Goal: Task Accomplishment & Management: Complete application form

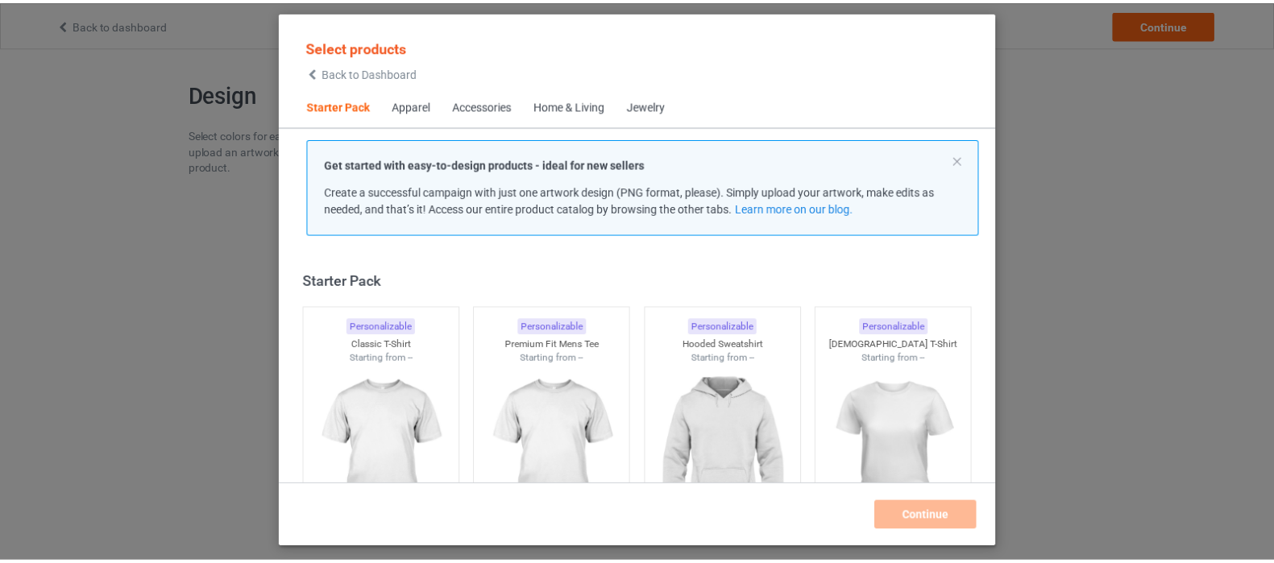
scroll to position [20, 0]
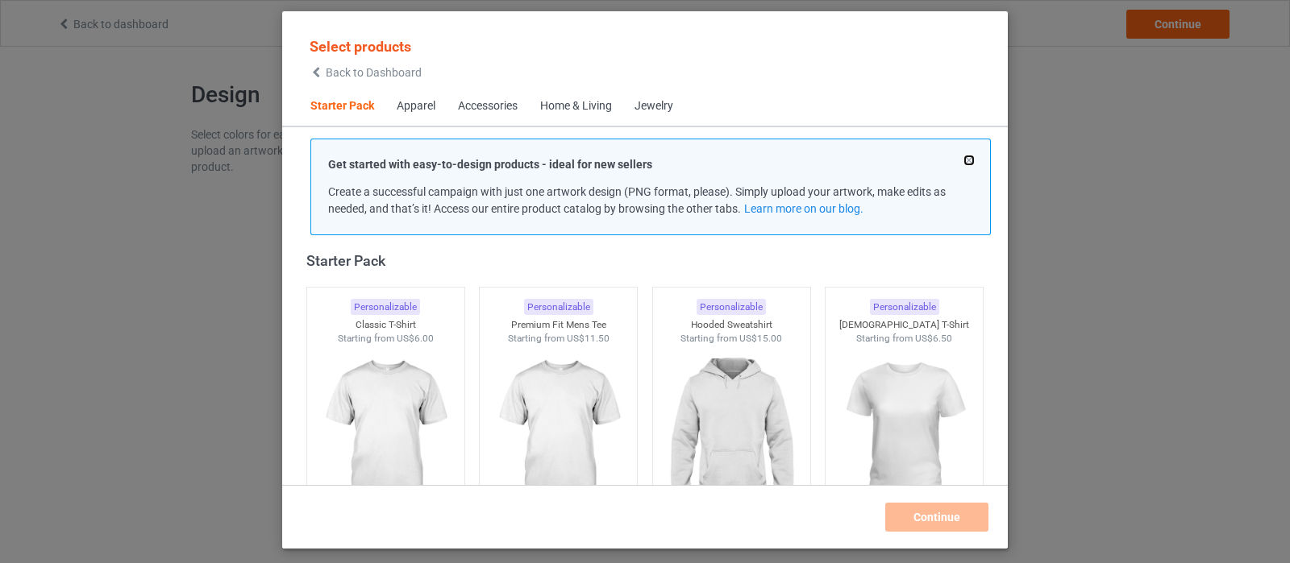
click at [966, 162] on button at bounding box center [969, 160] width 8 height 8
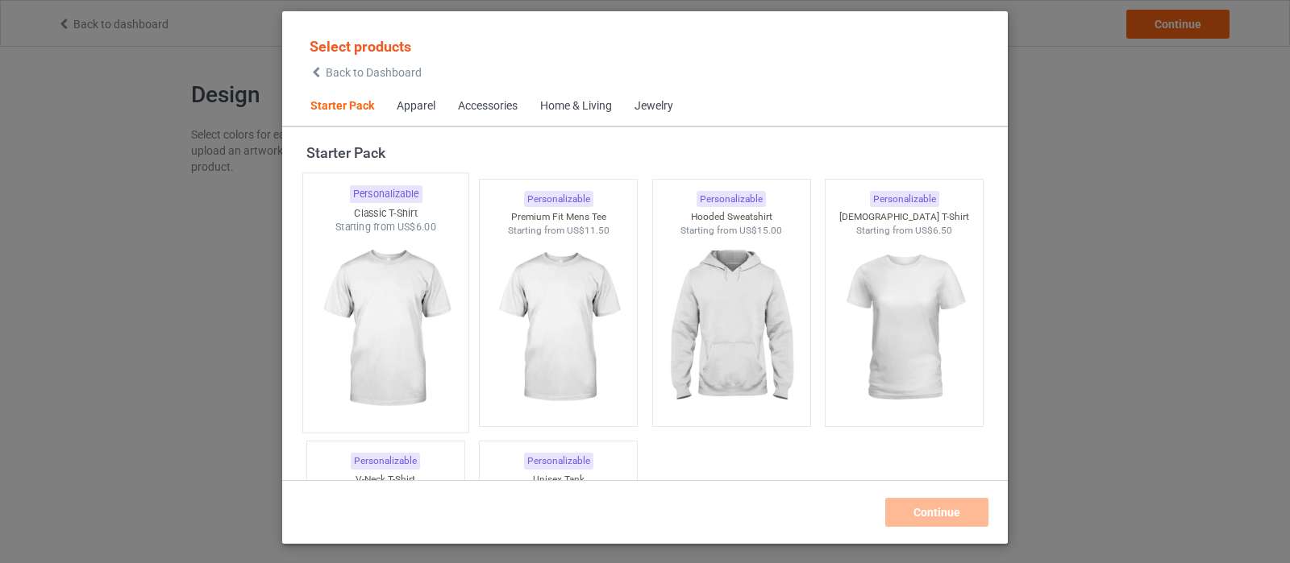
click at [447, 289] on img at bounding box center [385, 329] width 152 height 189
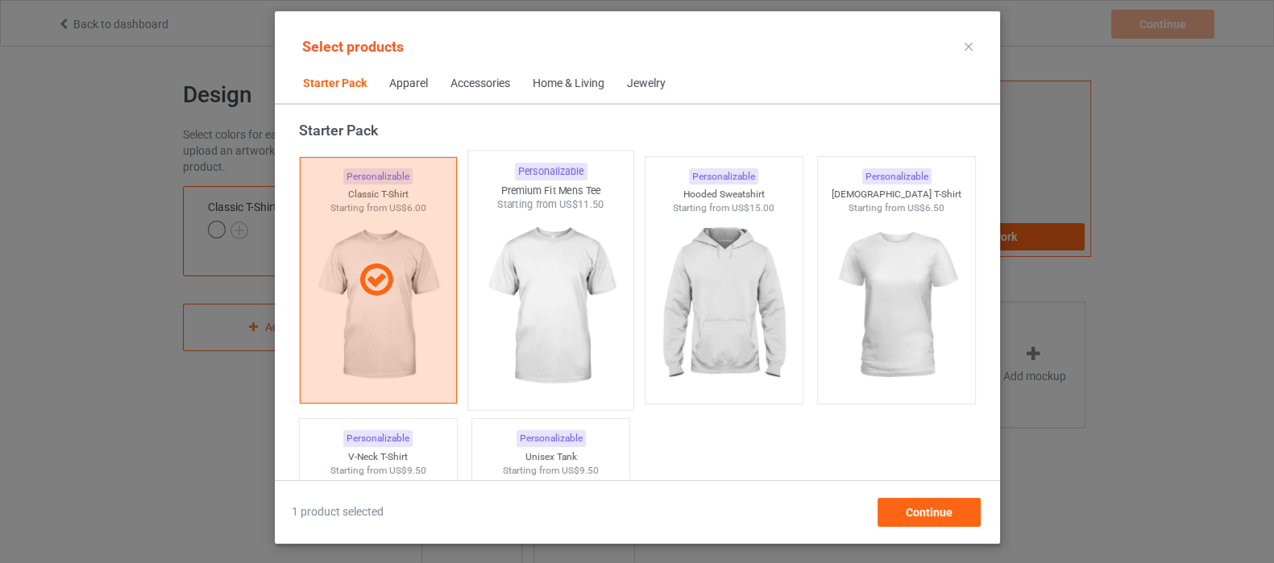
click at [543, 303] on img at bounding box center [551, 306] width 152 height 189
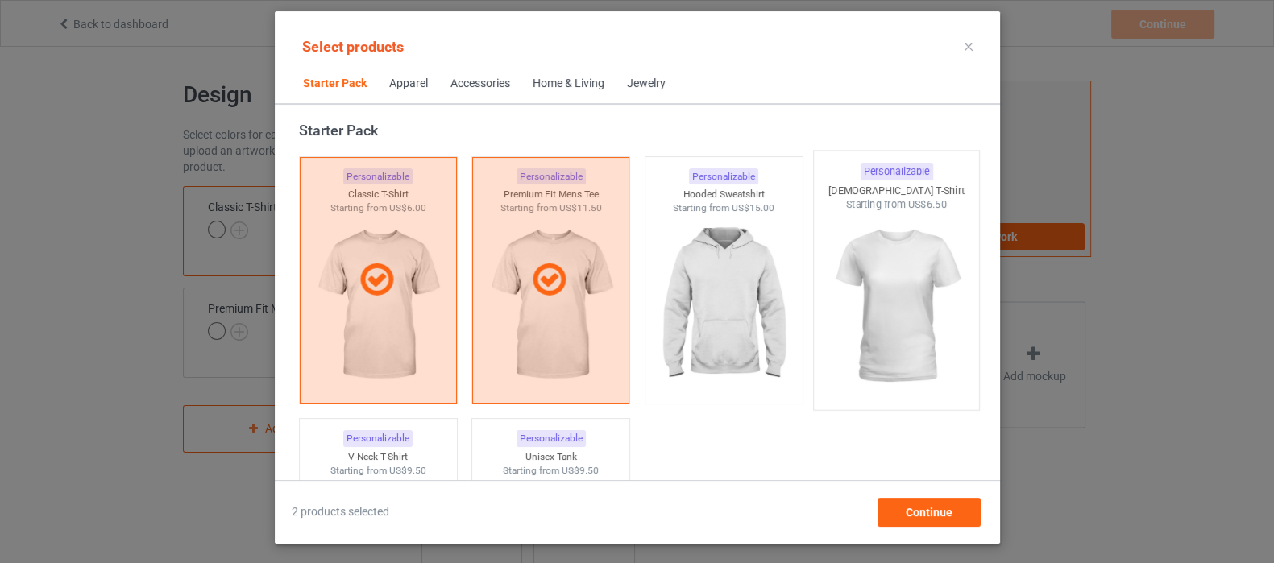
click at [834, 287] on img at bounding box center [896, 306] width 152 height 189
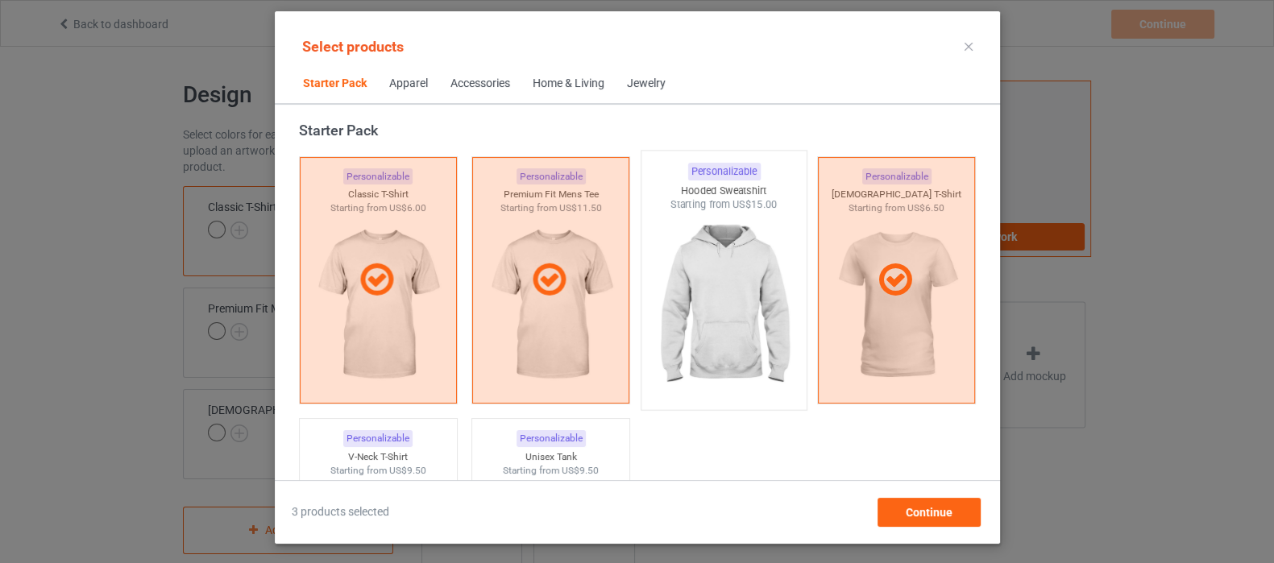
click at [724, 287] on img at bounding box center [724, 306] width 152 height 189
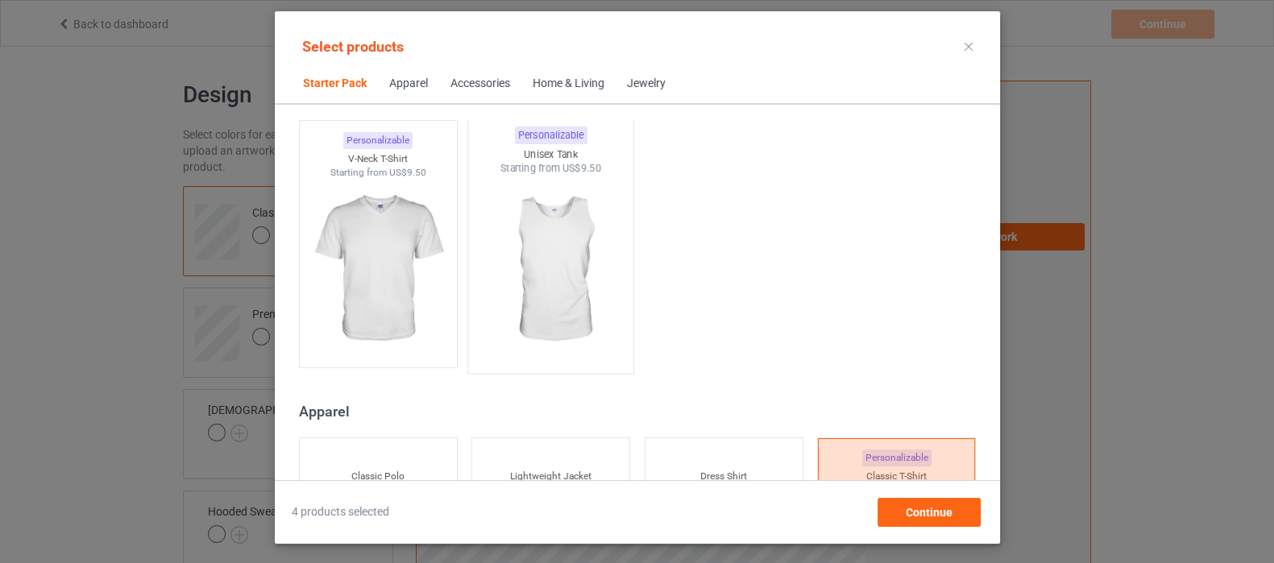
scroll to position [322, 0]
click at [409, 268] on img at bounding box center [378, 266] width 152 height 189
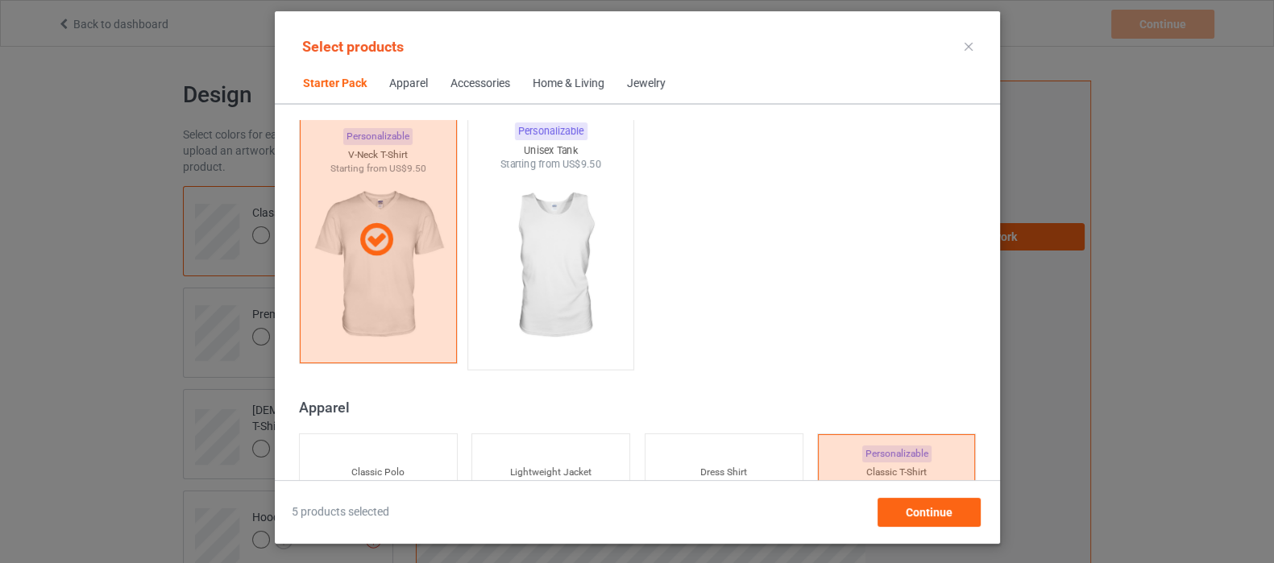
click at [532, 266] on img at bounding box center [551, 266] width 152 height 189
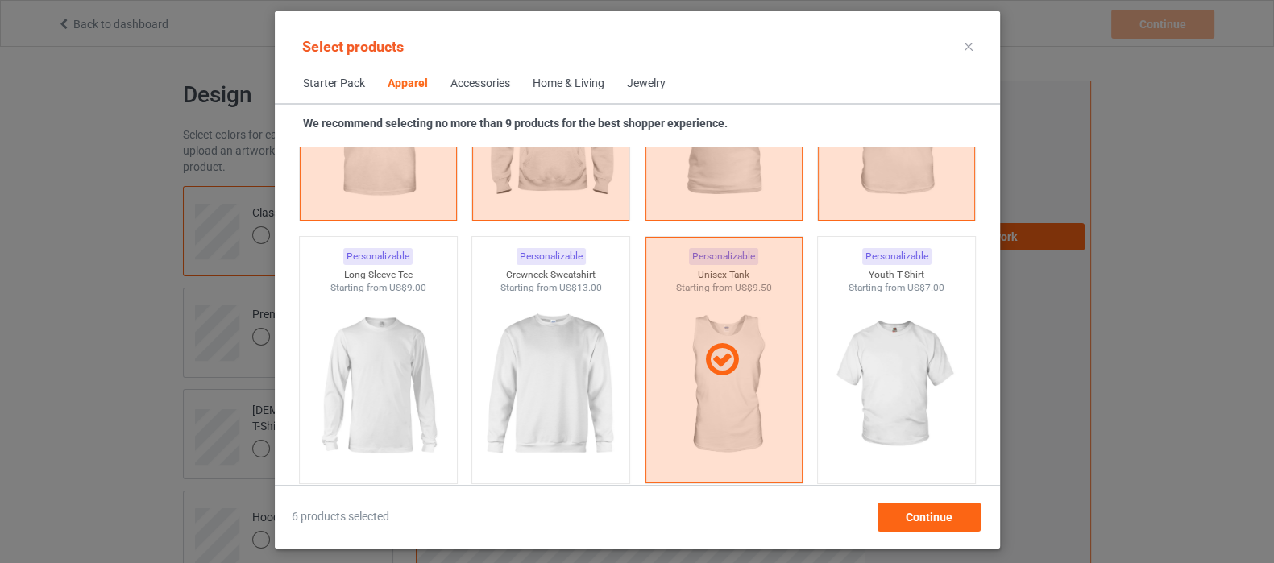
scroll to position [1128, 0]
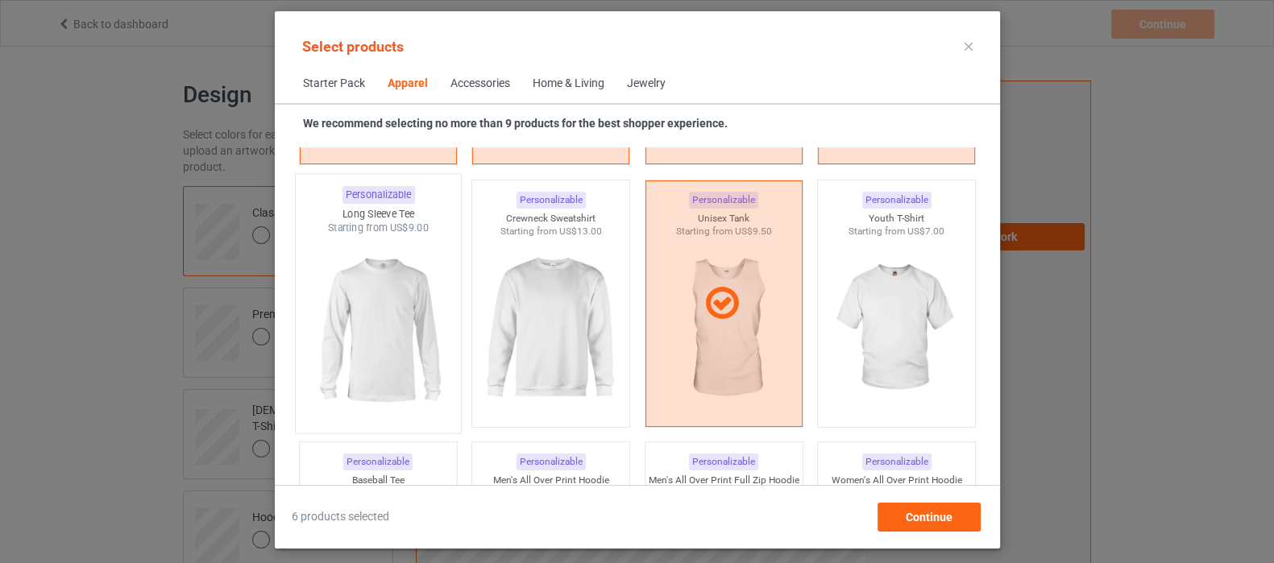
click at [392, 306] on img at bounding box center [378, 329] width 152 height 189
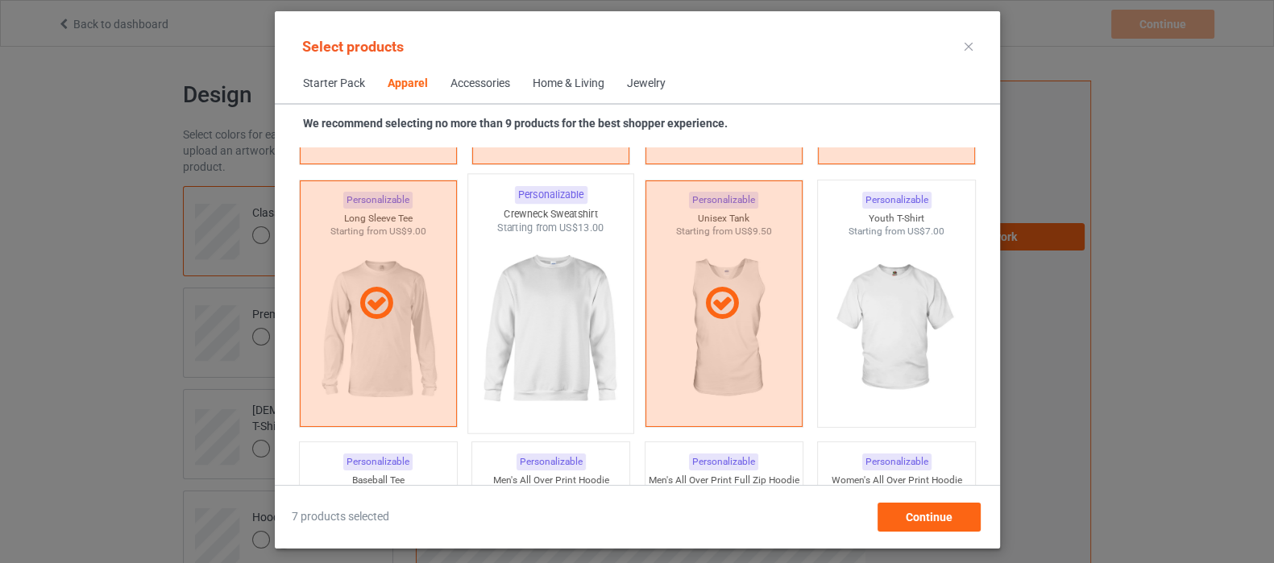
click at [567, 321] on img at bounding box center [551, 329] width 152 height 189
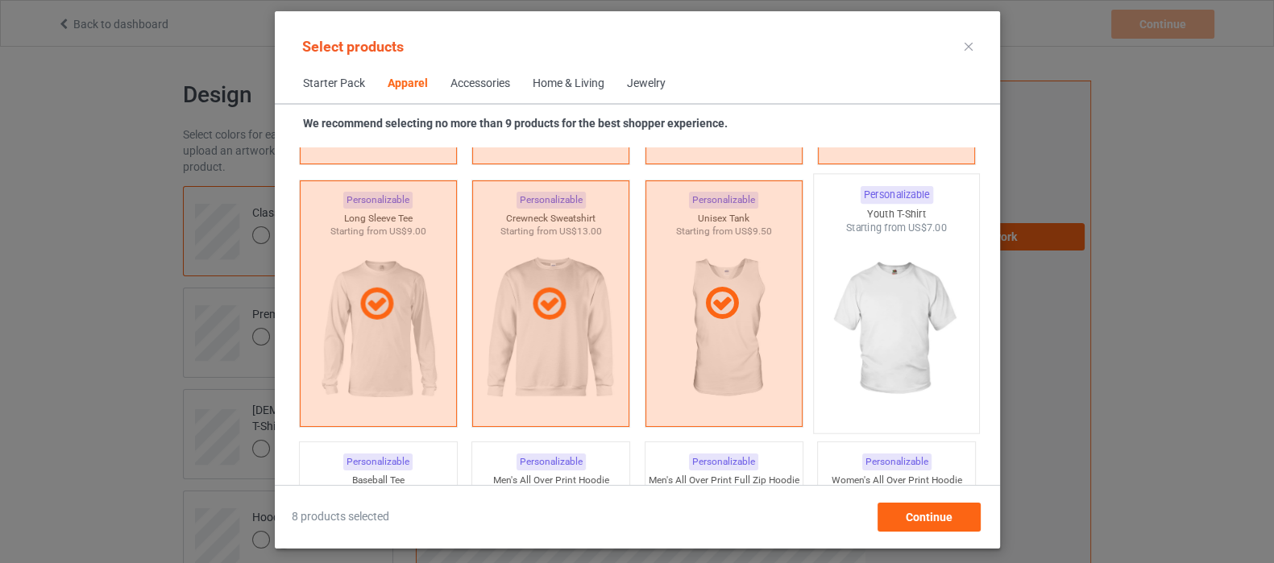
click at [929, 322] on img at bounding box center [896, 329] width 152 height 189
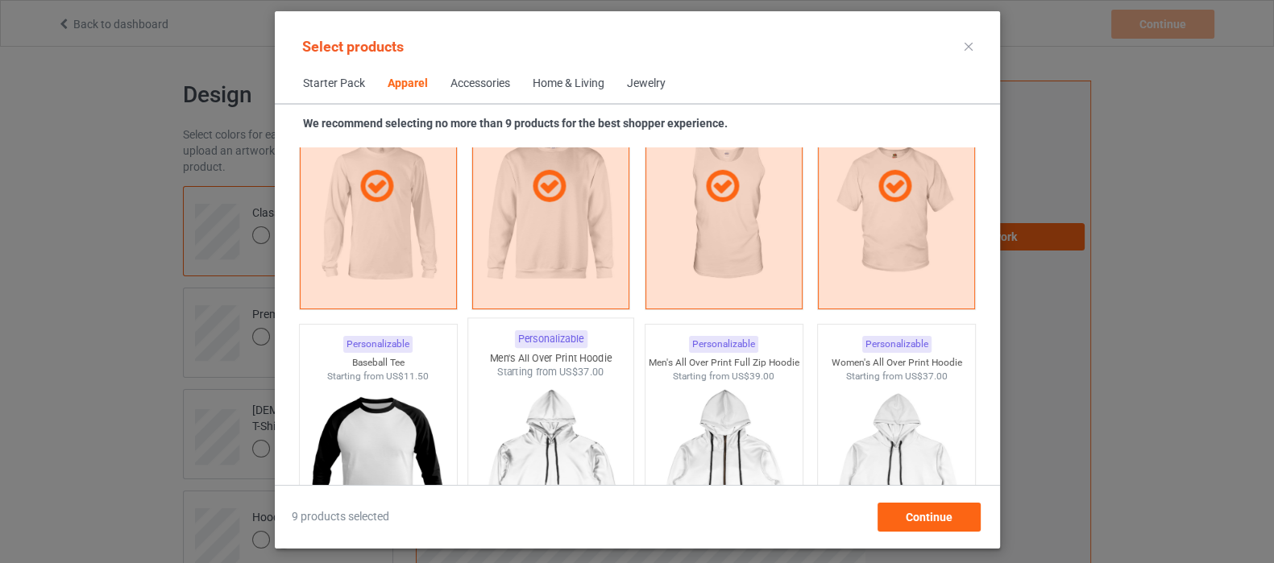
scroll to position [1431, 0]
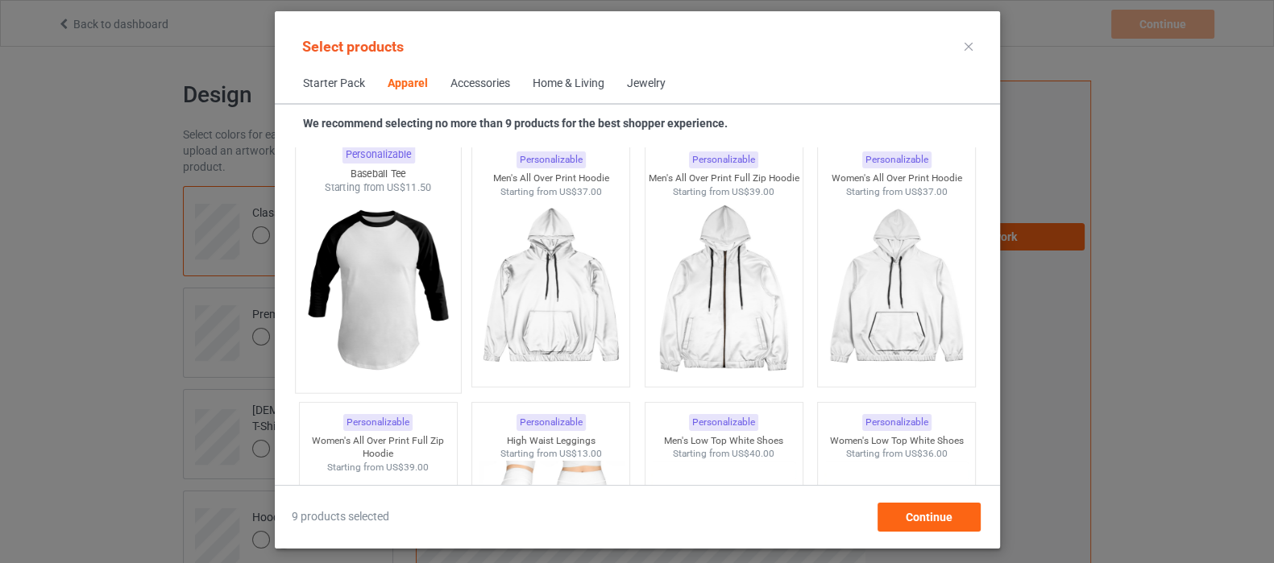
click at [369, 314] on img at bounding box center [378, 289] width 152 height 189
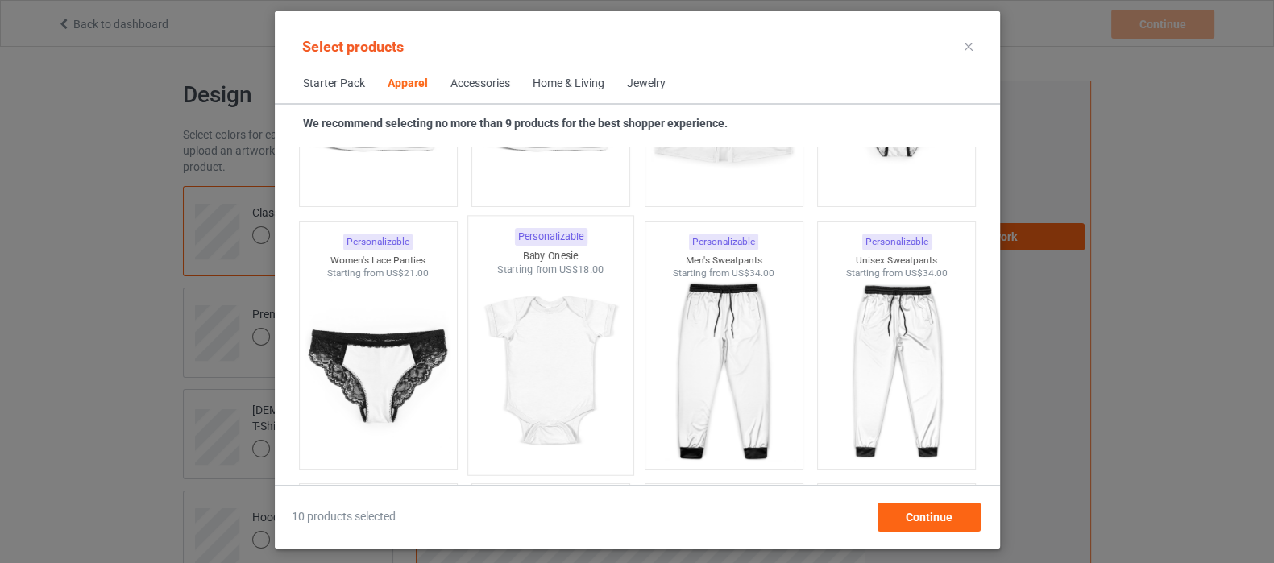
scroll to position [2237, 0]
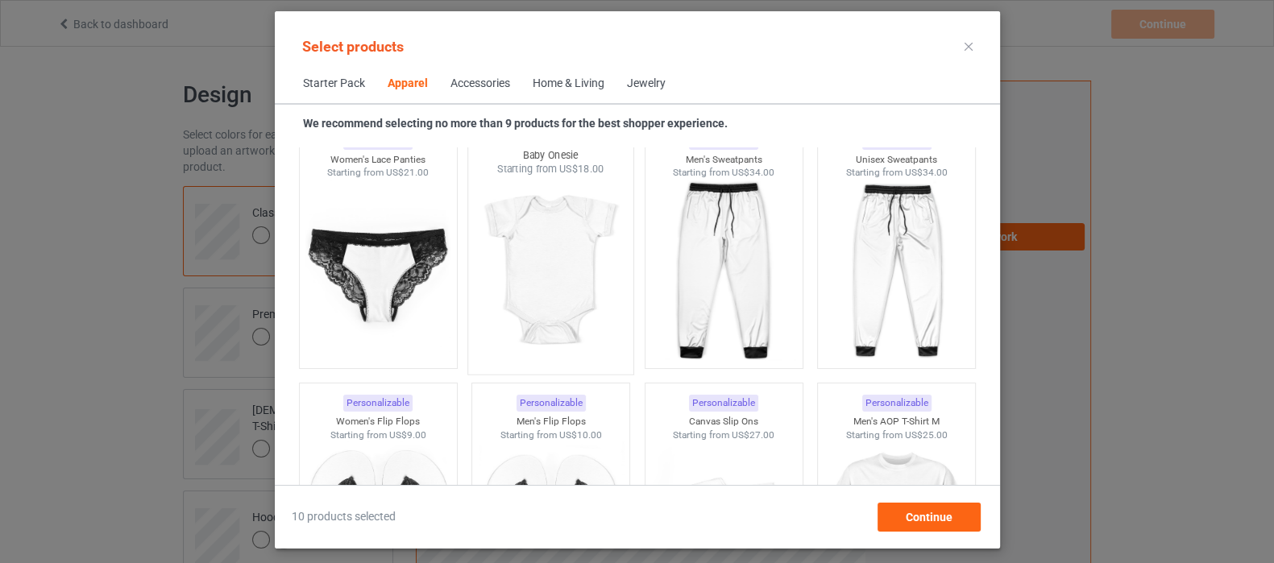
click at [546, 264] on img at bounding box center [551, 271] width 152 height 189
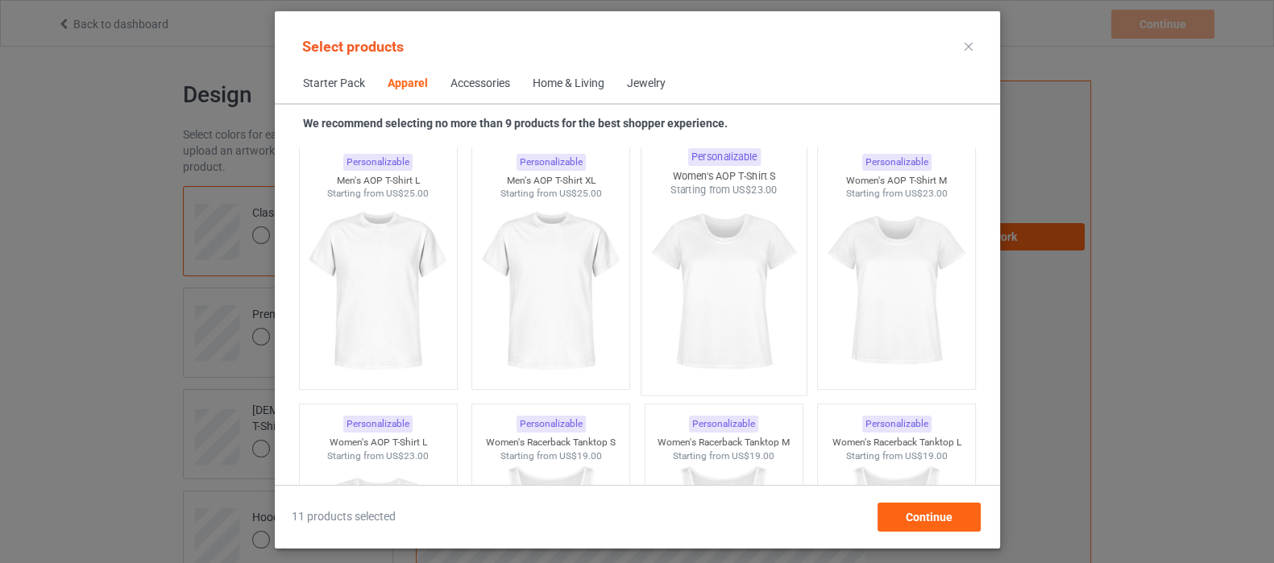
scroll to position [2539, 0]
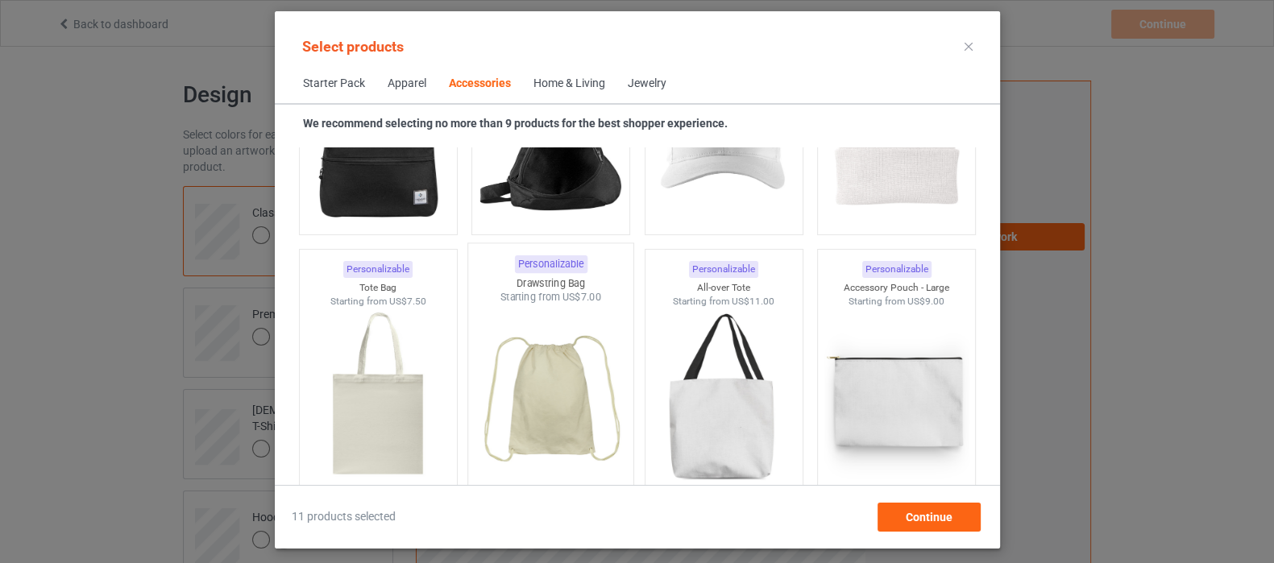
scroll to position [4856, 0]
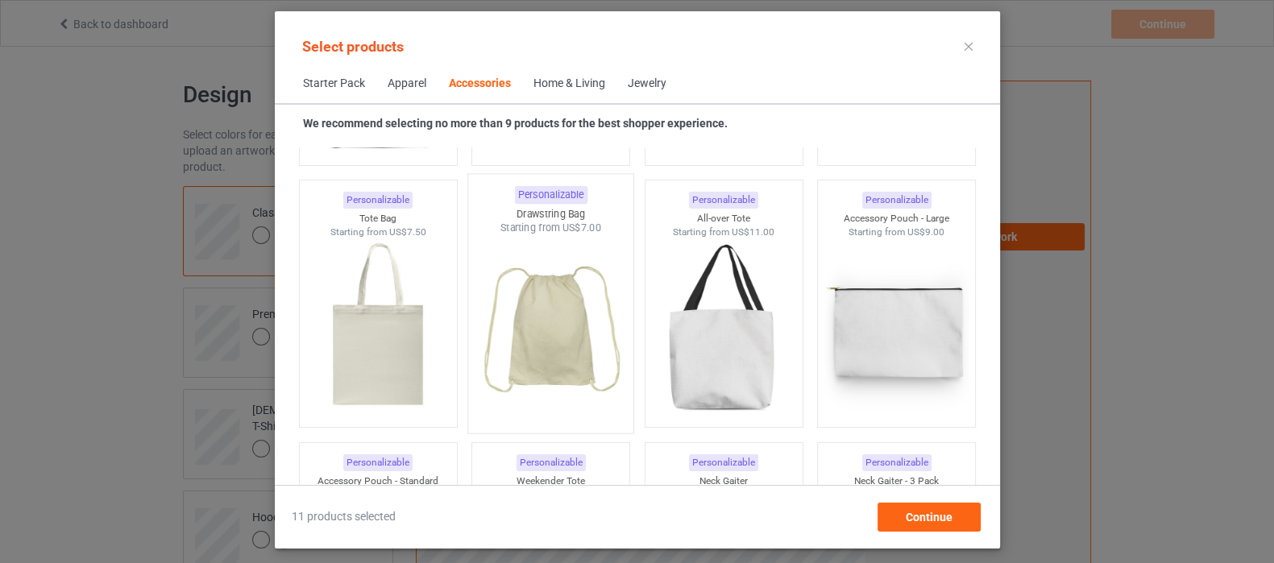
click at [544, 349] on img at bounding box center [551, 329] width 152 height 189
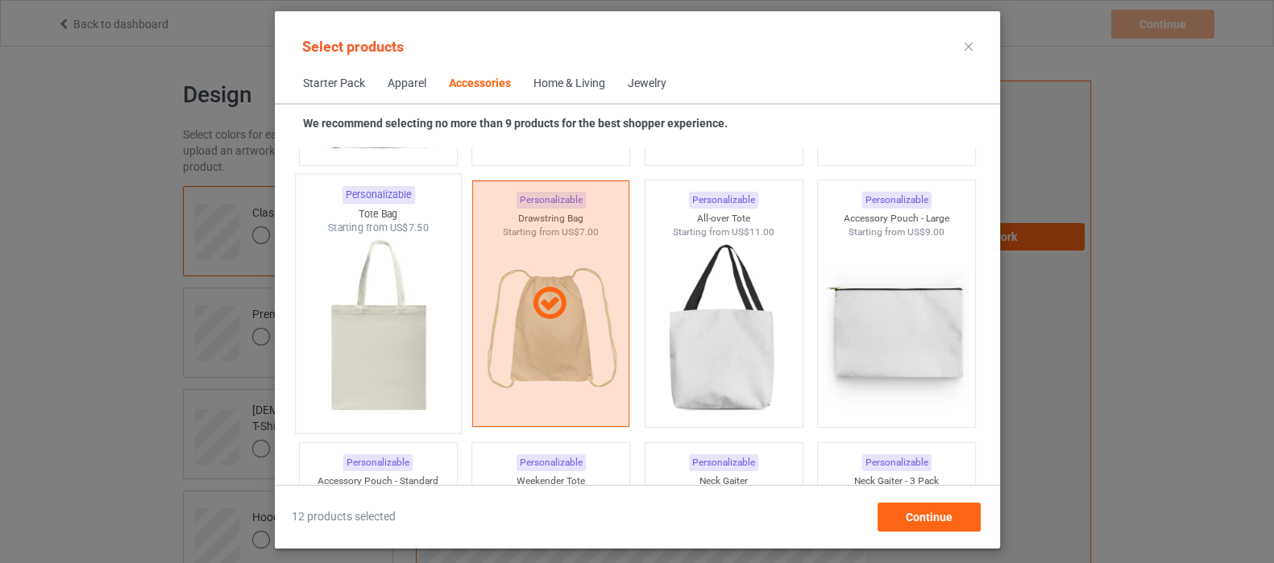
click at [403, 337] on img at bounding box center [378, 329] width 152 height 189
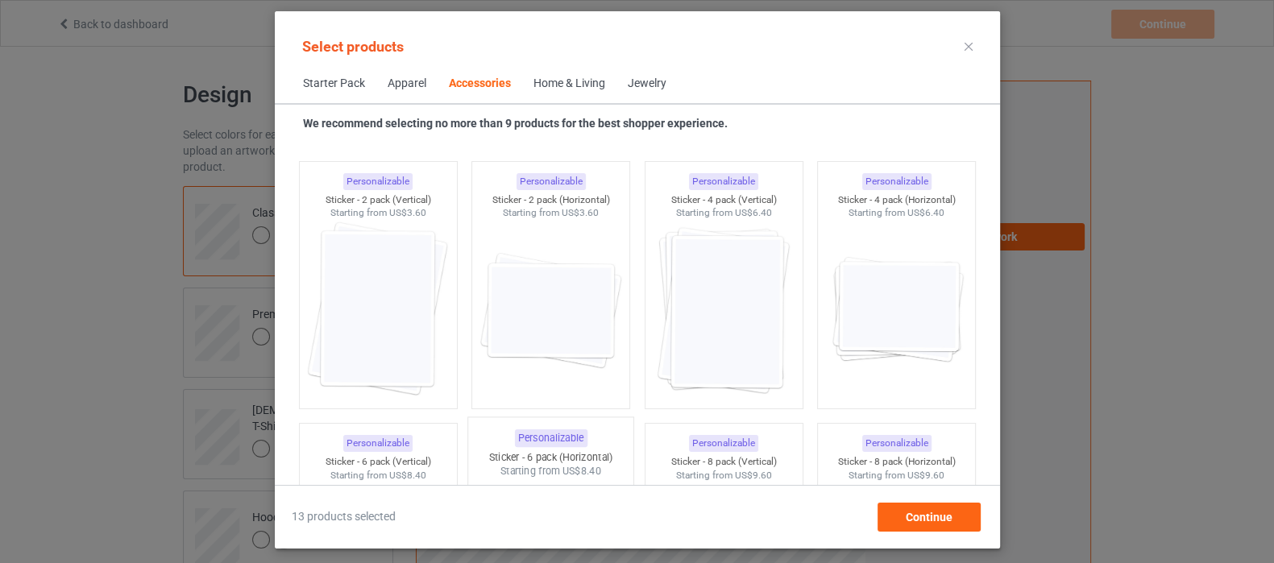
scroll to position [5864, 0]
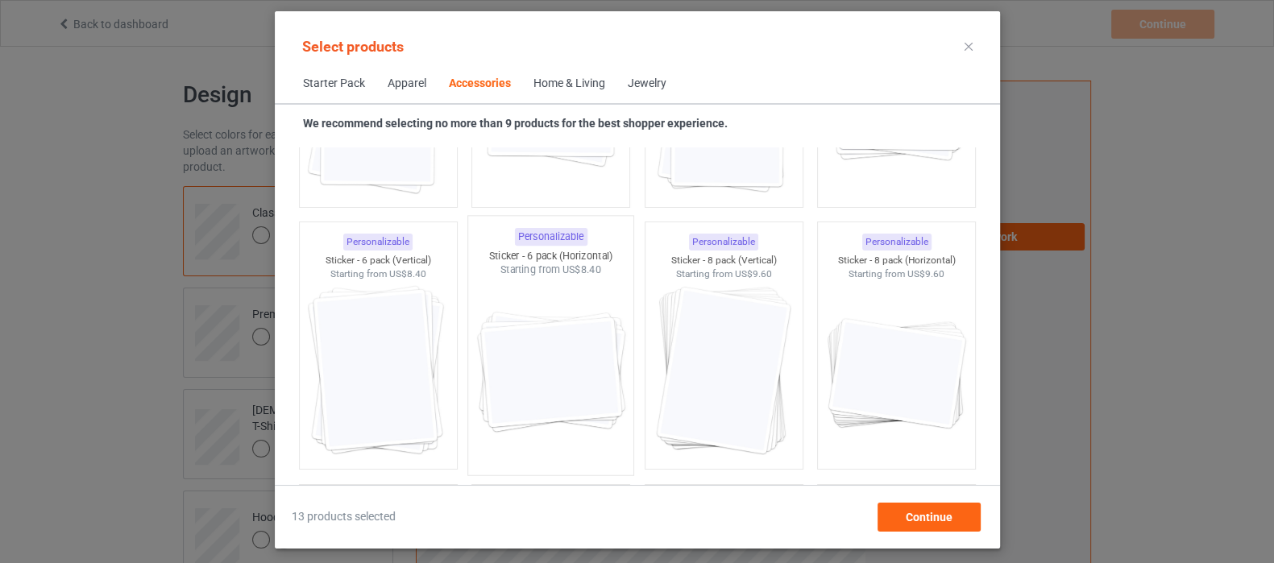
click at [534, 393] on img at bounding box center [551, 371] width 152 height 189
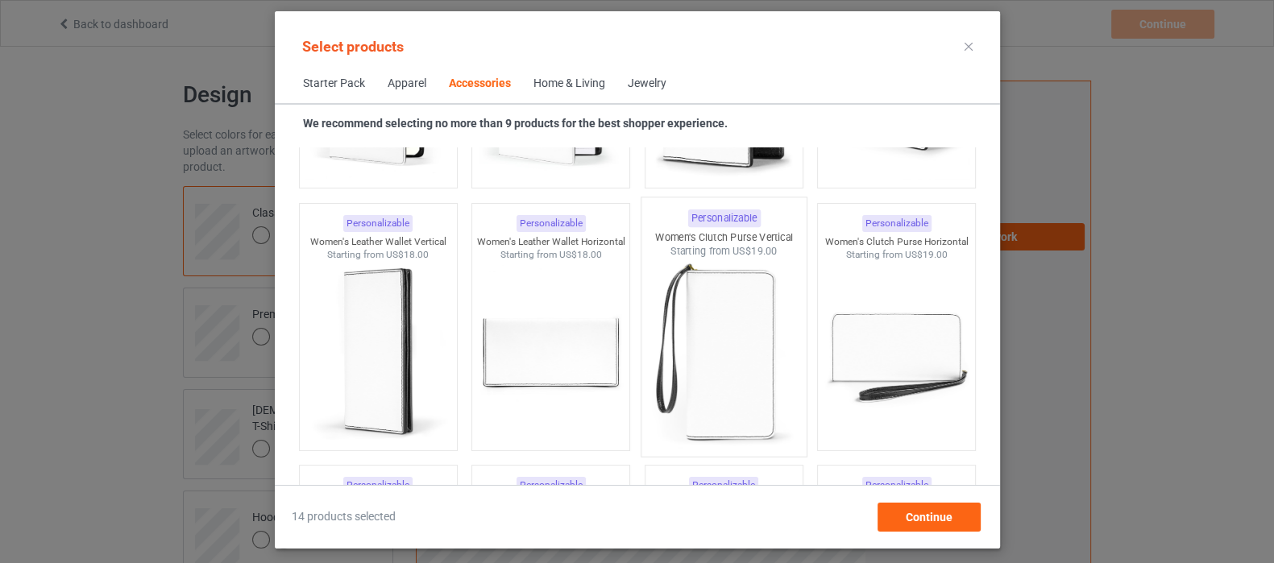
scroll to position [6468, 0]
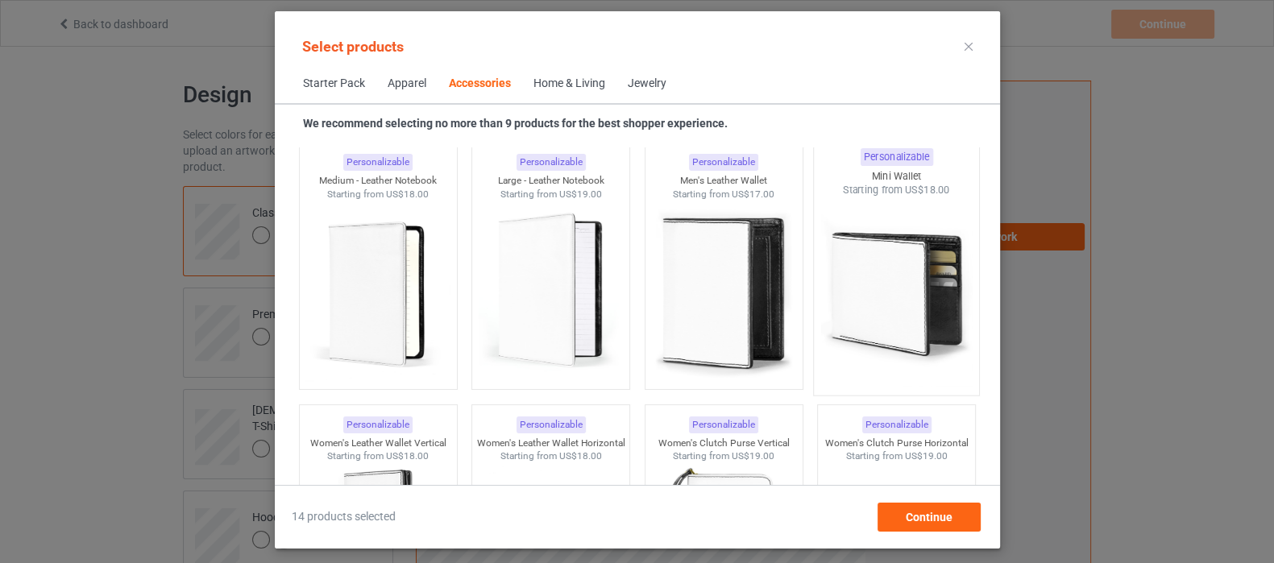
click at [878, 308] on img at bounding box center [896, 291] width 152 height 189
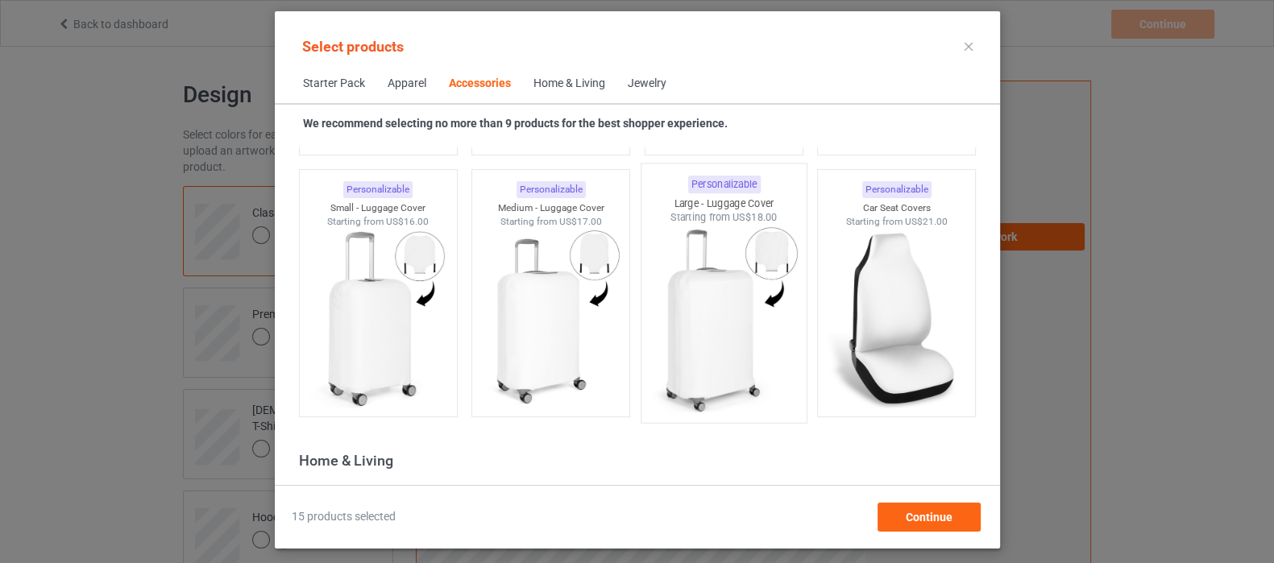
scroll to position [6972, 0]
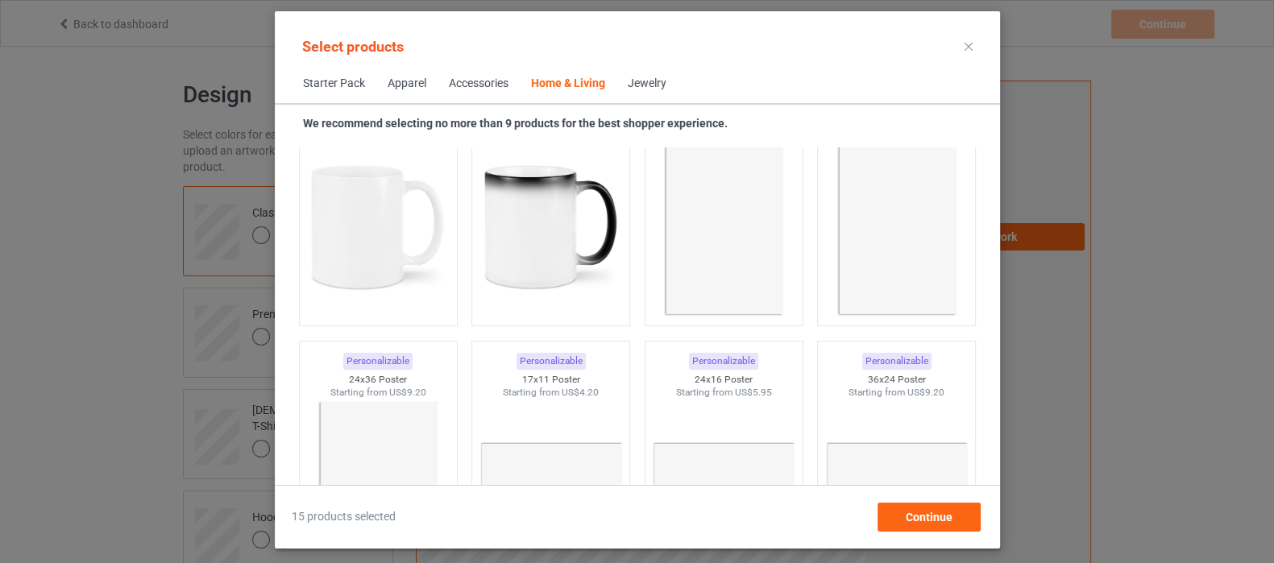
scroll to position [7375, 0]
click at [363, 235] on img at bounding box center [378, 227] width 152 height 189
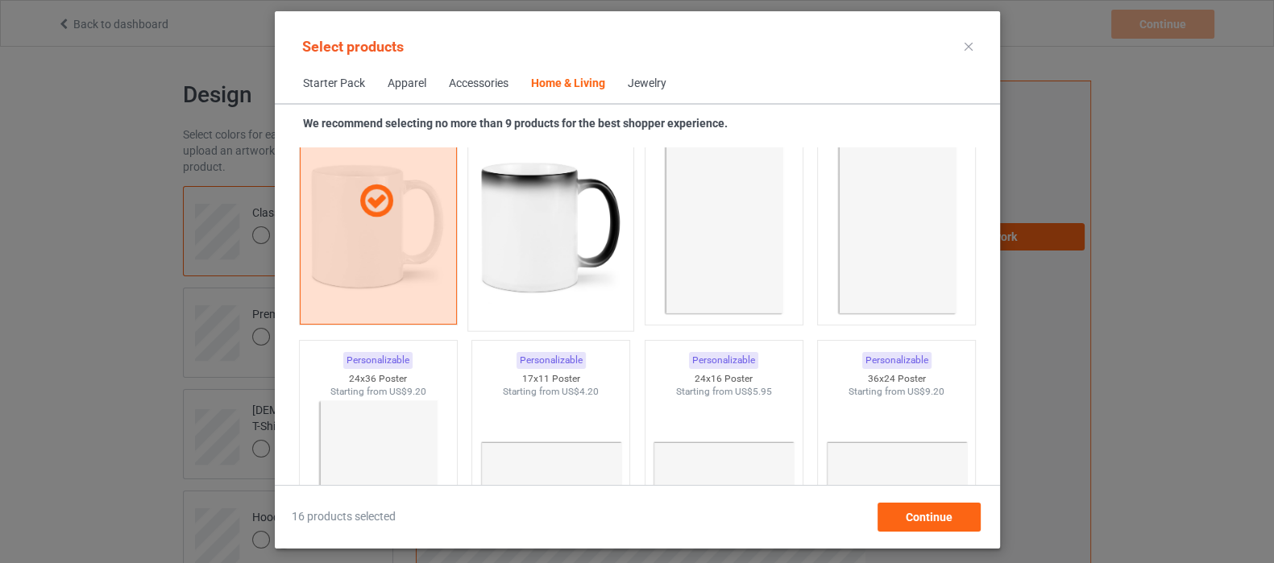
click at [514, 230] on img at bounding box center [551, 227] width 152 height 189
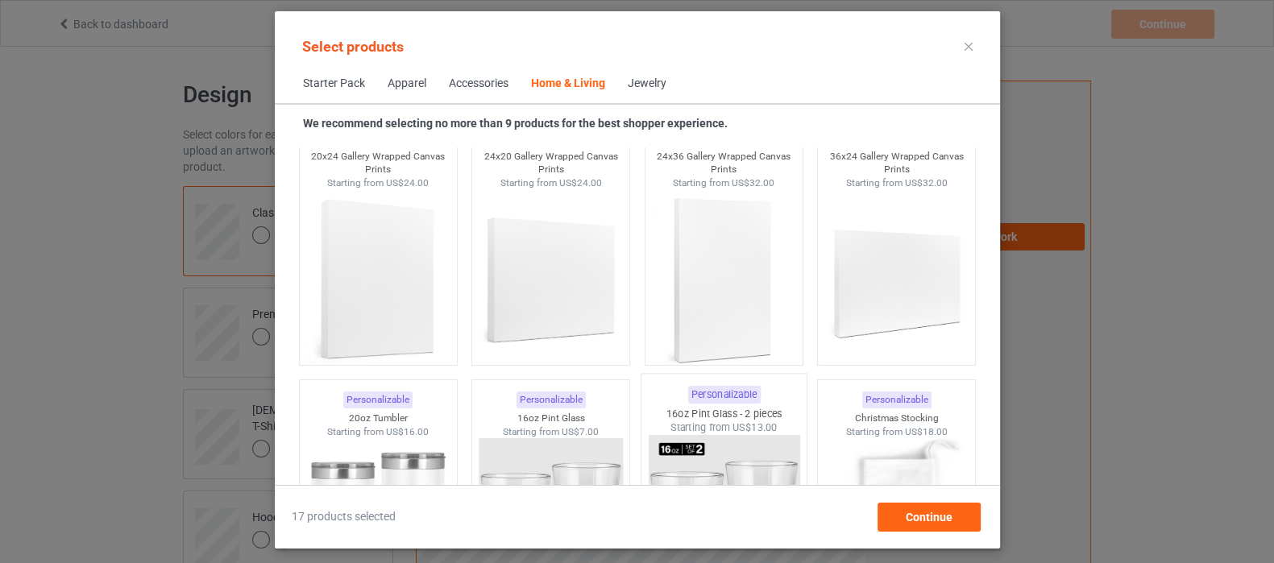
scroll to position [11908, 0]
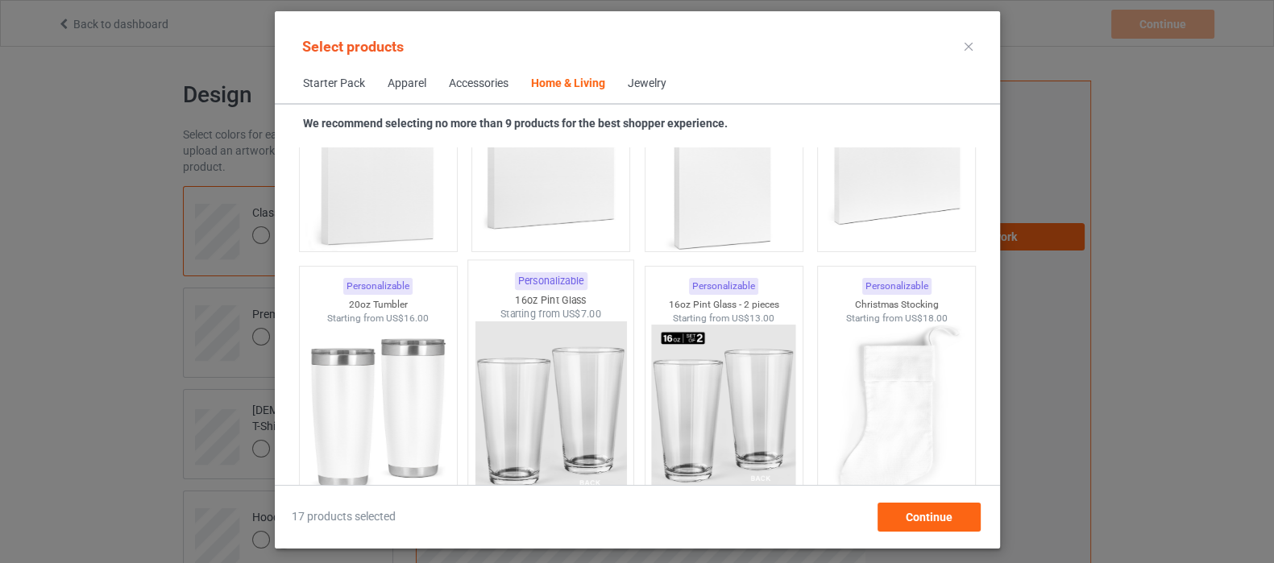
click at [524, 401] on img at bounding box center [551, 416] width 152 height 189
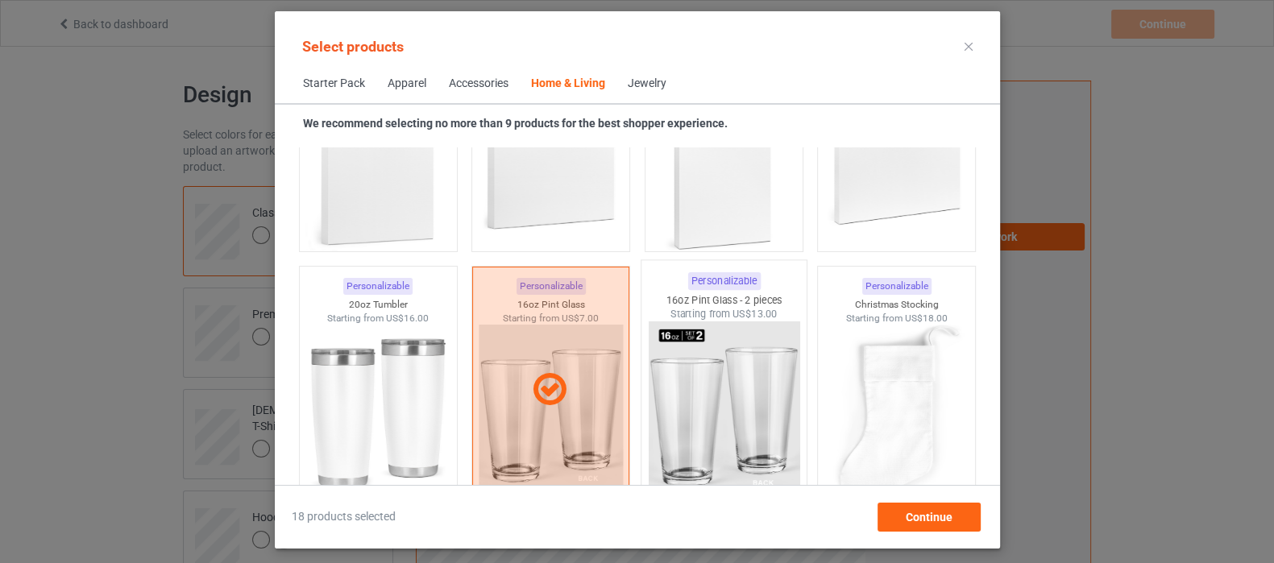
click at [694, 403] on img at bounding box center [724, 416] width 152 height 189
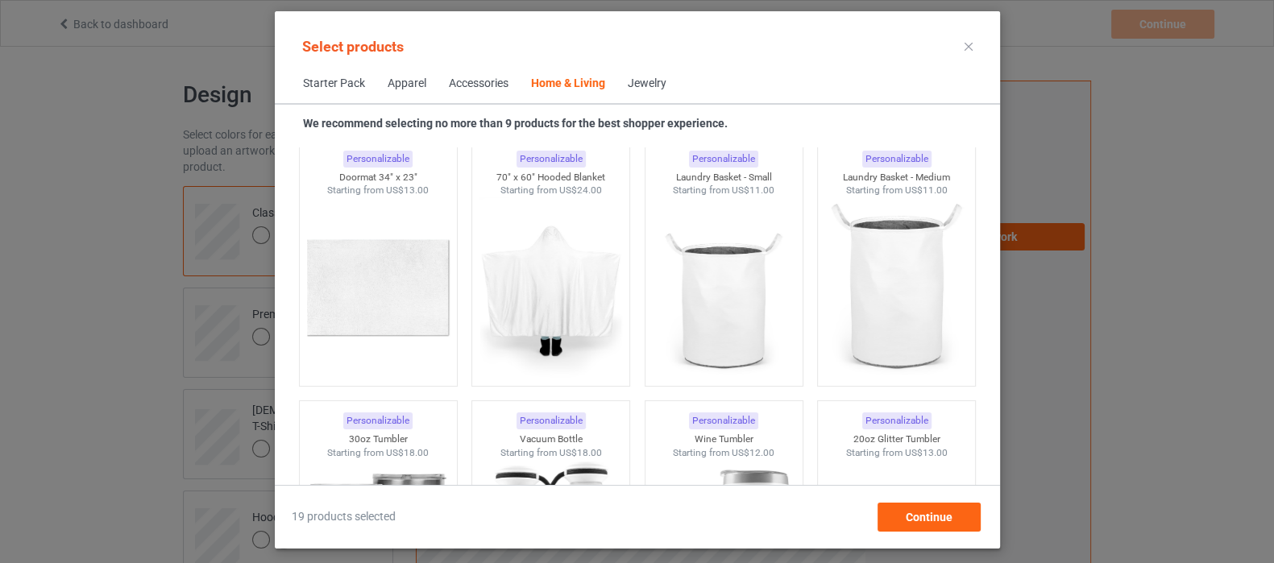
scroll to position [13420, 0]
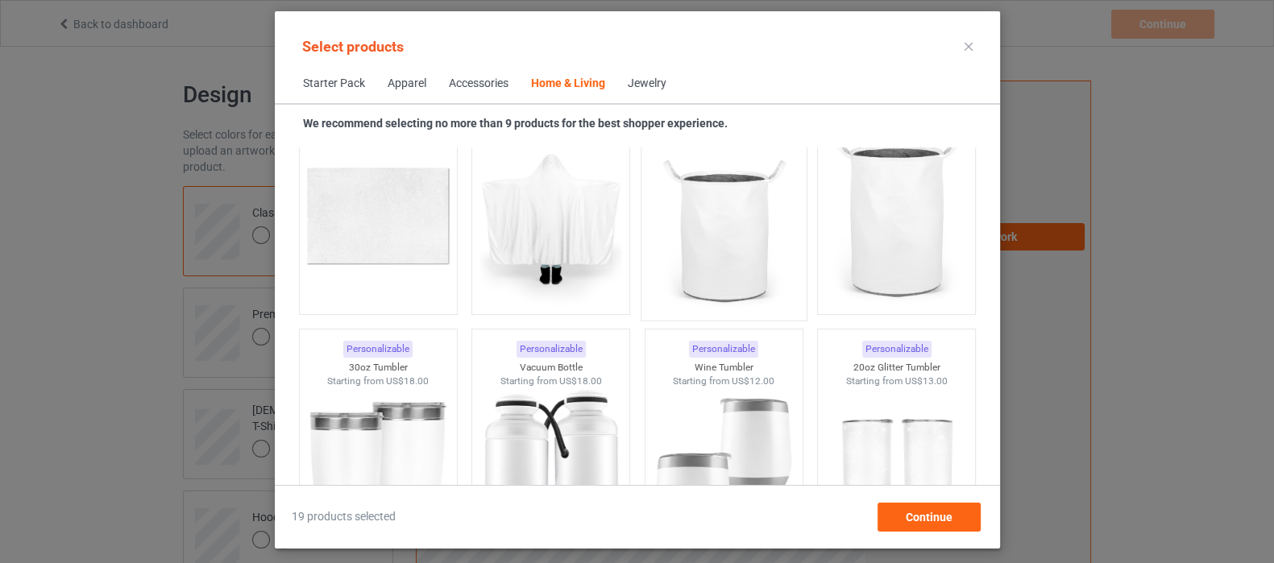
click at [712, 256] on img at bounding box center [724, 217] width 152 height 189
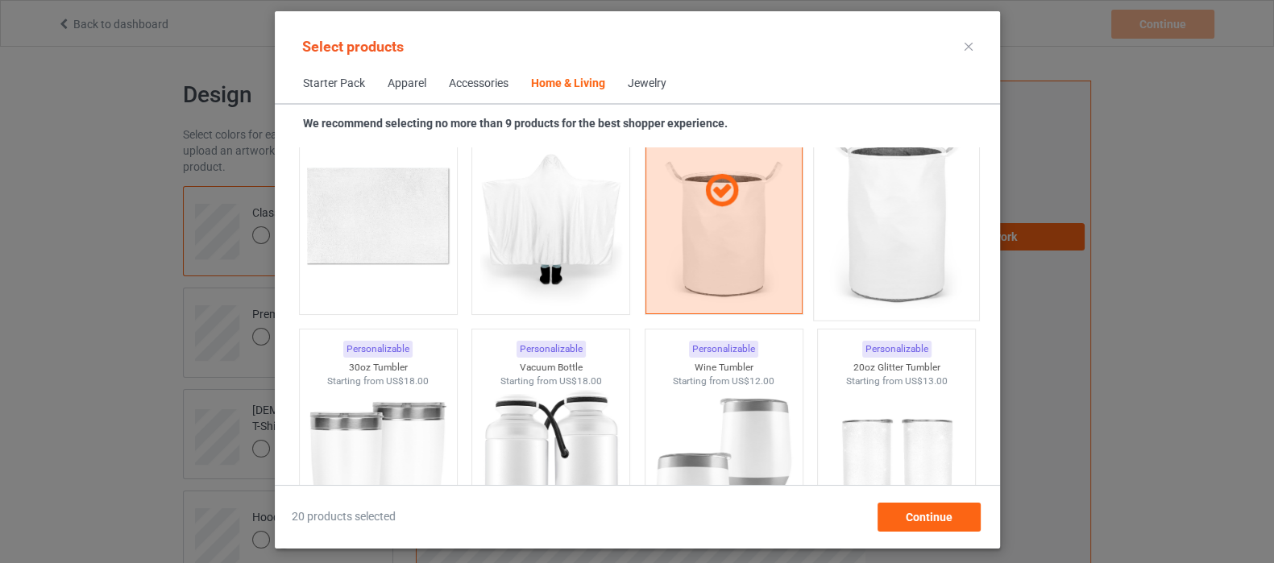
click at [870, 254] on div at bounding box center [896, 217] width 165 height 189
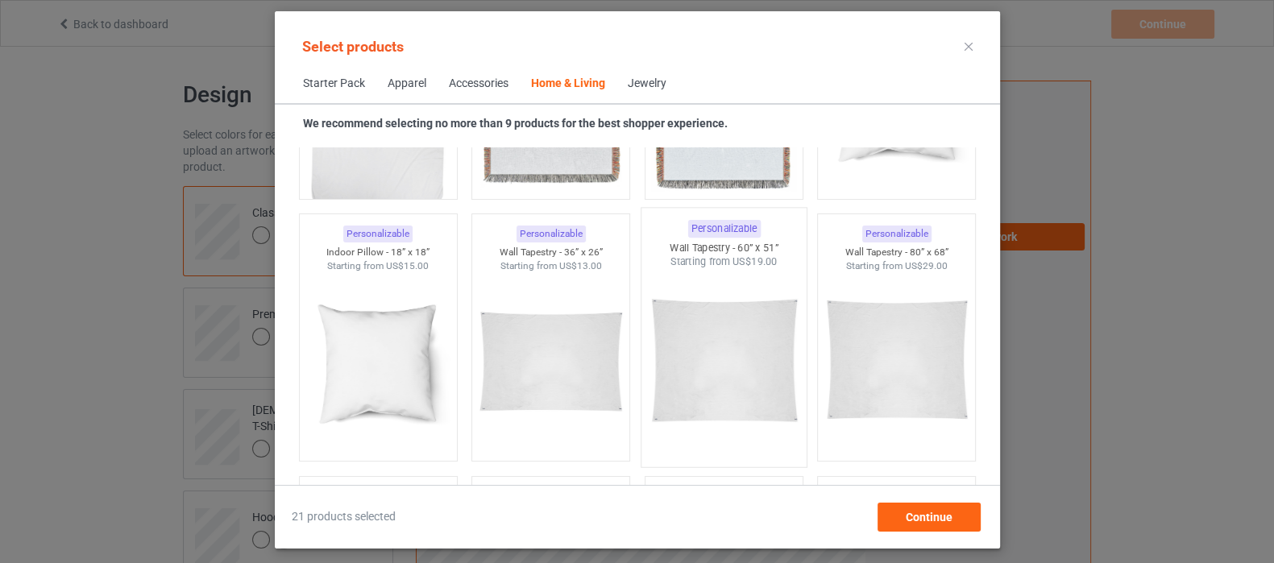
scroll to position [8281, 0]
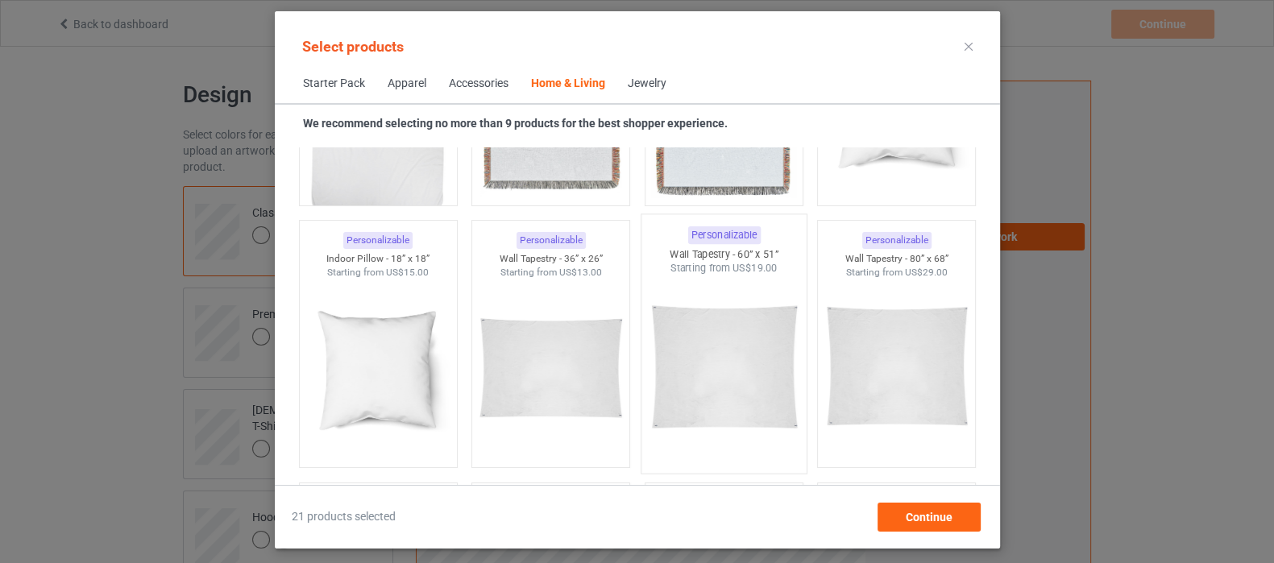
click at [718, 380] on img at bounding box center [724, 370] width 152 height 189
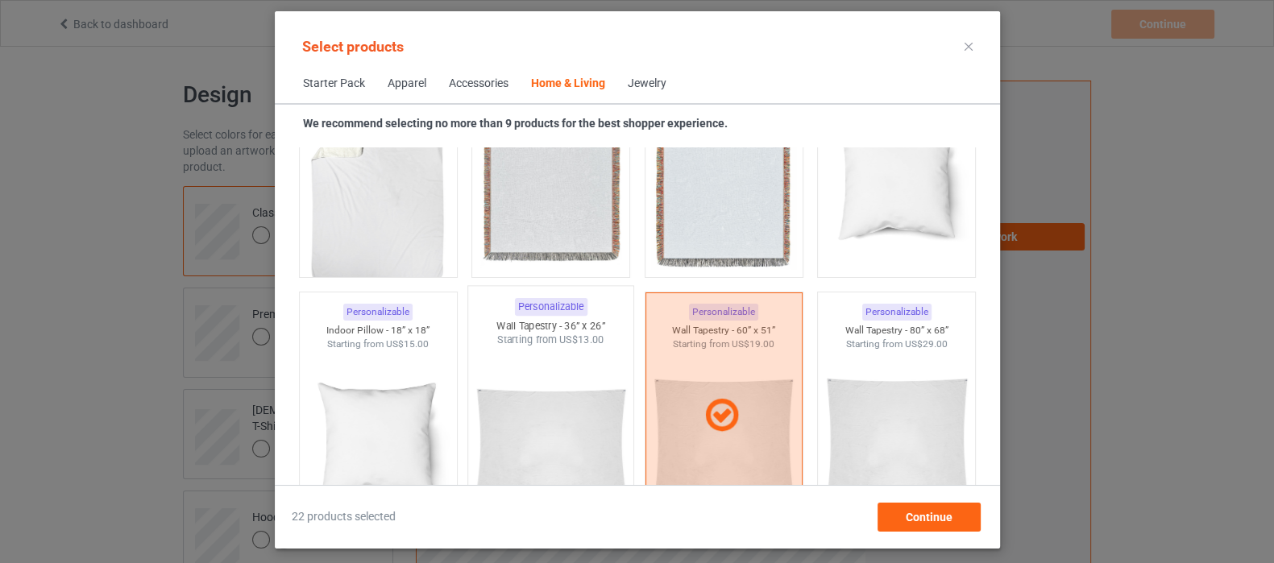
scroll to position [8181, 0]
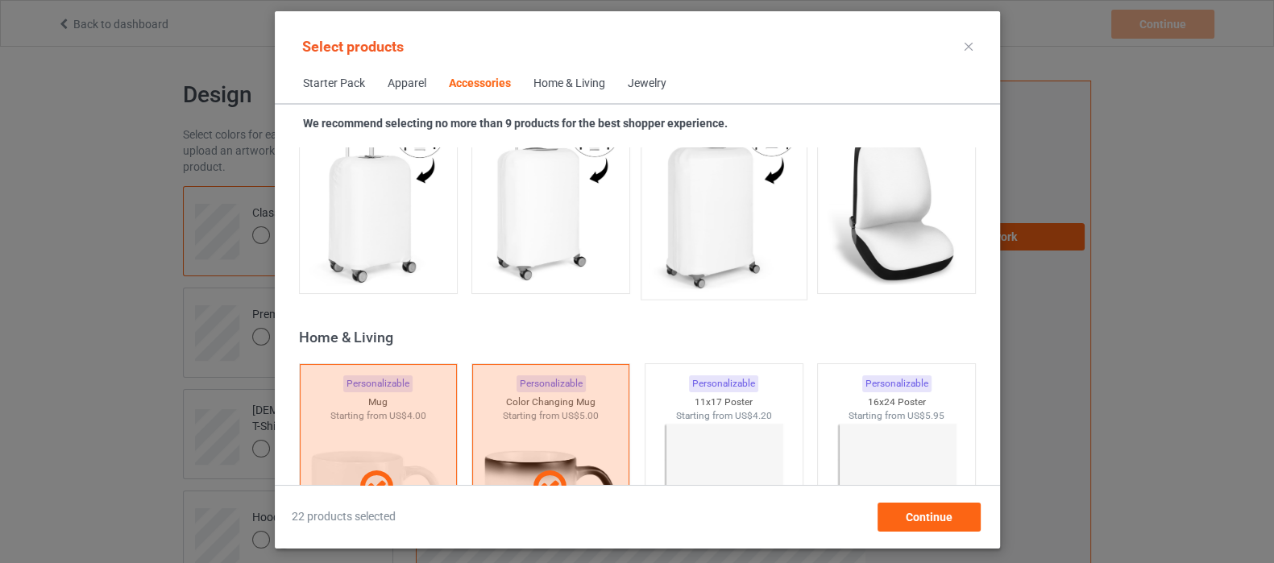
scroll to position [6972, 0]
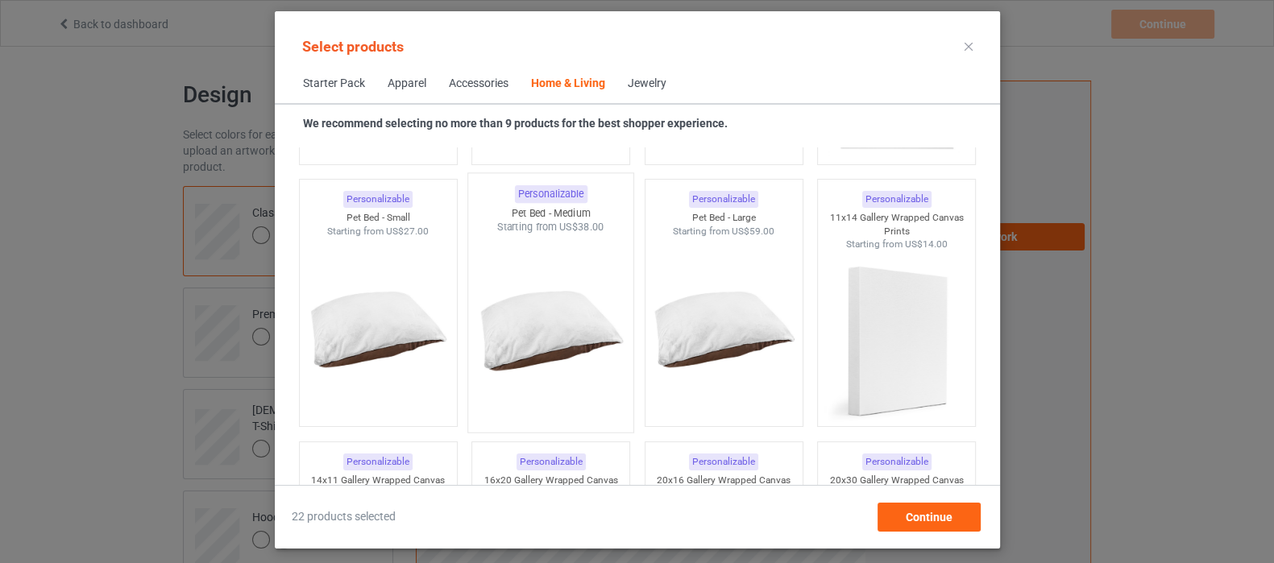
scroll to position [10397, 0]
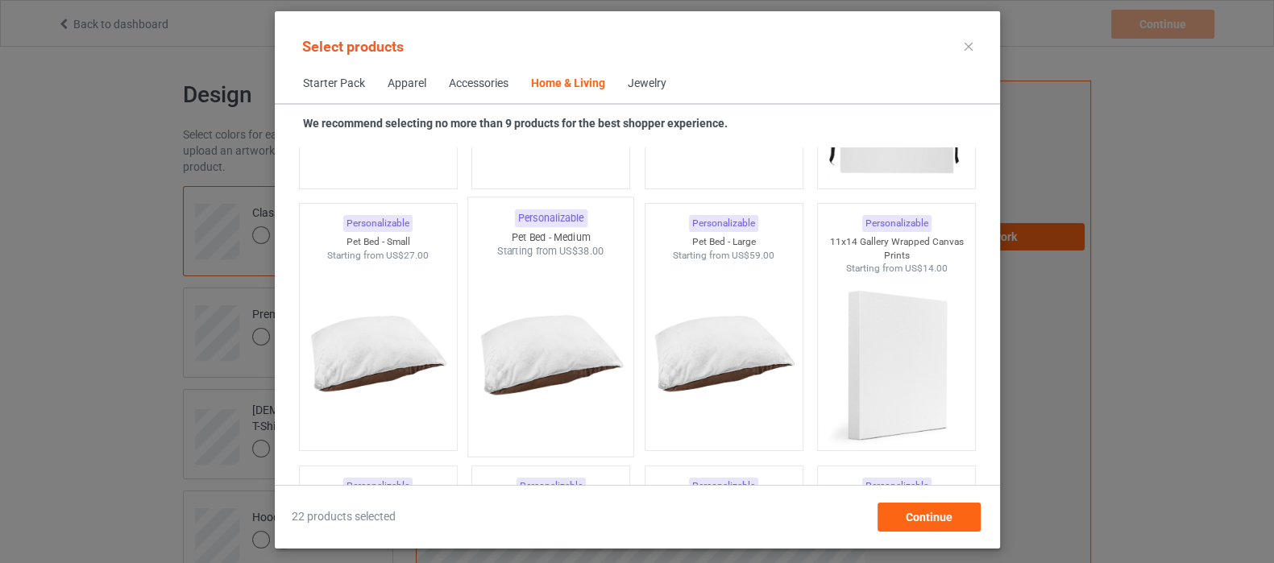
click at [552, 338] on img at bounding box center [551, 353] width 152 height 189
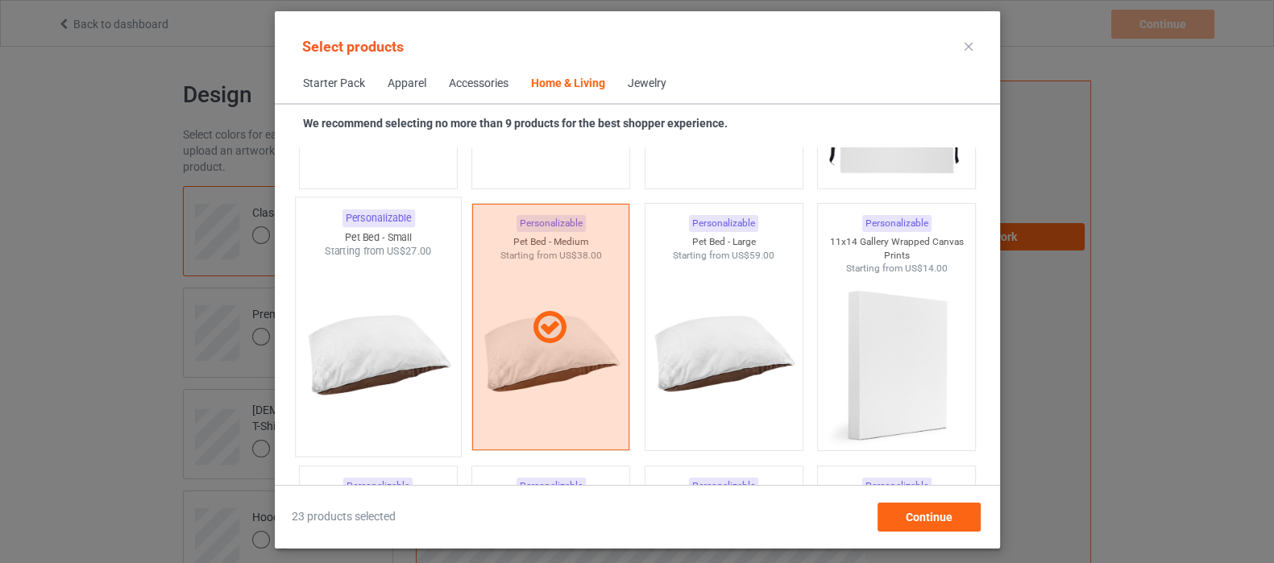
click at [351, 342] on img at bounding box center [378, 353] width 152 height 189
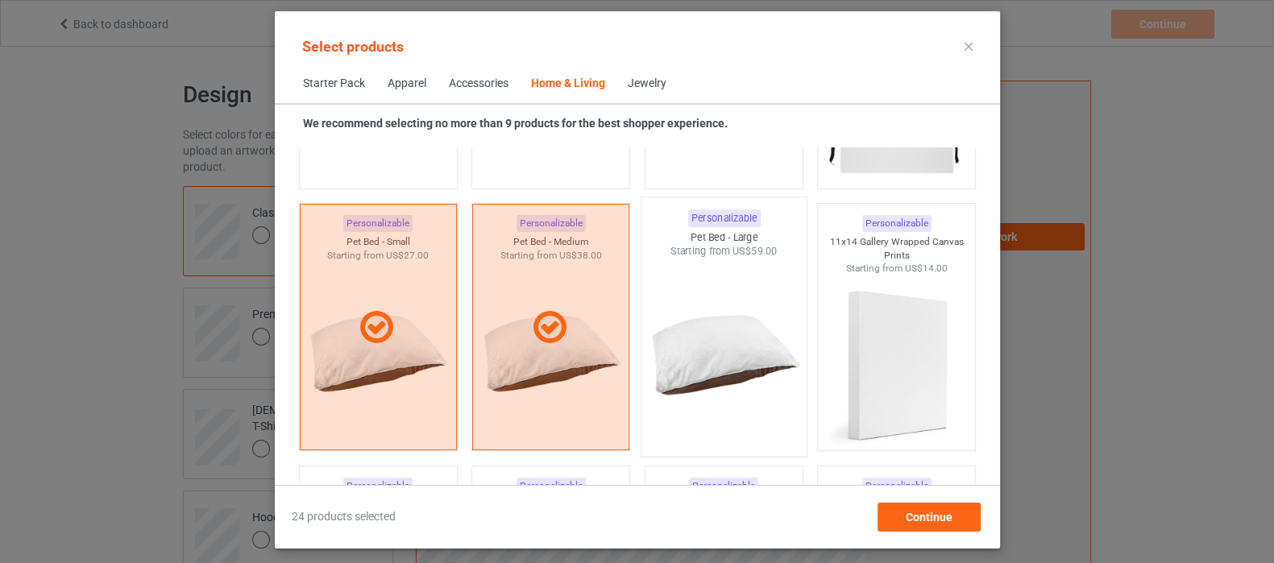
click at [706, 335] on div at bounding box center [723, 353] width 165 height 189
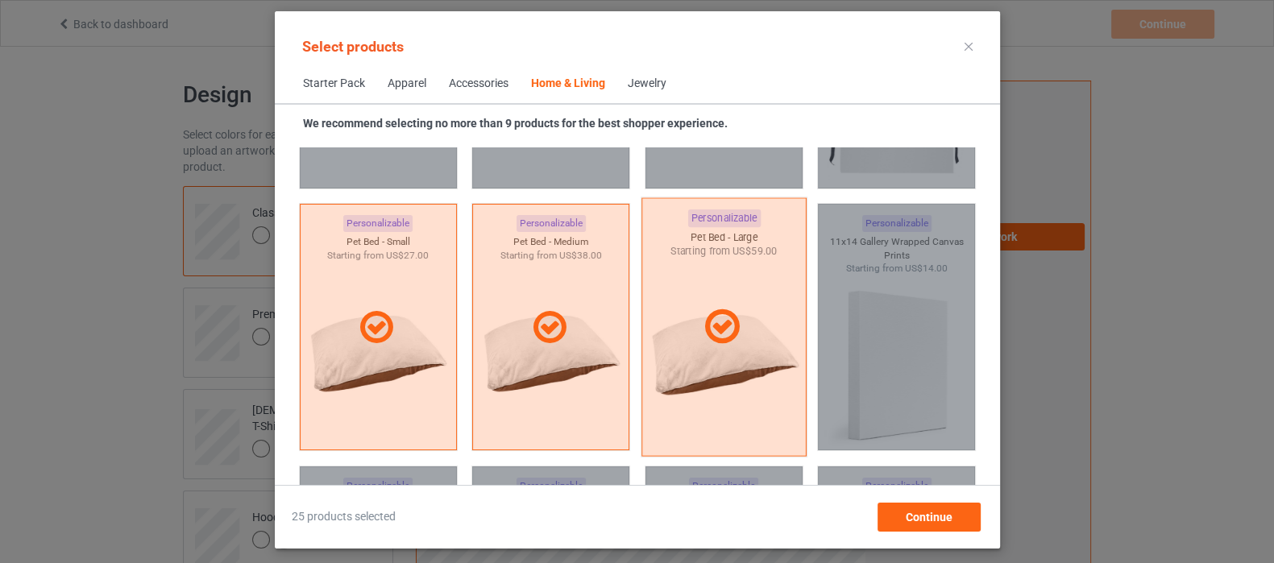
click at [706, 335] on icon at bounding box center [722, 327] width 48 height 40
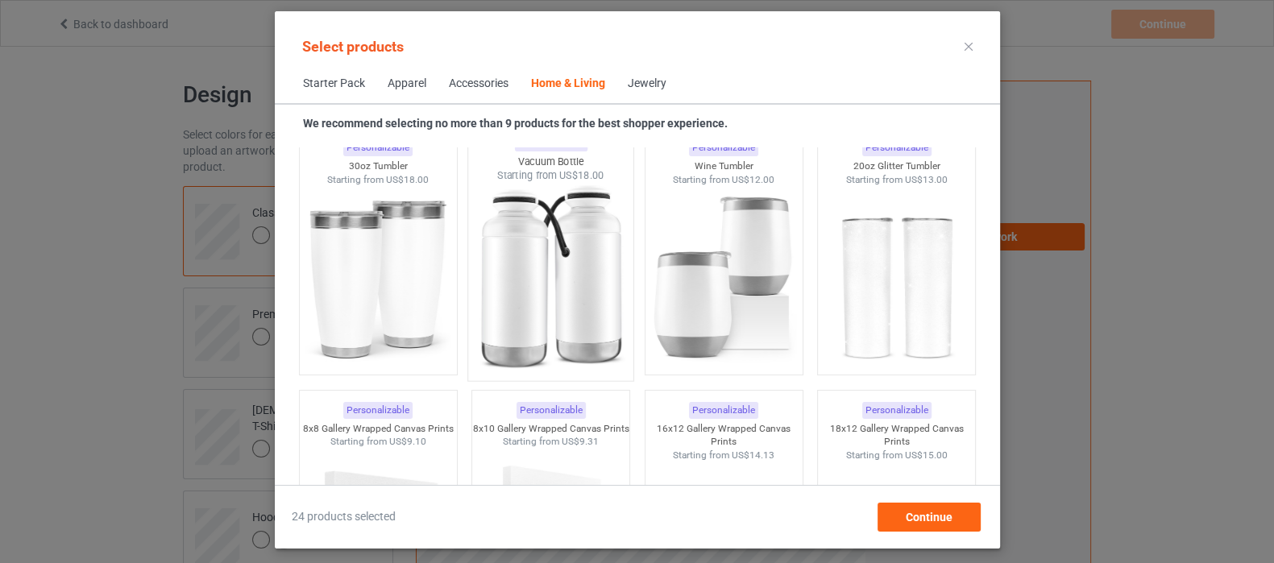
scroll to position [13520, 0]
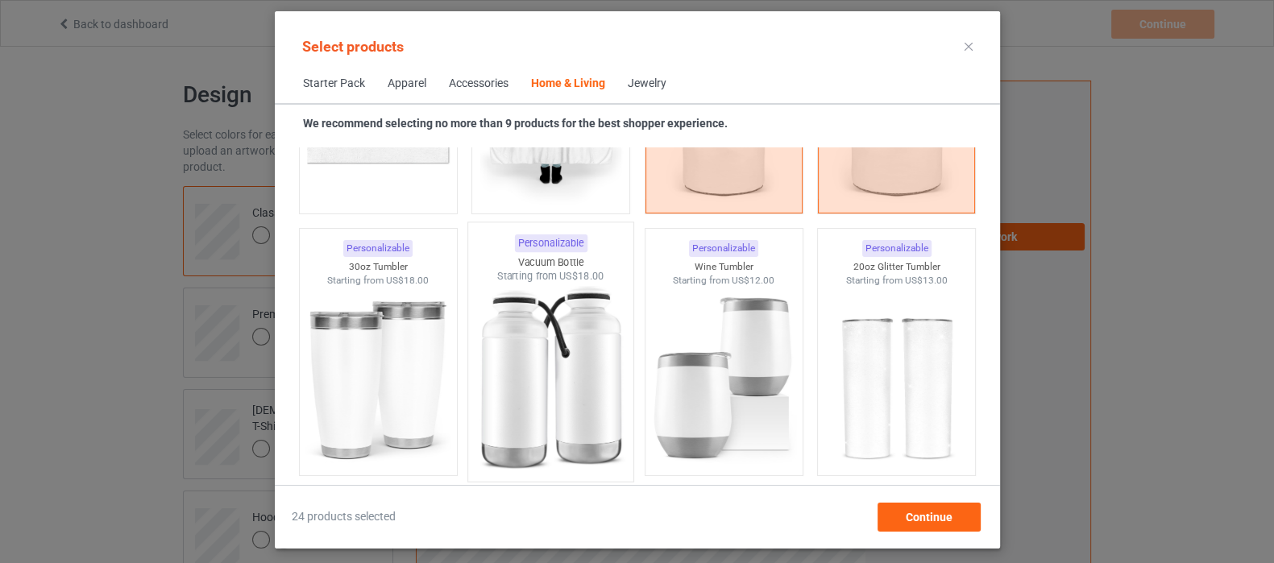
click at [533, 380] on img at bounding box center [551, 378] width 152 height 189
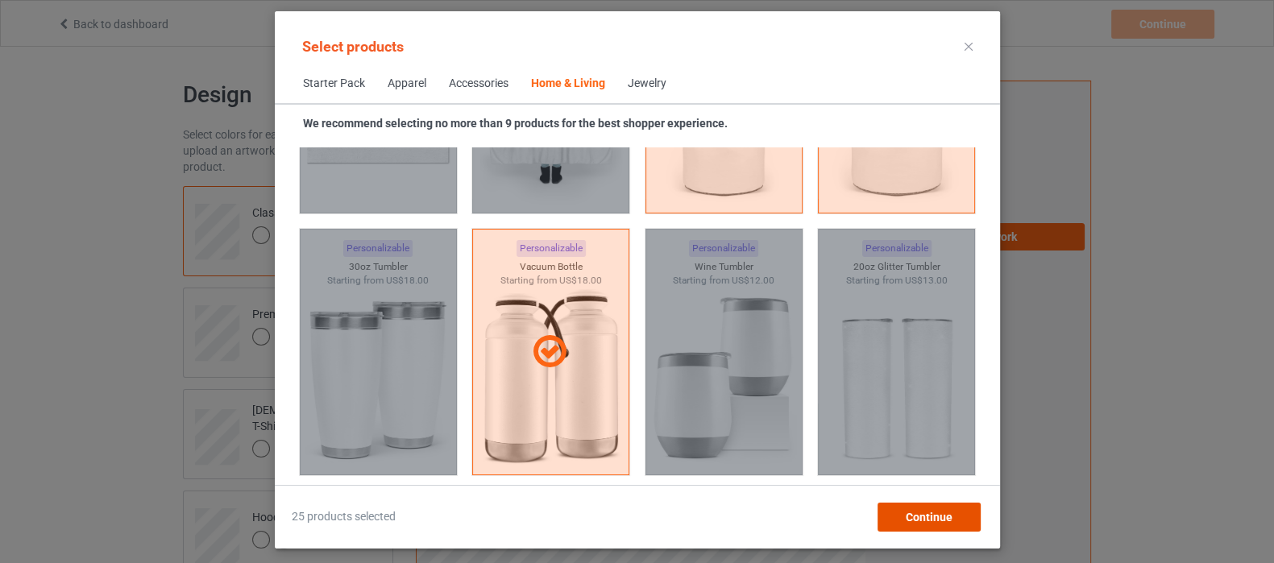
click at [909, 516] on span "Continue" at bounding box center [928, 517] width 47 height 13
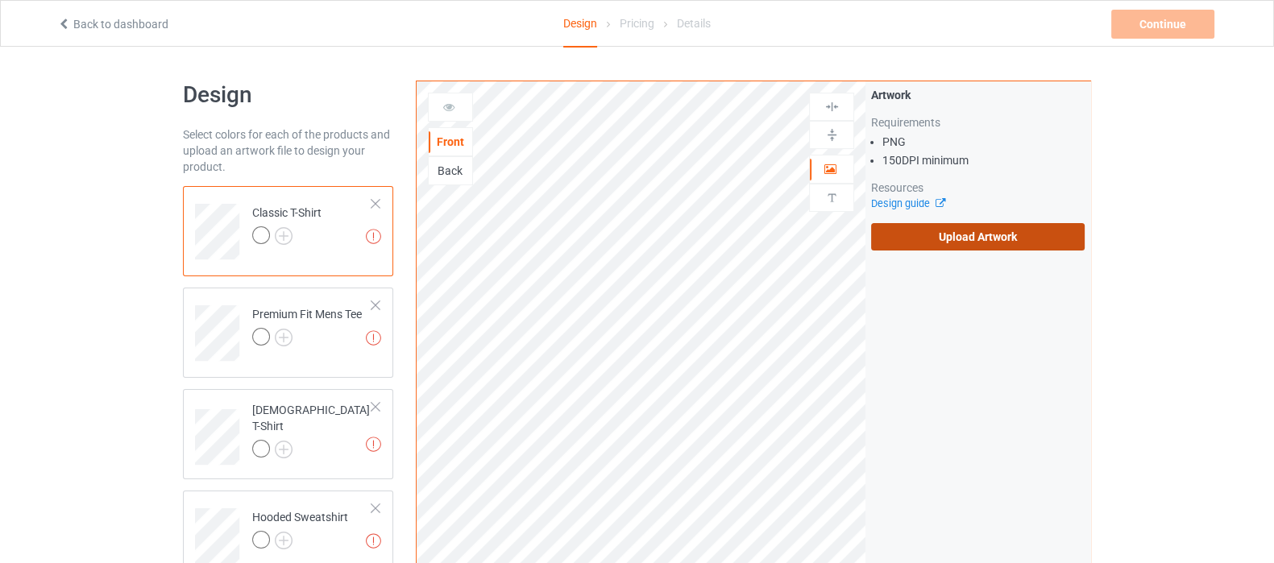
click at [993, 228] on label "Upload Artwork" at bounding box center [978, 236] width 214 height 27
click at [0, 0] on input "Upload Artwork" at bounding box center [0, 0] width 0 height 0
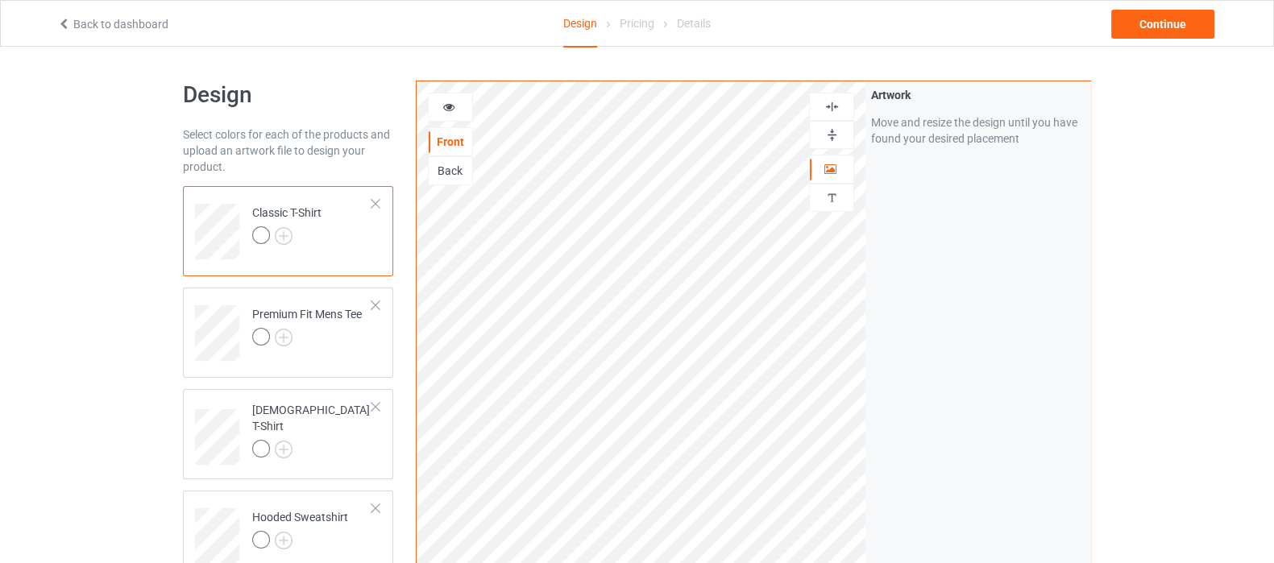
click at [828, 108] on img at bounding box center [832, 106] width 15 height 15
click at [275, 240] on img at bounding box center [284, 236] width 18 height 18
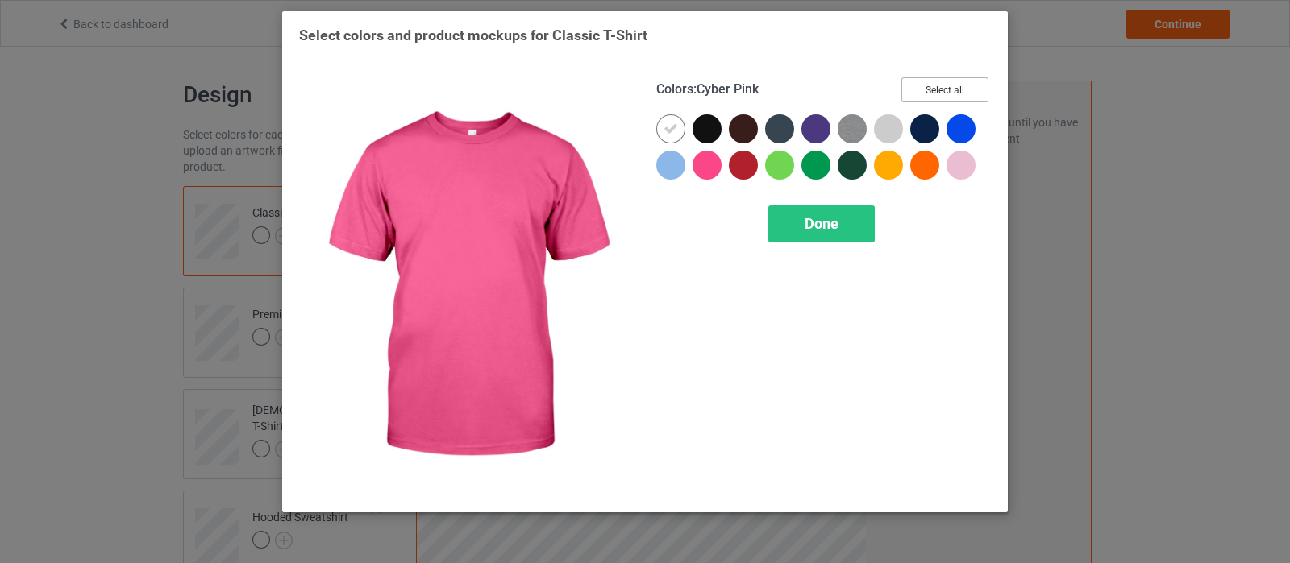
click at [961, 94] on button "Select all" at bounding box center [944, 89] width 87 height 25
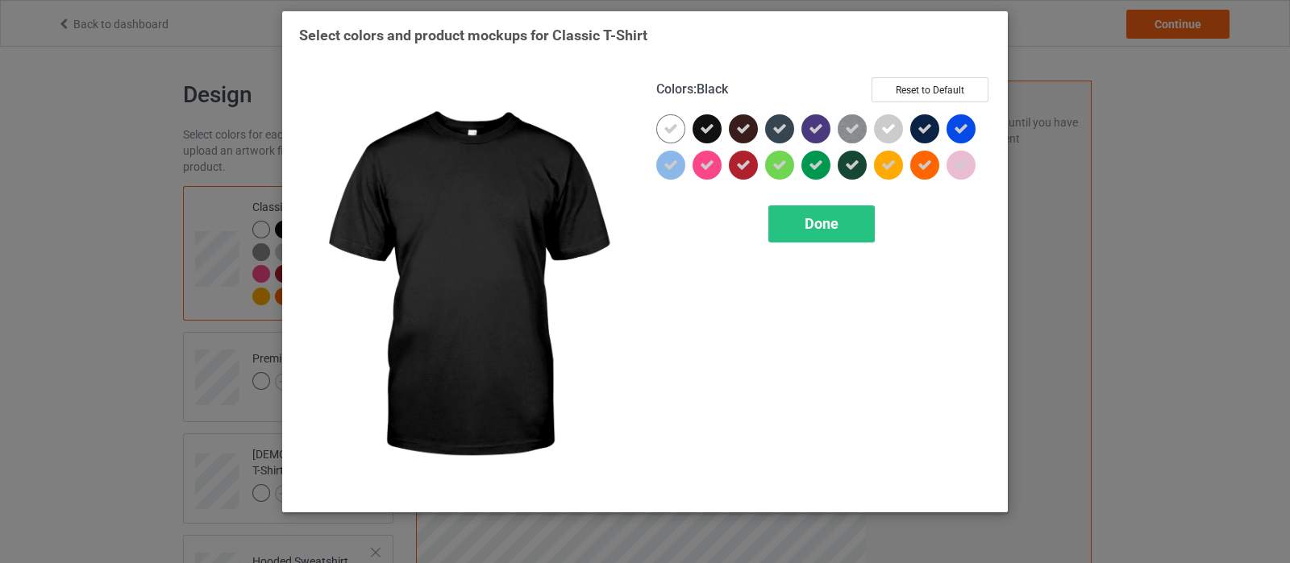
click at [704, 136] on div at bounding box center [706, 128] width 29 height 29
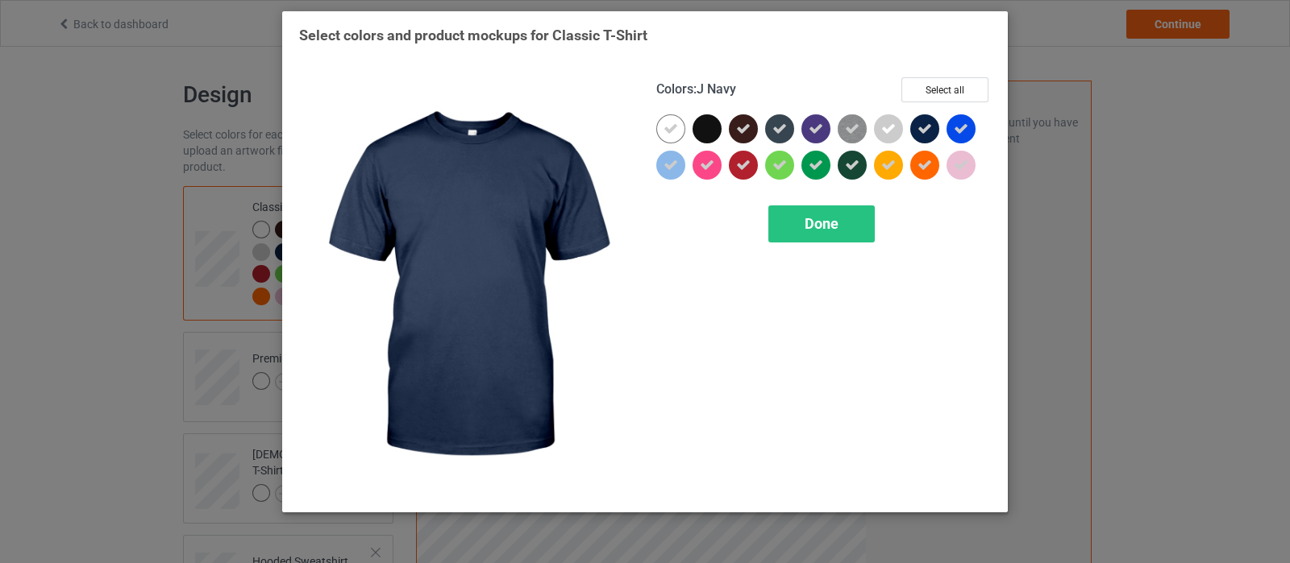
drag, startPoint x: 931, startPoint y: 127, endPoint x: 927, endPoint y: 137, distance: 10.5
click at [930, 131] on icon at bounding box center [924, 129] width 15 height 15
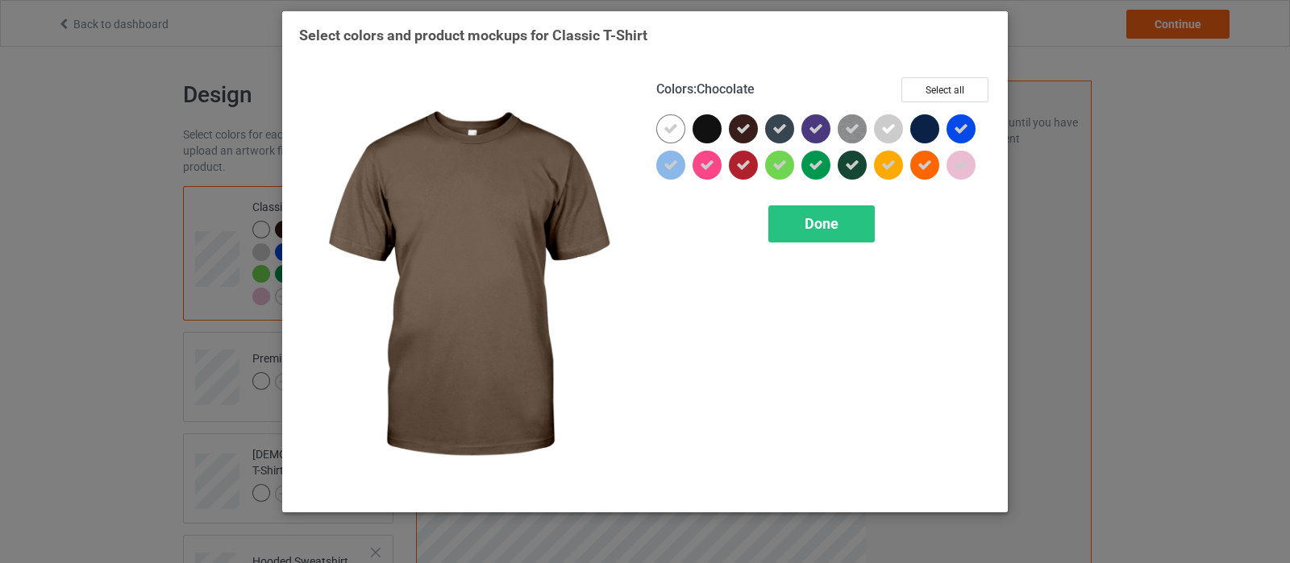
click at [742, 127] on icon at bounding box center [743, 129] width 15 height 15
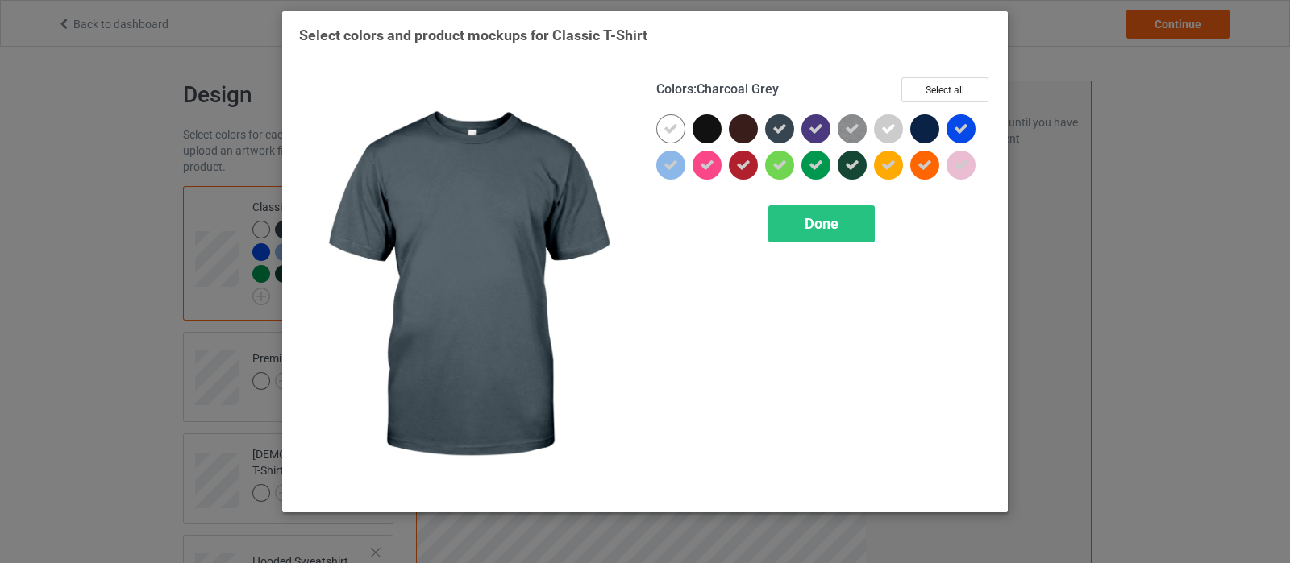
click at [773, 131] on icon at bounding box center [779, 129] width 15 height 15
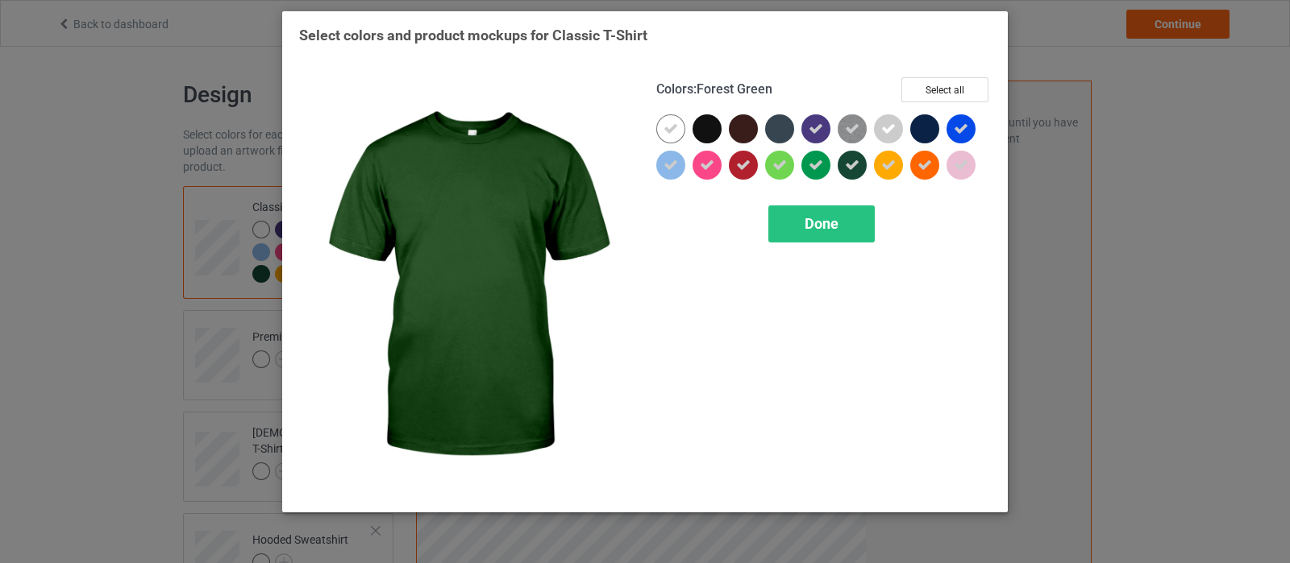
click at [845, 171] on icon at bounding box center [852, 165] width 15 height 15
click at [837, 215] on span "Done" at bounding box center [821, 223] width 34 height 17
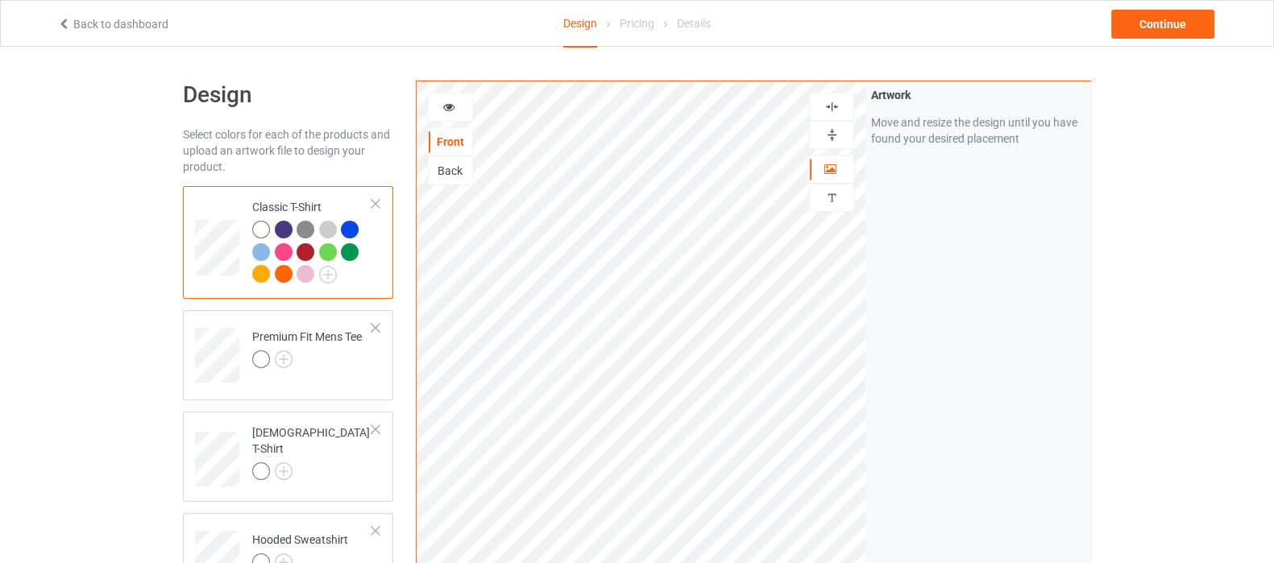
click at [442, 108] on icon at bounding box center [449, 104] width 14 height 11
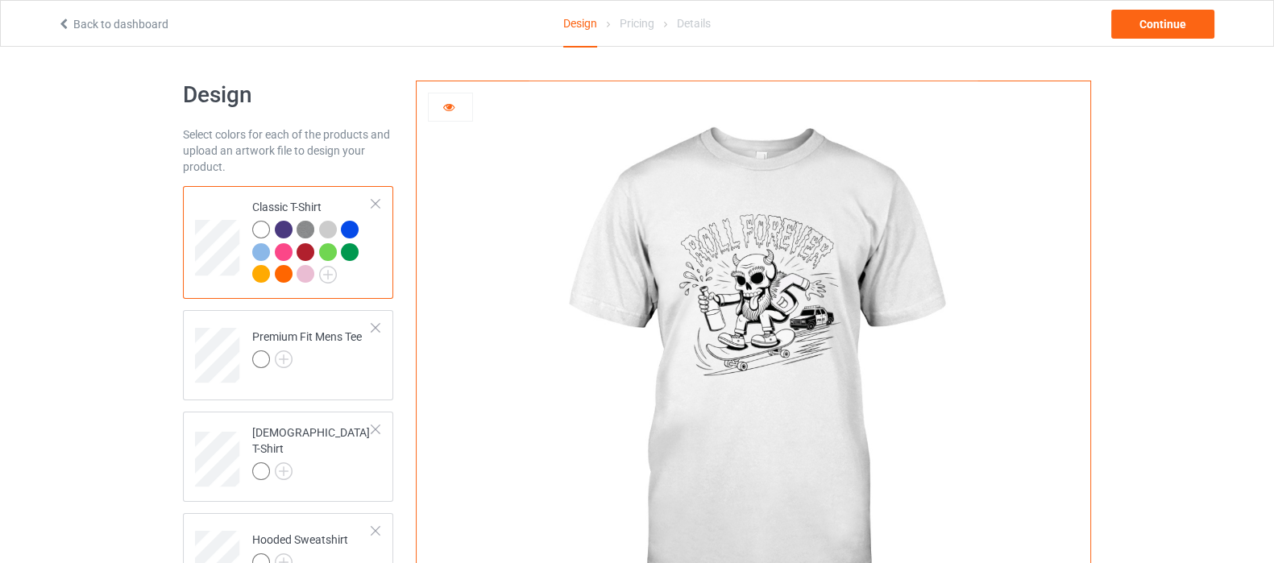
click at [283, 227] on div at bounding box center [284, 230] width 18 height 18
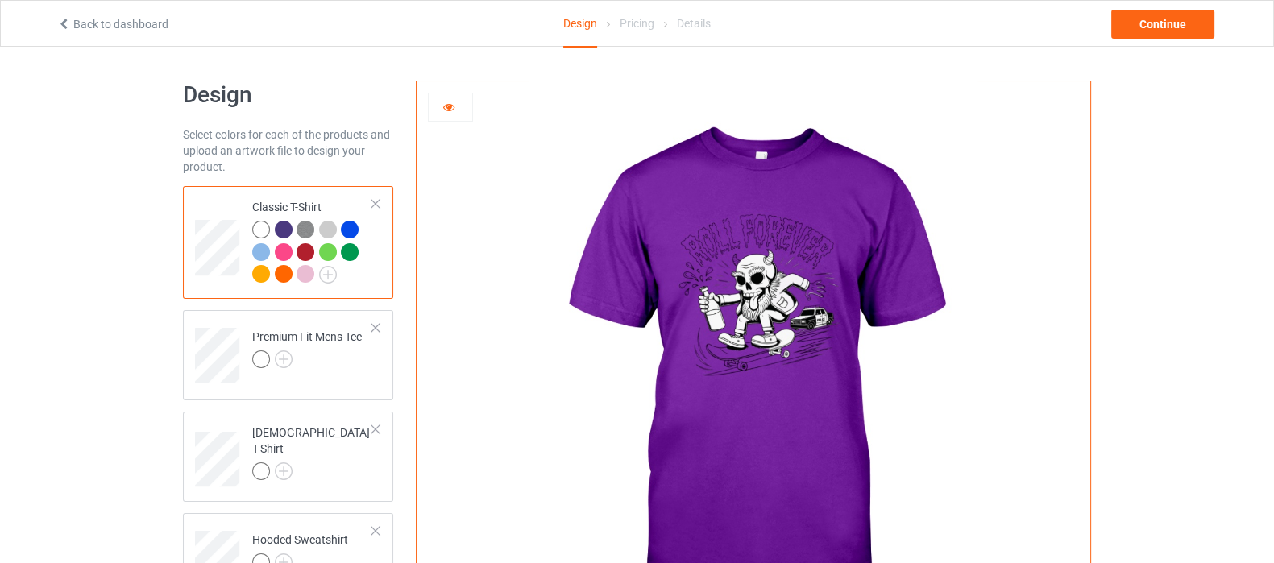
click at [309, 231] on img at bounding box center [306, 230] width 18 height 18
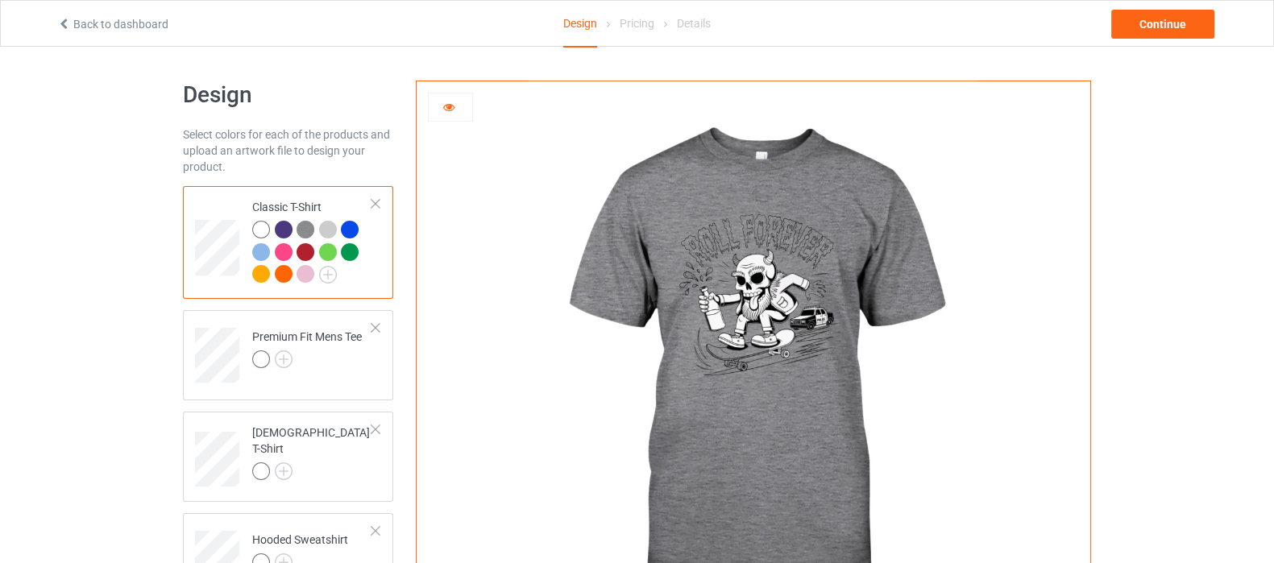
click at [349, 233] on div at bounding box center [350, 230] width 18 height 18
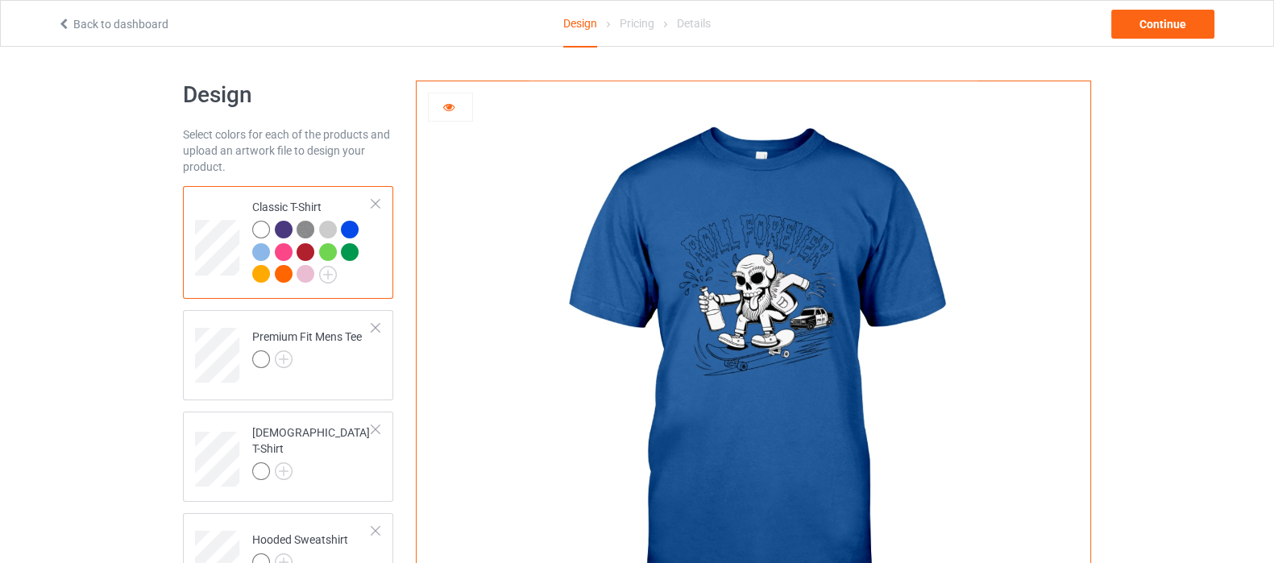
click at [349, 251] on div at bounding box center [350, 252] width 18 height 18
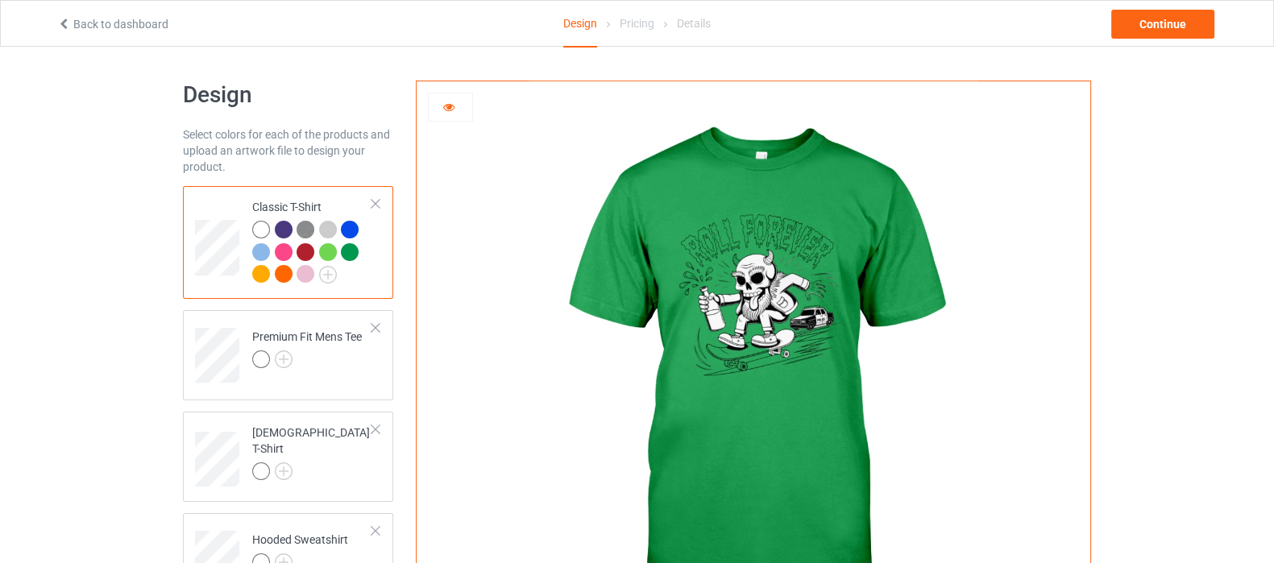
click at [285, 272] on div at bounding box center [284, 274] width 18 height 18
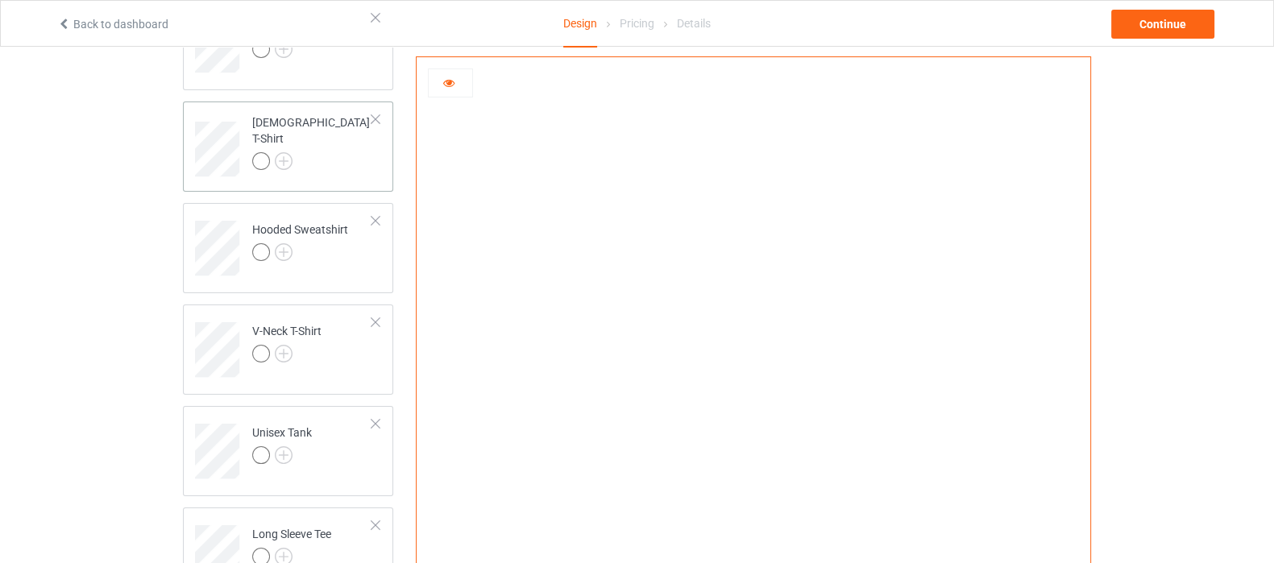
scroll to position [201, 0]
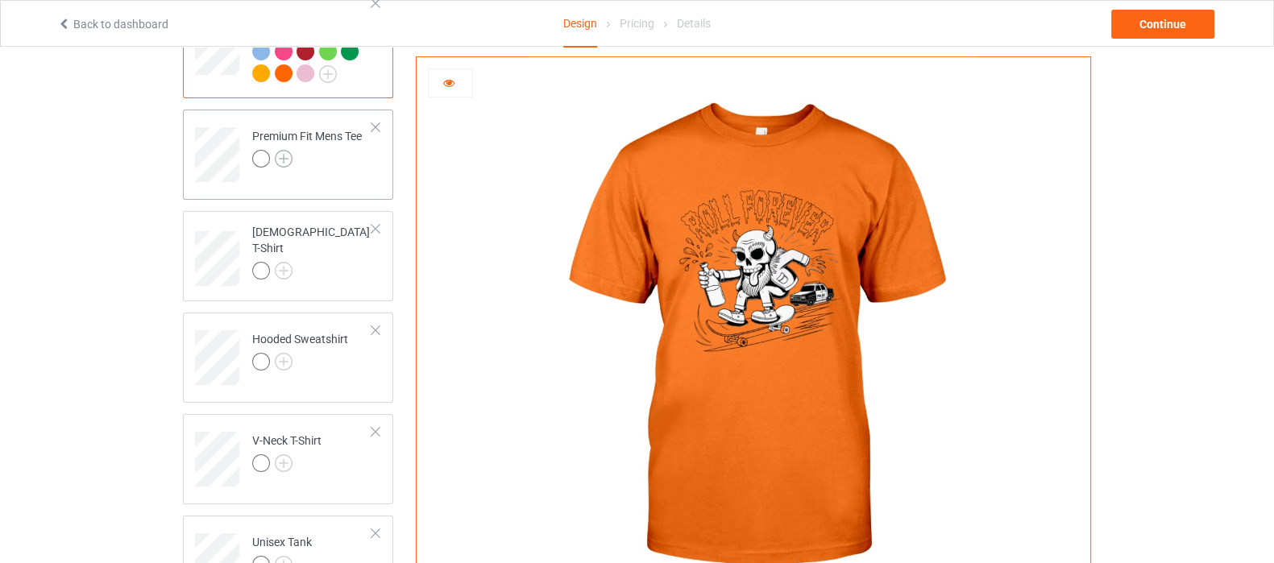
click at [284, 158] on img at bounding box center [284, 159] width 18 height 18
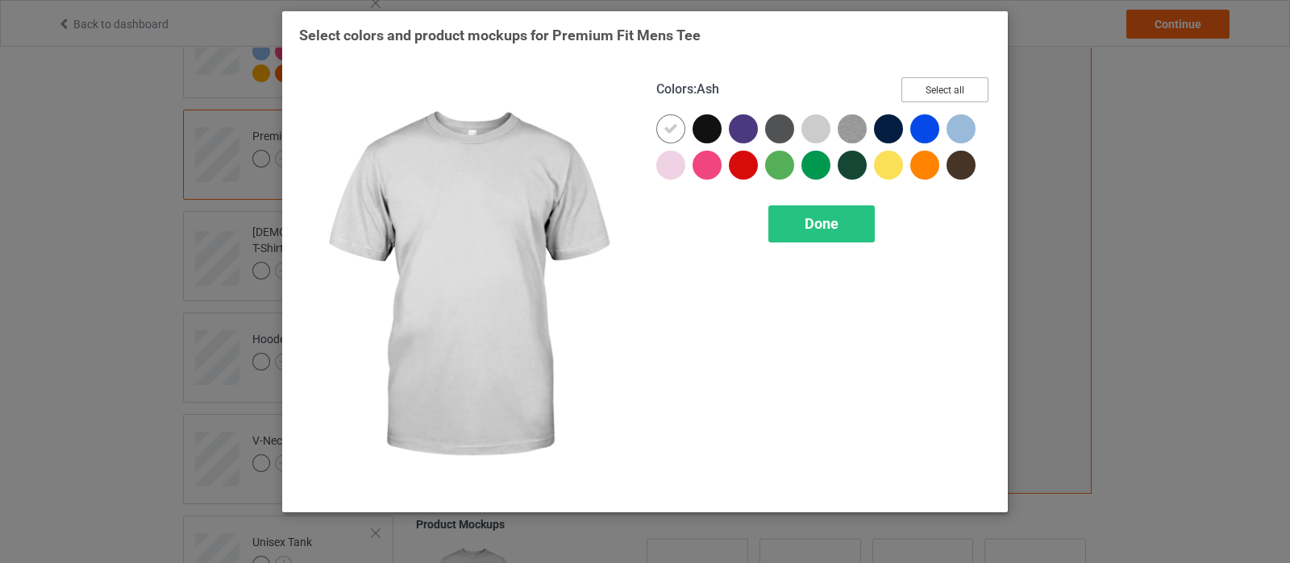
click at [930, 86] on button "Select all" at bounding box center [944, 89] width 87 height 25
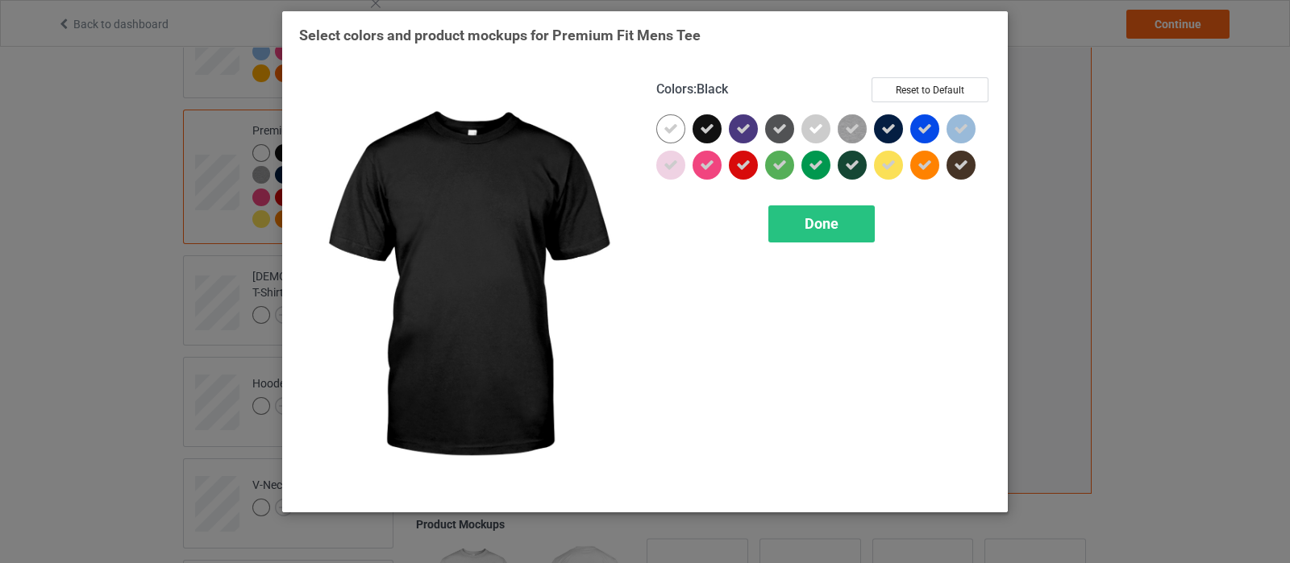
click at [696, 135] on div at bounding box center [706, 128] width 29 height 29
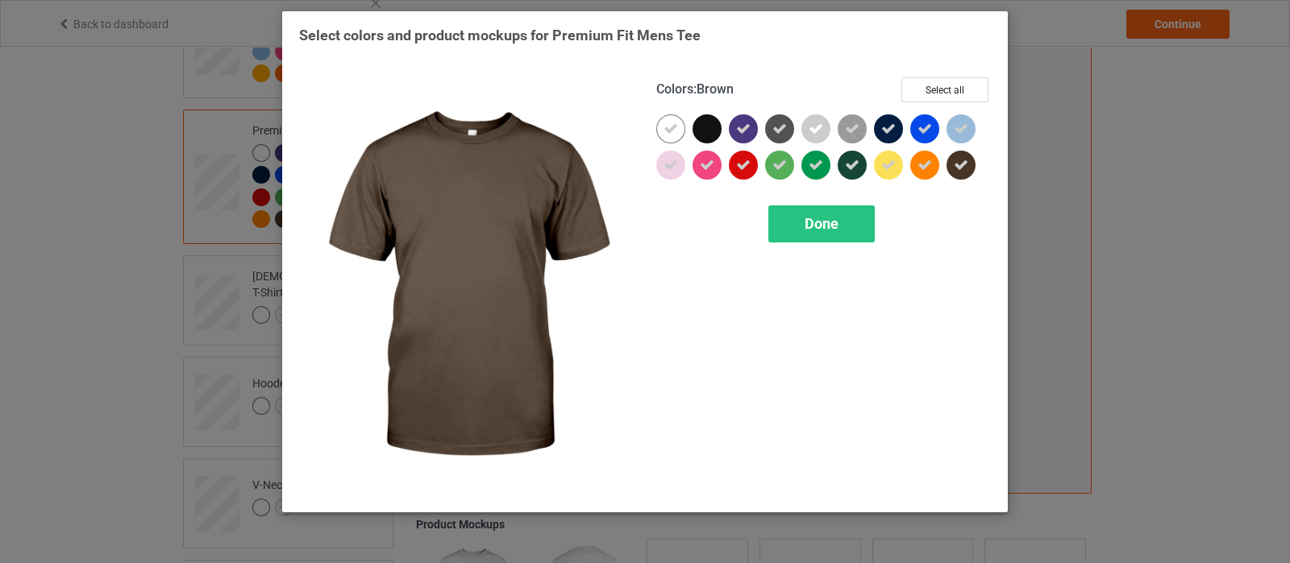
drag, startPoint x: 964, startPoint y: 164, endPoint x: 877, endPoint y: 135, distance: 92.0
click at [962, 164] on icon at bounding box center [960, 165] width 15 height 15
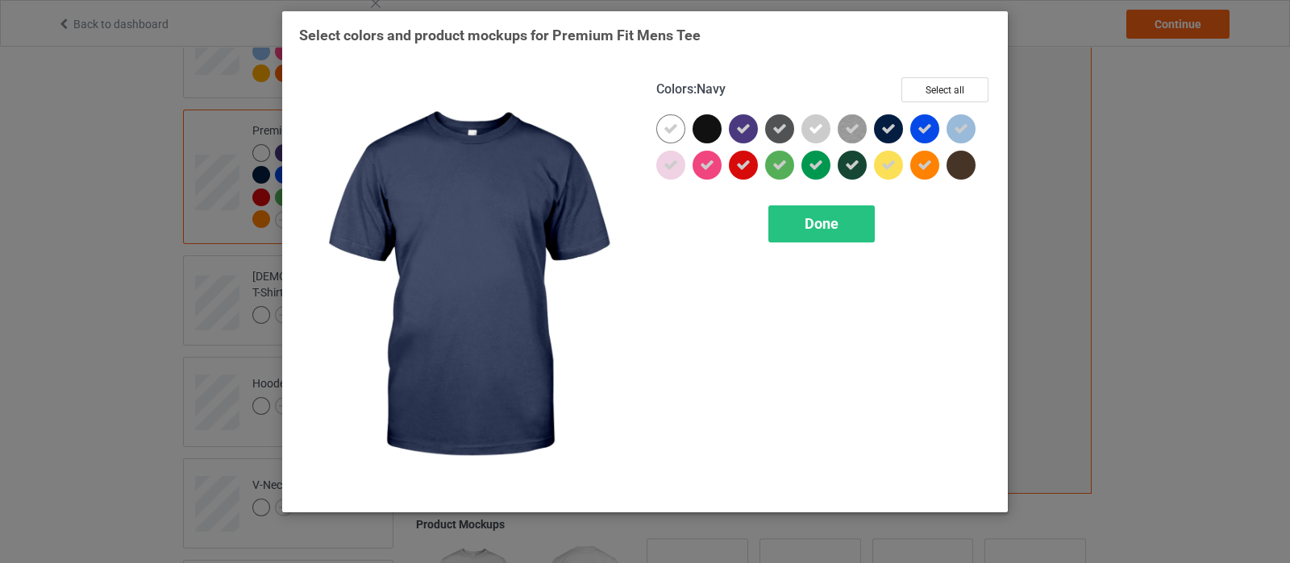
click at [884, 122] on icon at bounding box center [888, 129] width 15 height 15
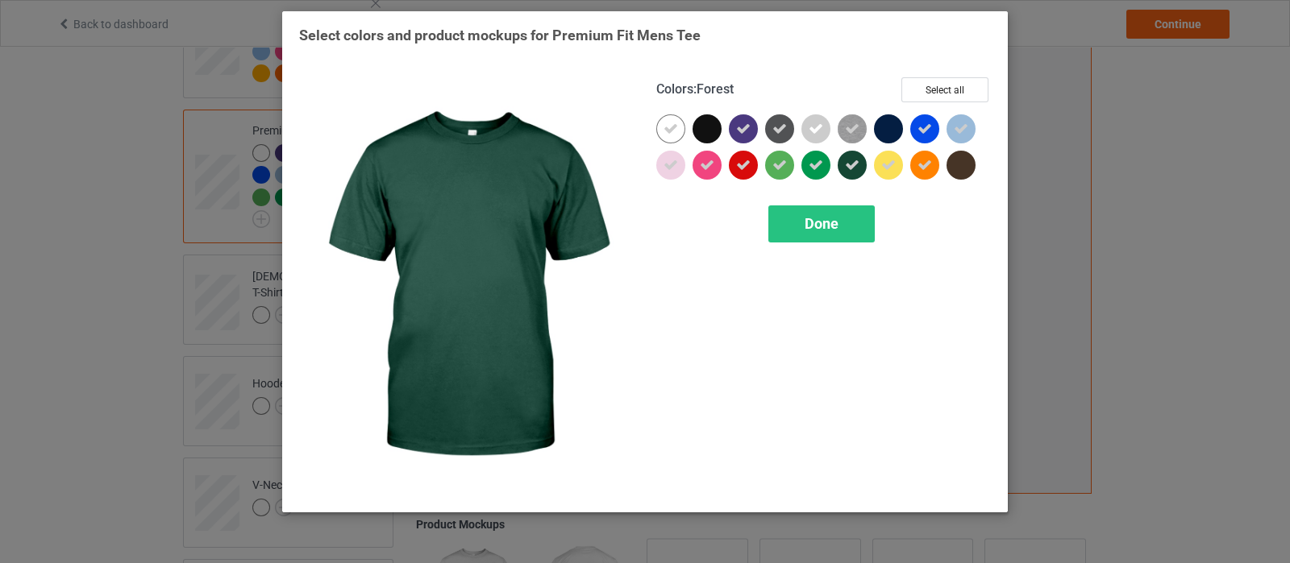
click at [854, 155] on div at bounding box center [851, 165] width 29 height 29
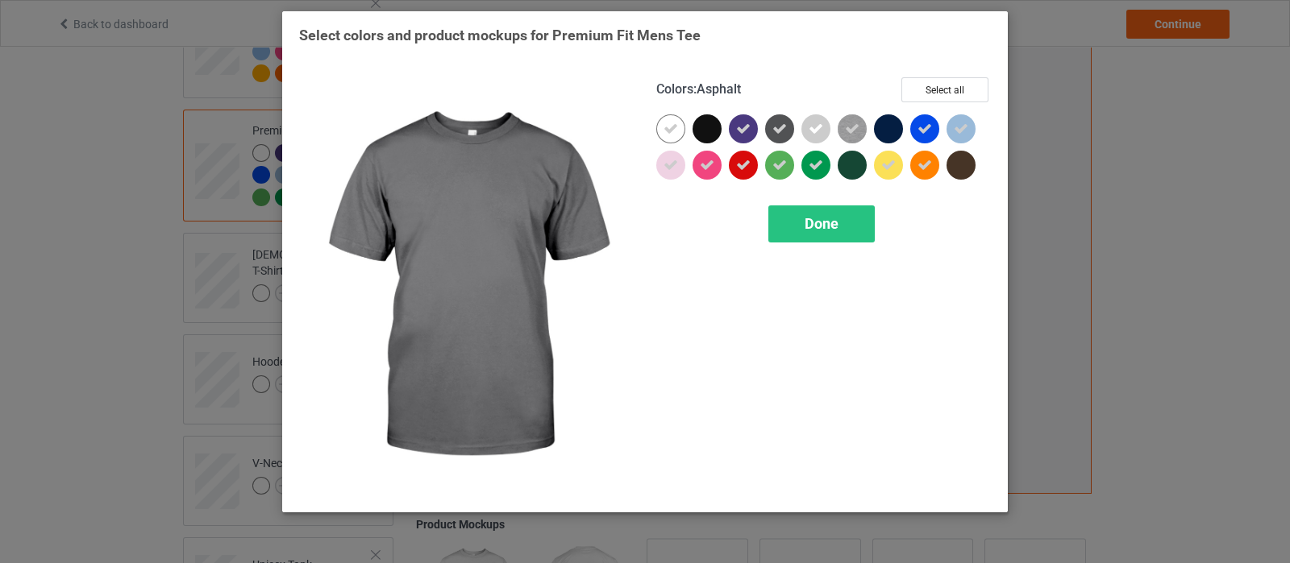
click at [787, 133] on div at bounding box center [779, 128] width 29 height 29
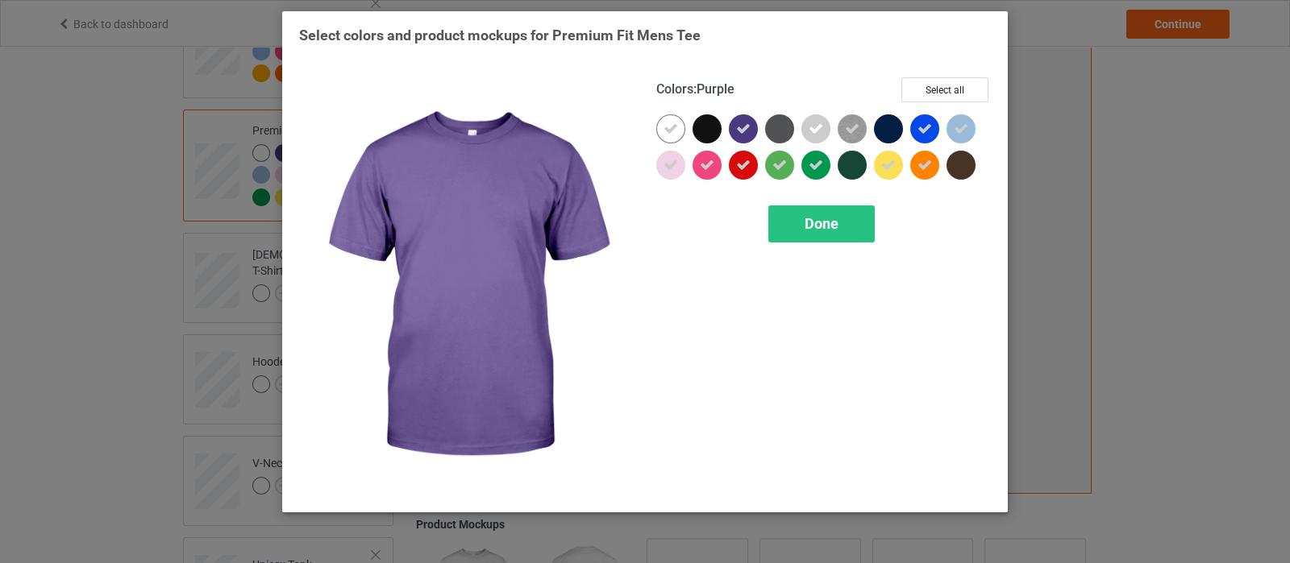
click at [744, 134] on icon at bounding box center [743, 129] width 15 height 15
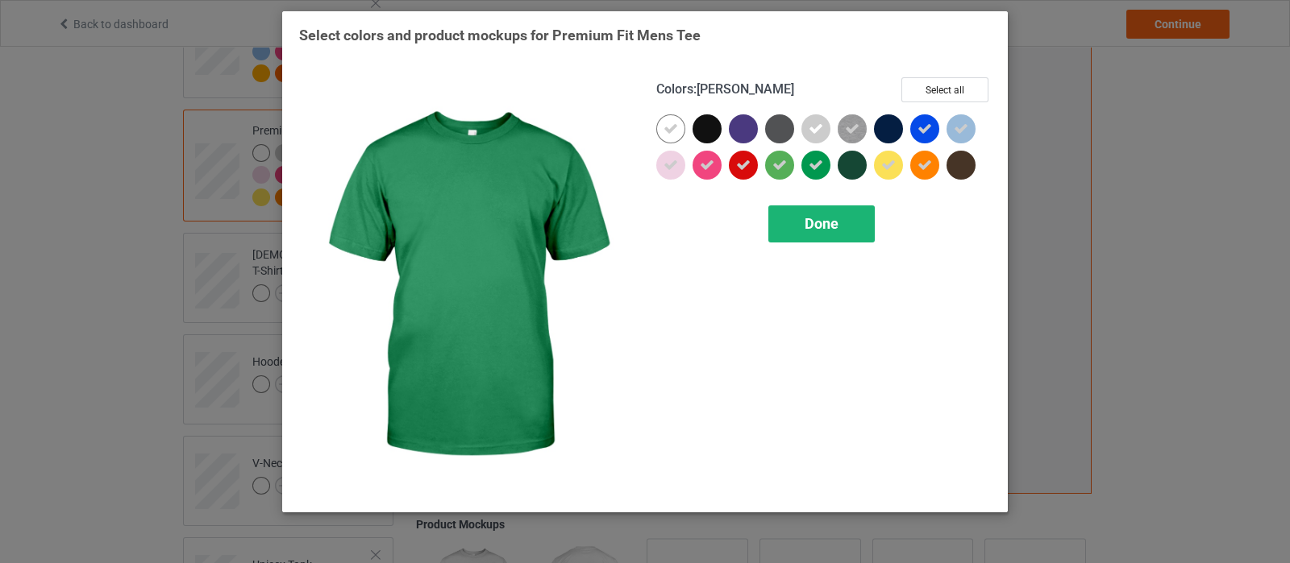
click at [830, 230] on span "Done" at bounding box center [821, 223] width 34 height 17
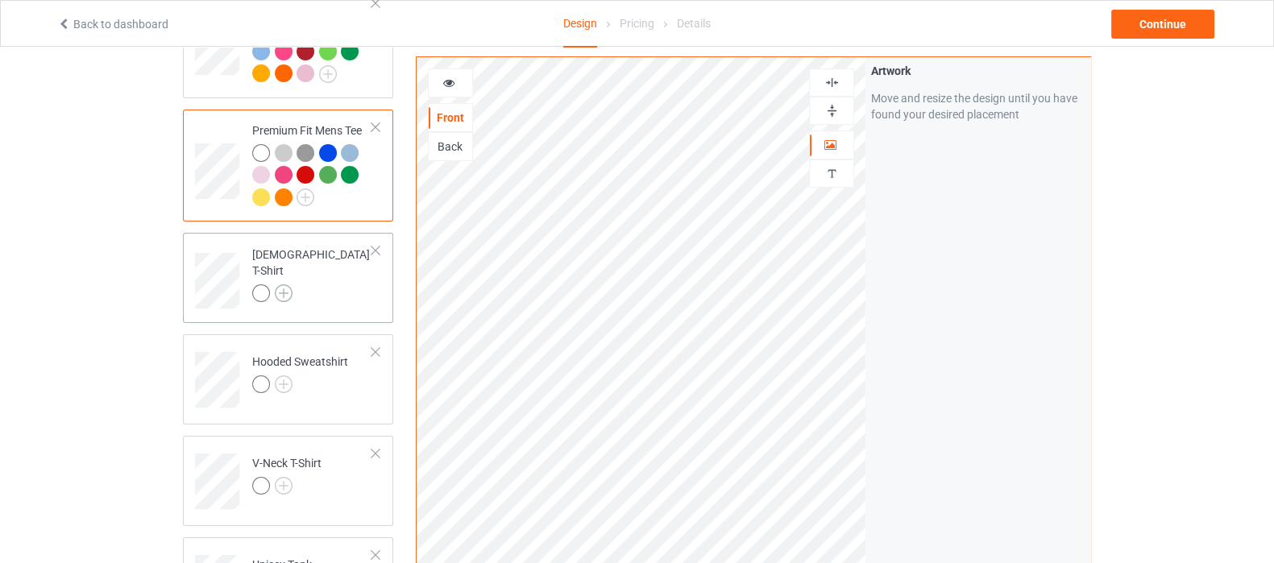
click at [289, 287] on img at bounding box center [284, 294] width 18 height 18
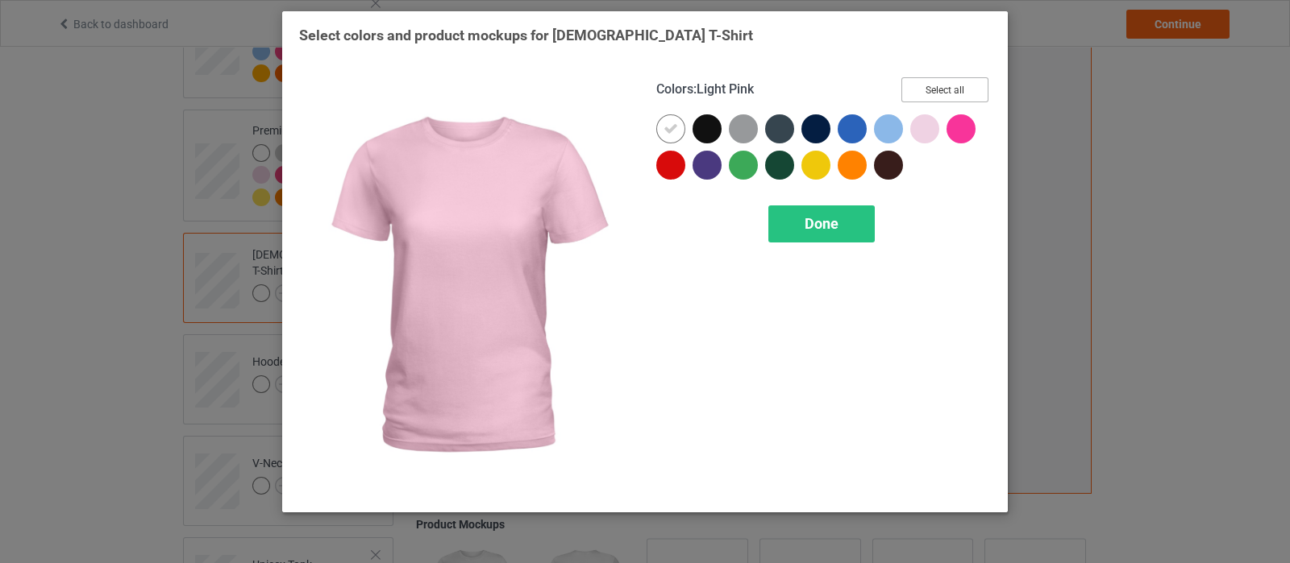
click at [951, 87] on button "Select all" at bounding box center [944, 89] width 87 height 25
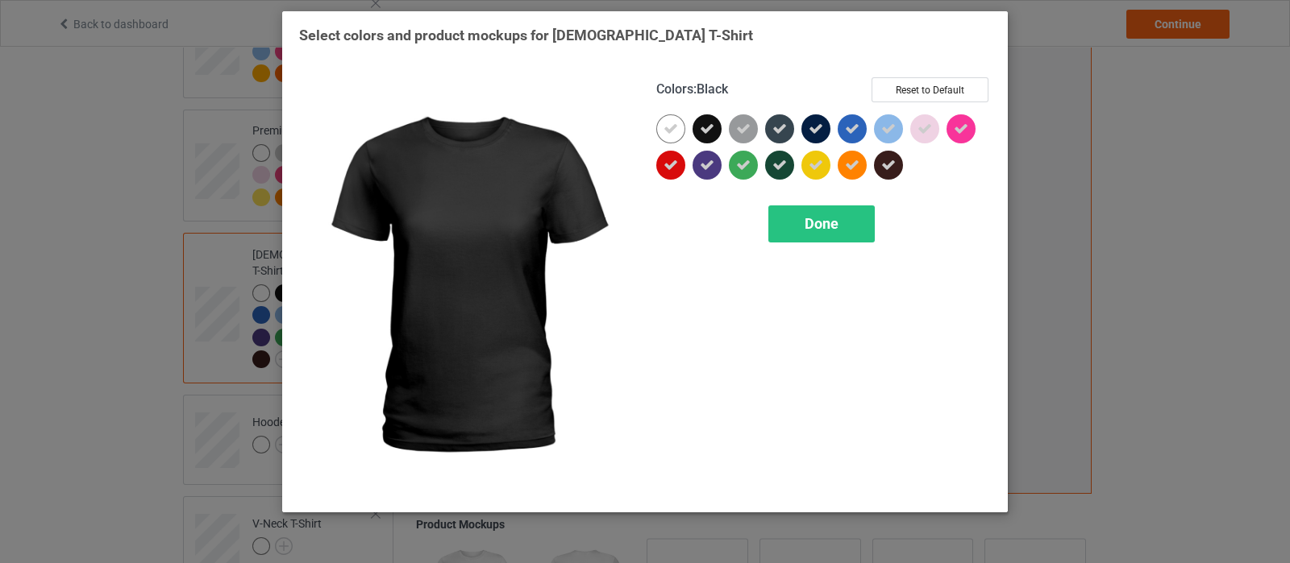
click at [701, 127] on icon at bounding box center [707, 129] width 15 height 15
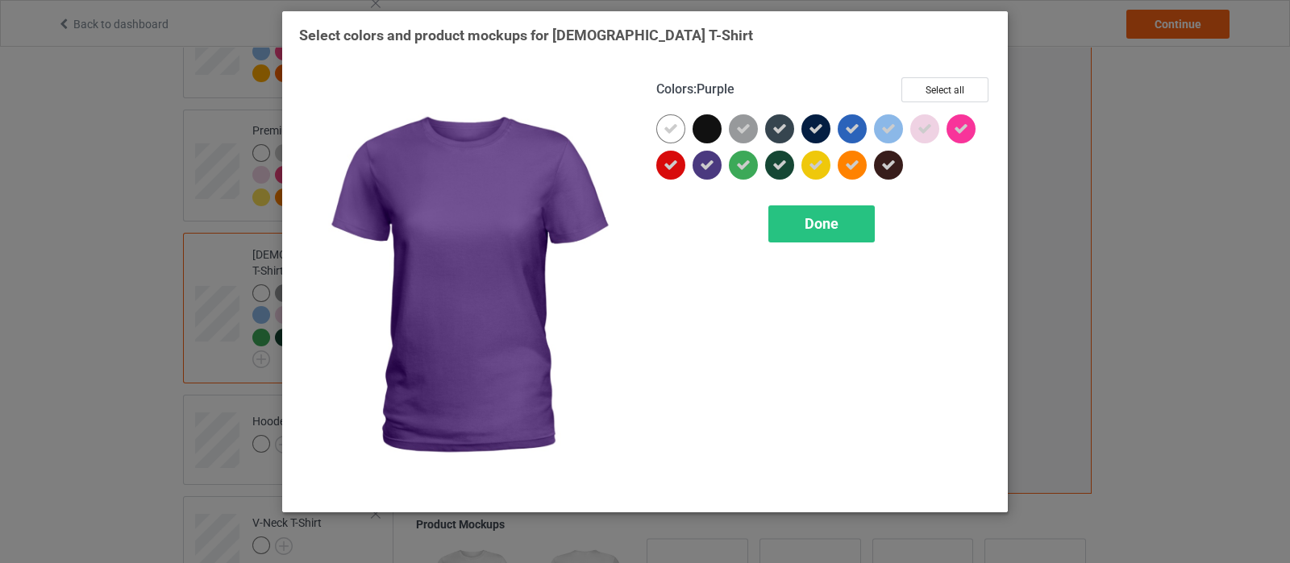
drag, startPoint x: 708, startPoint y: 172, endPoint x: 791, endPoint y: 155, distance: 83.9
click at [710, 171] on icon at bounding box center [707, 165] width 15 height 15
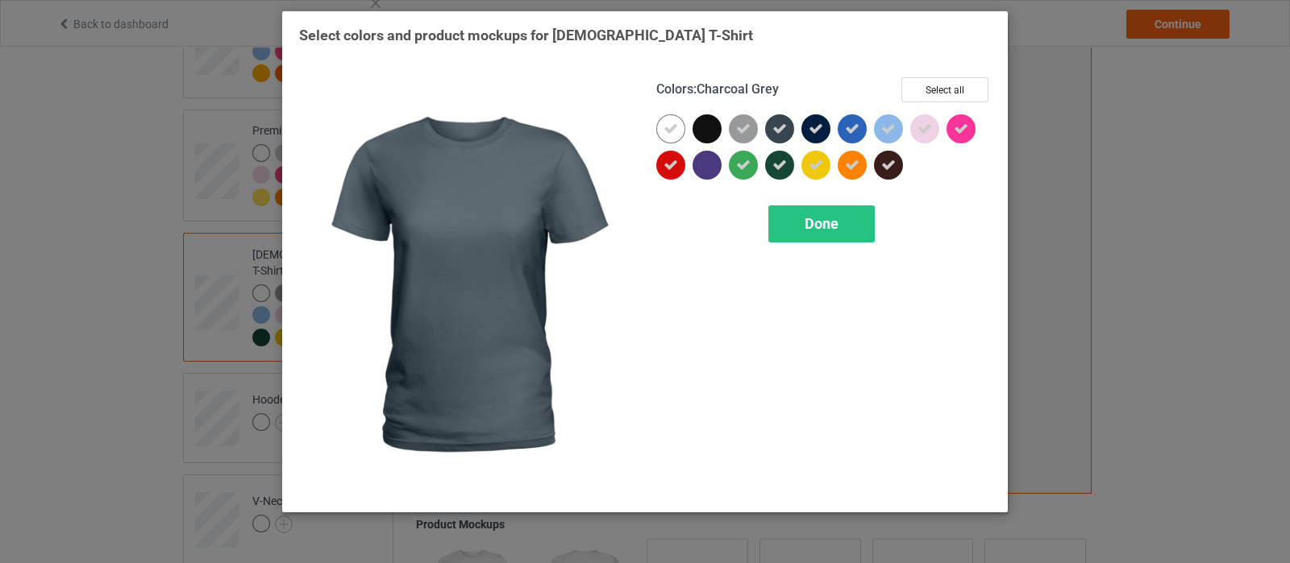
click at [782, 138] on div at bounding box center [779, 128] width 29 height 29
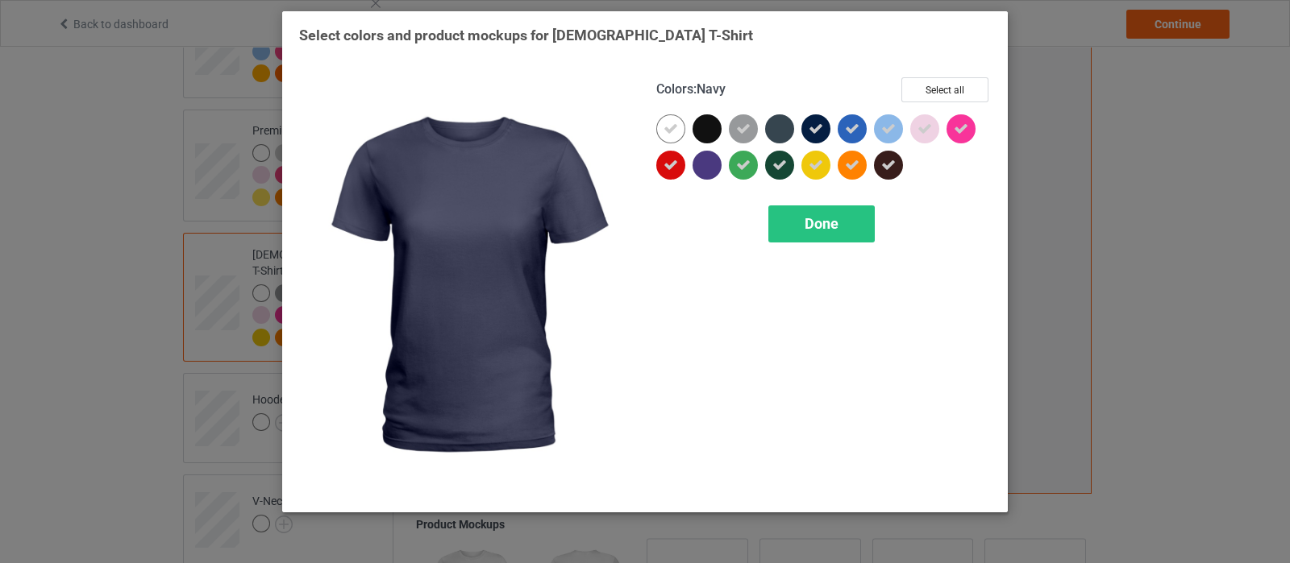
drag, startPoint x: 814, startPoint y: 132, endPoint x: 894, endPoint y: 181, distance: 93.3
click at [816, 132] on icon at bounding box center [815, 129] width 15 height 15
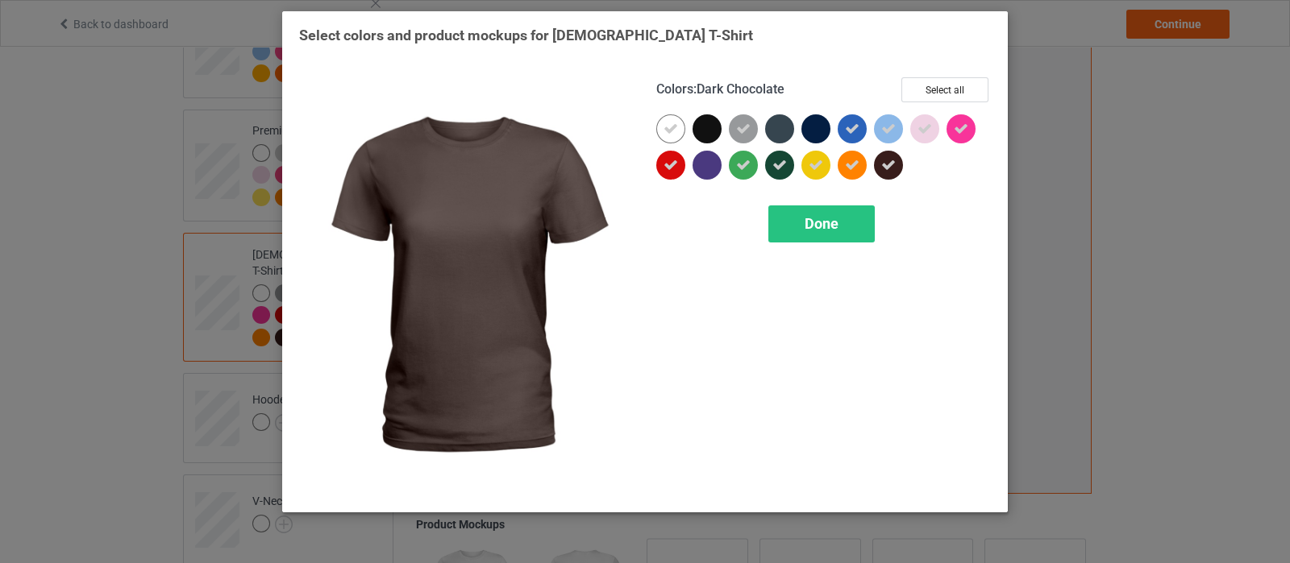
click at [883, 171] on icon at bounding box center [888, 165] width 15 height 15
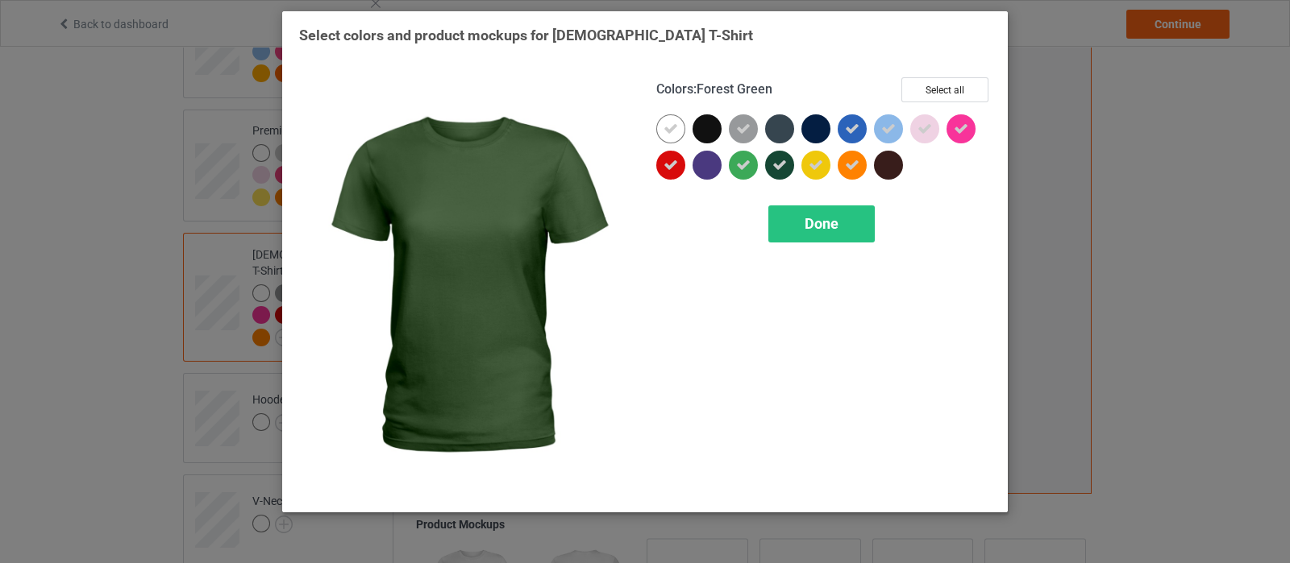
click at [781, 158] on icon at bounding box center [779, 165] width 15 height 15
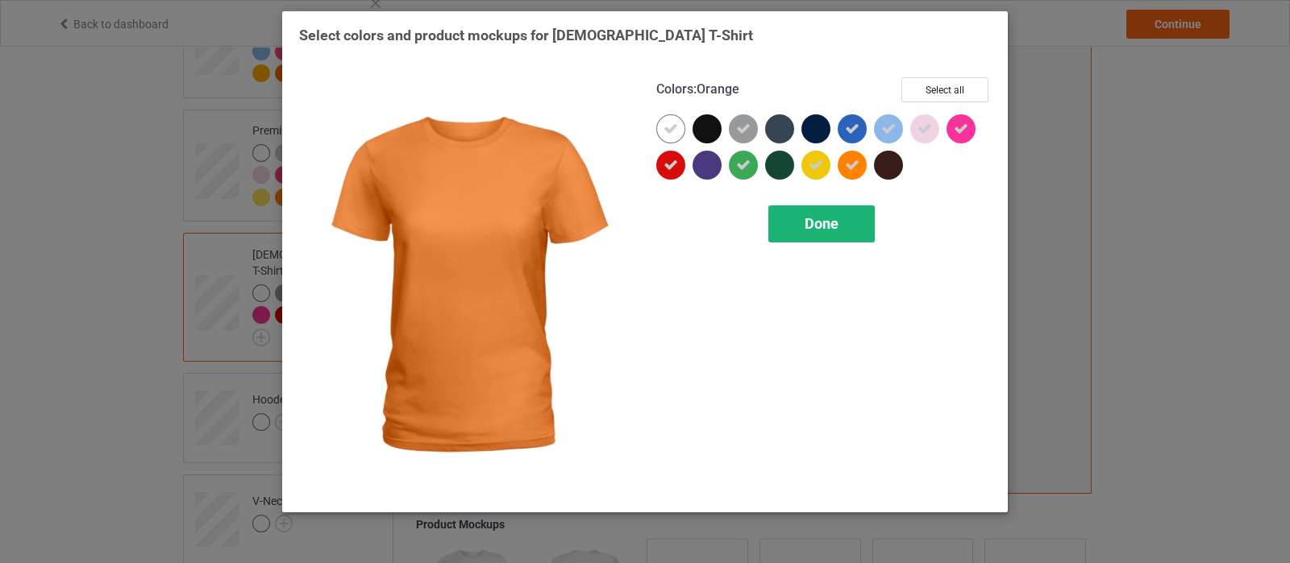
click at [838, 236] on div "Done" at bounding box center [821, 224] width 106 height 37
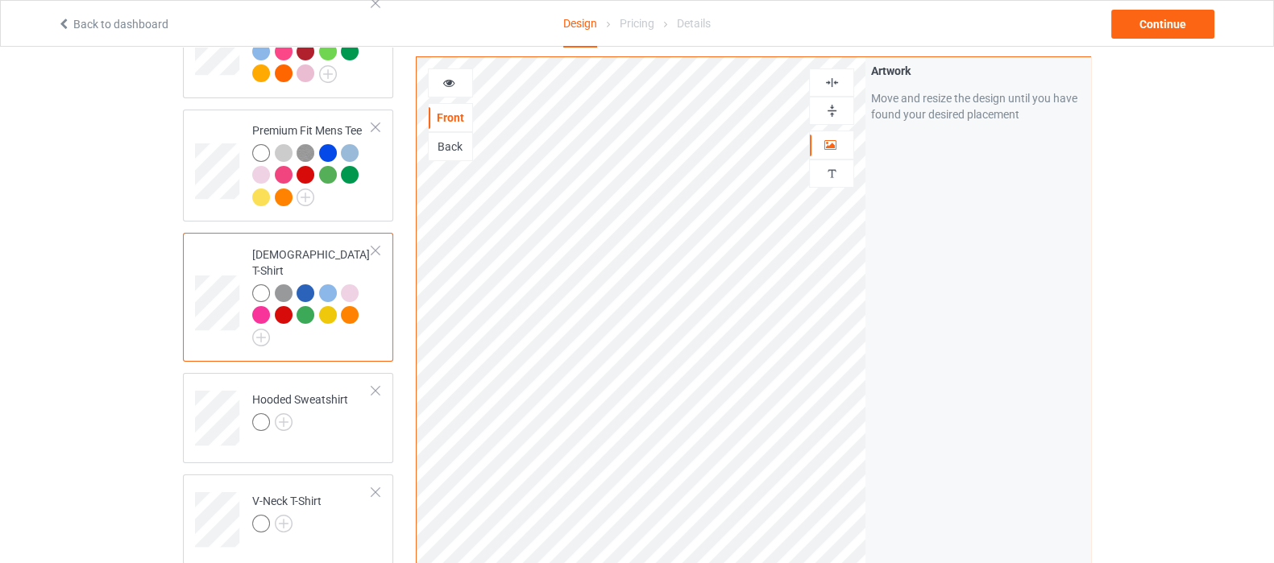
scroll to position [302, 0]
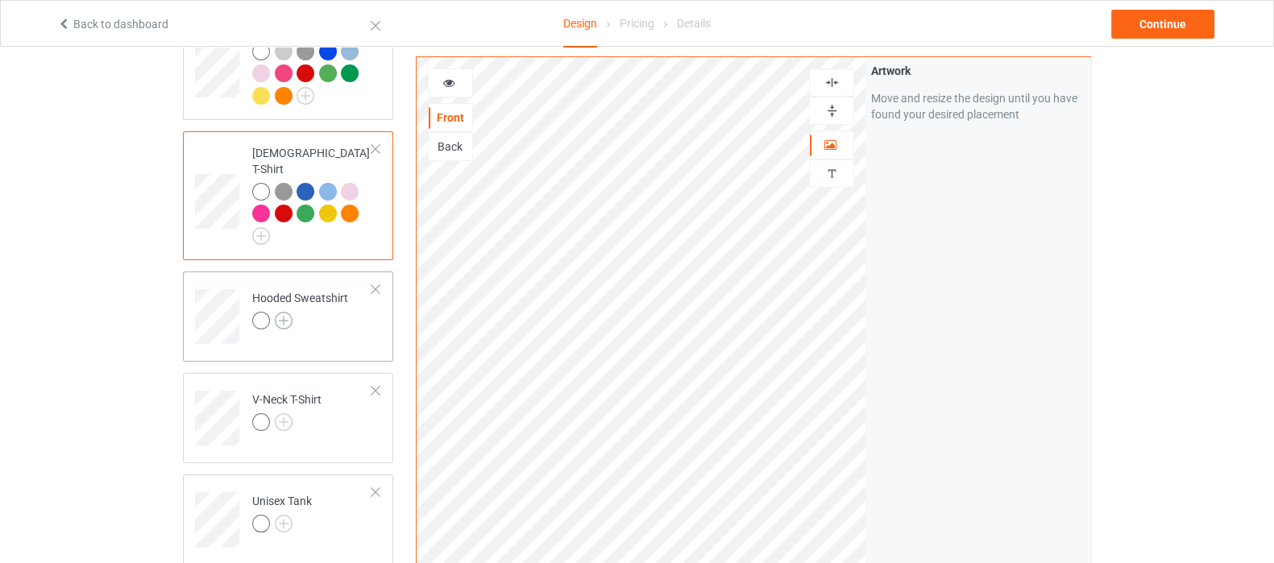
click at [276, 312] on img at bounding box center [284, 321] width 18 height 18
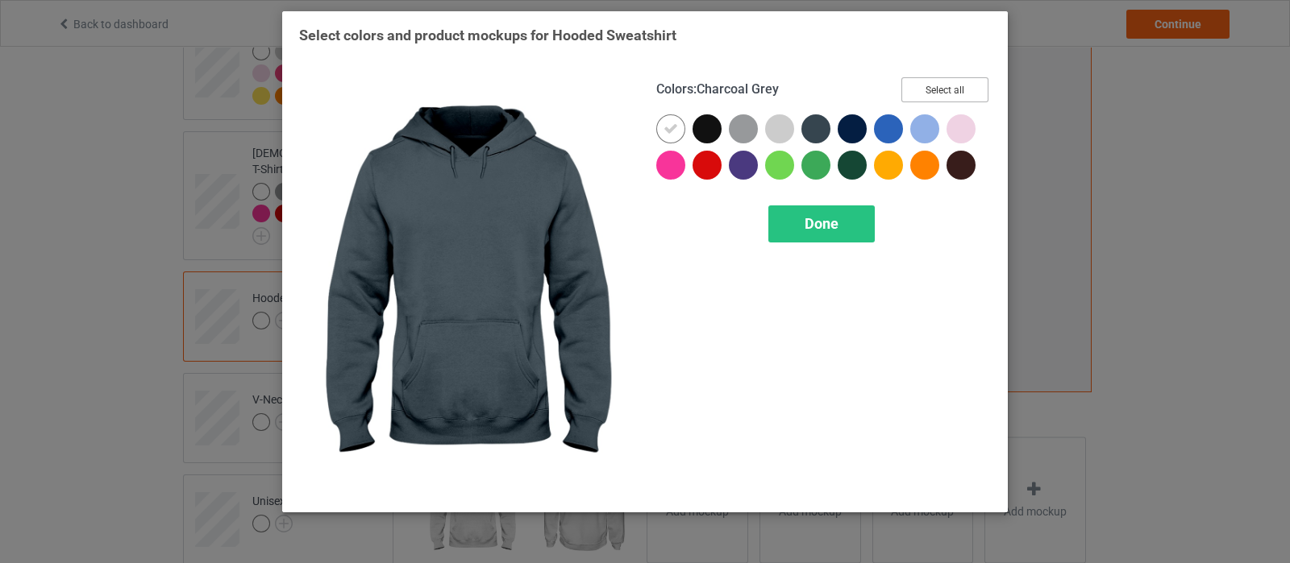
click at [939, 89] on button "Select all" at bounding box center [944, 89] width 87 height 25
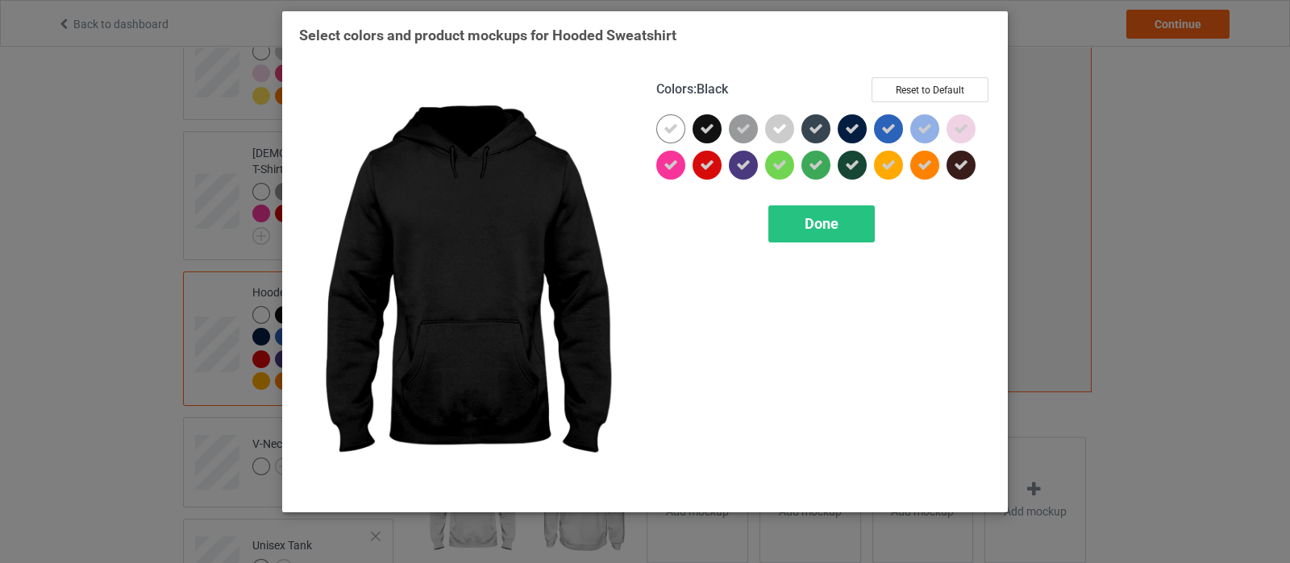
drag, startPoint x: 708, startPoint y: 123, endPoint x: 772, endPoint y: 139, distance: 65.5
click at [712, 123] on icon at bounding box center [707, 129] width 15 height 15
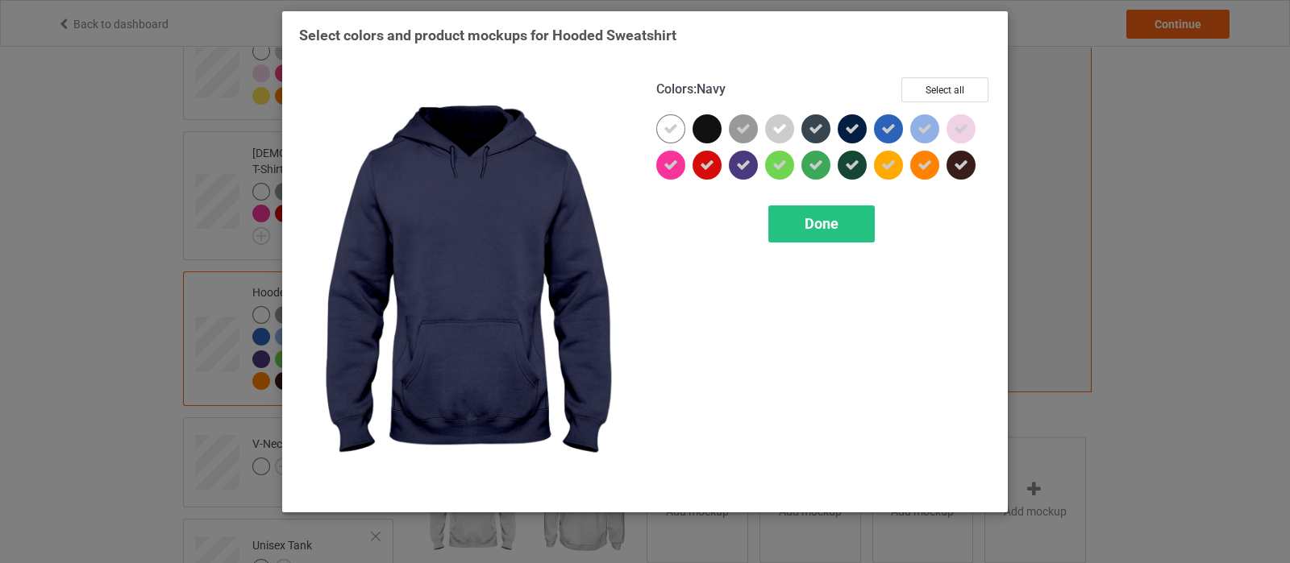
click at [857, 131] on icon at bounding box center [852, 129] width 15 height 15
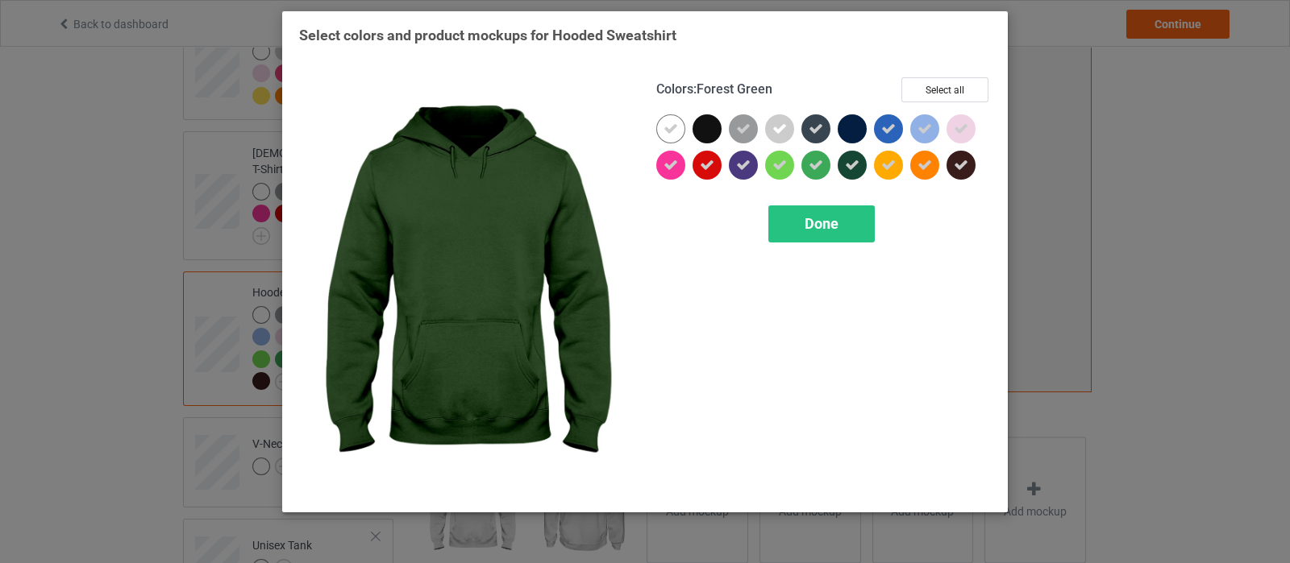
click at [846, 172] on icon at bounding box center [852, 165] width 15 height 15
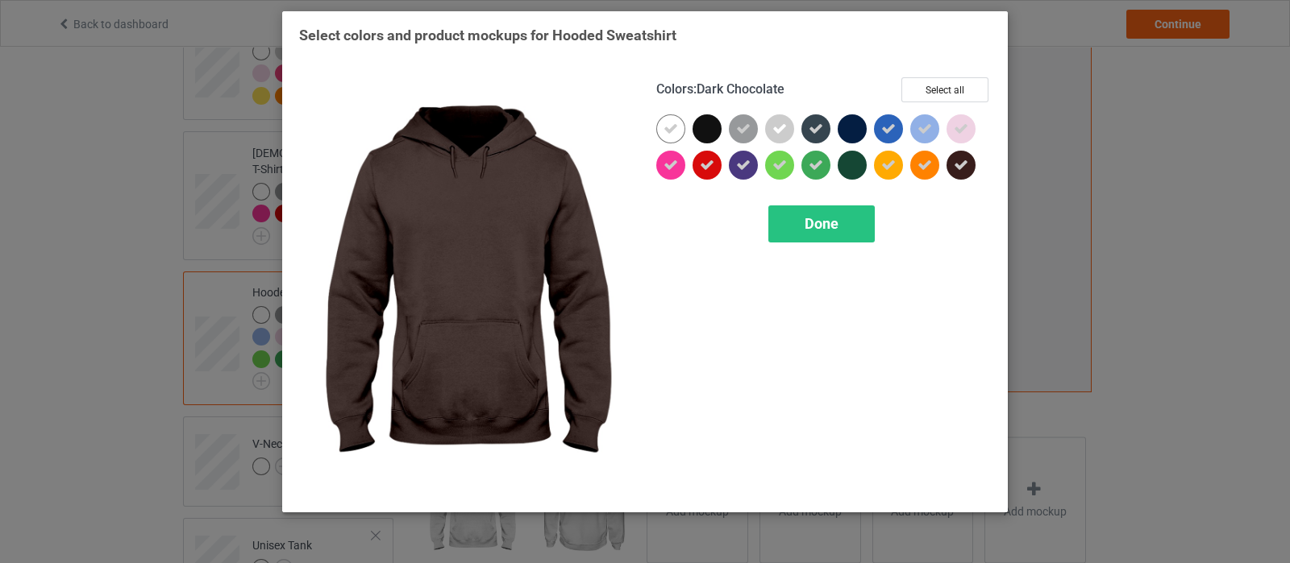
drag, startPoint x: 956, startPoint y: 167, endPoint x: 938, endPoint y: 158, distance: 19.8
click at [958, 164] on icon at bounding box center [960, 165] width 15 height 15
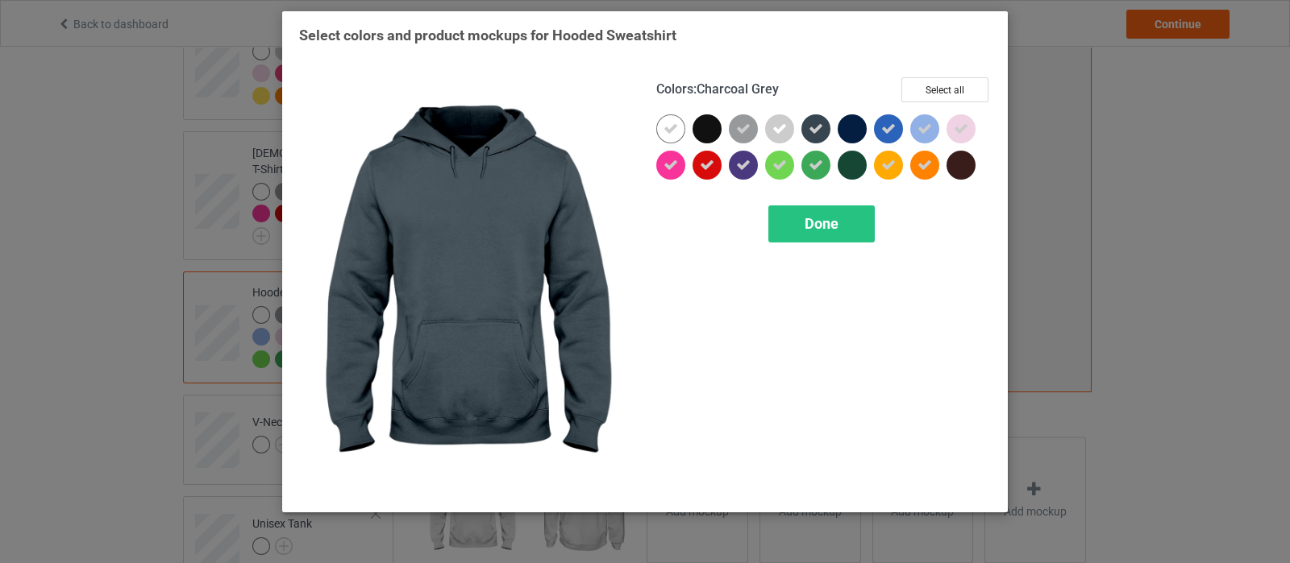
click at [822, 135] on icon at bounding box center [815, 129] width 15 height 15
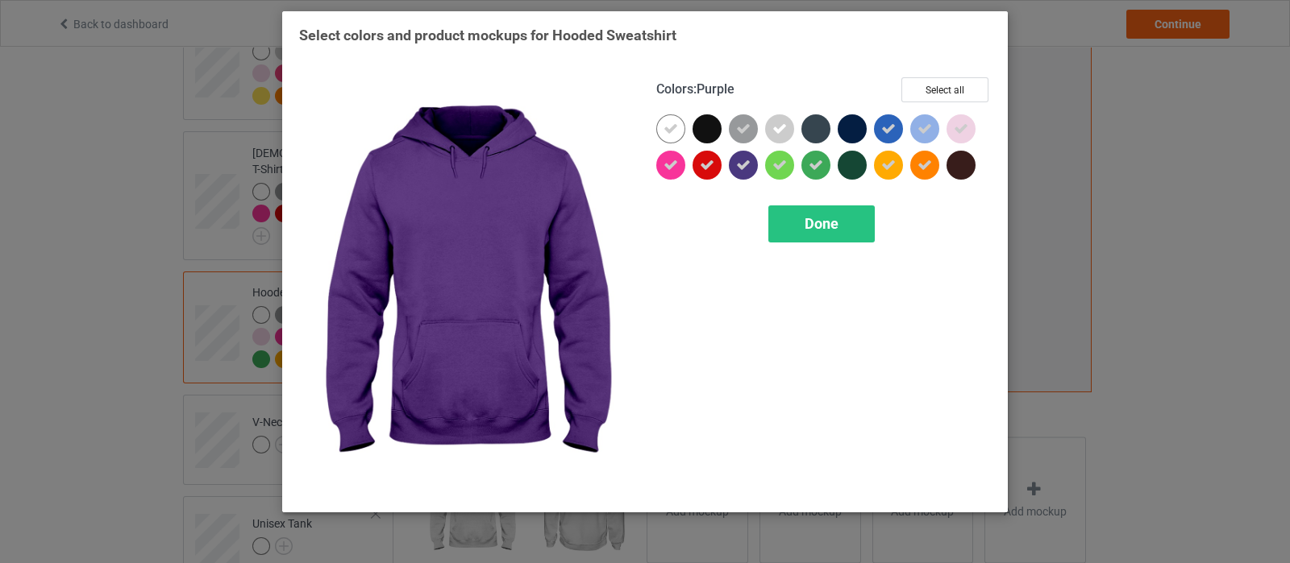
click at [754, 163] on div at bounding box center [743, 165] width 29 height 29
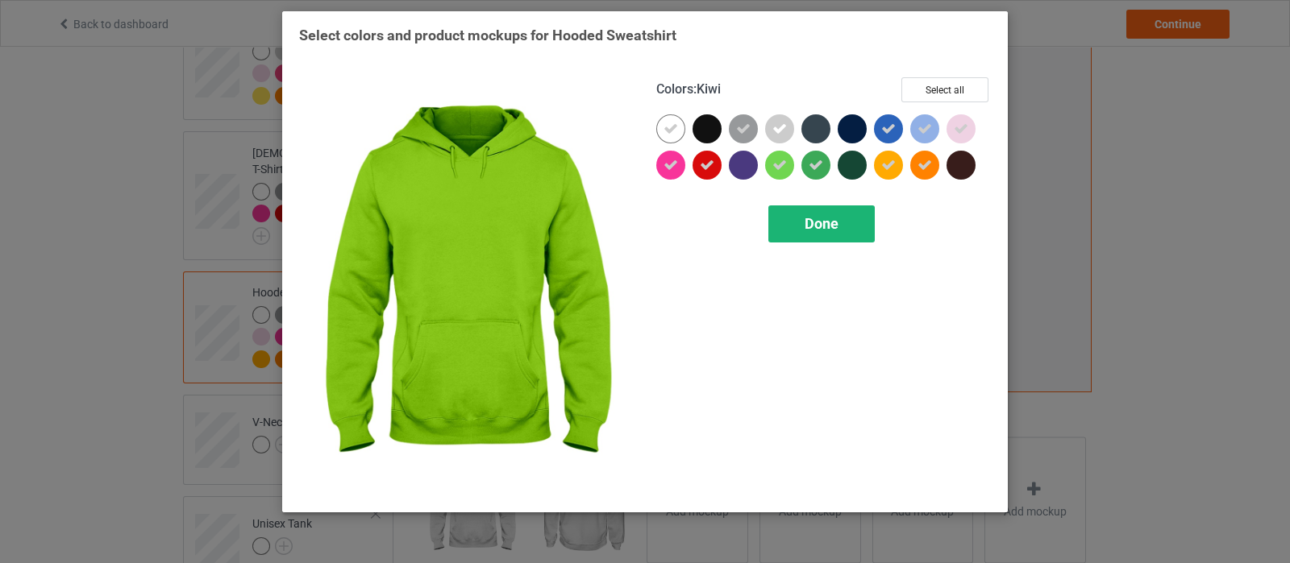
click at [822, 220] on span "Done" at bounding box center [821, 223] width 34 height 17
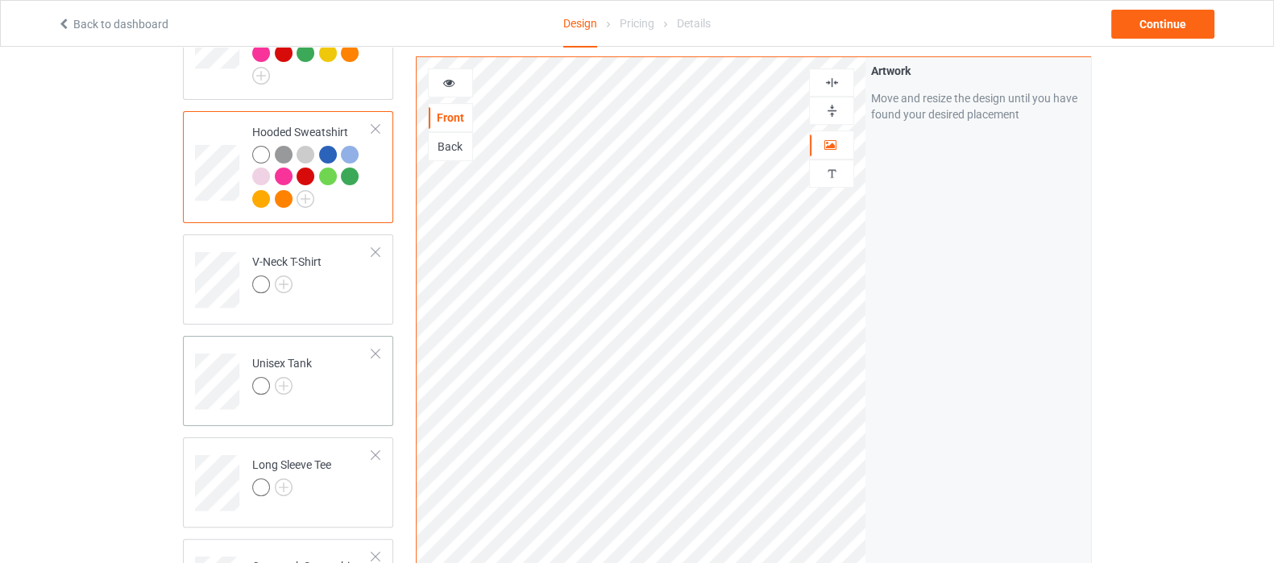
scroll to position [504, 0]
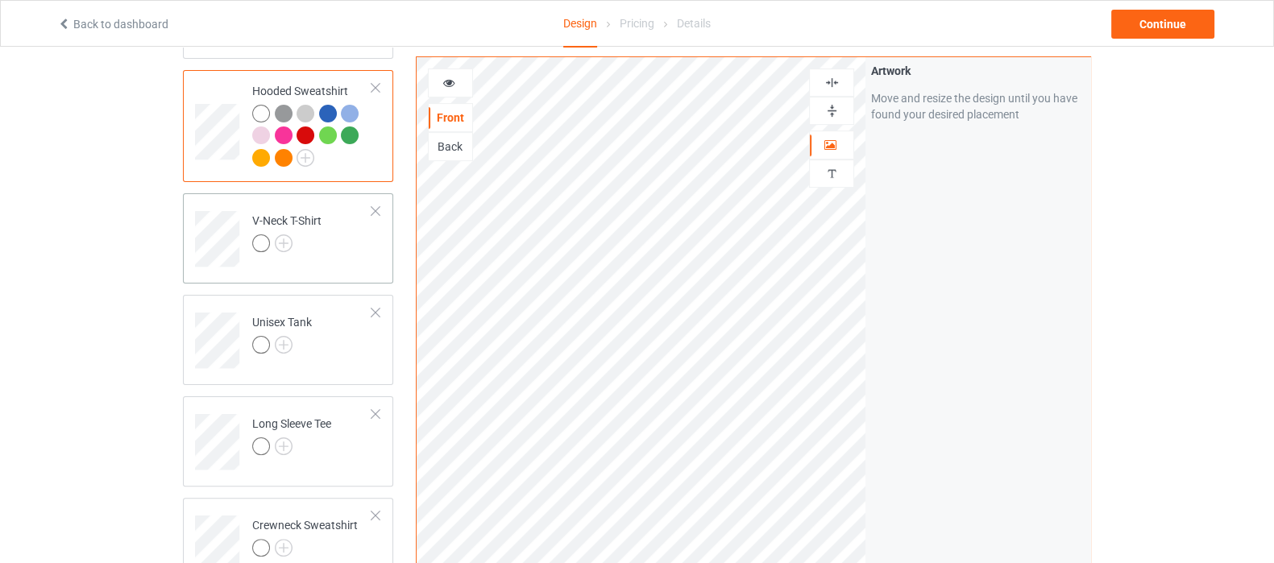
click at [297, 235] on div at bounding box center [286, 246] width 69 height 23
click at [280, 235] on img at bounding box center [284, 244] width 18 height 18
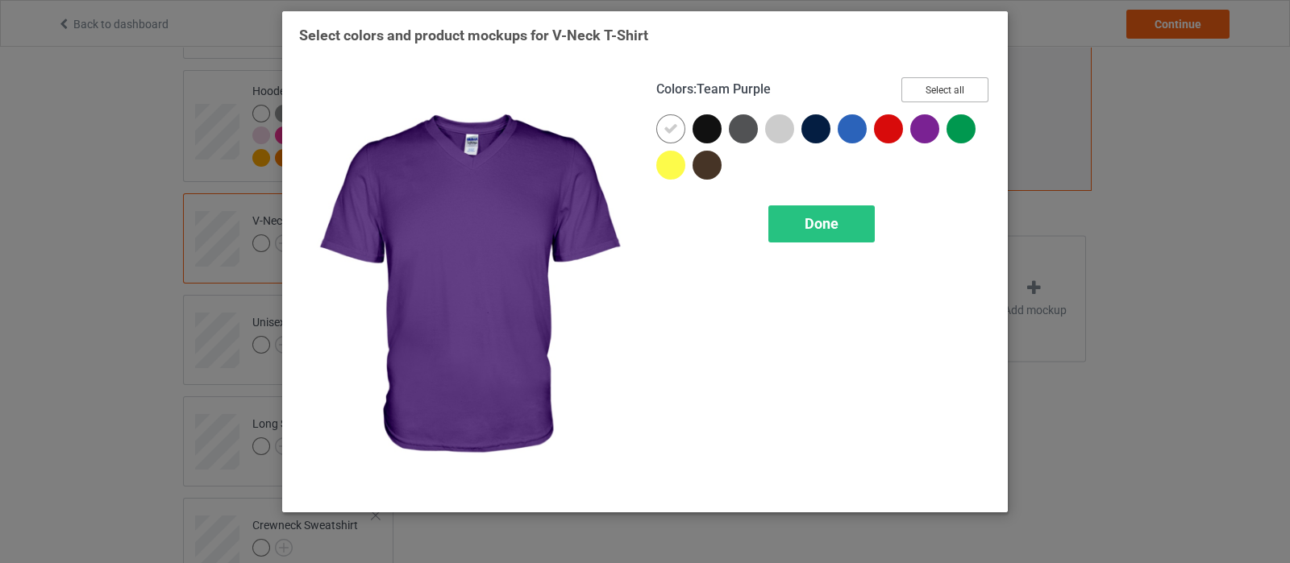
click at [934, 94] on button "Select all" at bounding box center [944, 89] width 87 height 25
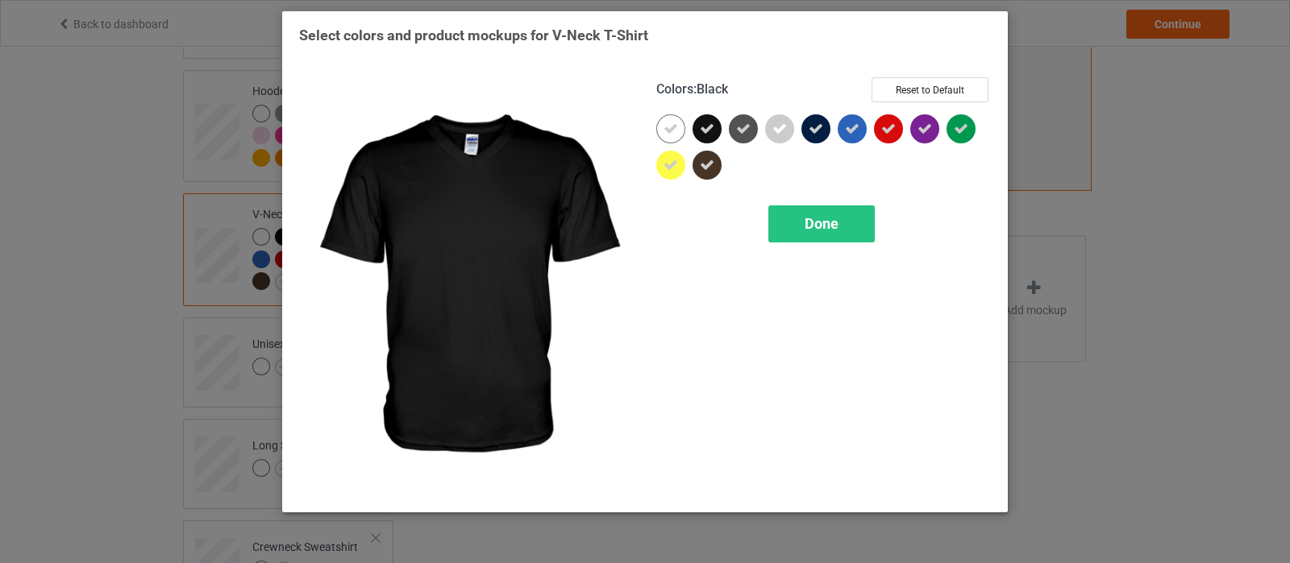
click at [700, 127] on icon at bounding box center [707, 129] width 15 height 15
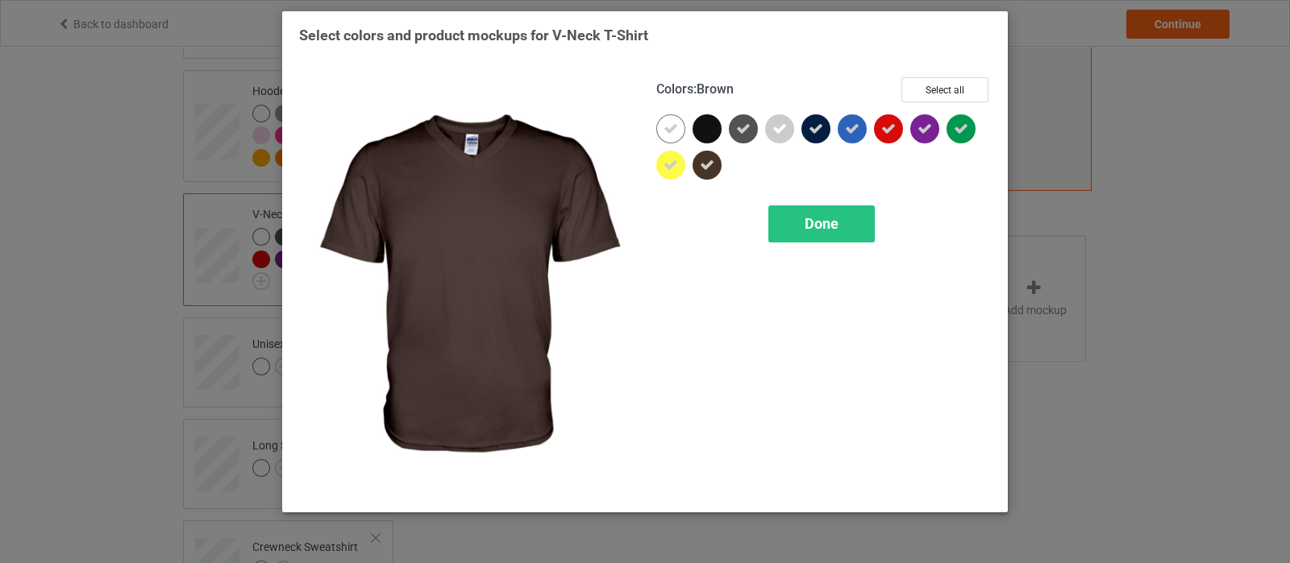
click at [697, 159] on div at bounding box center [706, 165] width 29 height 29
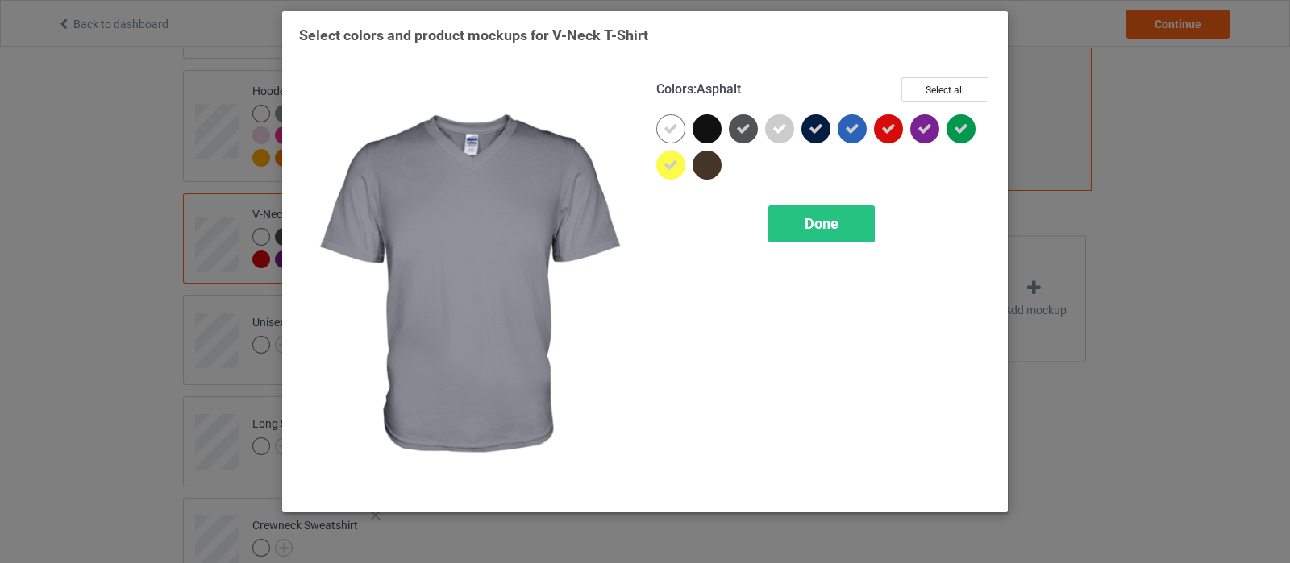
click at [737, 127] on icon at bounding box center [743, 129] width 15 height 15
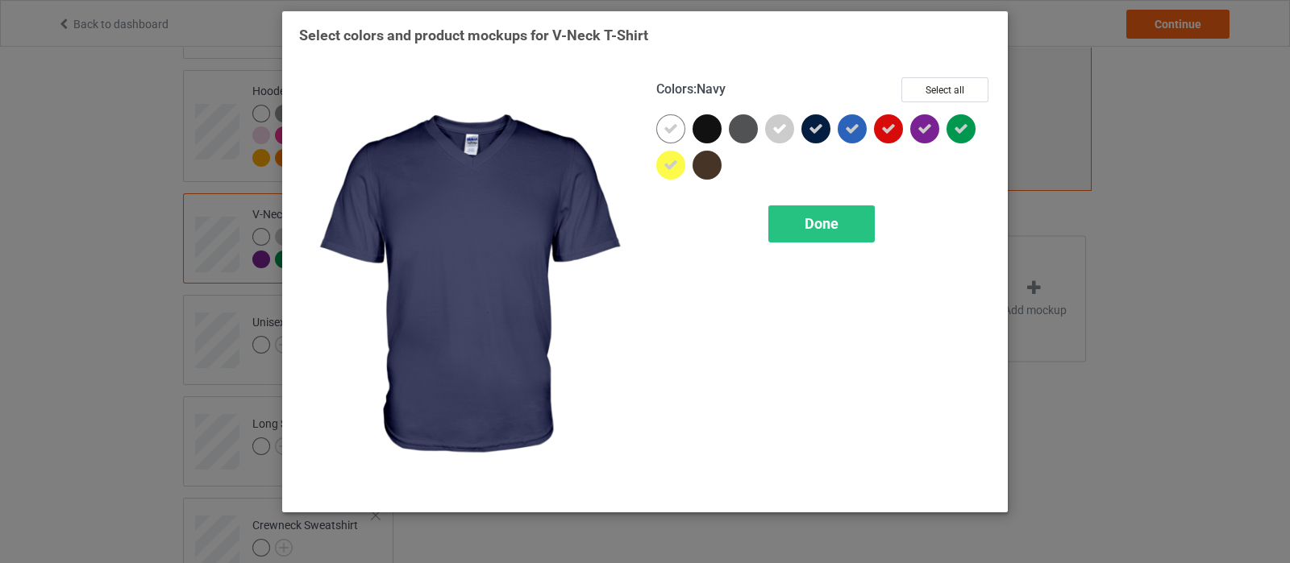
click at [810, 129] on icon at bounding box center [815, 129] width 15 height 15
click at [825, 224] on span "Done" at bounding box center [821, 223] width 34 height 17
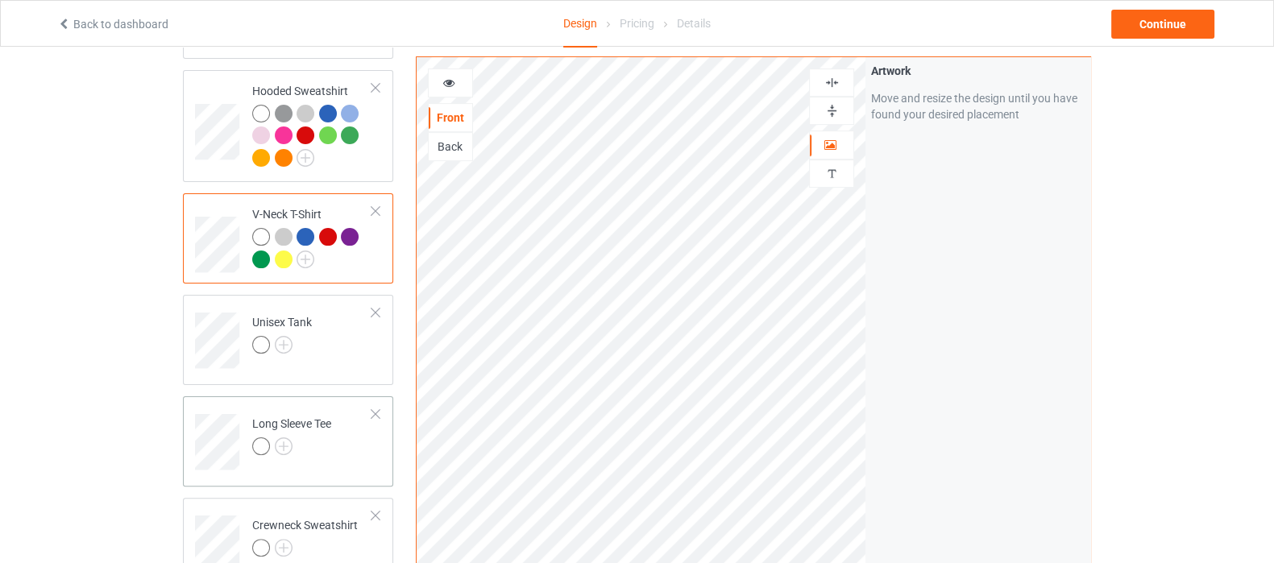
scroll to position [604, 0]
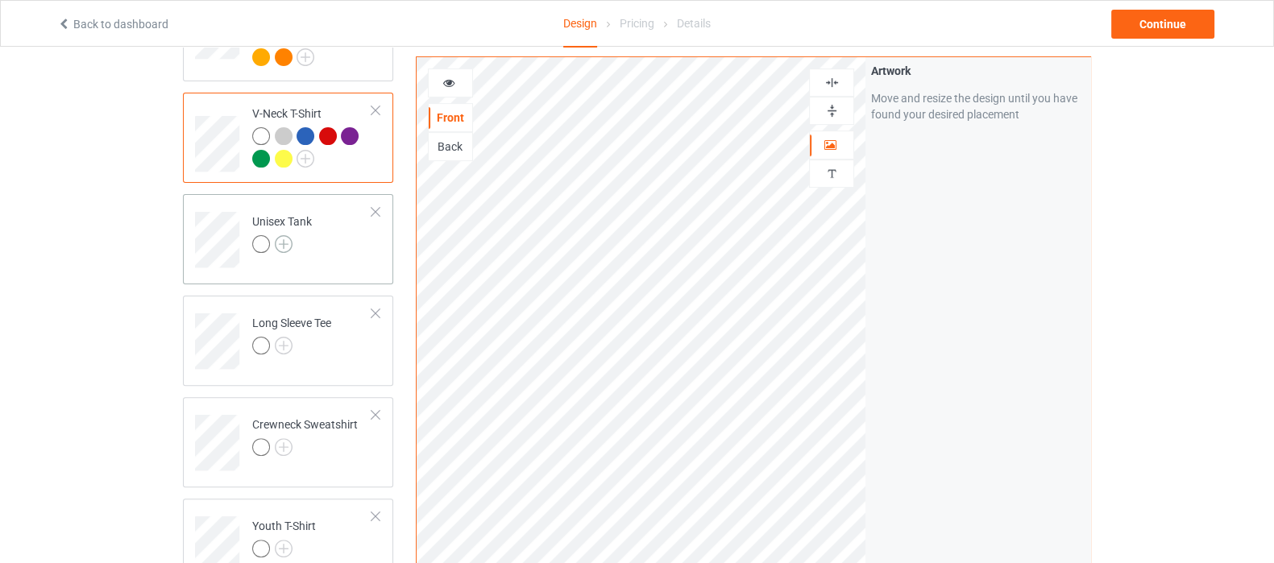
click at [283, 235] on img at bounding box center [284, 244] width 18 height 18
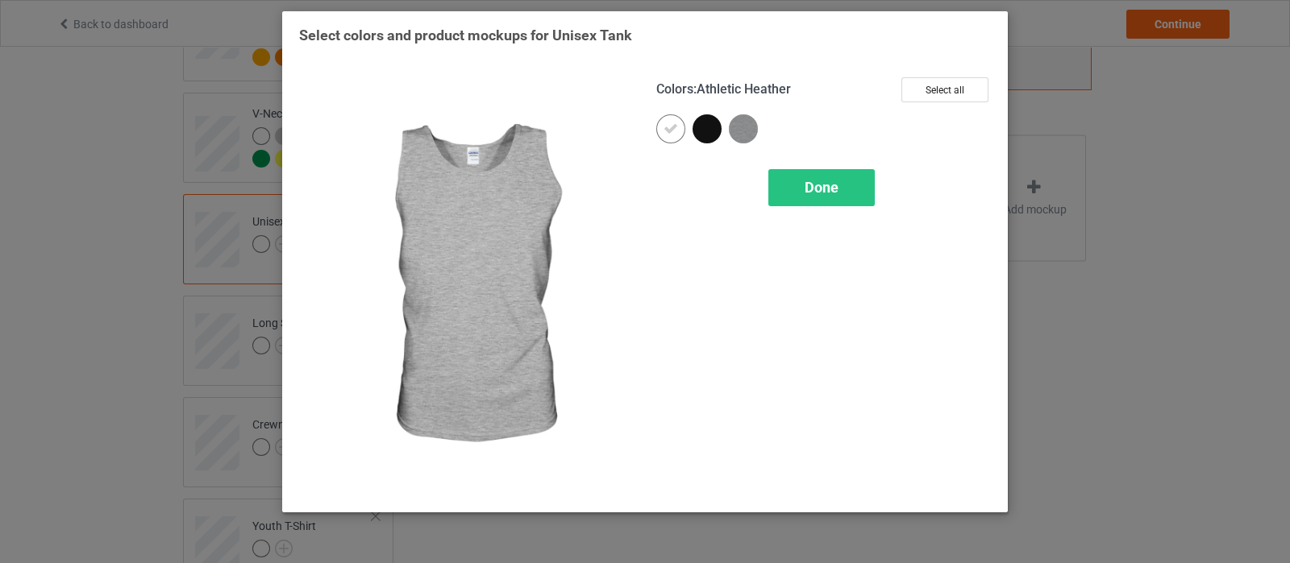
click at [754, 132] on img at bounding box center [743, 128] width 29 height 29
click at [809, 210] on div "Colors : Athletic Heather Select all Done" at bounding box center [823, 286] width 357 height 441
click at [807, 199] on div "Done" at bounding box center [821, 187] width 106 height 37
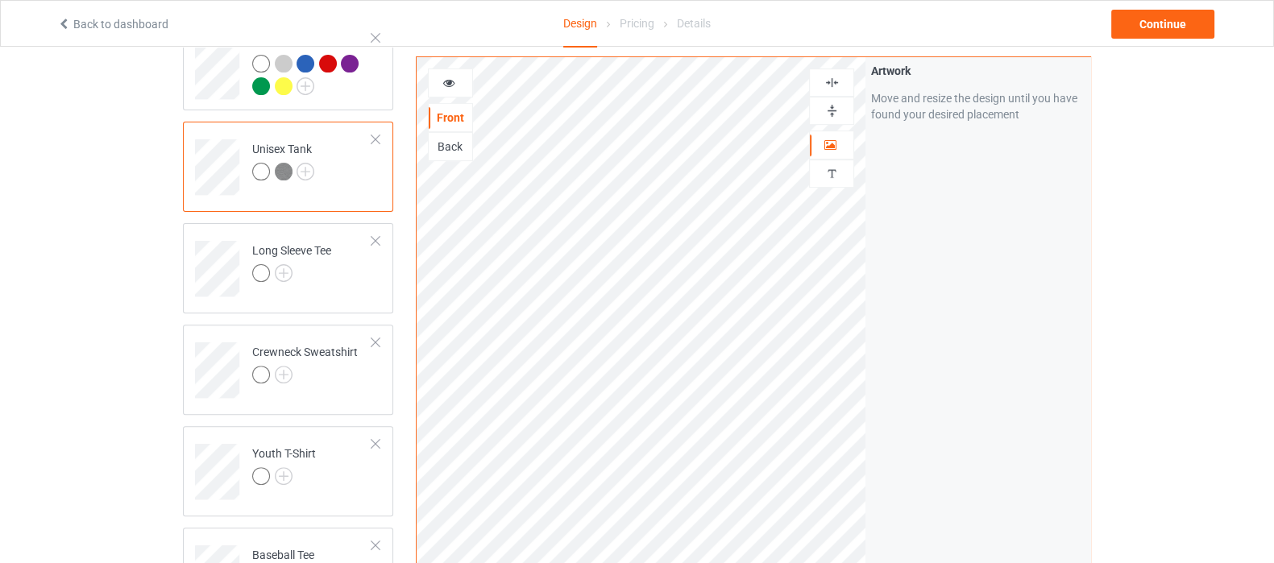
scroll to position [704, 0]
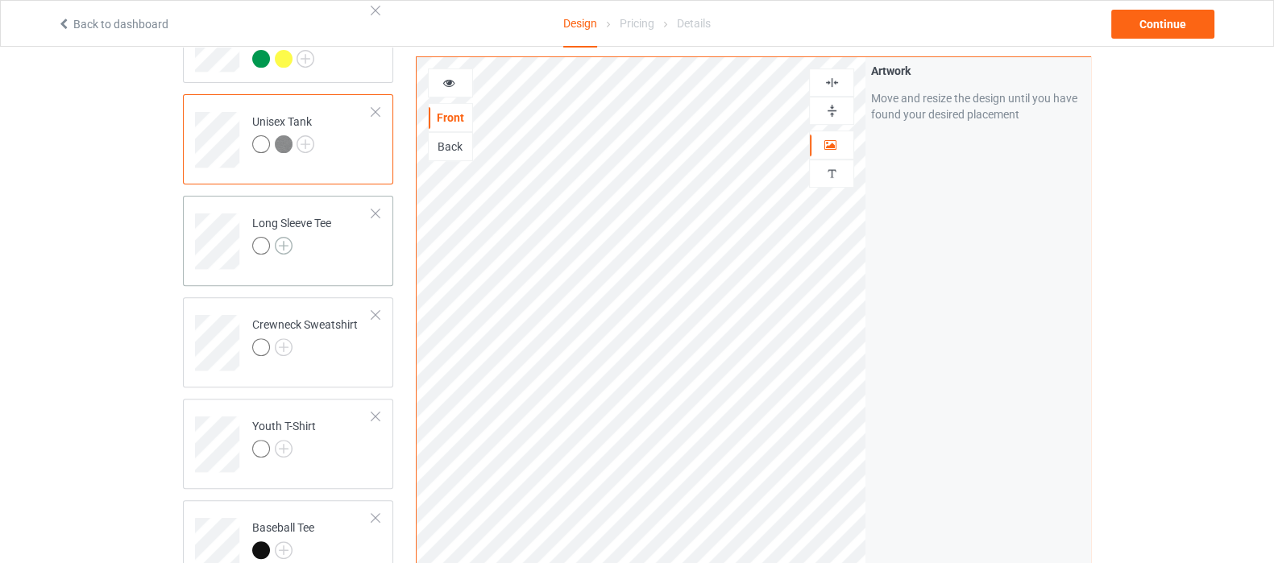
click at [287, 237] on img at bounding box center [284, 246] width 18 height 18
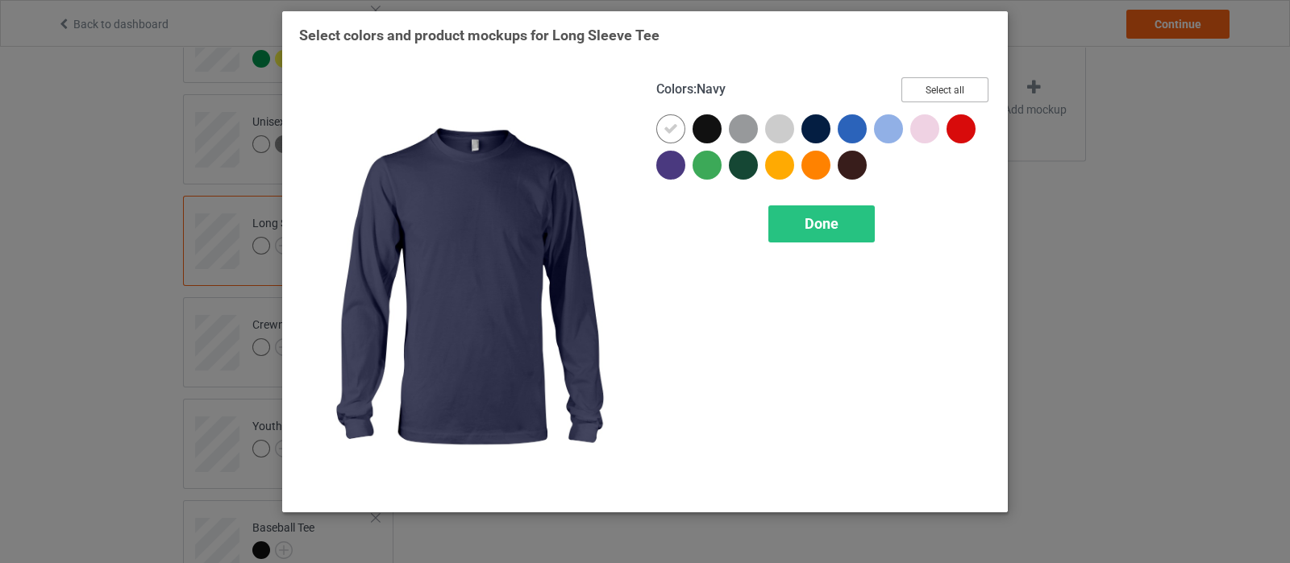
click at [933, 94] on button "Select all" at bounding box center [944, 89] width 87 height 25
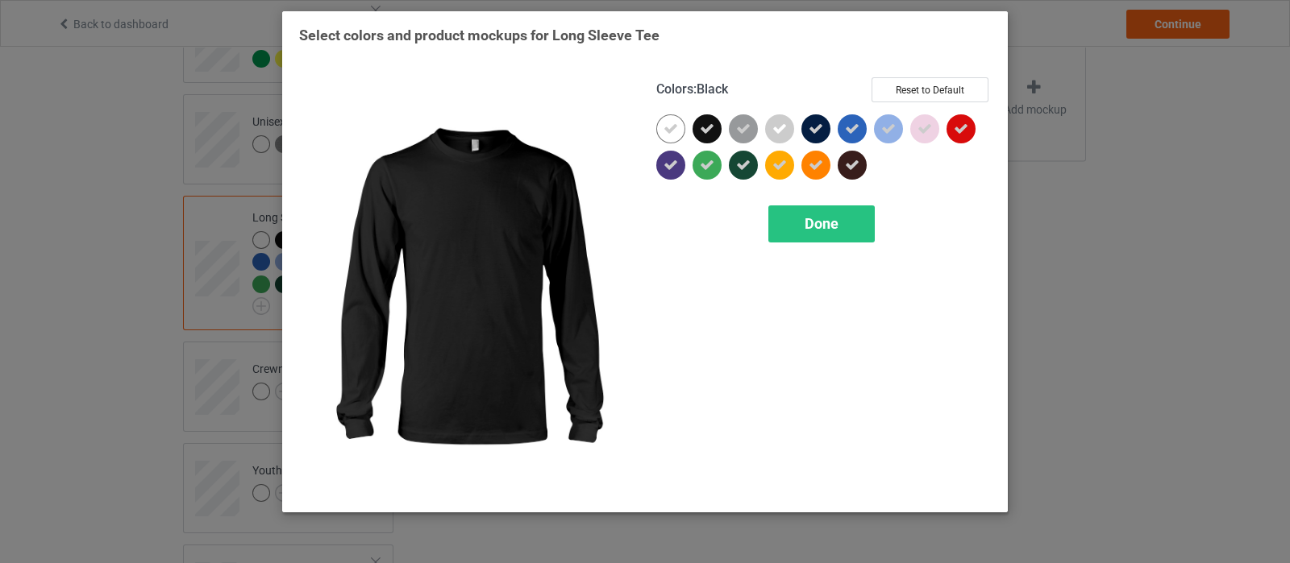
click at [717, 129] on div at bounding box center [706, 128] width 29 height 29
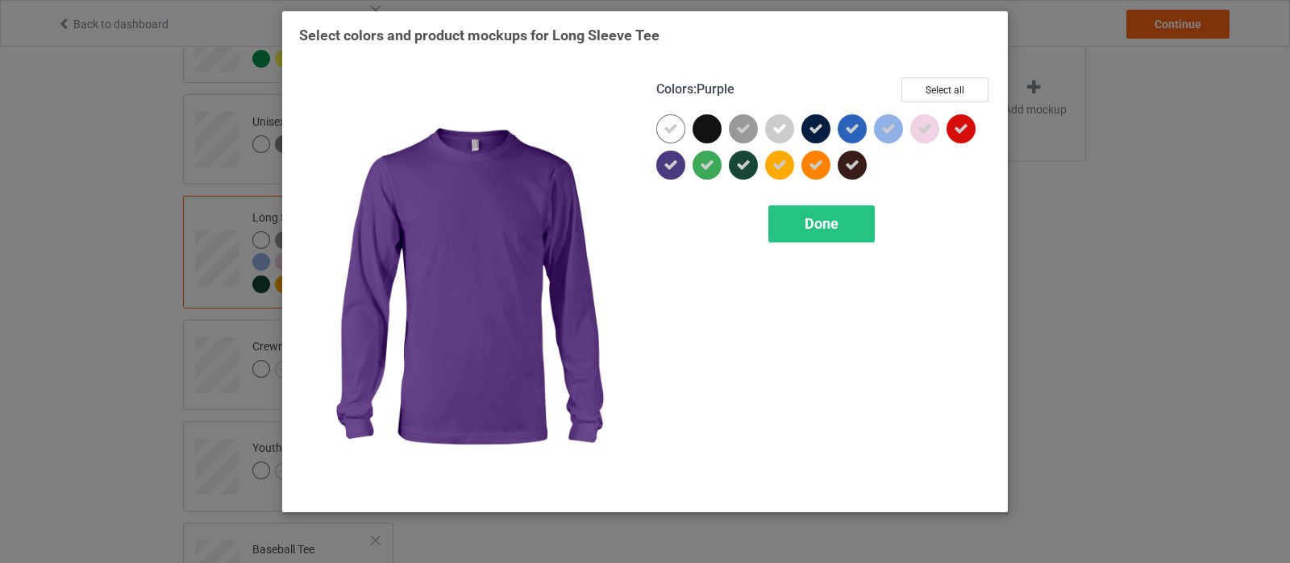
click at [669, 162] on icon at bounding box center [670, 165] width 15 height 15
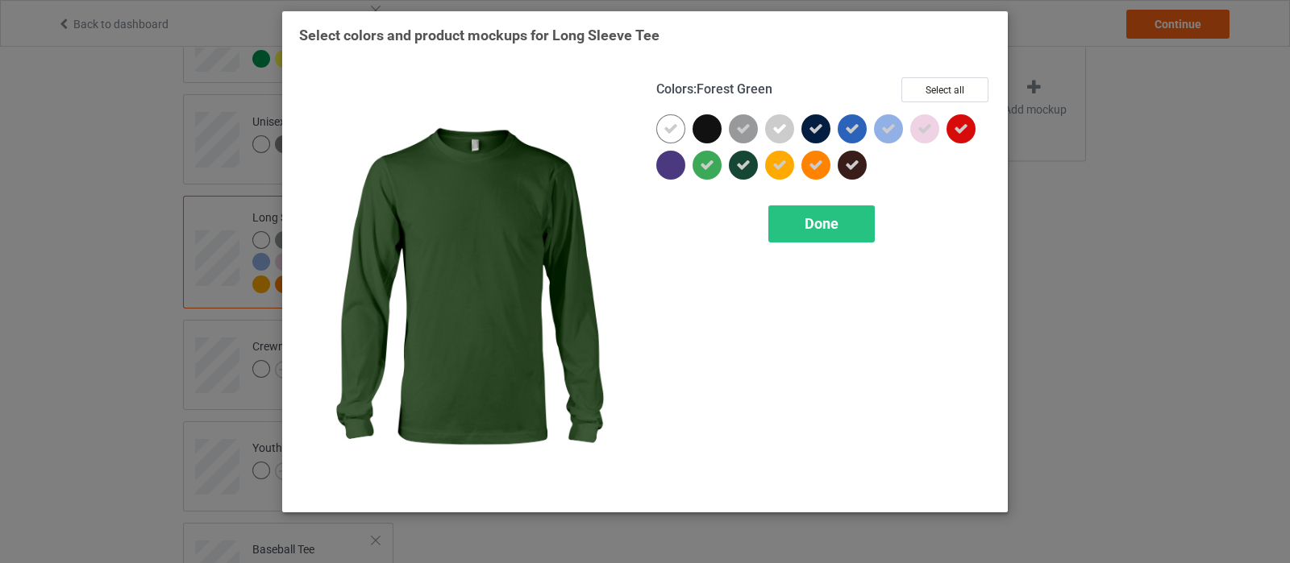
drag, startPoint x: 738, startPoint y: 162, endPoint x: 760, endPoint y: 159, distance: 22.0
click at [739, 162] on icon at bounding box center [743, 165] width 15 height 15
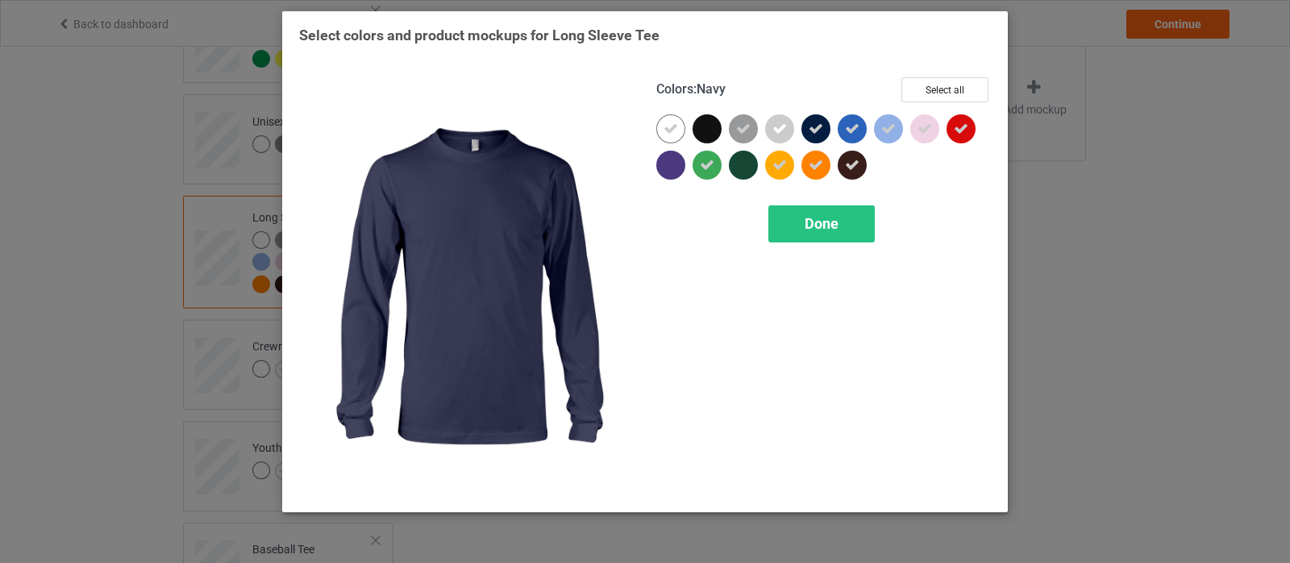
click at [818, 122] on icon at bounding box center [815, 129] width 15 height 15
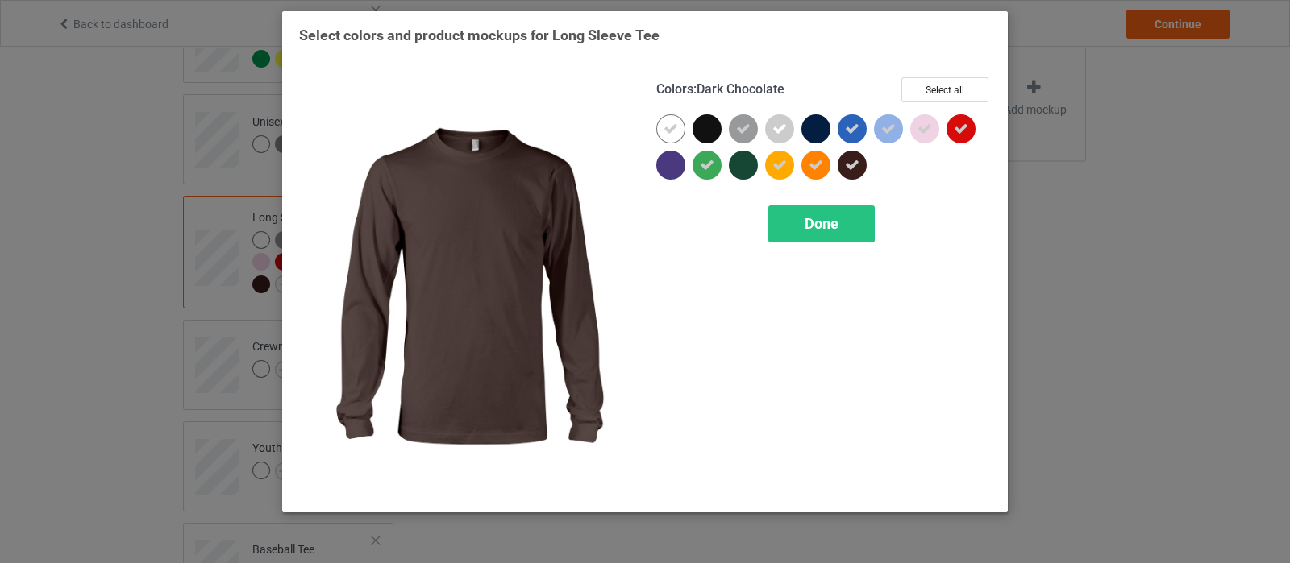
click at [849, 164] on icon at bounding box center [852, 165] width 15 height 15
click at [816, 215] on span "Done" at bounding box center [821, 223] width 34 height 17
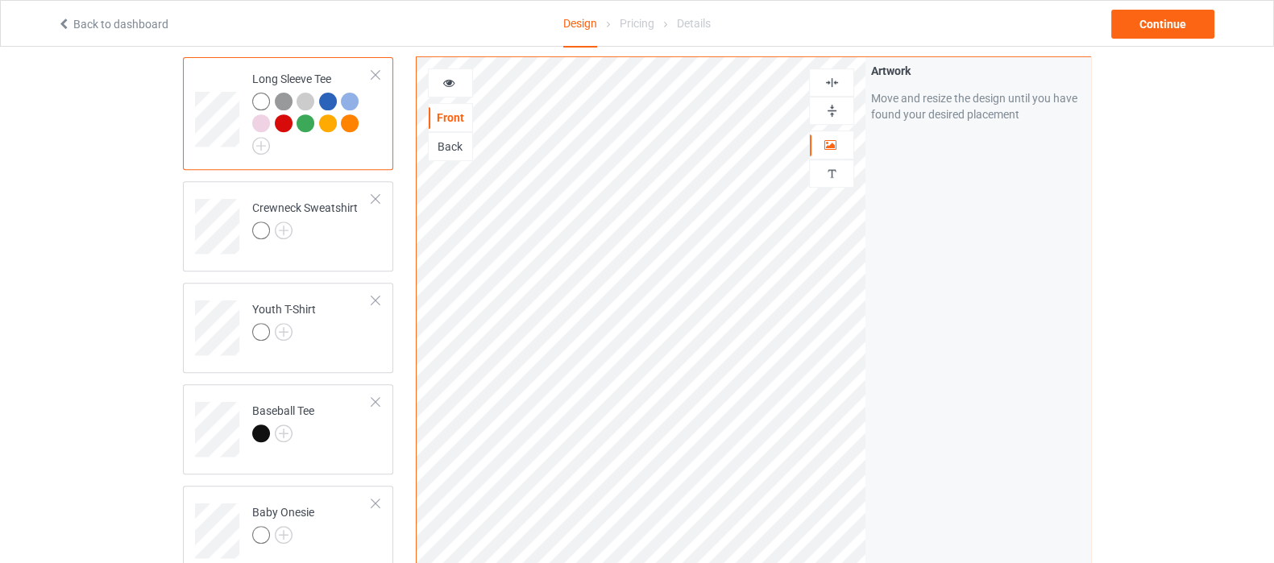
scroll to position [907, 0]
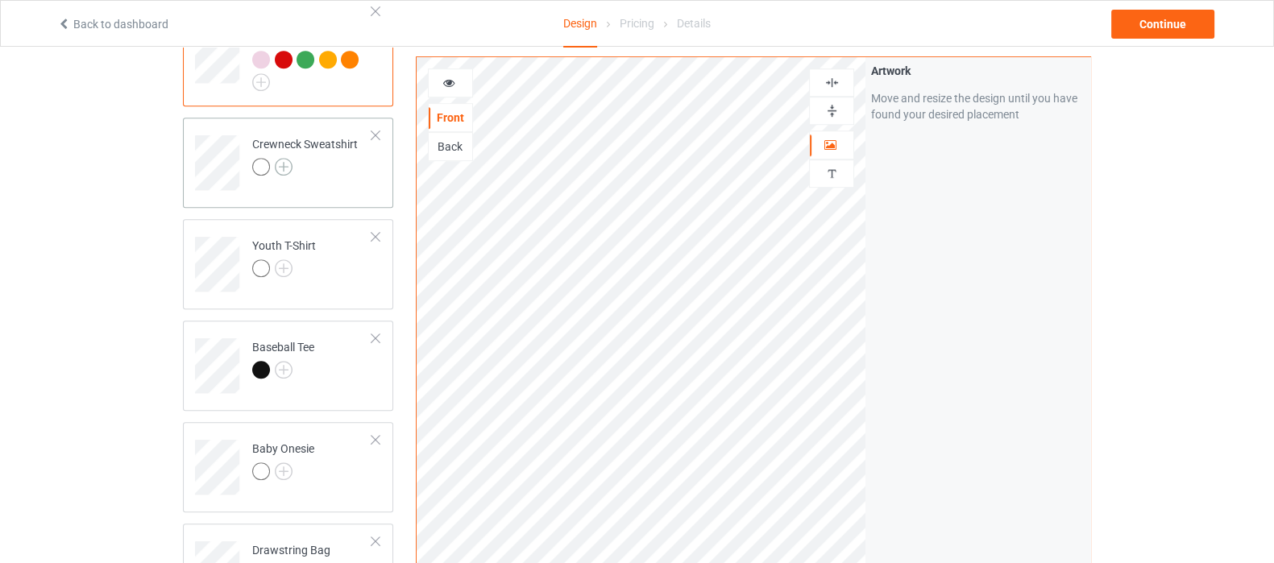
click at [284, 158] on img at bounding box center [284, 167] width 18 height 18
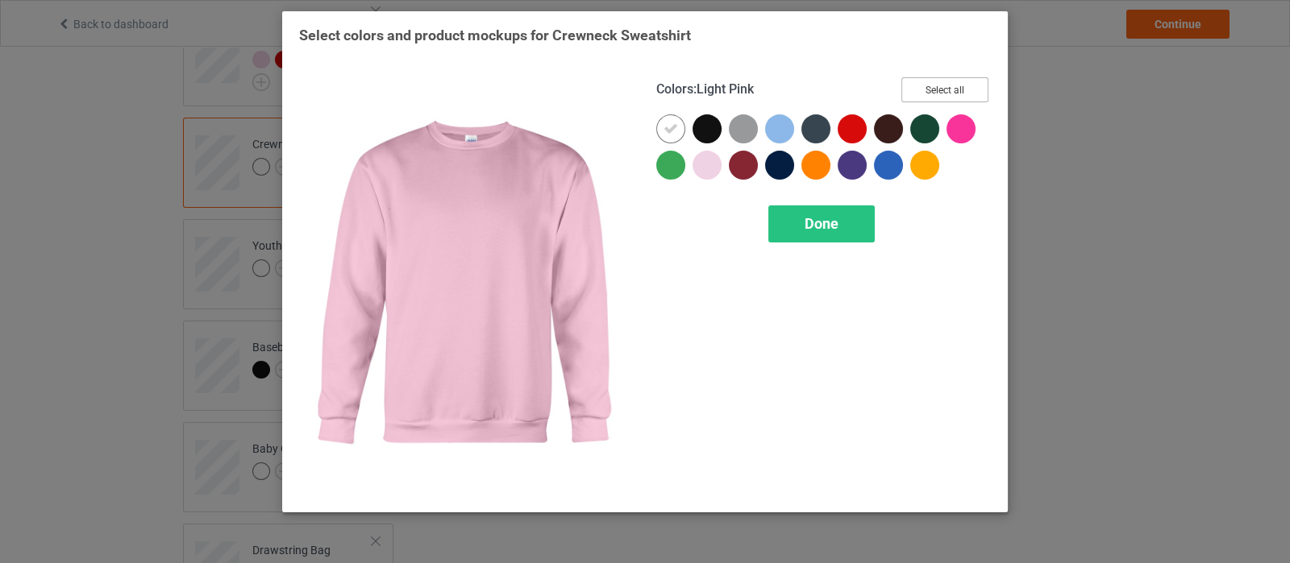
click at [961, 77] on button "Select all" at bounding box center [944, 89] width 87 height 25
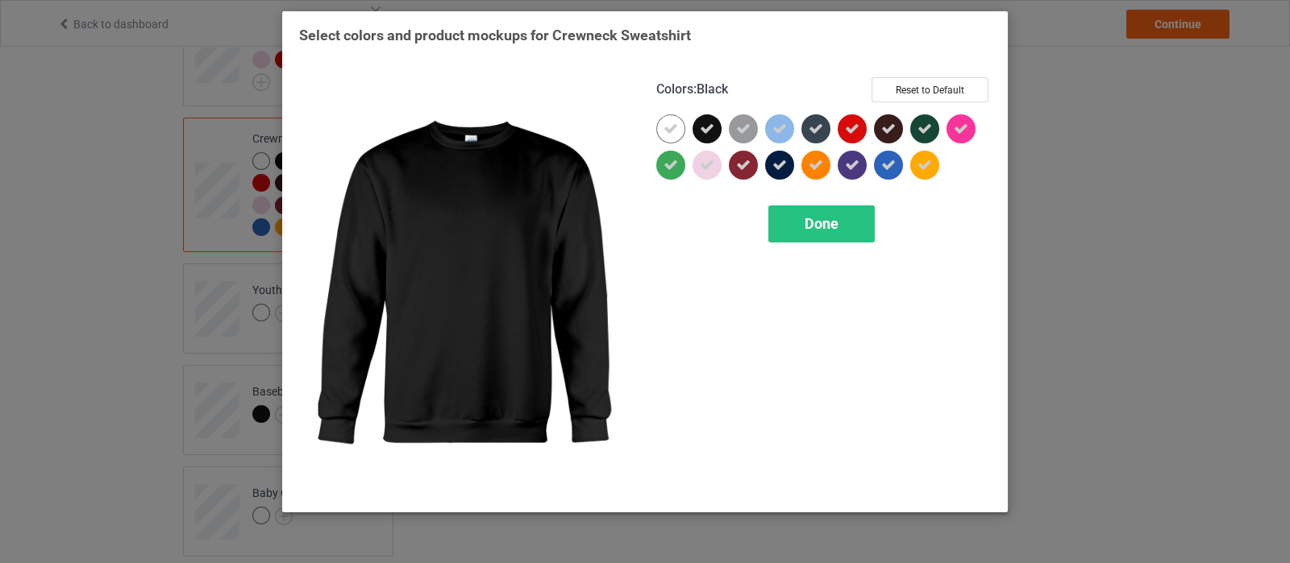
click at [718, 127] on div at bounding box center [706, 128] width 29 height 29
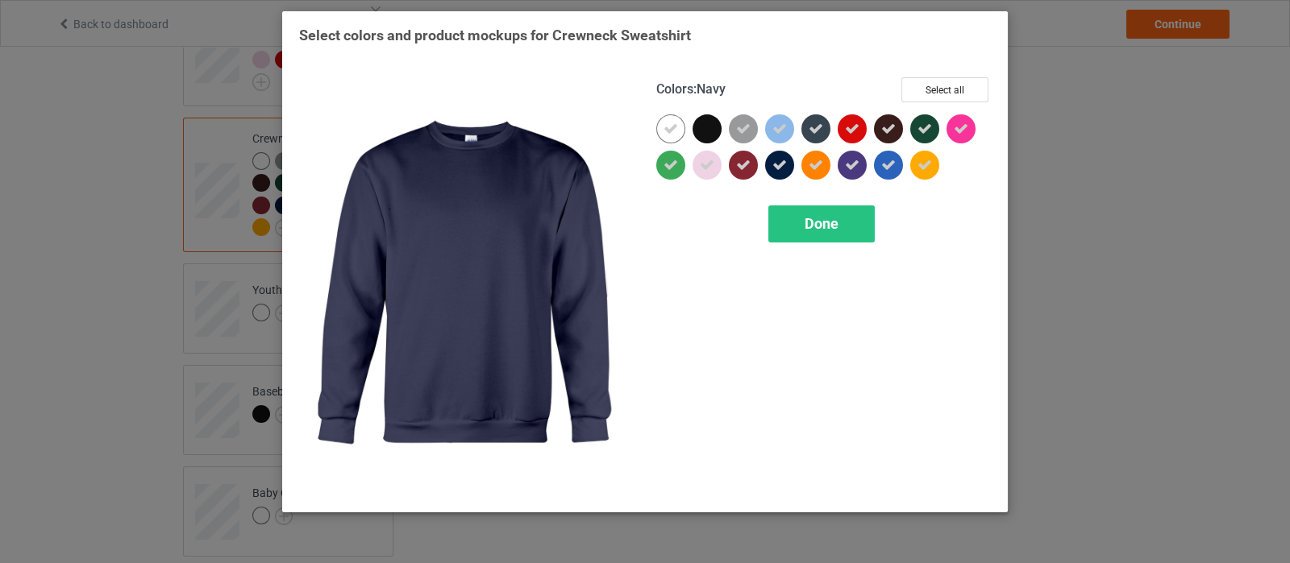
click at [786, 164] on icon at bounding box center [779, 165] width 15 height 15
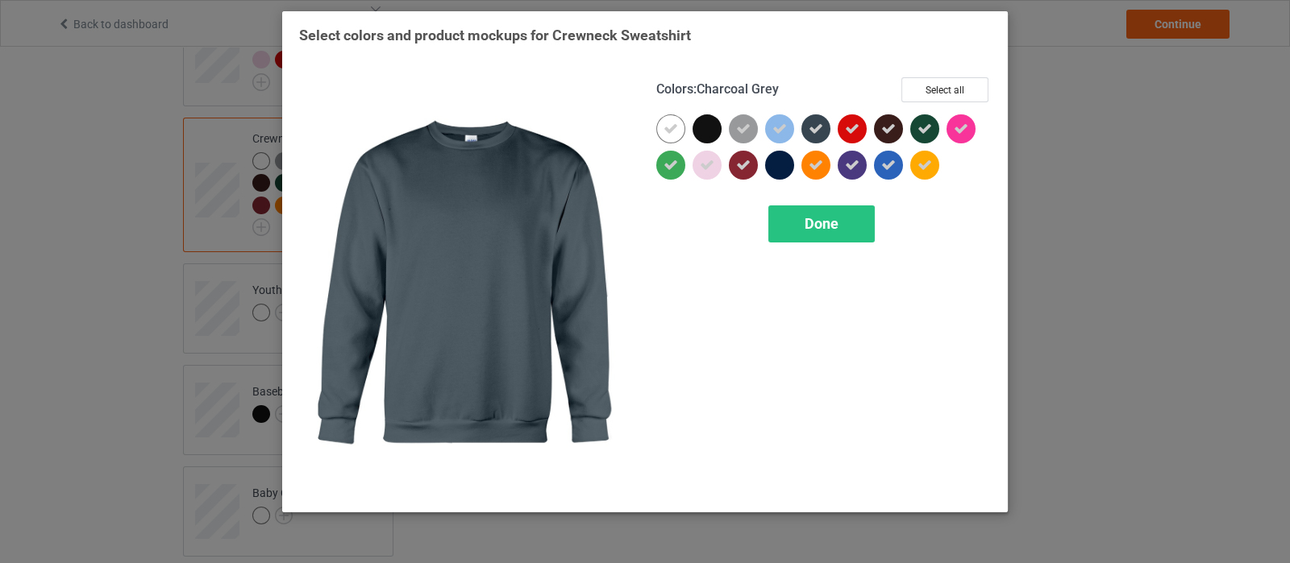
click at [808, 135] on icon at bounding box center [815, 129] width 15 height 15
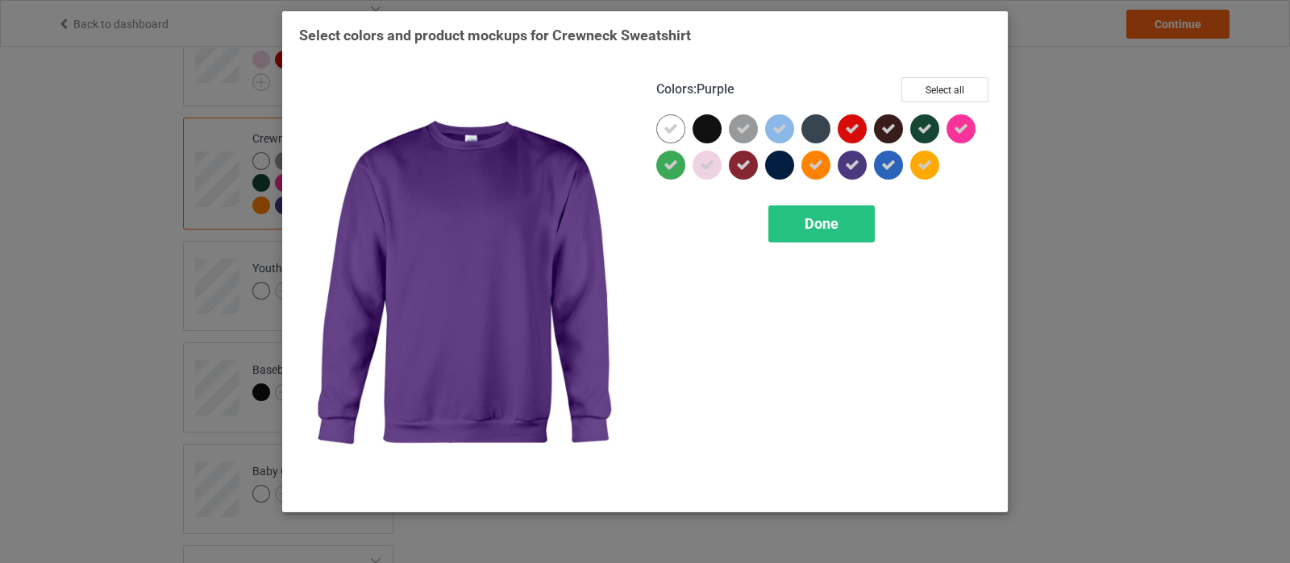
drag, startPoint x: 850, startPoint y: 164, endPoint x: 892, endPoint y: 164, distance: 41.9
click at [855, 164] on icon at bounding box center [852, 165] width 15 height 15
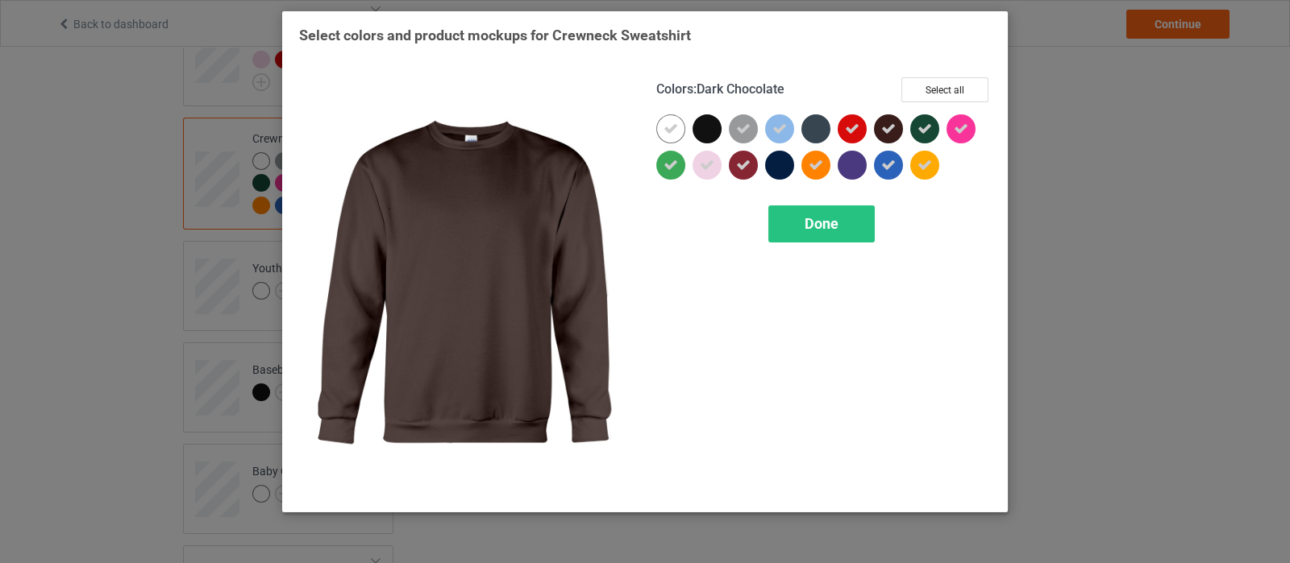
click at [895, 131] on icon at bounding box center [888, 129] width 15 height 15
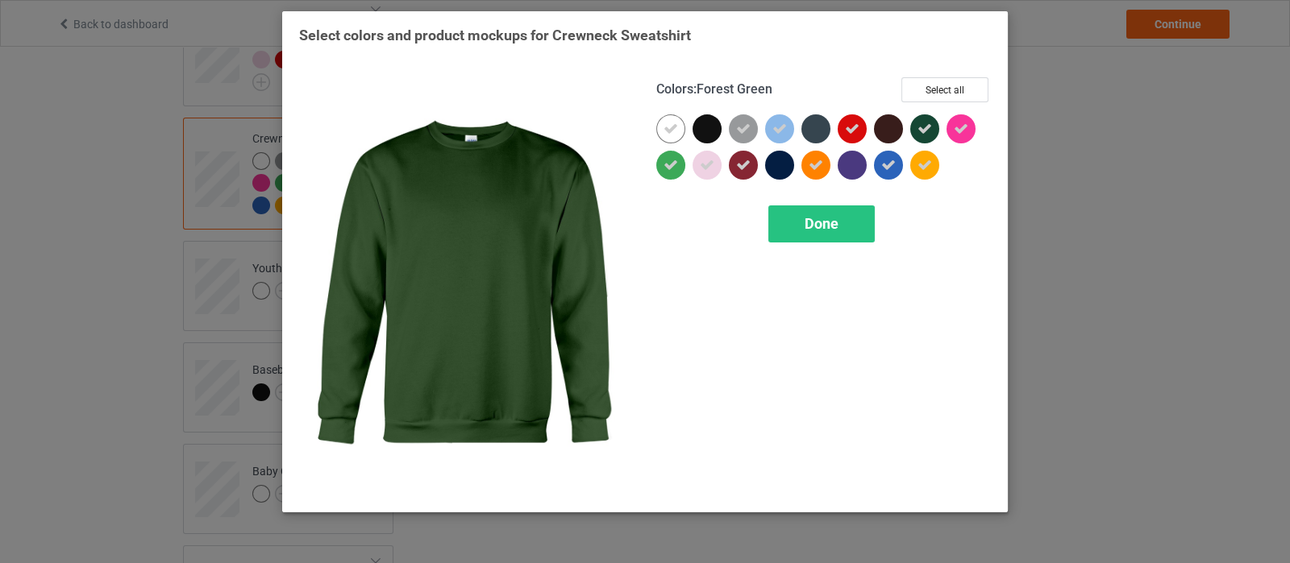
drag, startPoint x: 920, startPoint y: 132, endPoint x: 902, endPoint y: 161, distance: 34.4
click at [923, 137] on div at bounding box center [924, 128] width 29 height 29
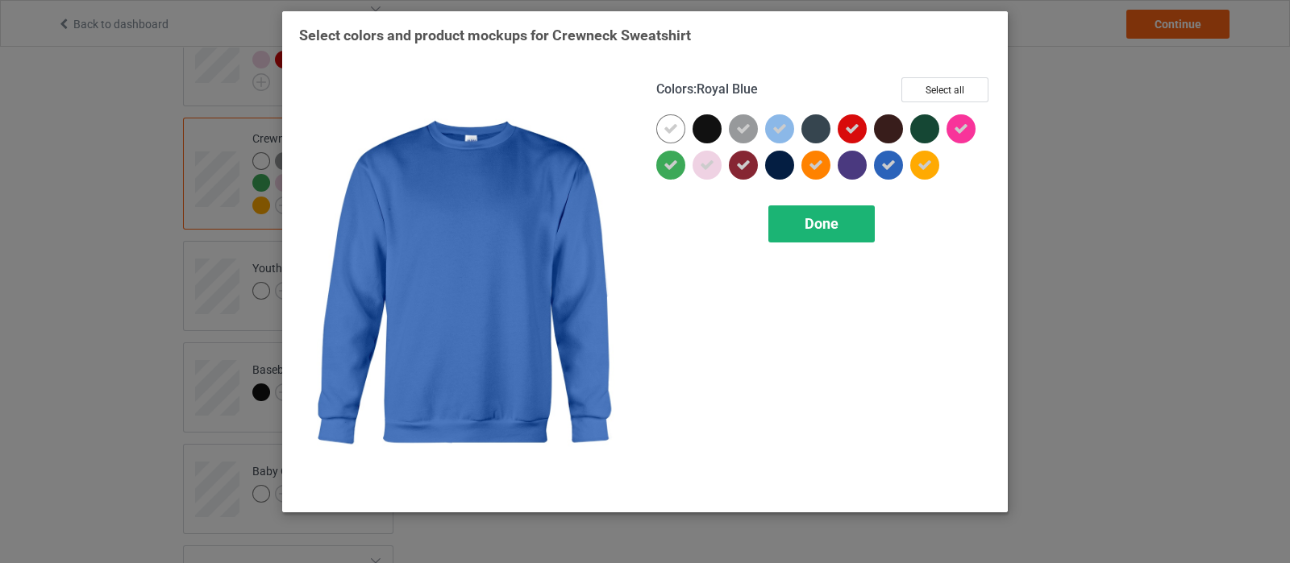
click at [838, 221] on div "Done" at bounding box center [821, 224] width 106 height 37
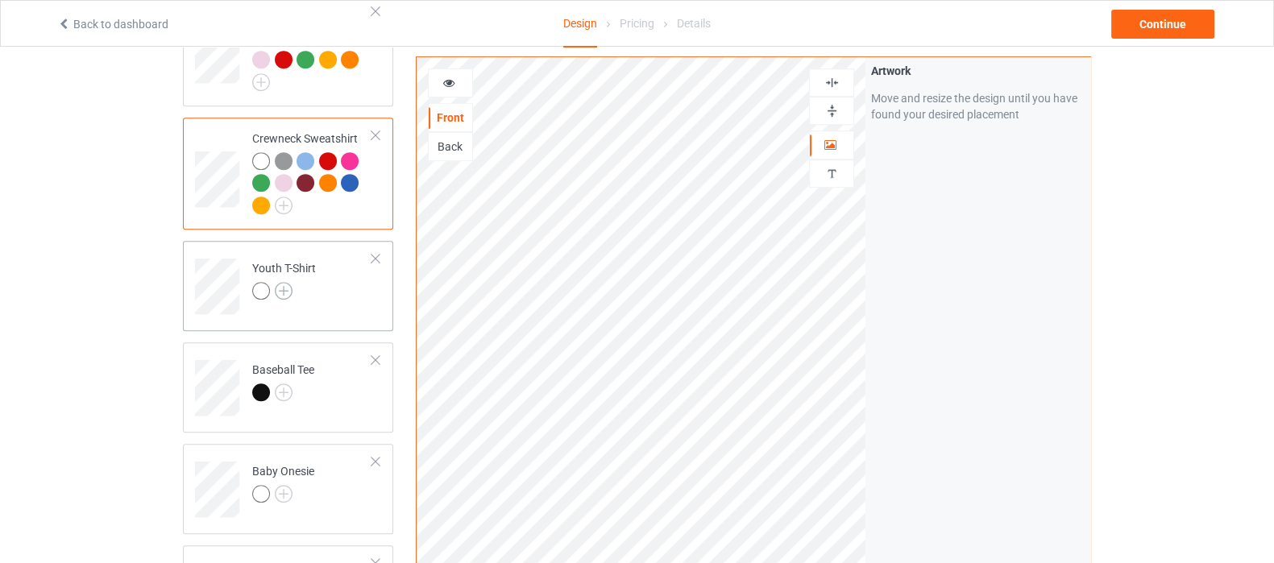
click at [280, 282] on img at bounding box center [284, 291] width 18 height 18
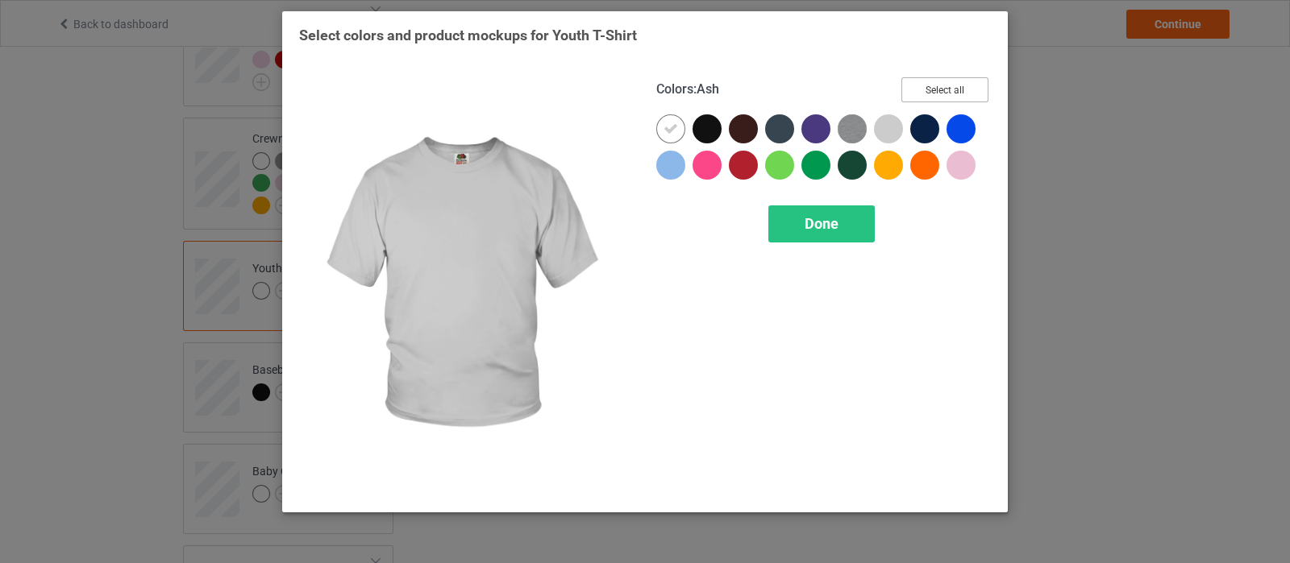
click at [916, 93] on button "Select all" at bounding box center [944, 89] width 87 height 25
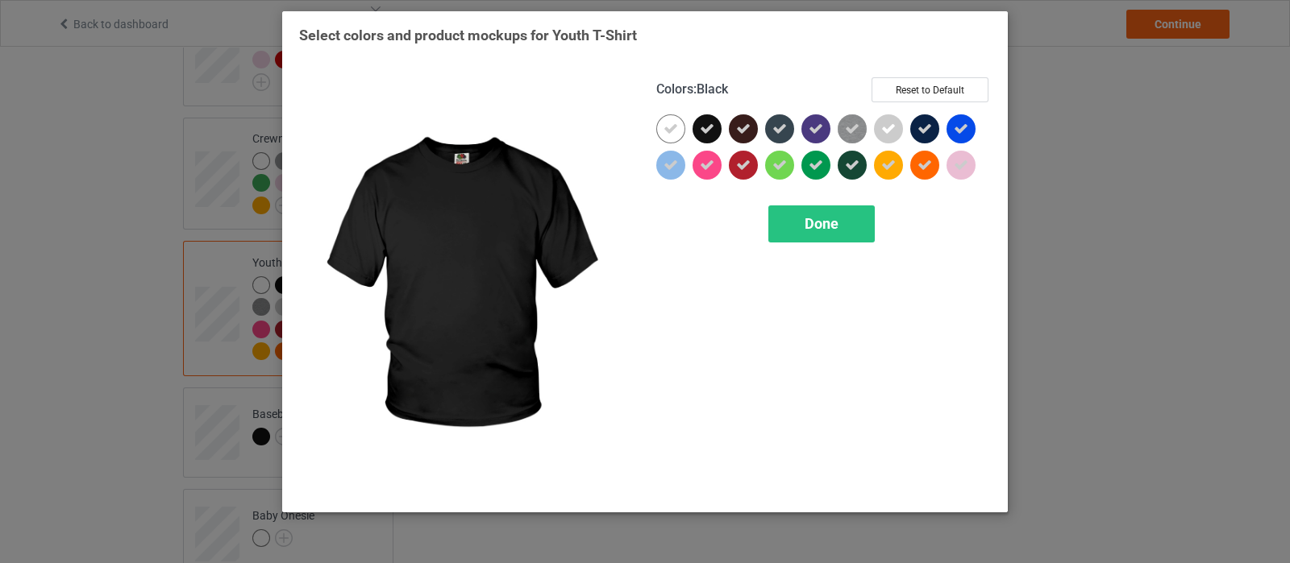
click at [693, 128] on div at bounding box center [706, 128] width 29 height 29
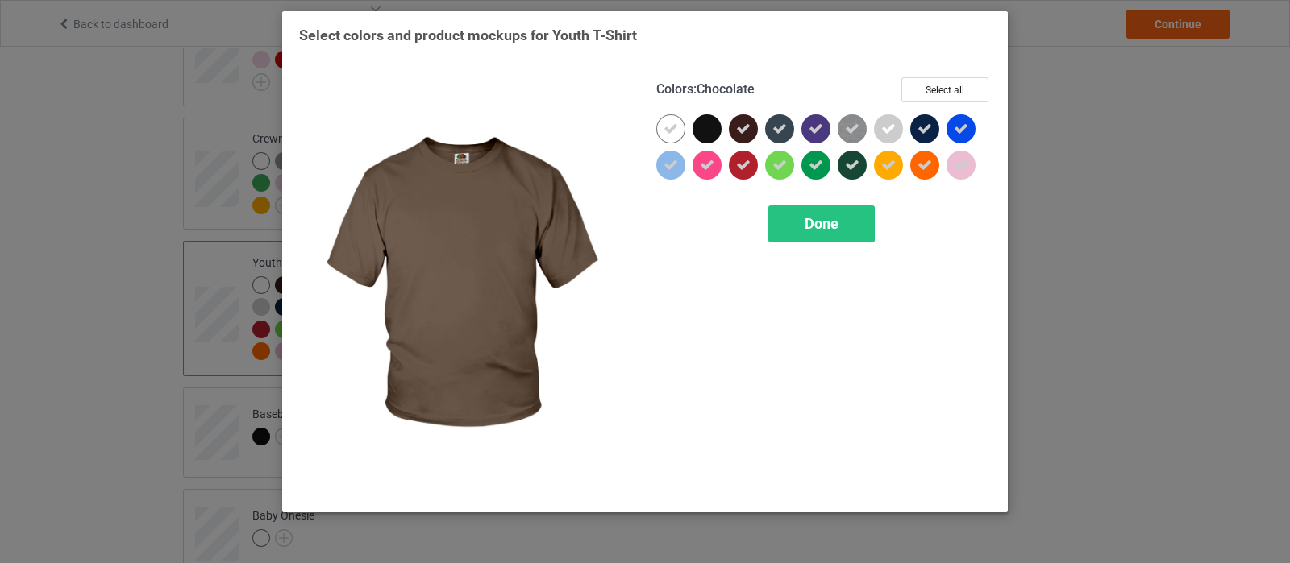
click at [744, 133] on icon at bounding box center [743, 129] width 15 height 15
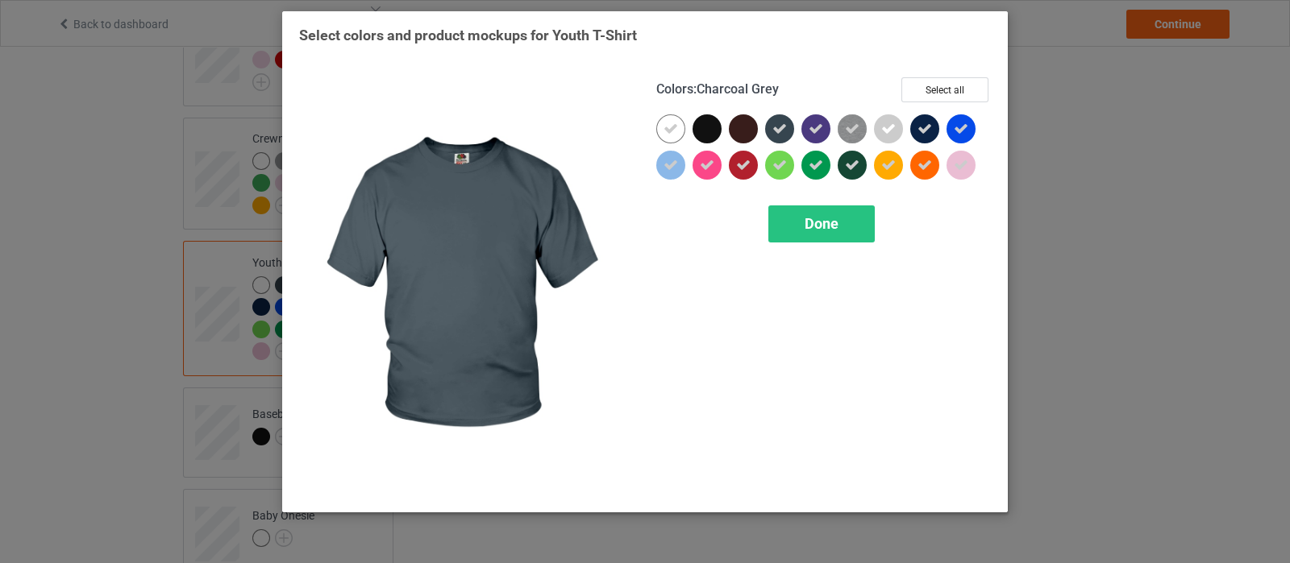
click at [777, 126] on icon at bounding box center [779, 129] width 15 height 15
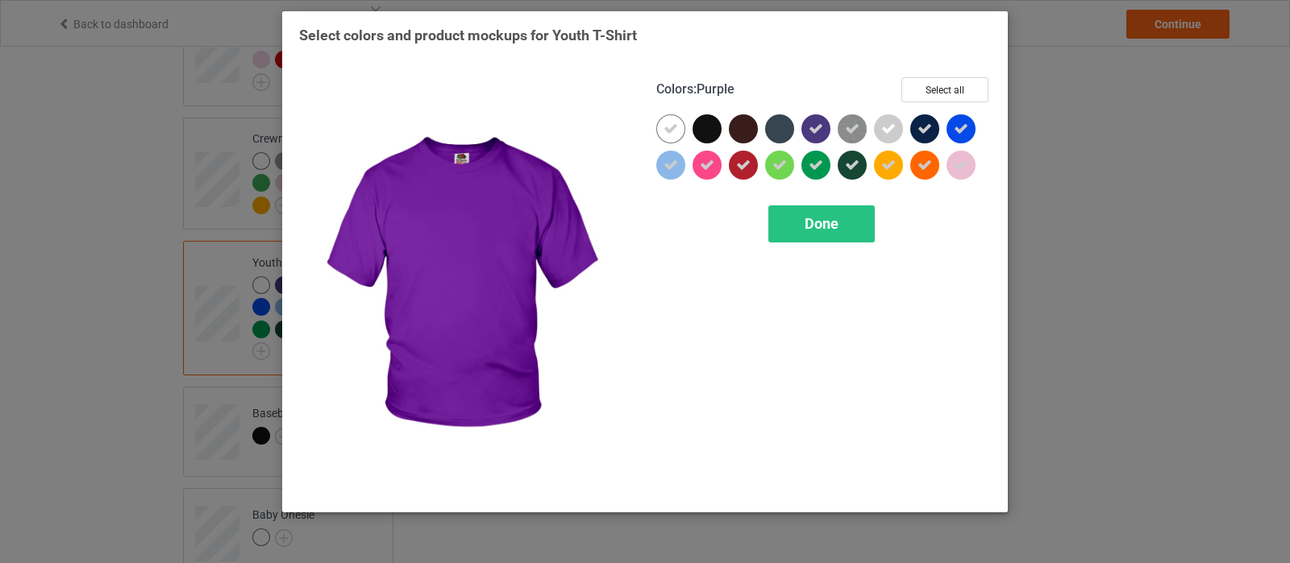
click at [809, 126] on icon at bounding box center [815, 129] width 15 height 15
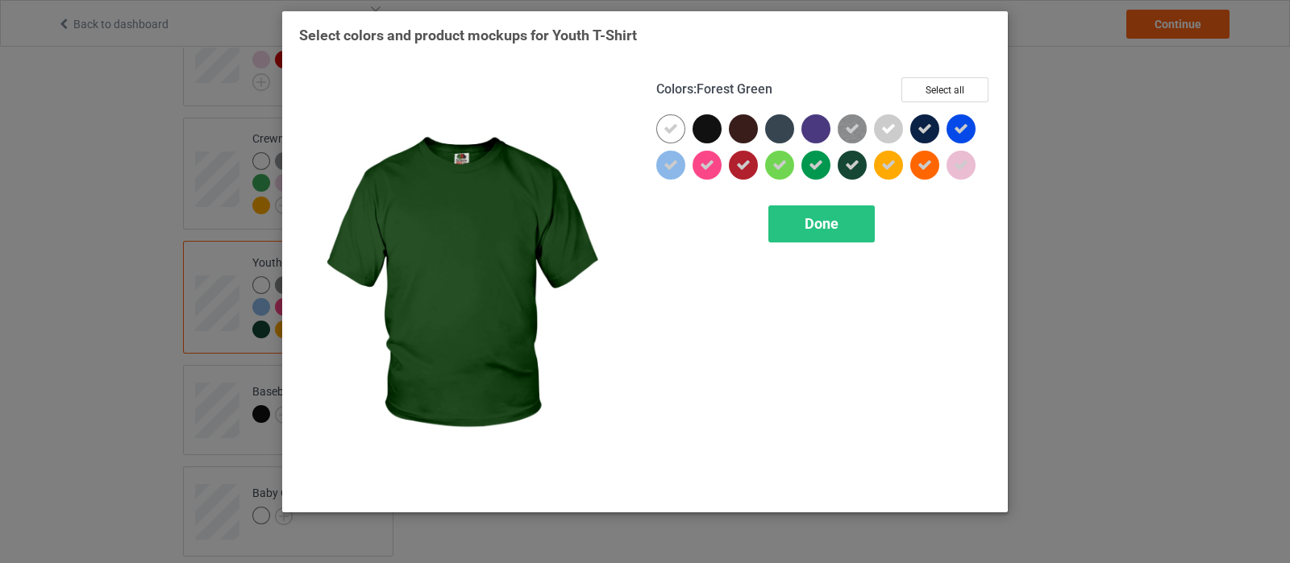
click at [854, 168] on icon at bounding box center [852, 165] width 15 height 15
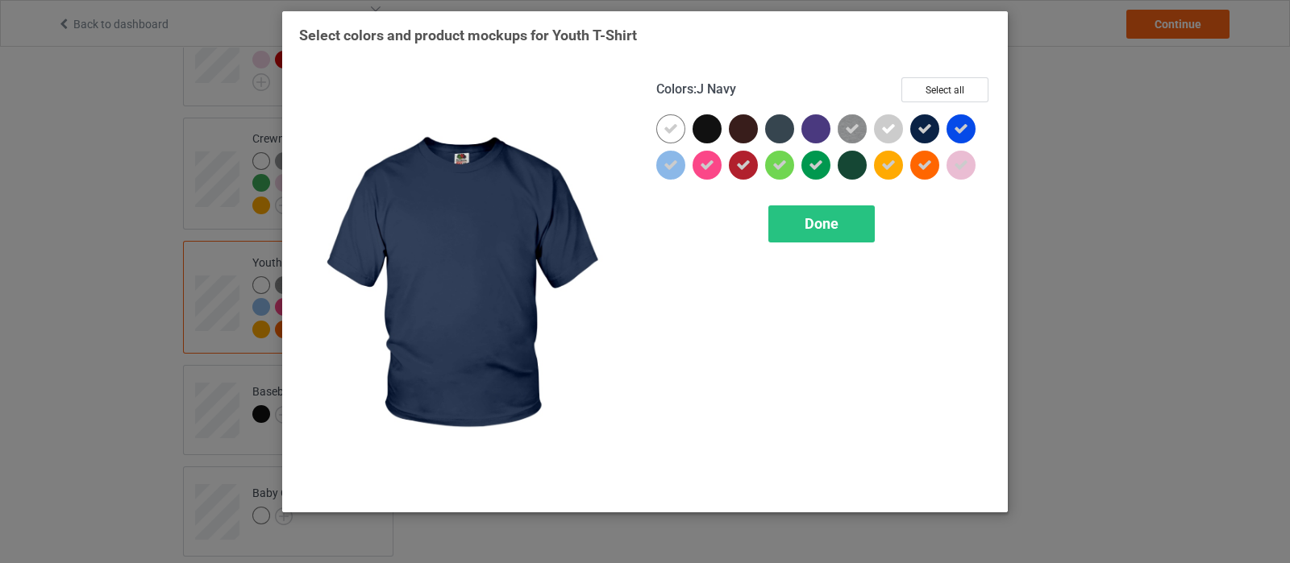
click at [915, 127] on div at bounding box center [924, 128] width 29 height 29
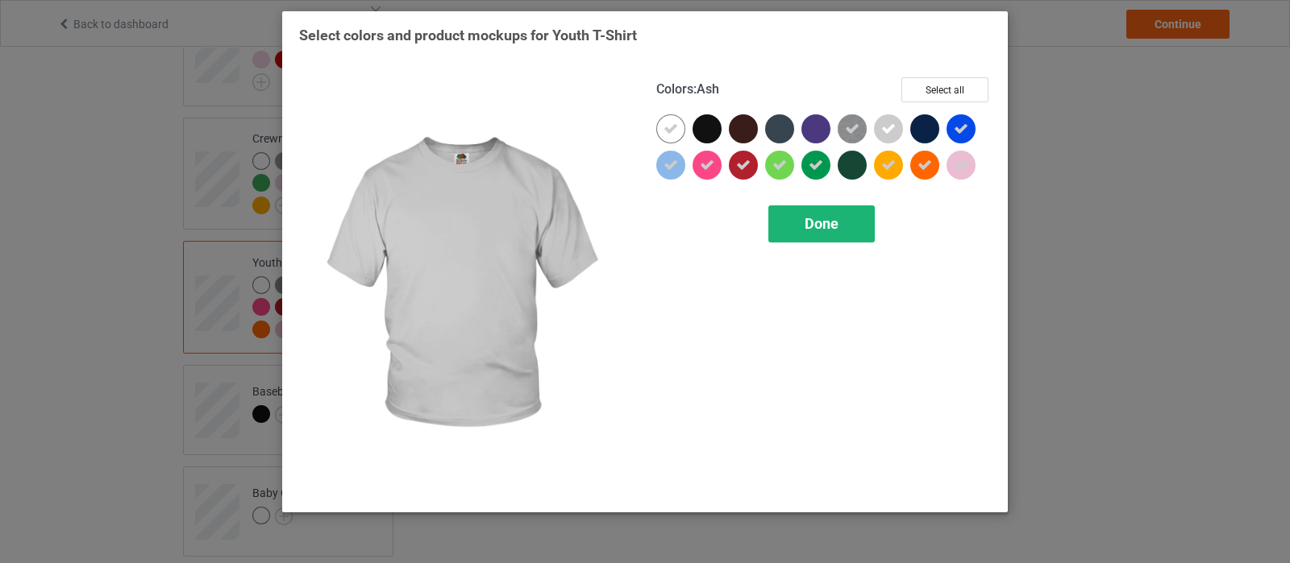
click at [814, 215] on span "Done" at bounding box center [821, 223] width 34 height 17
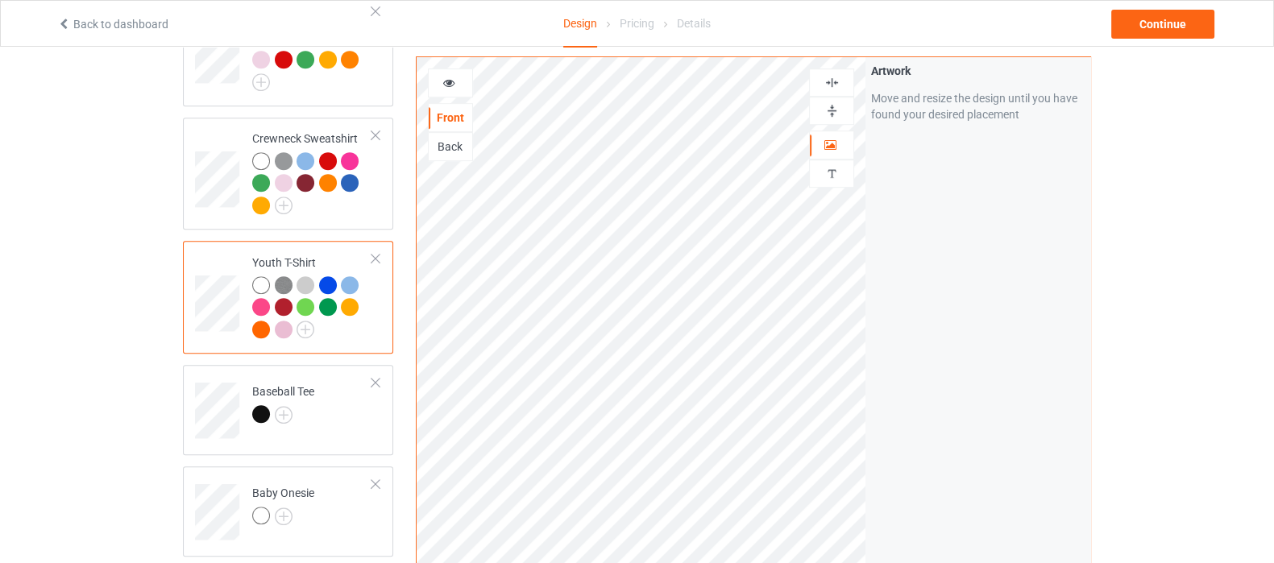
scroll to position [1007, 0]
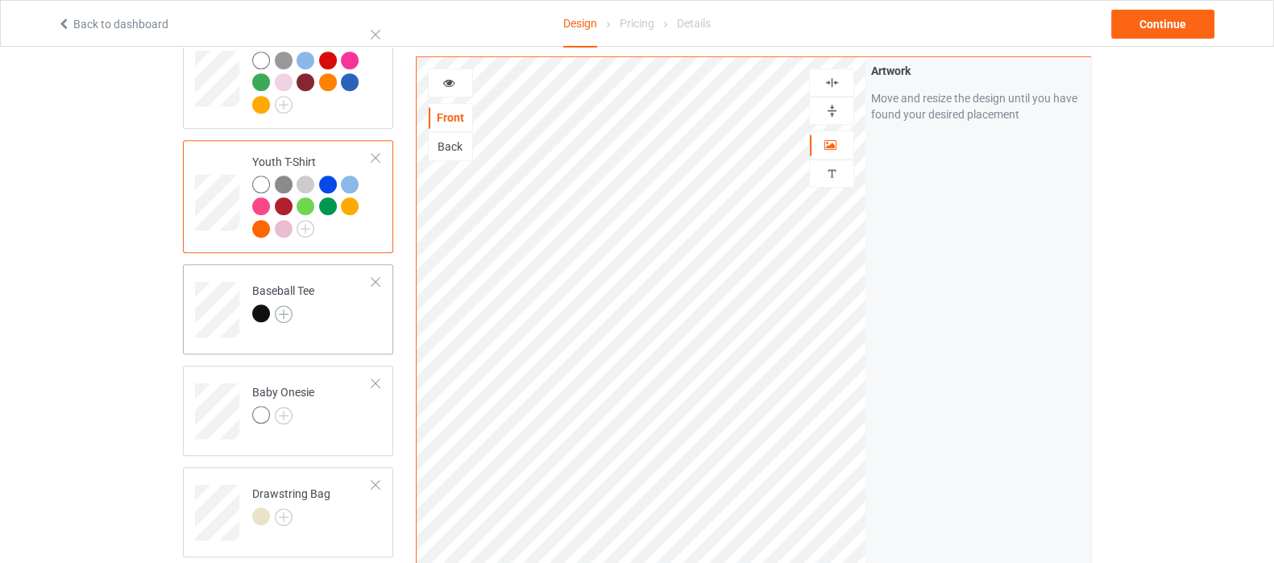
click at [287, 305] on img at bounding box center [284, 314] width 18 height 18
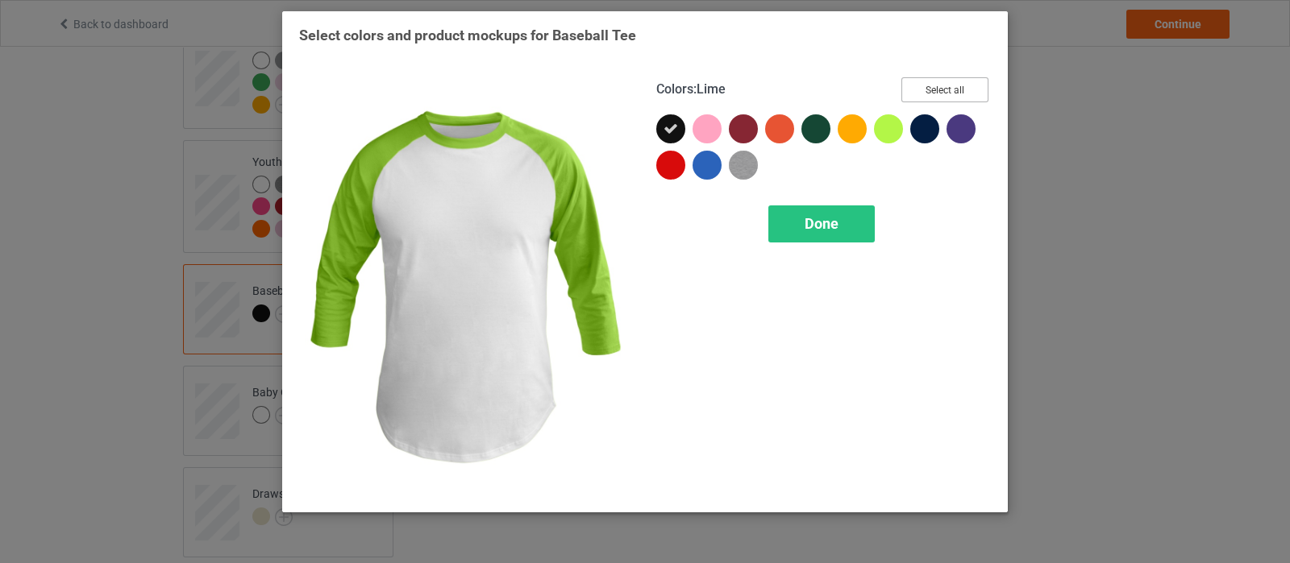
click at [942, 99] on button "Select all" at bounding box center [944, 89] width 87 height 25
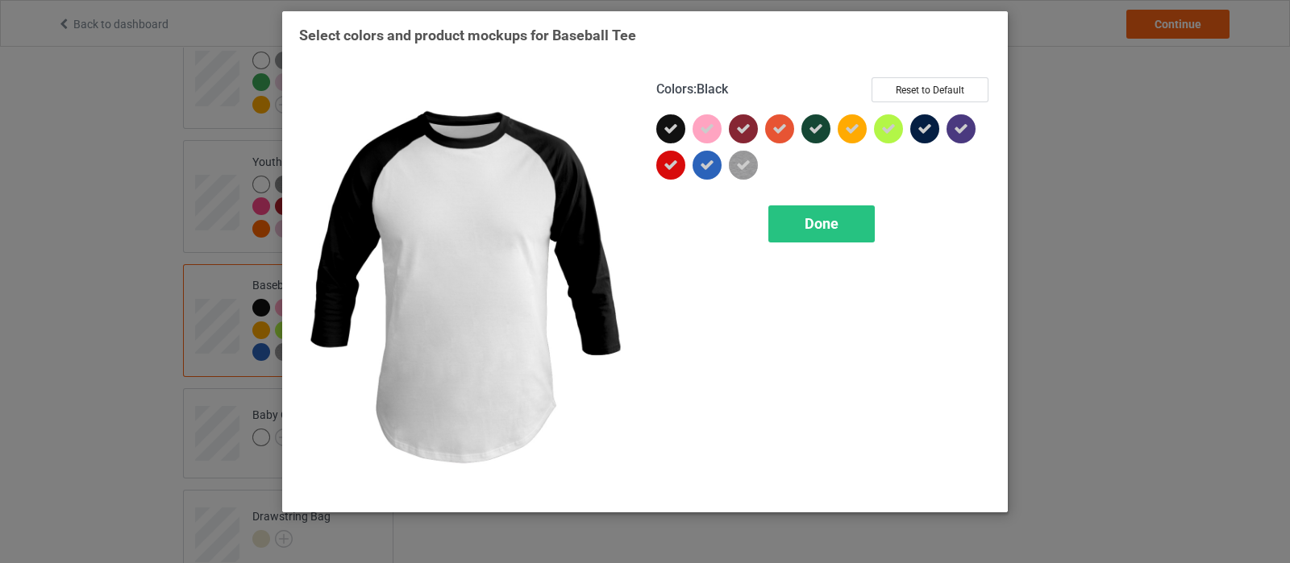
click at [674, 131] on icon at bounding box center [670, 129] width 15 height 15
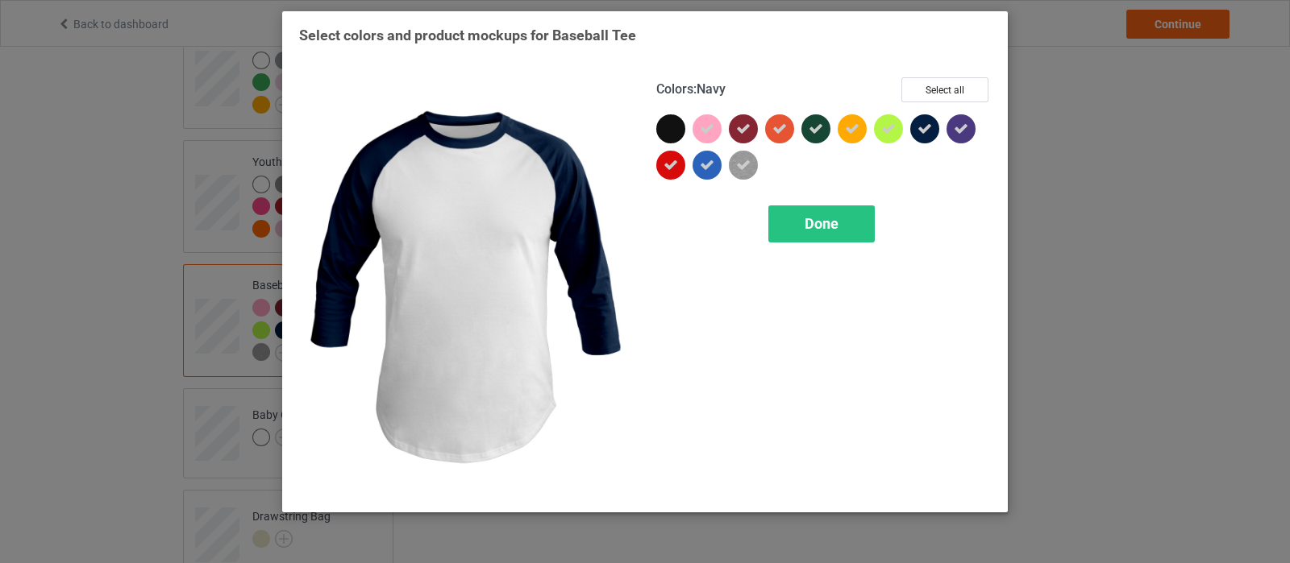
click at [920, 136] on div at bounding box center [924, 128] width 29 height 29
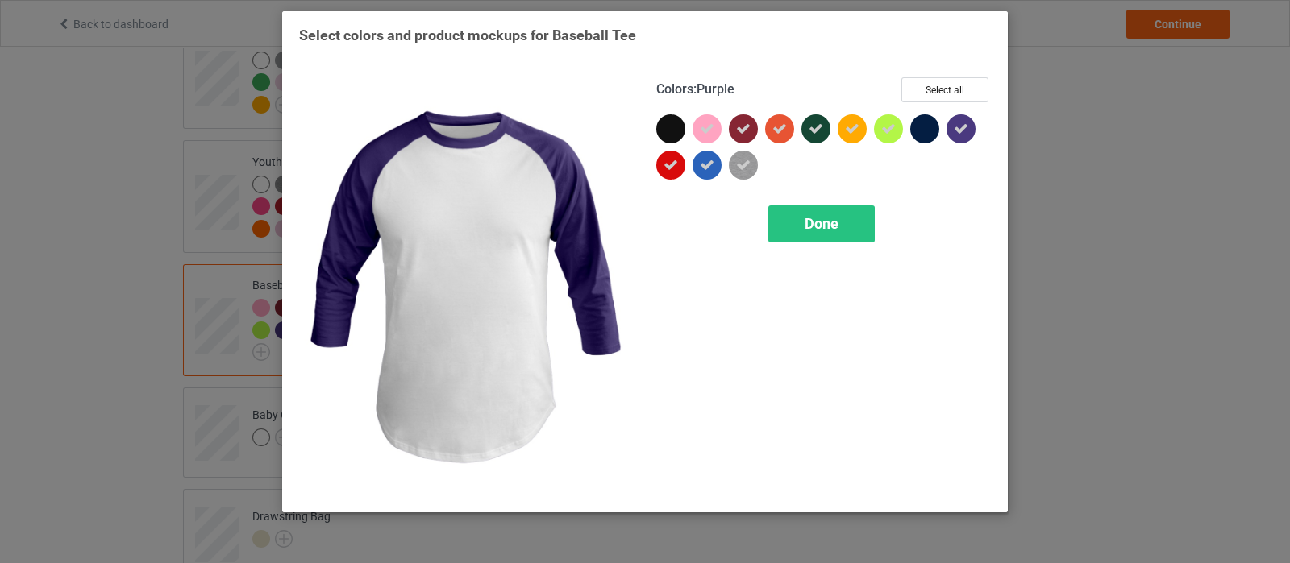
click at [954, 132] on icon at bounding box center [960, 129] width 15 height 15
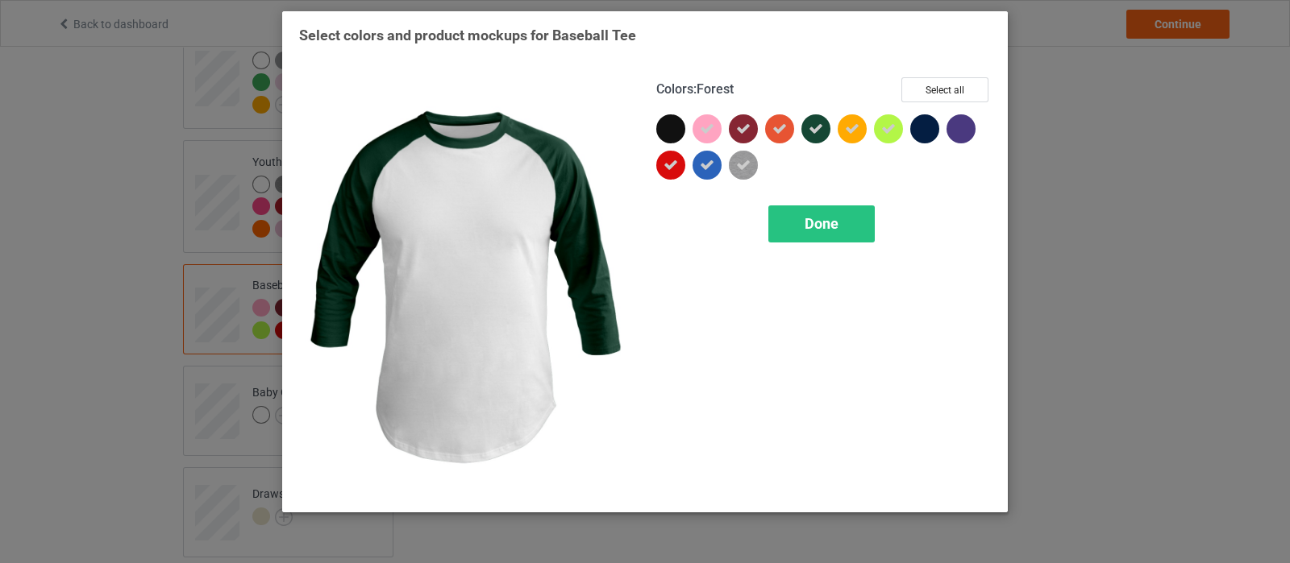
drag, startPoint x: 810, startPoint y: 124, endPoint x: 804, endPoint y: 164, distance: 40.0
click at [806, 123] on div at bounding box center [815, 128] width 29 height 29
click at [807, 222] on span "Done" at bounding box center [821, 223] width 34 height 17
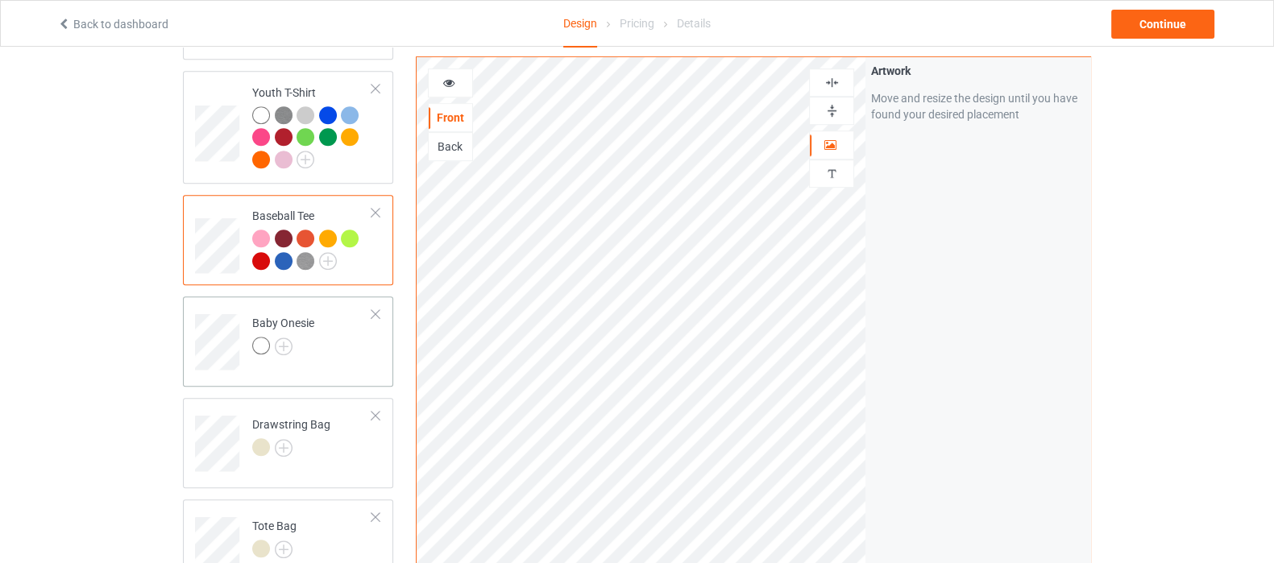
scroll to position [1108, 0]
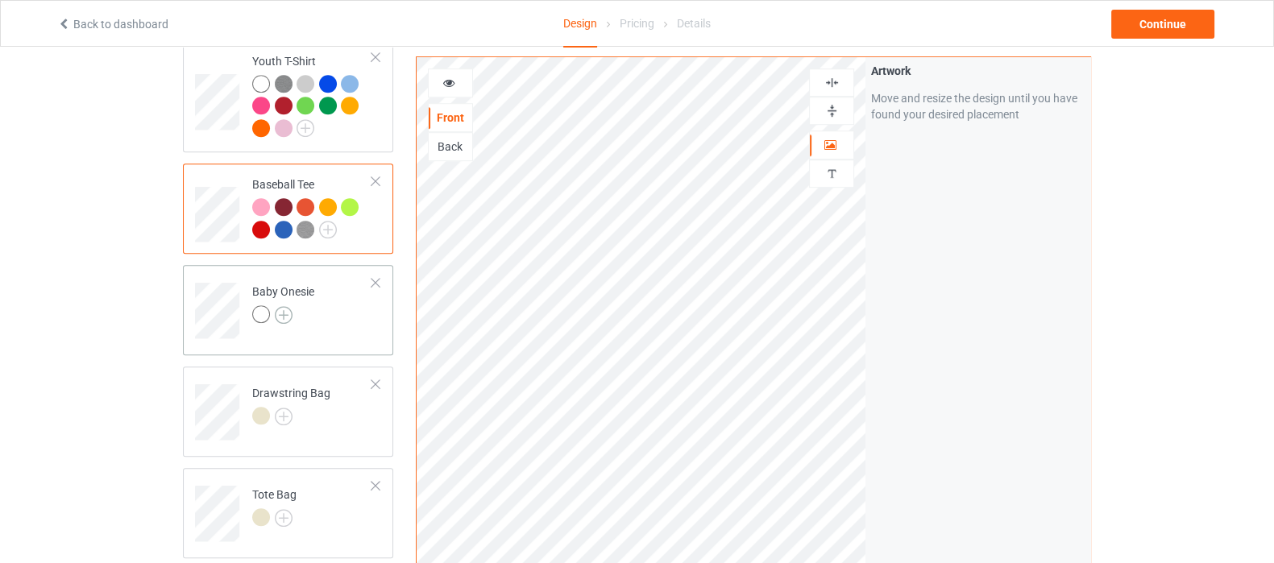
click at [285, 306] on img at bounding box center [284, 315] width 18 height 18
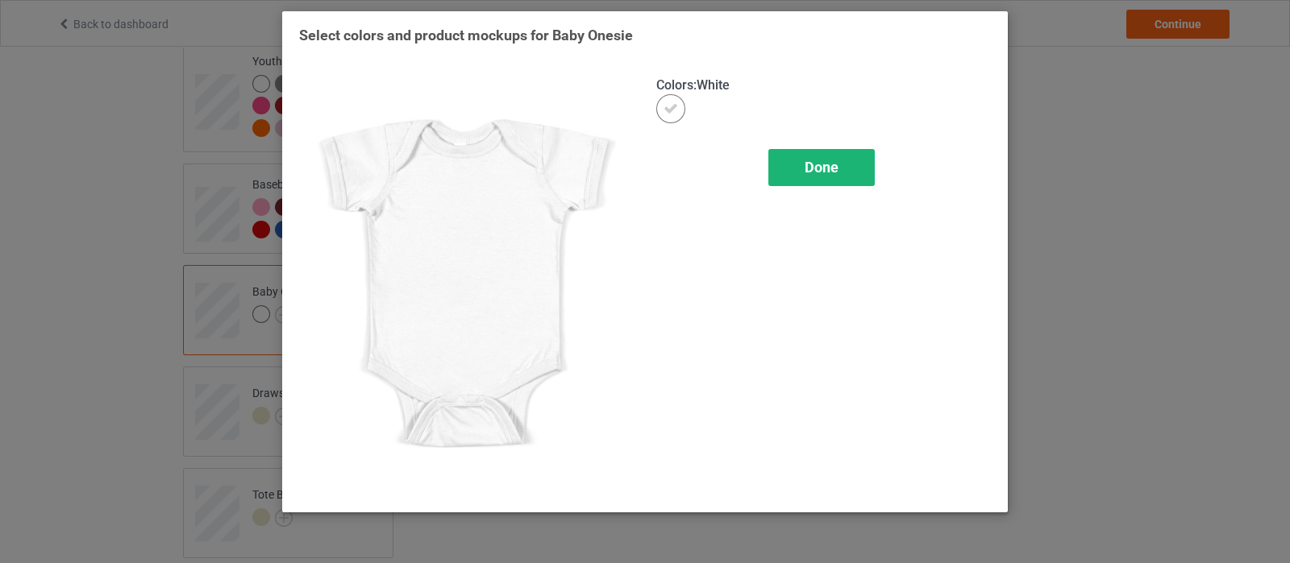
click at [790, 172] on div "Done" at bounding box center [821, 167] width 106 height 37
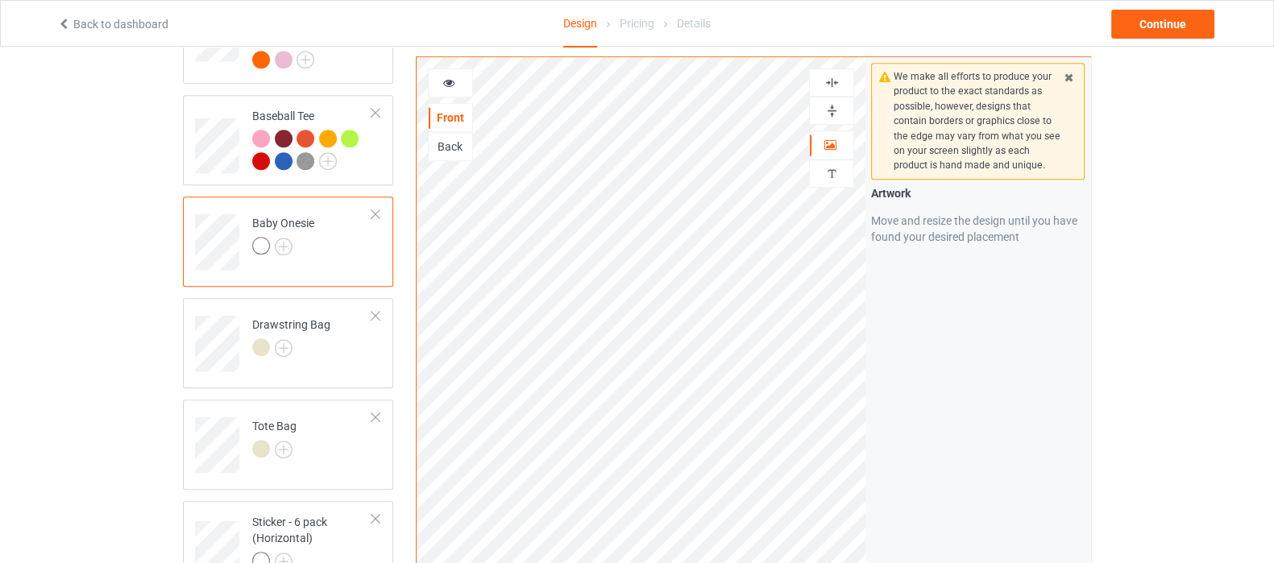
scroll to position [1209, 0]
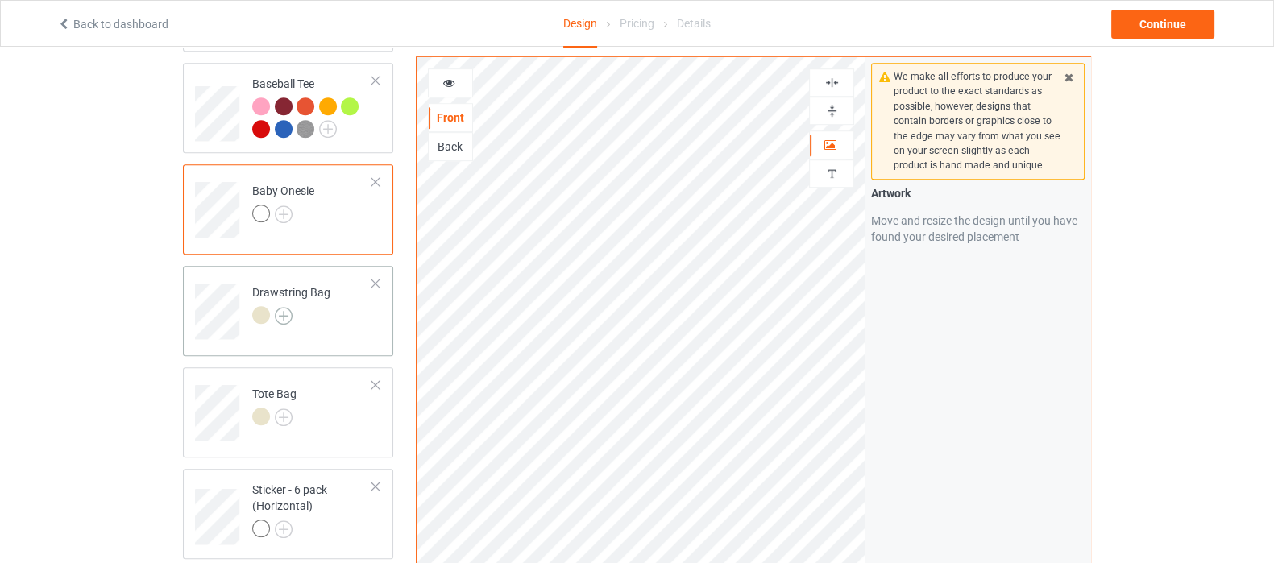
click at [282, 307] on img at bounding box center [284, 316] width 18 height 18
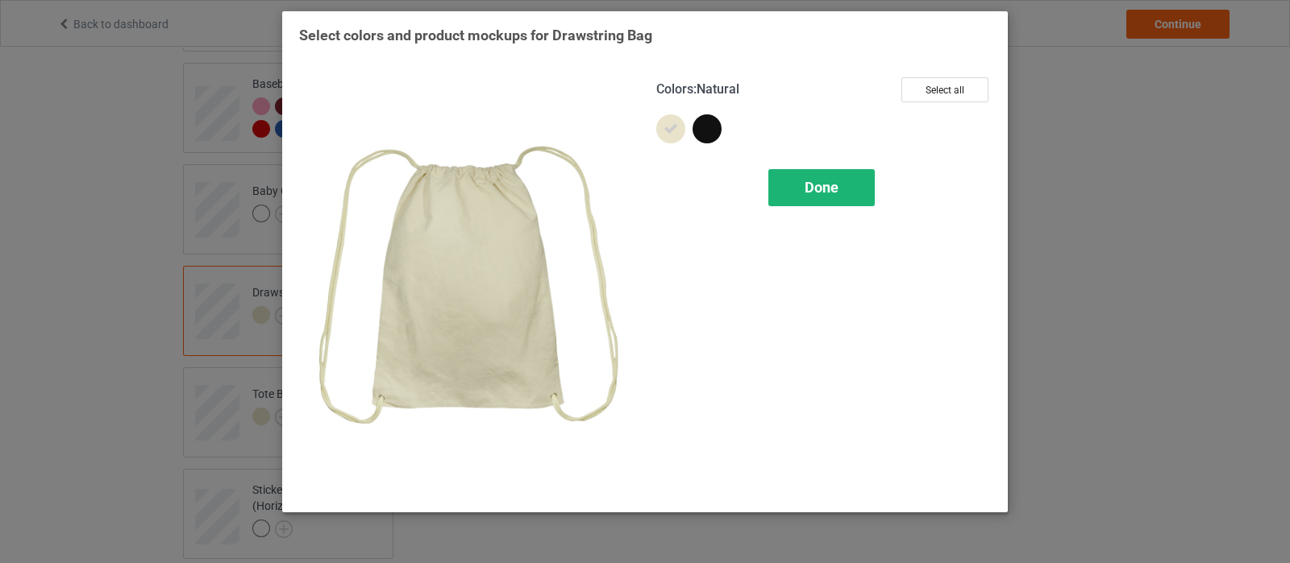
click at [808, 185] on span "Done" at bounding box center [821, 187] width 34 height 17
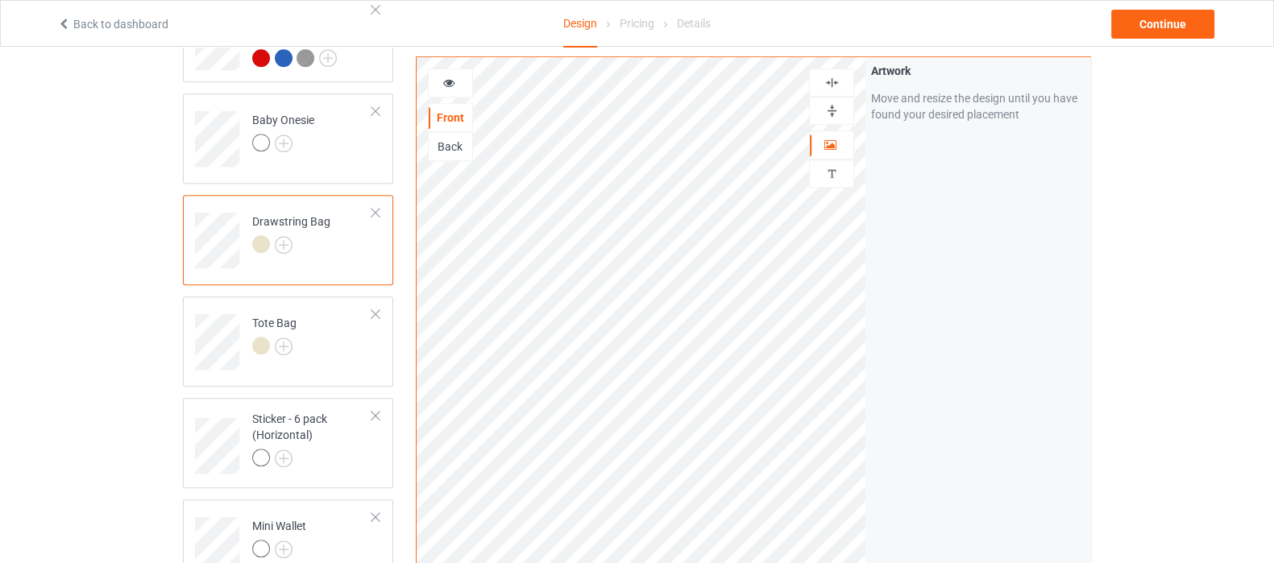
scroll to position [1309, 0]
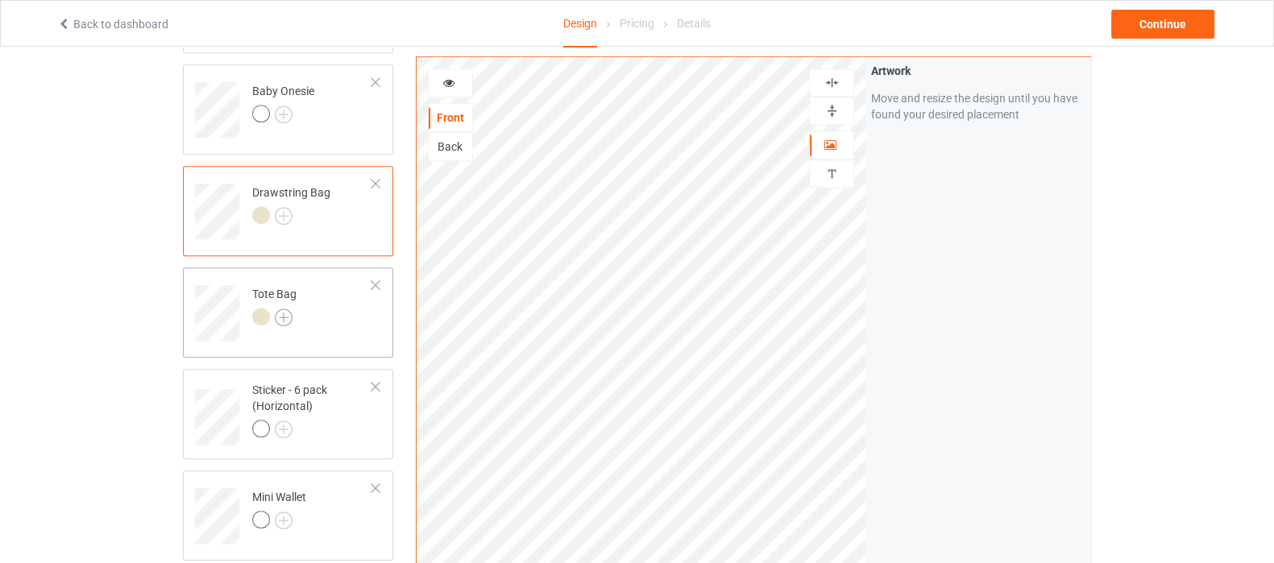
click at [281, 309] on img at bounding box center [284, 318] width 18 height 18
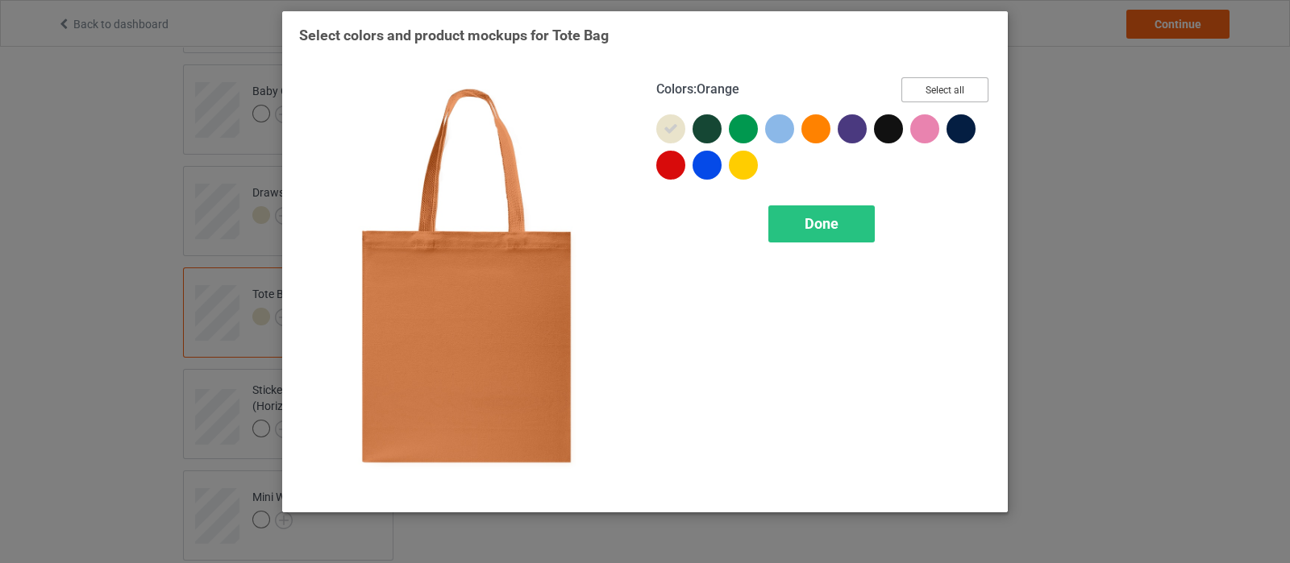
click at [966, 98] on button "Select all" at bounding box center [944, 89] width 87 height 25
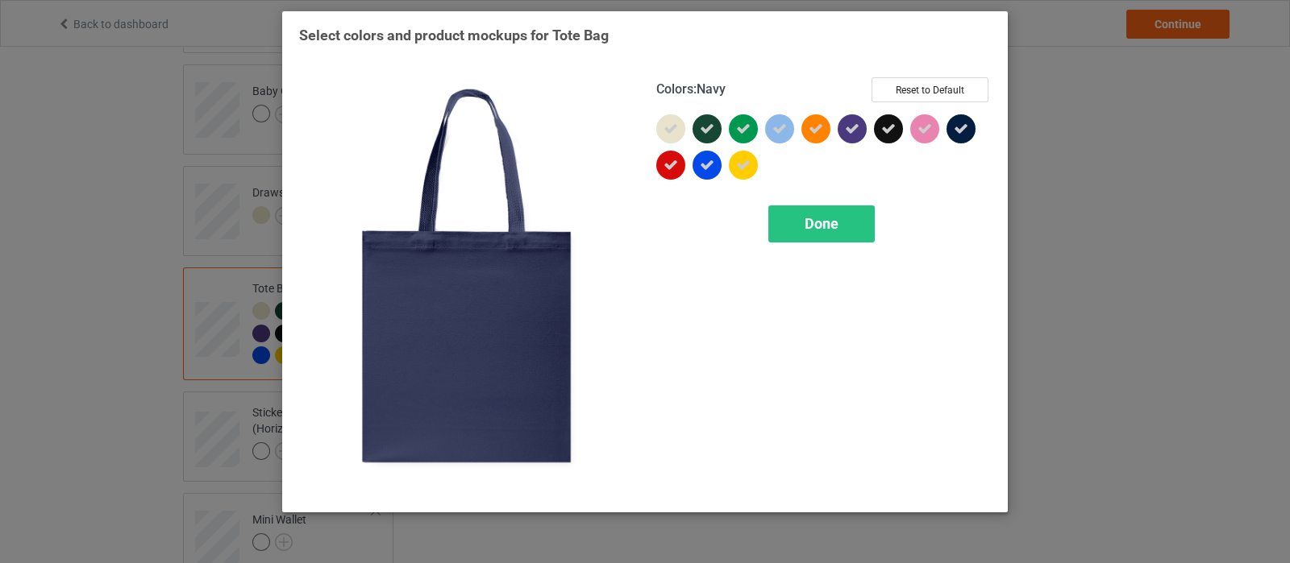
click at [952, 127] on div at bounding box center [960, 128] width 29 height 29
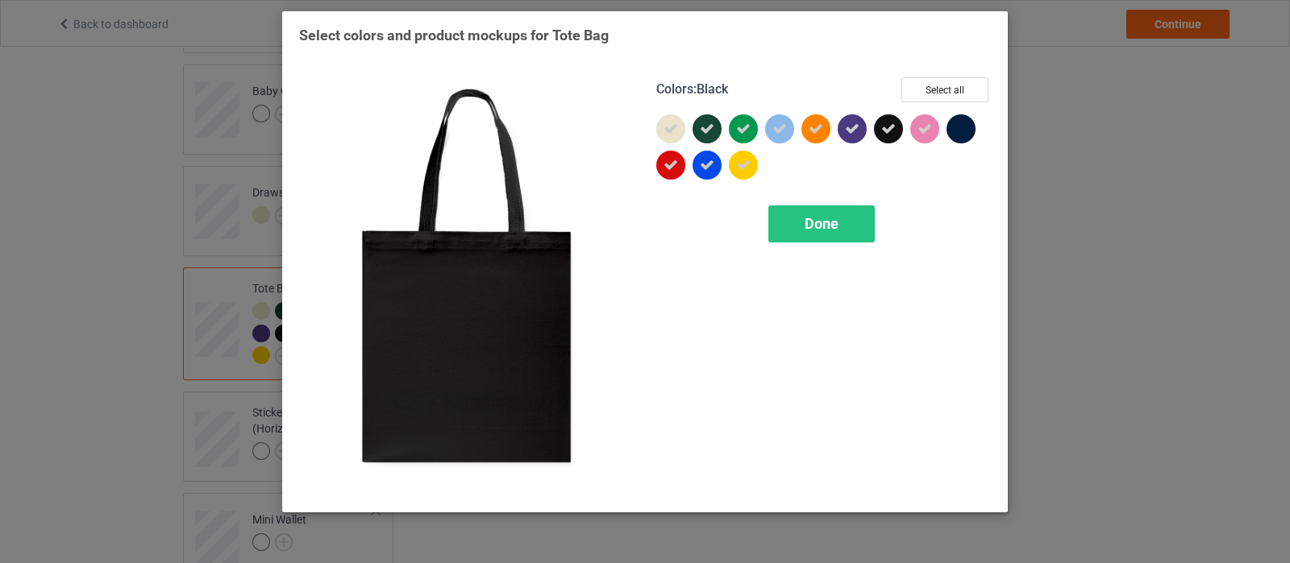
click at [874, 135] on div at bounding box center [888, 128] width 29 height 29
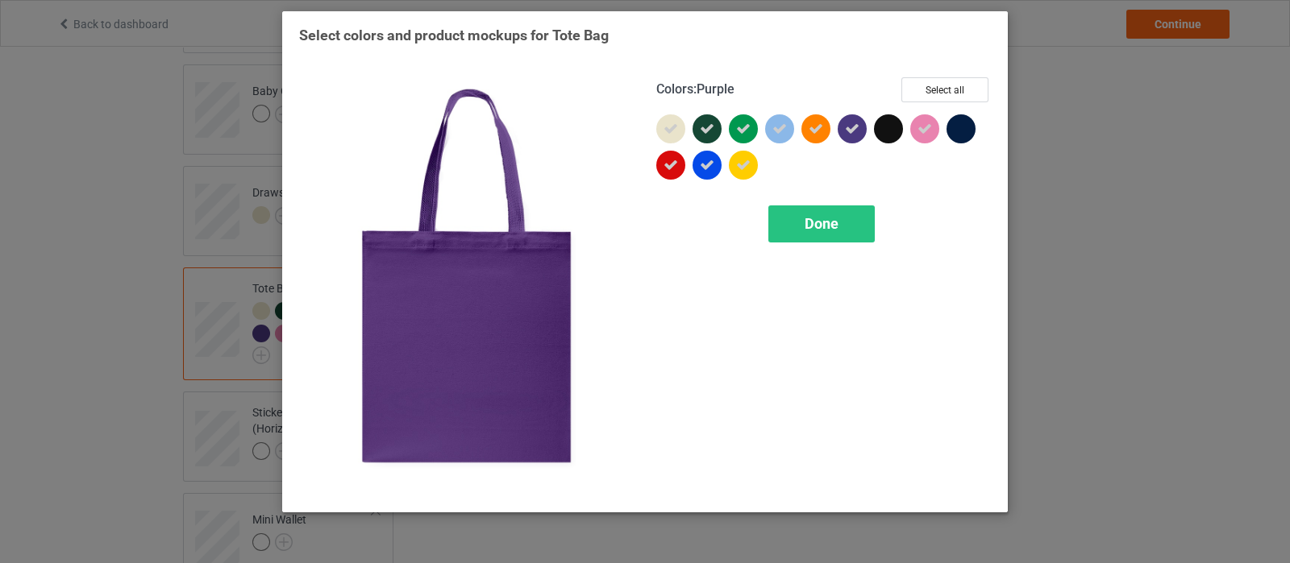
click at [853, 130] on icon at bounding box center [852, 129] width 15 height 15
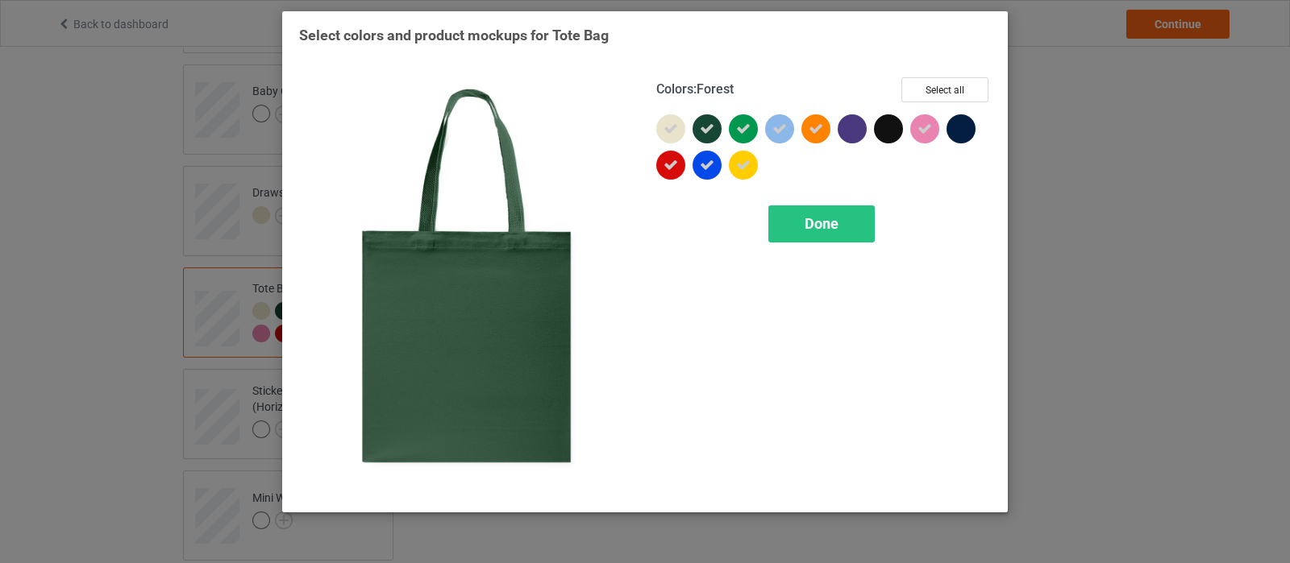
click at [700, 122] on icon at bounding box center [707, 129] width 15 height 15
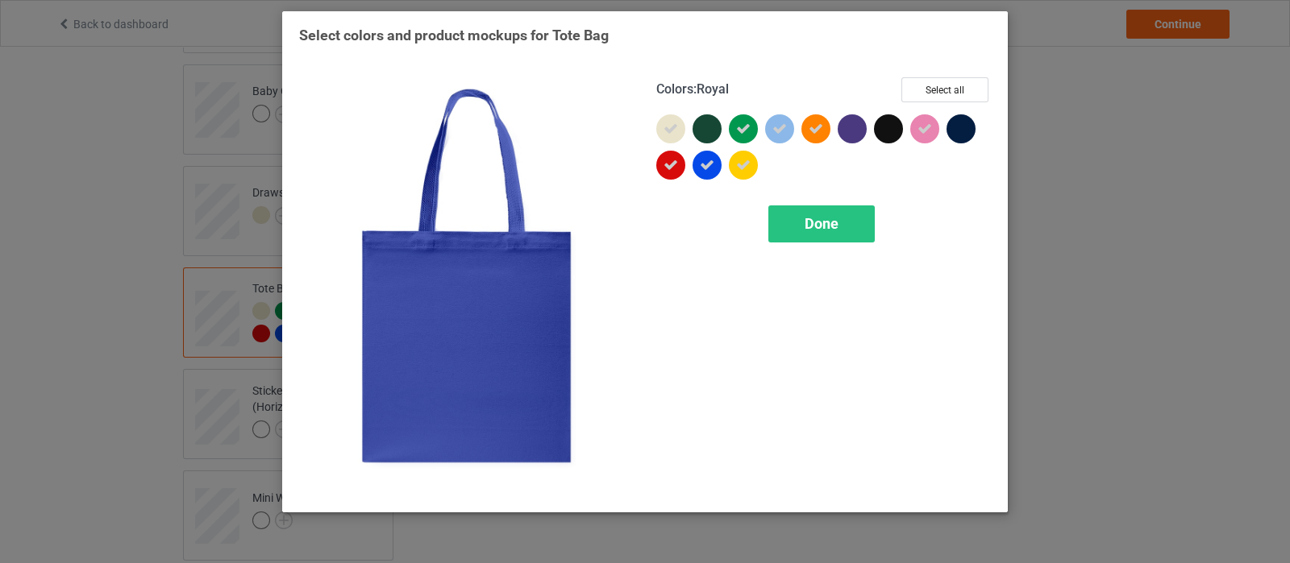
click at [700, 160] on icon at bounding box center [707, 165] width 15 height 15
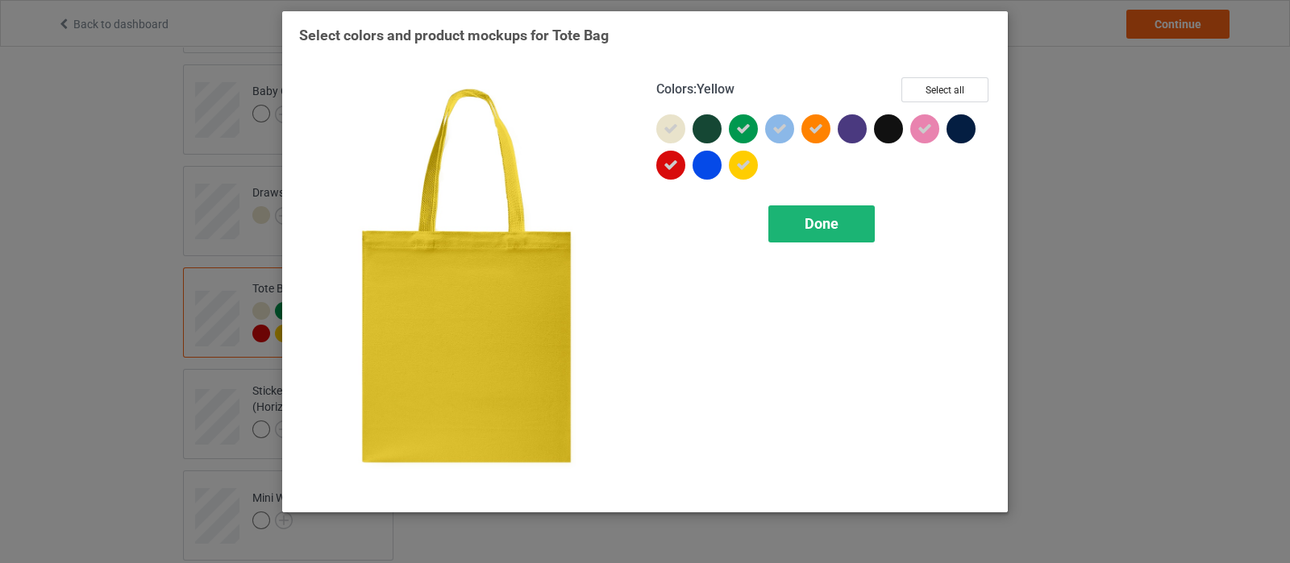
click at [837, 228] on span "Done" at bounding box center [821, 223] width 34 height 17
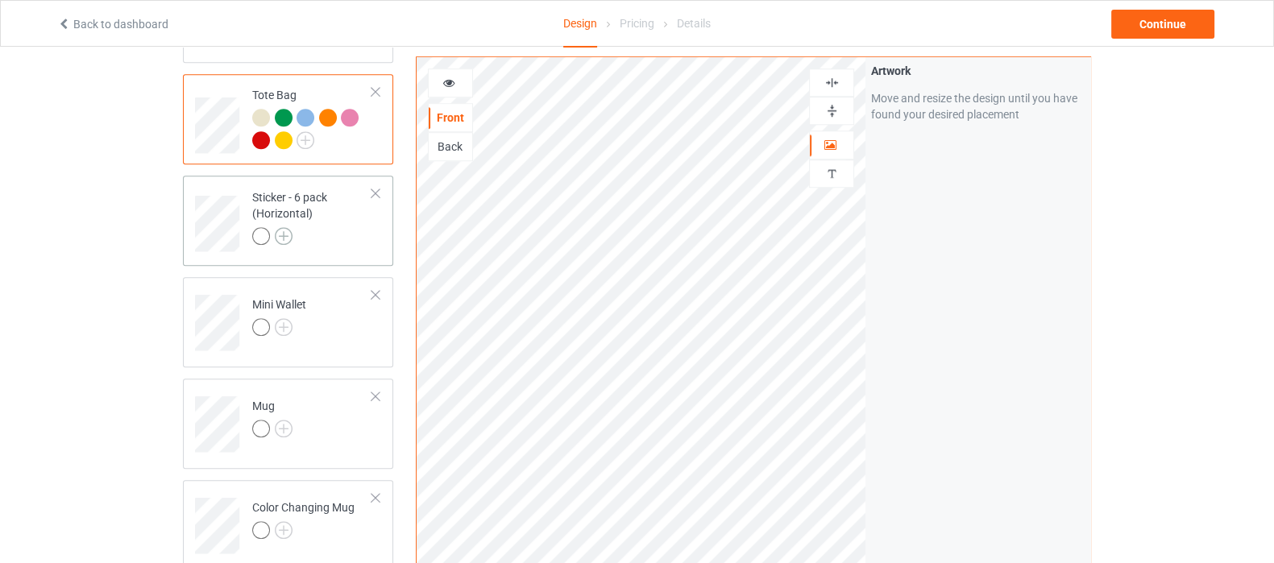
scroll to position [1510, 0]
click at [289, 219] on img at bounding box center [284, 228] width 18 height 18
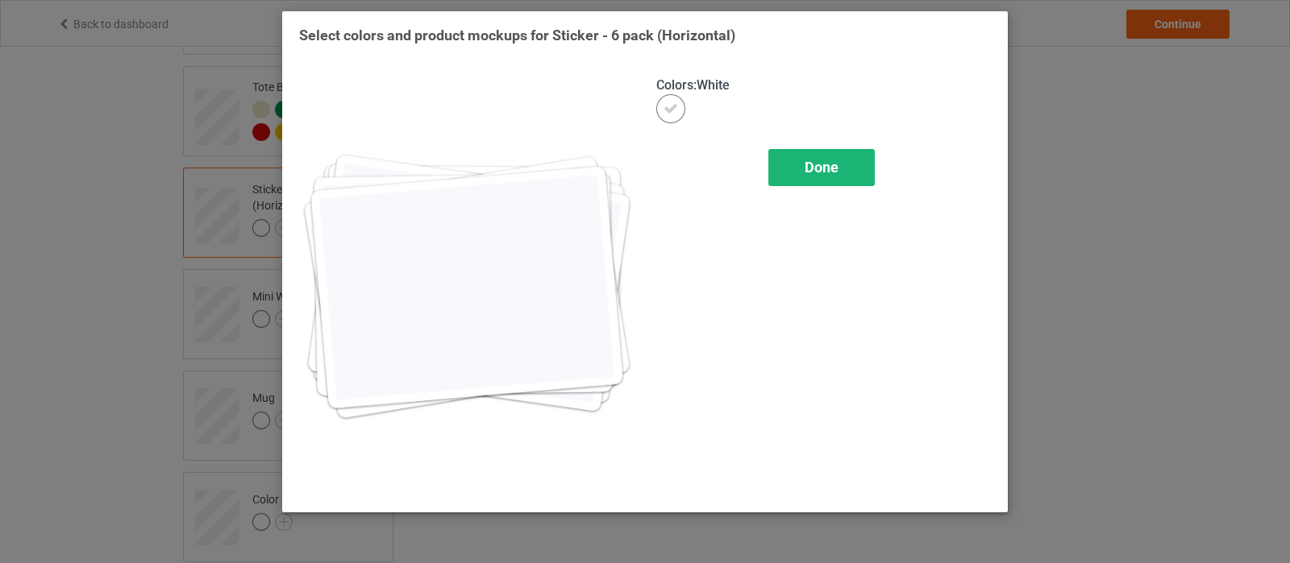
click at [793, 171] on div "Done" at bounding box center [821, 167] width 106 height 37
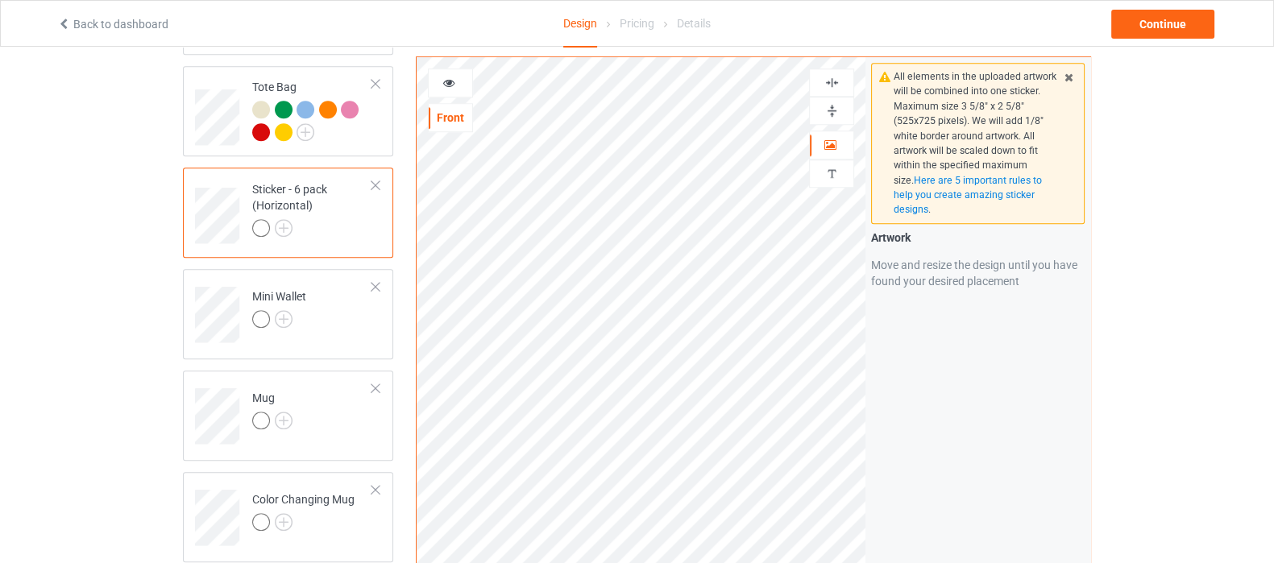
click at [834, 76] on img at bounding box center [832, 82] width 15 height 15
click at [825, 116] on img at bounding box center [832, 110] width 15 height 15
click at [830, 86] on img at bounding box center [832, 82] width 15 height 15
click at [278, 310] on img at bounding box center [284, 319] width 18 height 18
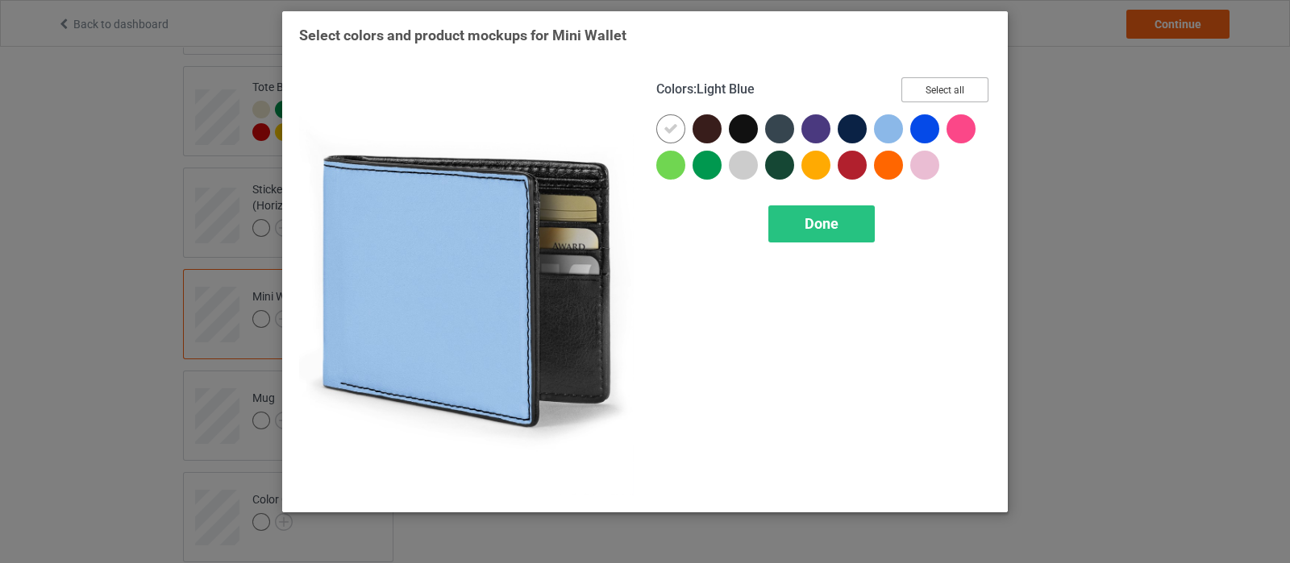
click at [943, 90] on button "Select all" at bounding box center [944, 89] width 87 height 25
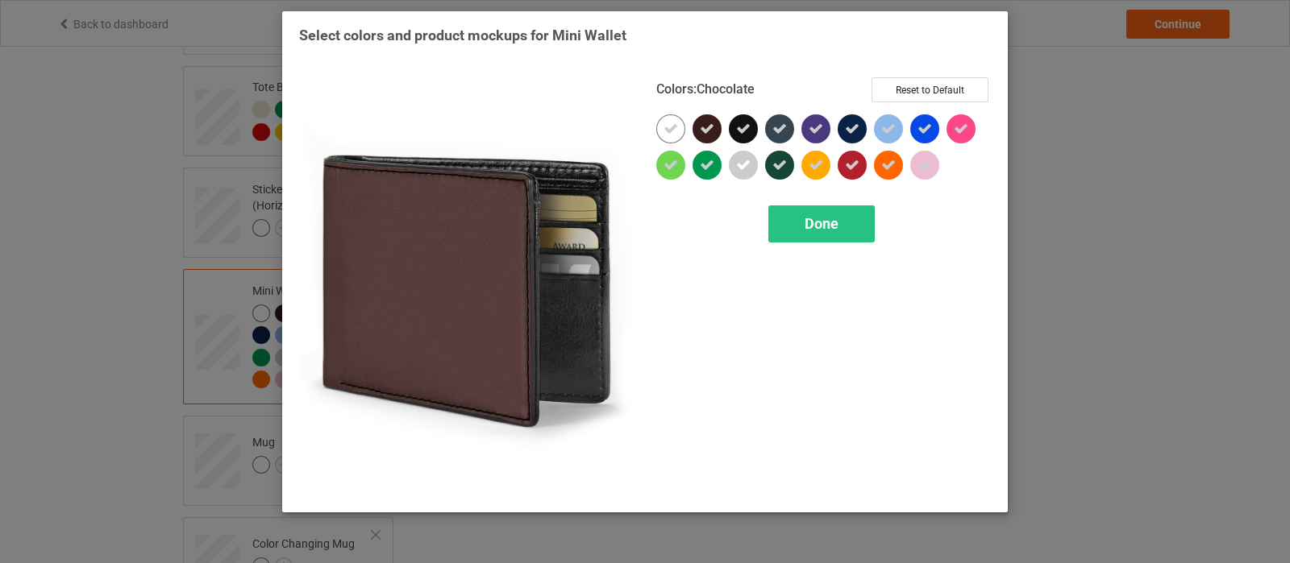
click at [708, 141] on div at bounding box center [706, 128] width 29 height 29
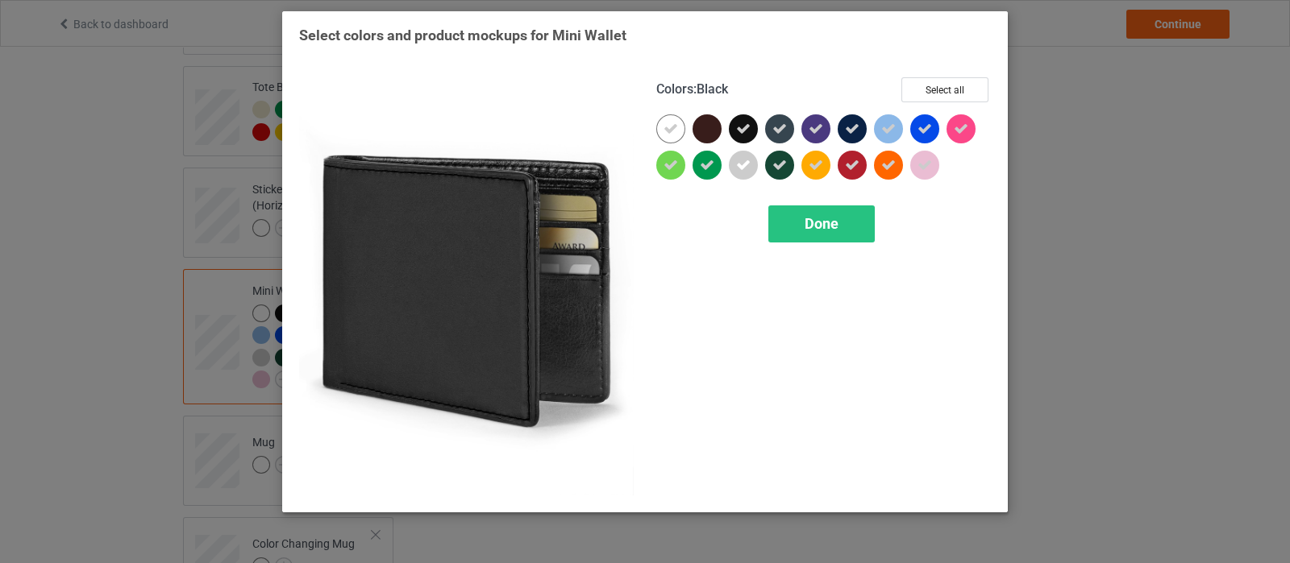
click at [746, 136] on div at bounding box center [743, 128] width 29 height 29
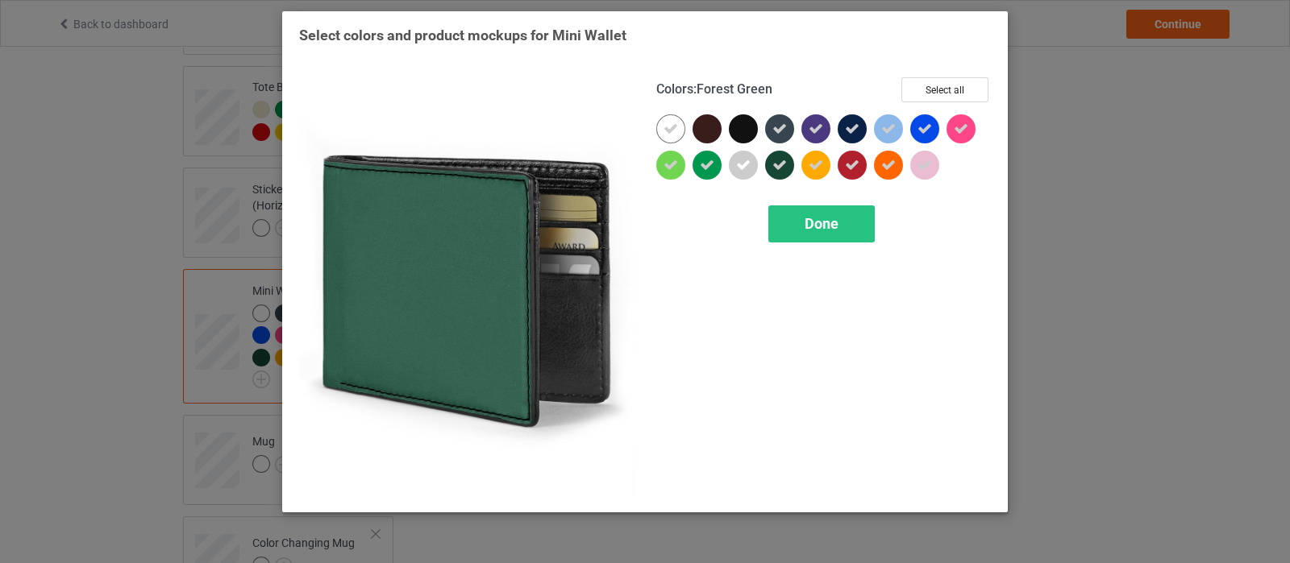
click at [769, 167] on div at bounding box center [779, 165] width 29 height 29
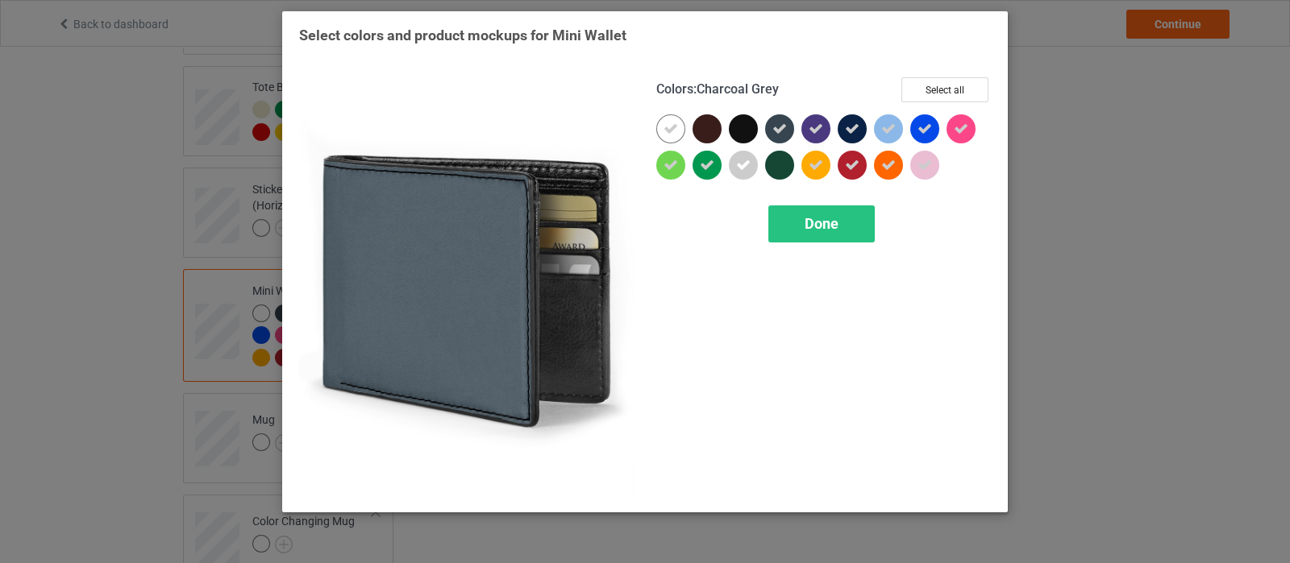
click at [771, 138] on div at bounding box center [779, 128] width 29 height 29
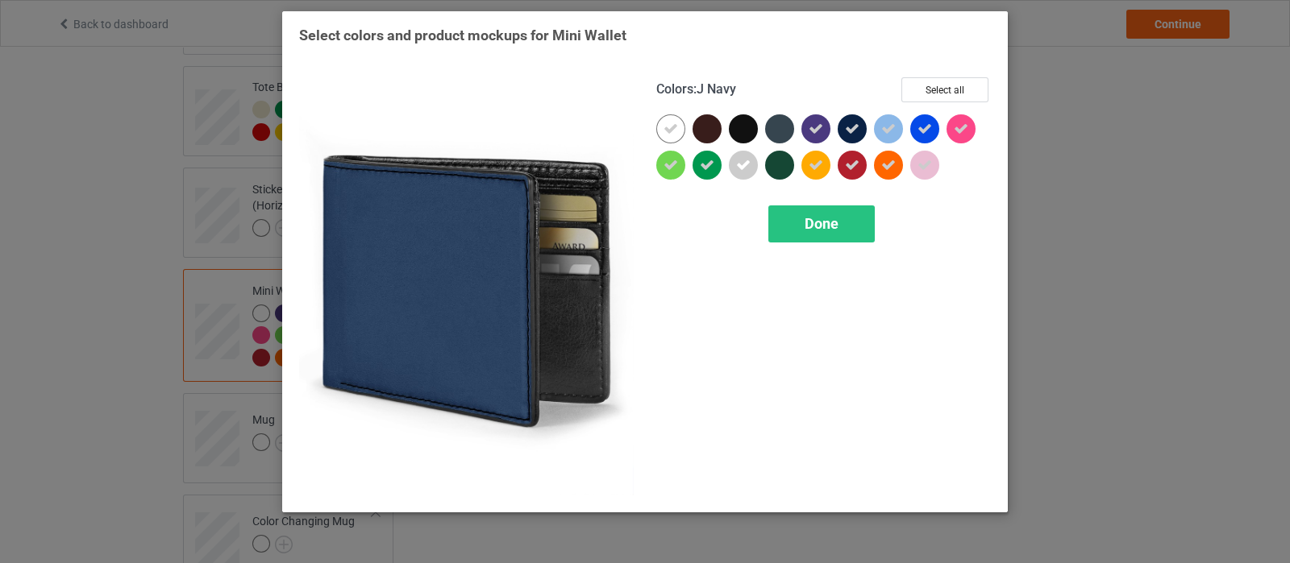
click at [862, 123] on div at bounding box center [851, 128] width 29 height 29
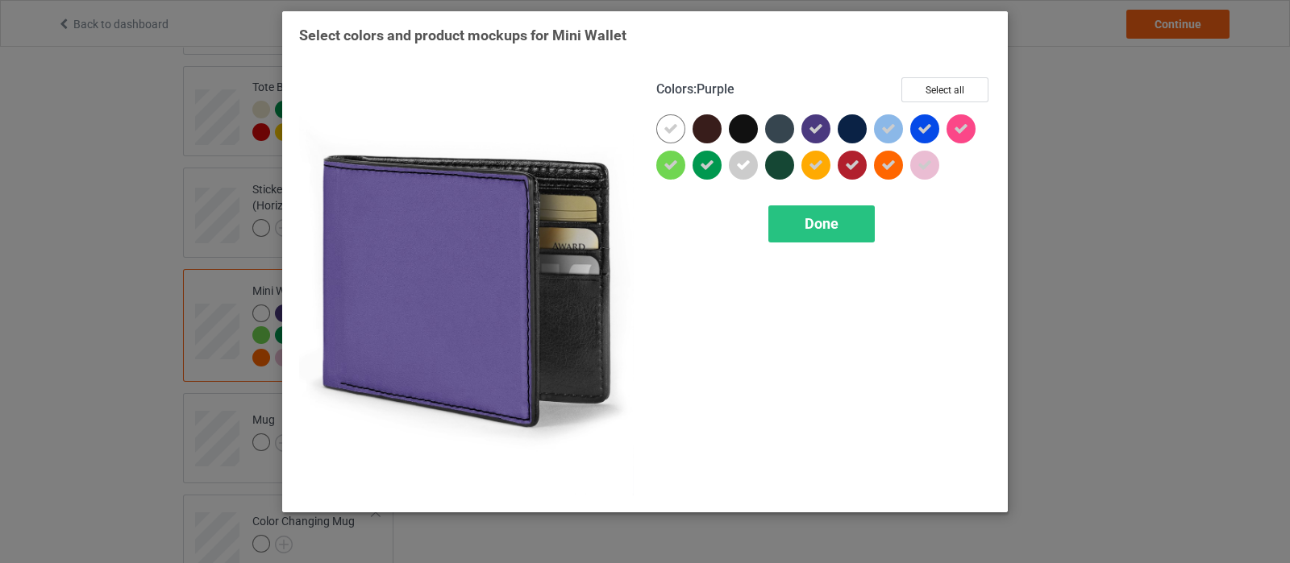
click at [813, 136] on div at bounding box center [815, 128] width 29 height 29
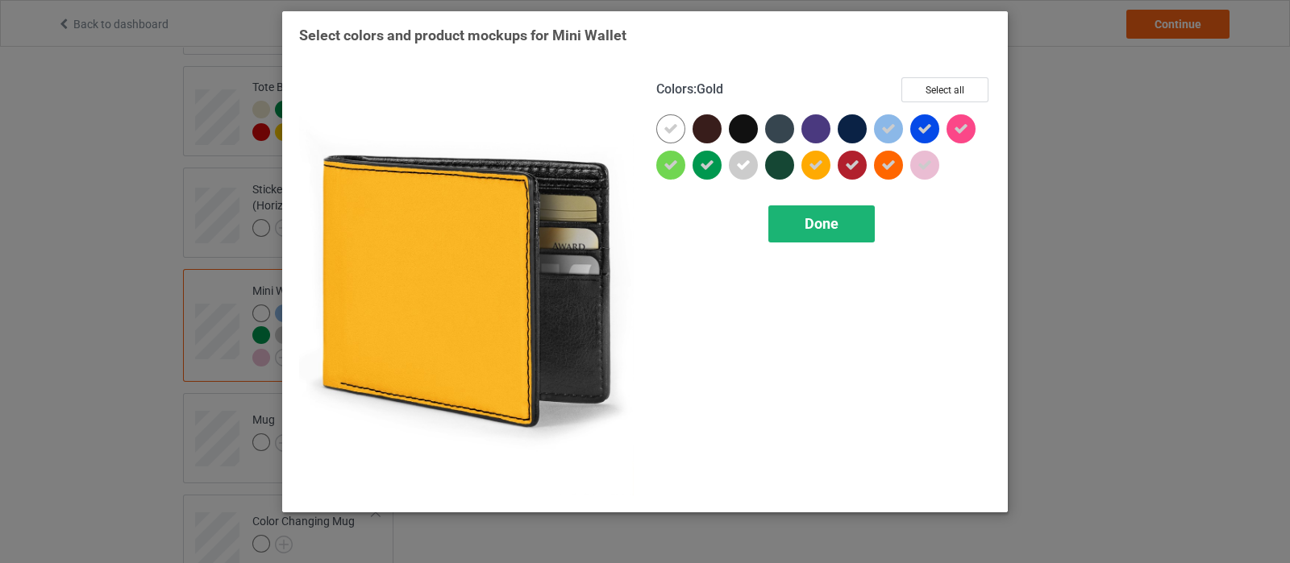
click at [806, 231] on span "Done" at bounding box center [821, 223] width 34 height 17
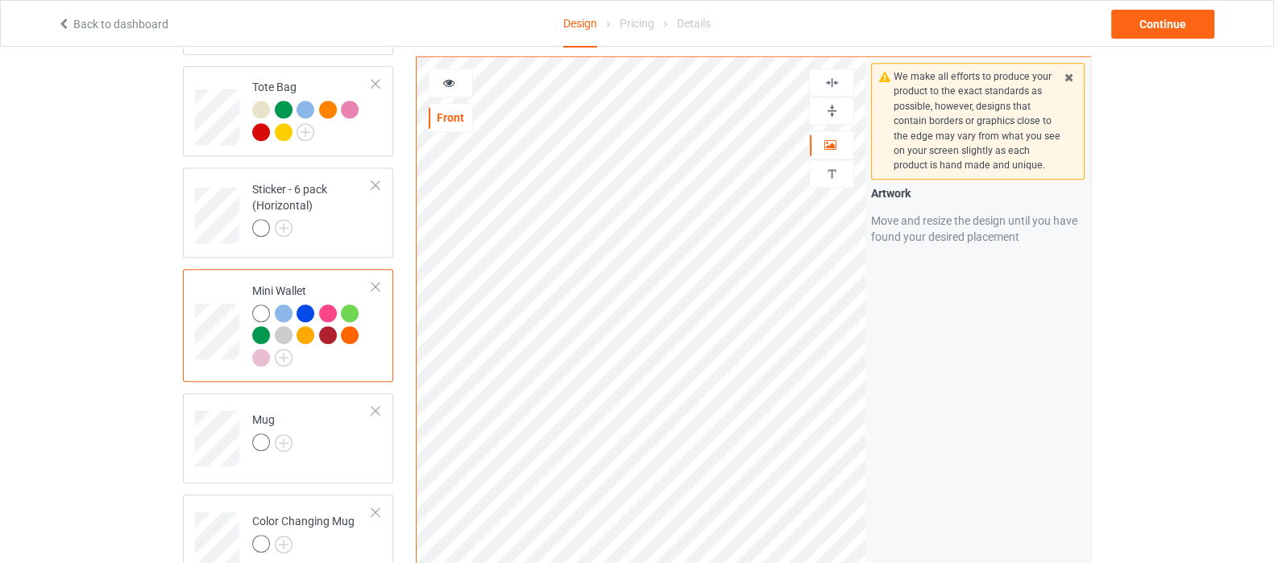
click at [825, 112] on img at bounding box center [832, 110] width 15 height 15
click at [284, 434] on img at bounding box center [284, 443] width 18 height 18
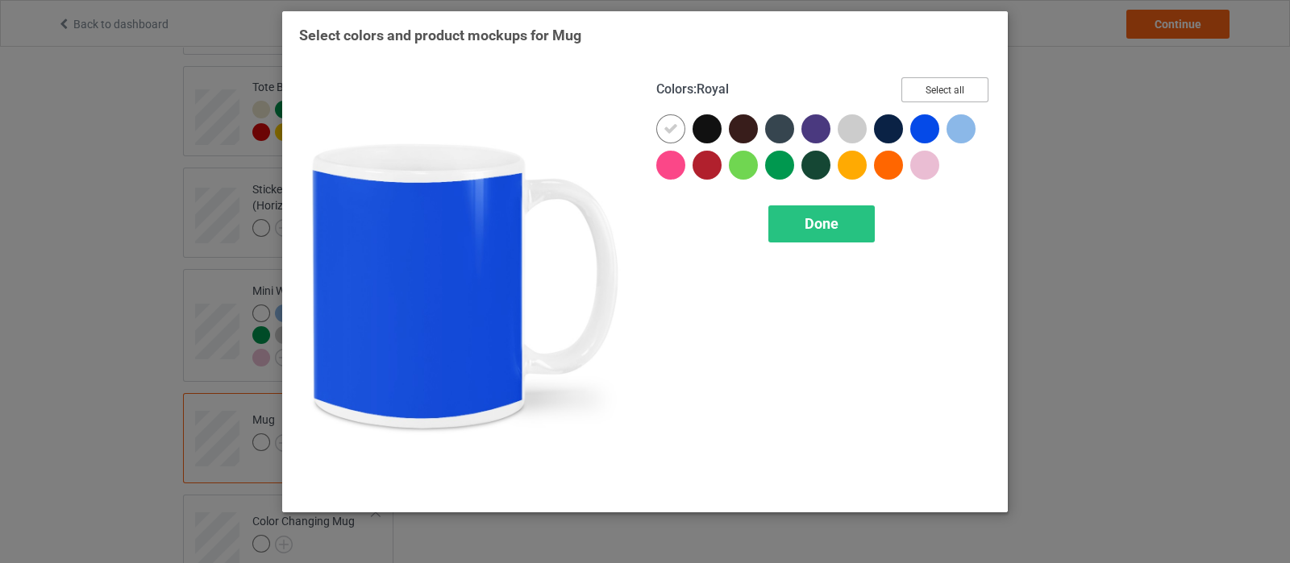
click at [953, 85] on button "Select all" at bounding box center [944, 89] width 87 height 25
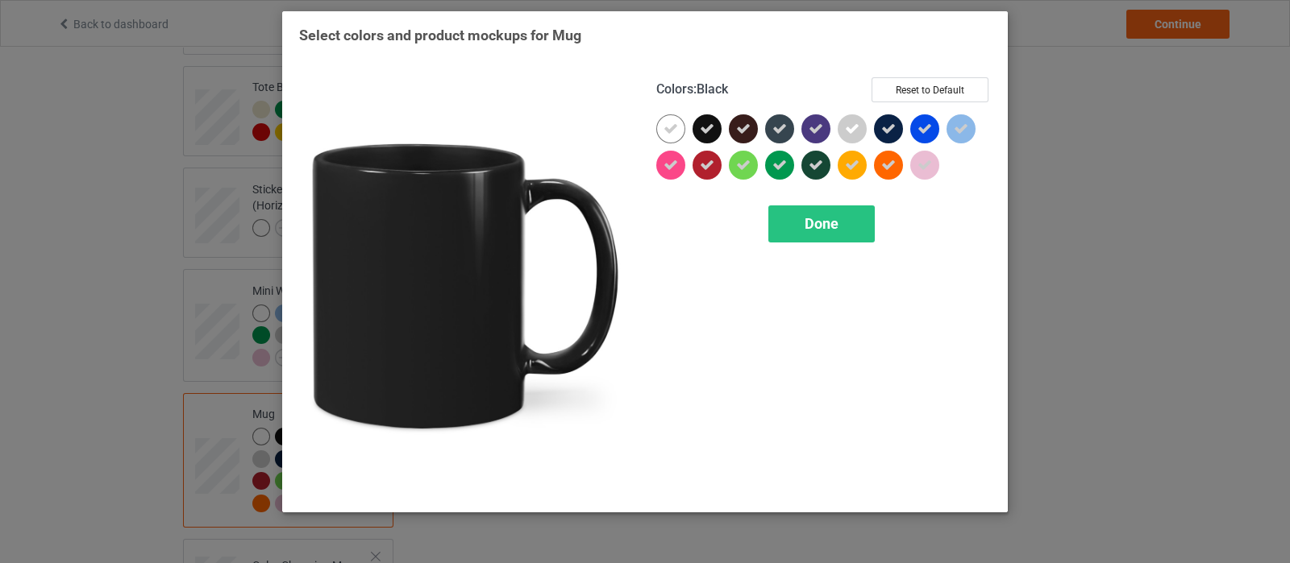
click at [717, 127] on div at bounding box center [706, 128] width 29 height 29
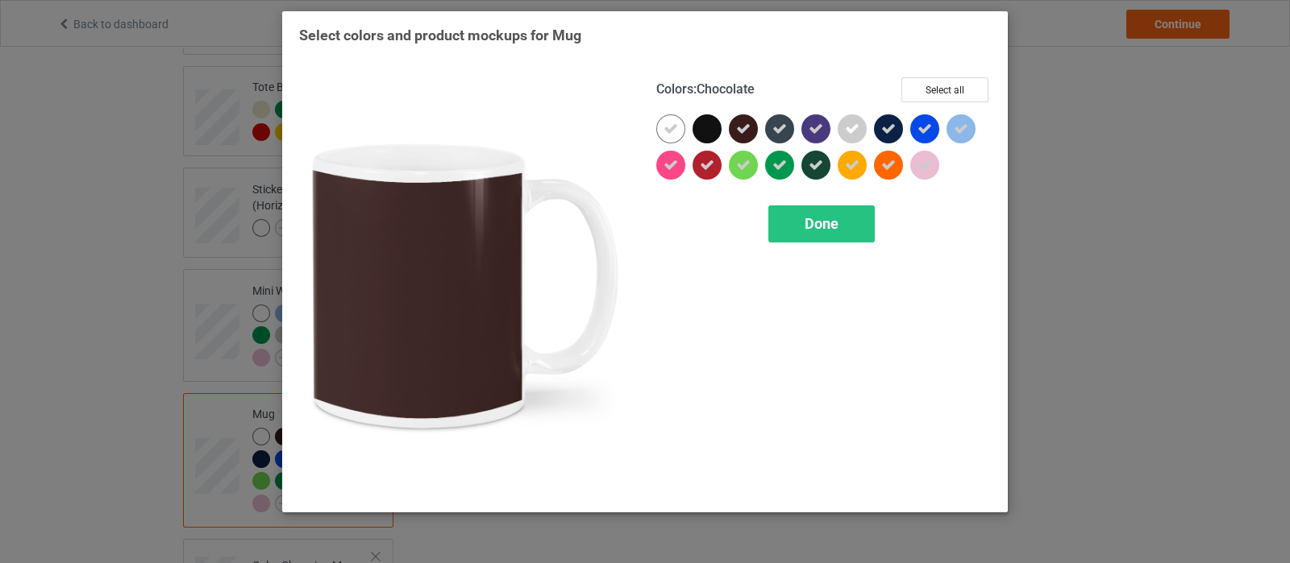
drag, startPoint x: 750, startPoint y: 124, endPoint x: 789, endPoint y: 122, distance: 39.6
click at [751, 124] on div at bounding box center [743, 128] width 29 height 29
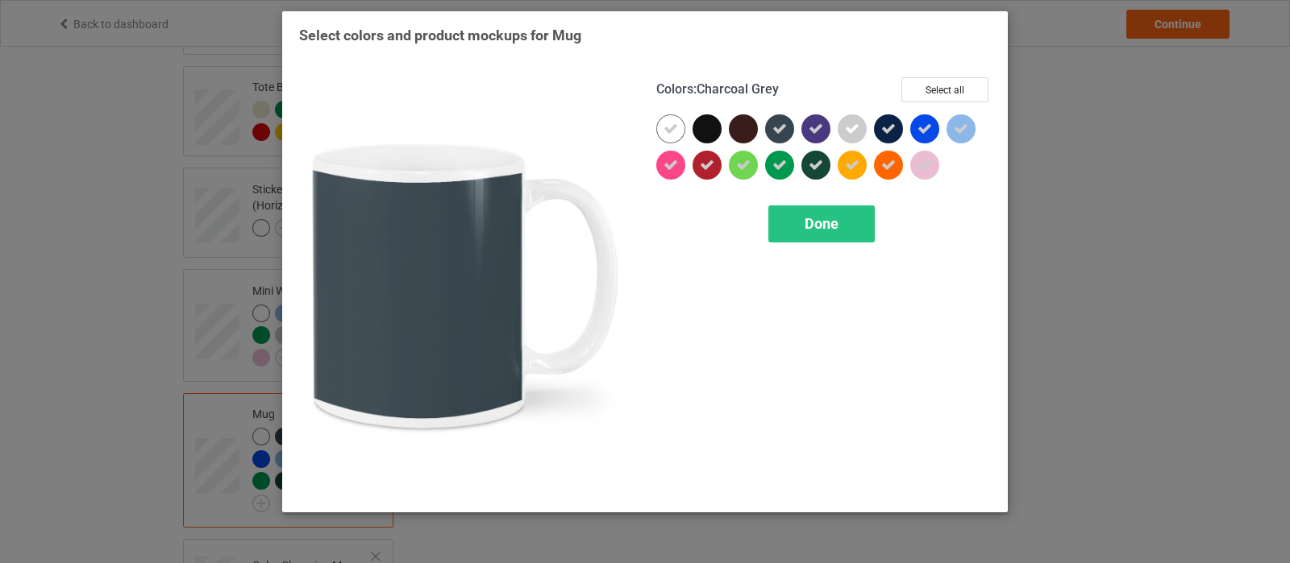
click at [789, 122] on div at bounding box center [779, 128] width 29 height 29
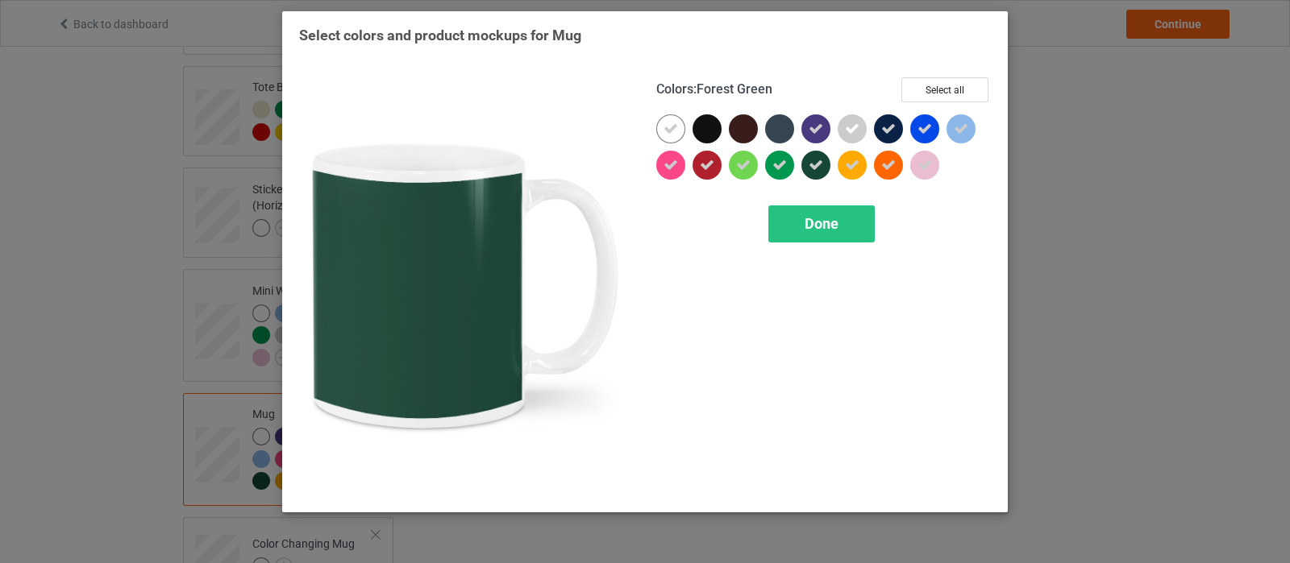
drag, startPoint x: 822, startPoint y: 166, endPoint x: 815, endPoint y: 139, distance: 28.3
click at [824, 166] on div at bounding box center [815, 165] width 29 height 29
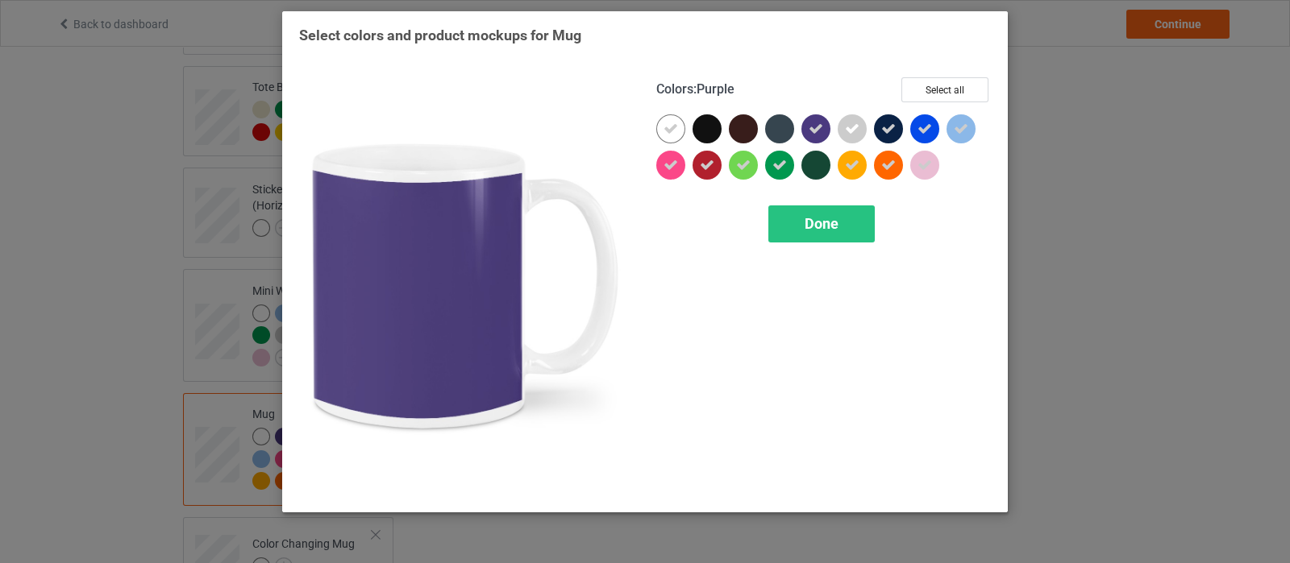
click at [814, 135] on icon at bounding box center [815, 129] width 15 height 15
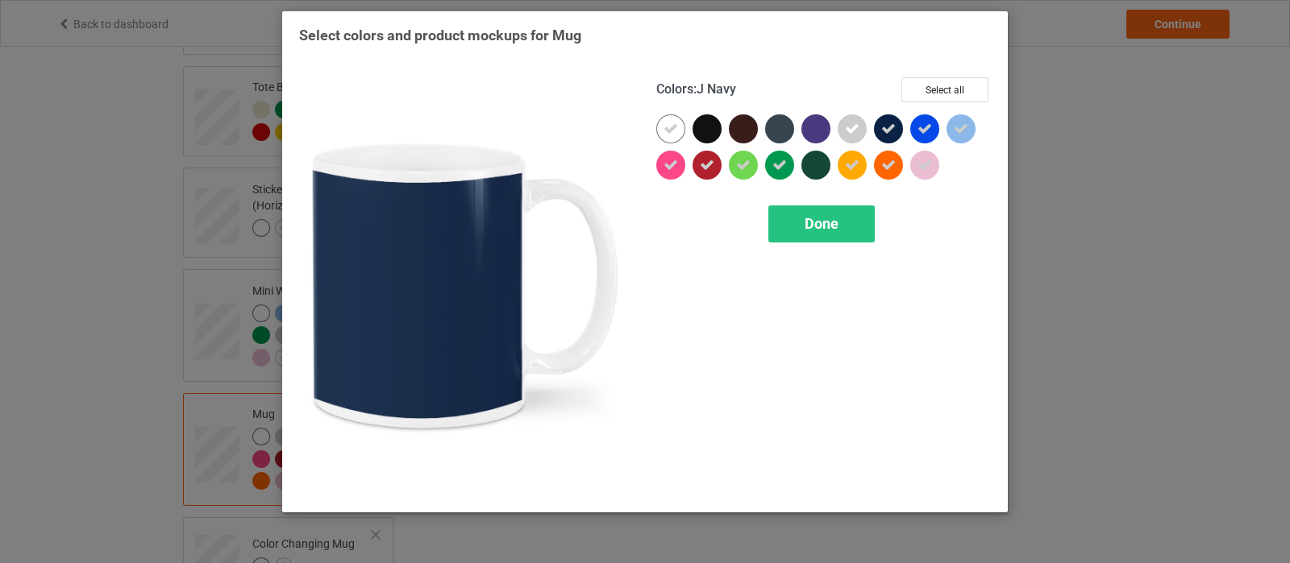
click at [885, 134] on icon at bounding box center [888, 129] width 15 height 15
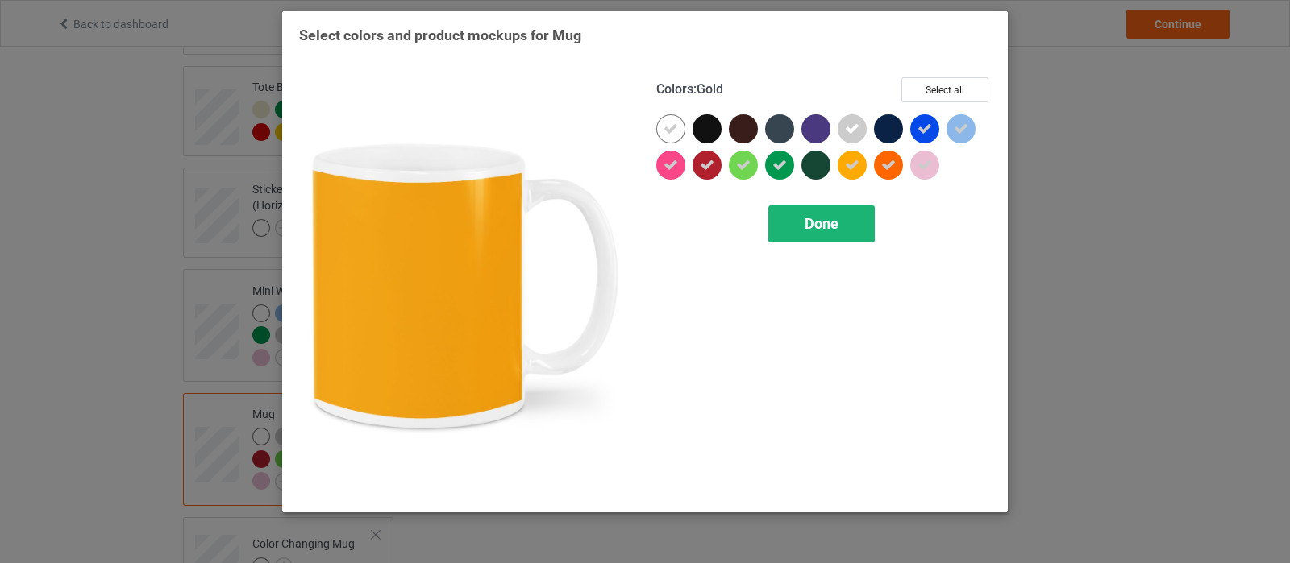
click at [825, 227] on span "Done" at bounding box center [821, 223] width 34 height 17
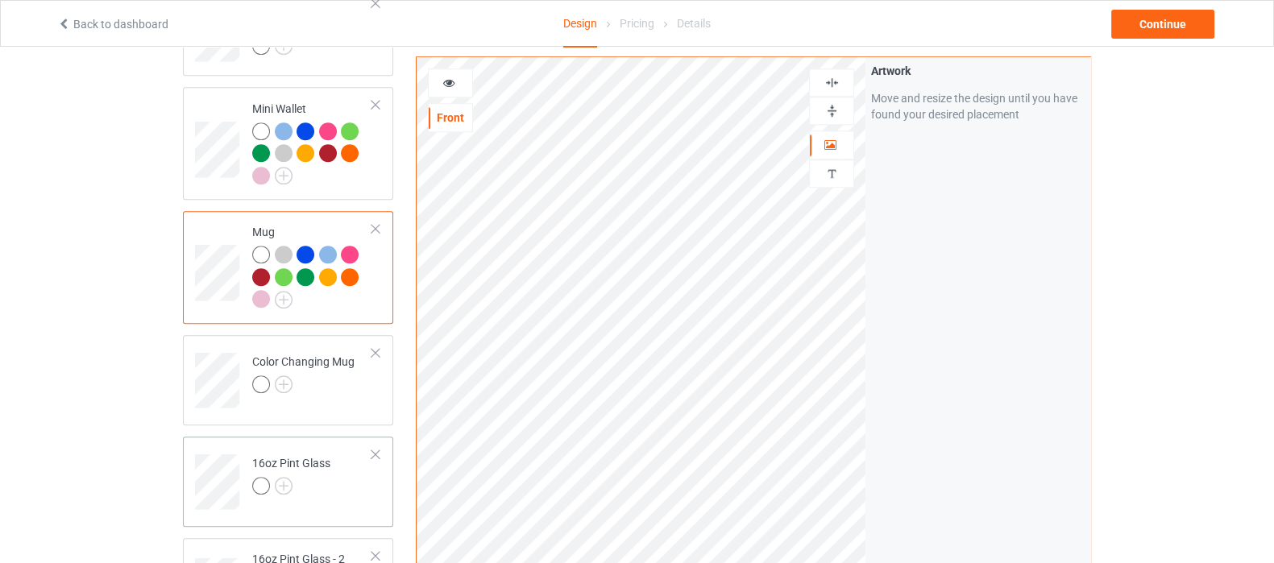
scroll to position [1713, 0]
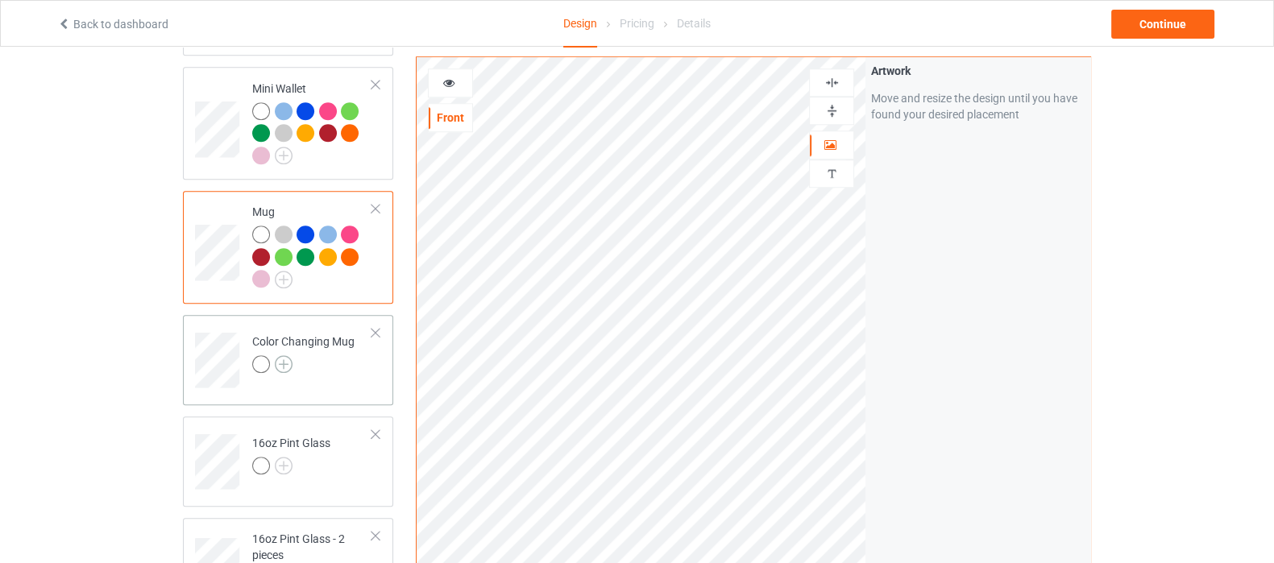
click at [285, 355] on img at bounding box center [284, 364] width 18 height 18
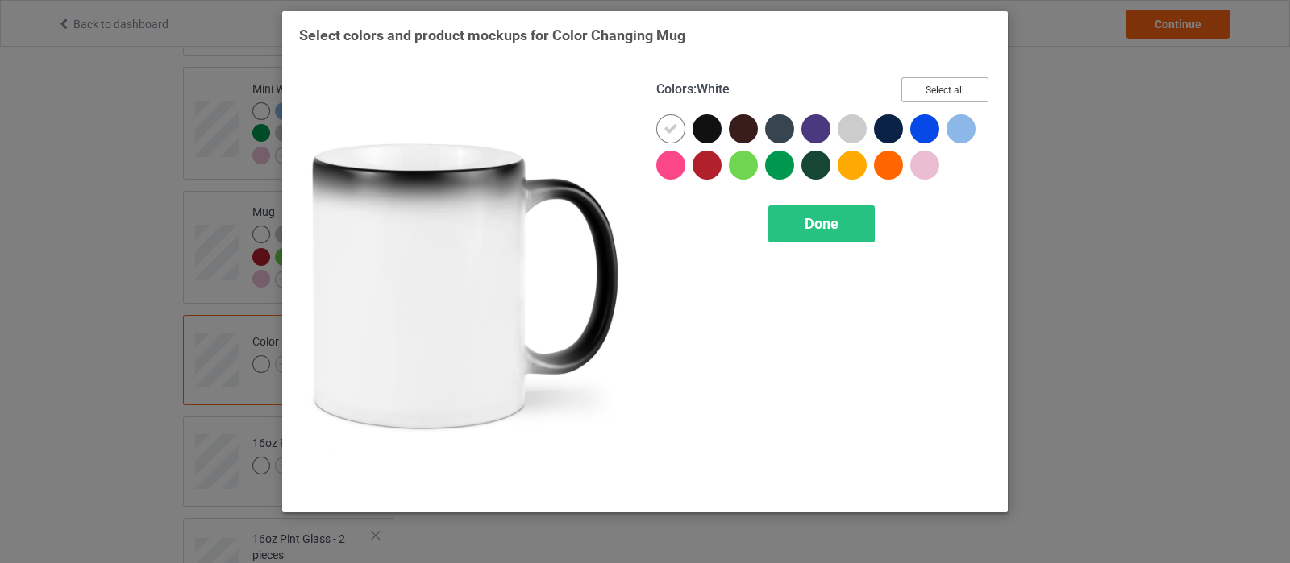
drag, startPoint x: 967, startPoint y: 91, endPoint x: 789, endPoint y: 123, distance: 180.9
click at [966, 89] on button "Select all" at bounding box center [944, 89] width 87 height 25
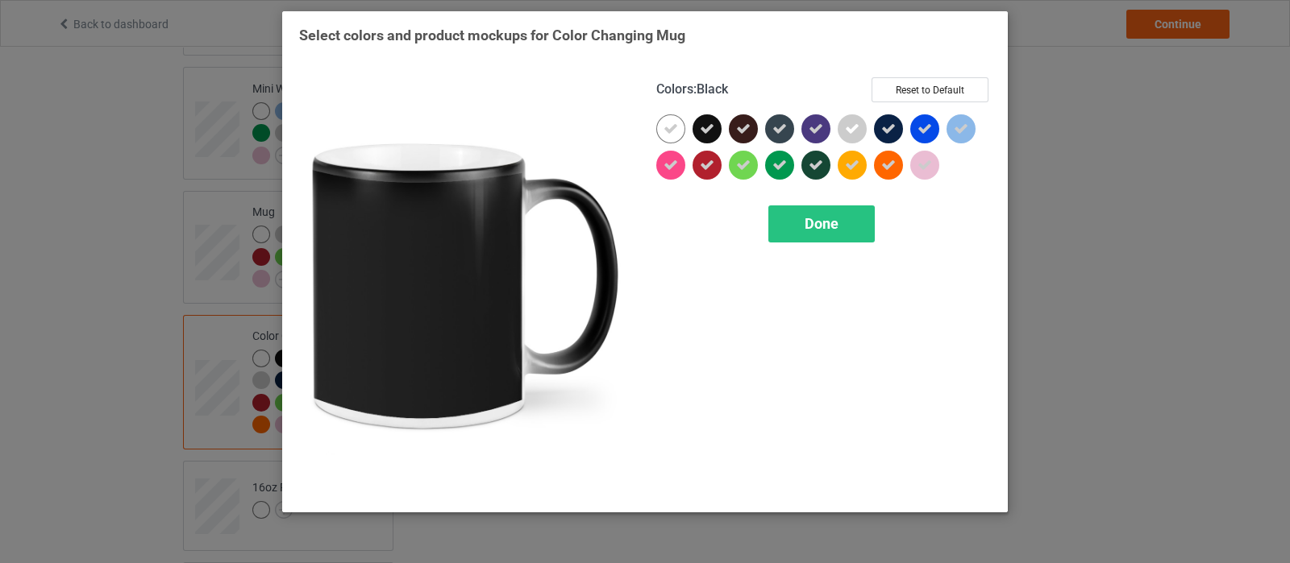
click at [701, 133] on icon at bounding box center [707, 129] width 15 height 15
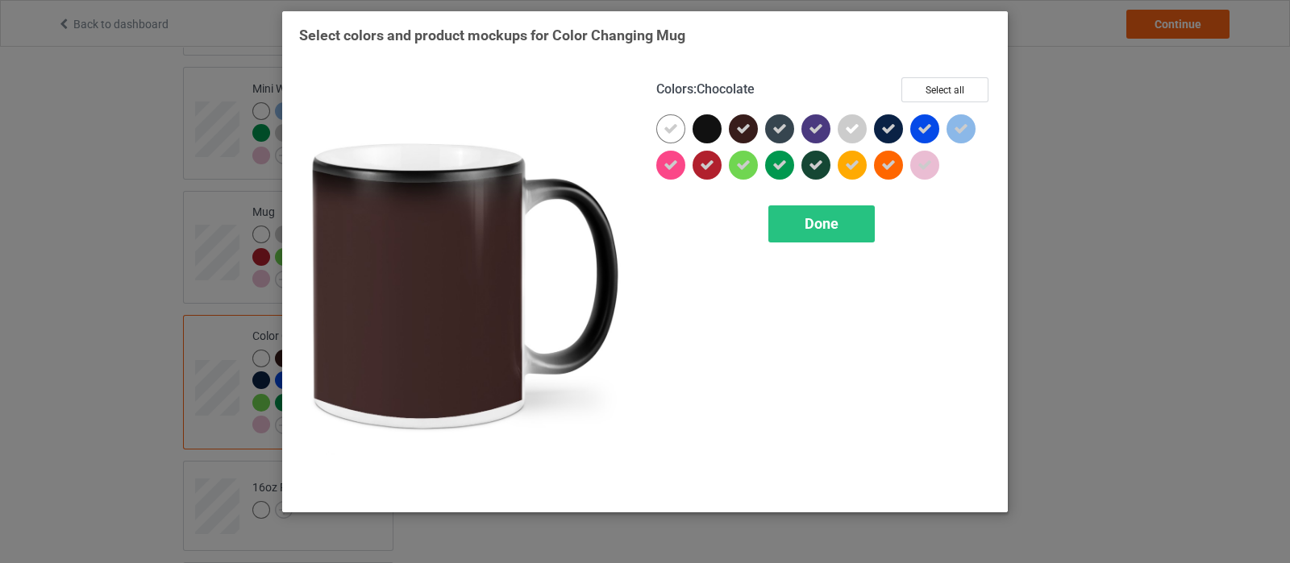
drag, startPoint x: 737, startPoint y: 133, endPoint x: 789, endPoint y: 133, distance: 51.6
click at [739, 133] on icon at bounding box center [743, 129] width 15 height 15
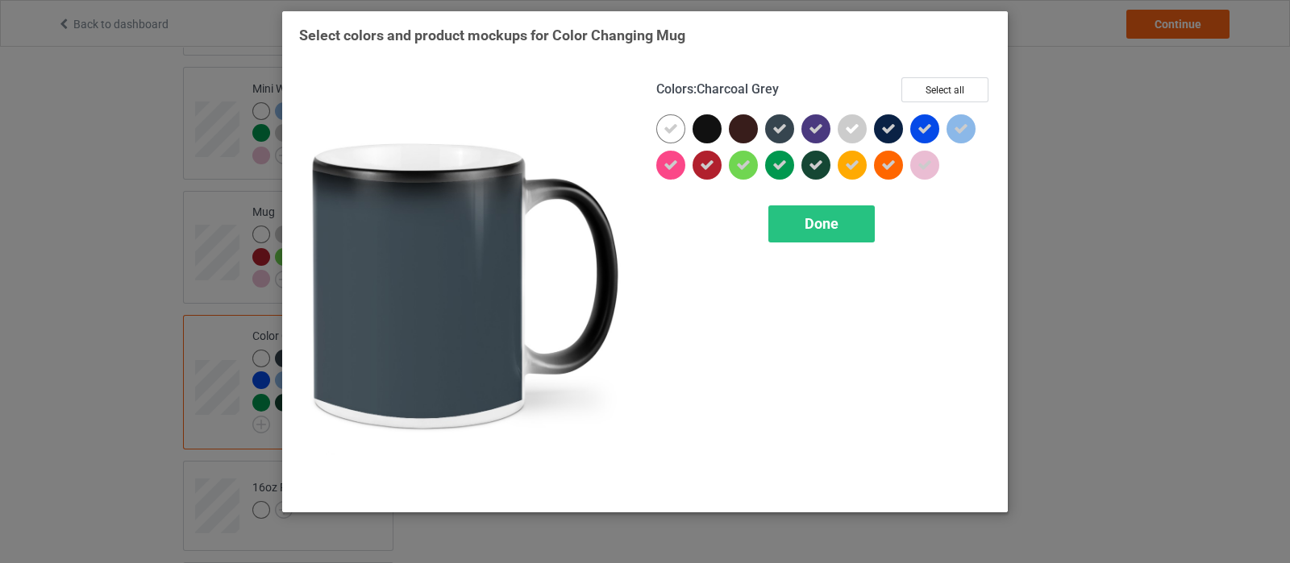
drag, startPoint x: 789, startPoint y: 133, endPoint x: 820, endPoint y: 131, distance: 30.7
click at [791, 133] on div at bounding box center [779, 128] width 29 height 29
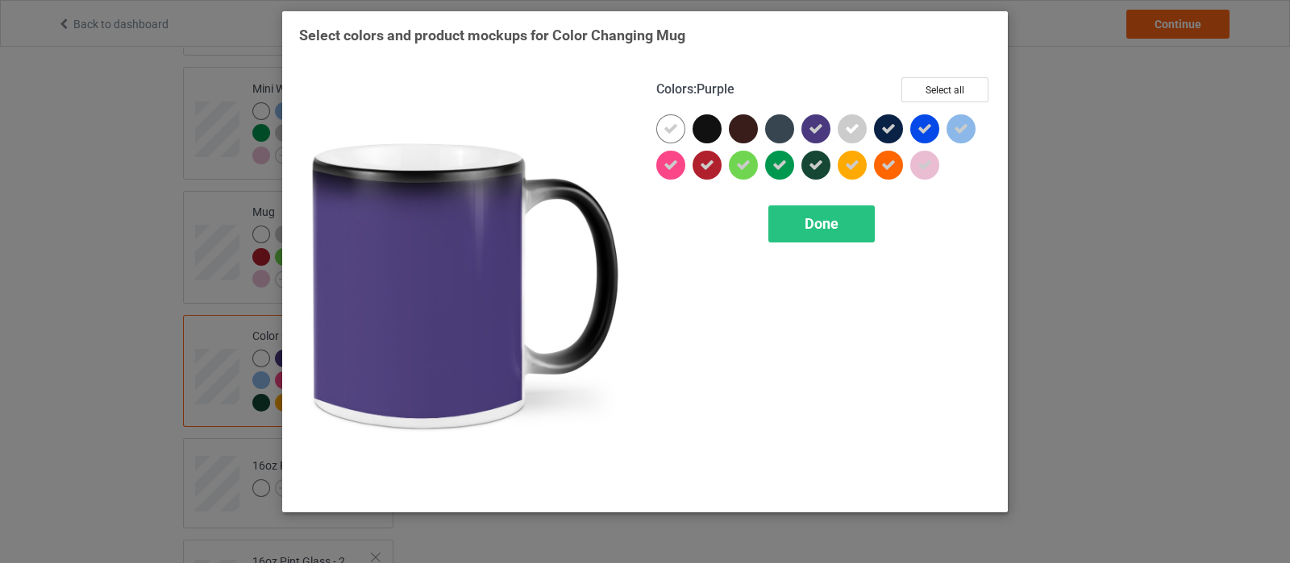
click at [822, 130] on icon at bounding box center [815, 129] width 15 height 15
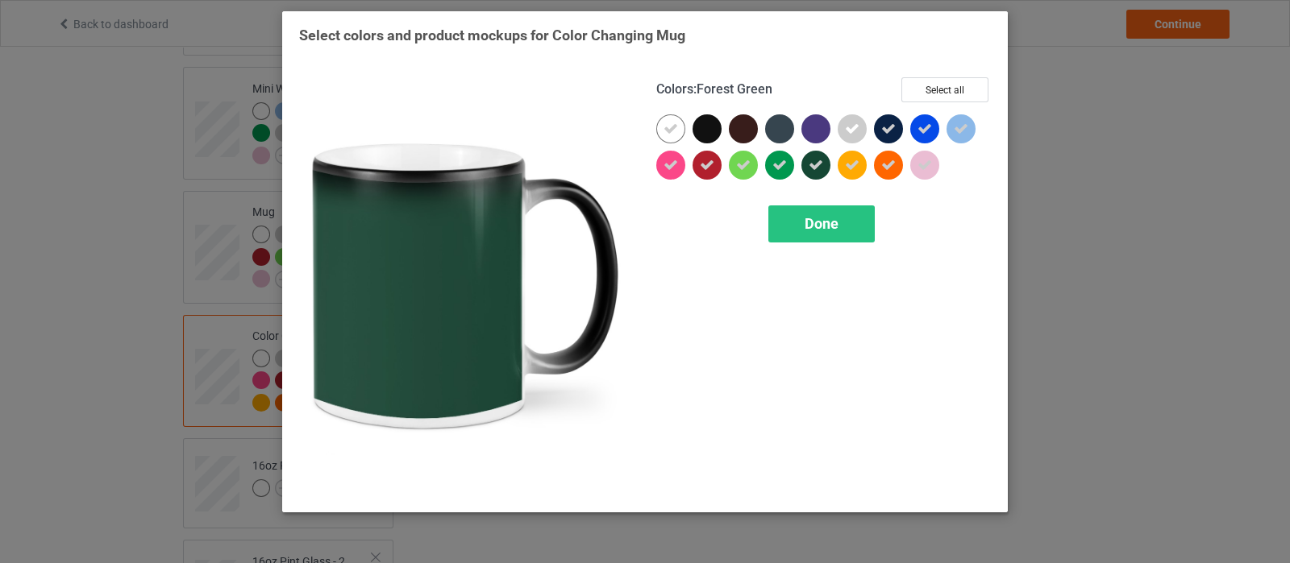
drag, startPoint x: 816, startPoint y: 156, endPoint x: 874, endPoint y: 131, distance: 63.2
click at [814, 158] on div at bounding box center [815, 165] width 29 height 29
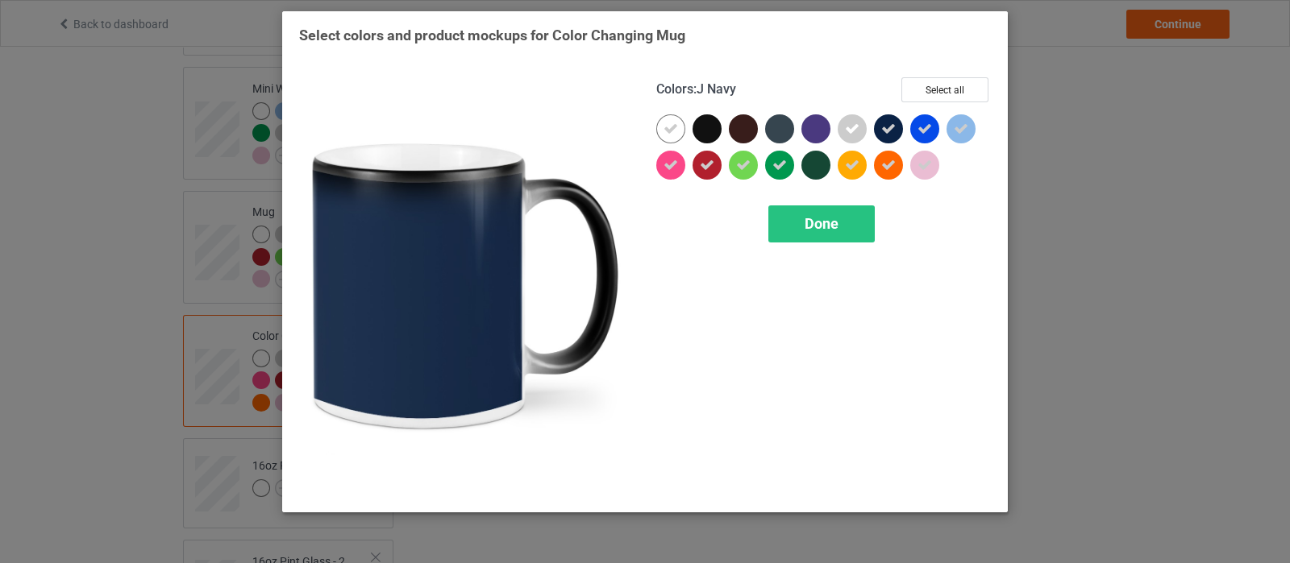
click at [882, 127] on icon at bounding box center [888, 129] width 15 height 15
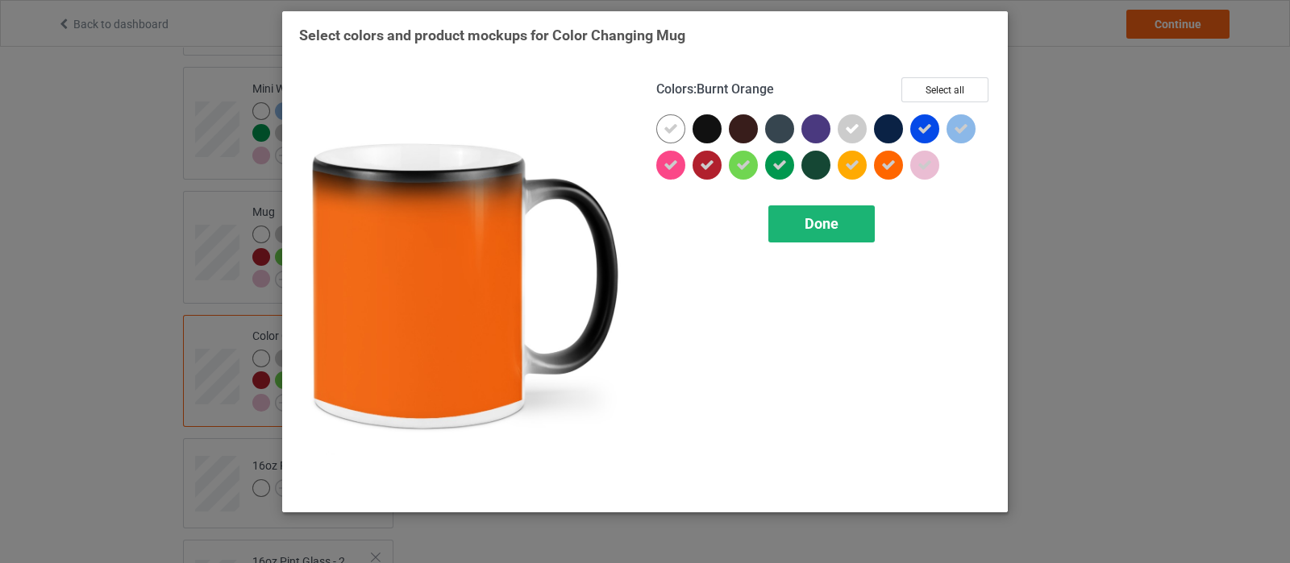
click at [837, 226] on span "Done" at bounding box center [821, 223] width 34 height 17
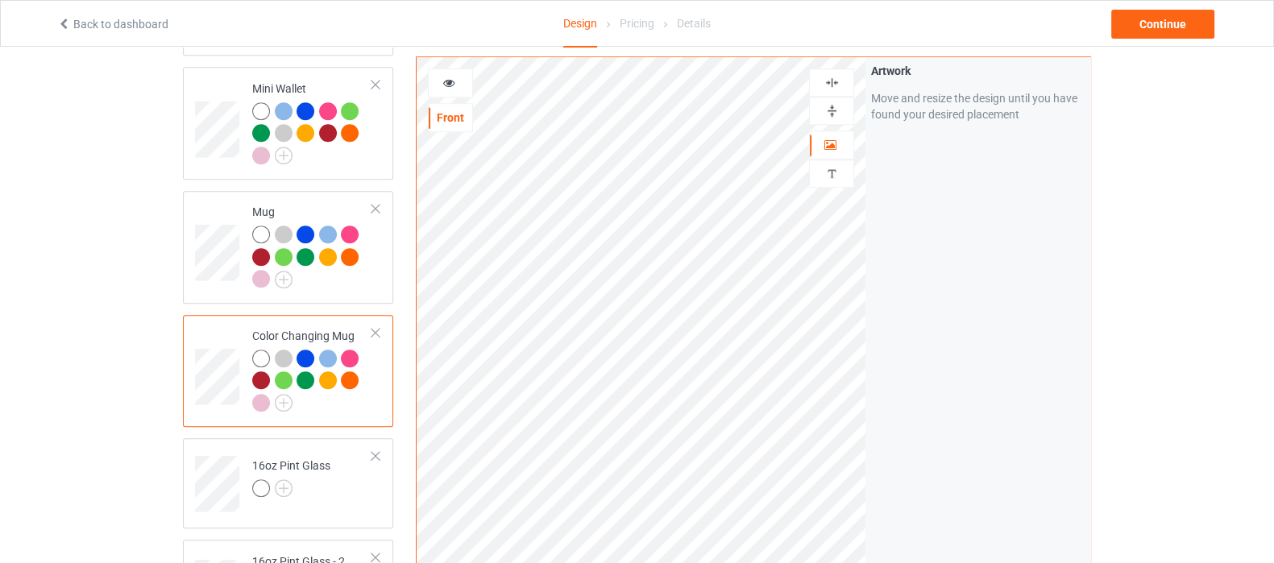
click at [829, 114] on img at bounding box center [832, 110] width 15 height 15
click at [826, 115] on img at bounding box center [832, 110] width 15 height 15
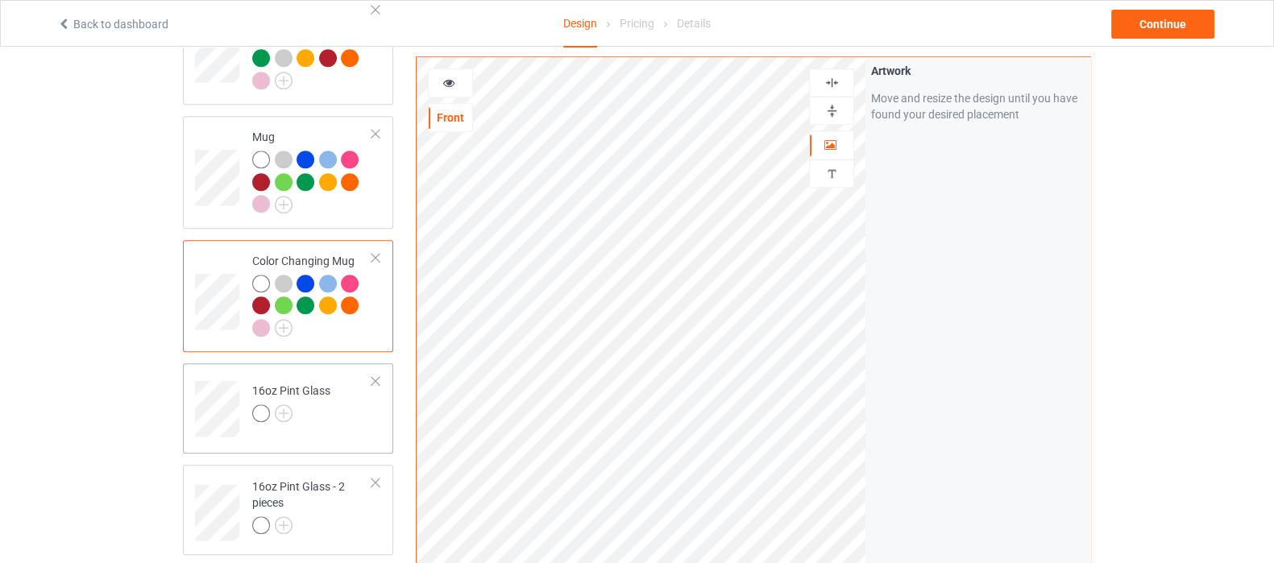
scroll to position [1813, 0]
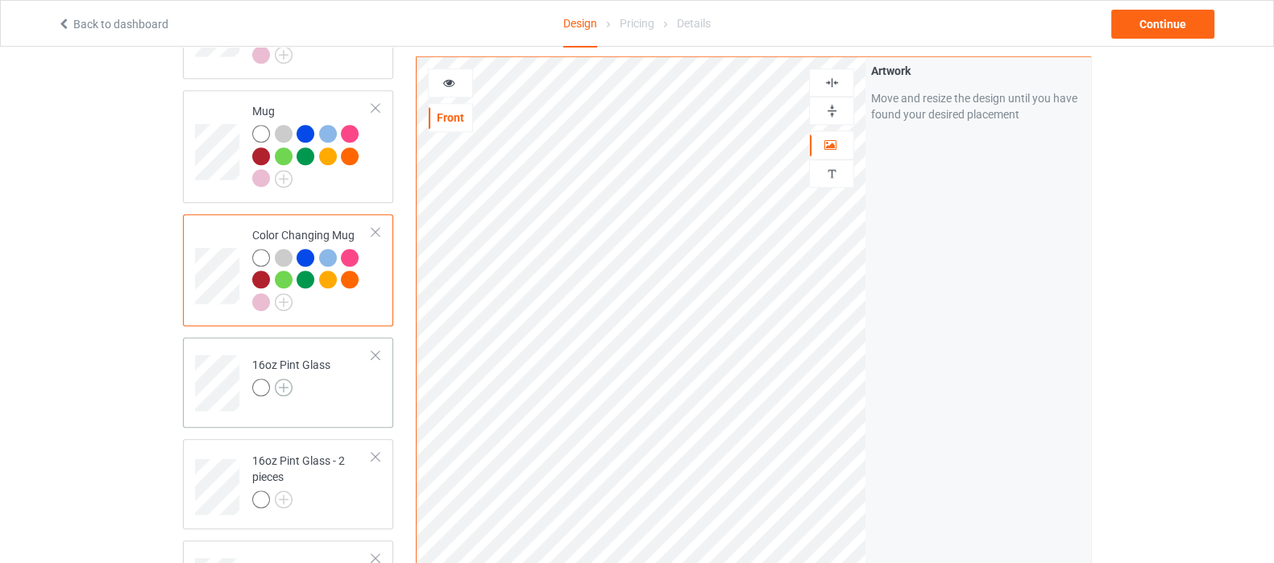
click at [283, 379] on img at bounding box center [284, 388] width 18 height 18
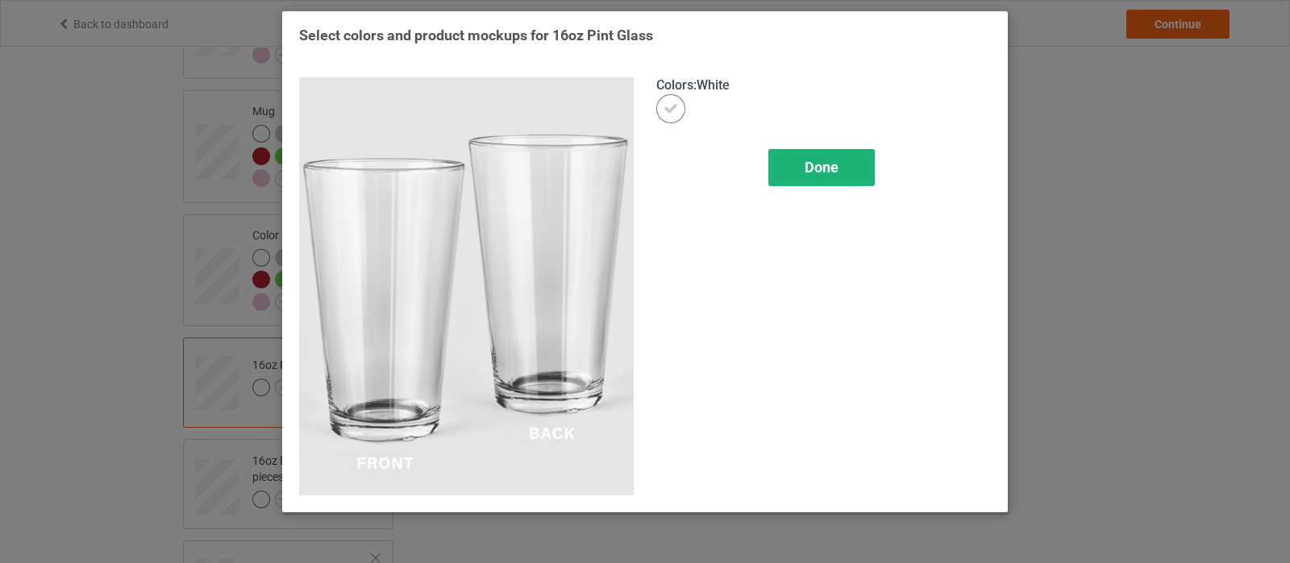
click at [788, 161] on div "Done" at bounding box center [821, 167] width 106 height 37
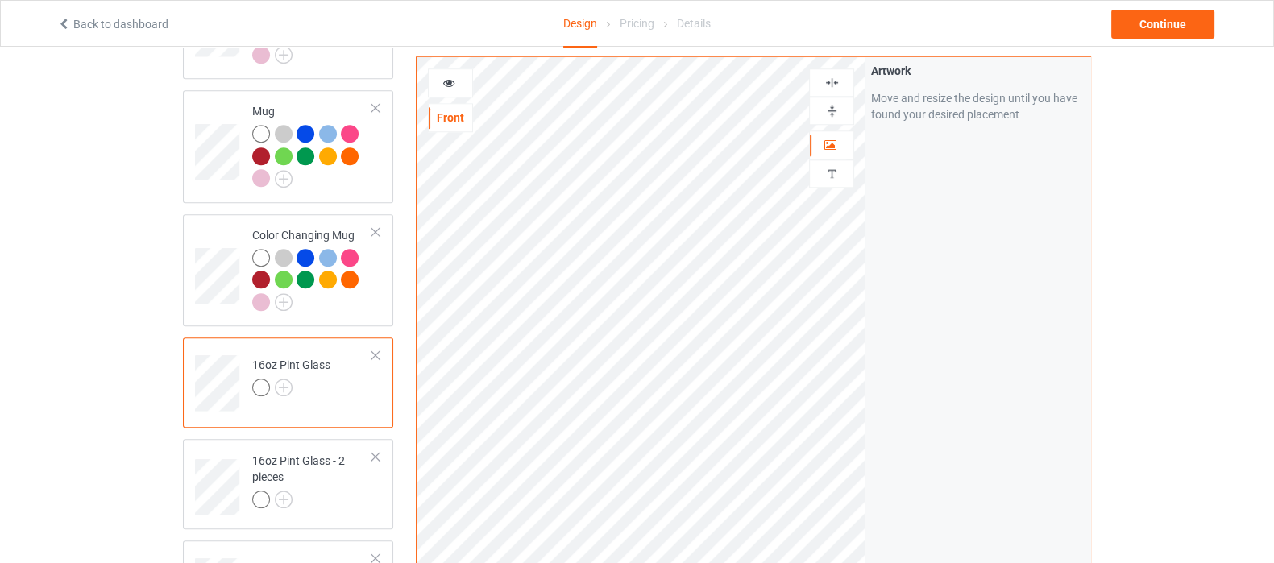
click at [827, 99] on div at bounding box center [831, 111] width 45 height 28
click at [825, 84] on img at bounding box center [832, 82] width 15 height 15
click at [831, 112] on img at bounding box center [832, 110] width 15 height 15
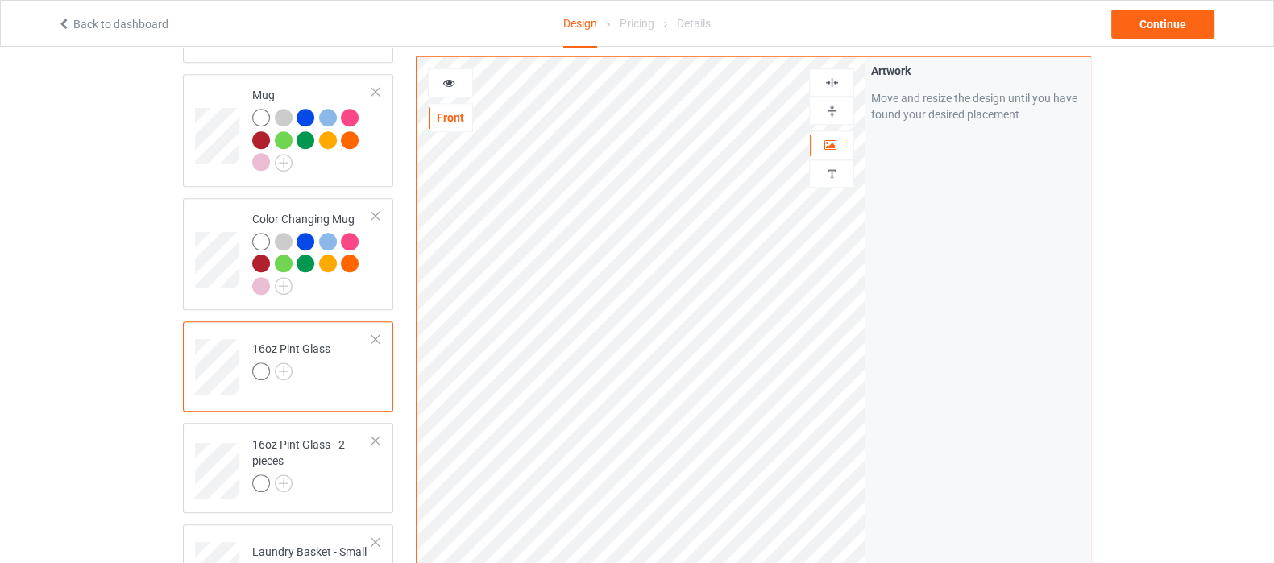
scroll to position [1914, 0]
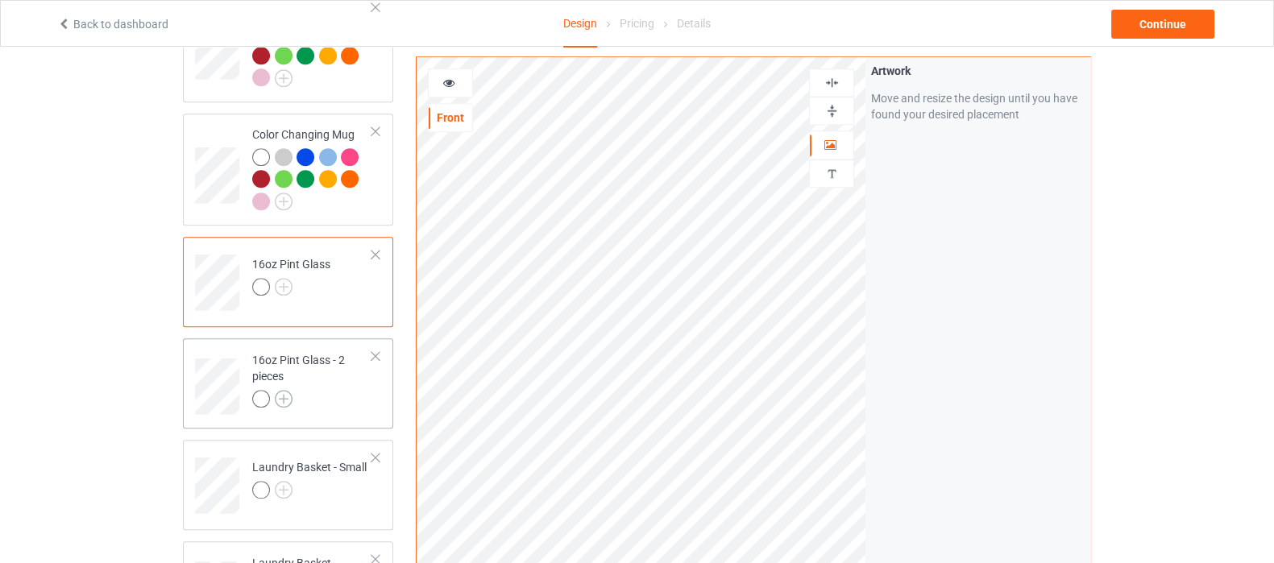
click at [285, 390] on img at bounding box center [284, 399] width 18 height 18
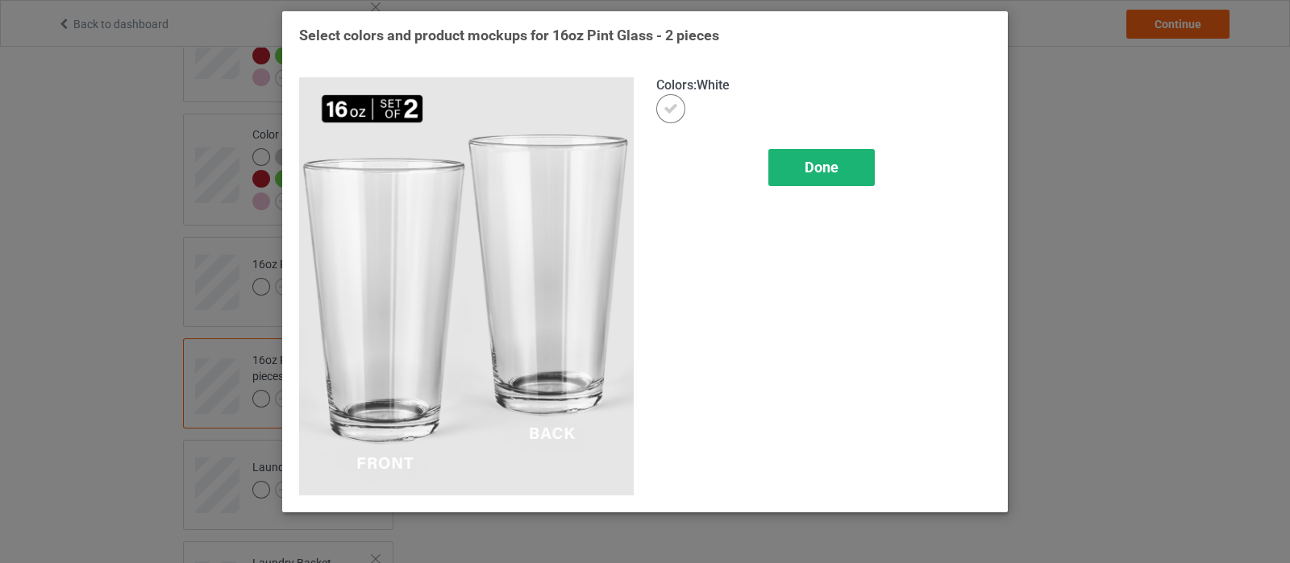
click at [808, 160] on span "Done" at bounding box center [821, 167] width 34 height 17
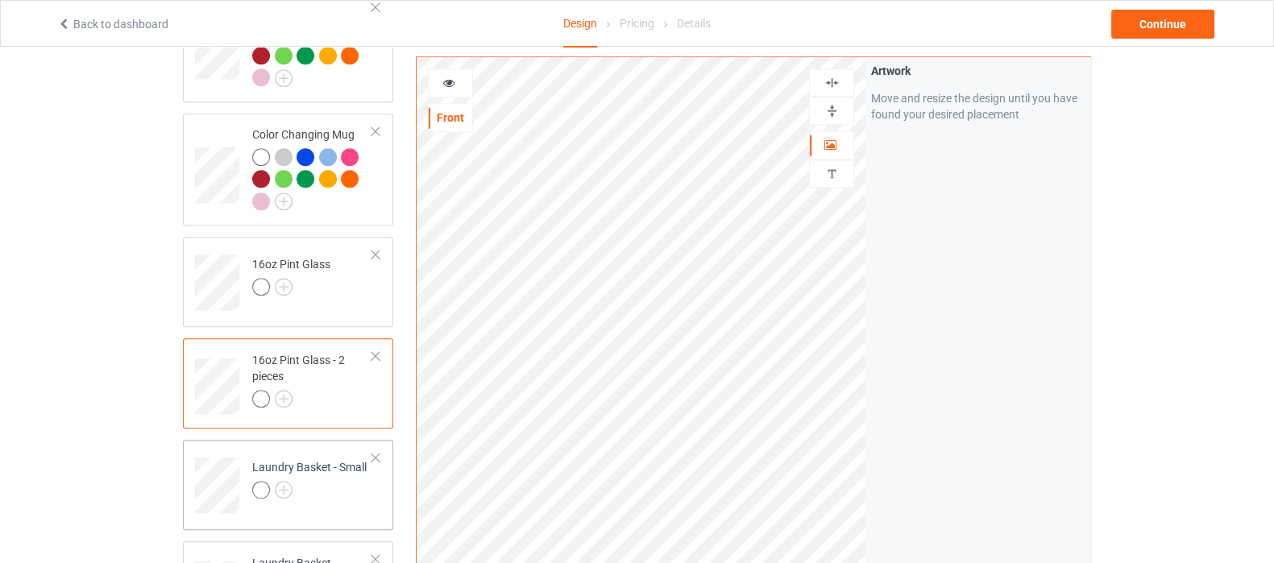
scroll to position [2015, 0]
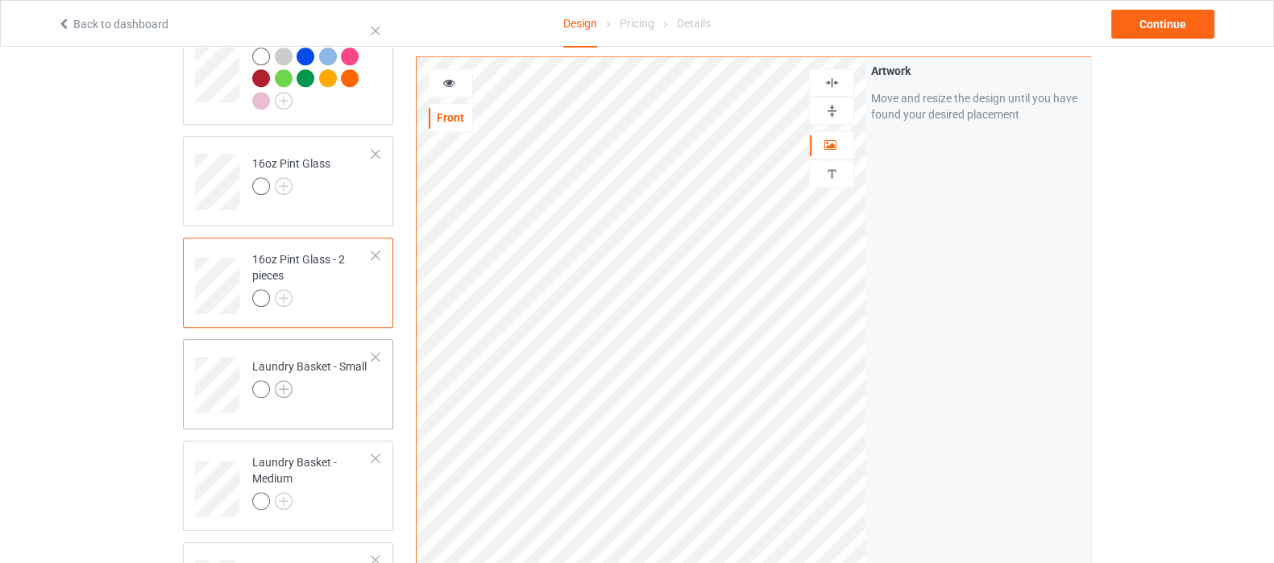
click at [277, 380] on img at bounding box center [284, 389] width 18 height 18
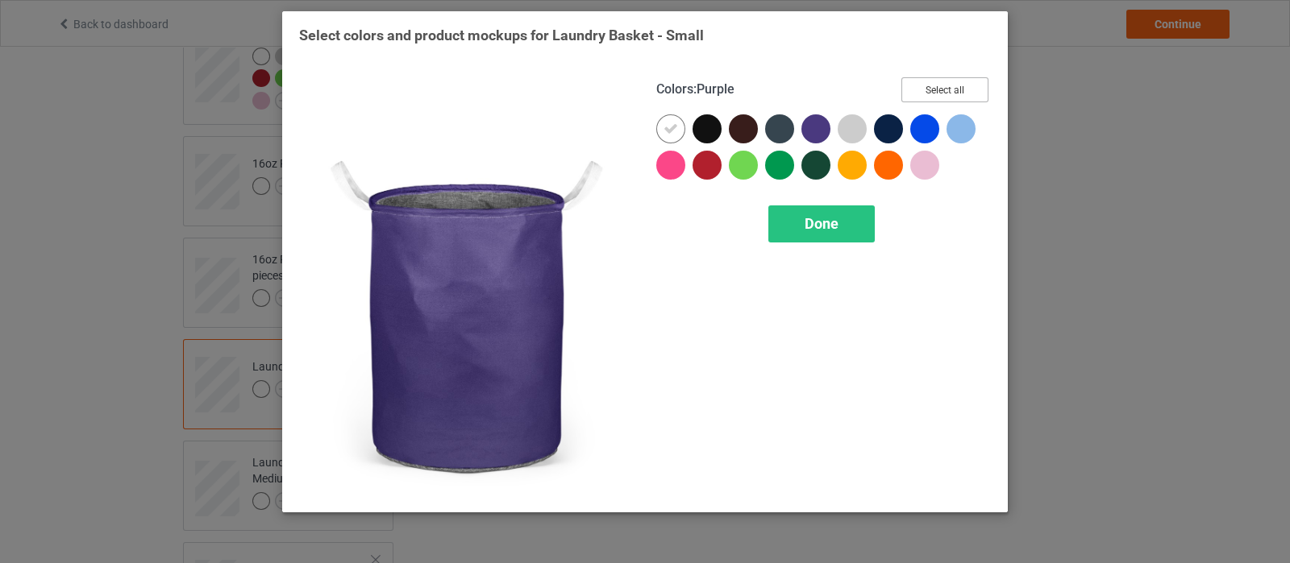
drag, startPoint x: 945, startPoint y: 95, endPoint x: 694, endPoint y: 128, distance: 253.6
click at [945, 95] on button "Select all" at bounding box center [944, 89] width 87 height 25
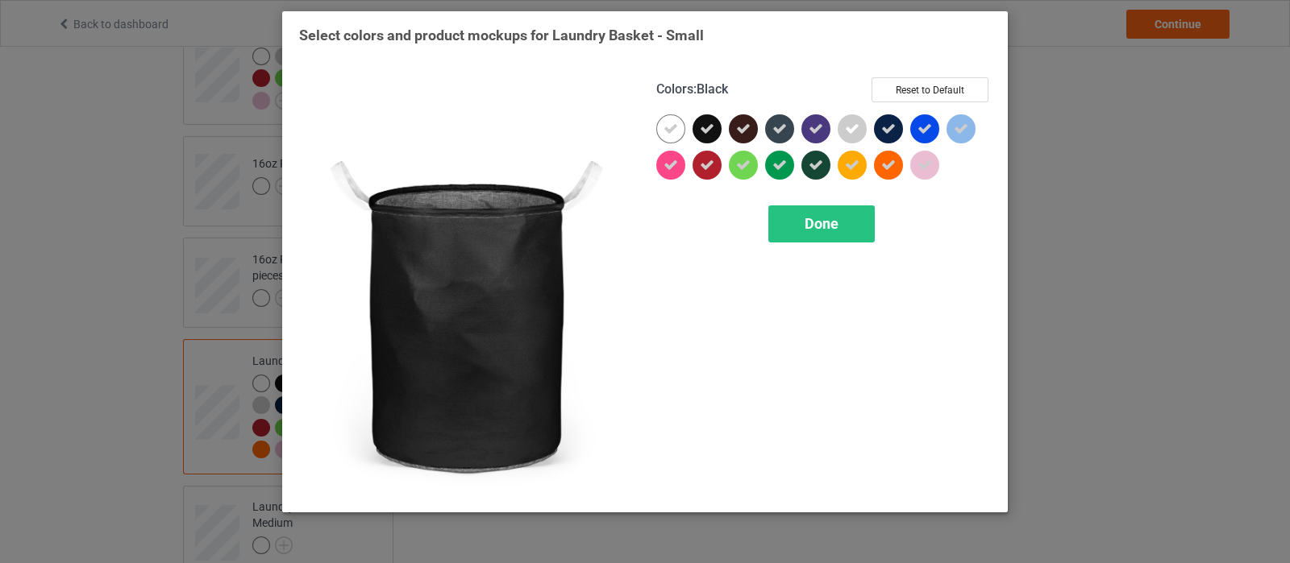
click at [713, 129] on icon at bounding box center [707, 129] width 15 height 15
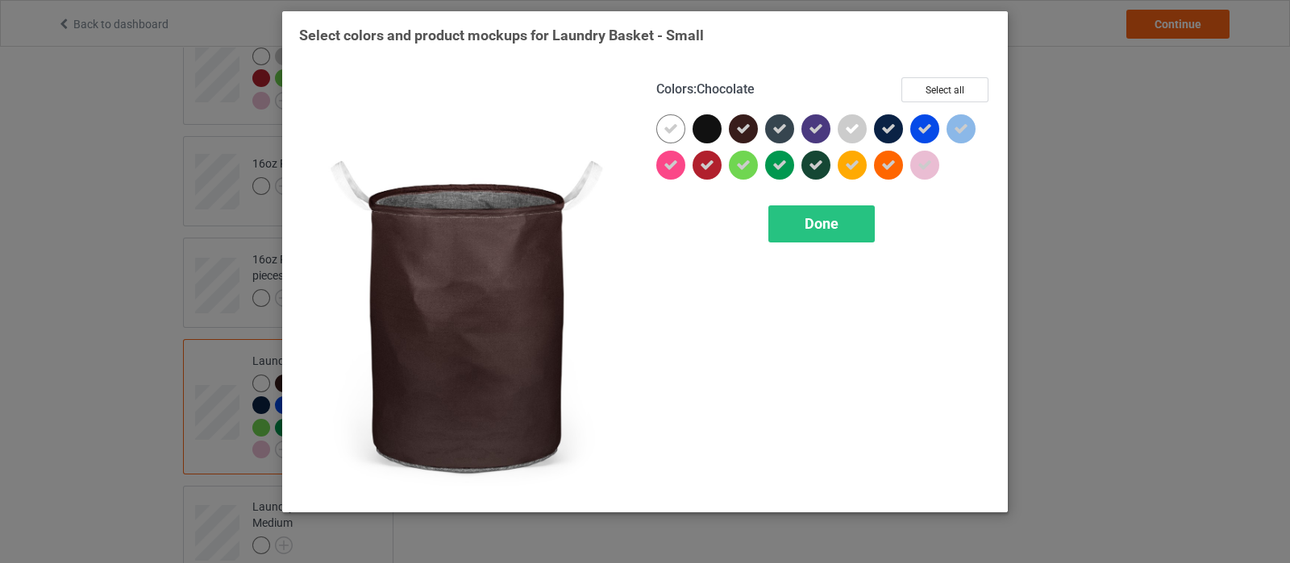
click at [754, 129] on div at bounding box center [743, 128] width 29 height 29
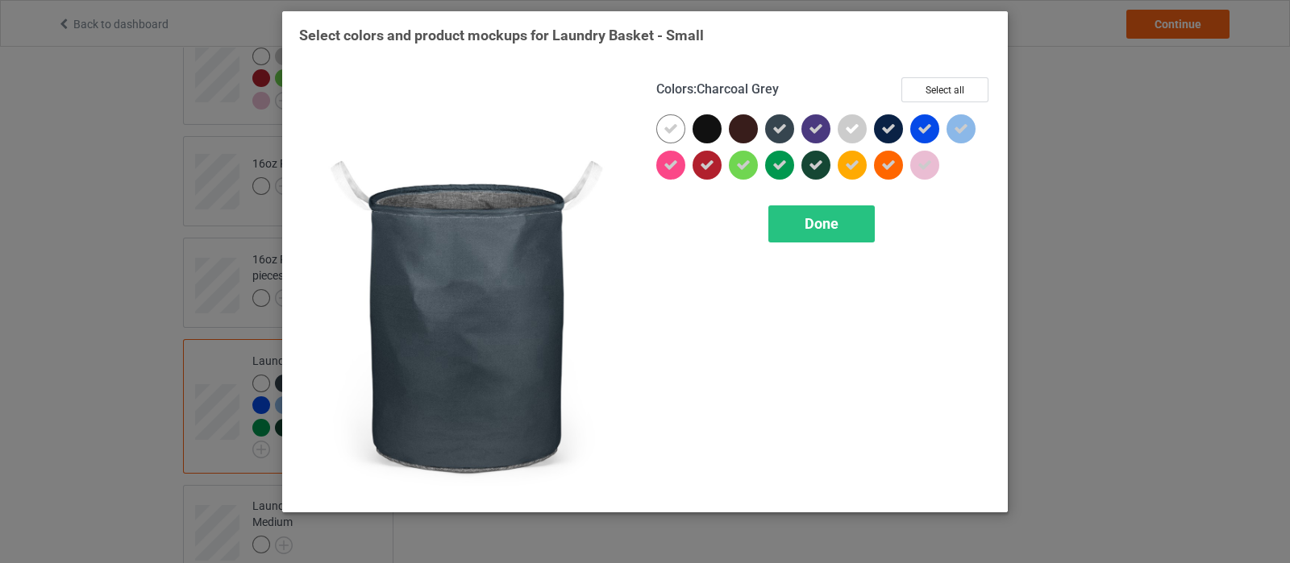
click at [781, 131] on icon at bounding box center [779, 129] width 15 height 15
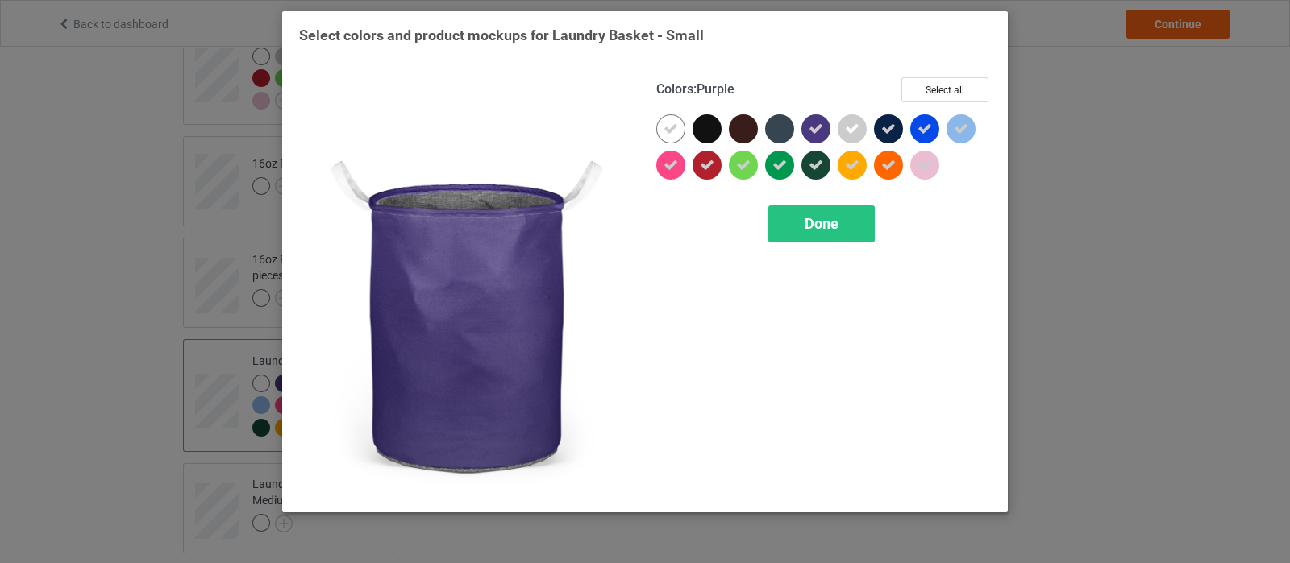
drag, startPoint x: 811, startPoint y: 124, endPoint x: 815, endPoint y: 170, distance: 46.1
click at [811, 125] on icon at bounding box center [815, 129] width 15 height 15
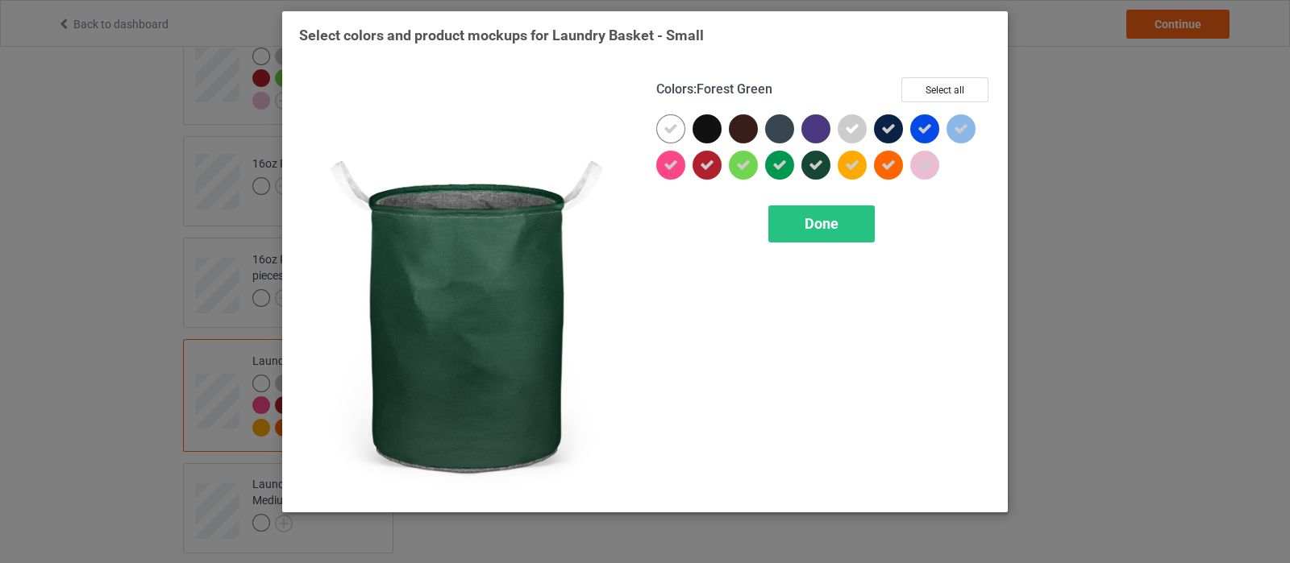
click at [815, 170] on icon at bounding box center [815, 165] width 15 height 15
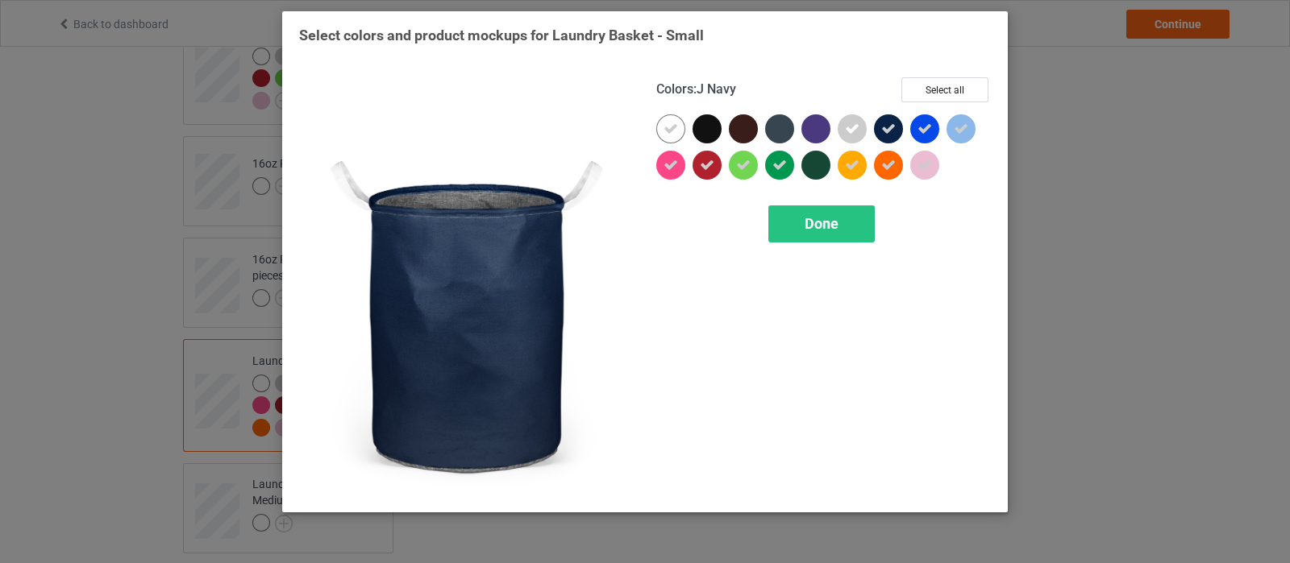
click at [887, 135] on icon at bounding box center [888, 129] width 15 height 15
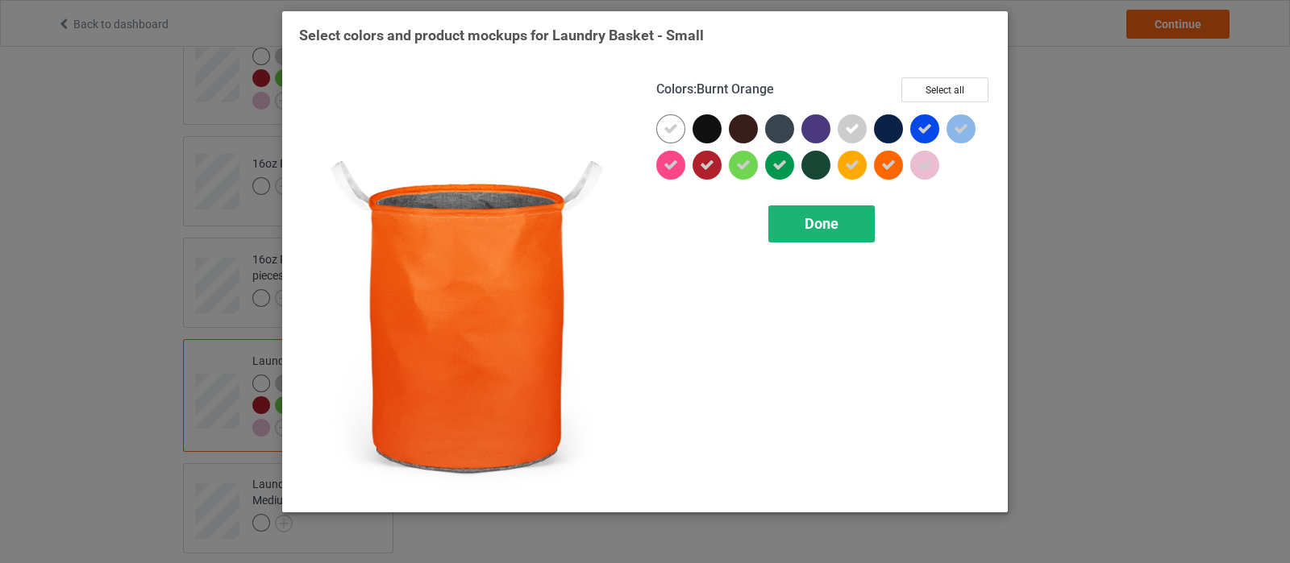
click at [812, 223] on span "Done" at bounding box center [821, 223] width 34 height 17
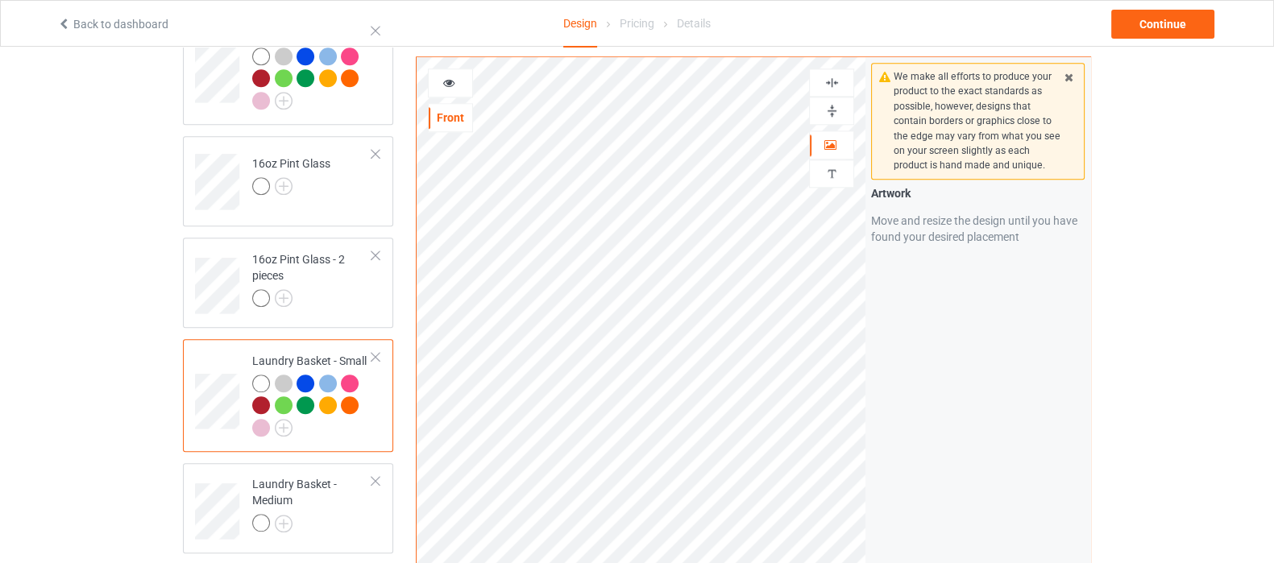
click at [830, 108] on img at bounding box center [832, 110] width 15 height 15
click at [829, 110] on img at bounding box center [832, 110] width 15 height 15
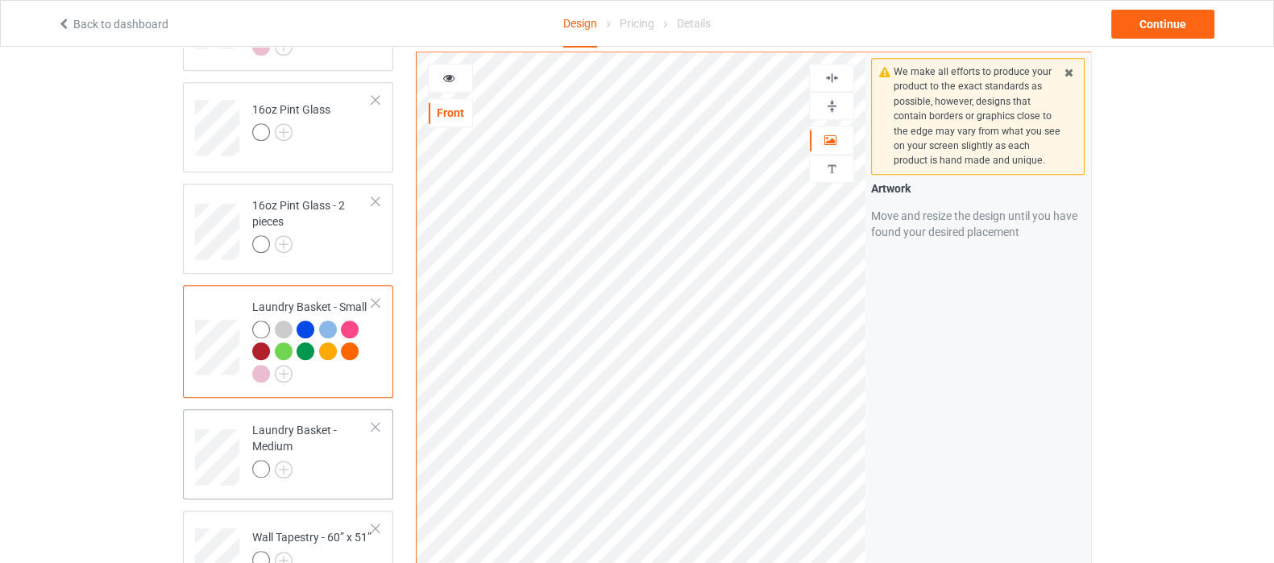
scroll to position [2116, 0]
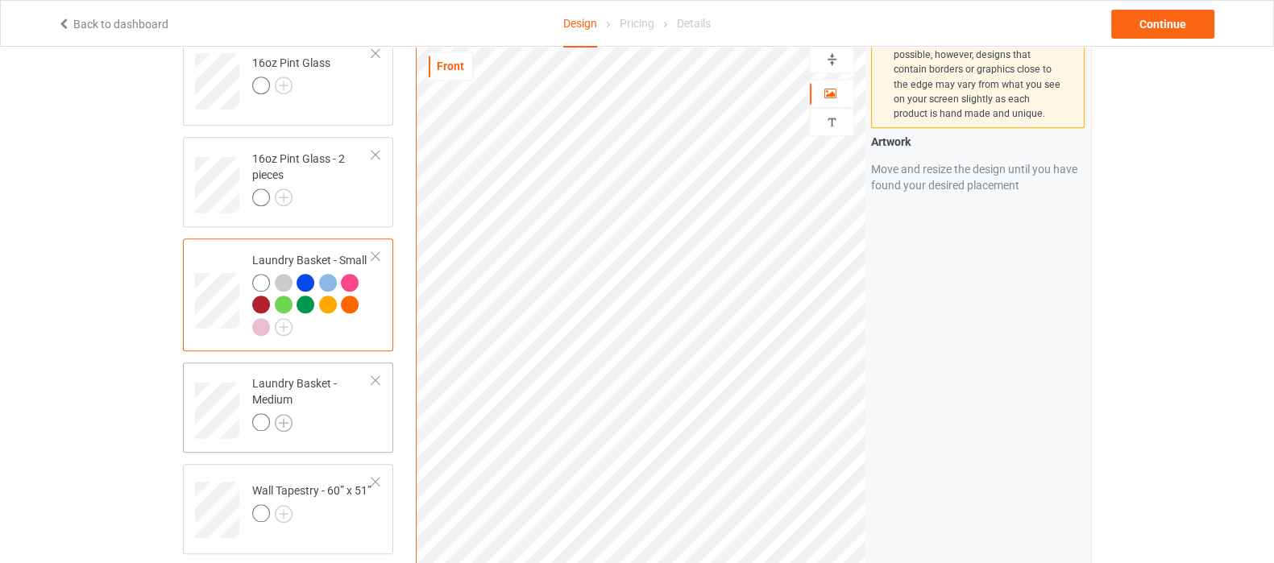
click at [286, 414] on img at bounding box center [284, 423] width 18 height 18
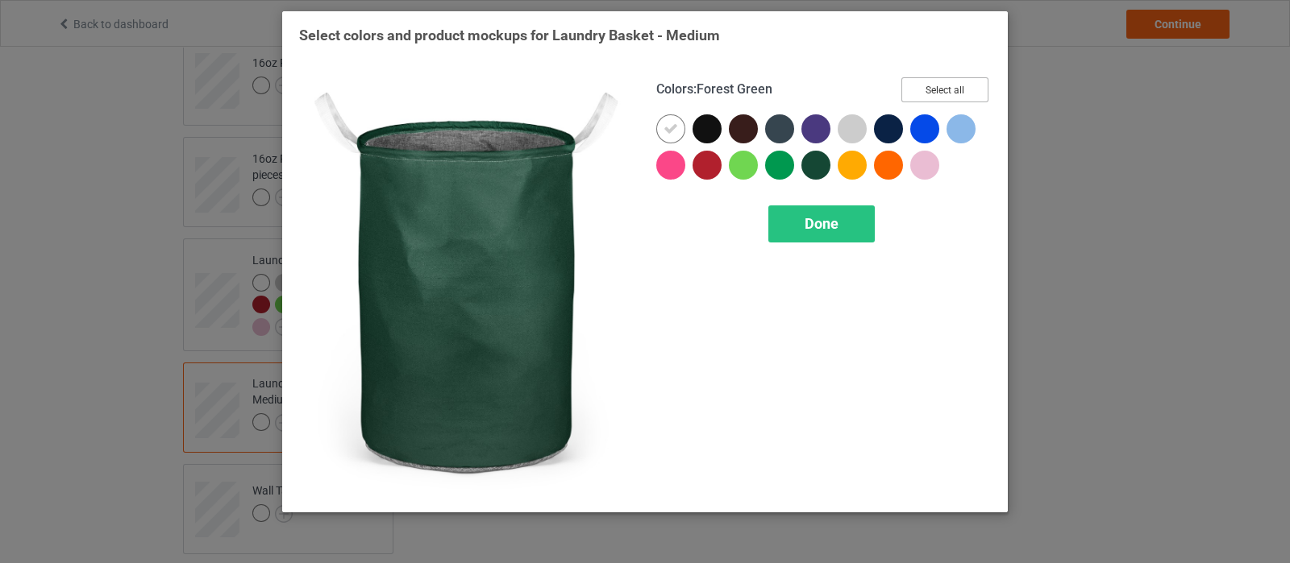
click at [946, 80] on button "Select all" at bounding box center [944, 89] width 87 height 25
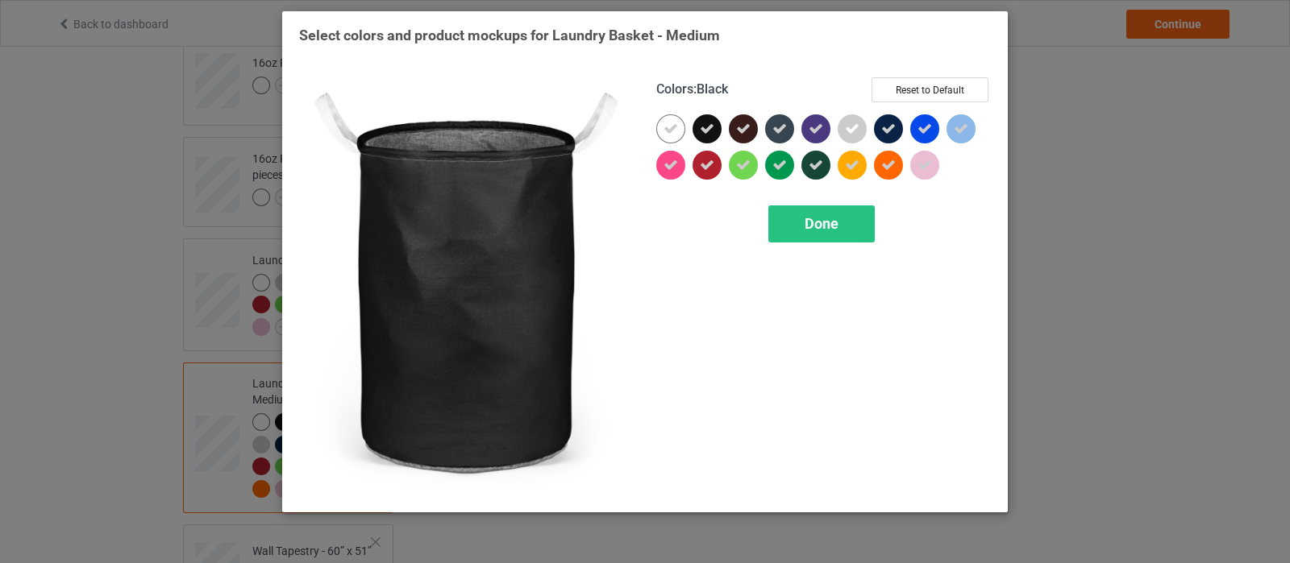
click at [721, 124] on div at bounding box center [710, 132] width 36 height 36
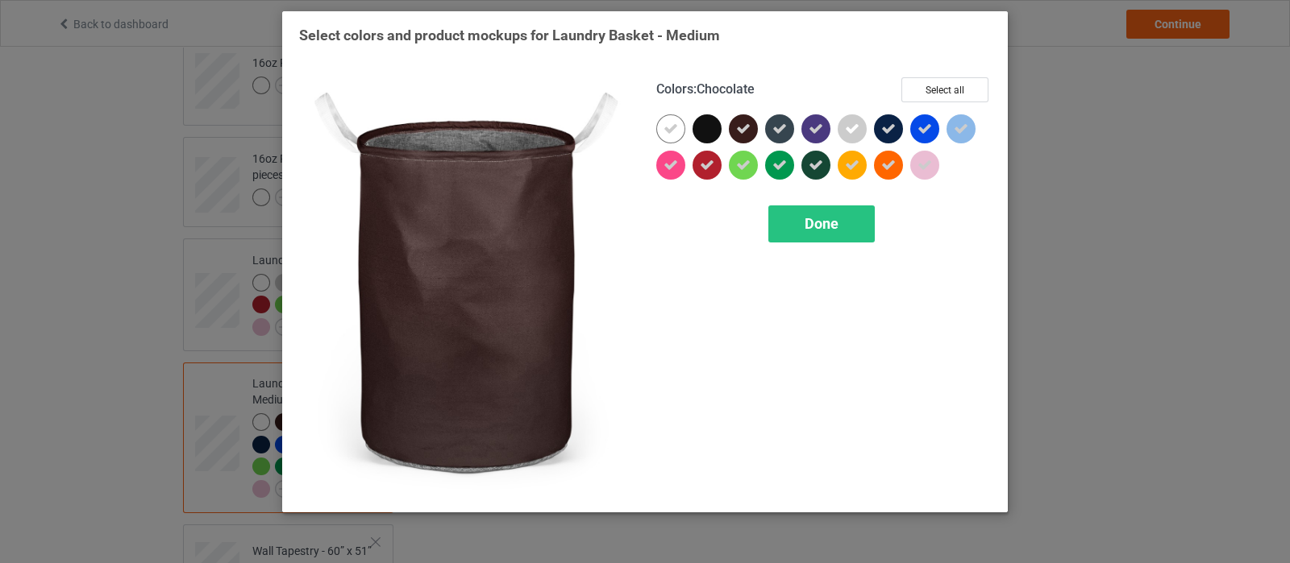
click at [757, 127] on div at bounding box center [743, 128] width 29 height 29
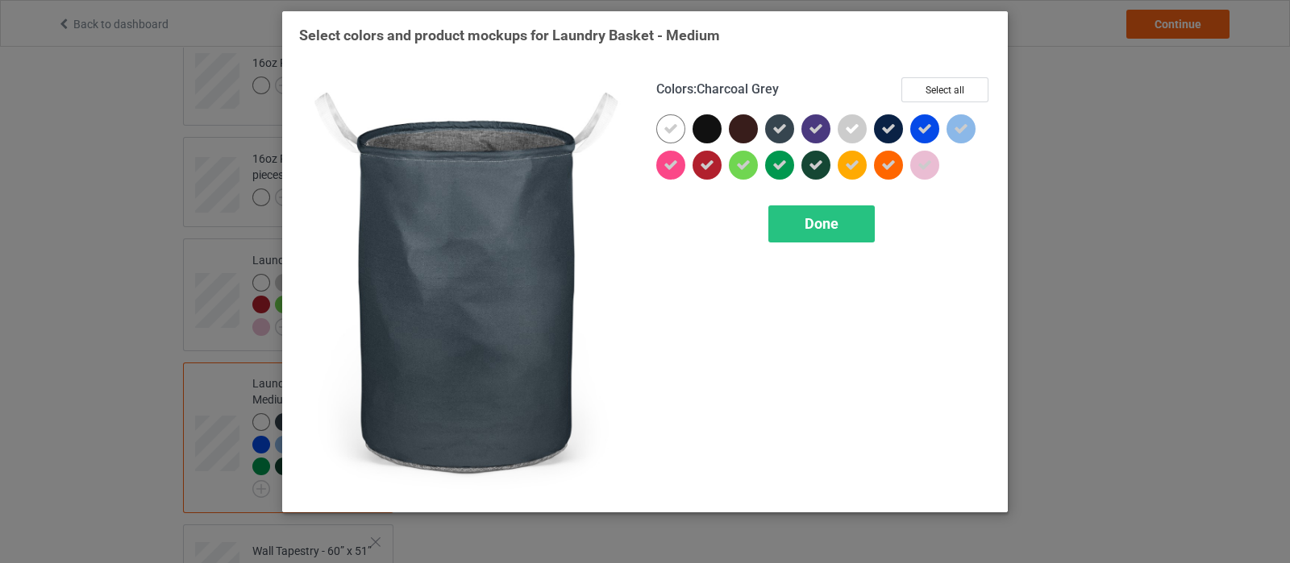
click at [779, 127] on icon at bounding box center [779, 129] width 15 height 15
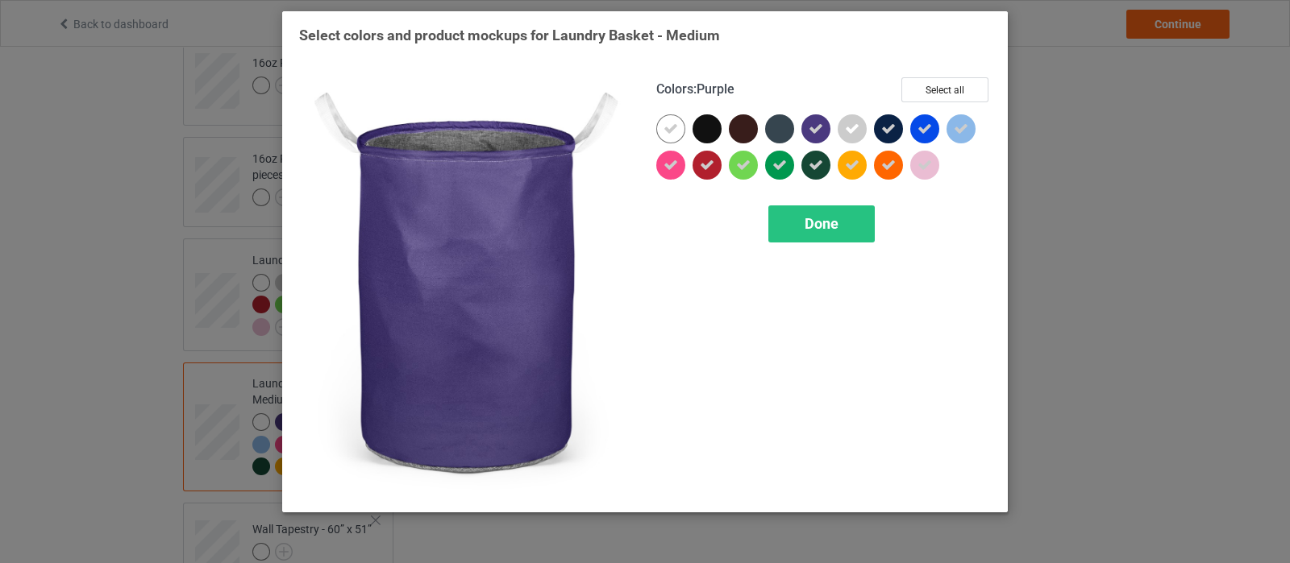
click at [812, 127] on icon at bounding box center [815, 129] width 15 height 15
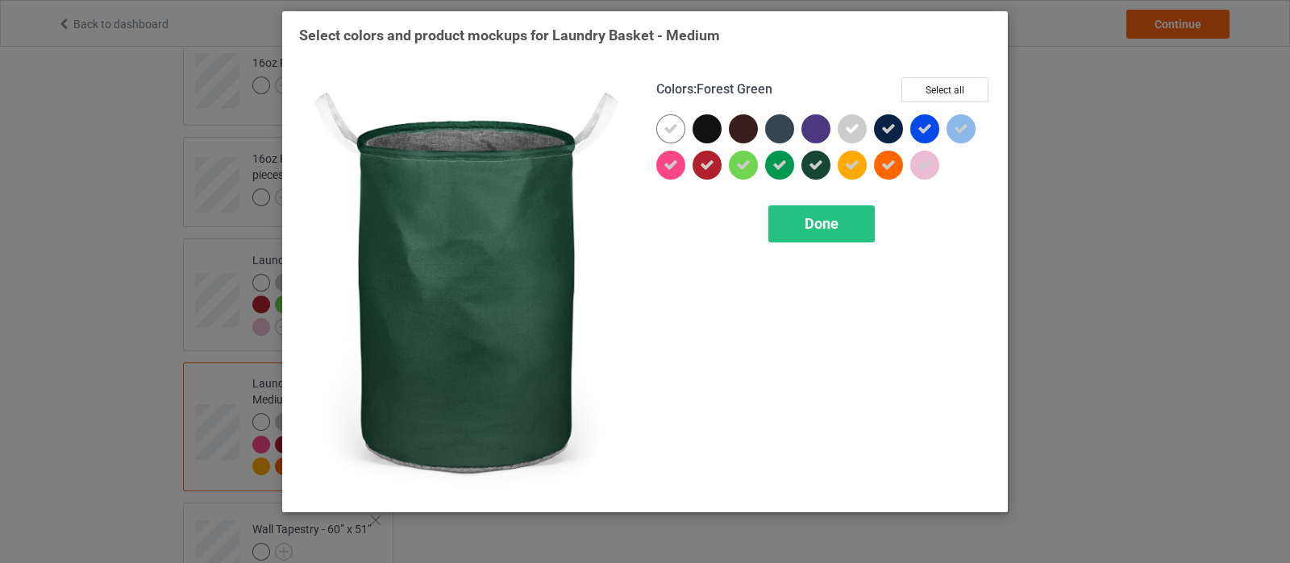
drag, startPoint x: 811, startPoint y: 155, endPoint x: 829, endPoint y: 151, distance: 19.0
click at [811, 155] on div at bounding box center [815, 165] width 29 height 29
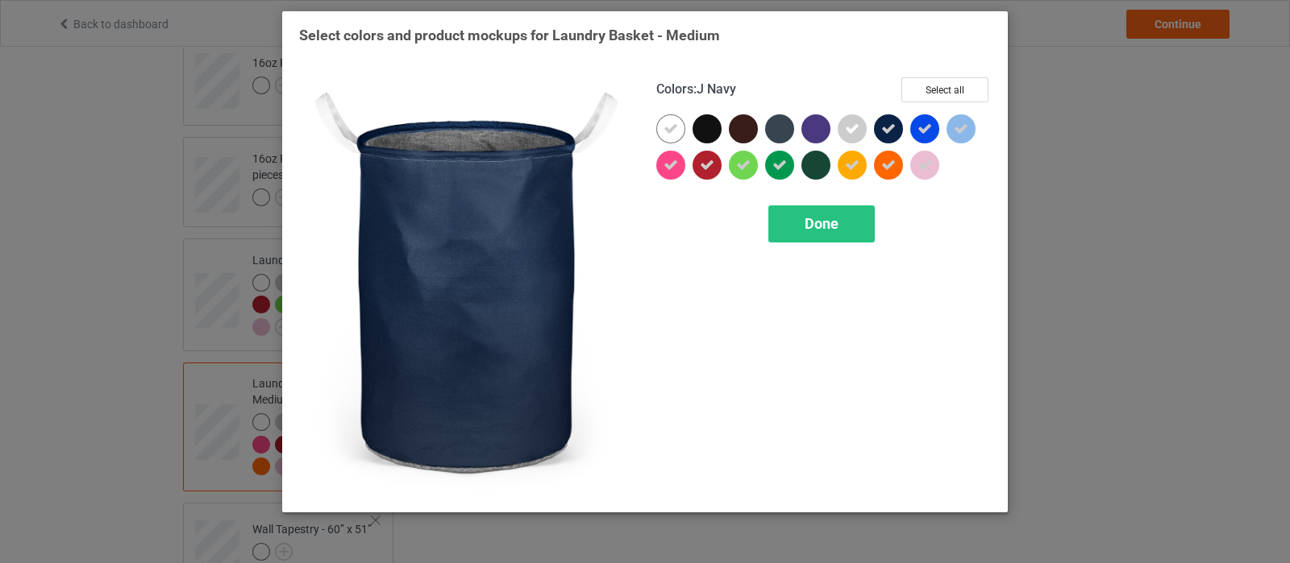
click at [879, 130] on div at bounding box center [888, 128] width 29 height 29
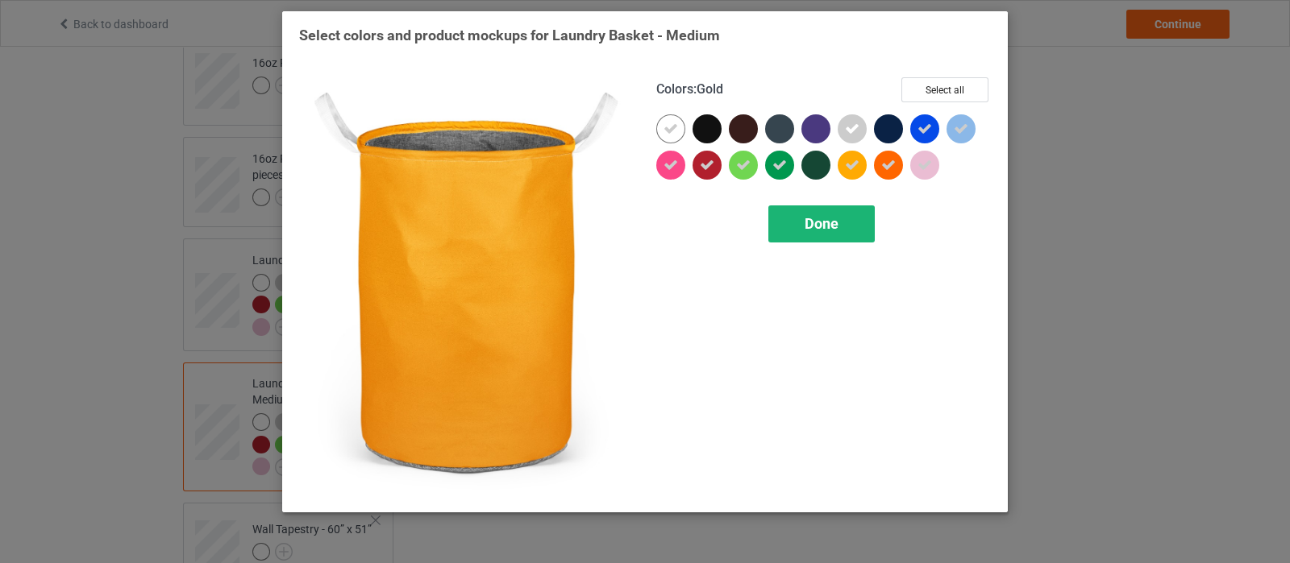
click at [802, 215] on div "Done" at bounding box center [821, 224] width 106 height 37
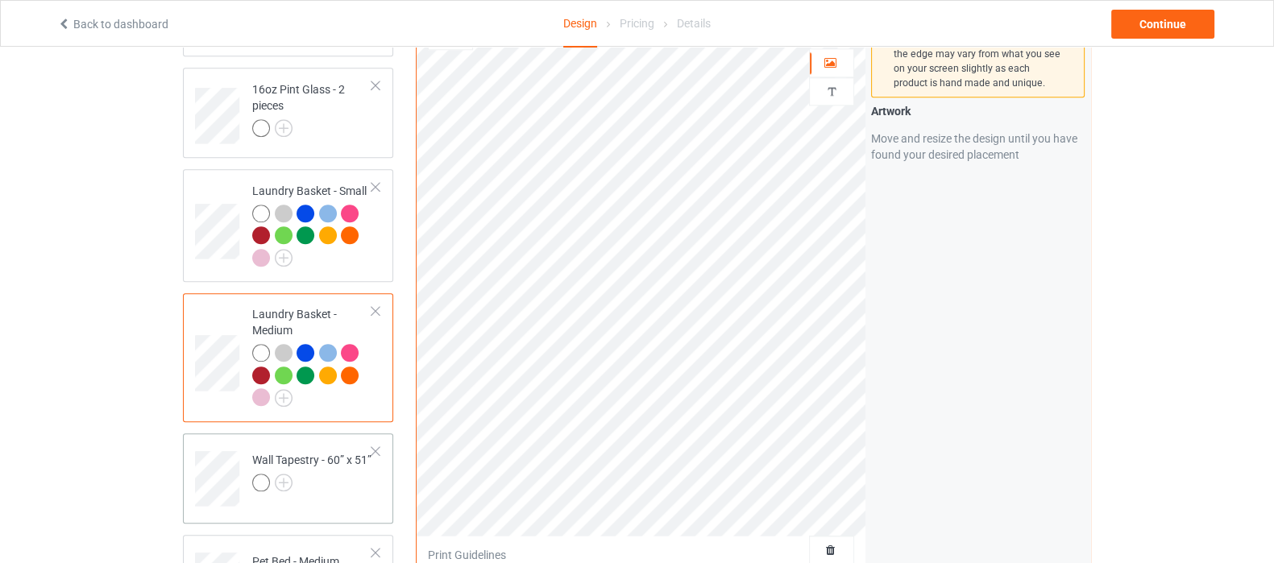
scroll to position [2216, 0]
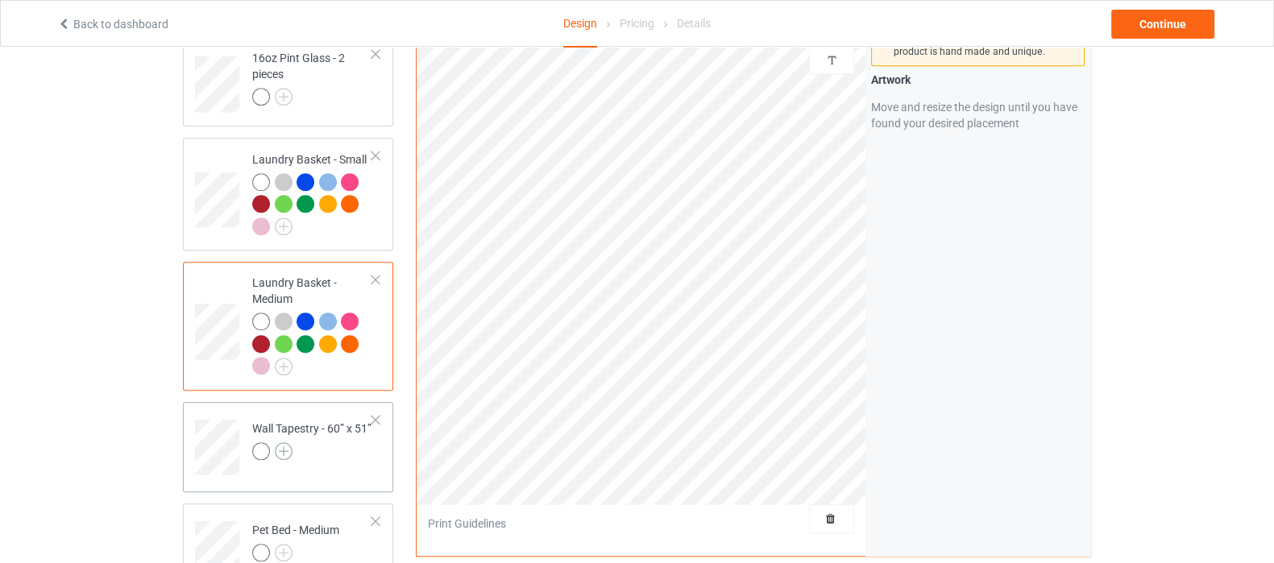
click at [277, 442] on img at bounding box center [284, 451] width 18 height 18
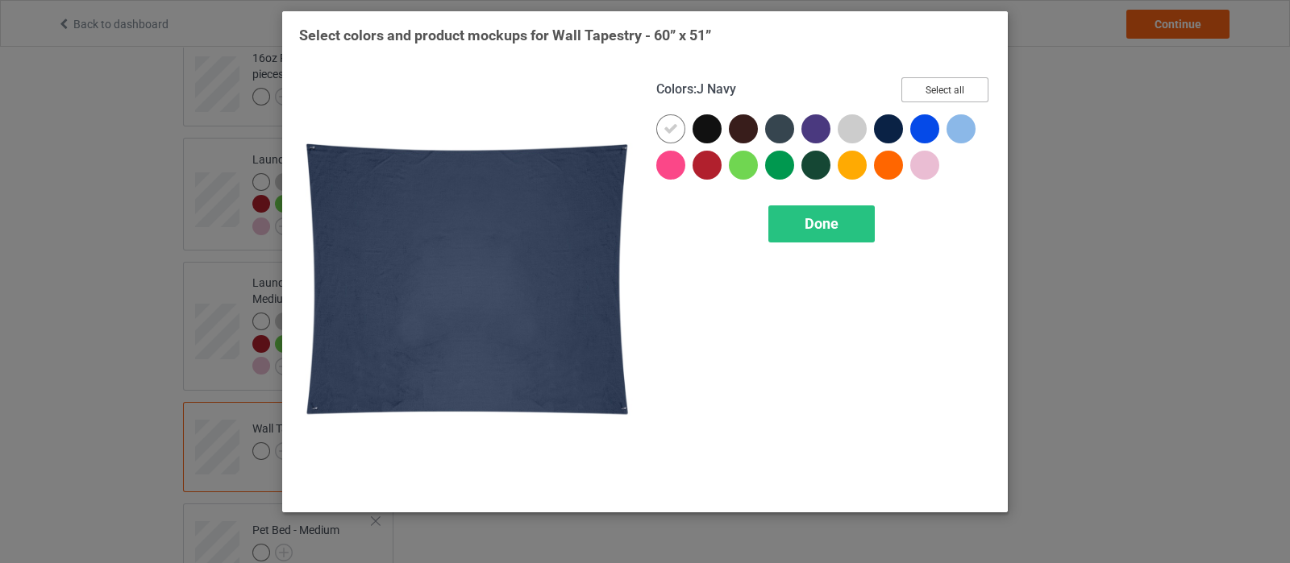
click at [915, 83] on button "Select all" at bounding box center [944, 89] width 87 height 25
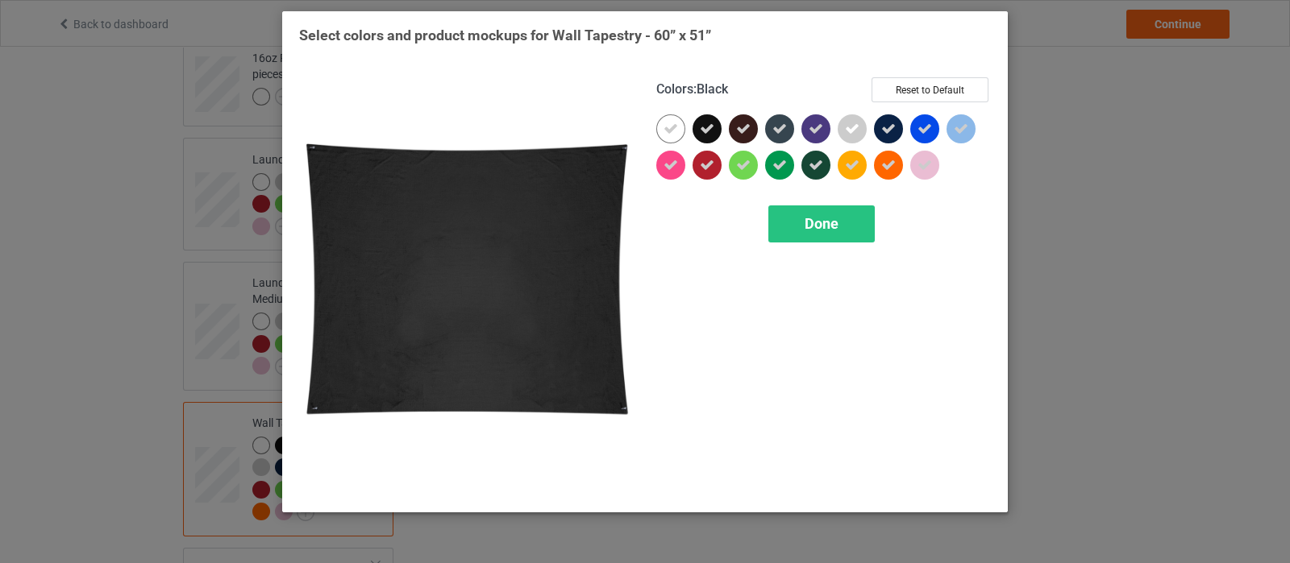
click at [704, 125] on icon at bounding box center [707, 129] width 15 height 15
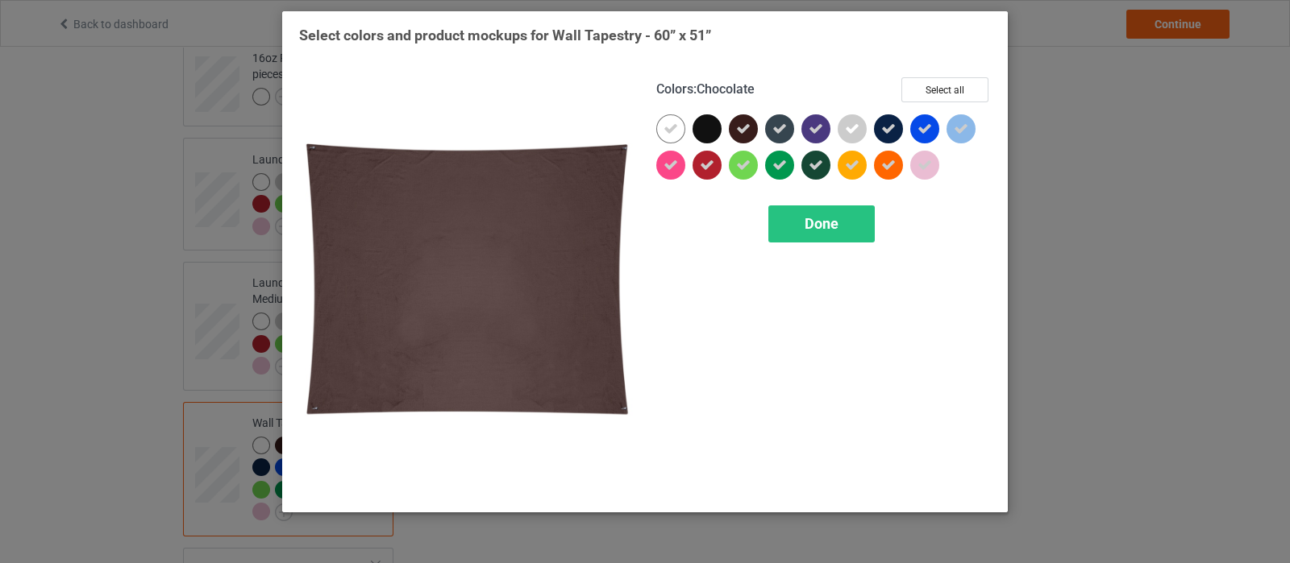
click at [750, 130] on div at bounding box center [743, 128] width 29 height 29
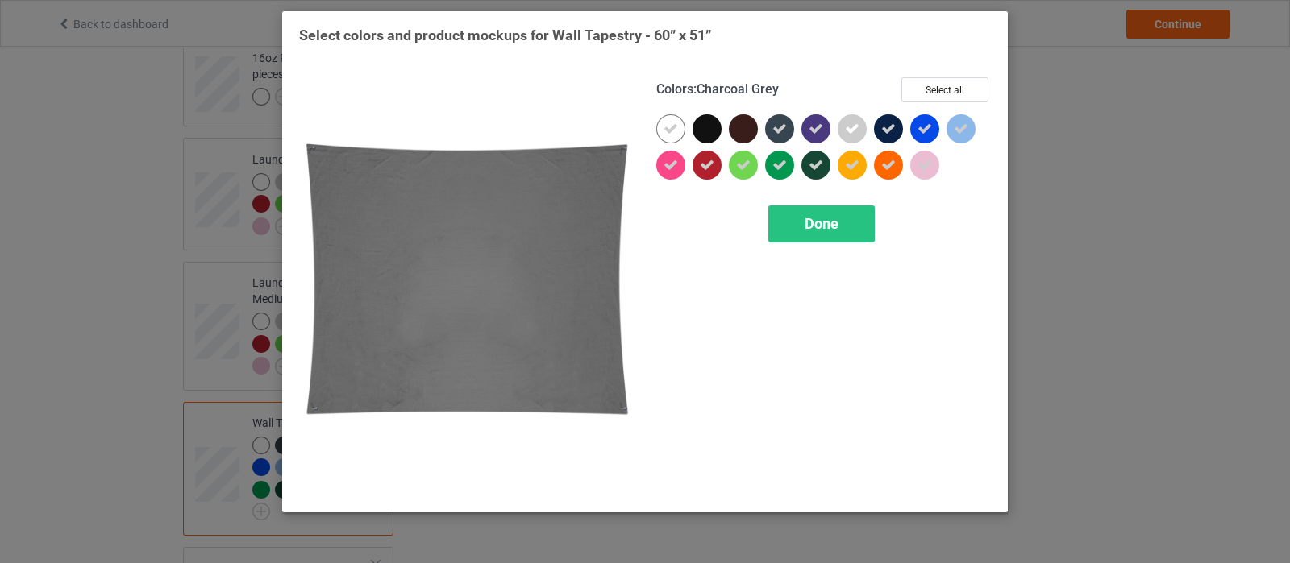
drag, startPoint x: 784, startPoint y: 130, endPoint x: 836, endPoint y: 130, distance: 51.6
click at [786, 130] on icon at bounding box center [779, 129] width 15 height 15
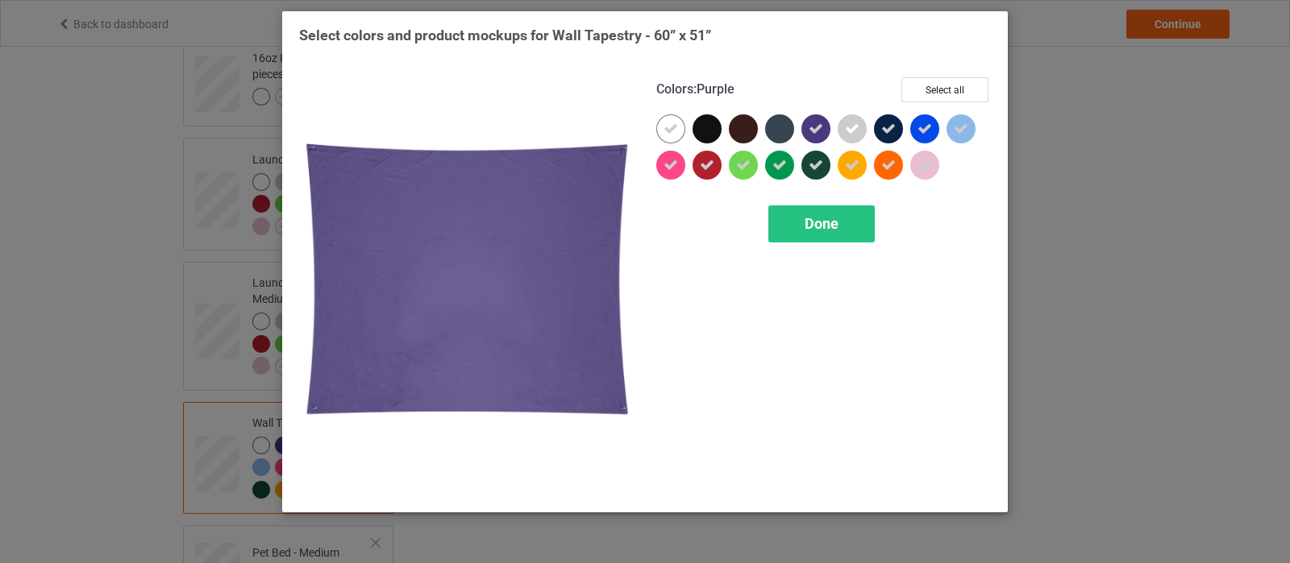
click at [816, 127] on icon at bounding box center [815, 129] width 15 height 15
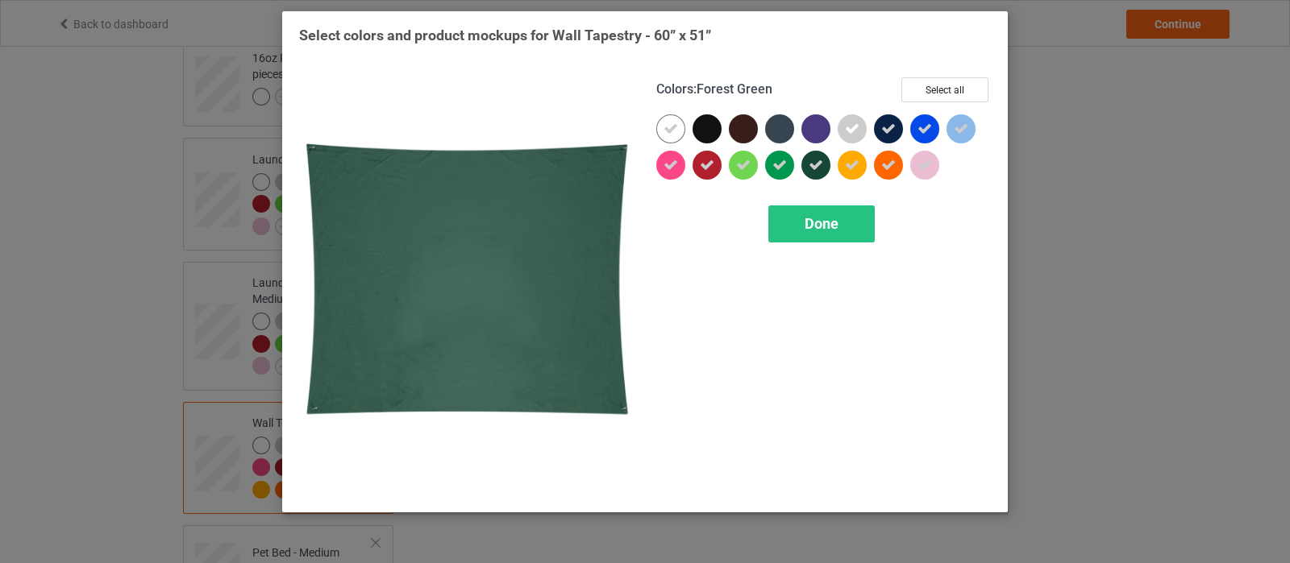
click at [821, 167] on icon at bounding box center [815, 165] width 15 height 15
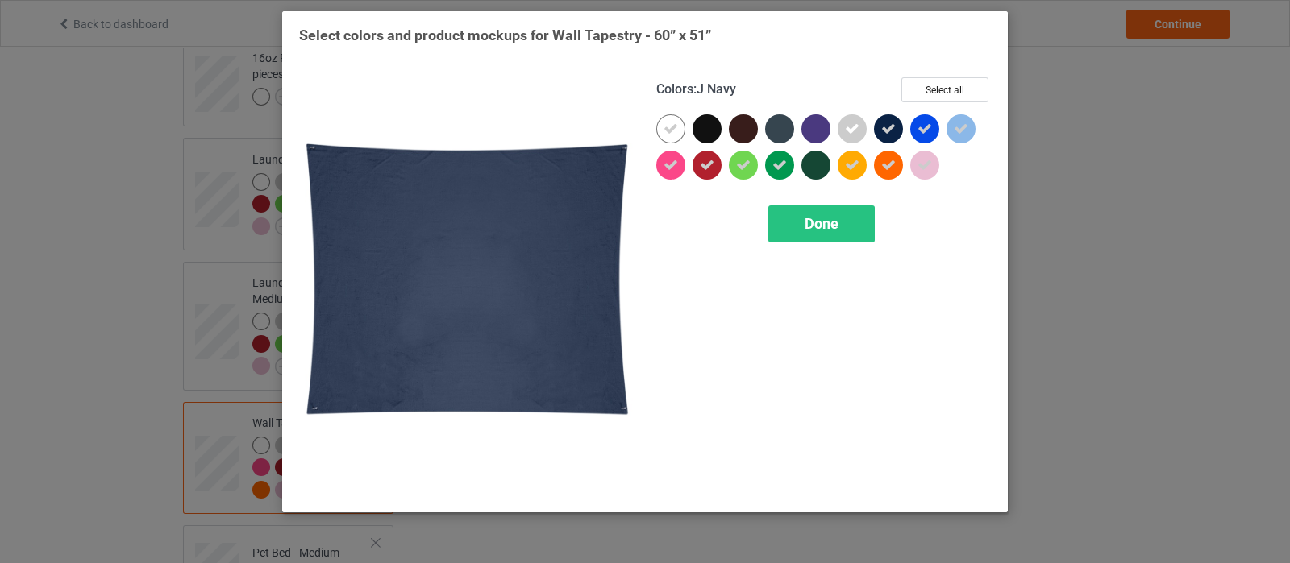
click at [891, 133] on icon at bounding box center [888, 129] width 15 height 15
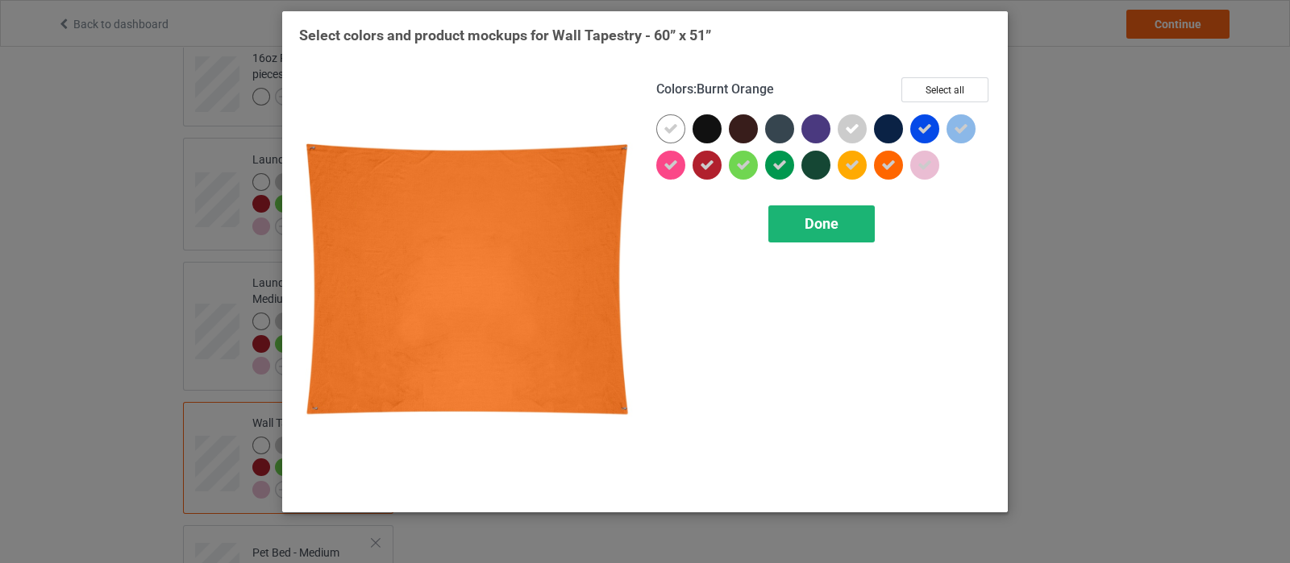
click at [822, 231] on span "Done" at bounding box center [821, 223] width 34 height 17
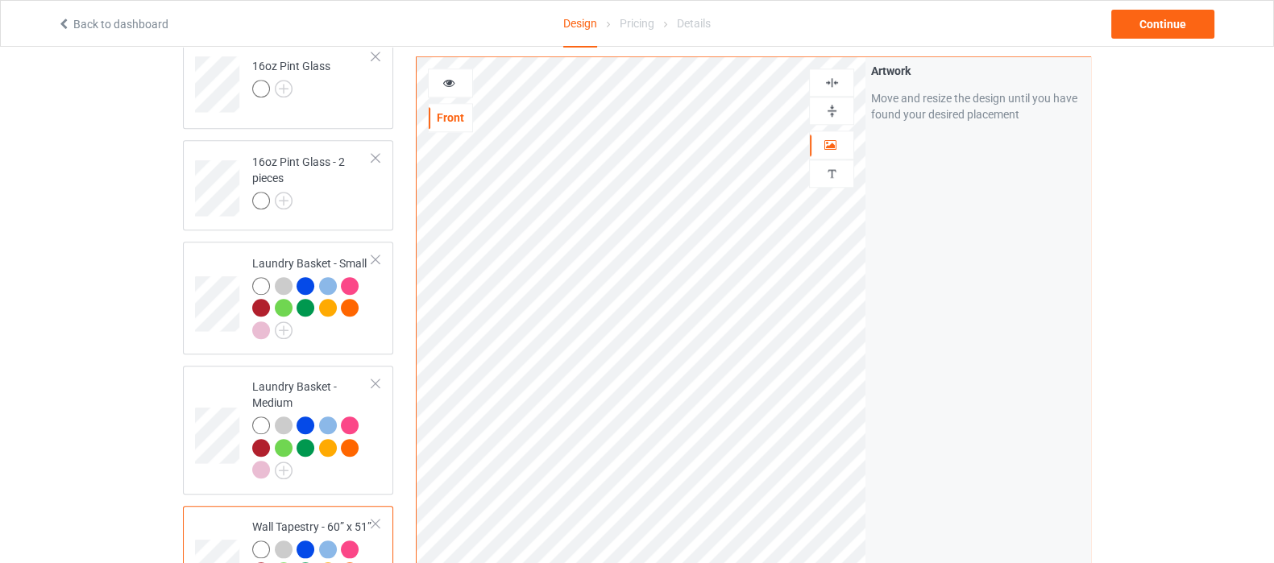
scroll to position [2015, 0]
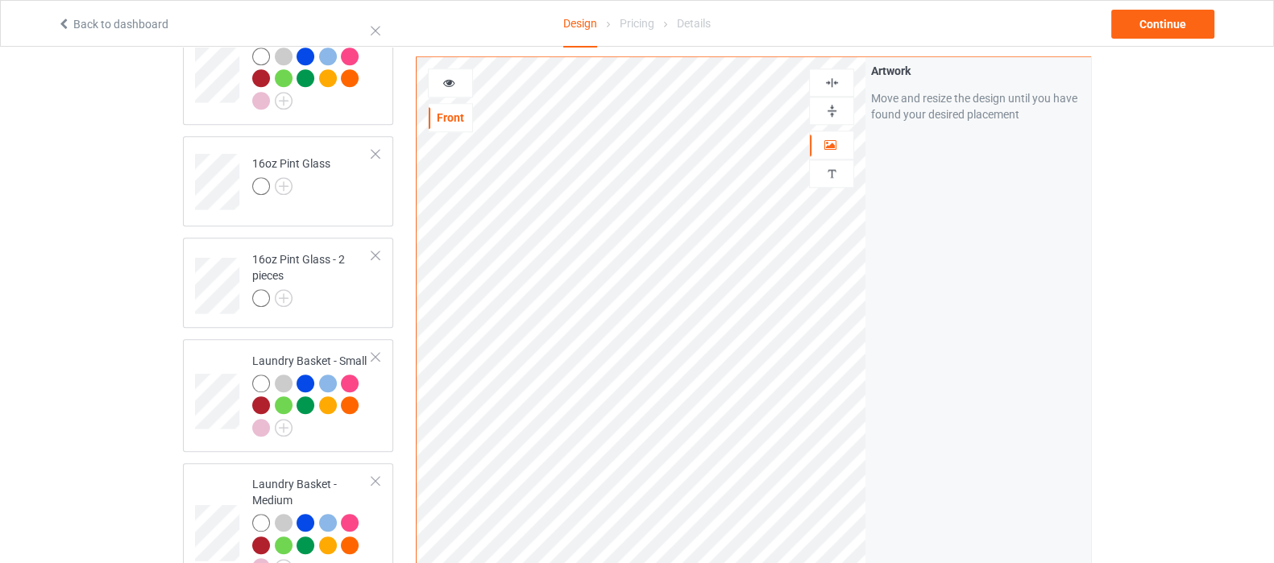
click at [837, 116] on img at bounding box center [832, 110] width 15 height 15
click at [833, 81] on img at bounding box center [832, 82] width 15 height 15
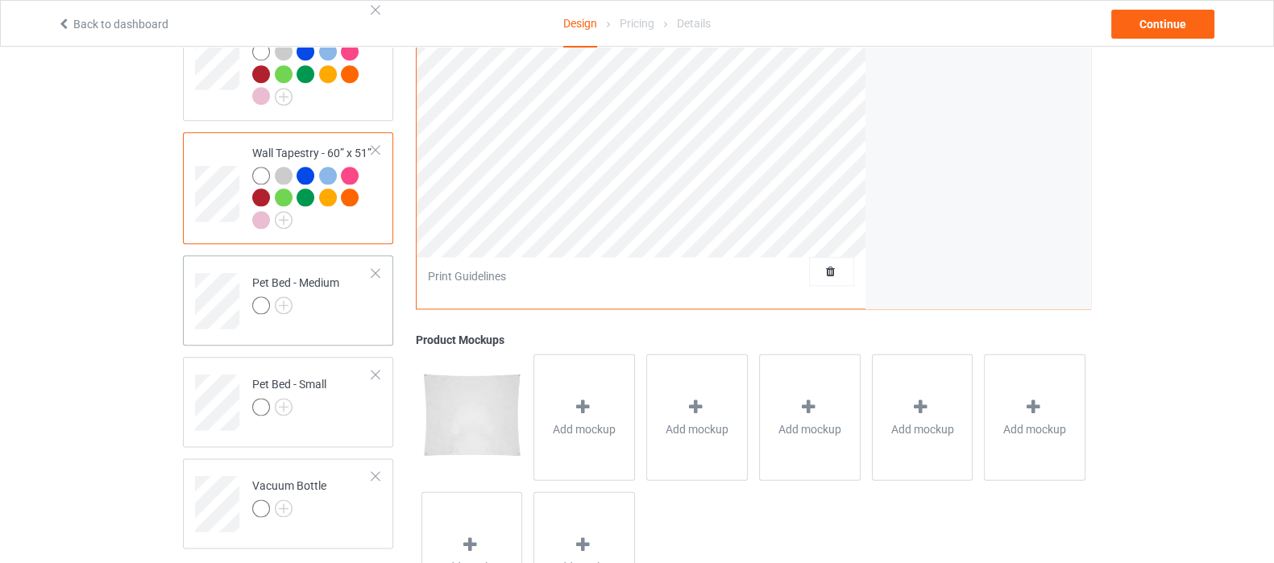
scroll to position [2518, 0]
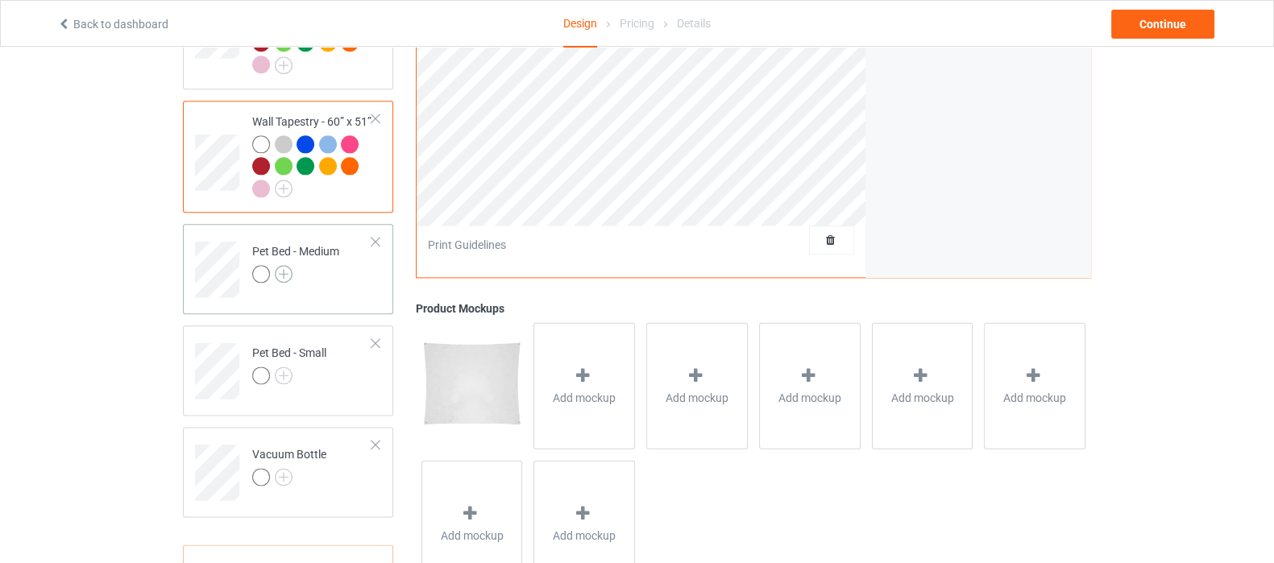
click at [284, 268] on img at bounding box center [284, 274] width 18 height 18
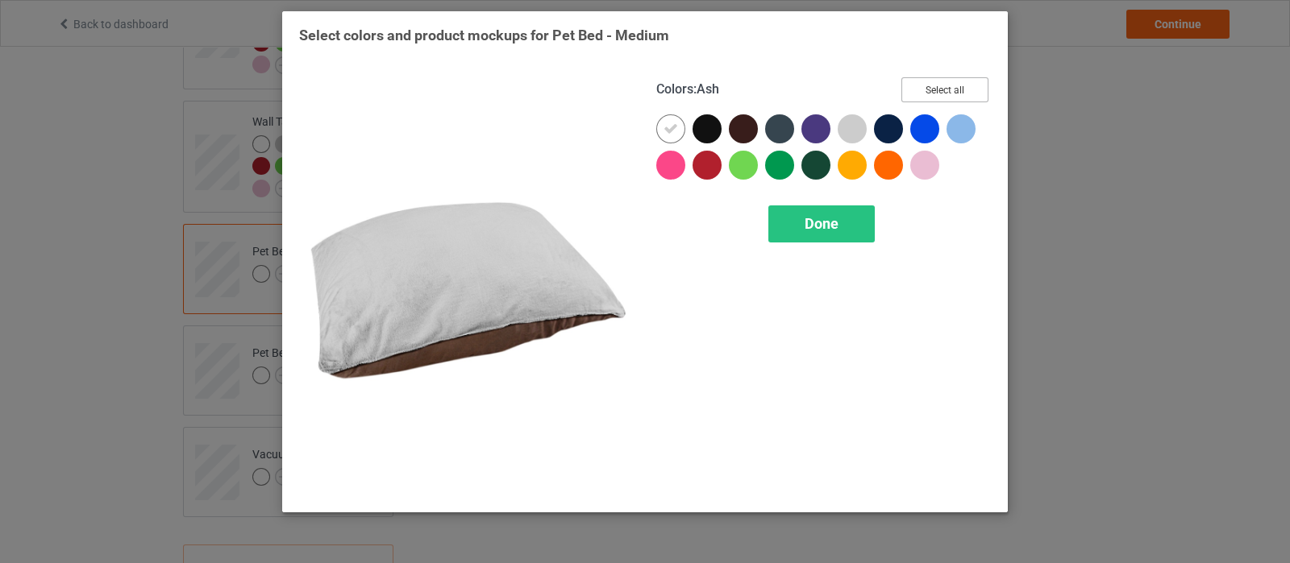
click at [950, 86] on button "Select all" at bounding box center [944, 89] width 87 height 25
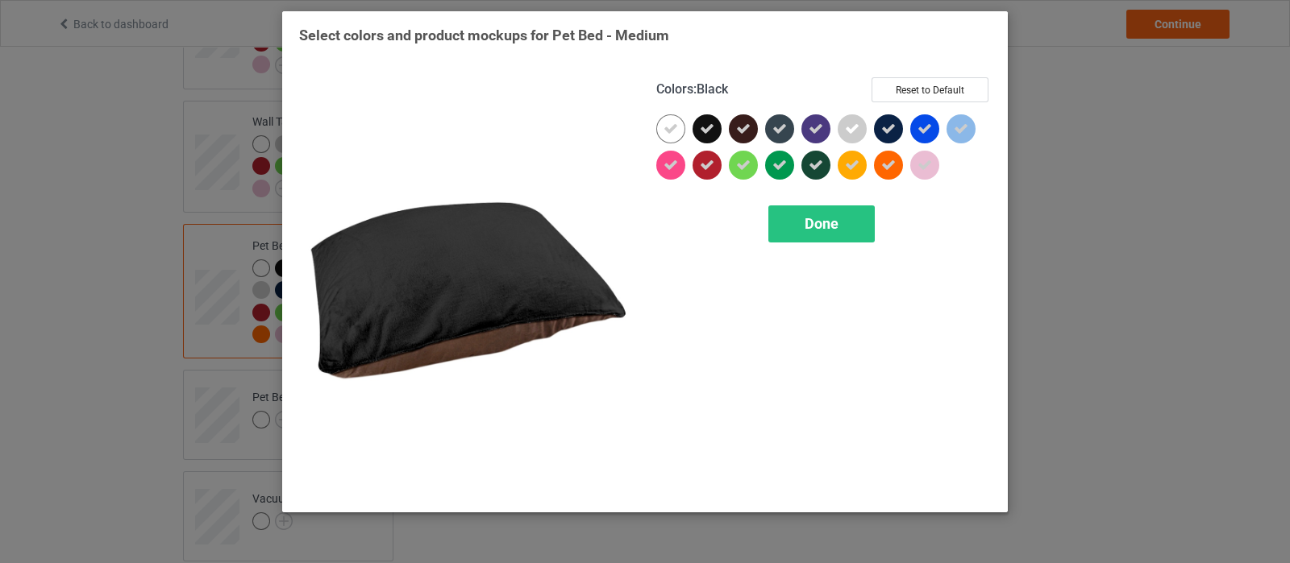
click at [709, 127] on icon at bounding box center [707, 129] width 15 height 15
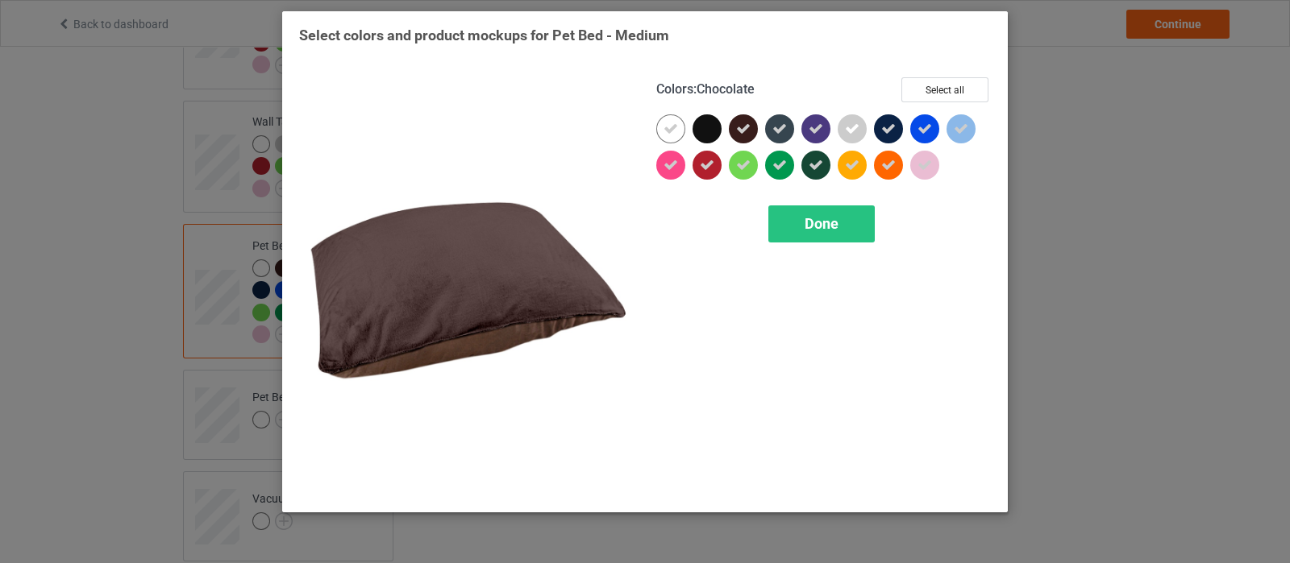
click at [745, 131] on icon at bounding box center [743, 129] width 15 height 15
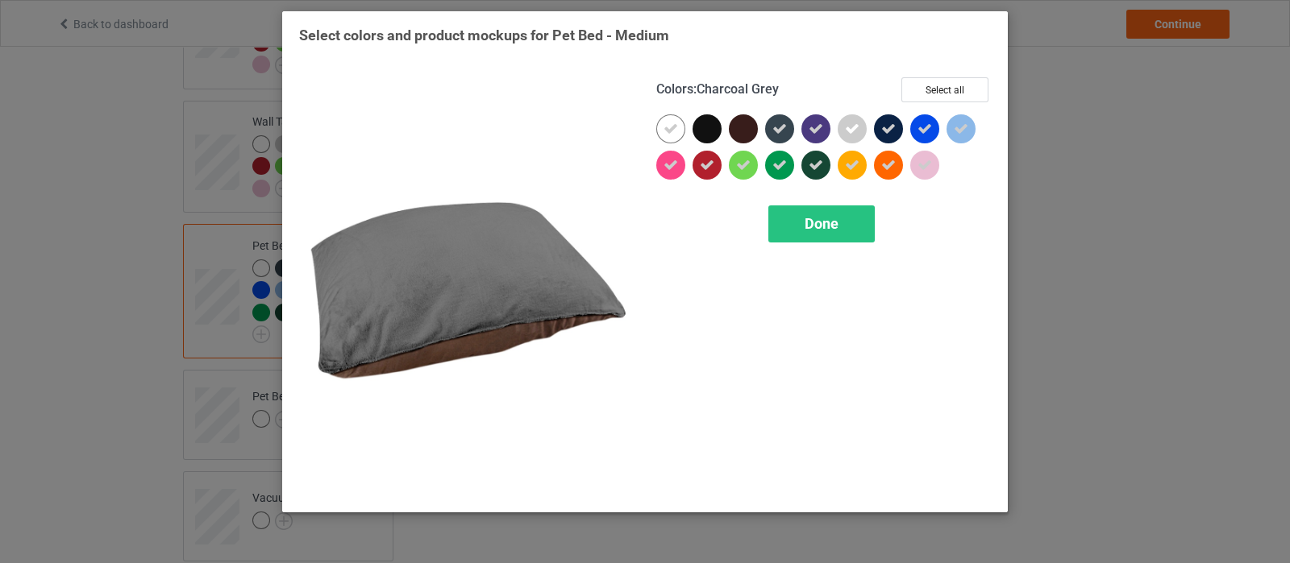
click at [772, 131] on div at bounding box center [779, 128] width 29 height 29
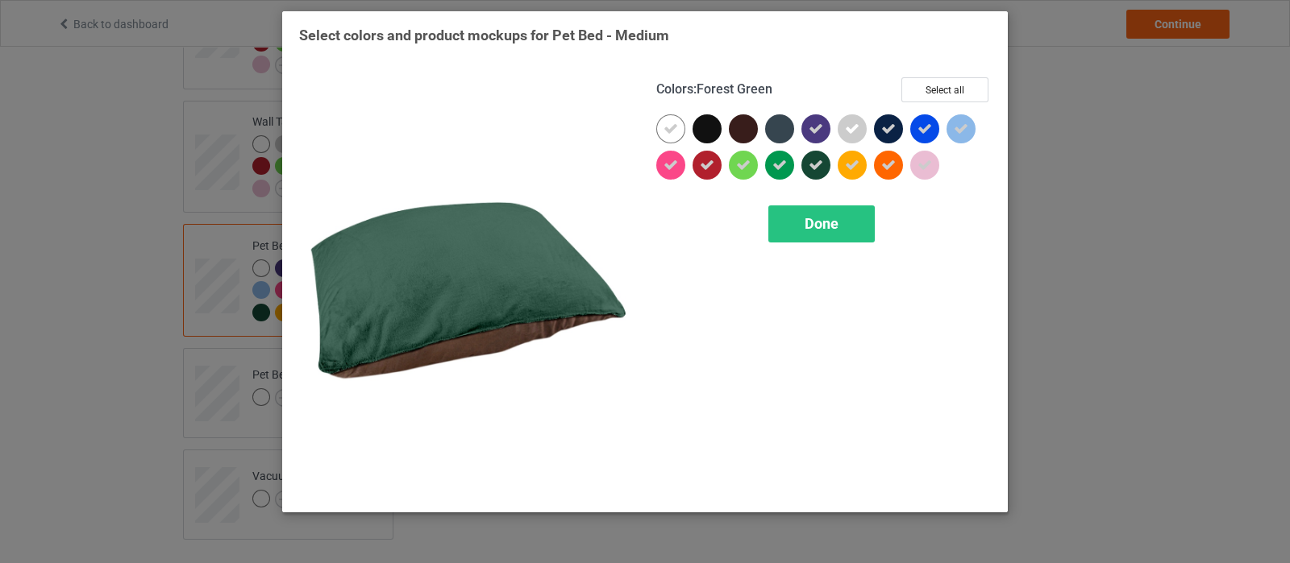
drag, startPoint x: 810, startPoint y: 163, endPoint x: 813, endPoint y: 154, distance: 9.4
click at [810, 163] on icon at bounding box center [815, 165] width 15 height 15
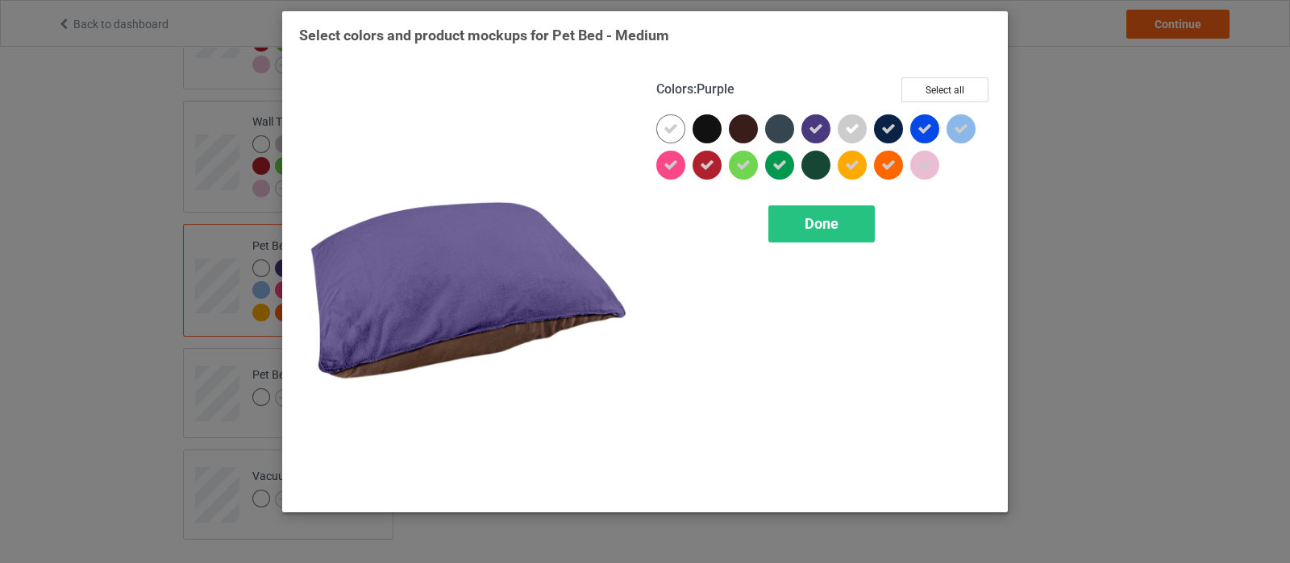
drag, startPoint x: 815, startPoint y: 137, endPoint x: 886, endPoint y: 136, distance: 70.9
click at [825, 135] on div at bounding box center [815, 128] width 29 height 29
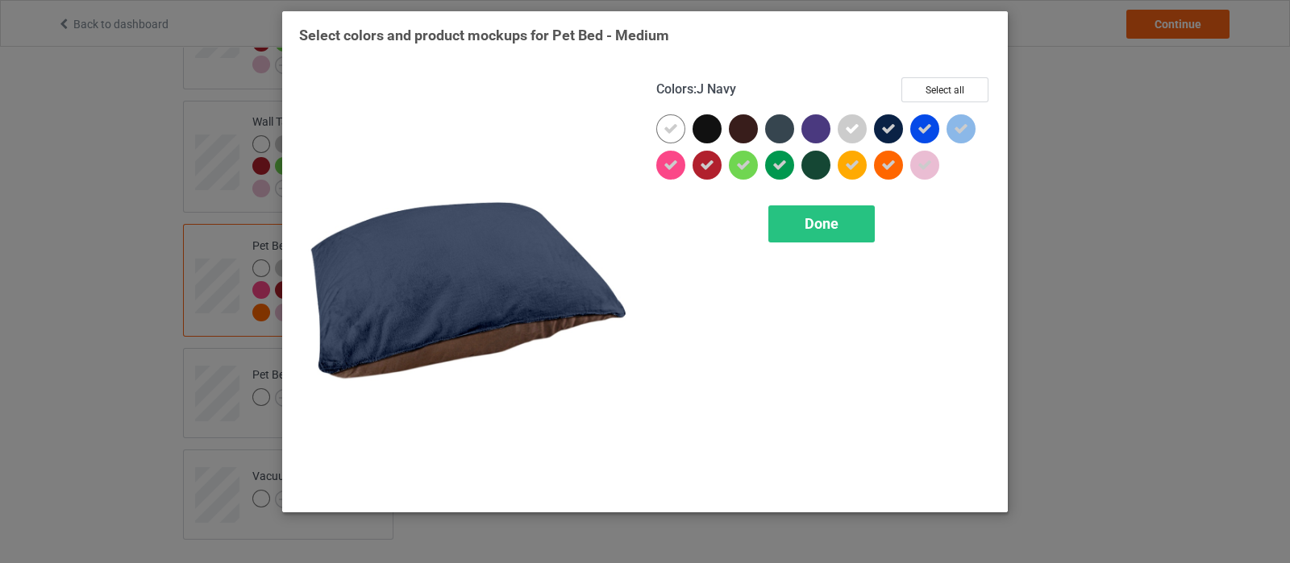
click at [886, 136] on div at bounding box center [888, 128] width 29 height 29
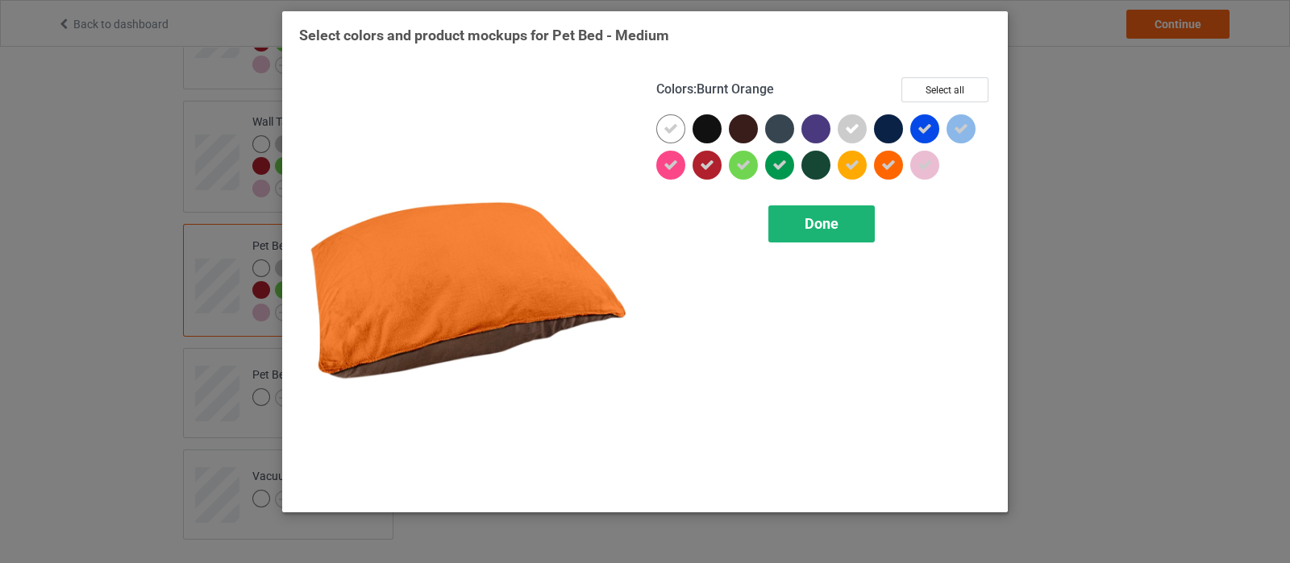
click at [830, 233] on div "Done" at bounding box center [821, 224] width 106 height 37
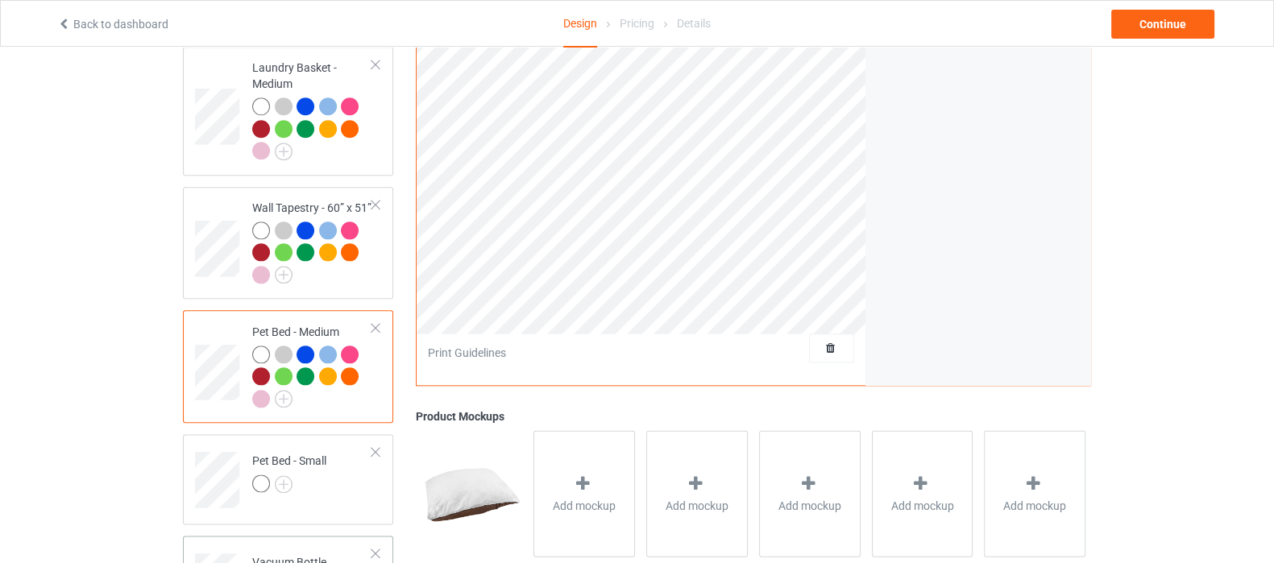
scroll to position [2598, 0]
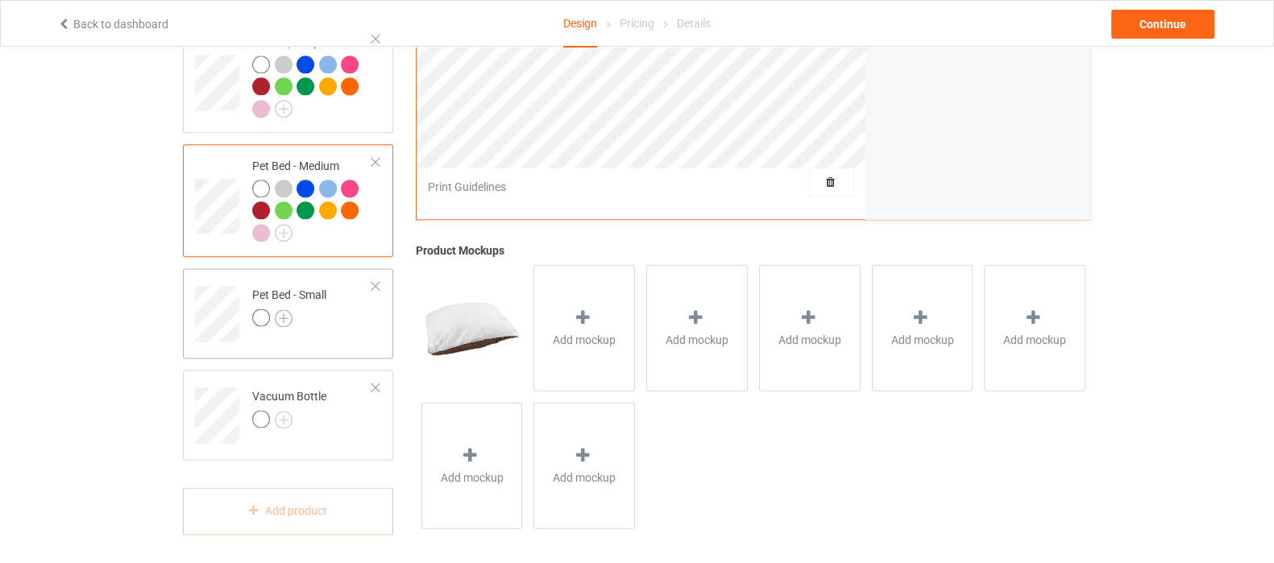
click at [284, 309] on img at bounding box center [284, 318] width 18 height 18
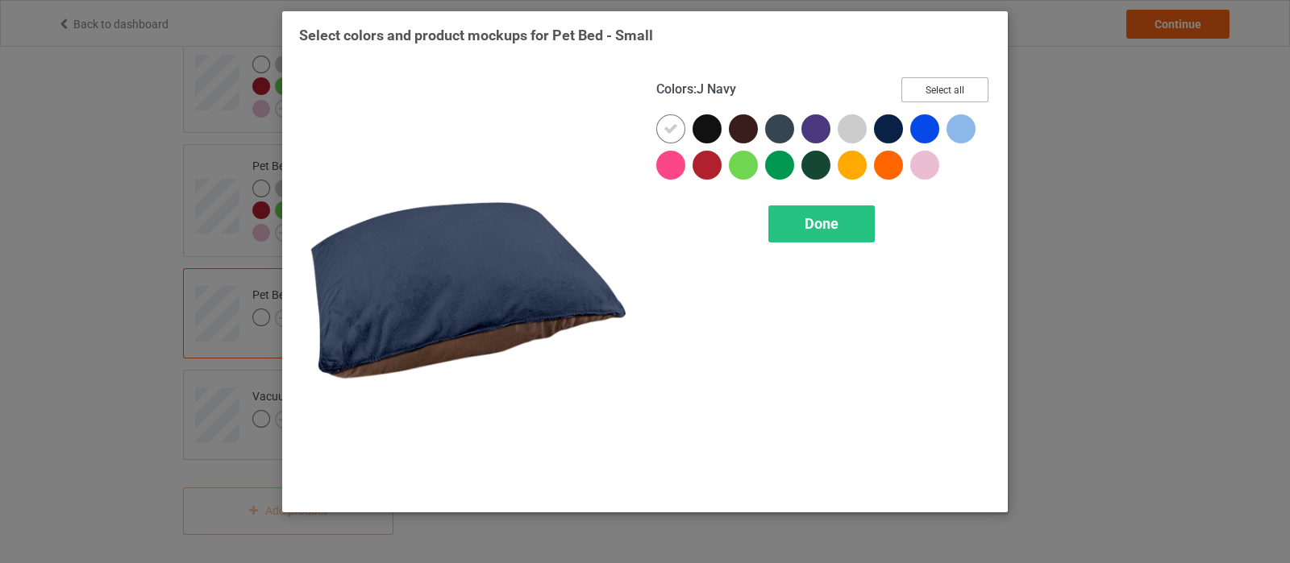
drag, startPoint x: 934, startPoint y: 87, endPoint x: 911, endPoint y: 104, distance: 28.9
click at [936, 87] on button "Select all" at bounding box center [944, 89] width 87 height 25
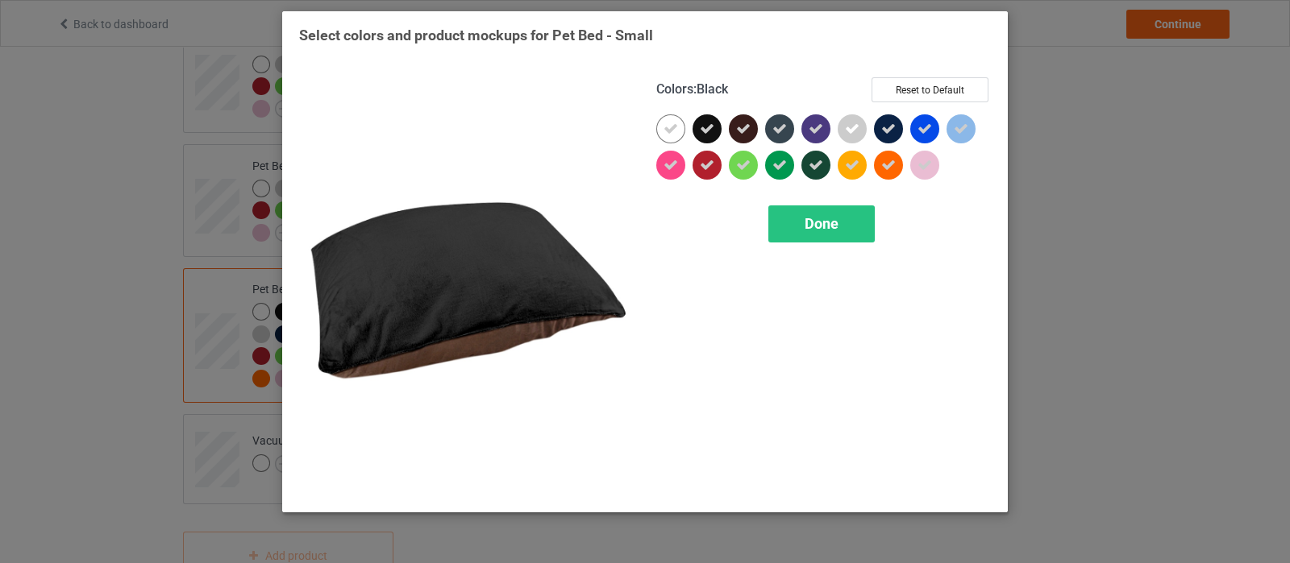
drag, startPoint x: 706, startPoint y: 131, endPoint x: 722, endPoint y: 127, distance: 16.4
click at [708, 131] on icon at bounding box center [707, 129] width 15 height 15
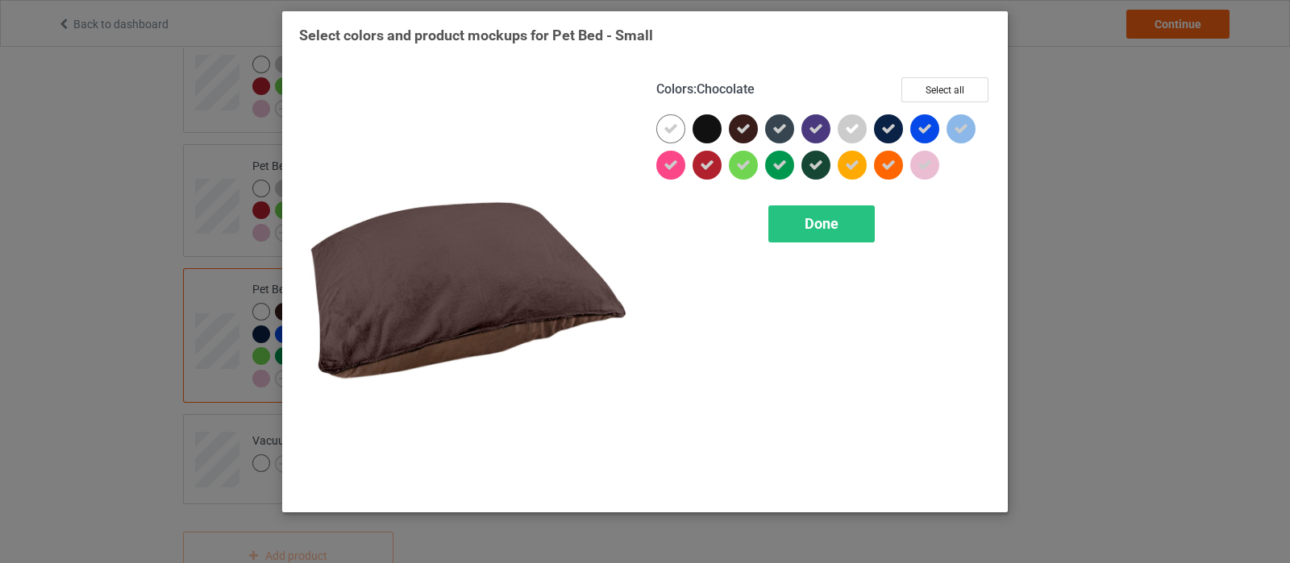
drag, startPoint x: 742, startPoint y: 127, endPoint x: 758, endPoint y: 127, distance: 16.9
click at [743, 127] on icon at bounding box center [743, 129] width 15 height 15
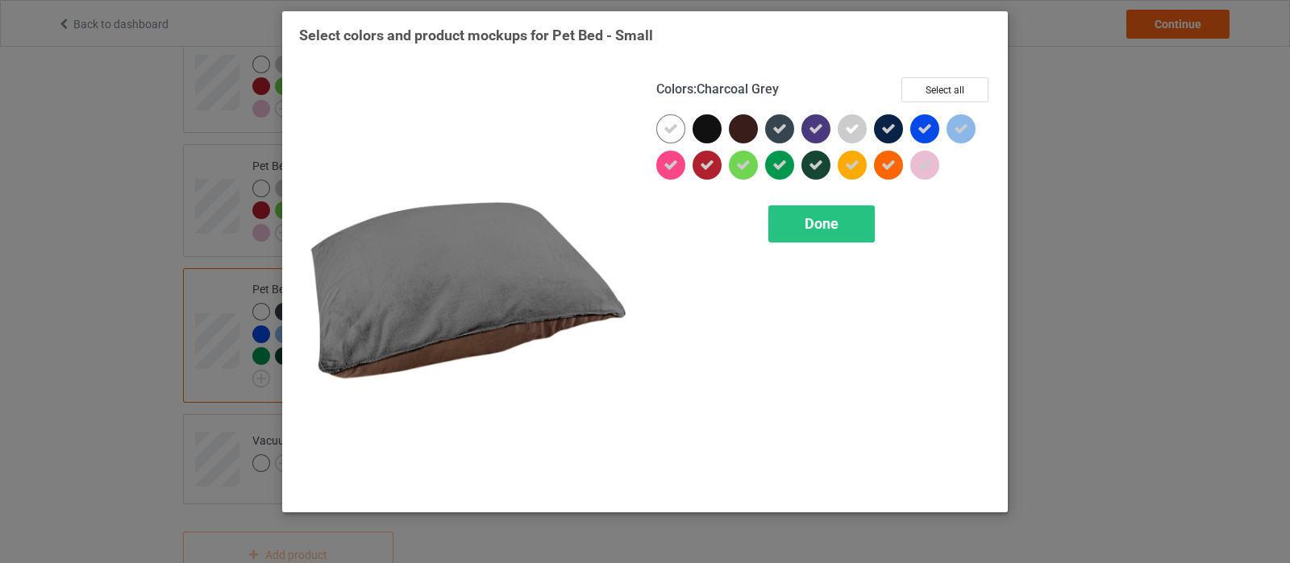
drag, startPoint x: 779, startPoint y: 127, endPoint x: 788, endPoint y: 129, distance: 9.8
click at [782, 129] on icon at bounding box center [779, 129] width 15 height 15
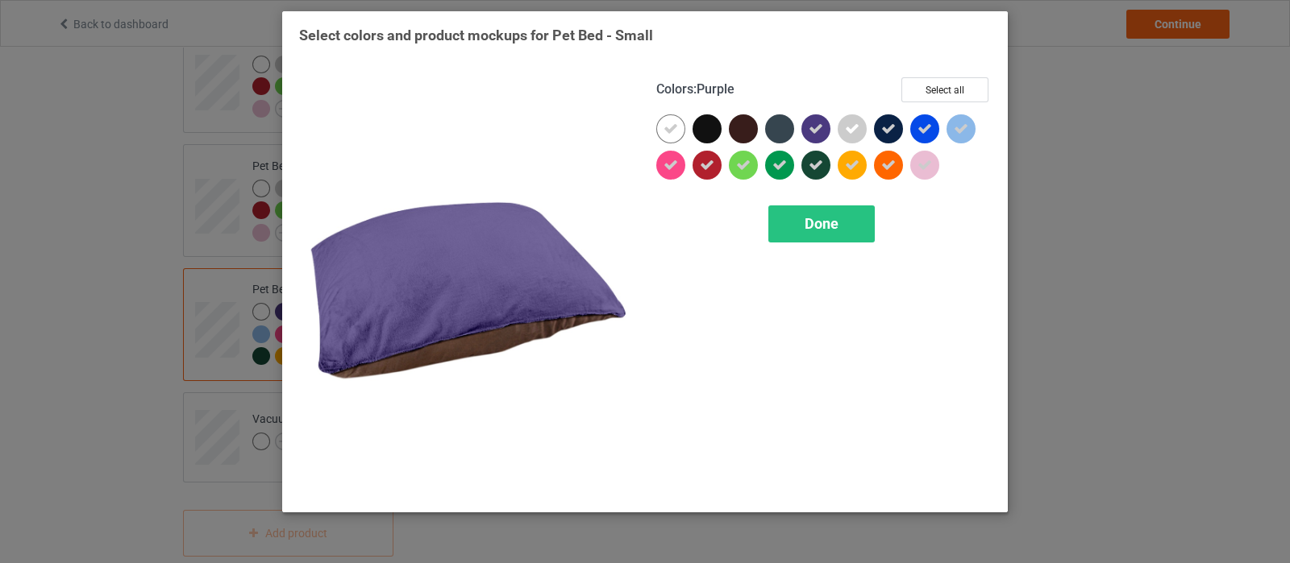
click at [805, 130] on div at bounding box center [815, 128] width 29 height 29
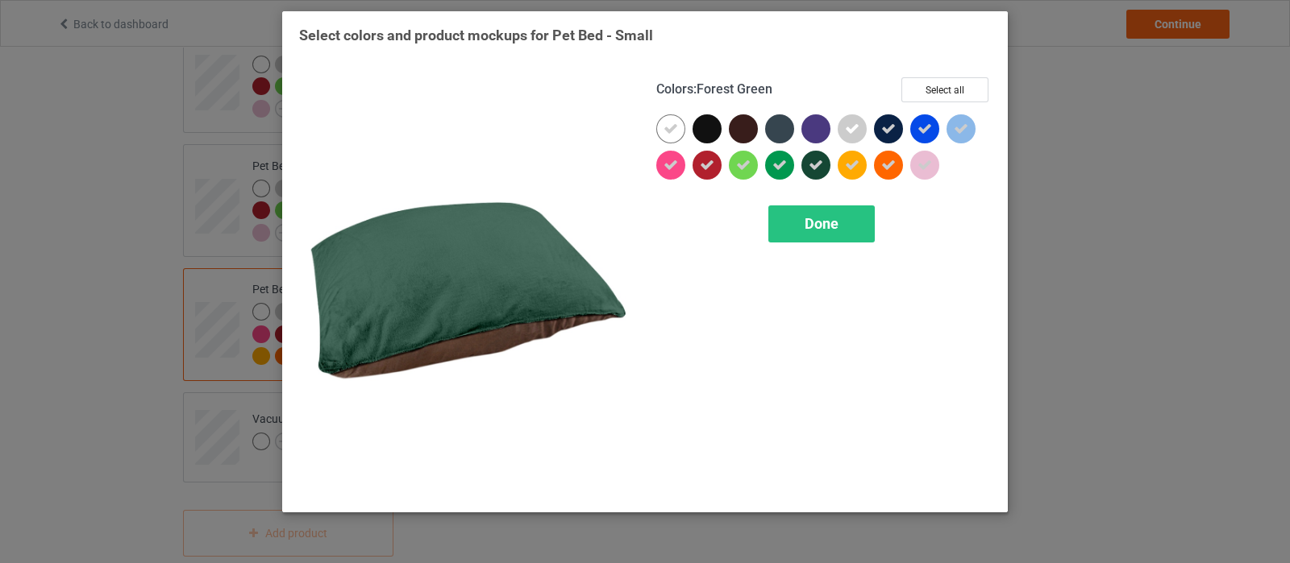
click at [830, 162] on div at bounding box center [819, 169] width 36 height 36
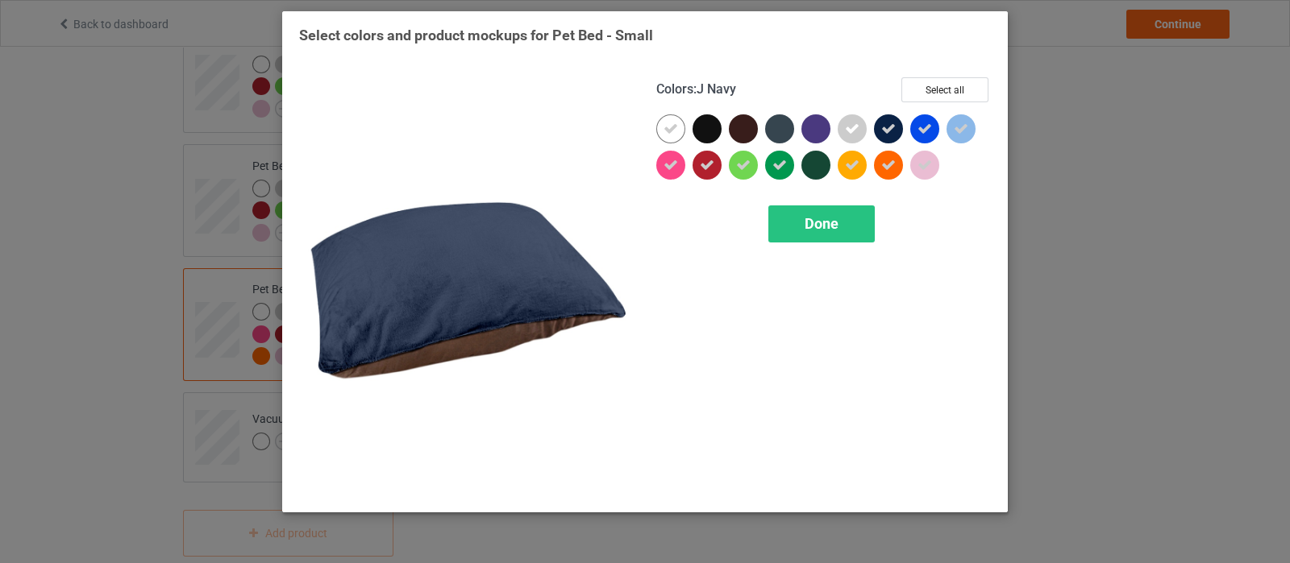
click at [896, 130] on div at bounding box center [888, 128] width 29 height 29
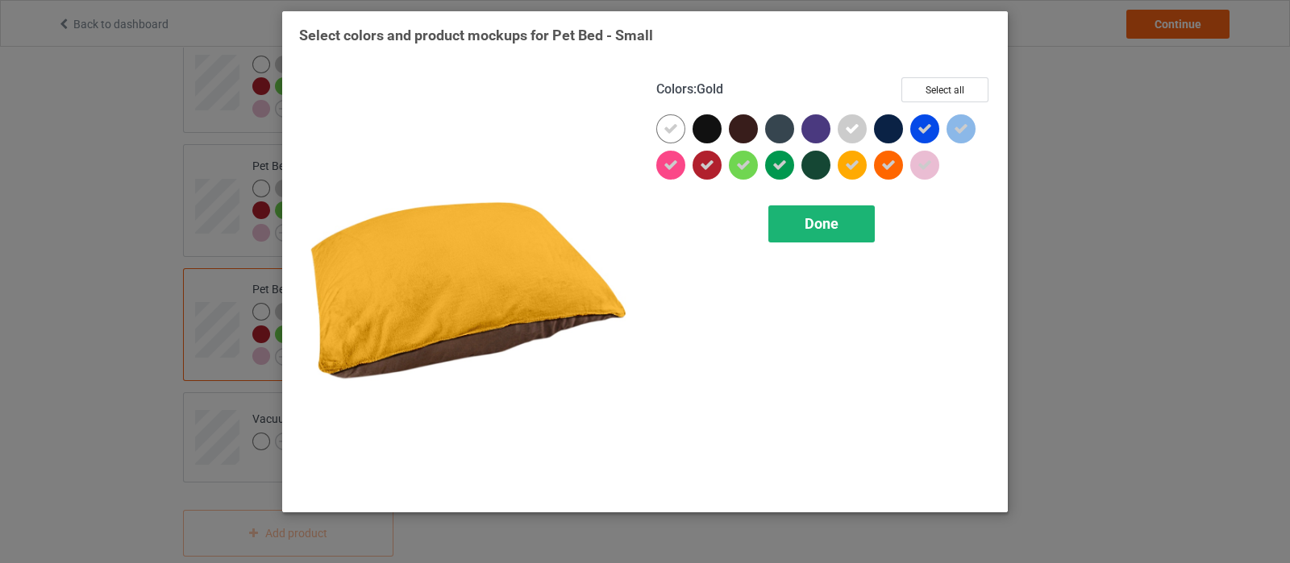
click at [834, 215] on span "Done" at bounding box center [821, 223] width 34 height 17
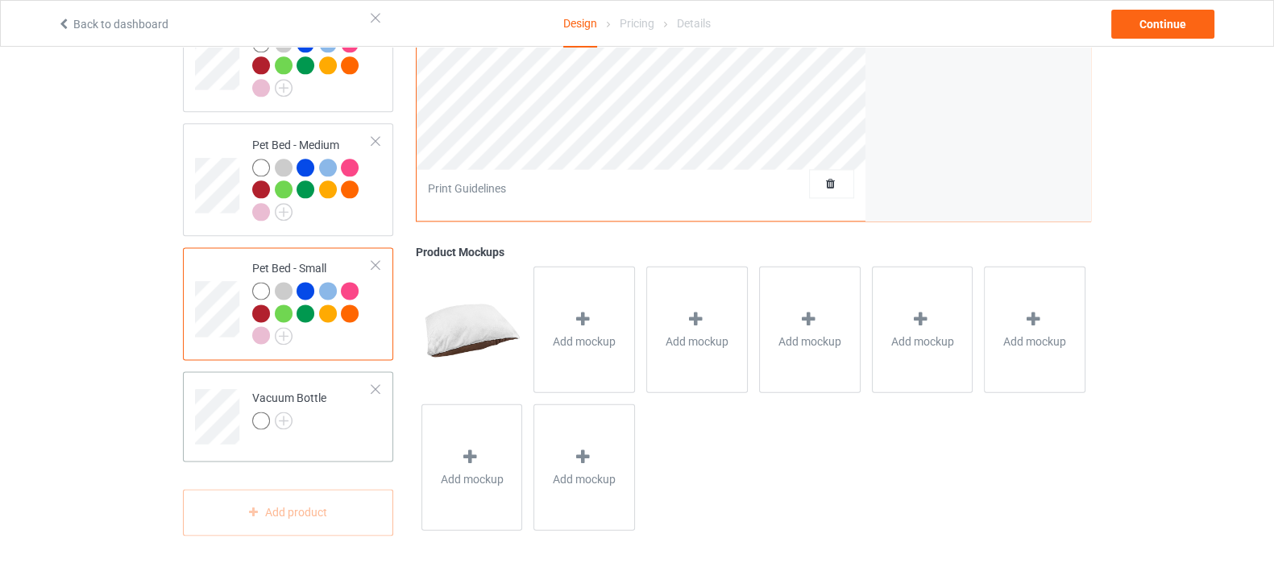
scroll to position [2619, 0]
click at [277, 421] on img at bounding box center [284, 420] width 18 height 18
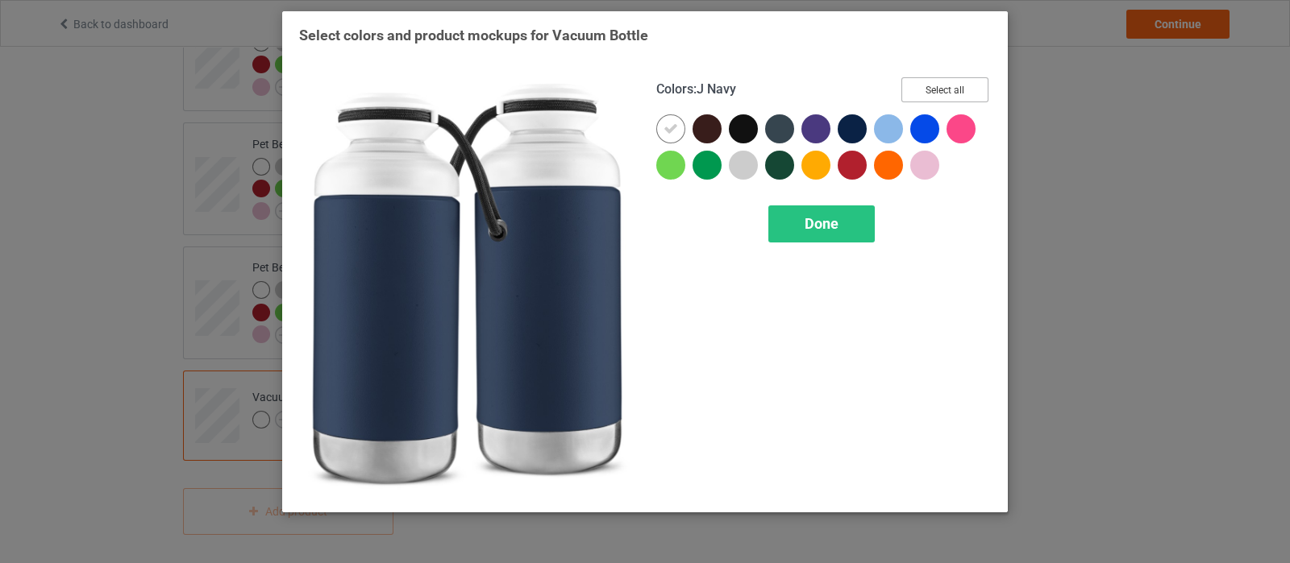
click at [942, 83] on button "Select all" at bounding box center [944, 89] width 87 height 25
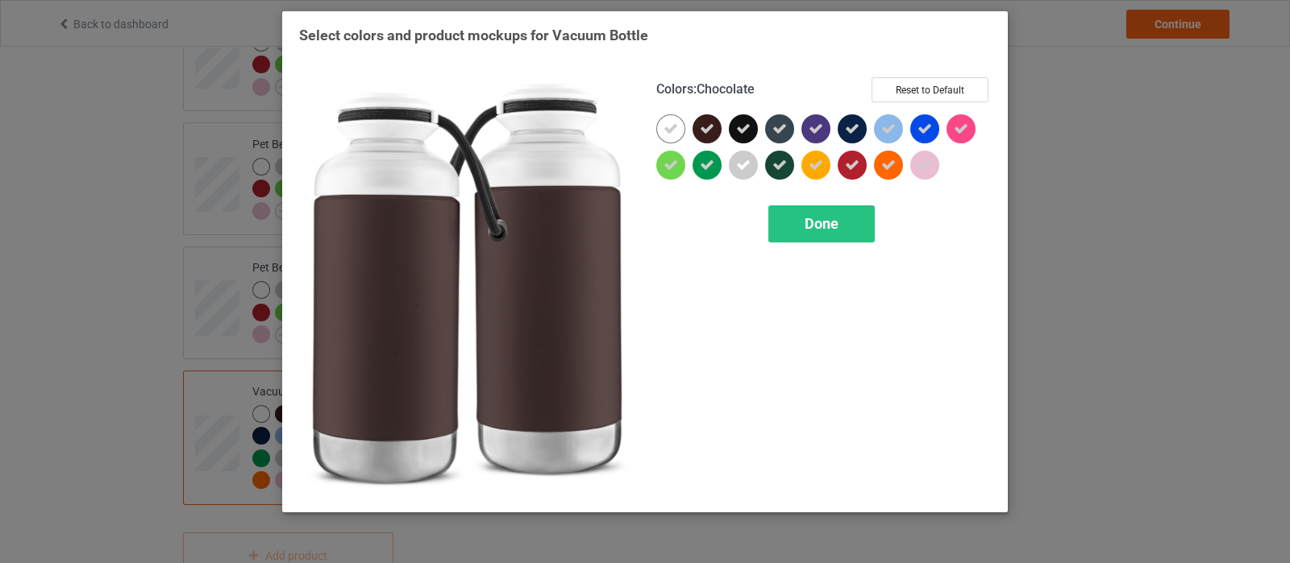
click at [712, 127] on icon at bounding box center [707, 129] width 15 height 15
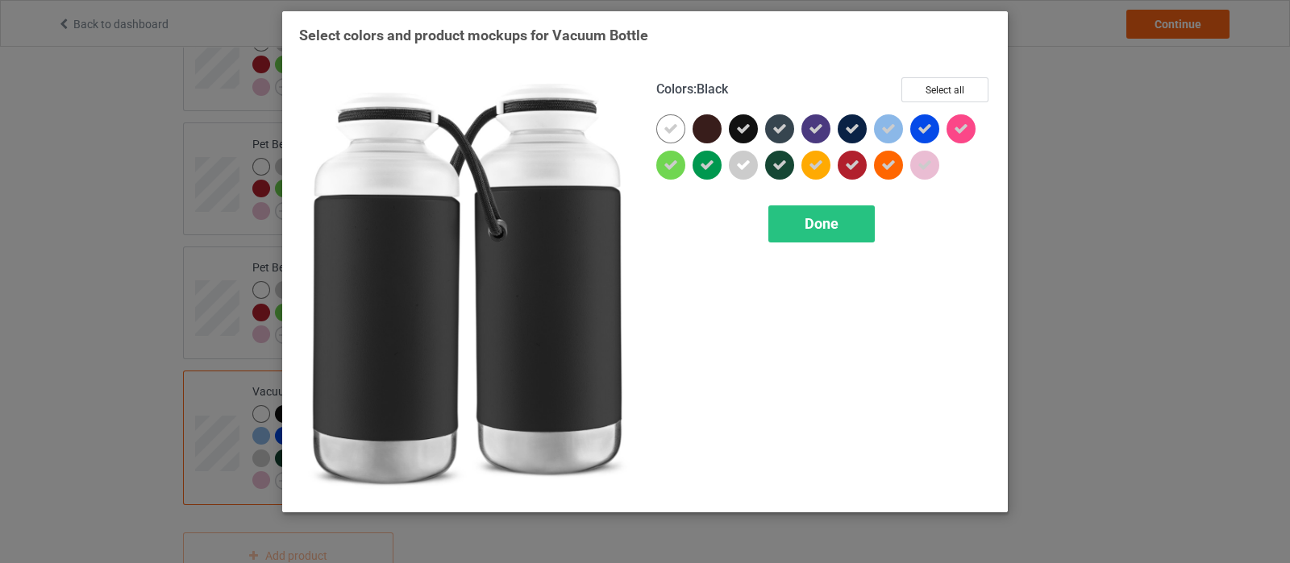
click at [750, 129] on icon at bounding box center [743, 129] width 15 height 15
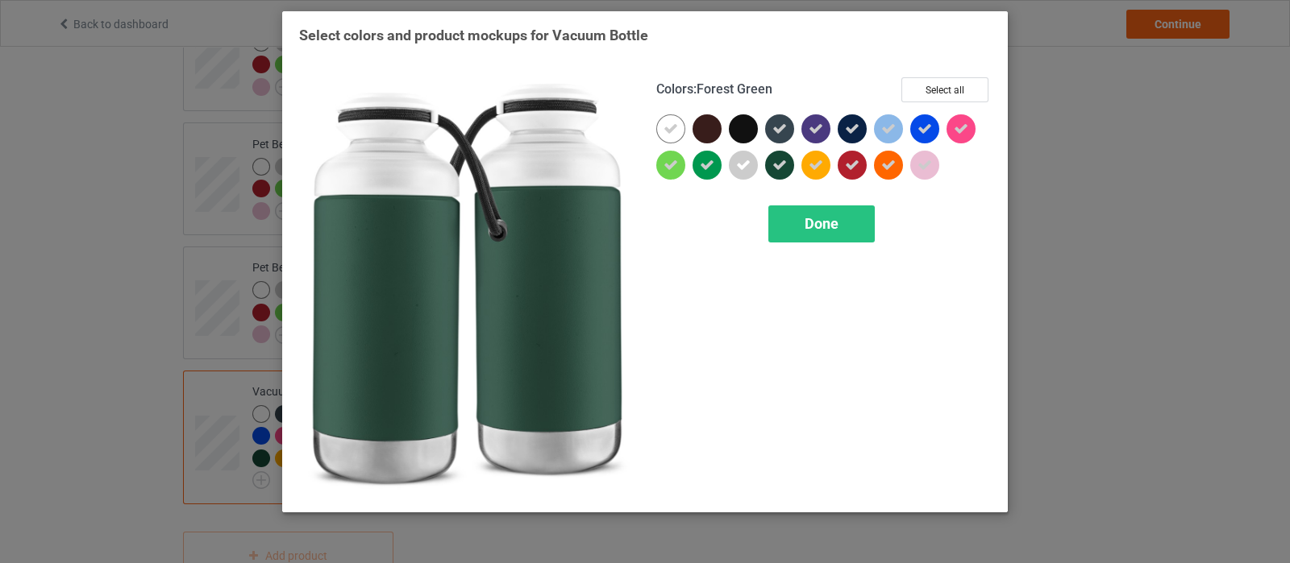
drag, startPoint x: 771, startPoint y: 157, endPoint x: 779, endPoint y: 139, distance: 19.5
click at [774, 158] on icon at bounding box center [779, 165] width 15 height 15
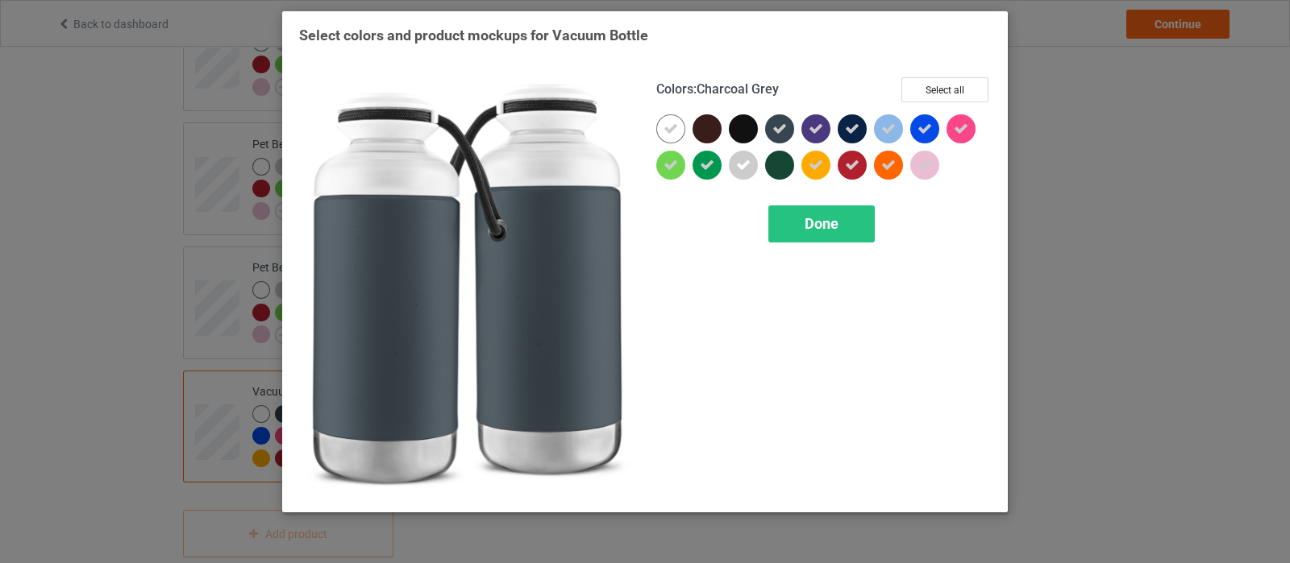
drag, startPoint x: 781, startPoint y: 139, endPoint x: 782, endPoint y: 130, distance: 8.9
click at [781, 136] on div at bounding box center [779, 128] width 29 height 29
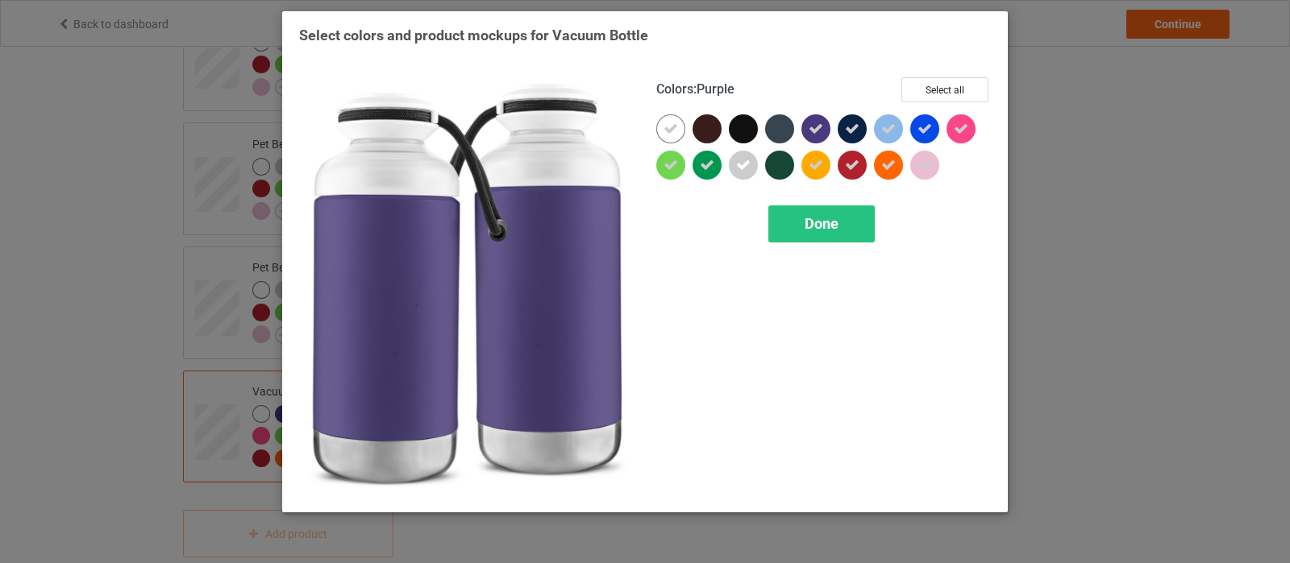
click at [814, 129] on icon at bounding box center [815, 129] width 15 height 15
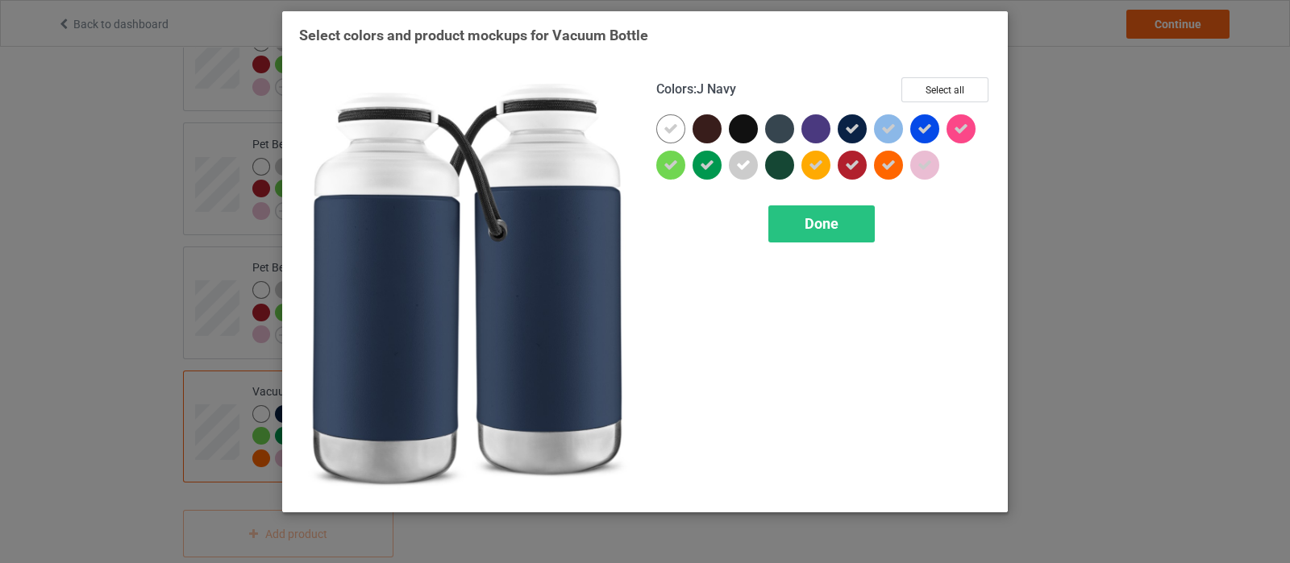
click at [869, 122] on div at bounding box center [855, 132] width 36 height 36
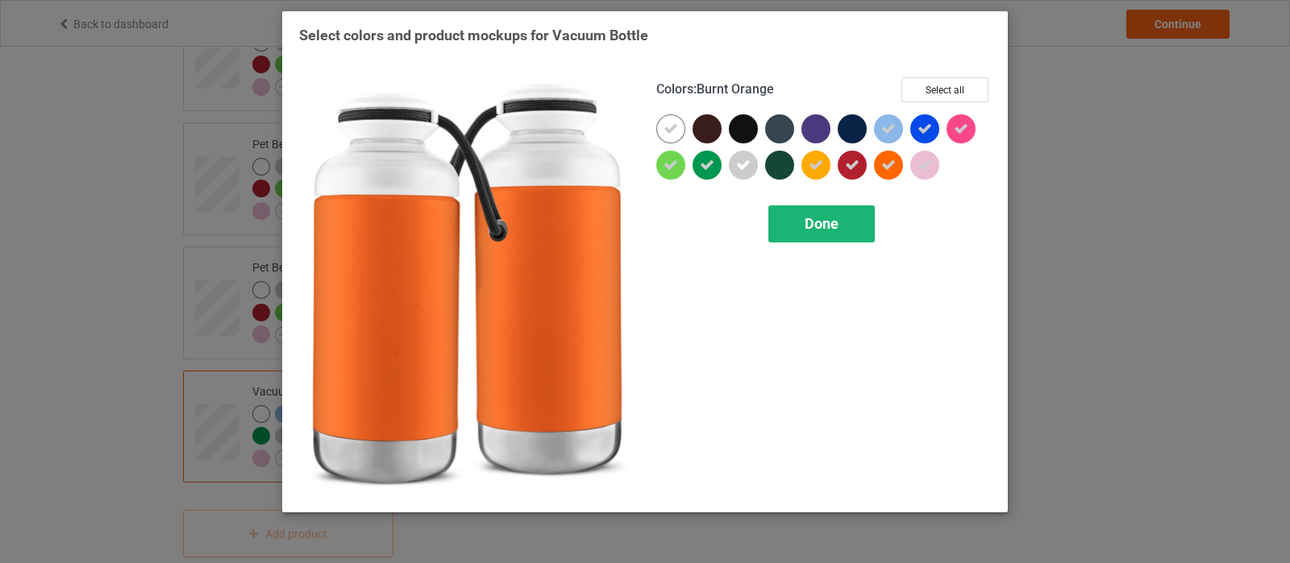
click at [854, 226] on div "Done" at bounding box center [821, 224] width 106 height 37
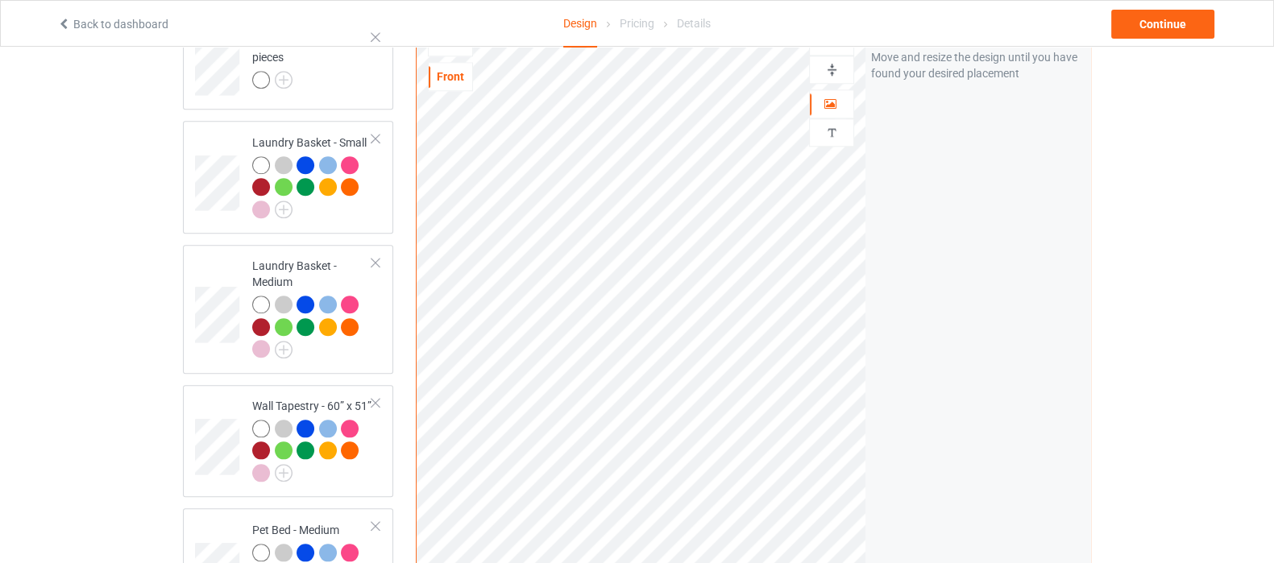
scroll to position [2116, 0]
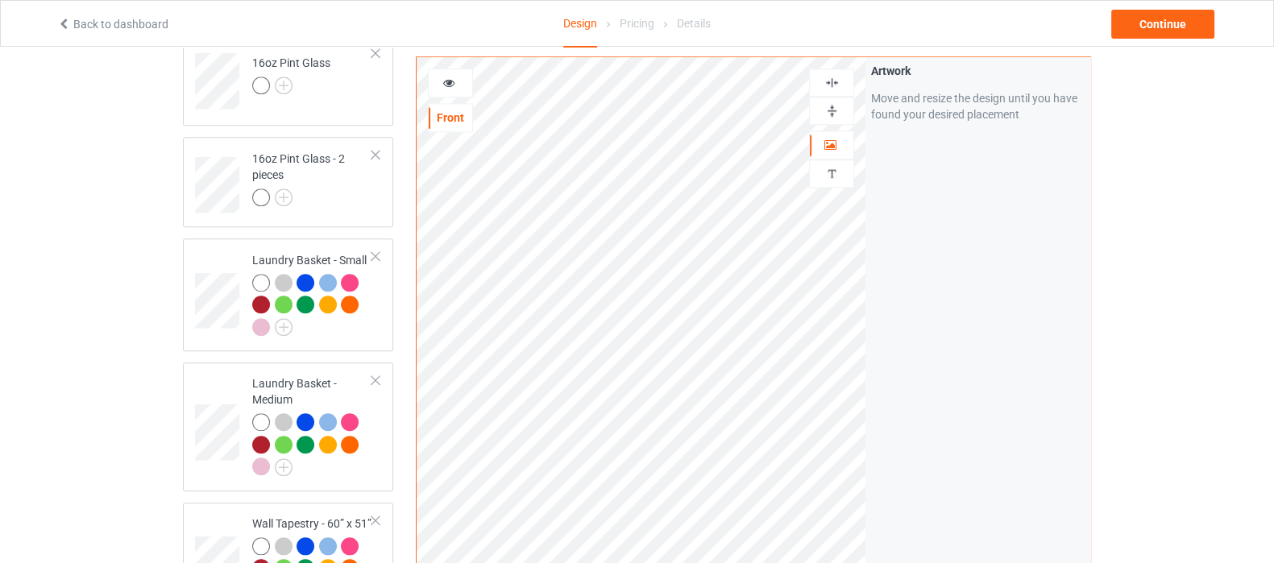
click at [841, 114] on div at bounding box center [832, 110] width 44 height 15
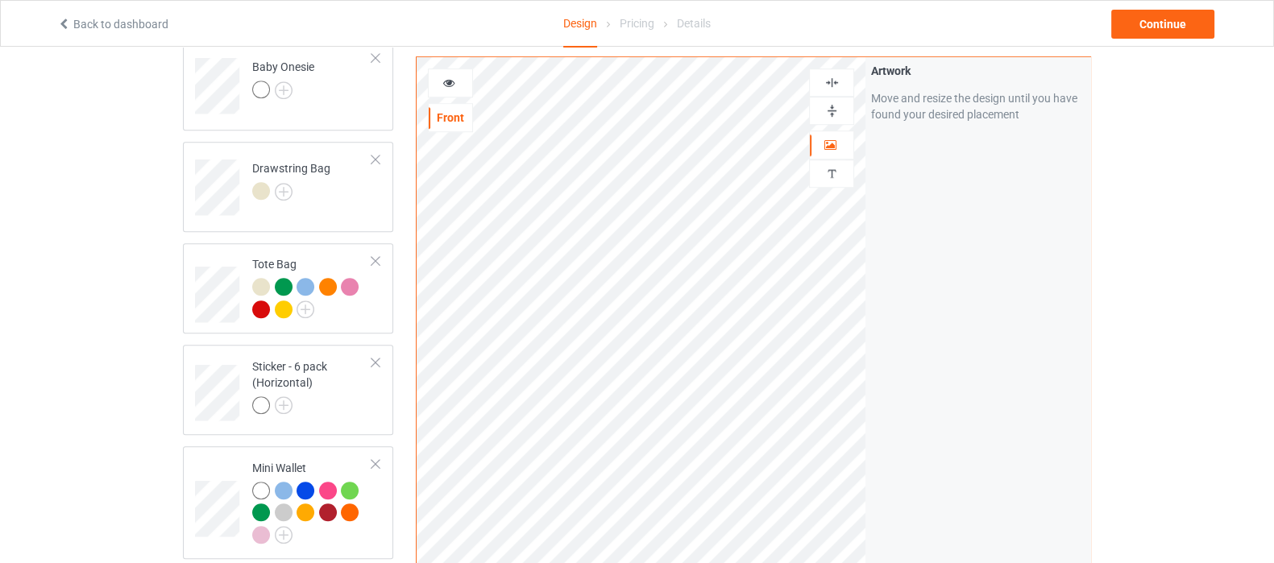
scroll to position [1331, 0]
click at [1165, 26] on div "Continue" at bounding box center [1162, 24] width 103 height 29
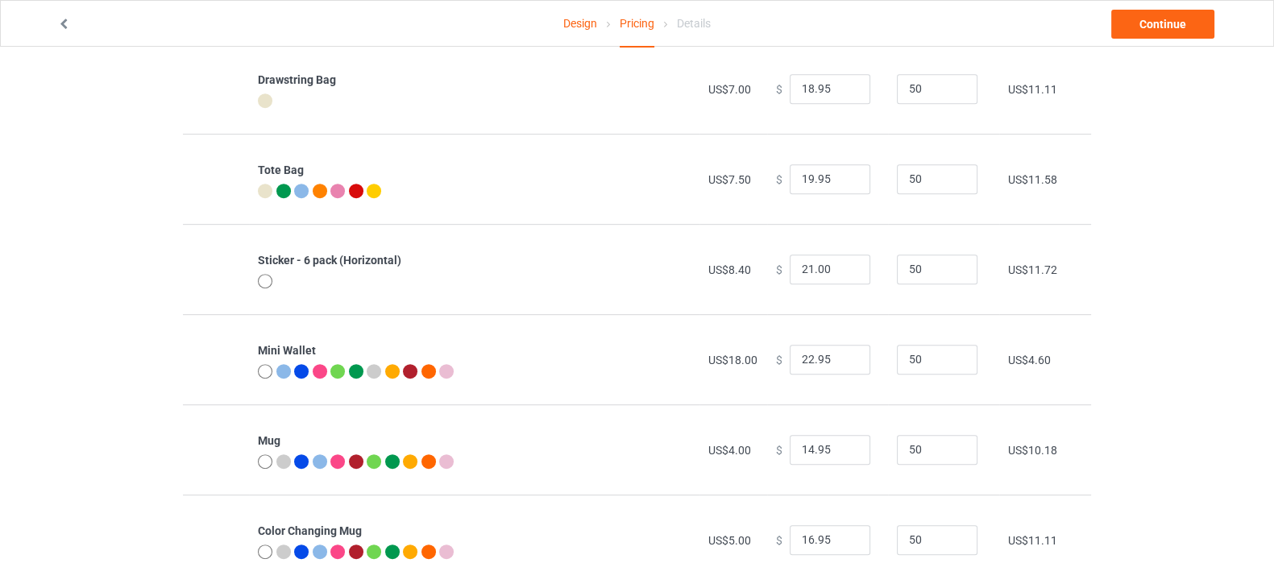
scroll to position [1209, 0]
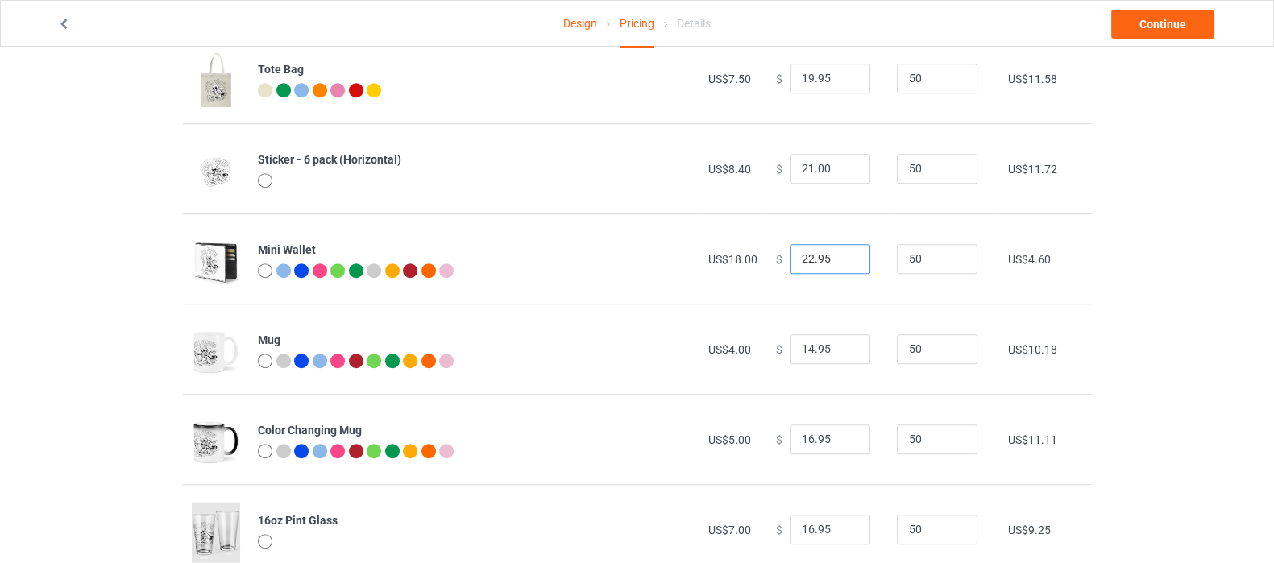
drag, startPoint x: 829, startPoint y: 260, endPoint x: 746, endPoint y: 268, distance: 83.5
click at [746, 268] on tr "Mini Wallet US$18.00 $ 22.95 50 US$4.60" at bounding box center [637, 259] width 908 height 90
type input "26.00"
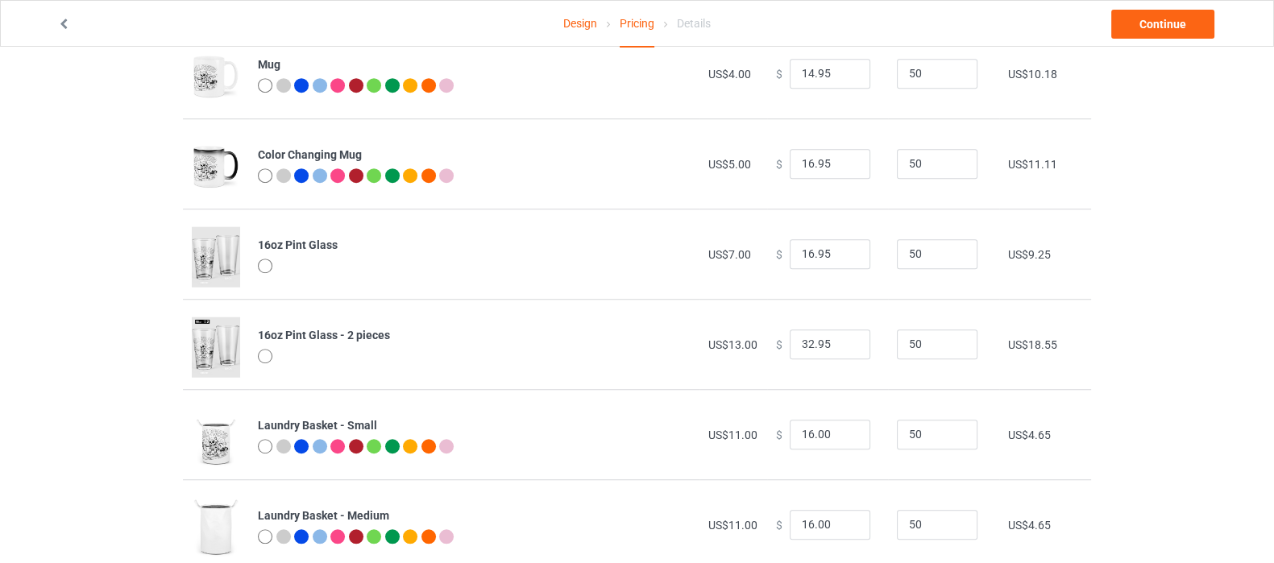
scroll to position [1510, 0]
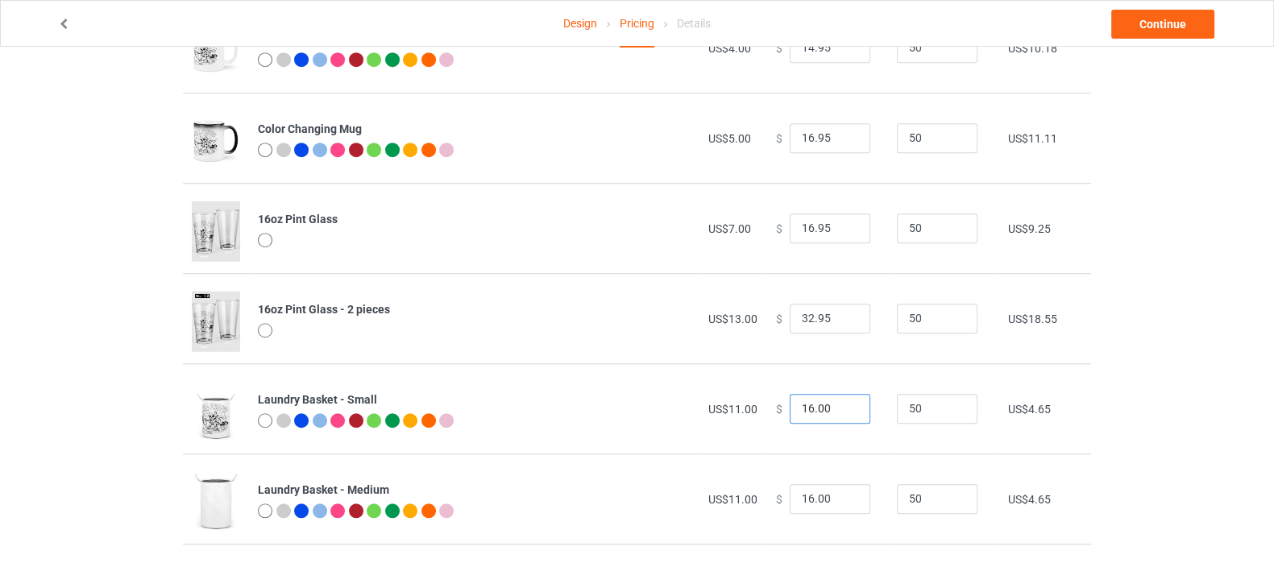
drag, startPoint x: 827, startPoint y: 404, endPoint x: 737, endPoint y: 414, distance: 90.9
click at [737, 414] on tr "Laundry Basket - Small US$11.00 $ 16.00 50 US$4.65" at bounding box center [637, 408] width 908 height 90
type input "20.00"
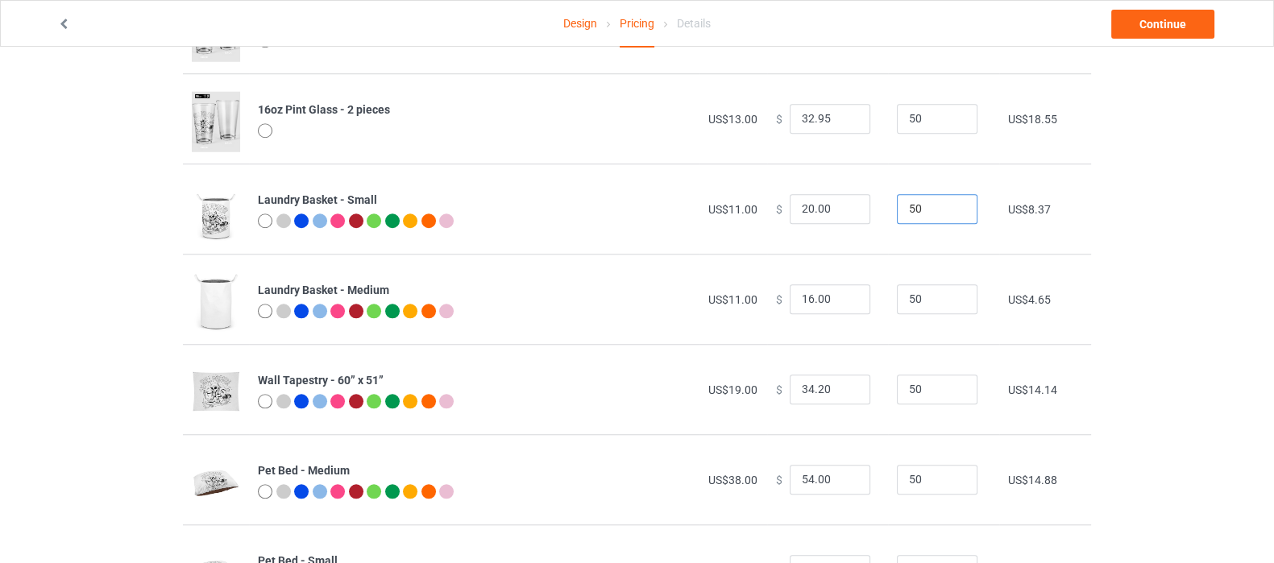
scroll to position [1713, 0]
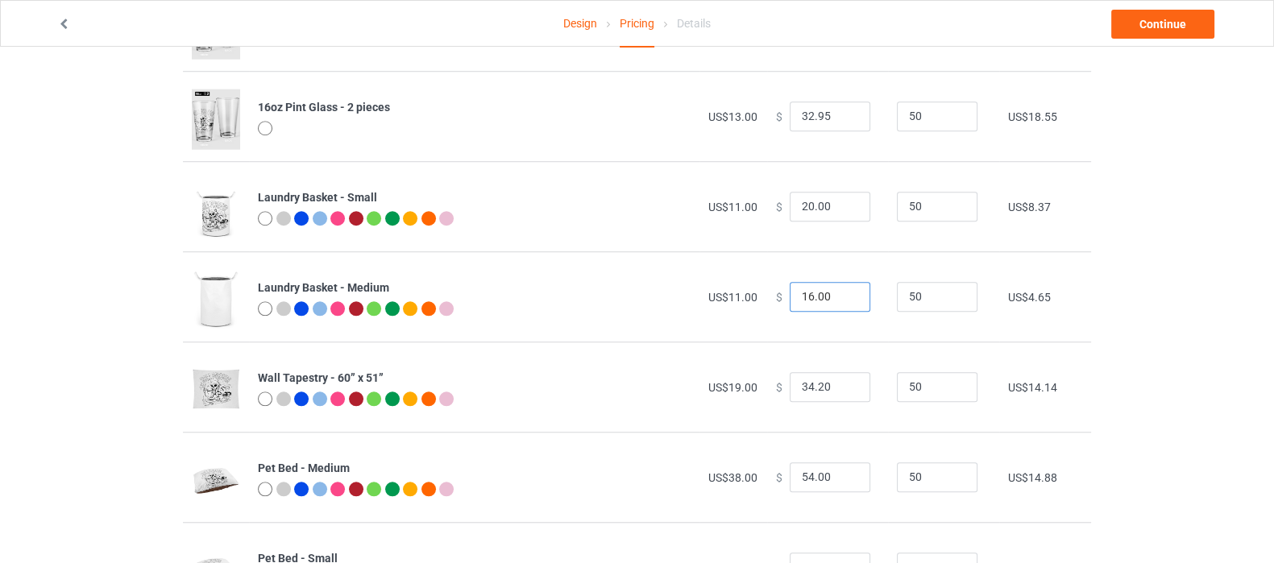
drag, startPoint x: 828, startPoint y: 296, endPoint x: 725, endPoint y: 315, distance: 104.2
click at [725, 315] on tr "Laundry Basket - Medium US$11.00 $ 16.00 50 US$4.65" at bounding box center [637, 296] width 908 height 90
type input "20.00"
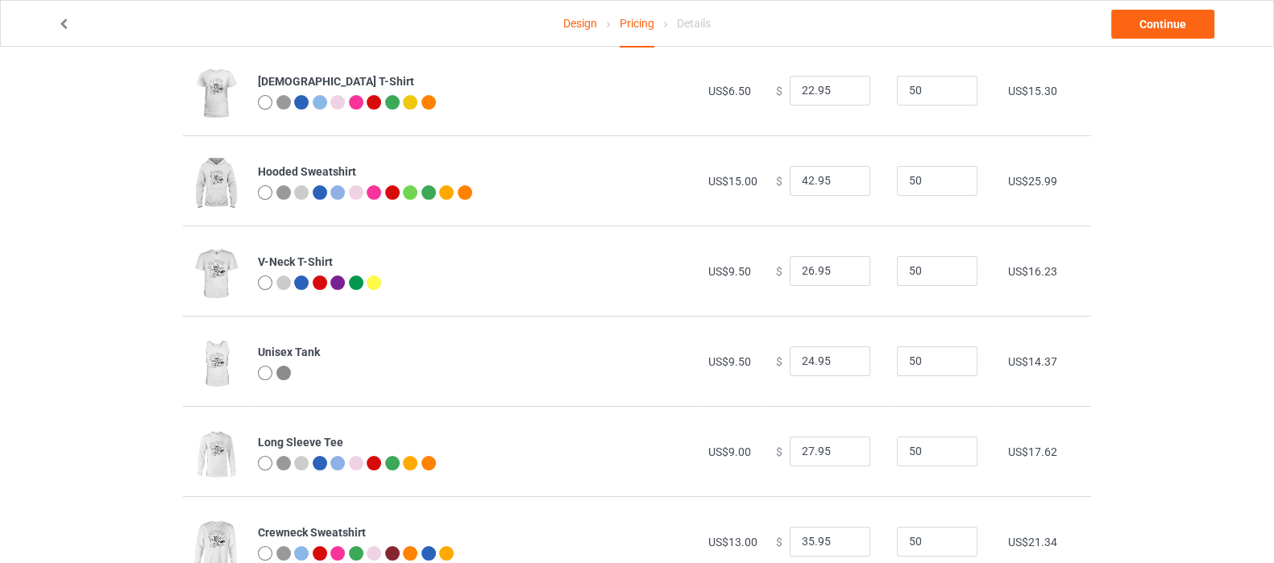
scroll to position [402, 0]
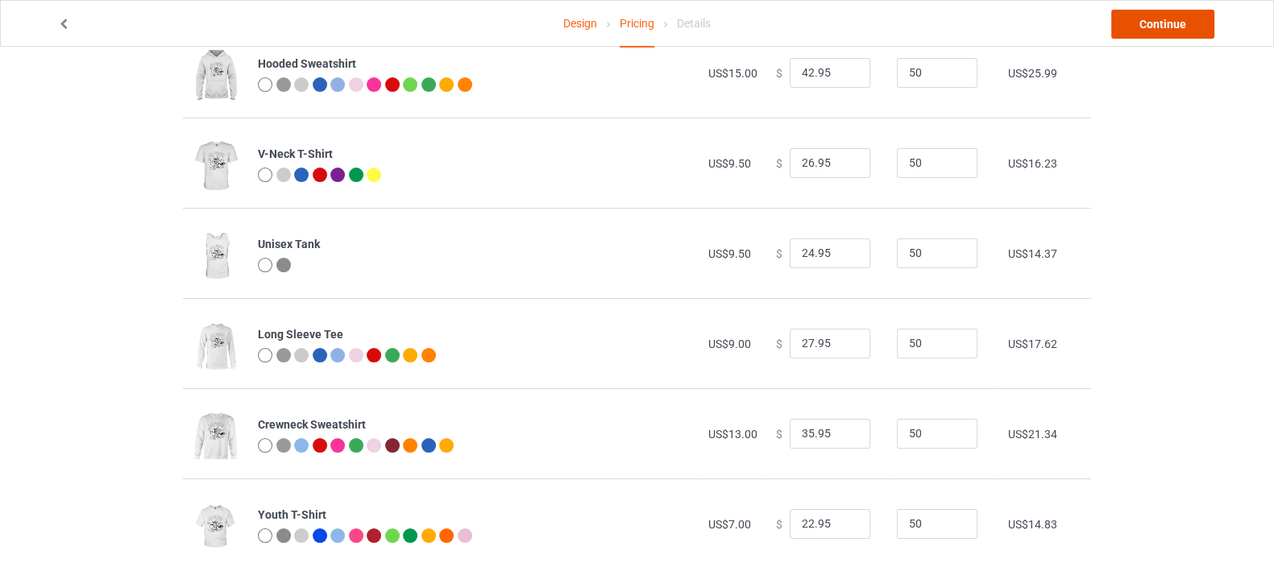
click at [1164, 26] on link "Continue" at bounding box center [1162, 24] width 103 height 29
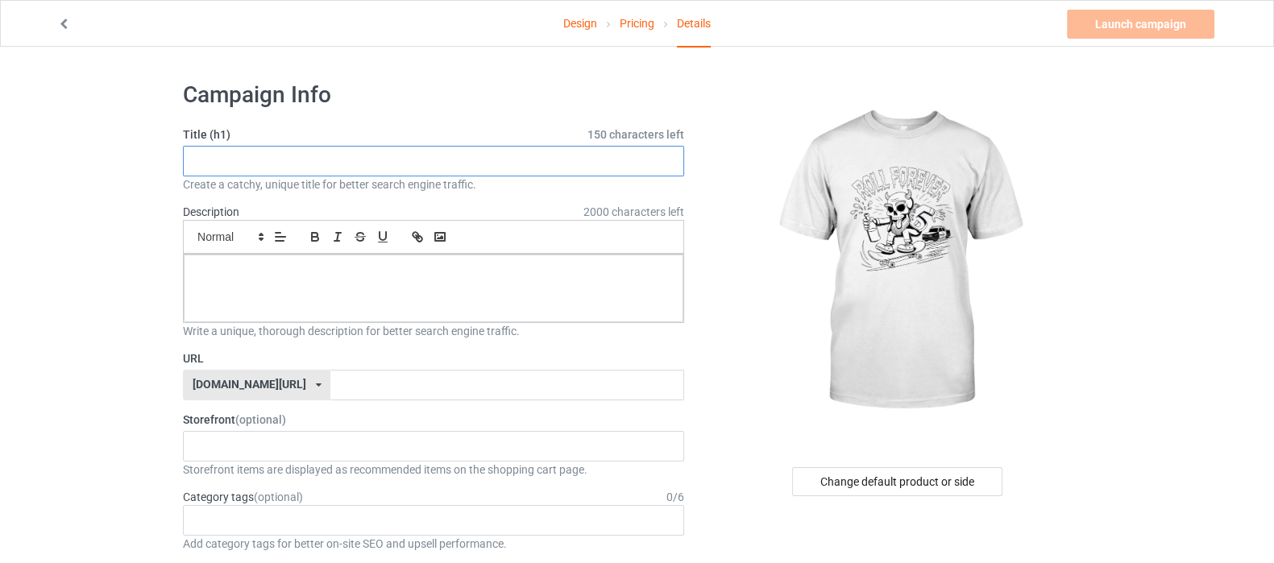
click at [321, 164] on input "text" at bounding box center [433, 161] width 501 height 31
type input "j"
type input "Joker"
click at [403, 275] on p at bounding box center [434, 272] width 474 height 15
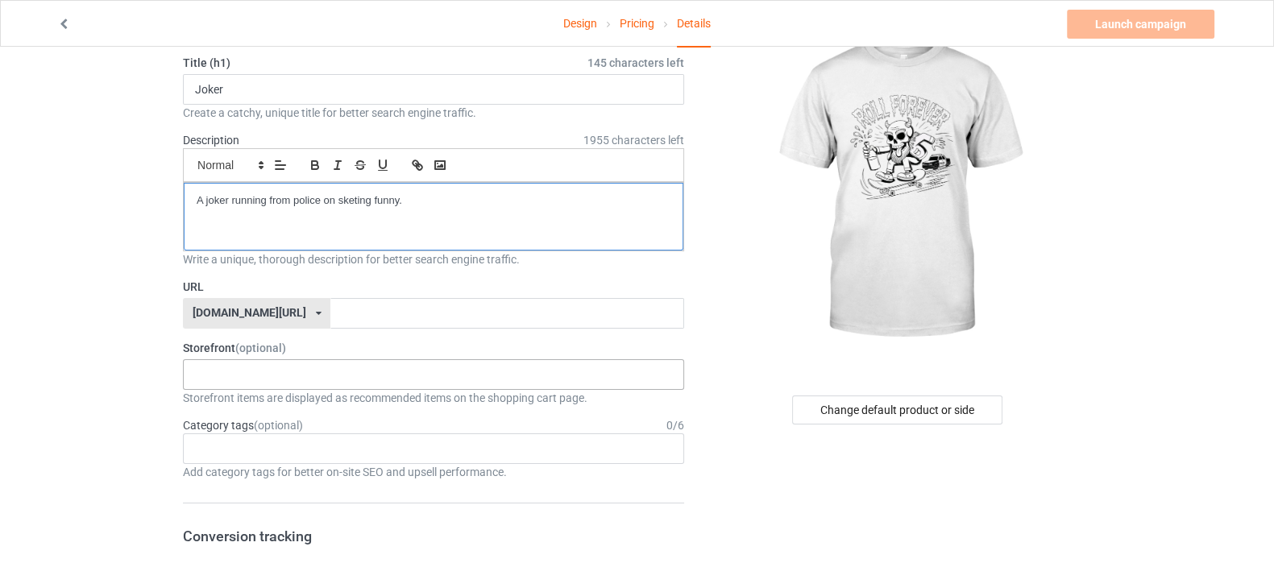
scroll to position [100, 0]
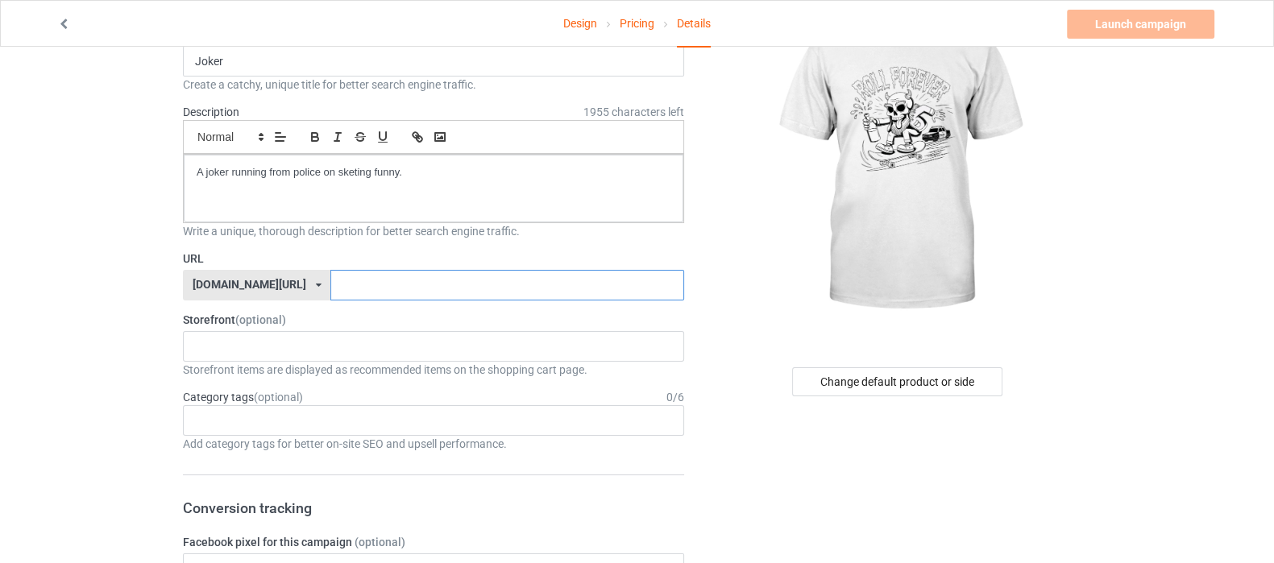
click at [336, 285] on input "text" at bounding box center [506, 285] width 353 height 31
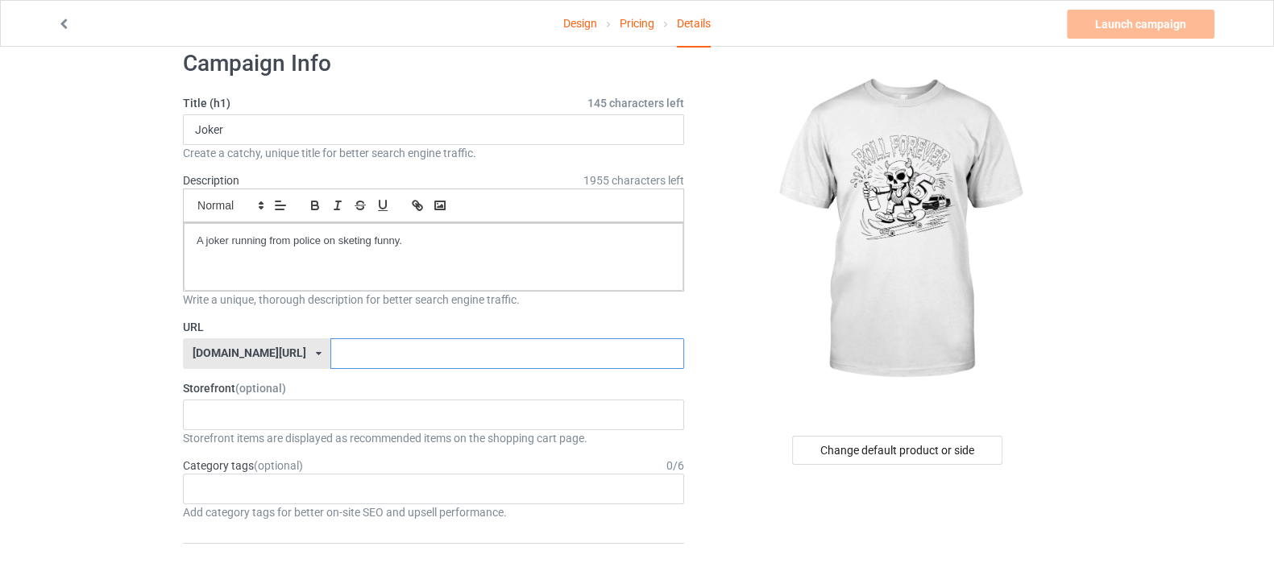
scroll to position [0, 0]
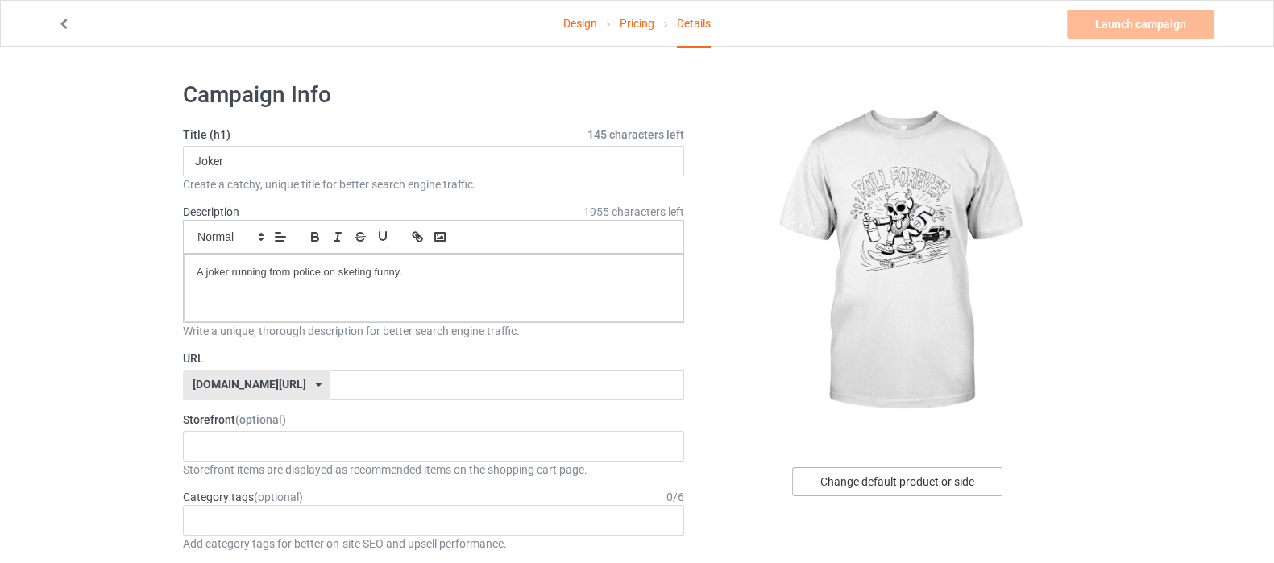
click at [890, 475] on div "Change default product or side" at bounding box center [897, 481] width 210 height 29
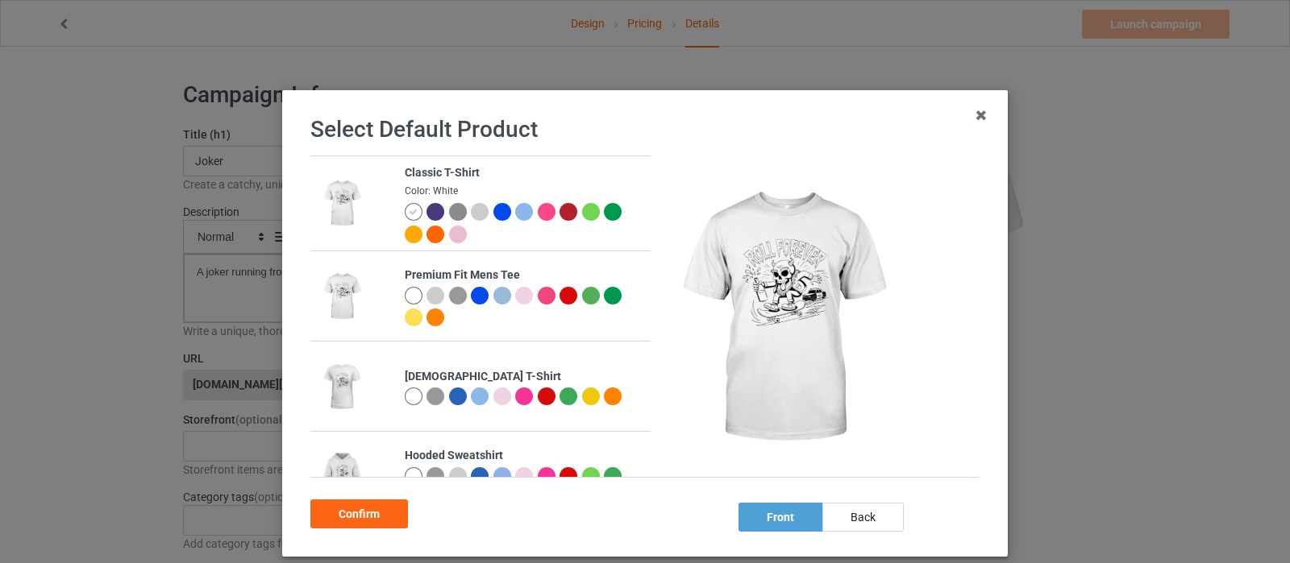
click at [405, 320] on div at bounding box center [414, 318] width 18 height 18
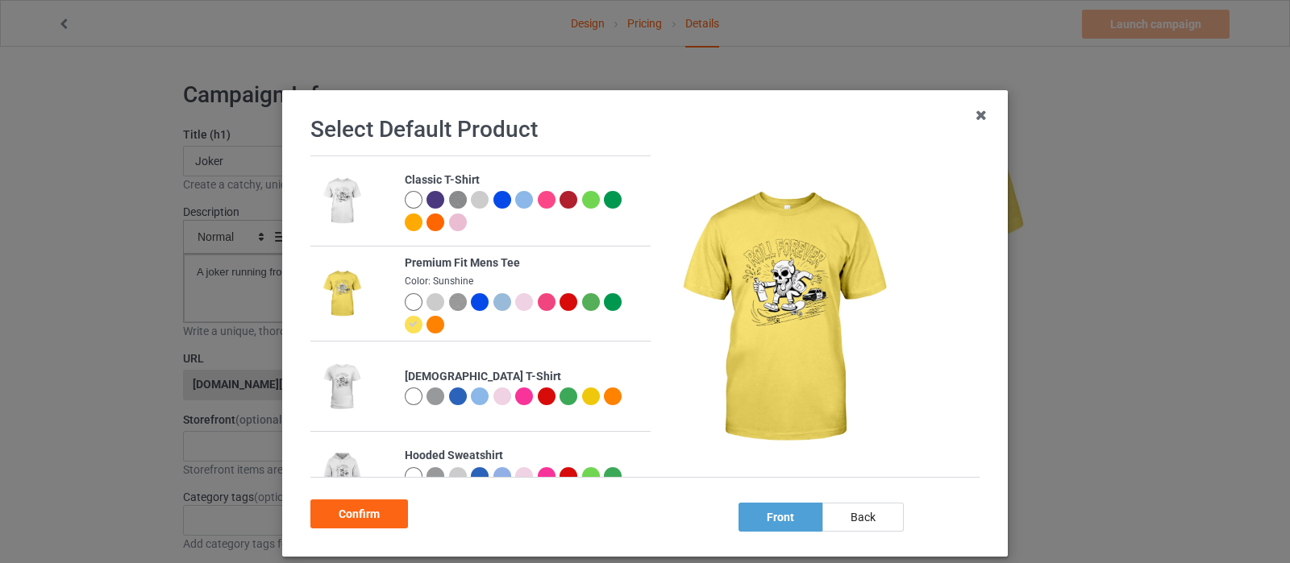
click at [559, 301] on div at bounding box center [568, 302] width 18 height 18
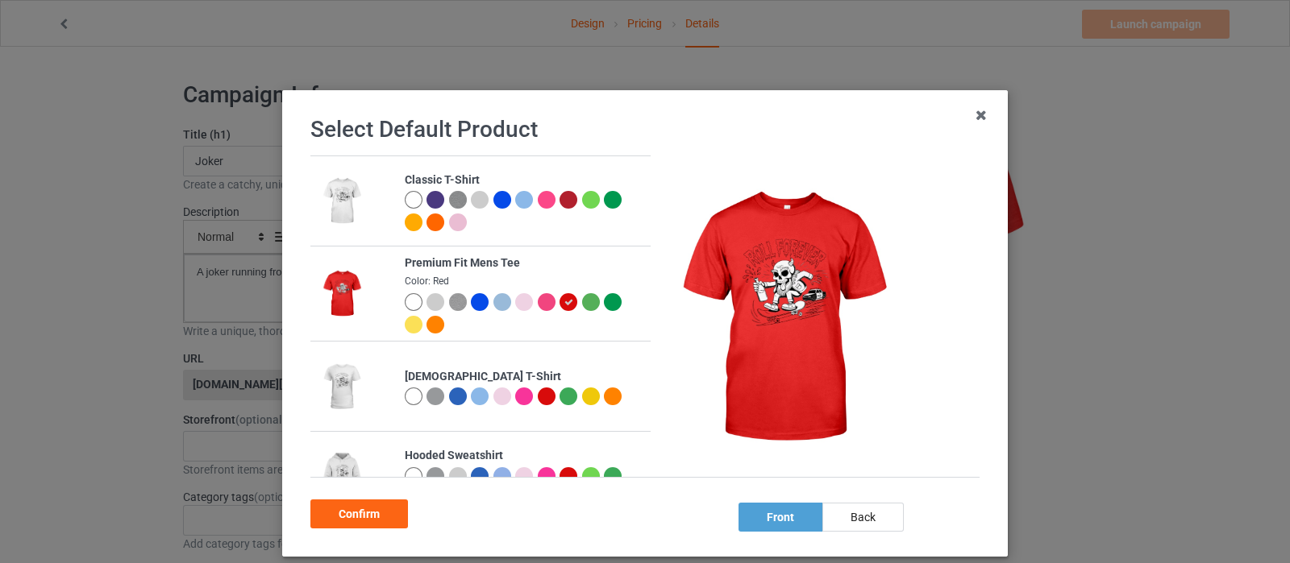
click at [516, 307] on div at bounding box center [524, 302] width 18 height 18
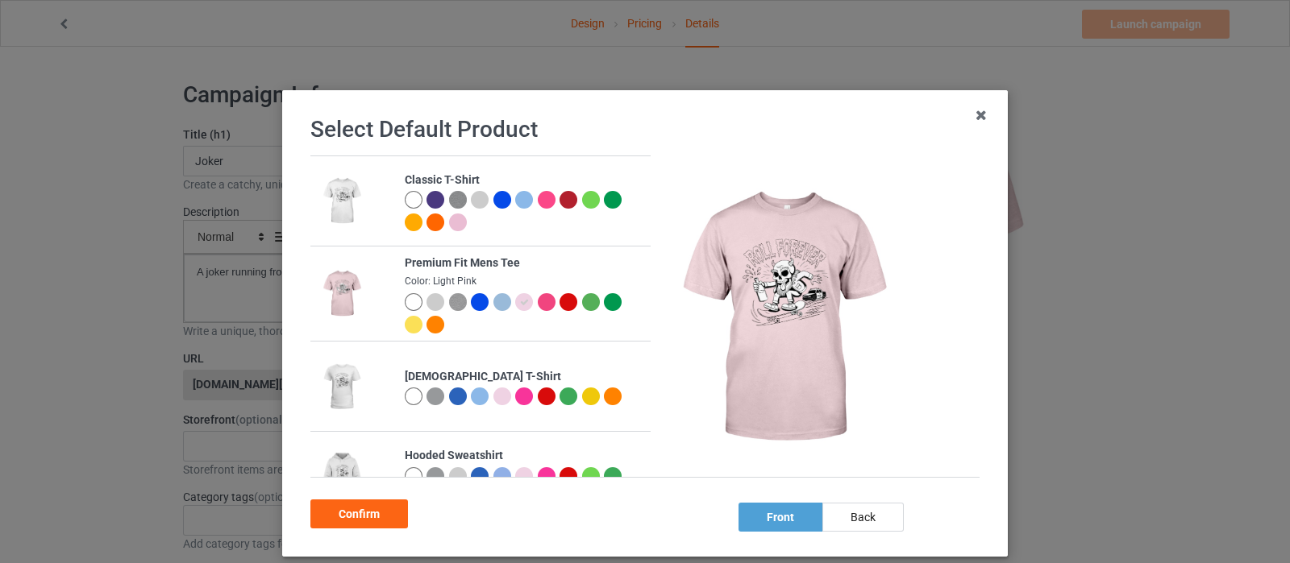
click at [426, 328] on div at bounding box center [435, 325] width 18 height 18
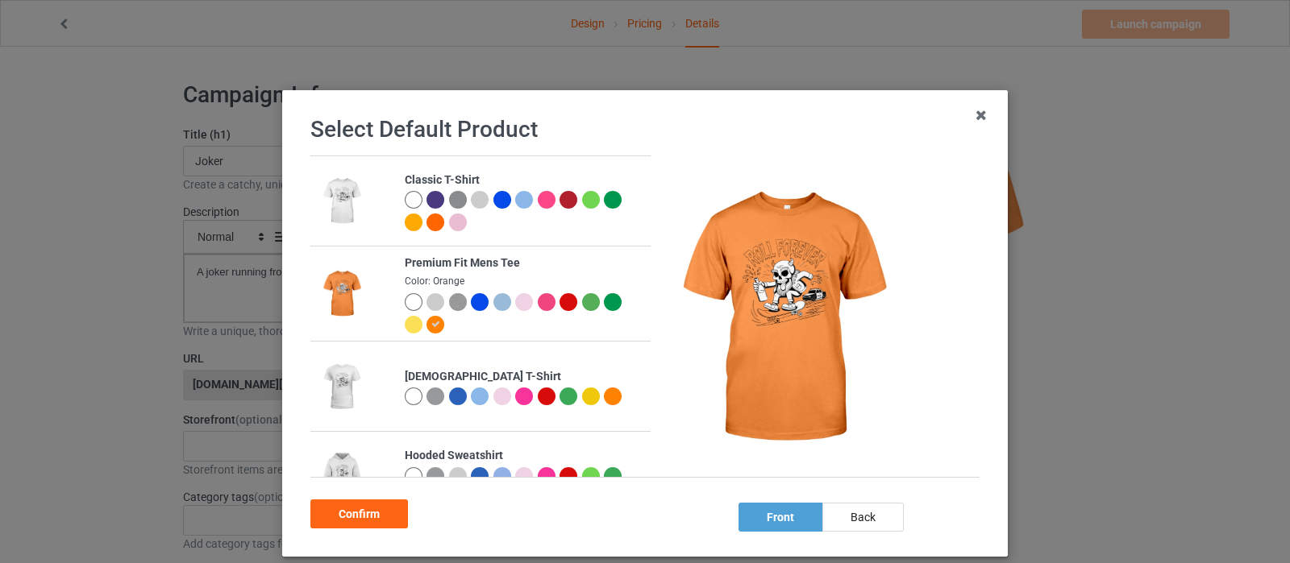
click at [405, 302] on div at bounding box center [414, 302] width 18 height 18
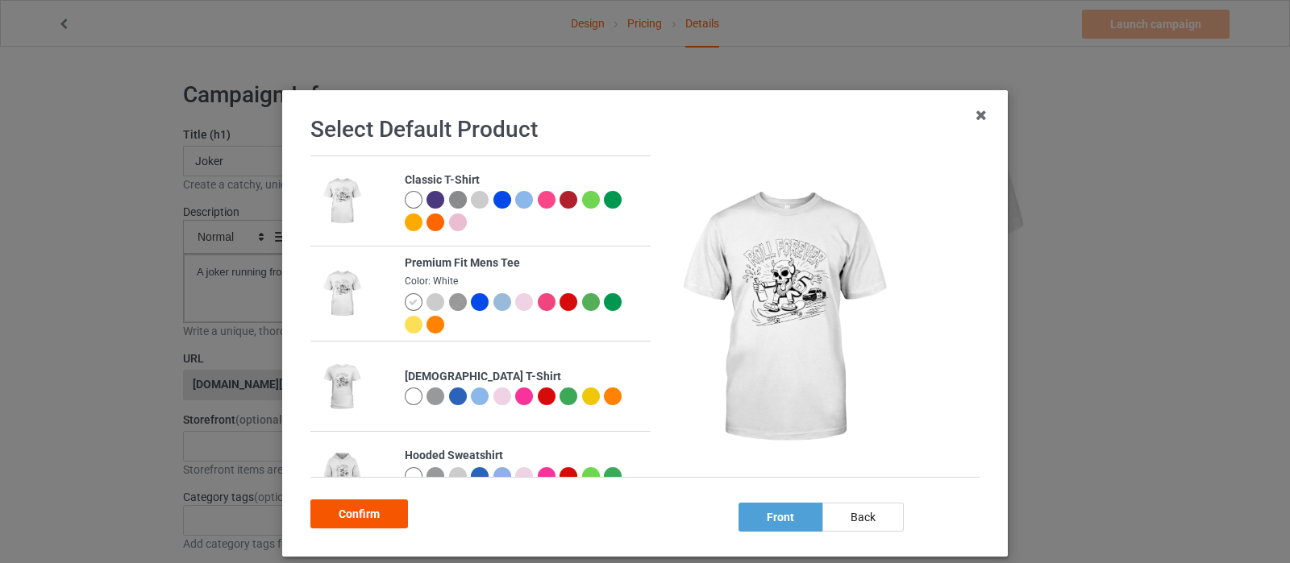
click at [362, 510] on div "Confirm" at bounding box center [359, 514] width 98 height 29
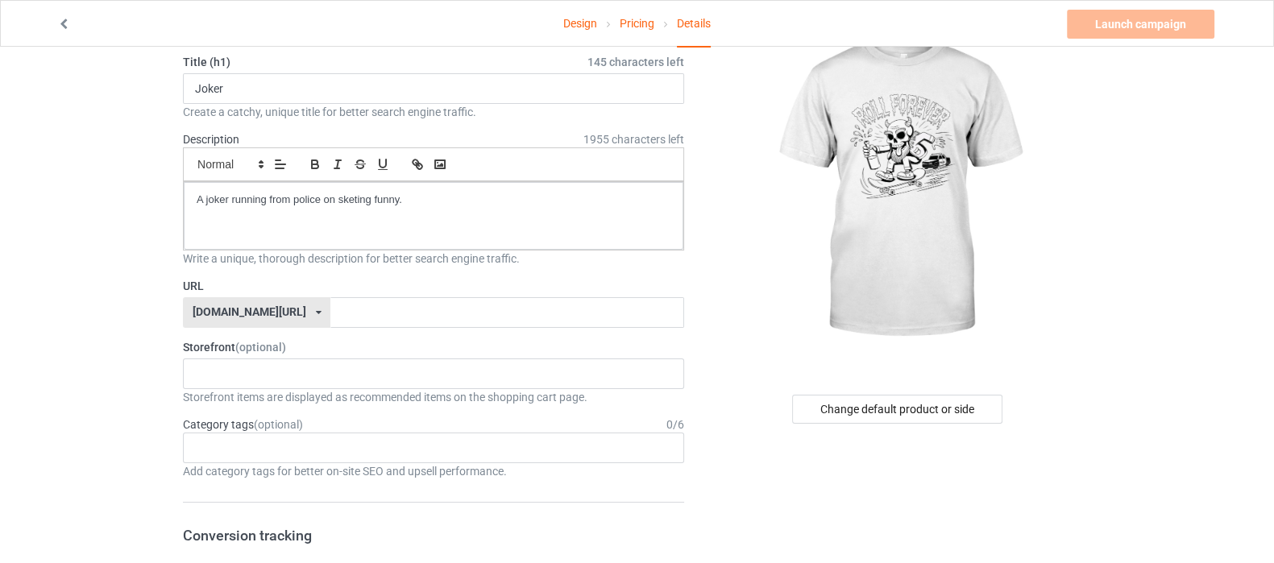
scroll to position [100, 0]
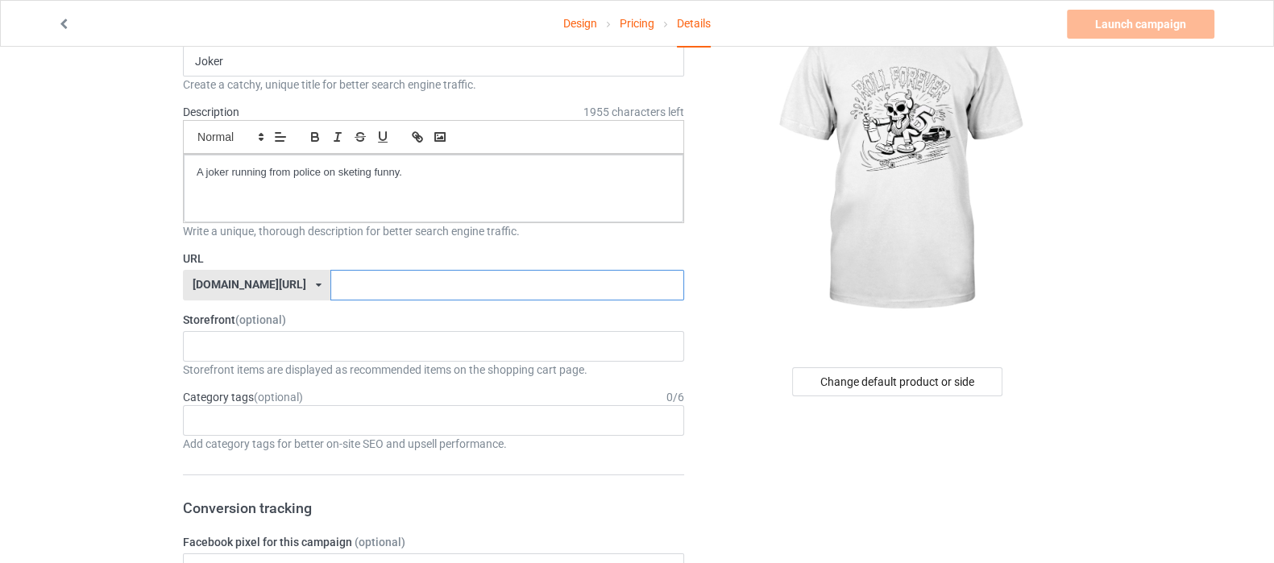
click at [437, 289] on input "text" at bounding box center [506, 285] width 353 height 31
type input "jokerfunny"
click at [367, 334] on div "Shop What You Love Your Liking Style Happy New Year Merry Christmas 658d743a5e6…" at bounding box center [433, 346] width 501 height 31
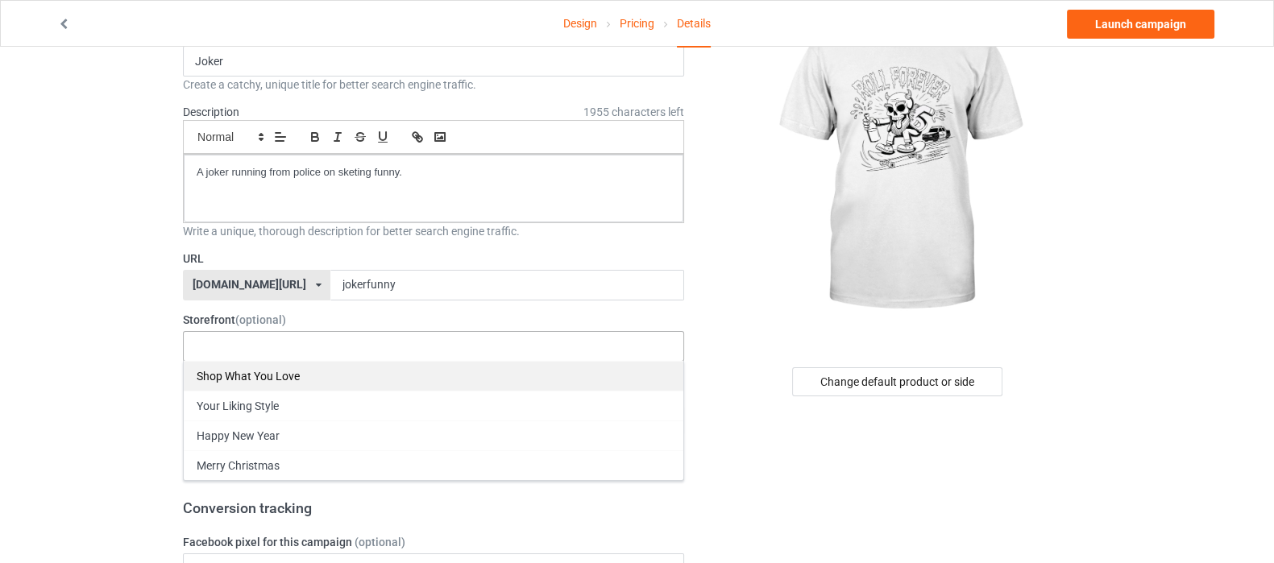
click at [345, 368] on div "Shop What You Love" at bounding box center [434, 376] width 500 height 30
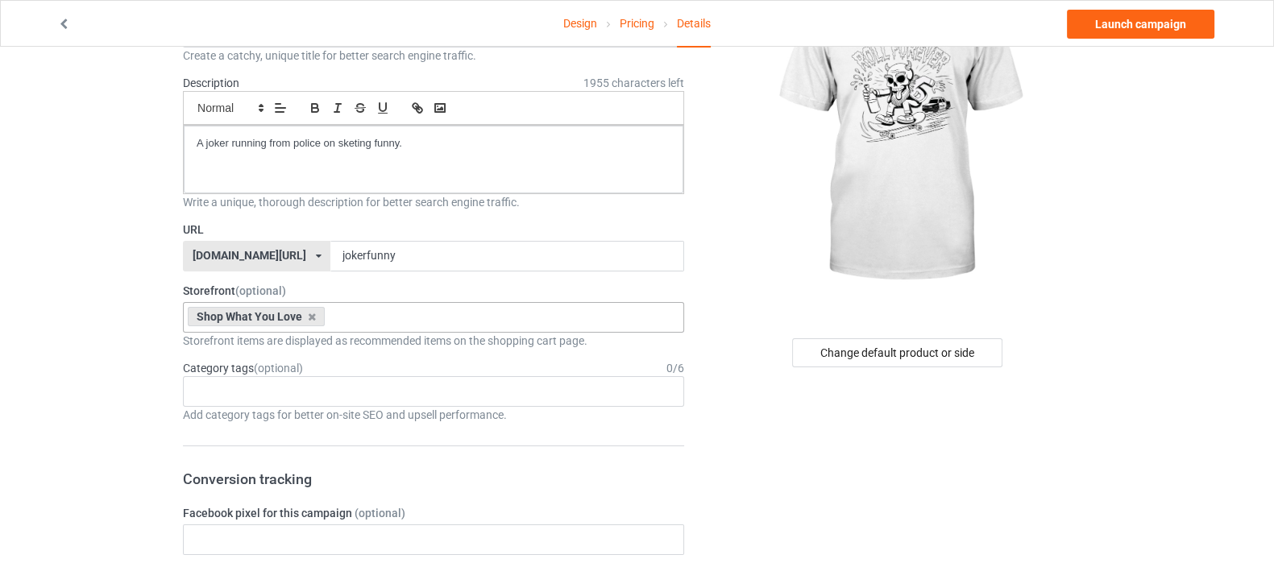
scroll to position [302, 0]
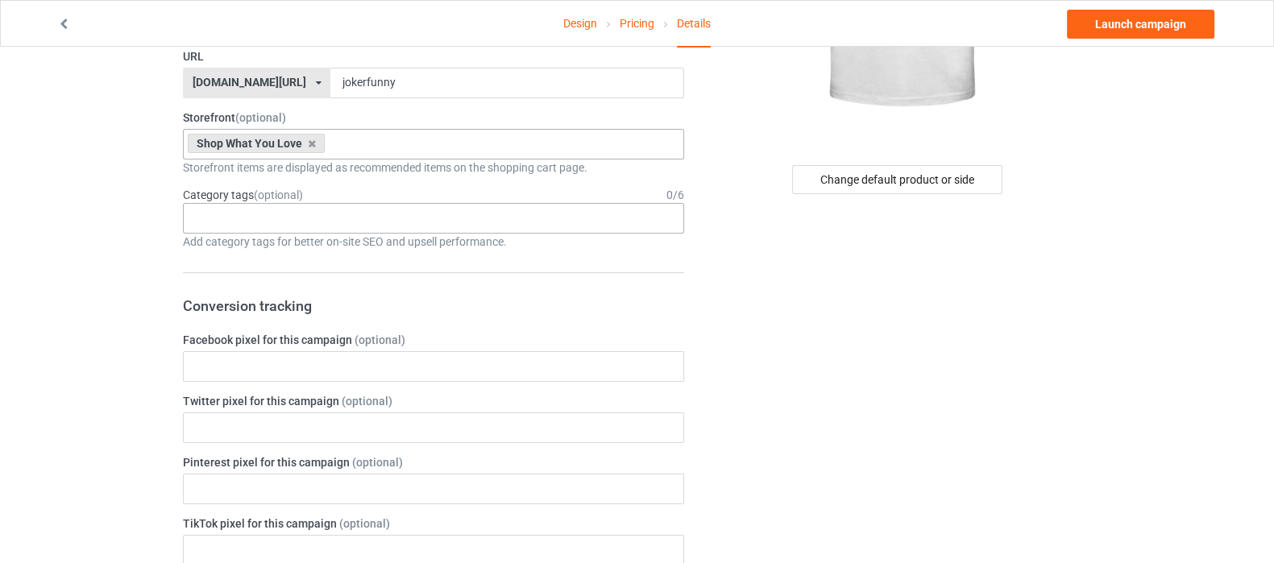
click at [331, 221] on div "Age > [DEMOGRAPHIC_DATA] > 1 Age > [DEMOGRAPHIC_DATA] Months > 1 Month Age > [D…" at bounding box center [433, 218] width 501 height 31
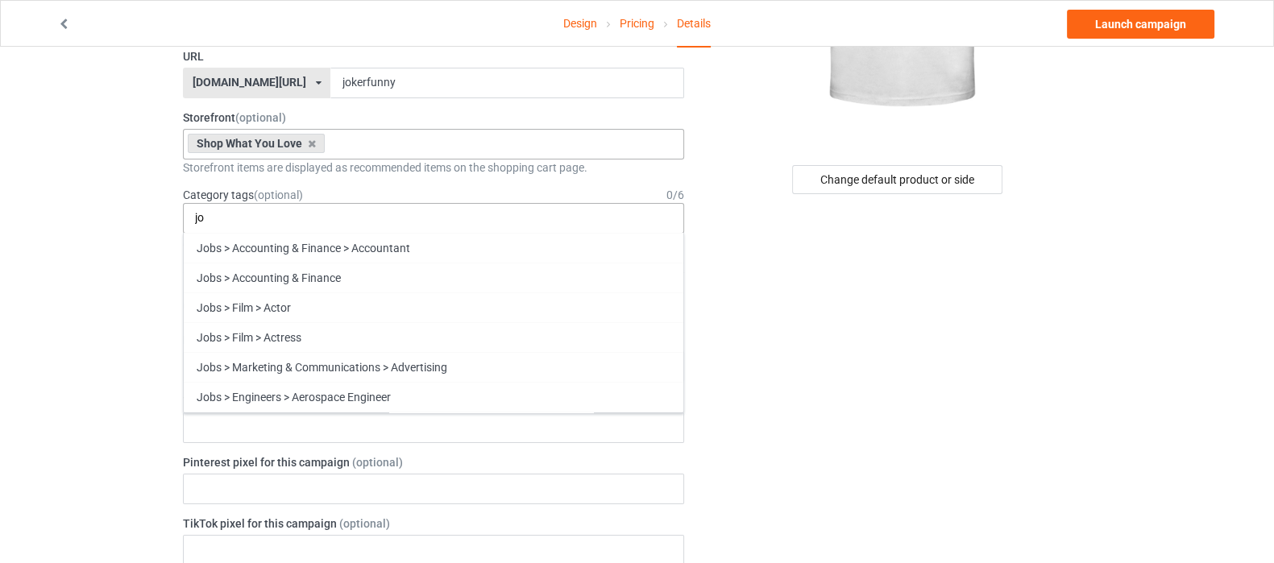
type input "j"
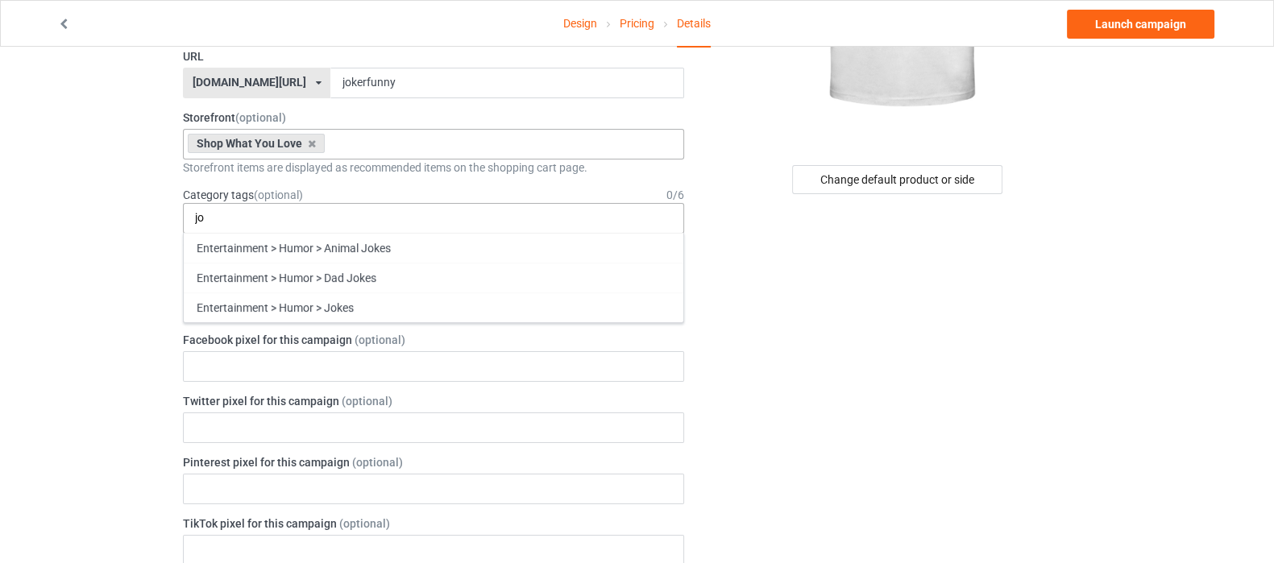
type input "j"
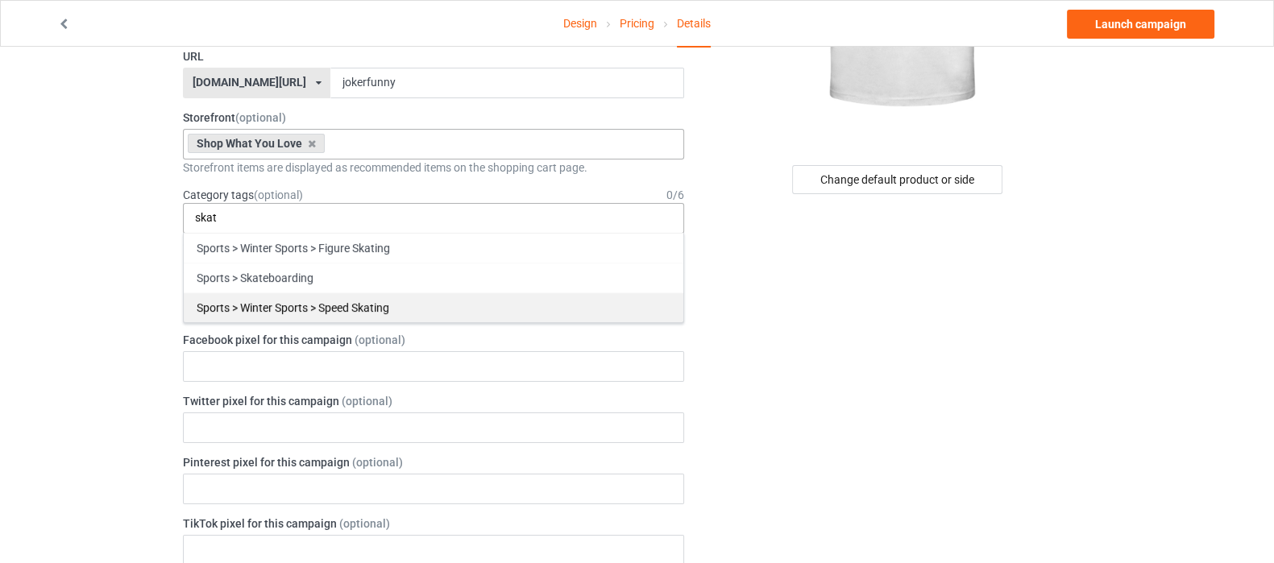
type input "skat"
click at [318, 308] on div "Sports > Winter Sports > Speed Skating" at bounding box center [434, 308] width 500 height 30
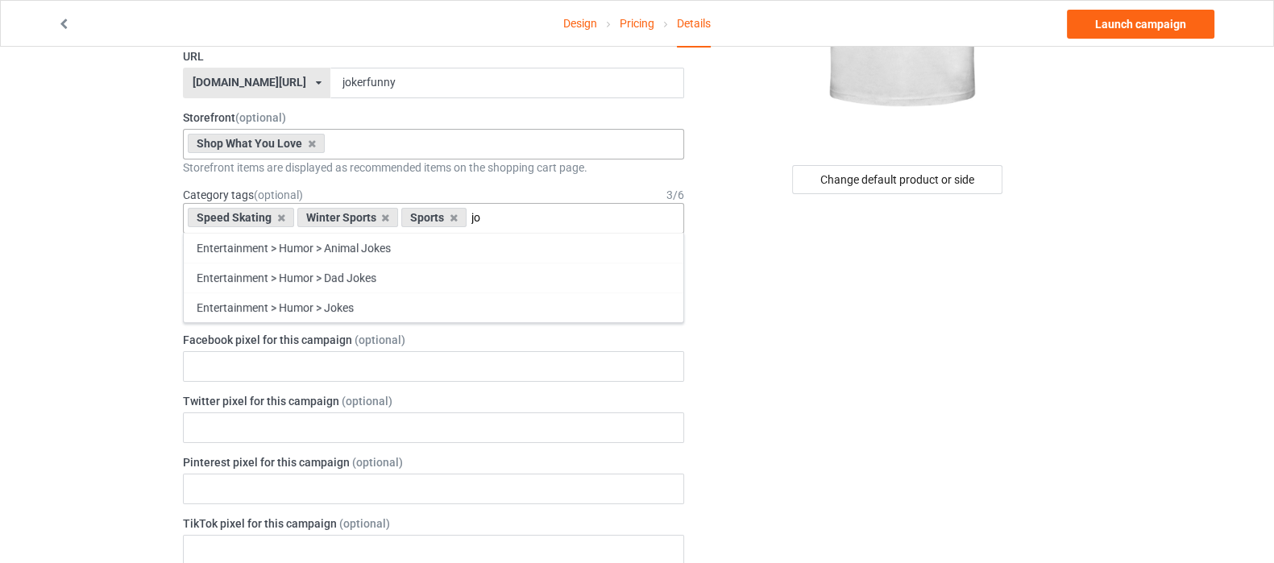
type input "j"
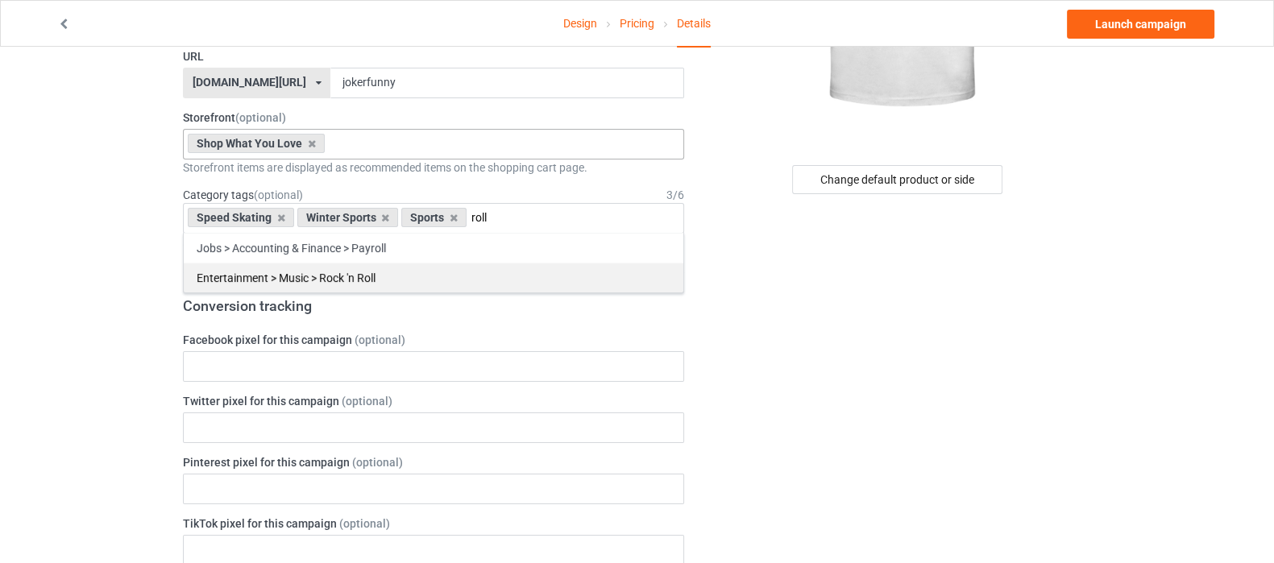
type input "roll"
click at [407, 275] on div "Entertainment > Music > Rock 'n Roll" at bounding box center [434, 278] width 500 height 30
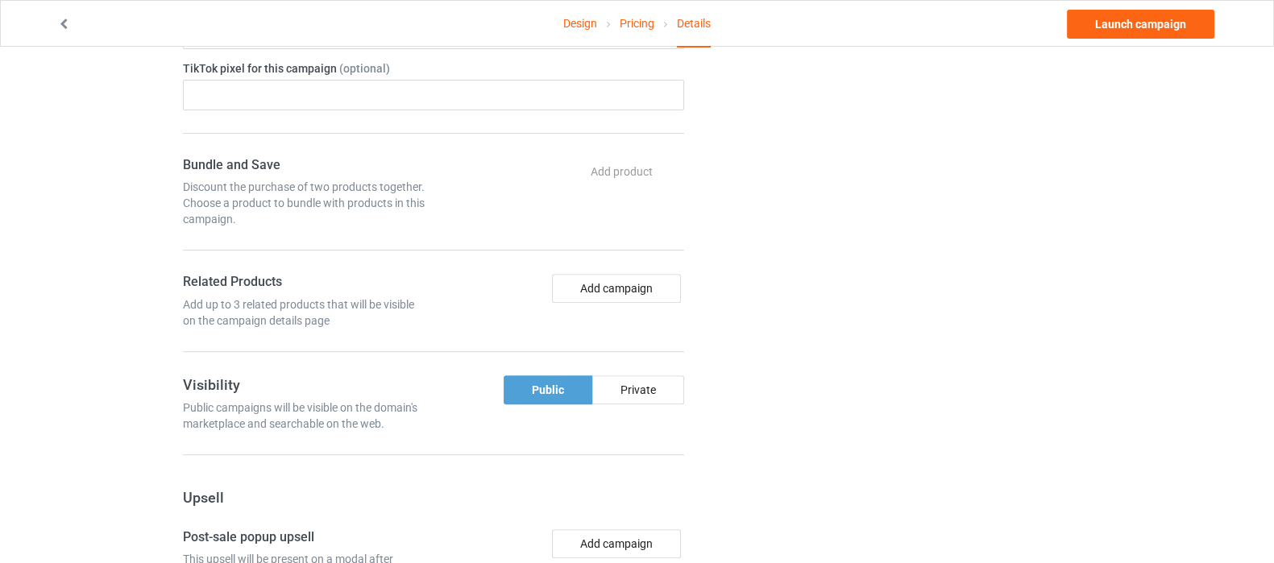
scroll to position [805, 0]
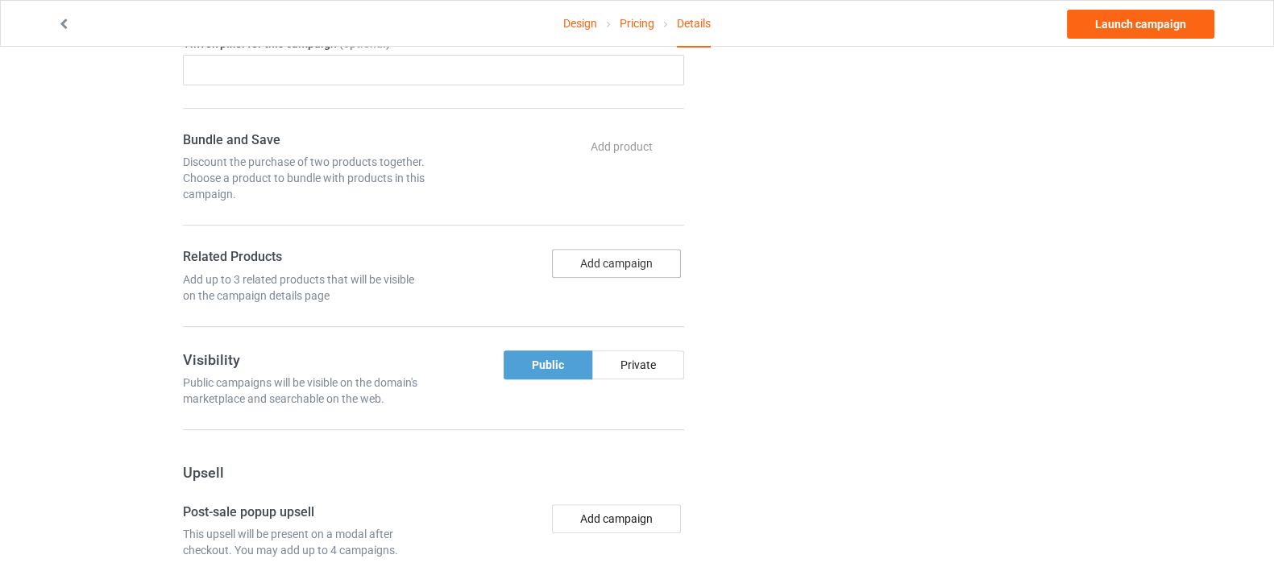
click at [604, 261] on button "Add campaign" at bounding box center [616, 263] width 129 height 29
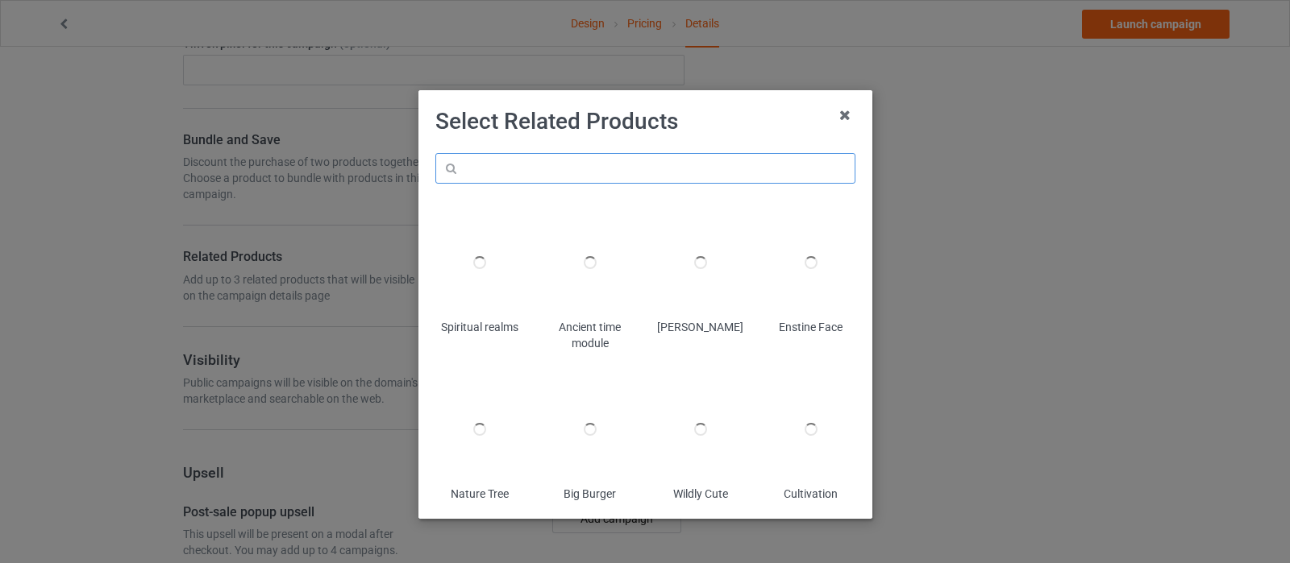
click at [572, 168] on input "text" at bounding box center [645, 168] width 420 height 31
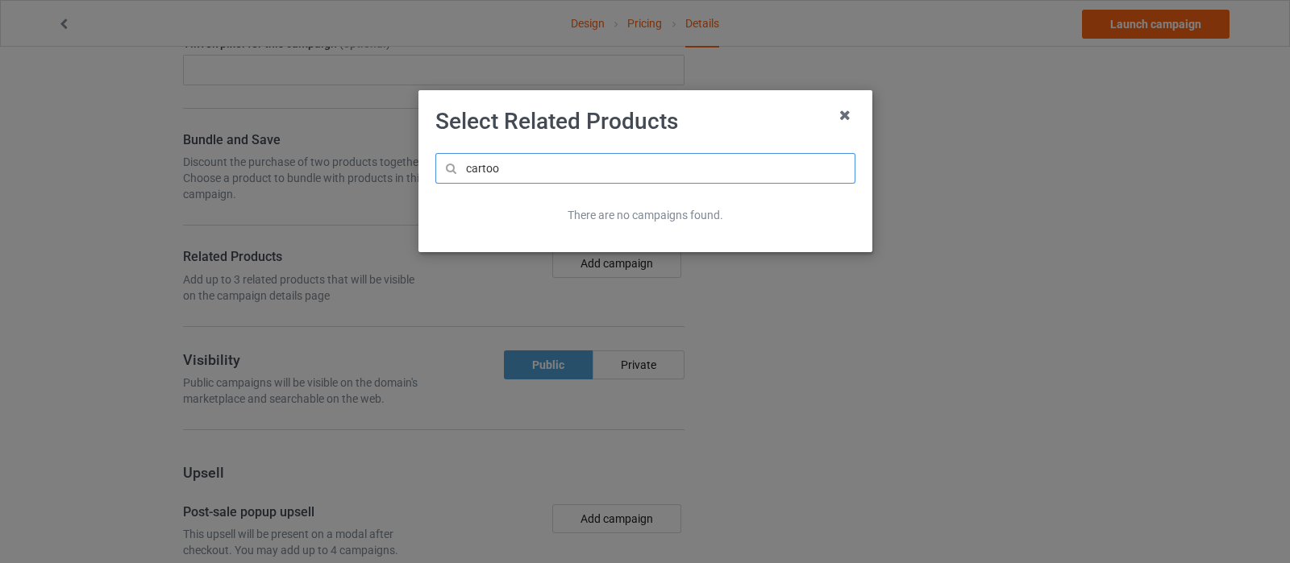
type input "cartoon"
click at [840, 120] on icon at bounding box center [845, 115] width 26 height 26
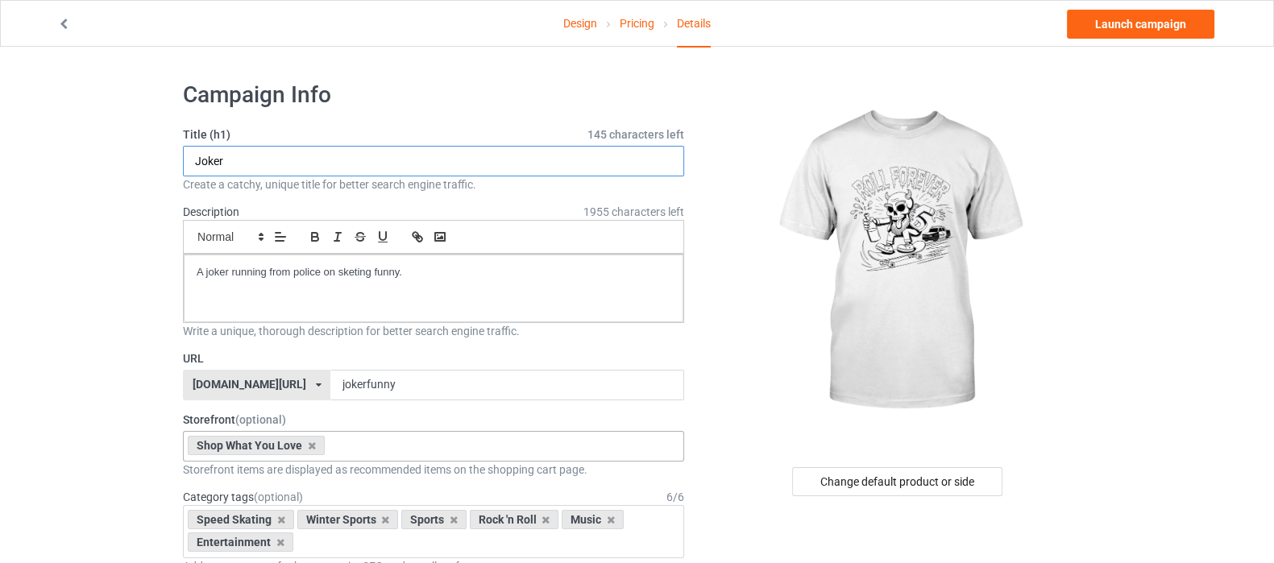
click at [275, 159] on input "Joker" at bounding box center [433, 161] width 501 height 31
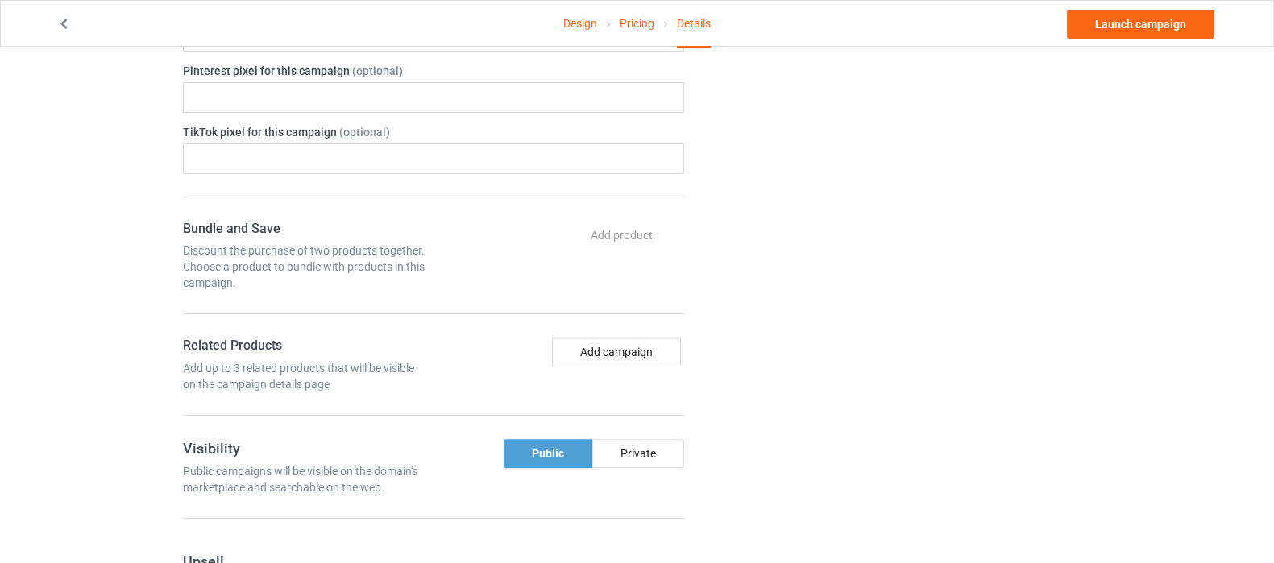
scroll to position [805, 0]
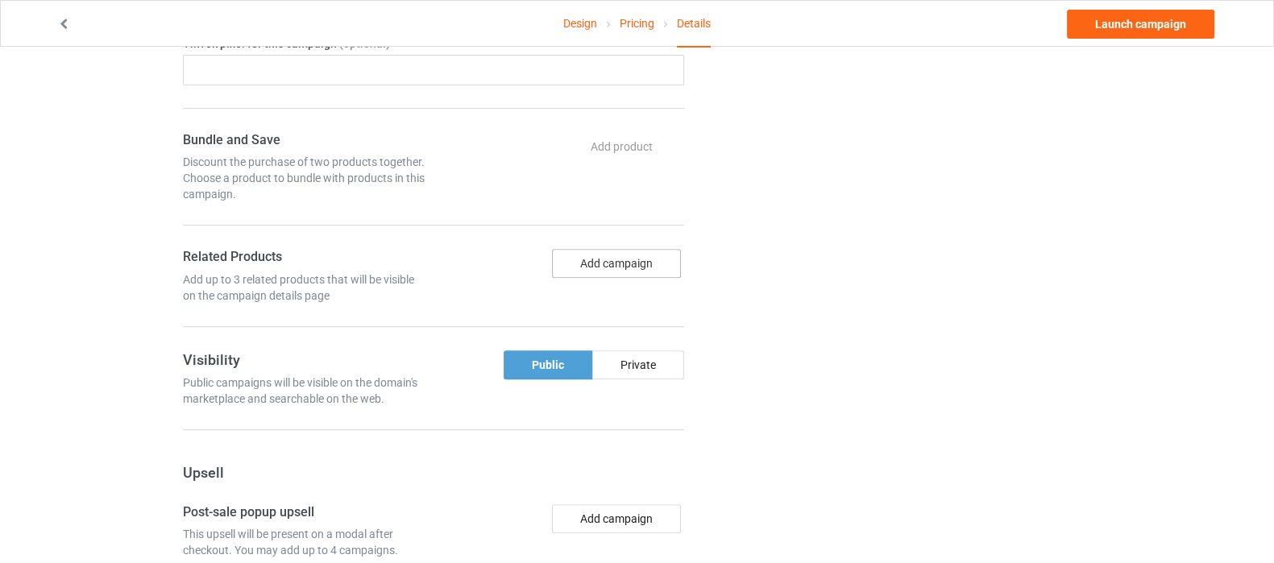
type input "Joker cartoon"
click at [596, 249] on button "Add campaign" at bounding box center [616, 263] width 129 height 29
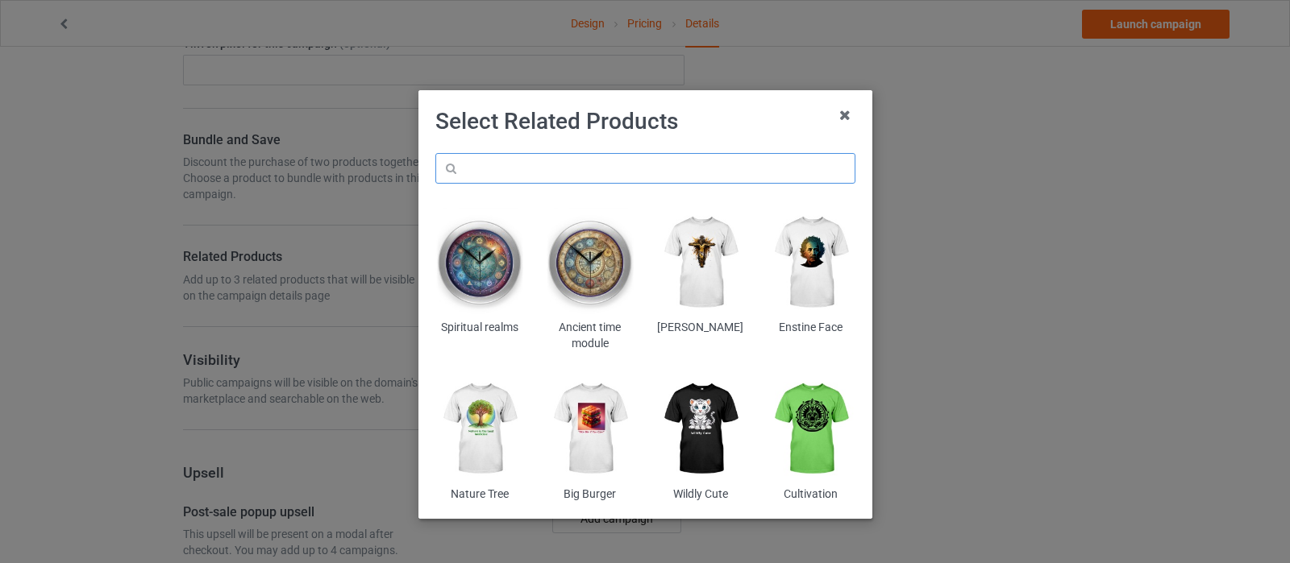
click at [594, 170] on input "text" at bounding box center [645, 168] width 420 height 31
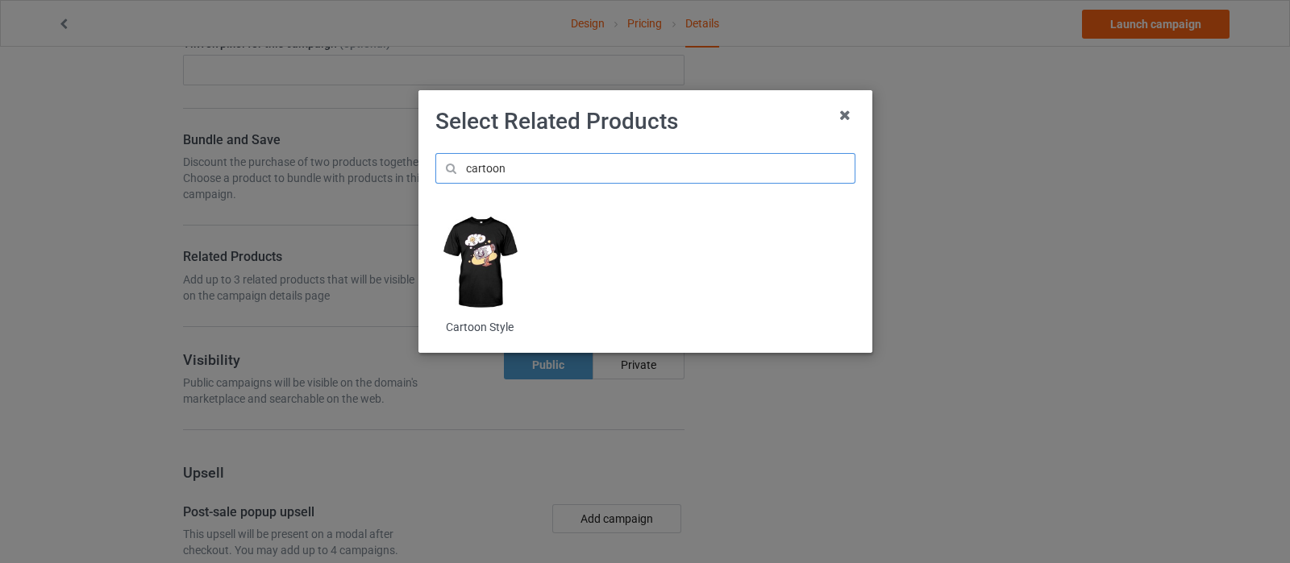
type input "cartoon"
click at [471, 245] on img at bounding box center [479, 263] width 88 height 110
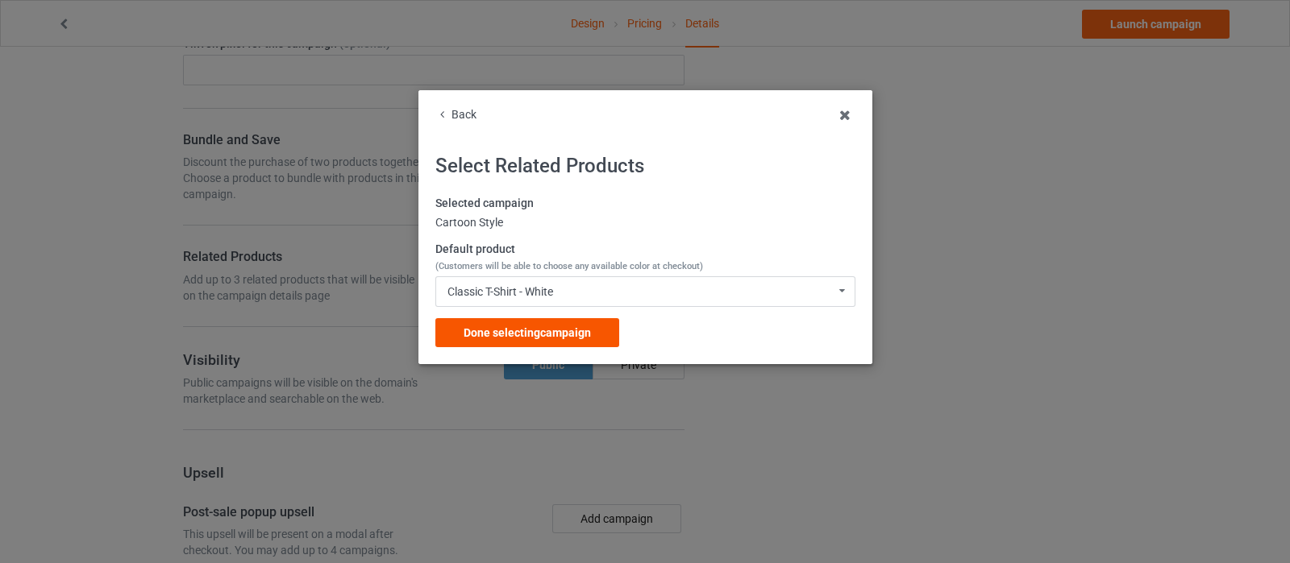
click at [555, 335] on span "Done selecting campaign" at bounding box center [526, 332] width 127 height 13
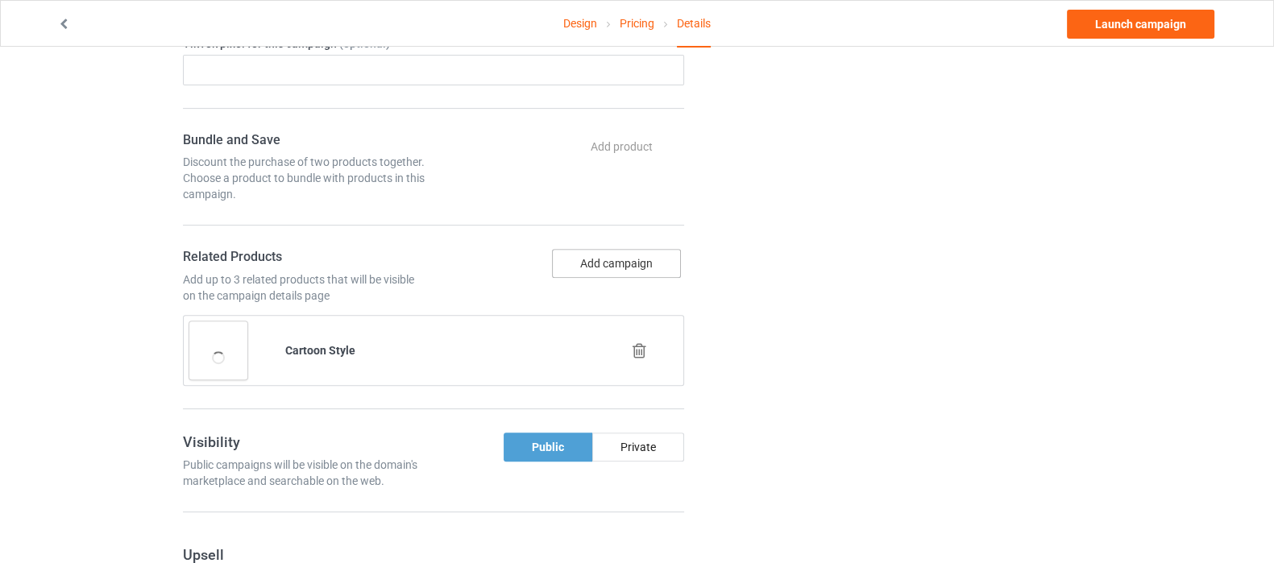
click at [614, 255] on button "Add campaign" at bounding box center [616, 263] width 129 height 29
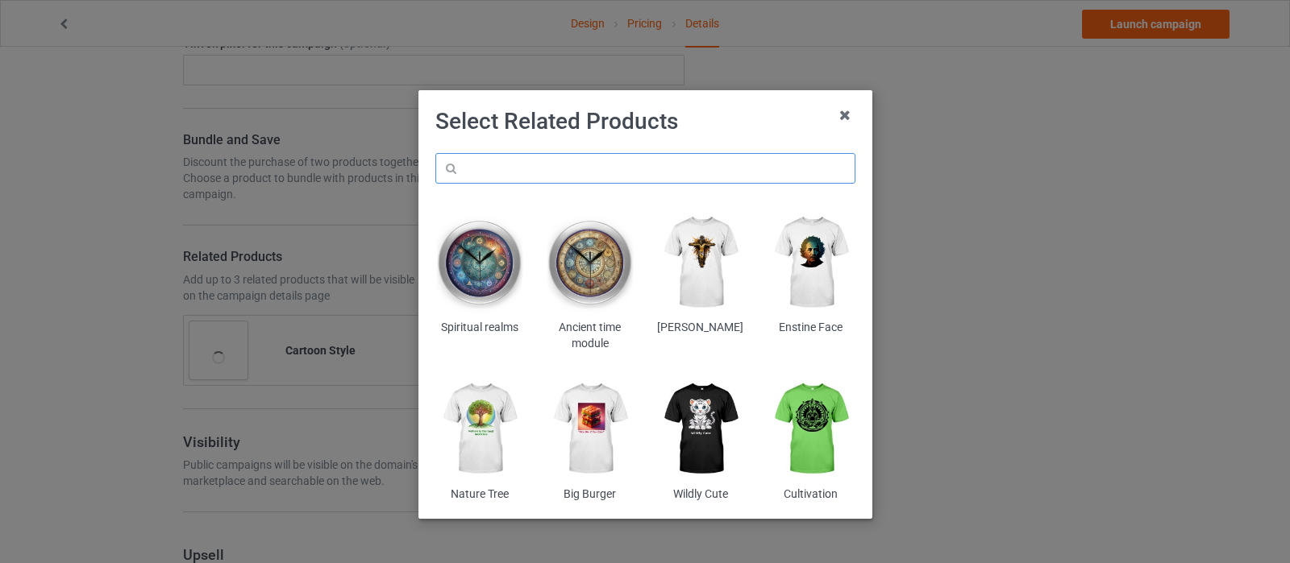
click at [560, 166] on input "text" at bounding box center [645, 168] width 420 height 31
type input "f"
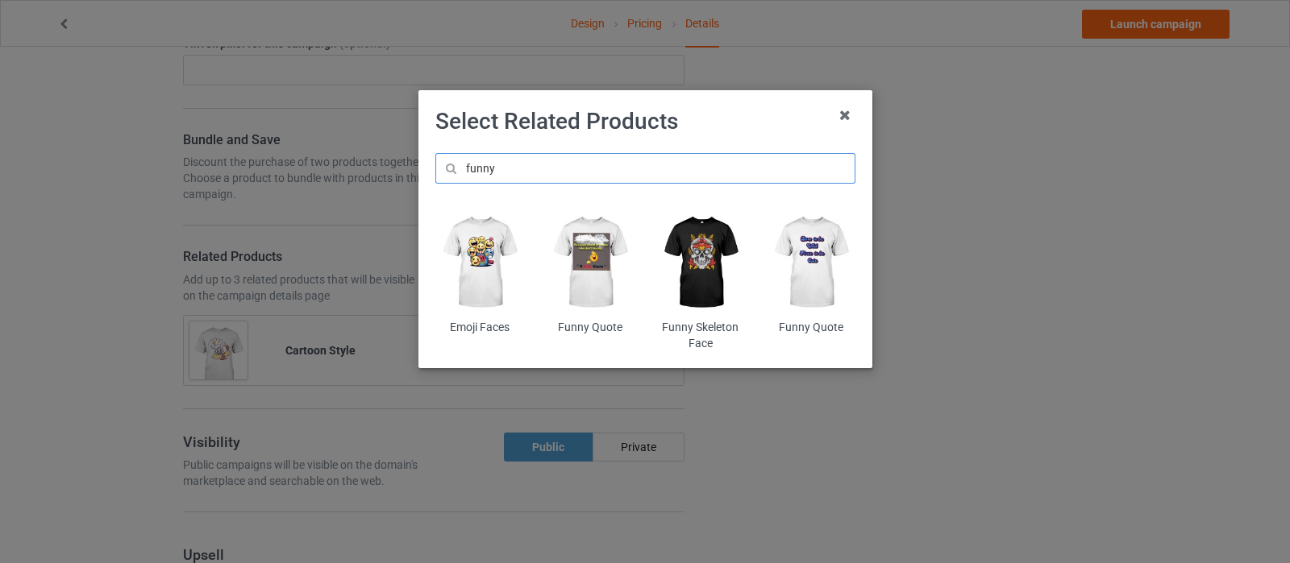
type input "funny"
click at [701, 249] on img at bounding box center [700, 263] width 88 height 110
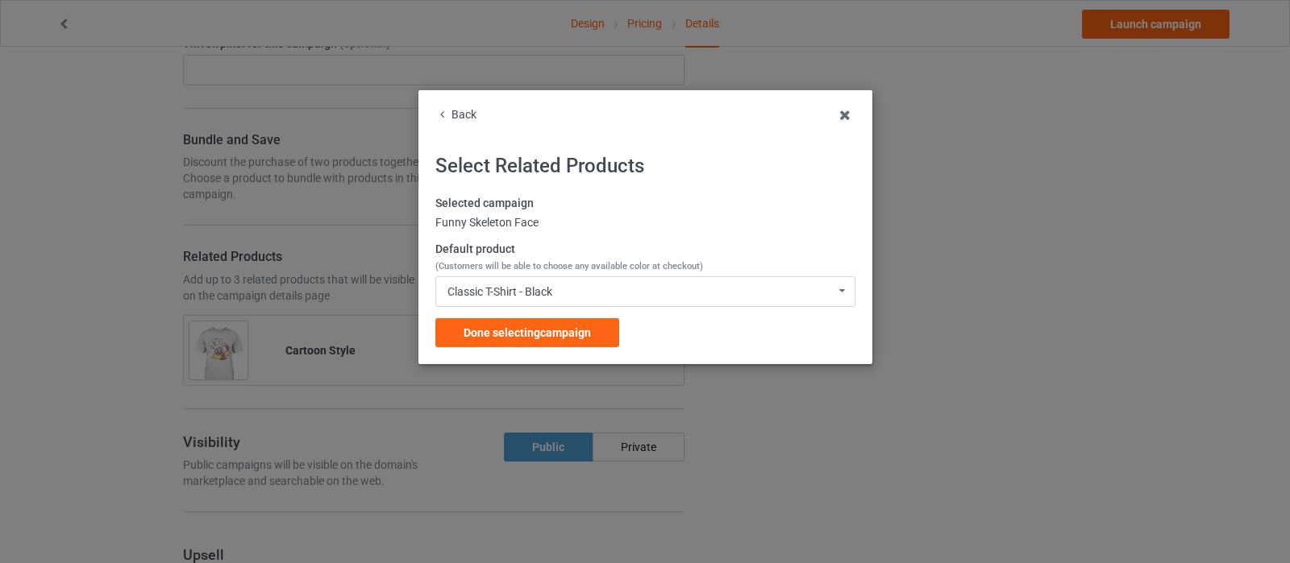
click at [451, 336] on div "Done selecting campaign" at bounding box center [527, 332] width 184 height 29
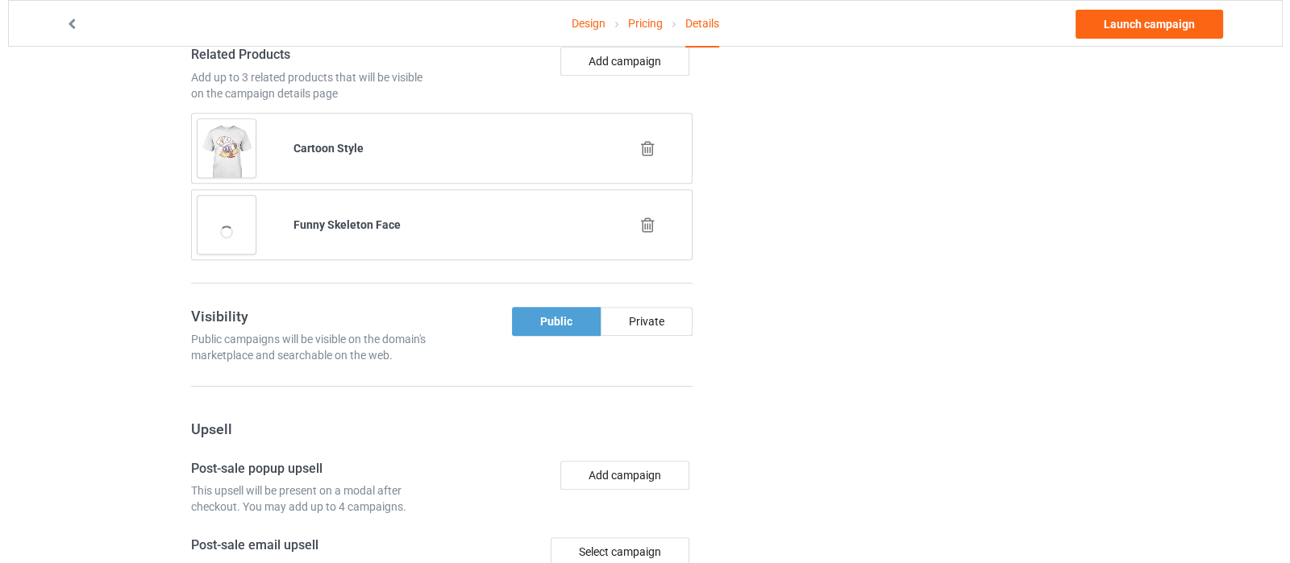
scroll to position [1309, 0]
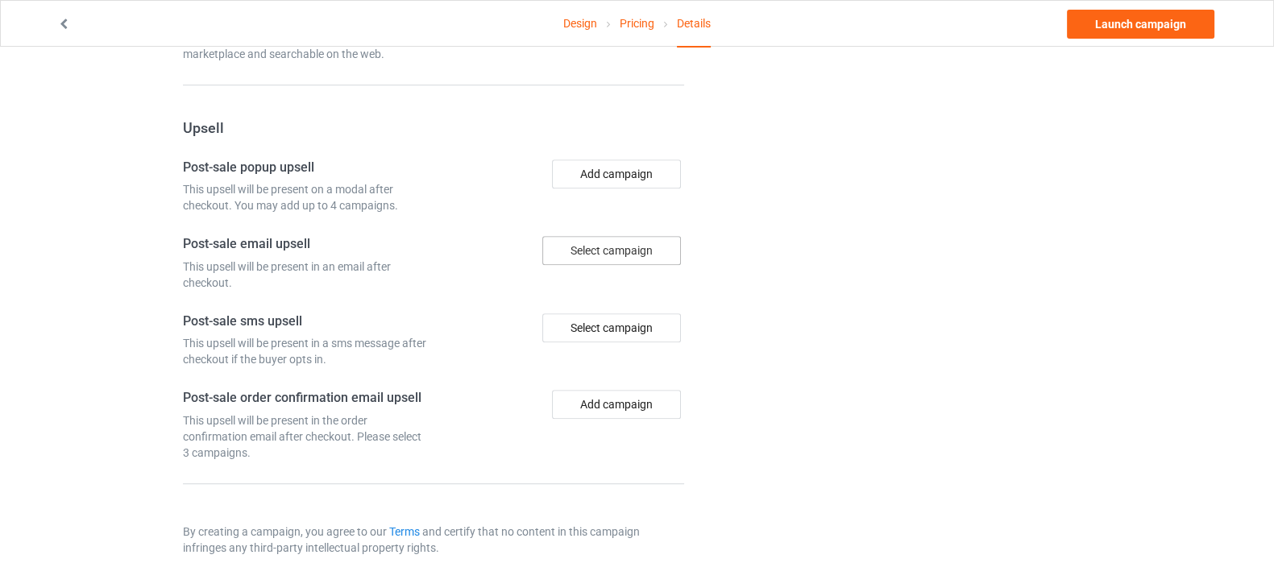
click at [633, 243] on div "Select campaign" at bounding box center [611, 250] width 139 height 29
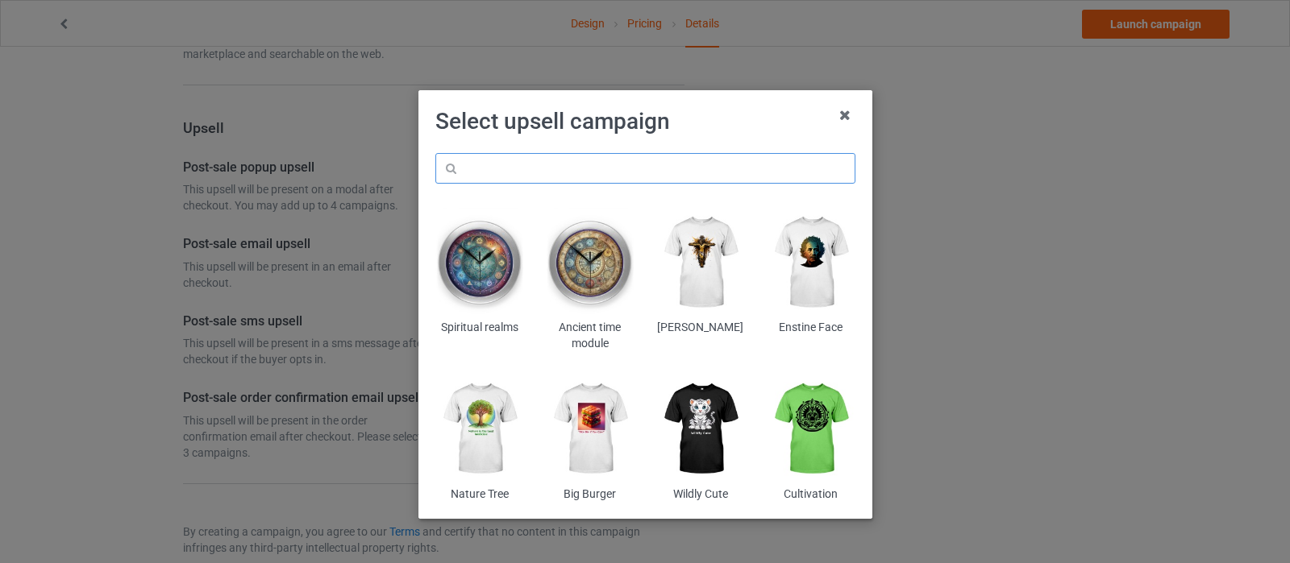
click at [636, 158] on input "text" at bounding box center [645, 168] width 420 height 31
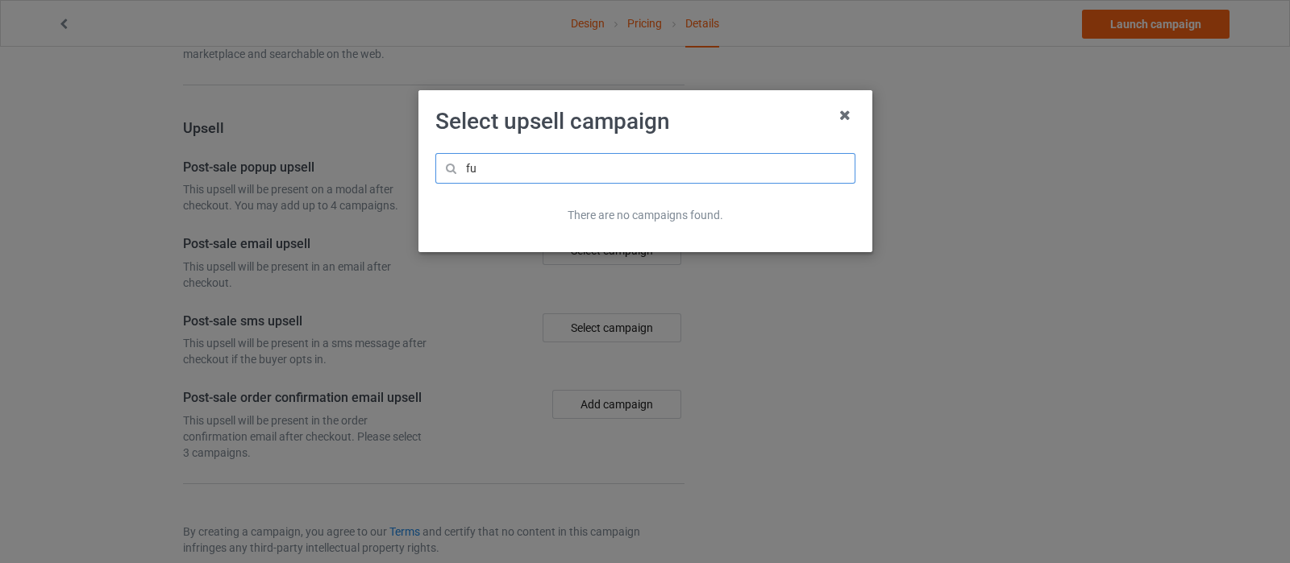
type input "f"
drag, startPoint x: 549, startPoint y: 164, endPoint x: 432, endPoint y: 170, distance: 117.0
click at [432, 170] on div "anime There are no campaigns found." at bounding box center [645, 194] width 442 height 105
drag, startPoint x: 575, startPoint y: 162, endPoint x: 399, endPoint y: 187, distance: 178.3
click at [399, 187] on div "Select upsell campaign skeleton There are no campaigns found." at bounding box center [645, 281] width 1290 height 563
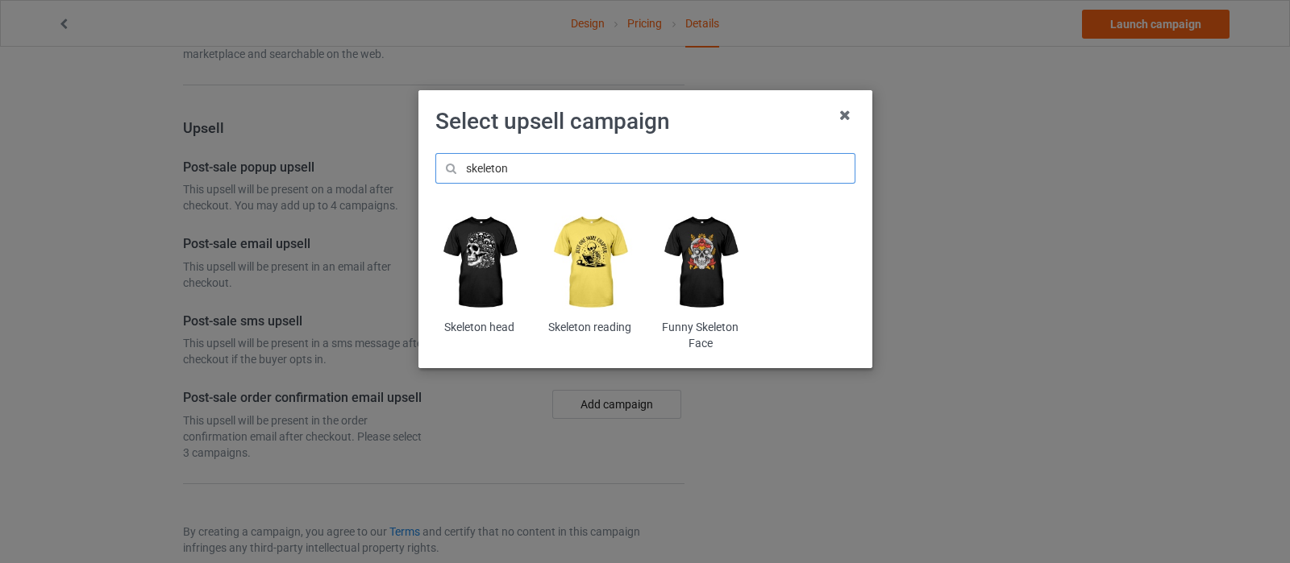
type input "skeleton"
click at [585, 262] on img at bounding box center [590, 263] width 88 height 110
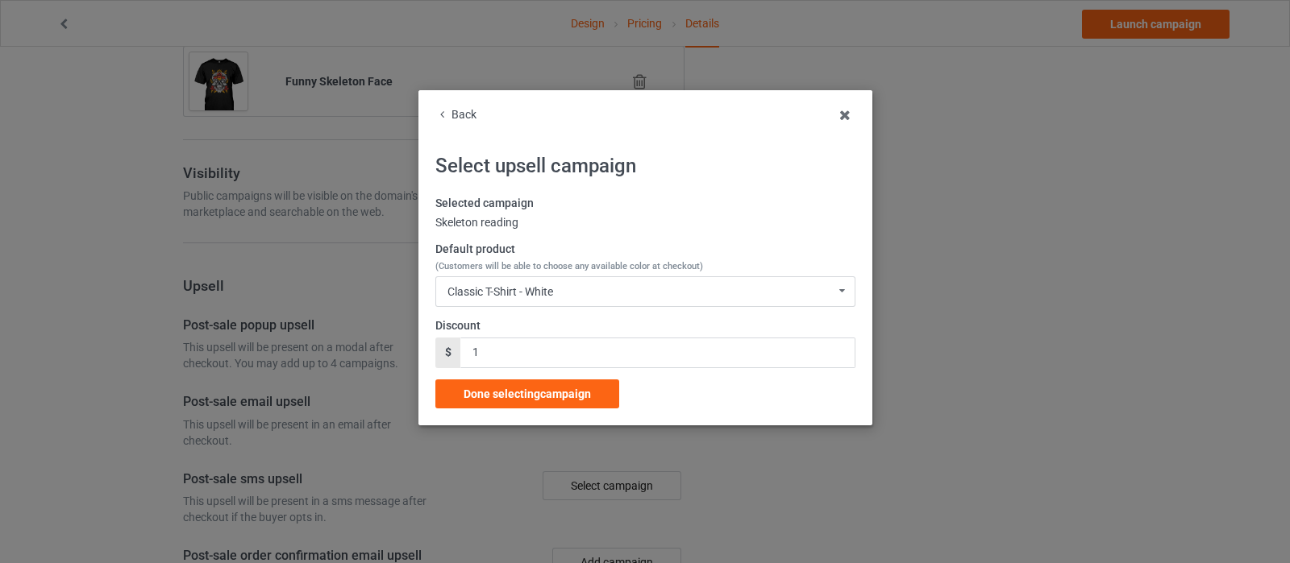
scroll to position [1309, 0]
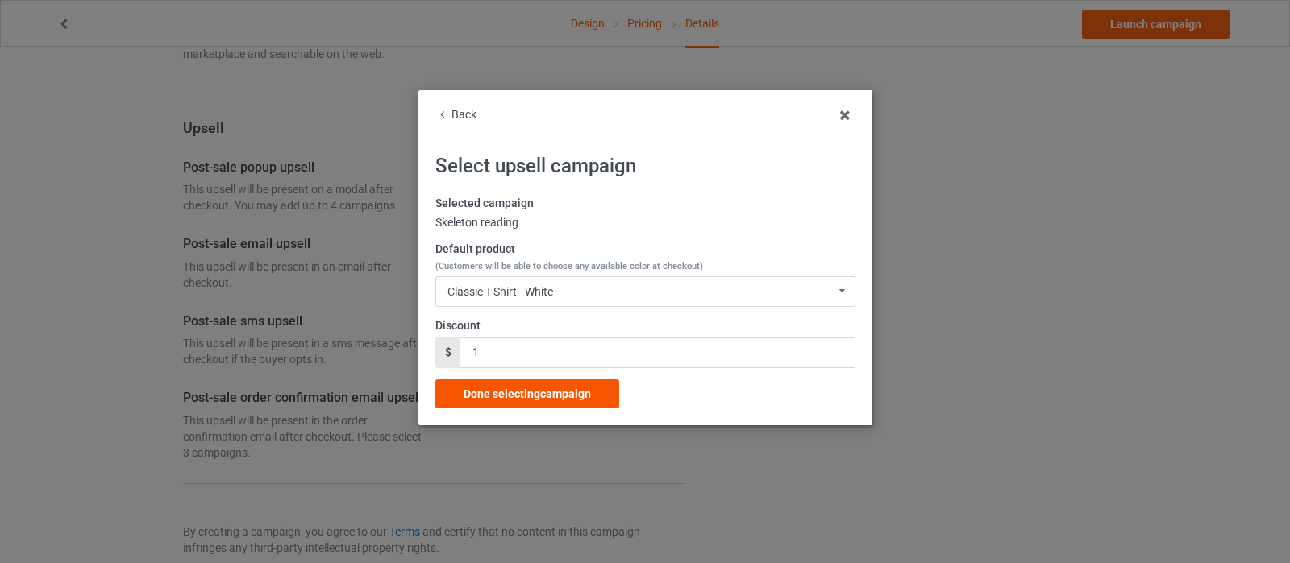
click at [580, 399] on span "Done selecting campaign" at bounding box center [526, 394] width 127 height 13
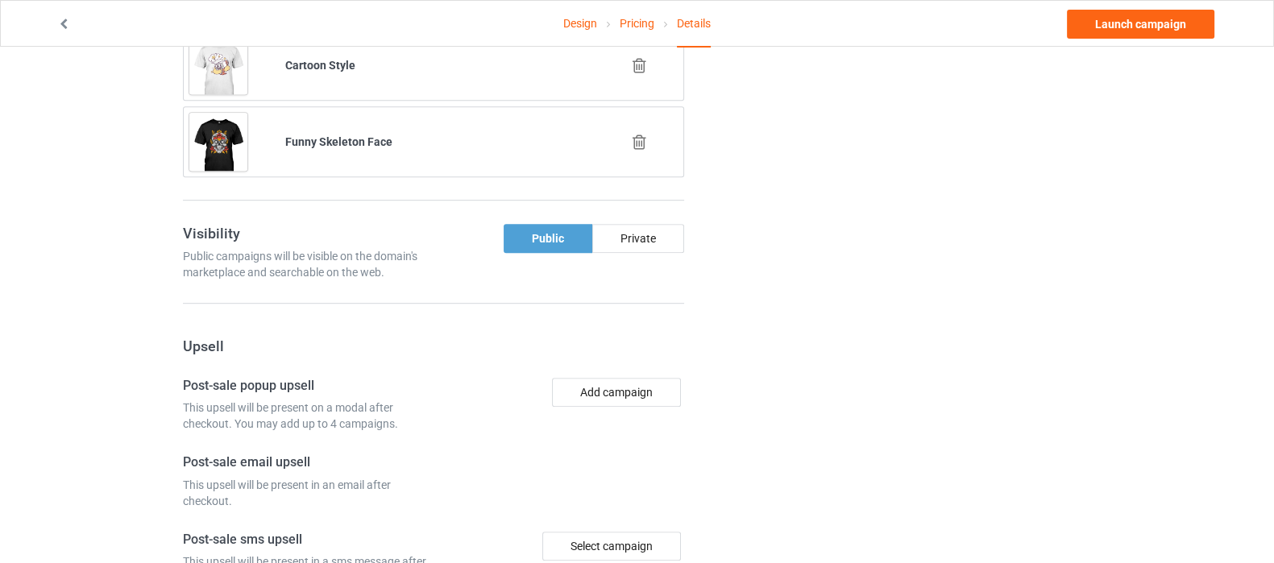
scroll to position [970, 0]
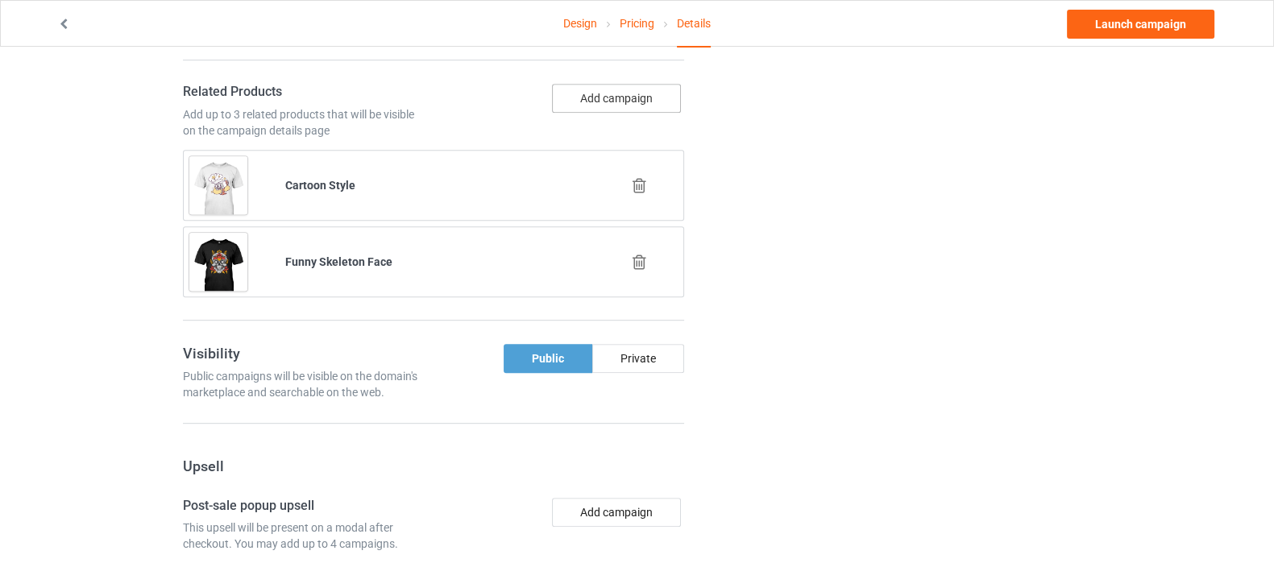
click at [634, 93] on button "Add campaign" at bounding box center [616, 98] width 129 height 29
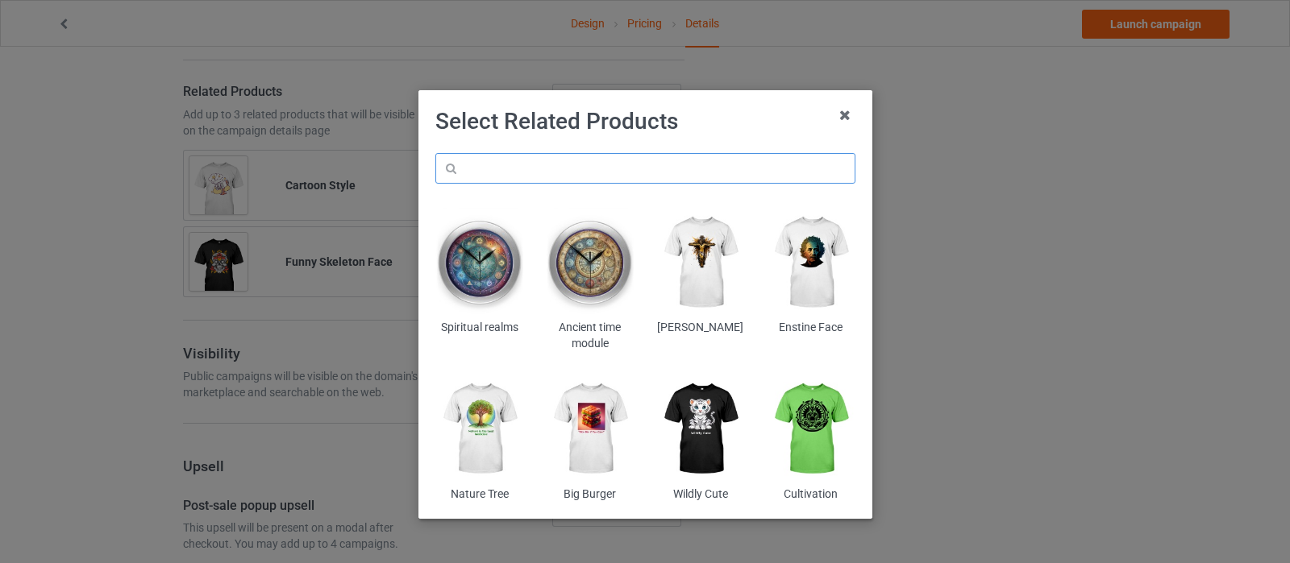
click at [553, 160] on input "text" at bounding box center [645, 168] width 420 height 31
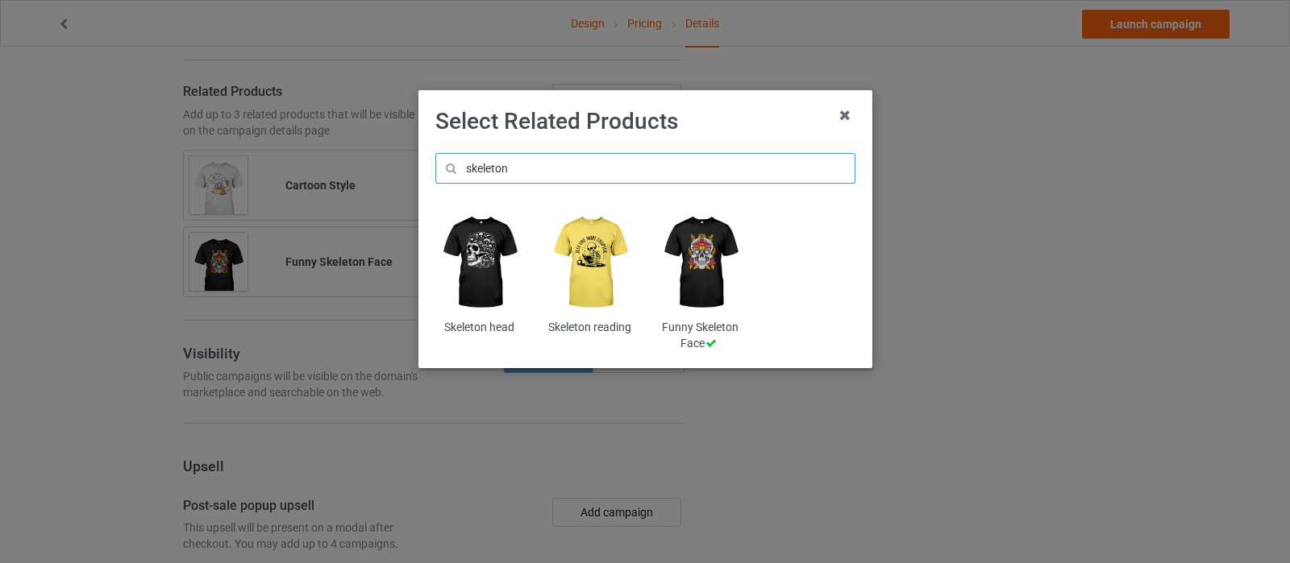
type input "skeleton"
click at [488, 253] on img at bounding box center [479, 263] width 88 height 110
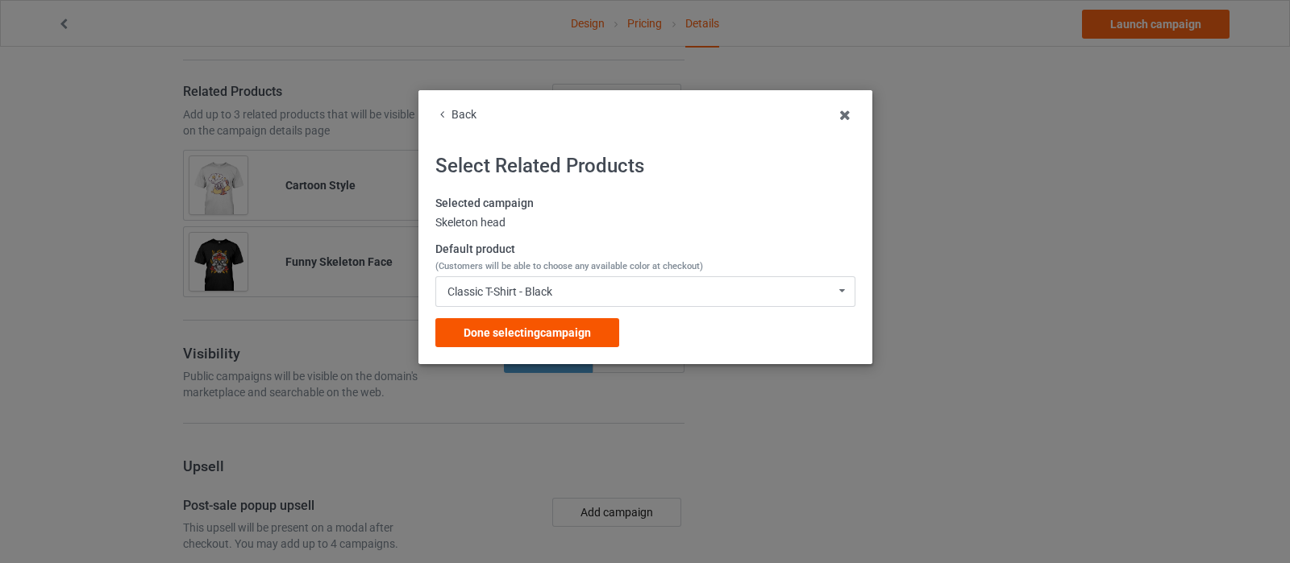
click at [573, 335] on span "Done selecting campaign" at bounding box center [526, 332] width 127 height 13
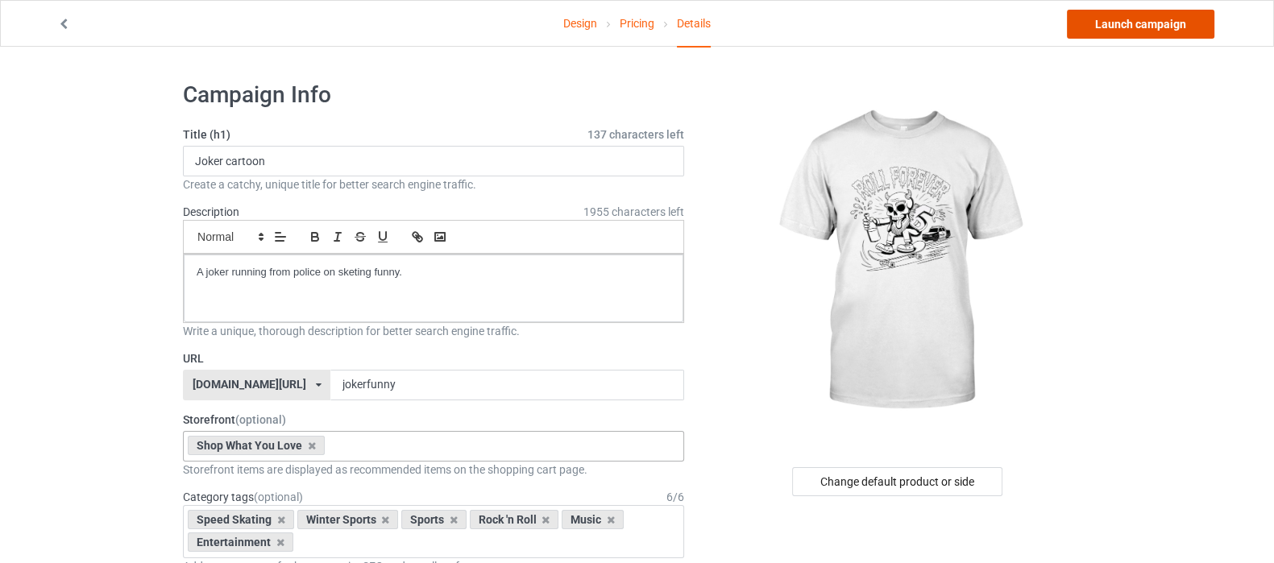
click at [1124, 27] on link "Launch campaign" at bounding box center [1140, 24] width 147 height 29
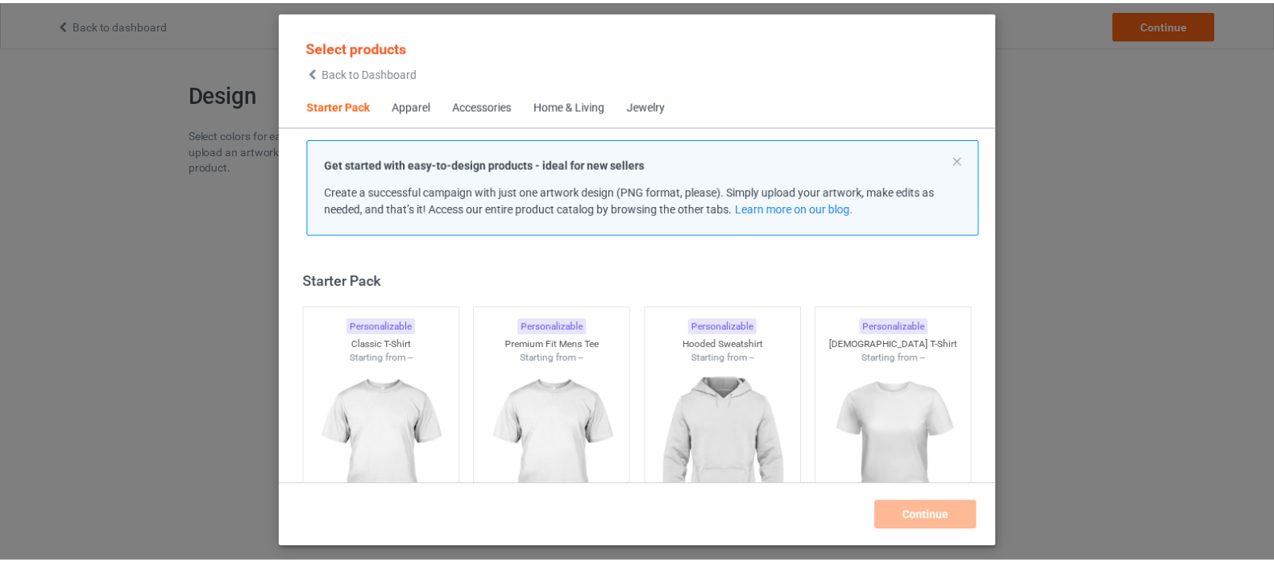
scroll to position [20, 0]
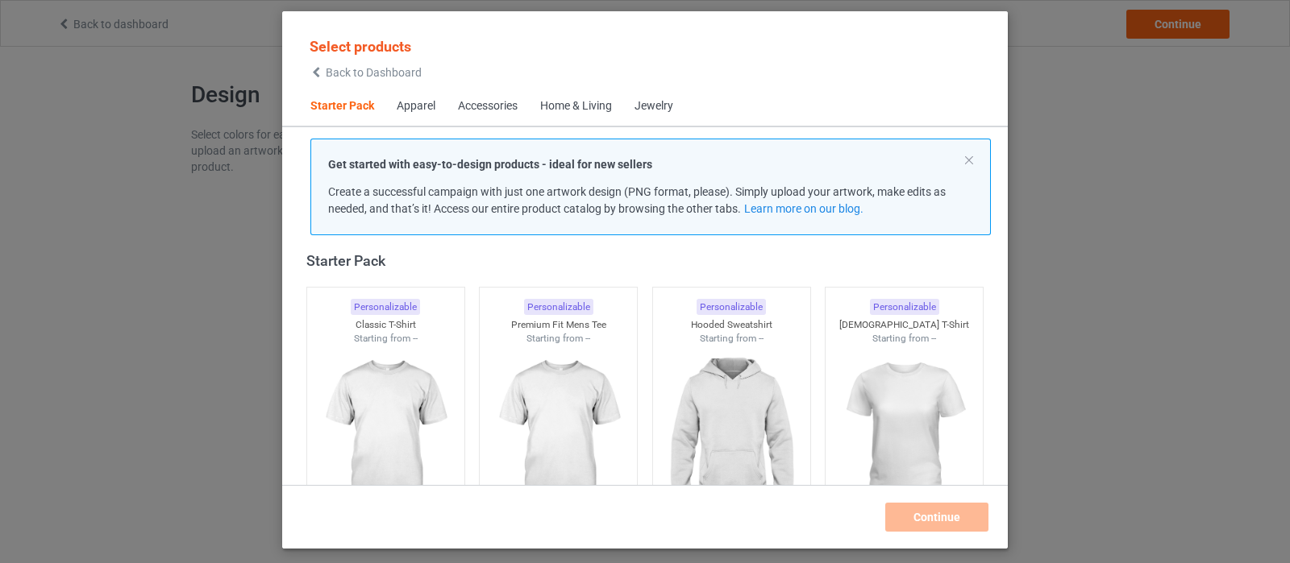
click at [974, 158] on div "Get started with easy-to-design products - ideal for new sellers Create a succe…" at bounding box center [650, 187] width 680 height 97
click at [965, 159] on button at bounding box center [969, 160] width 8 height 8
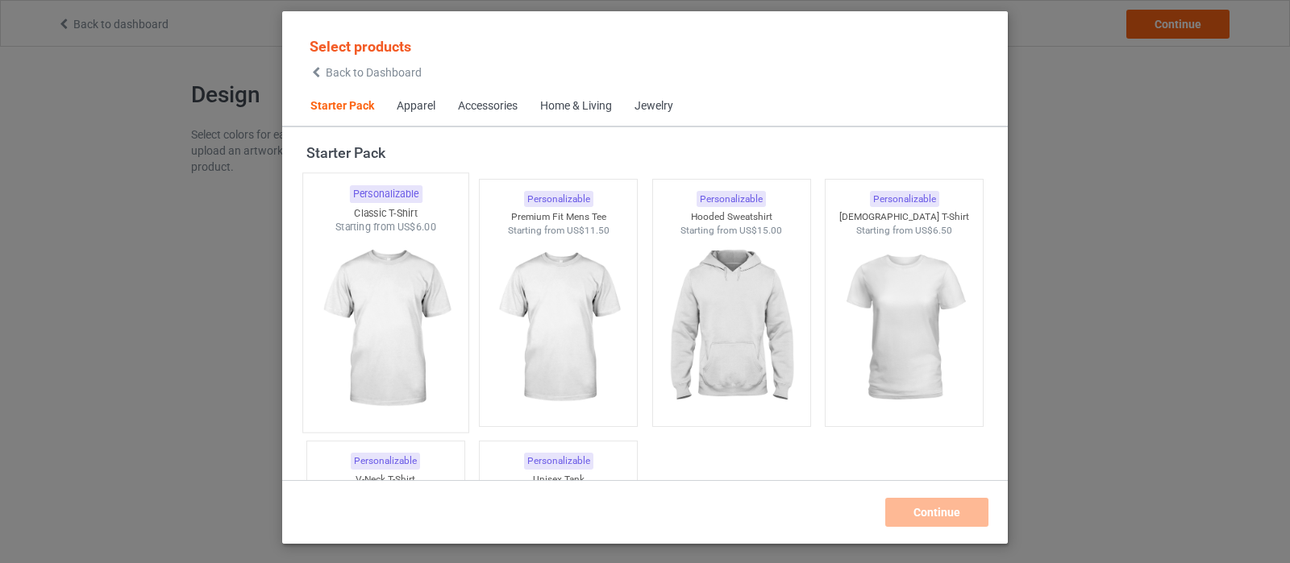
click at [430, 323] on img at bounding box center [385, 329] width 152 height 189
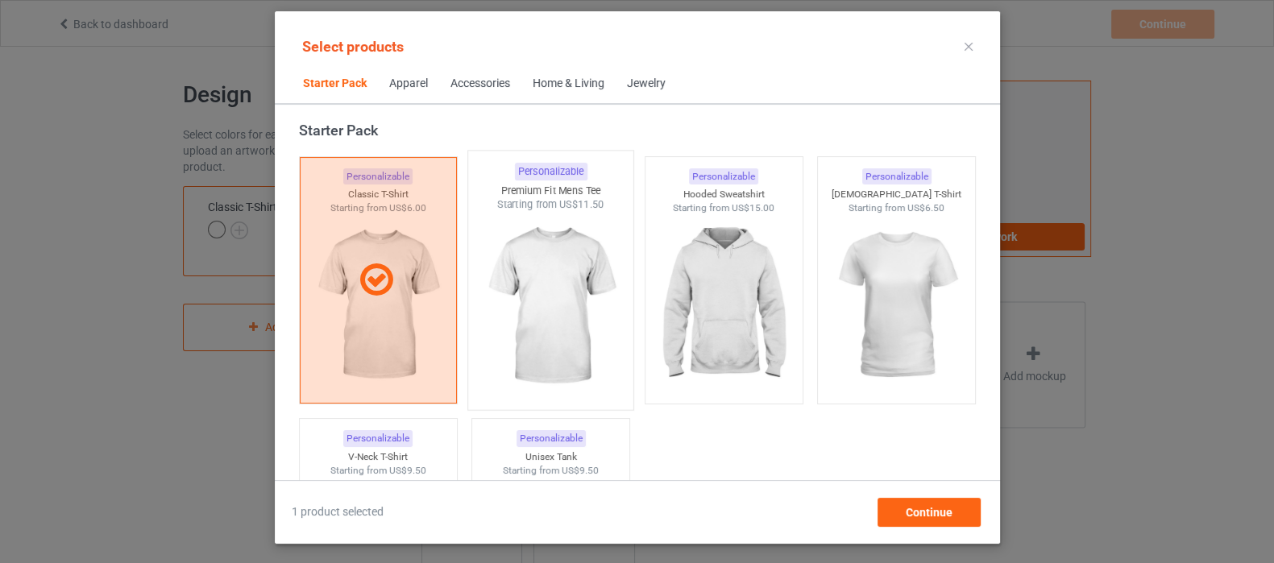
click at [500, 301] on img at bounding box center [551, 306] width 152 height 189
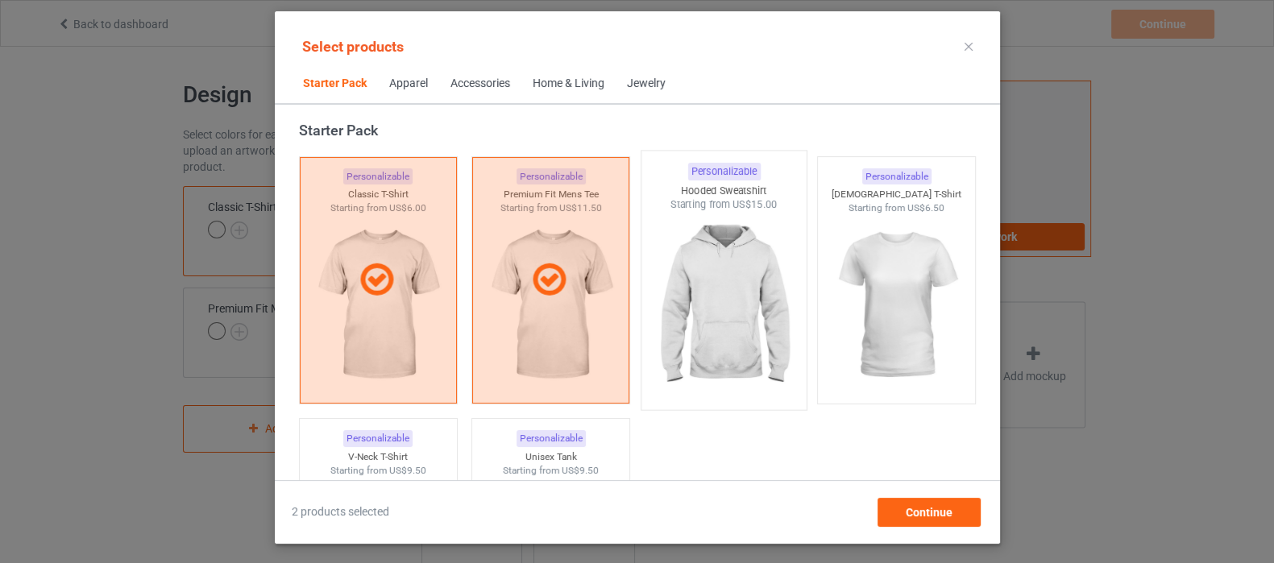
click at [697, 265] on img at bounding box center [724, 306] width 152 height 189
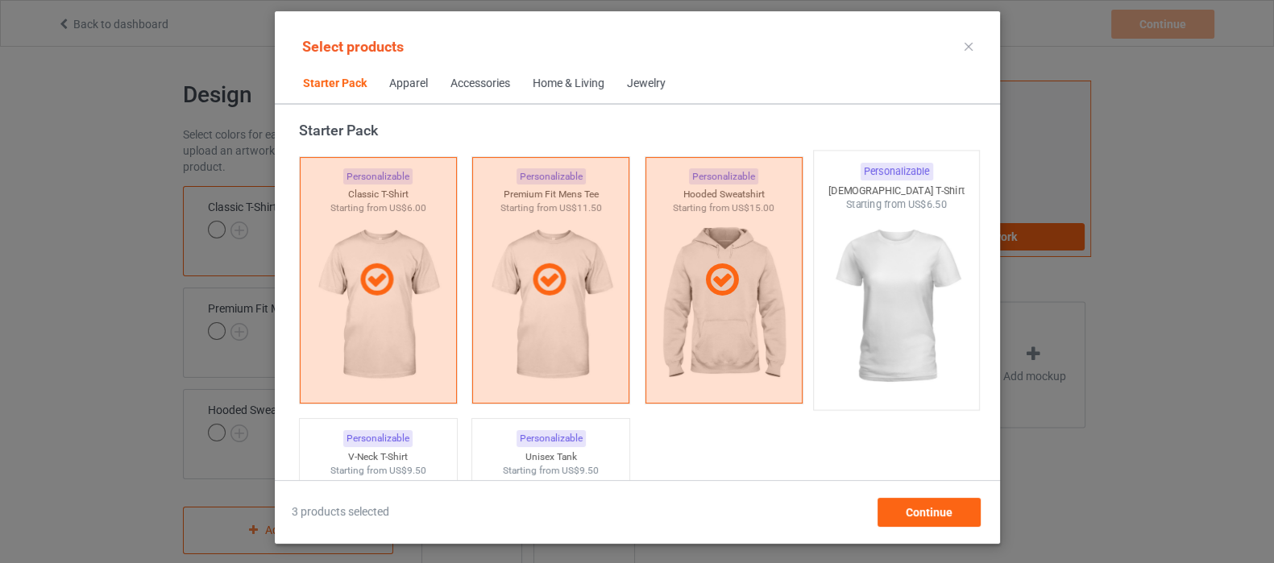
click at [891, 264] on img at bounding box center [896, 306] width 152 height 189
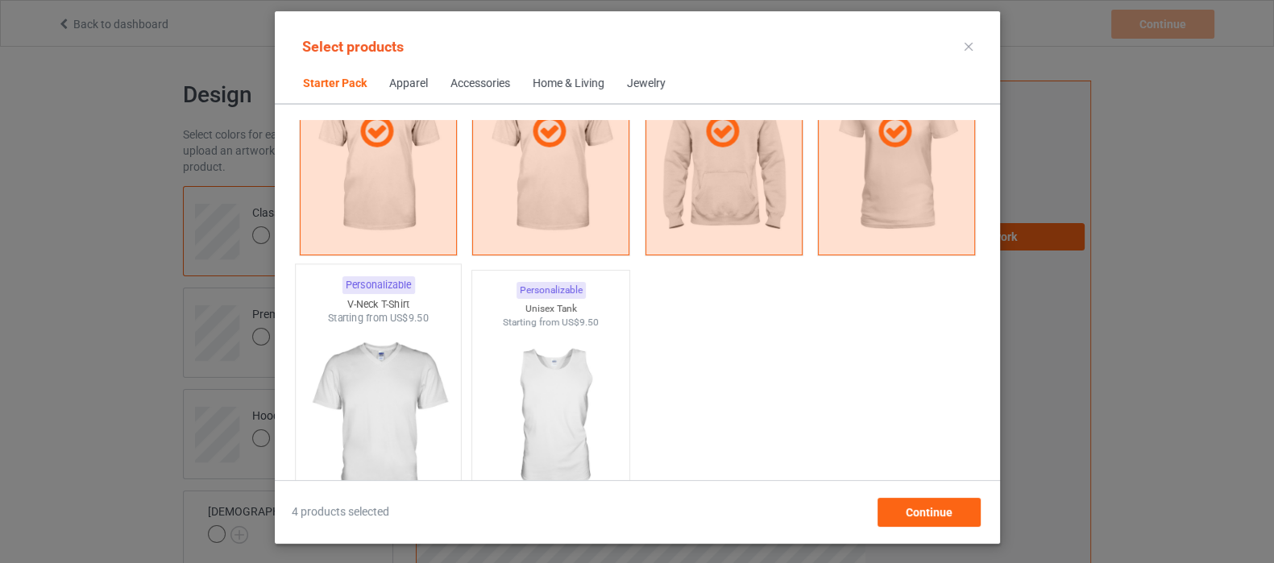
scroll to position [222, 0]
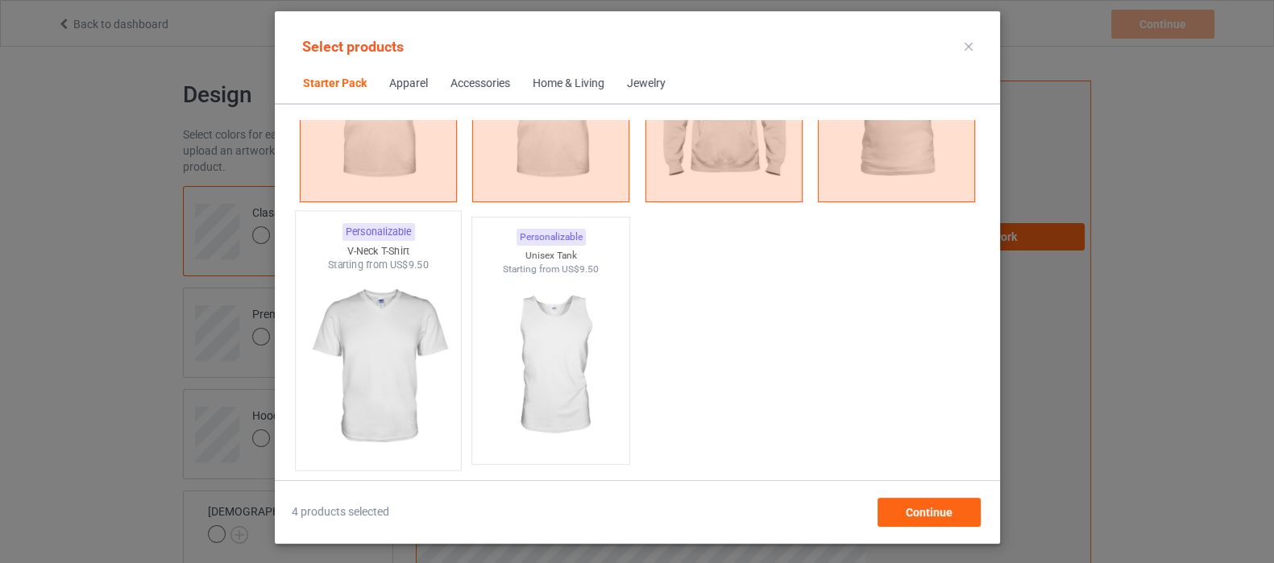
click at [403, 343] on img at bounding box center [378, 366] width 152 height 189
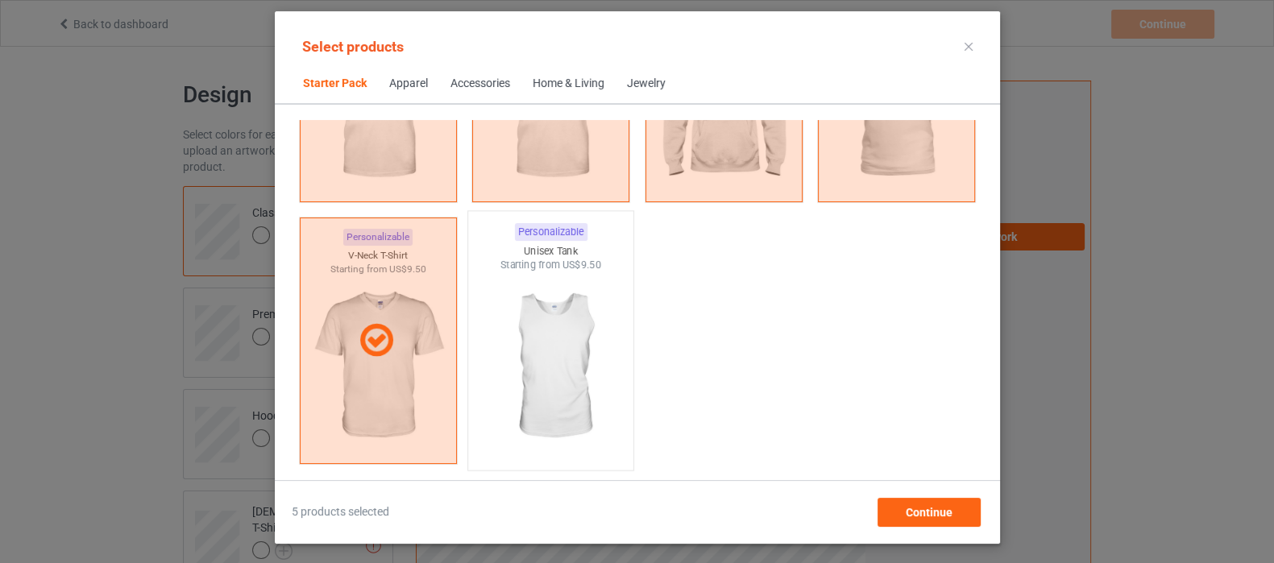
click at [546, 343] on img at bounding box center [551, 366] width 152 height 189
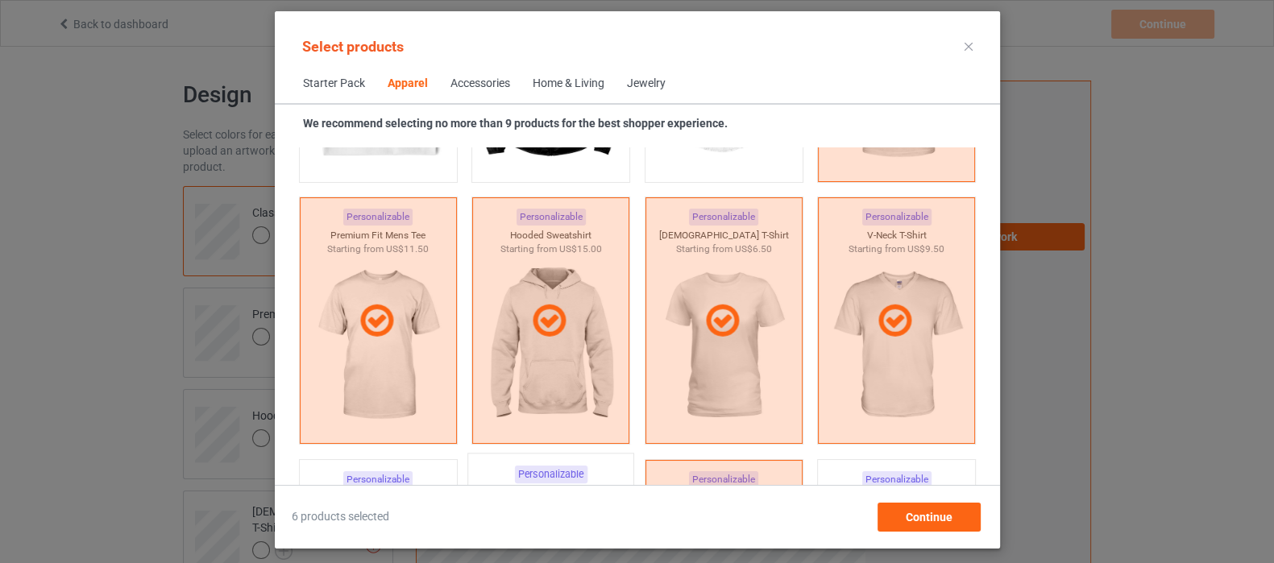
scroll to position [1128, 0]
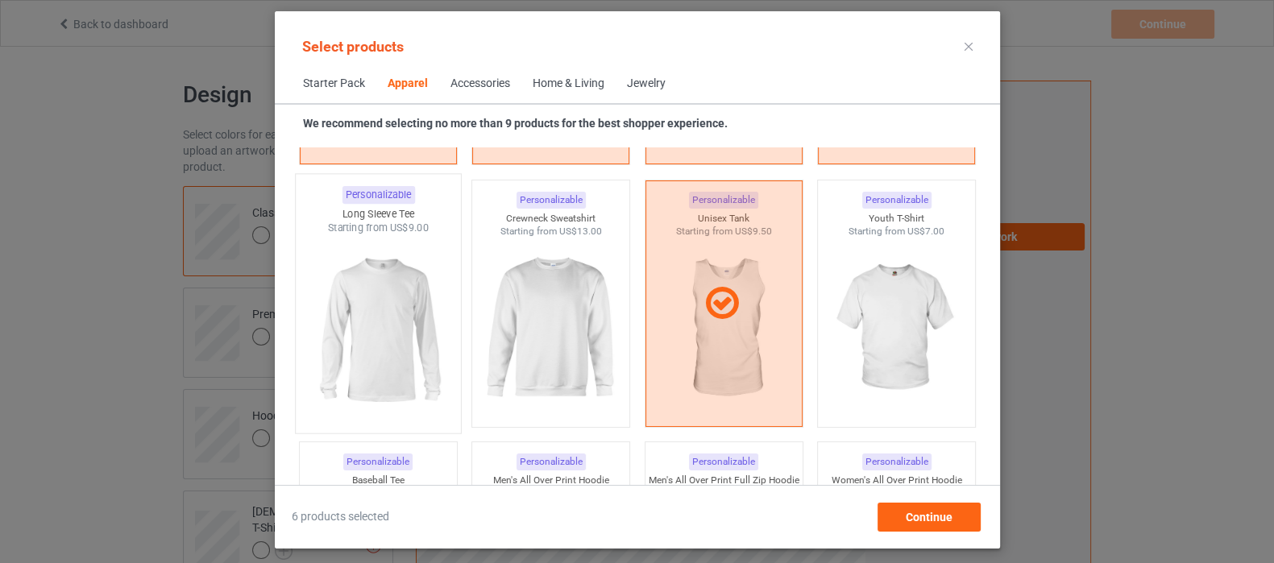
click at [360, 327] on img at bounding box center [378, 329] width 152 height 189
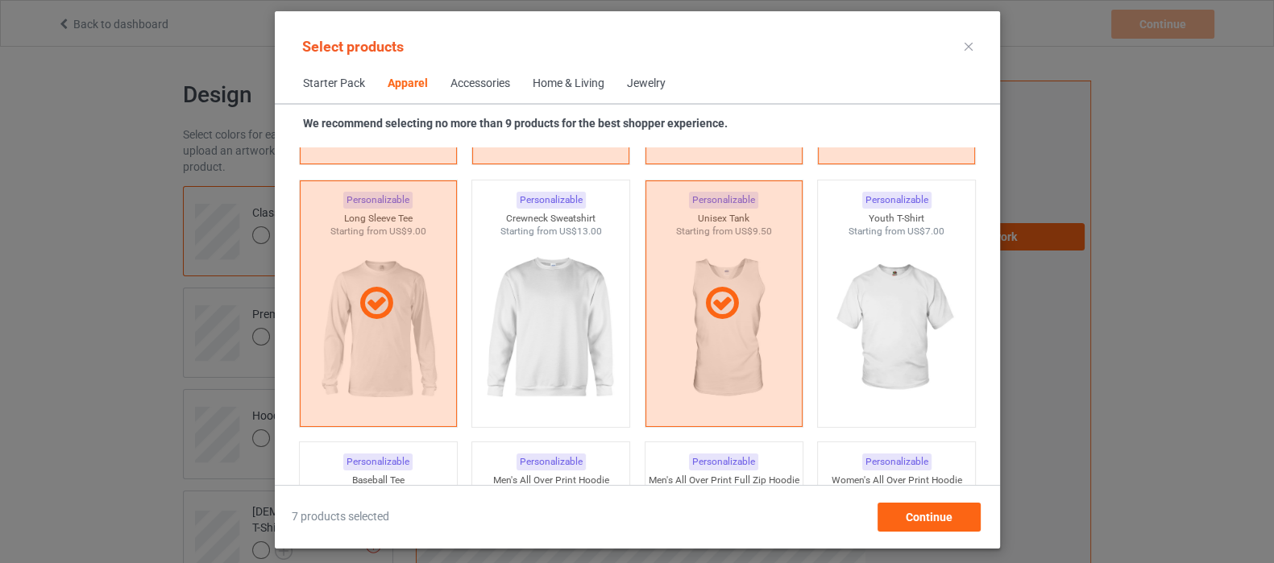
drag, startPoint x: 549, startPoint y: 311, endPoint x: 634, endPoint y: 305, distance: 85.6
click at [551, 311] on img at bounding box center [551, 329] width 144 height 181
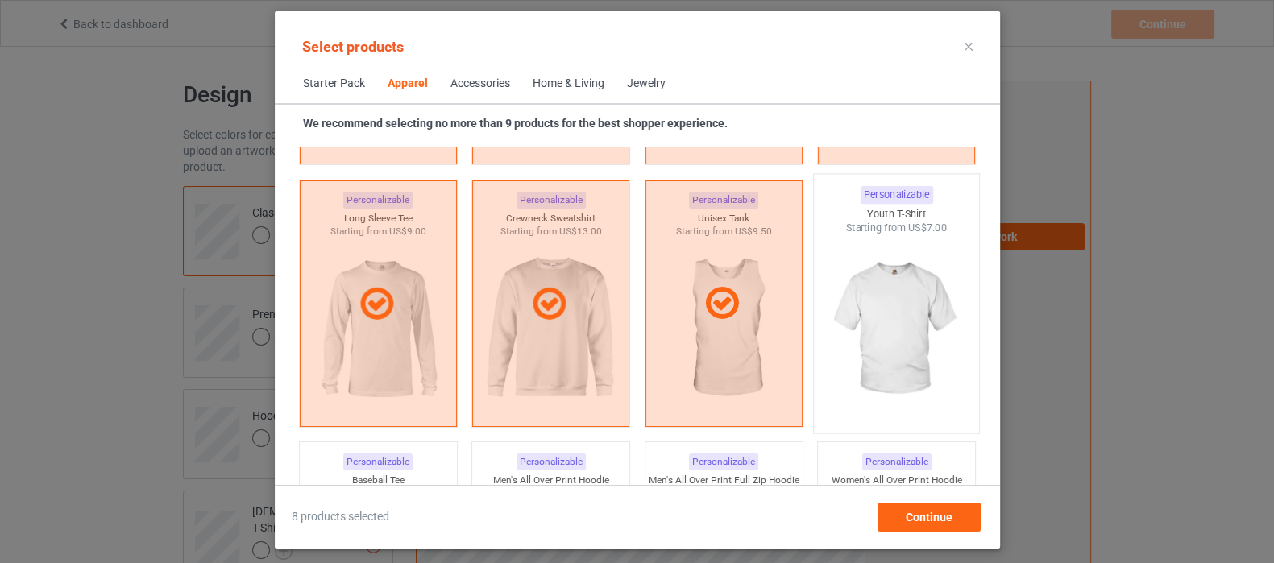
click at [850, 297] on img at bounding box center [896, 329] width 152 height 189
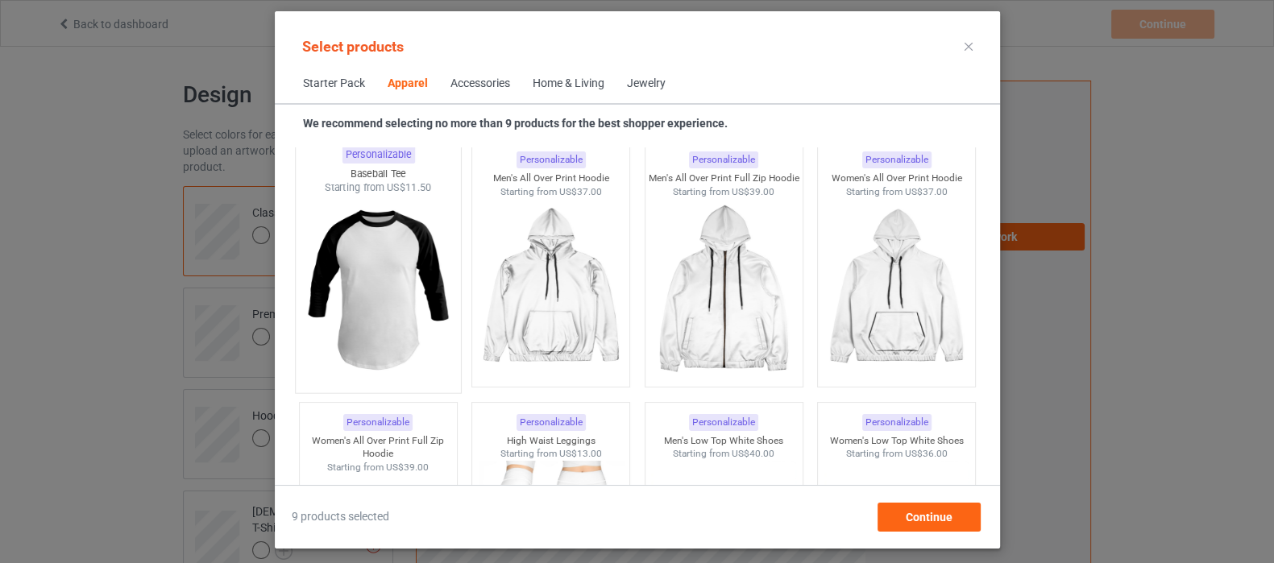
click at [407, 297] on img at bounding box center [378, 289] width 152 height 189
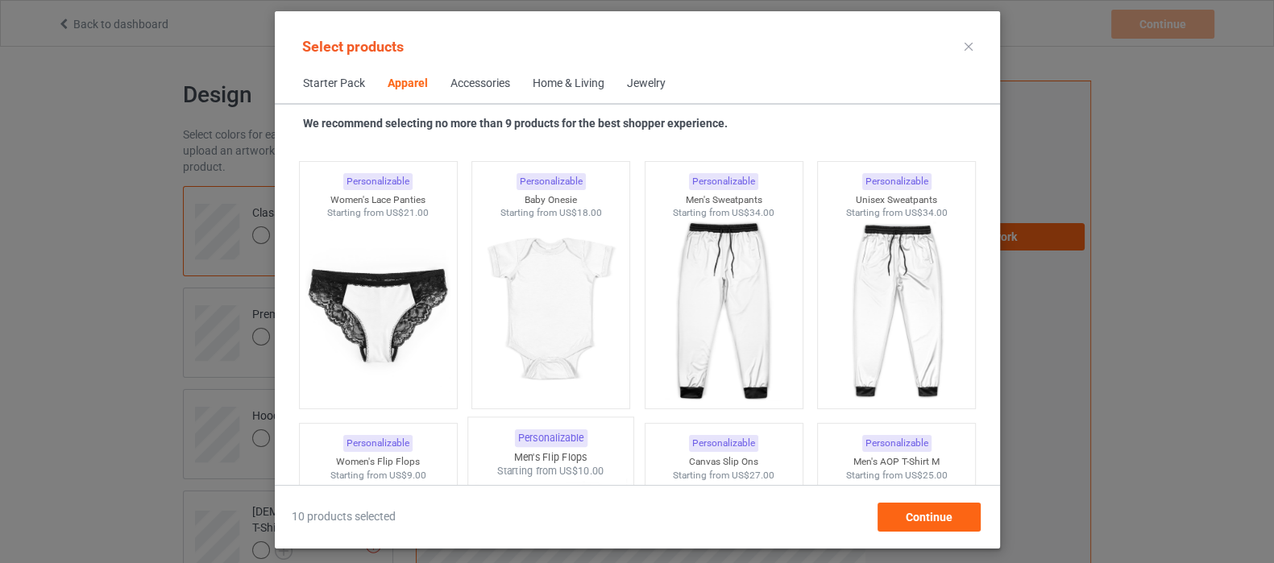
scroll to position [2237, 0]
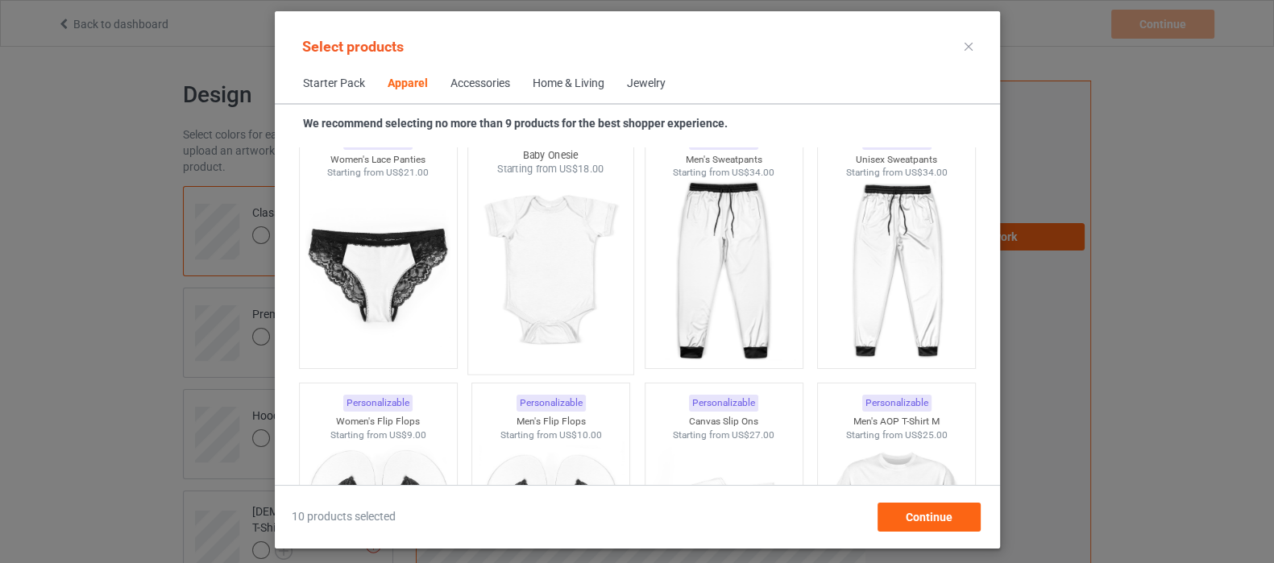
click at [521, 276] on img at bounding box center [551, 271] width 152 height 189
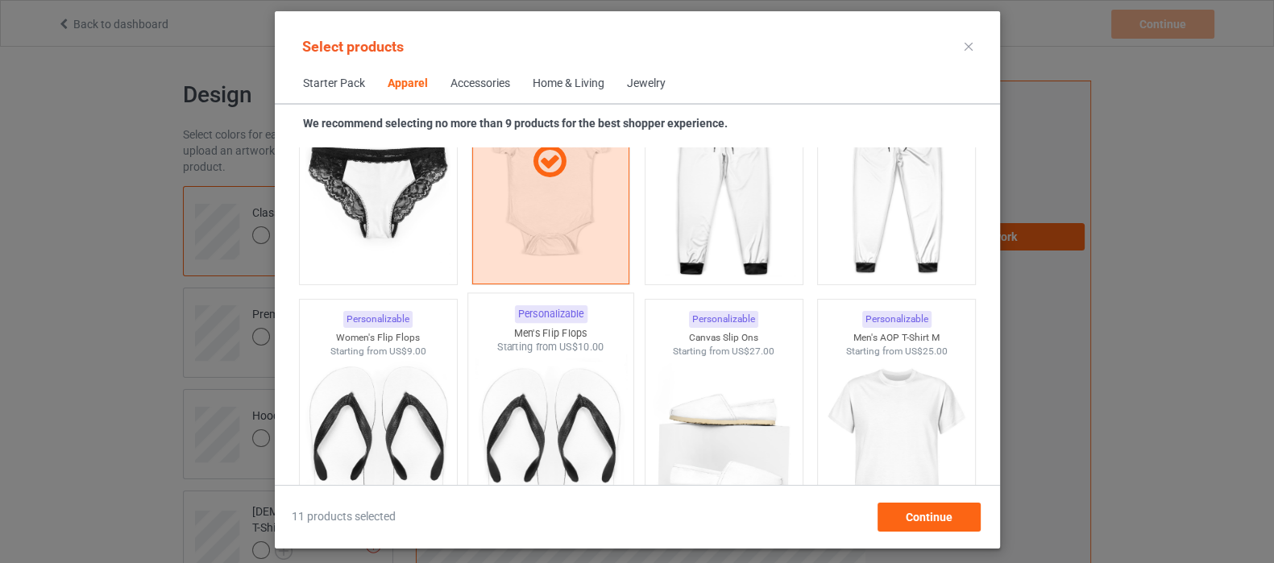
scroll to position [2438, 0]
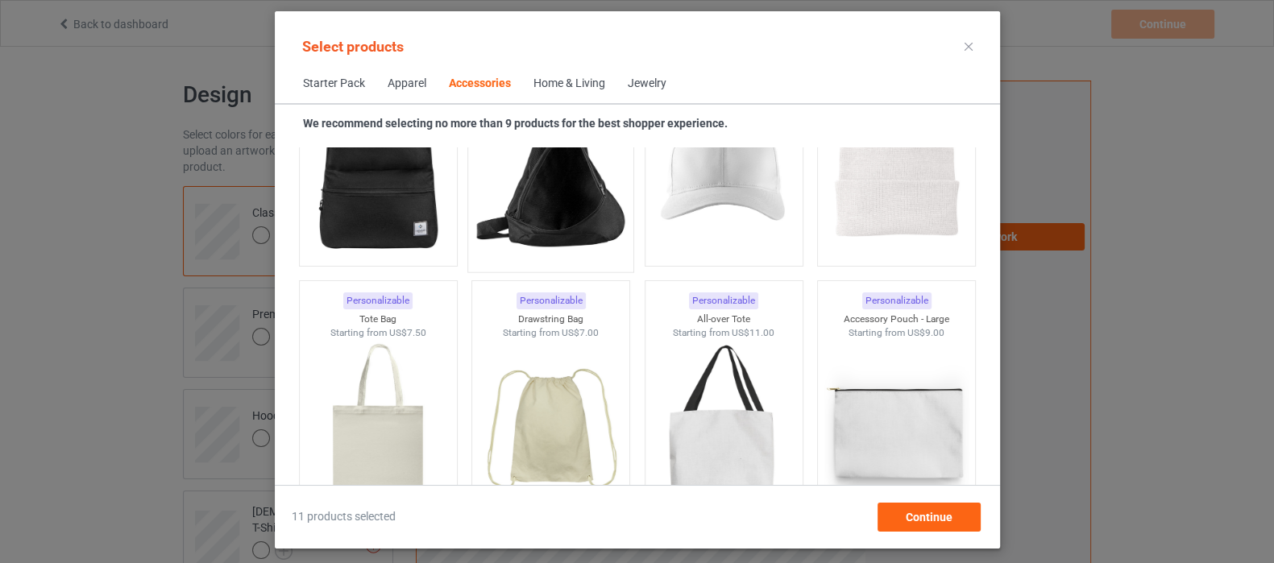
scroll to position [4856, 0]
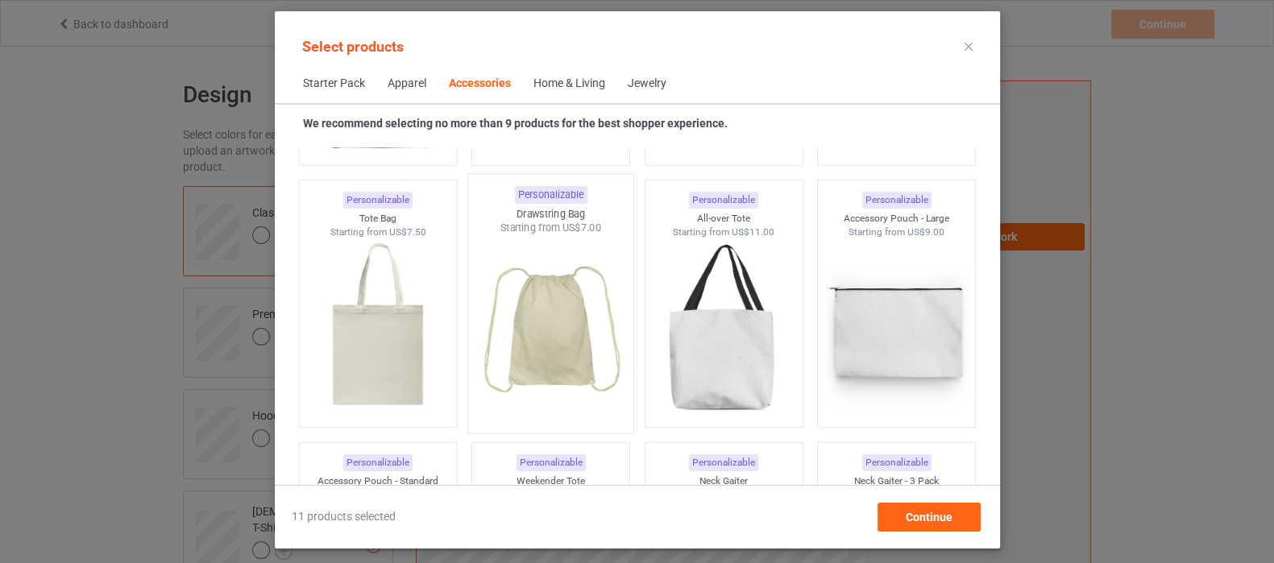
click at [556, 305] on img at bounding box center [551, 329] width 152 height 189
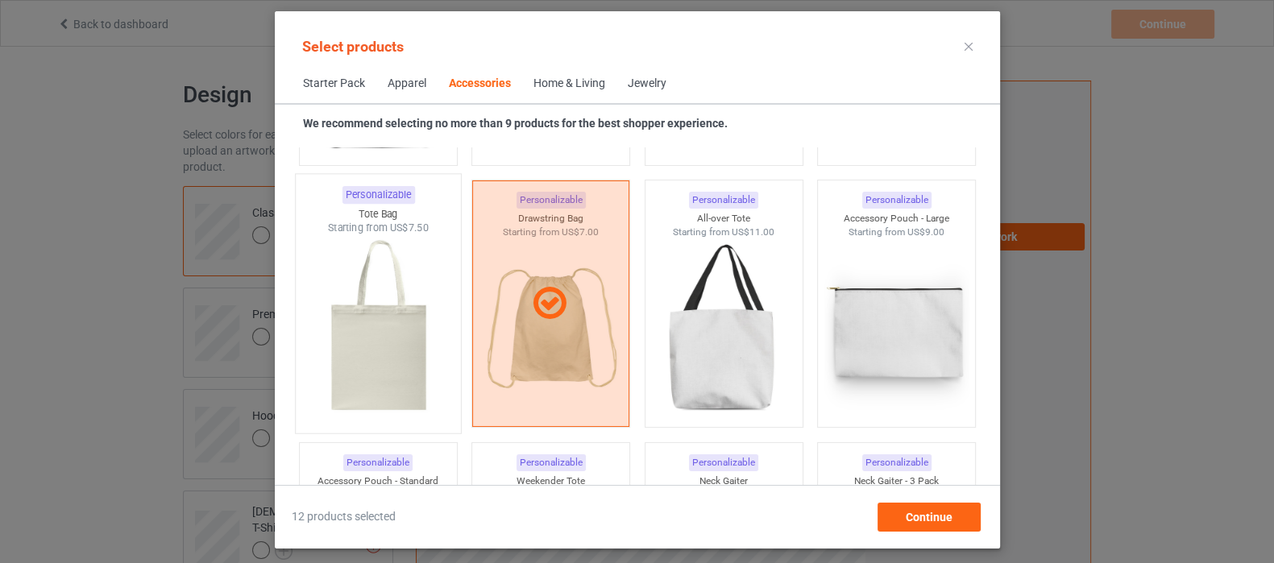
click at [368, 355] on img at bounding box center [378, 329] width 152 height 189
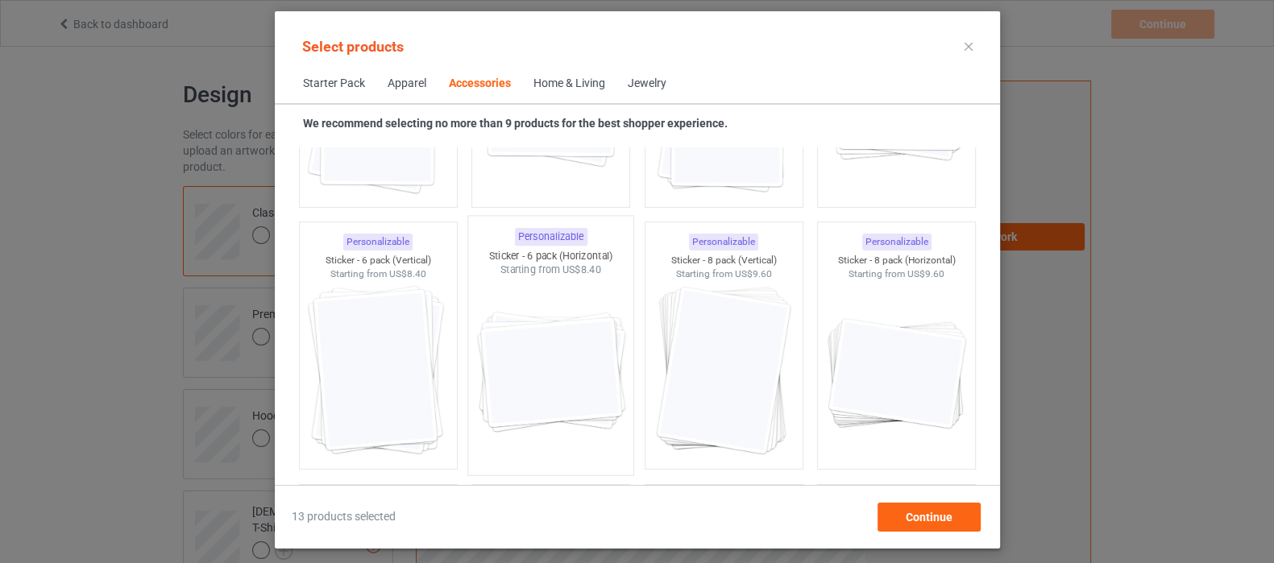
scroll to position [5964, 0]
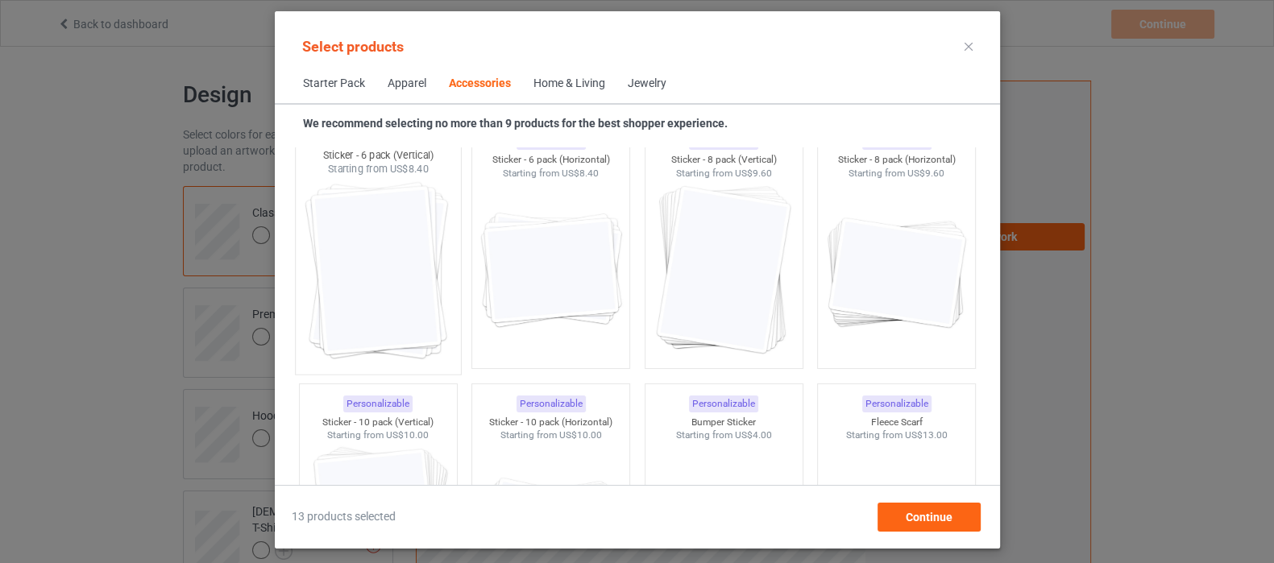
click at [391, 292] on img at bounding box center [378, 271] width 152 height 189
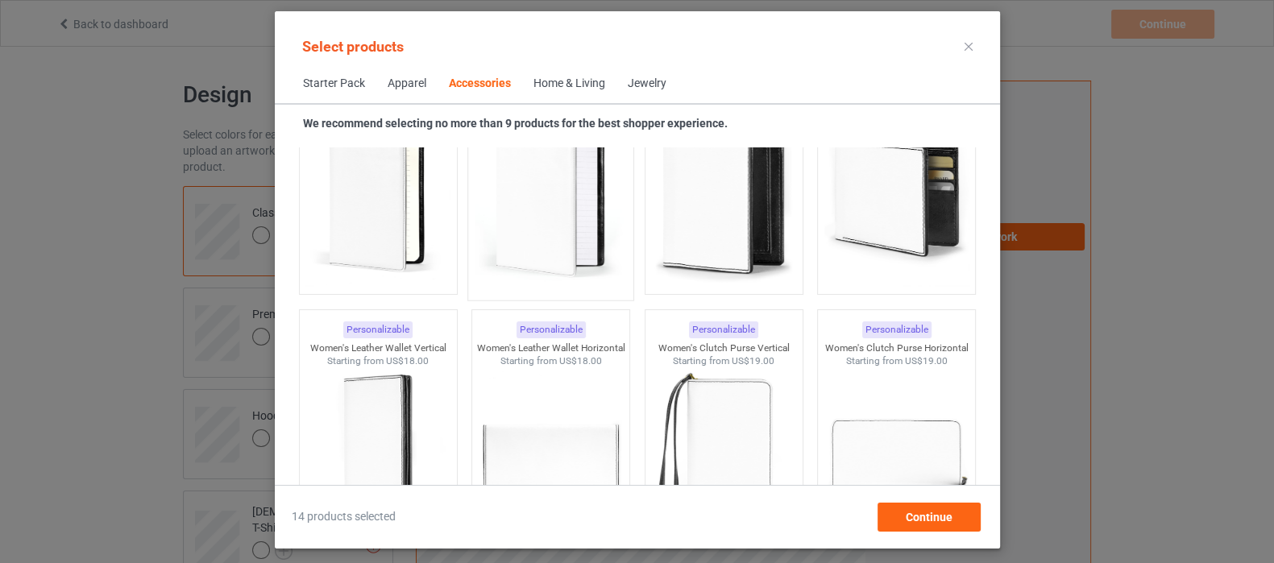
scroll to position [6669, 0]
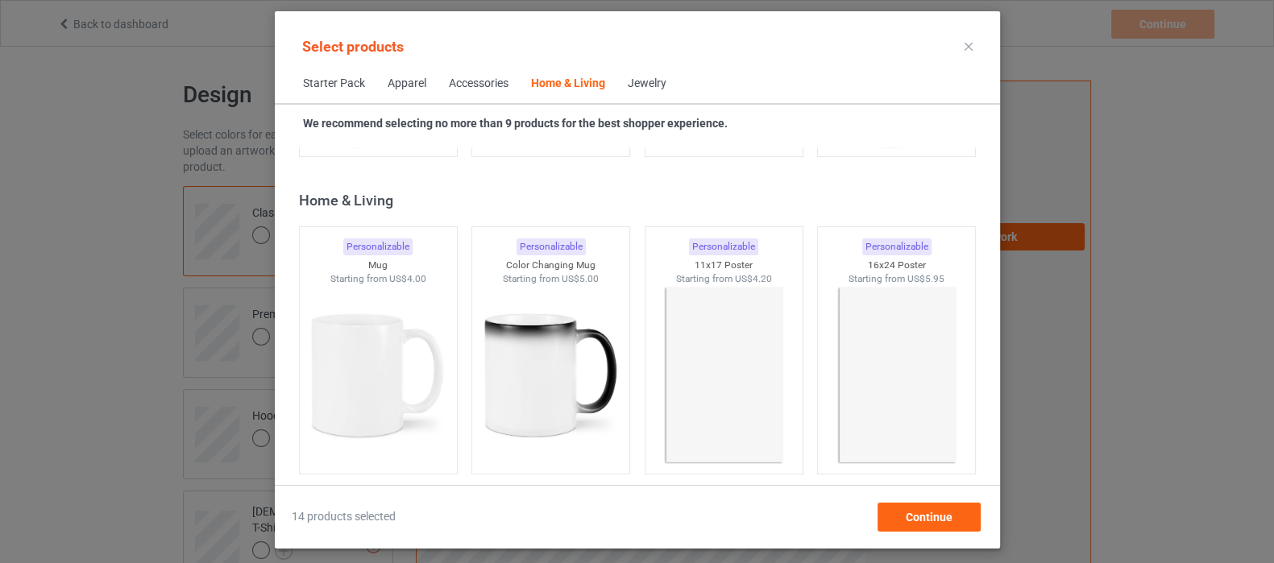
scroll to position [7274, 0]
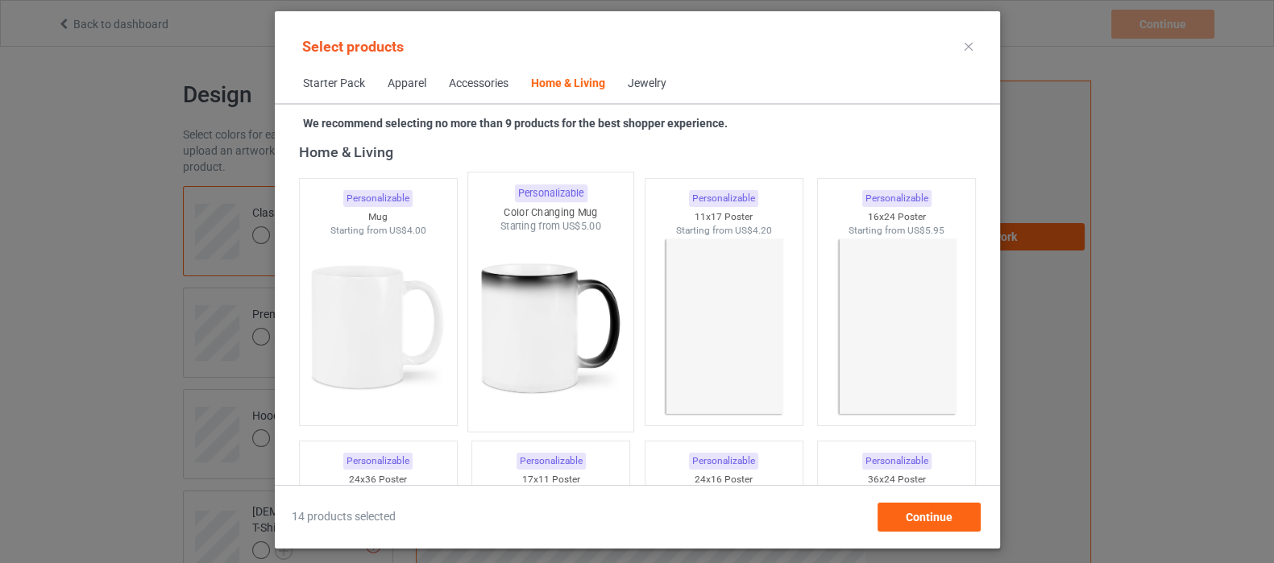
click at [540, 327] on img at bounding box center [551, 328] width 152 height 189
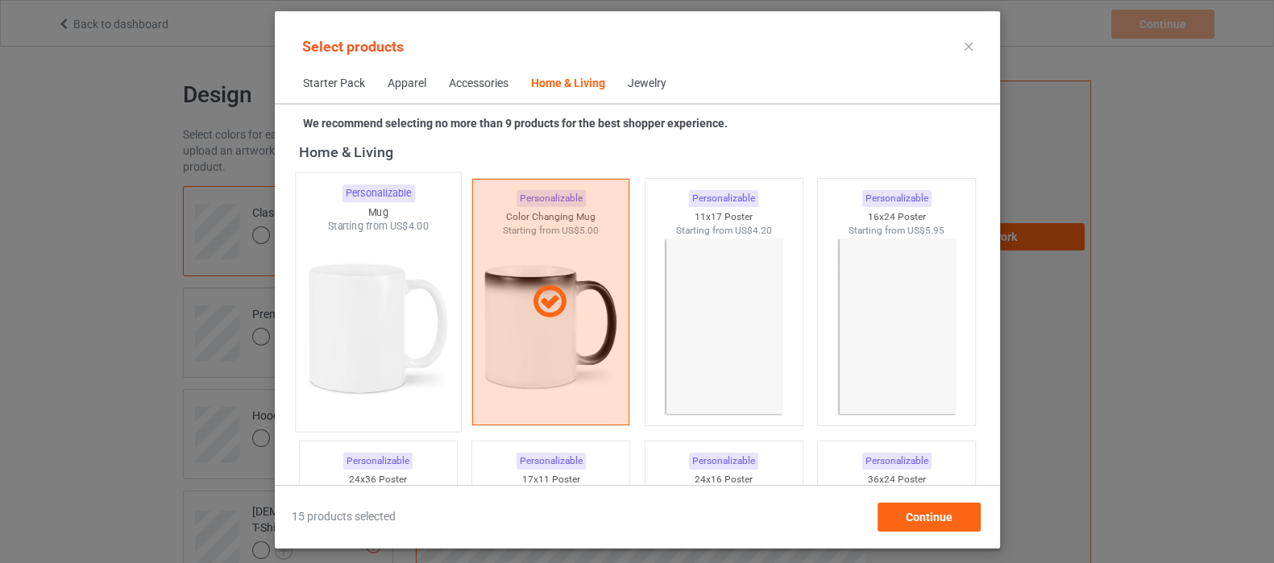
click at [379, 320] on img at bounding box center [378, 328] width 152 height 189
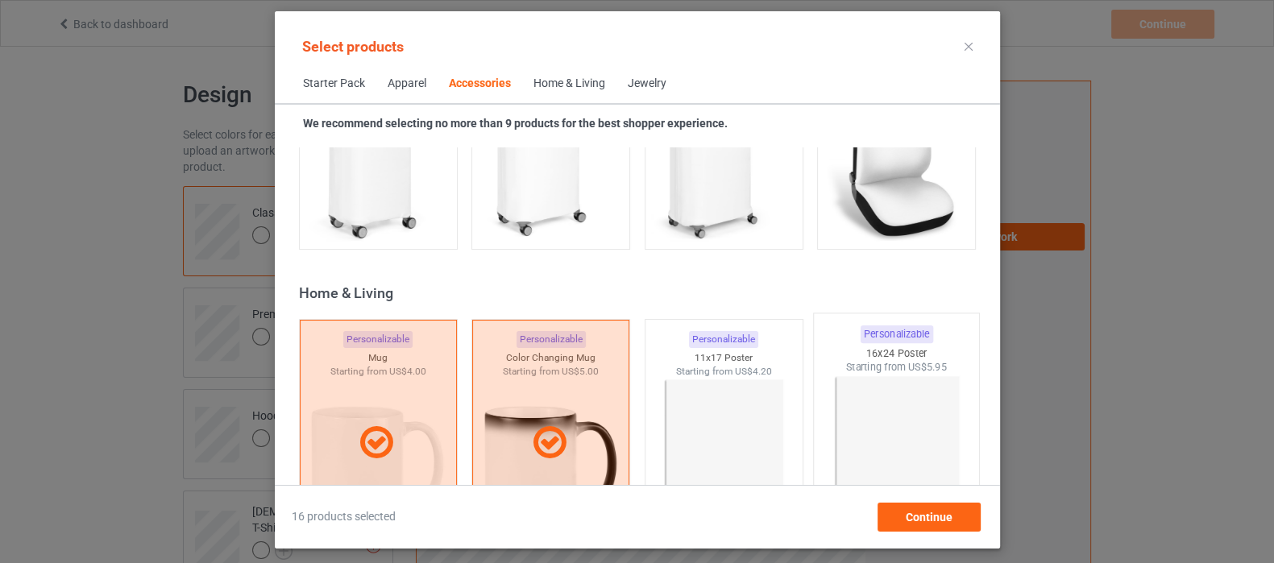
scroll to position [7173, 0]
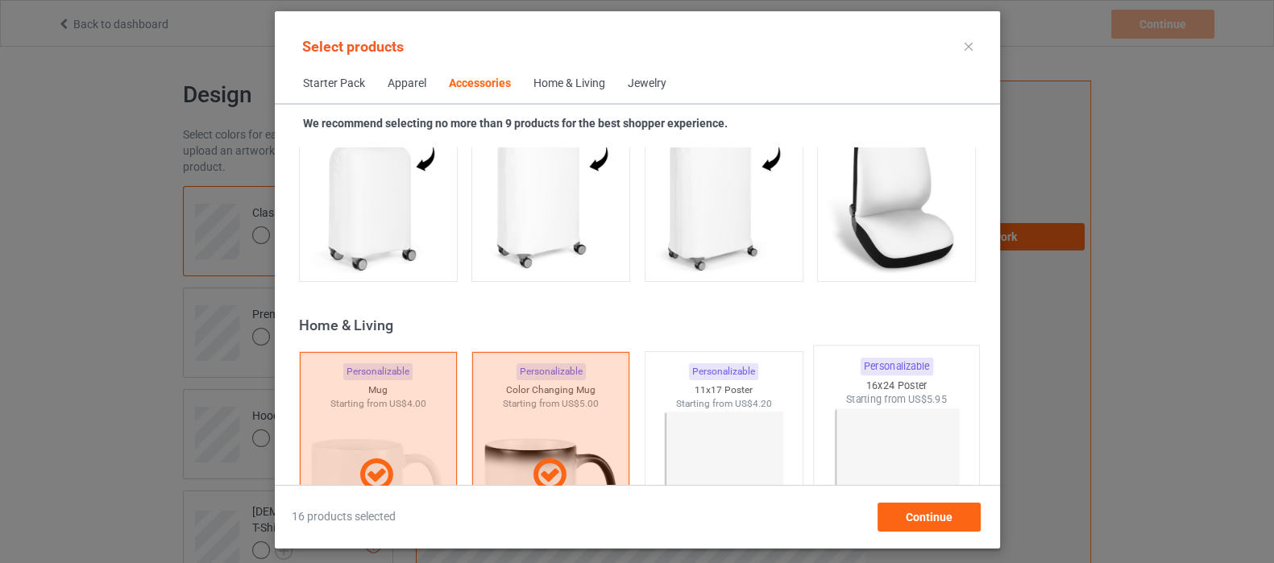
scroll to position [7072, 0]
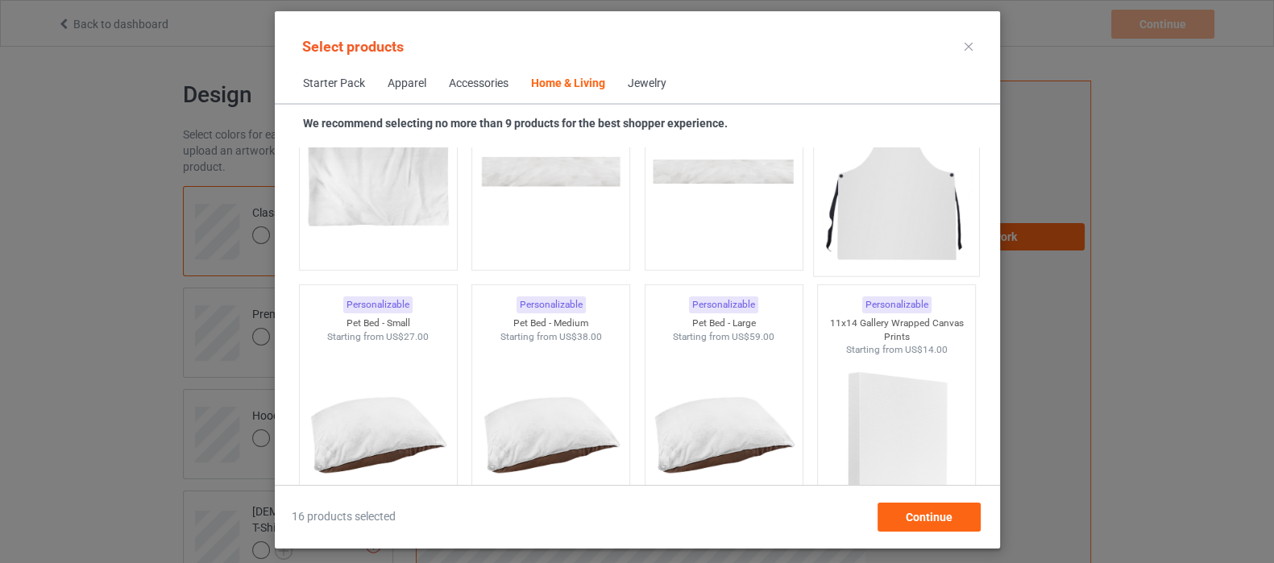
scroll to position [10296, 0]
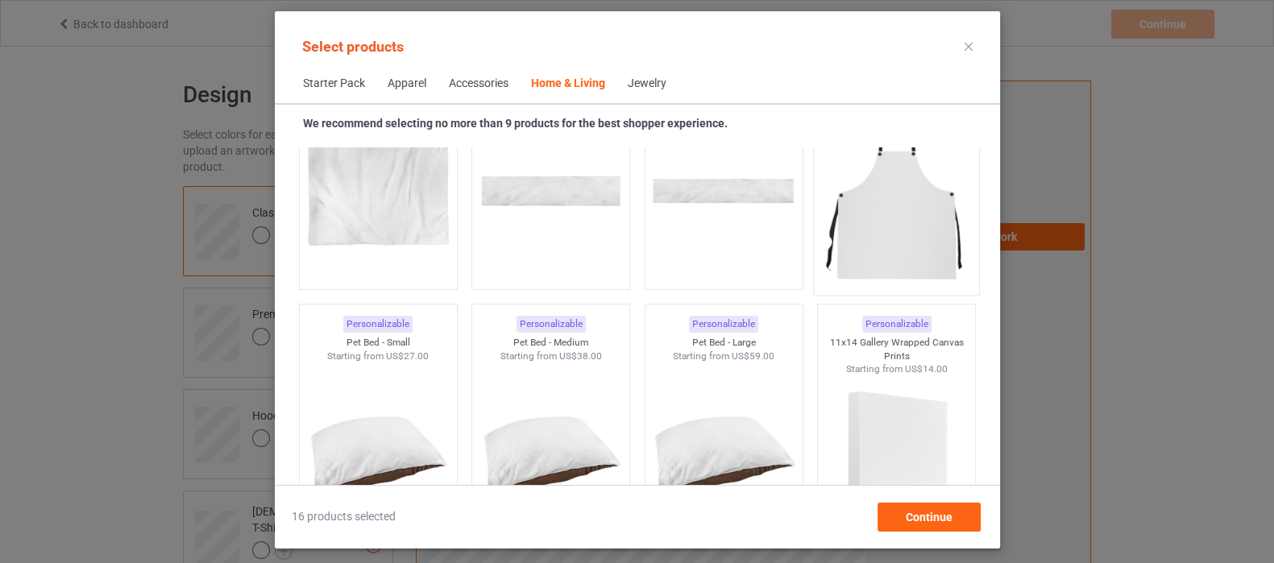
click at [907, 238] on img at bounding box center [896, 192] width 152 height 189
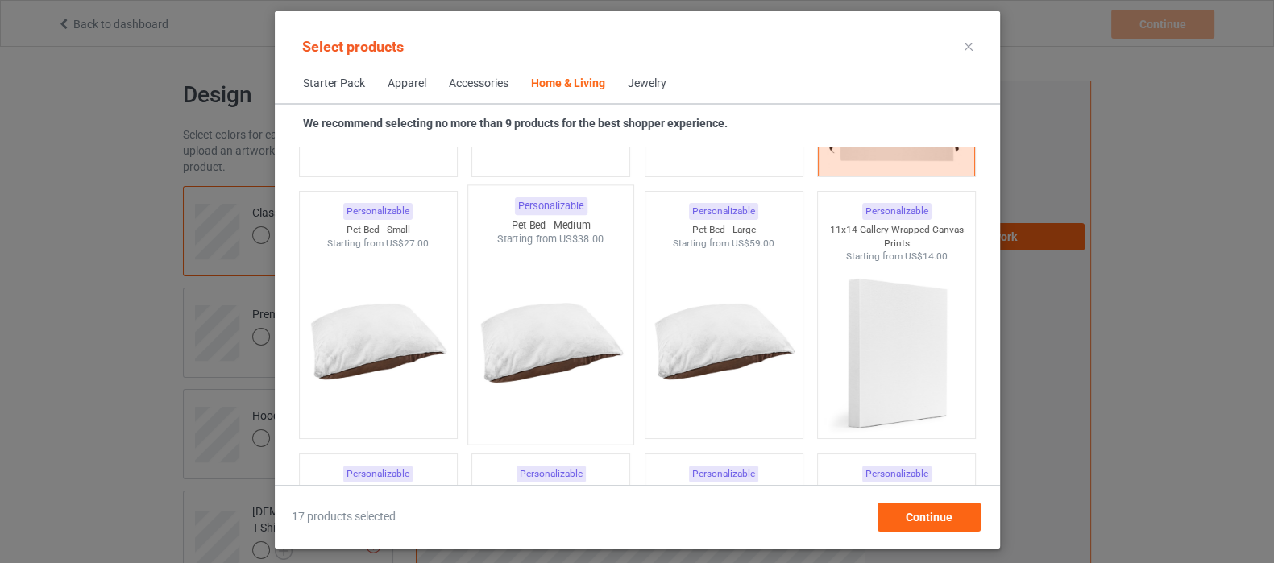
scroll to position [10397, 0]
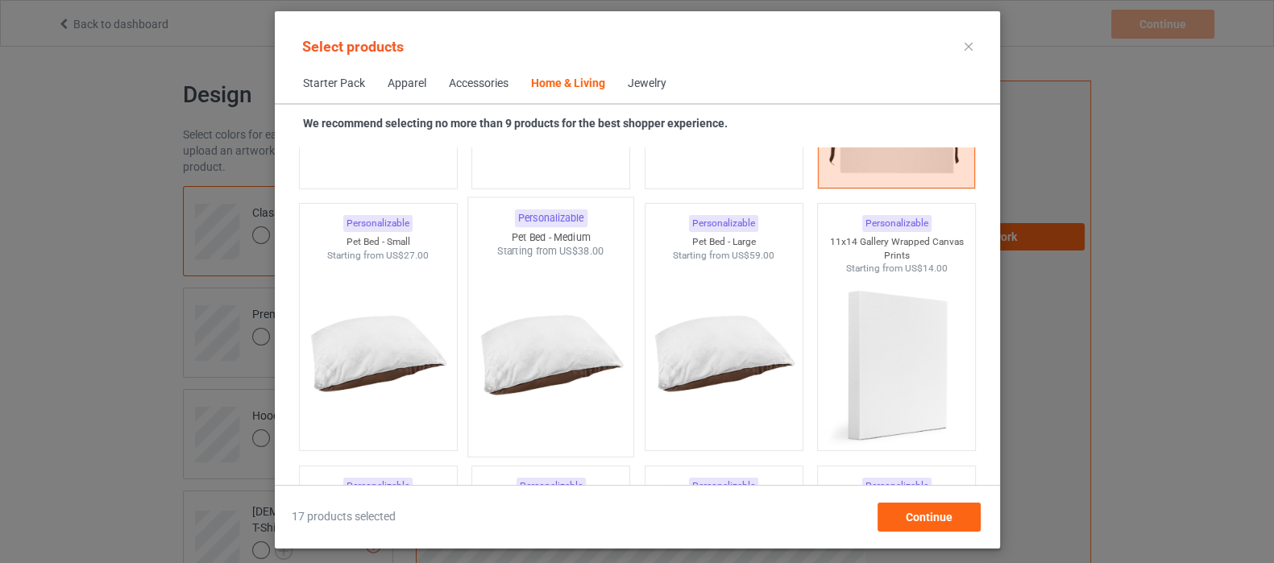
click at [555, 349] on img at bounding box center [551, 353] width 152 height 189
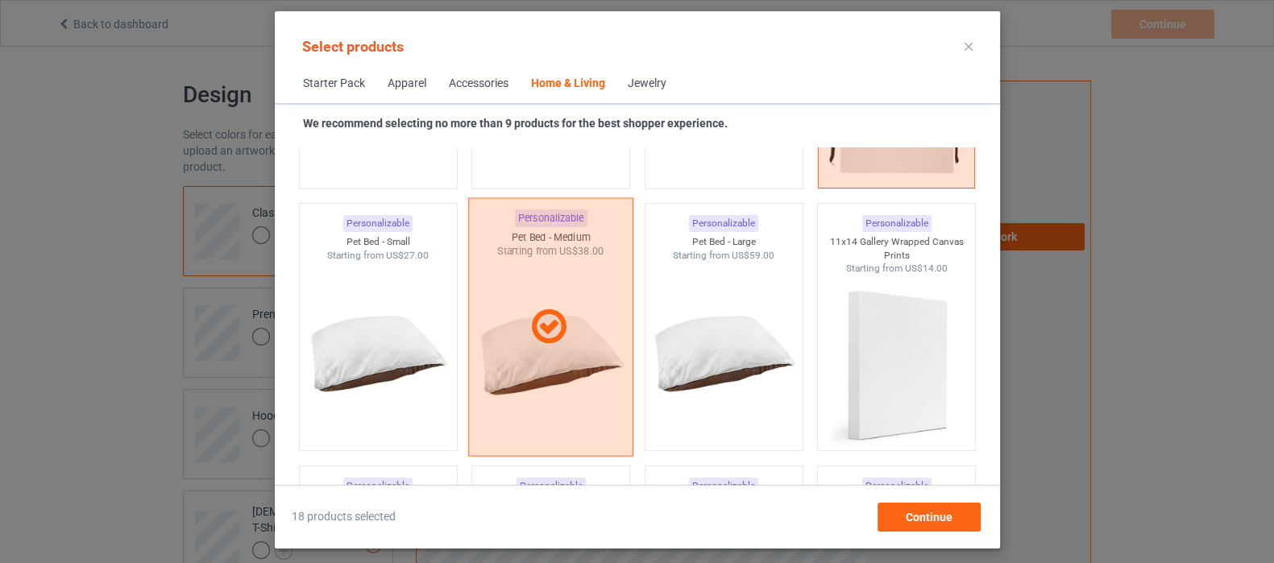
drag, startPoint x: 555, startPoint y: 349, endPoint x: 567, endPoint y: 346, distance: 11.7
click at [563, 348] on div at bounding box center [550, 327] width 165 height 259
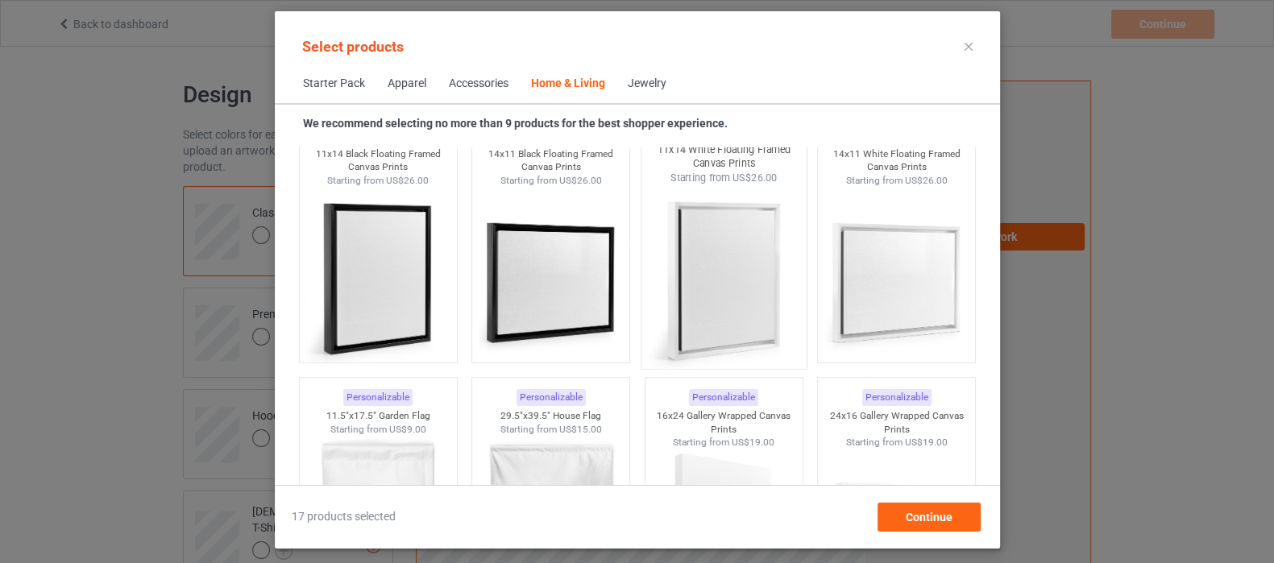
scroll to position [11304, 0]
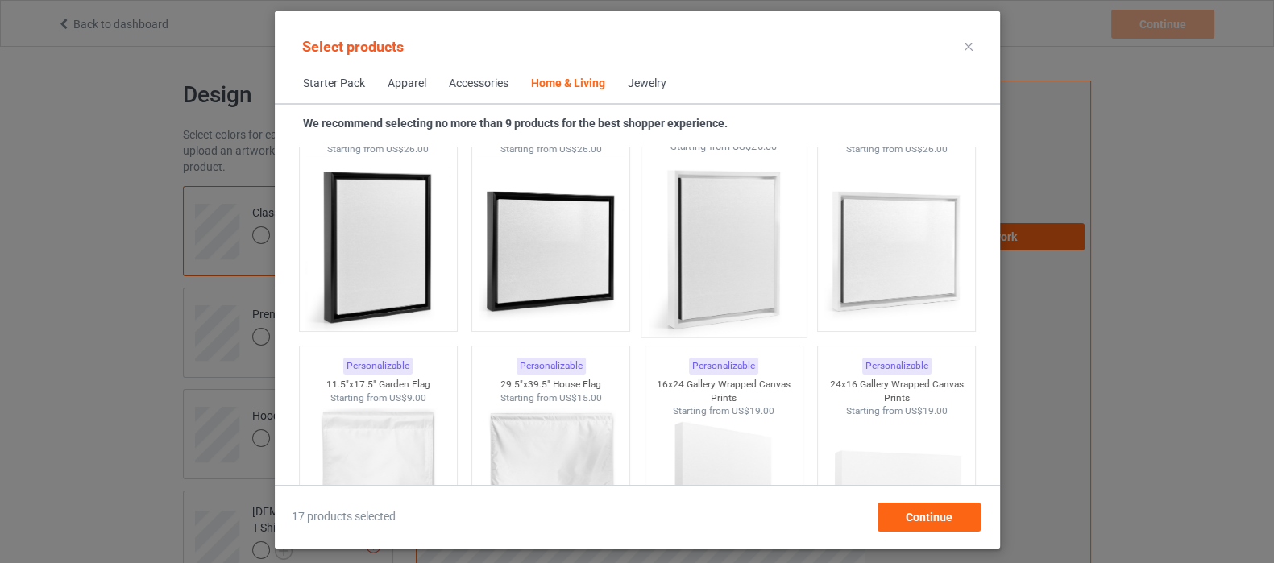
click at [714, 246] on img at bounding box center [724, 247] width 152 height 189
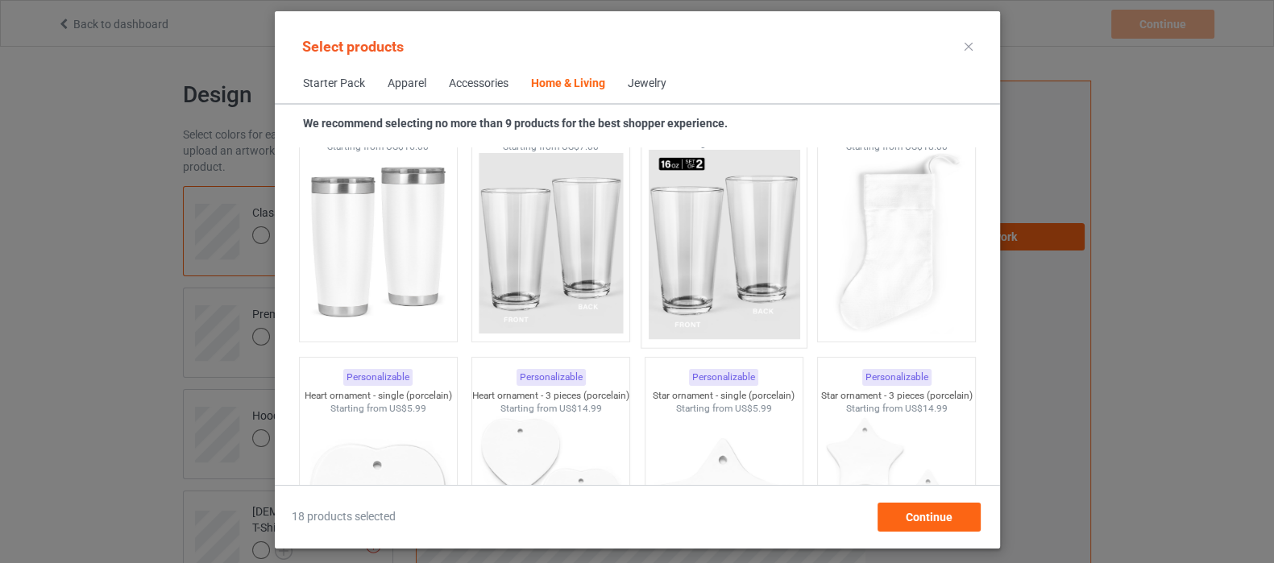
scroll to position [12110, 0]
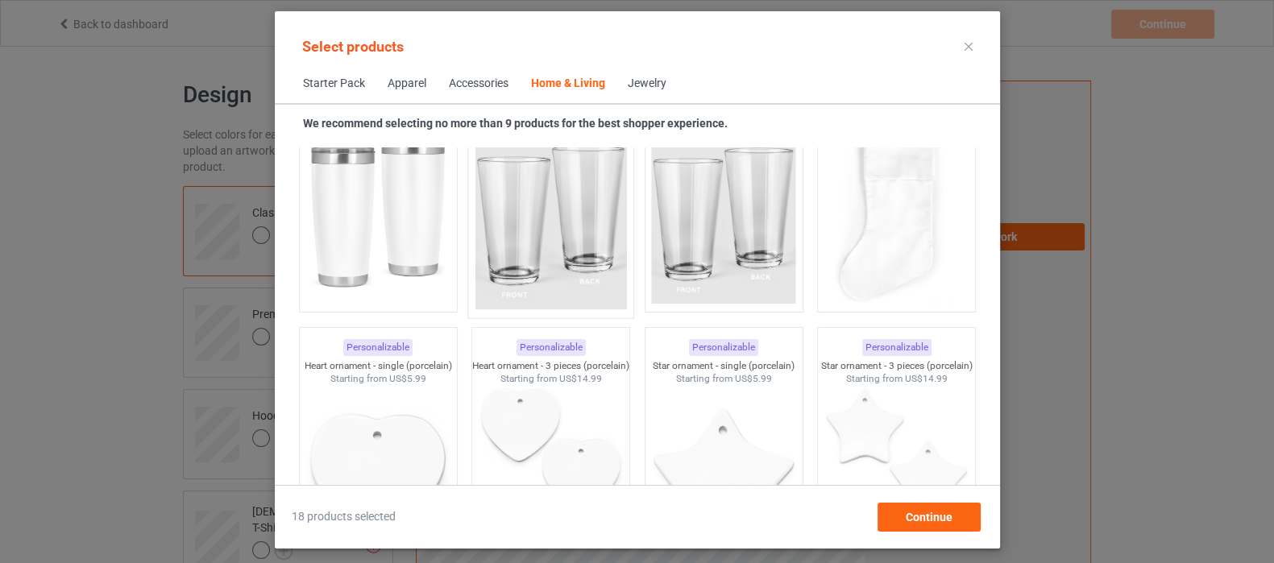
click at [555, 239] on img at bounding box center [551, 214] width 152 height 189
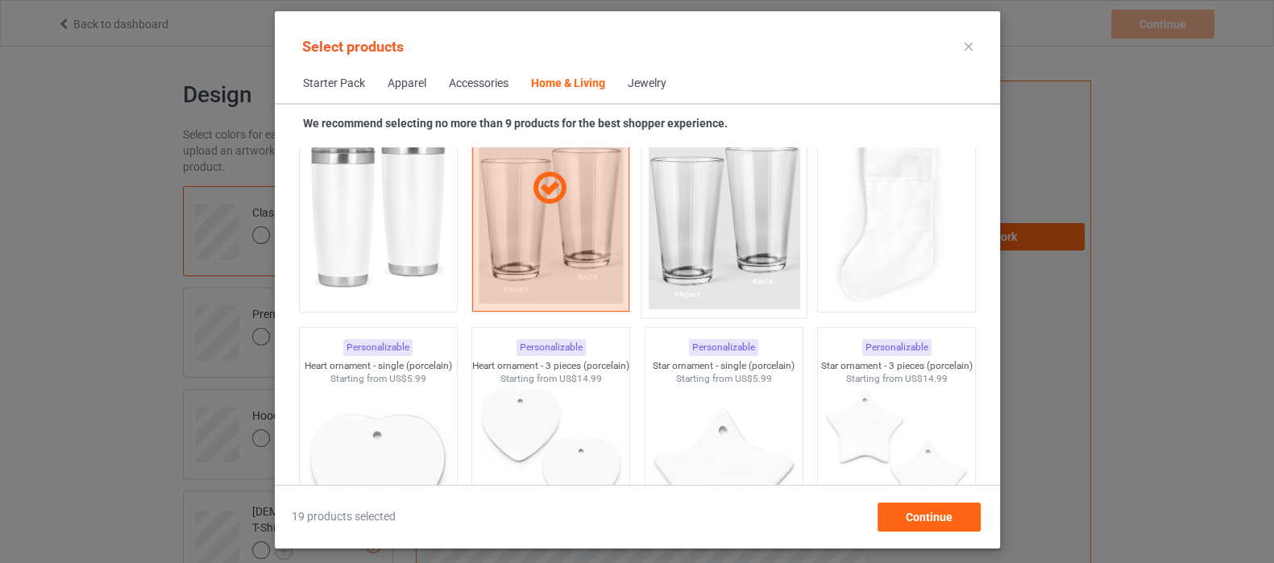
click at [674, 238] on img at bounding box center [724, 214] width 152 height 189
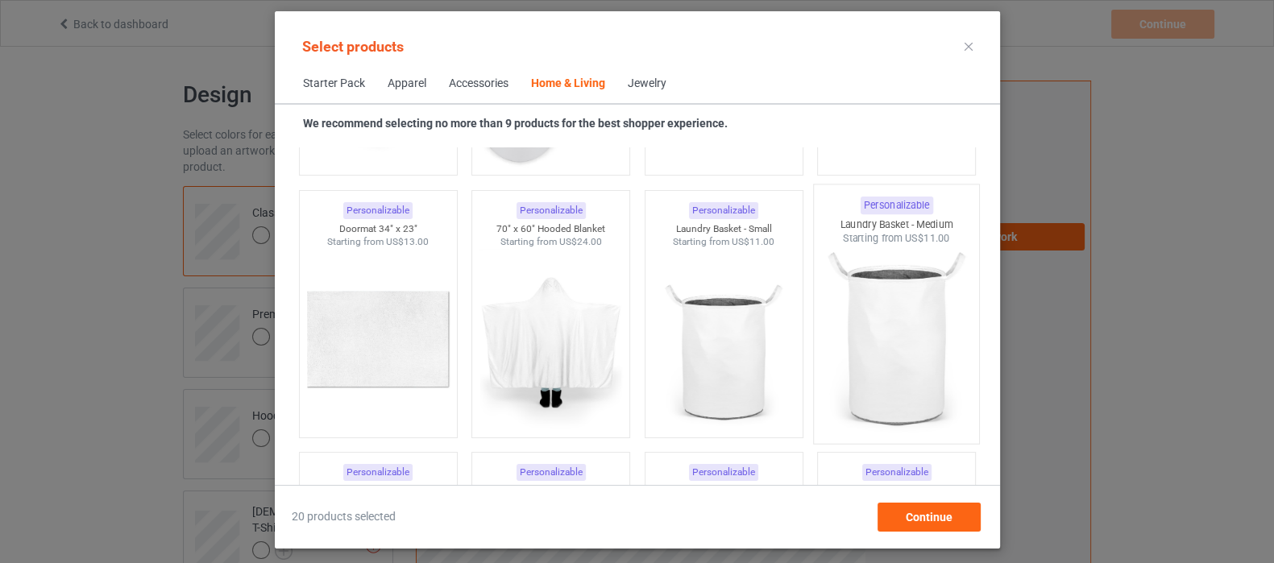
scroll to position [13319, 0]
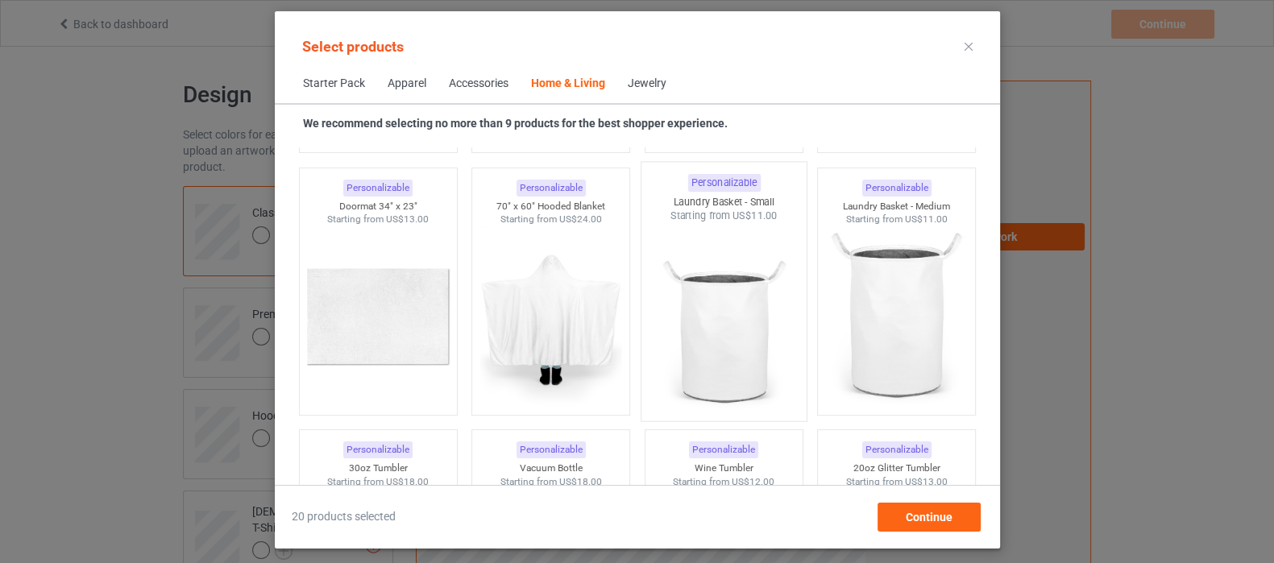
click at [709, 366] on img at bounding box center [724, 317] width 152 height 189
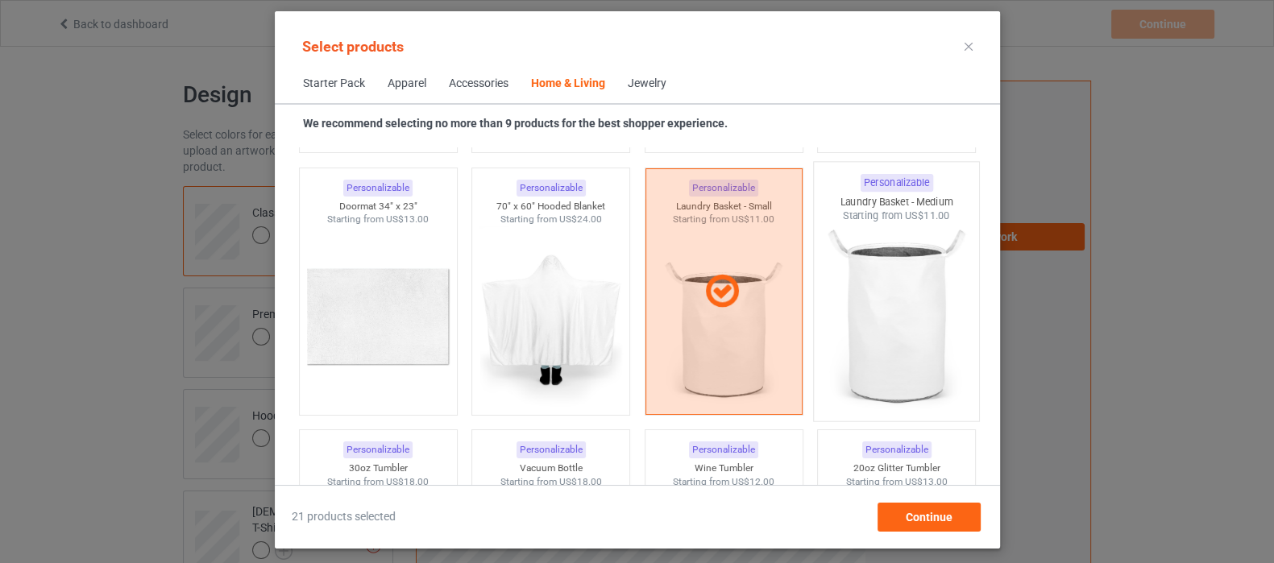
click at [858, 333] on img at bounding box center [896, 317] width 152 height 189
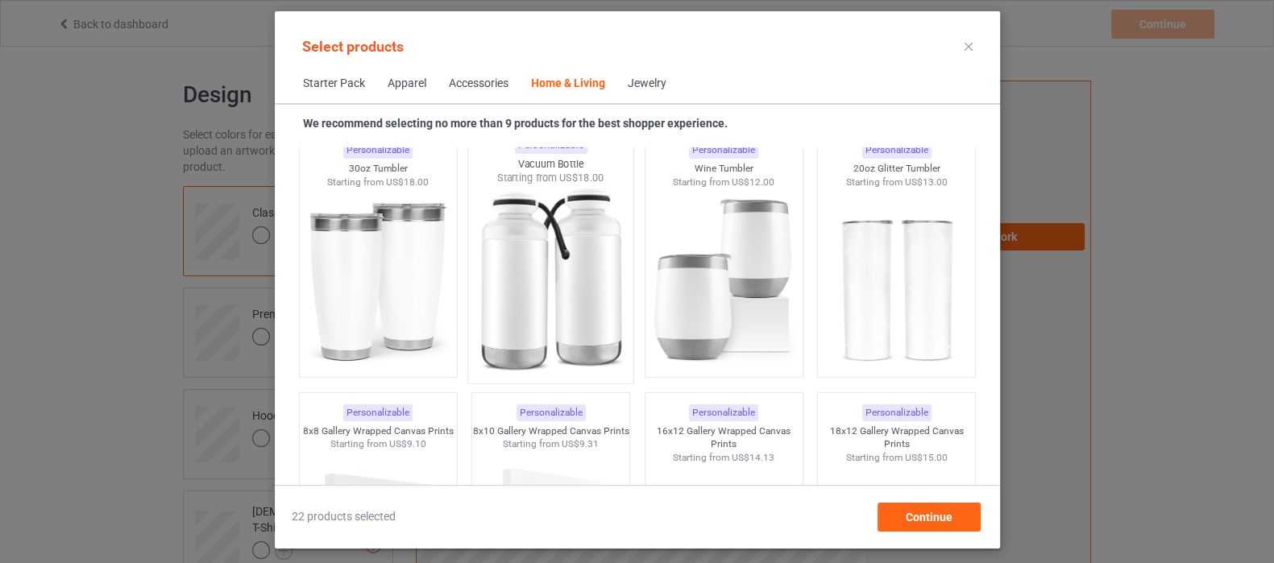
scroll to position [13621, 0]
click at [504, 301] on img at bounding box center [551, 277] width 152 height 189
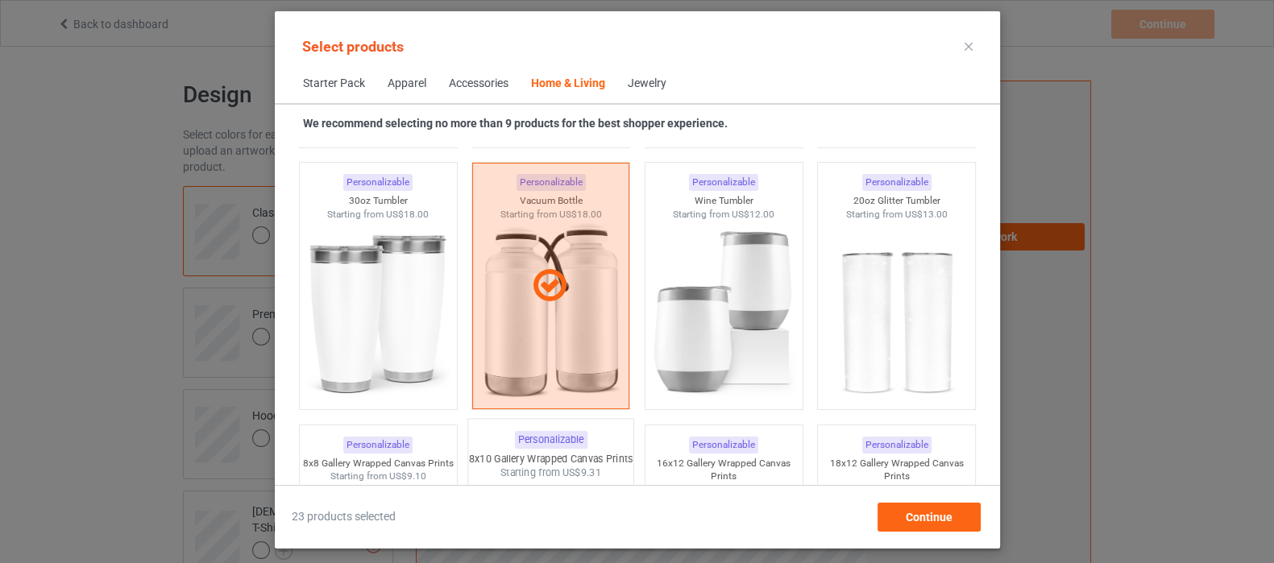
scroll to position [13625, 0]
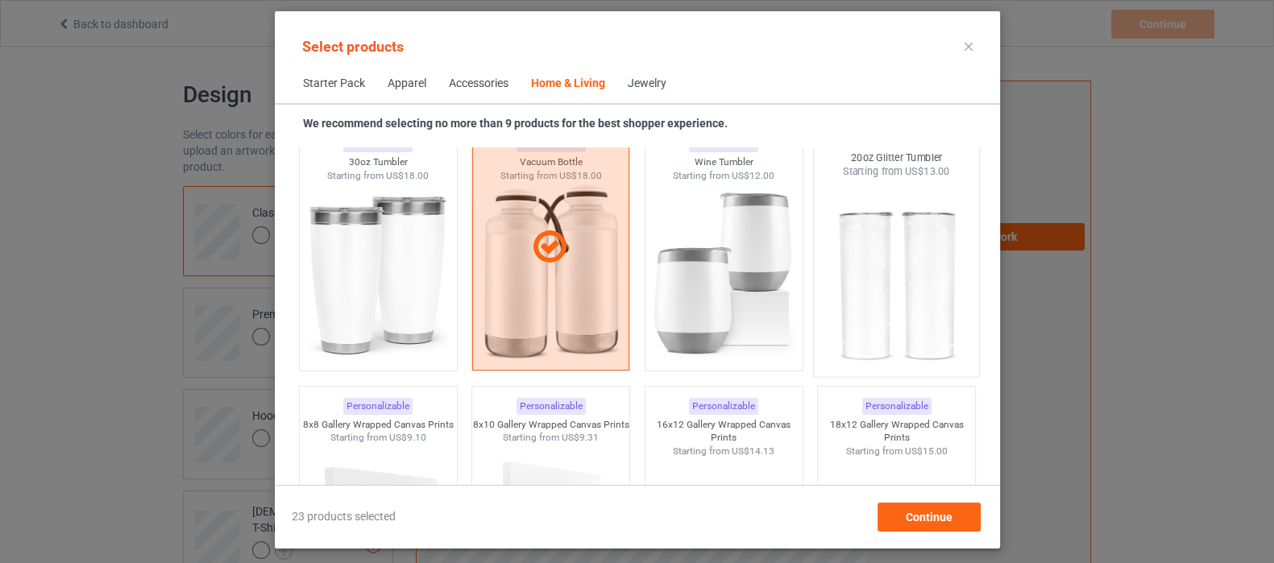
click at [897, 292] on img at bounding box center [896, 273] width 152 height 189
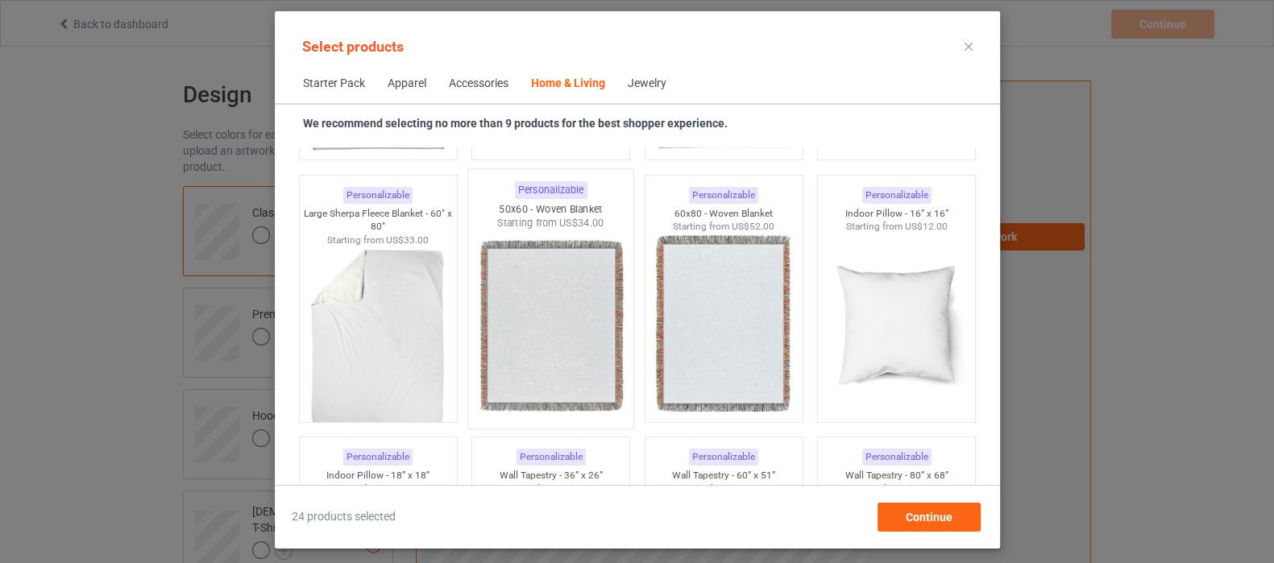
scroll to position [8084, 0]
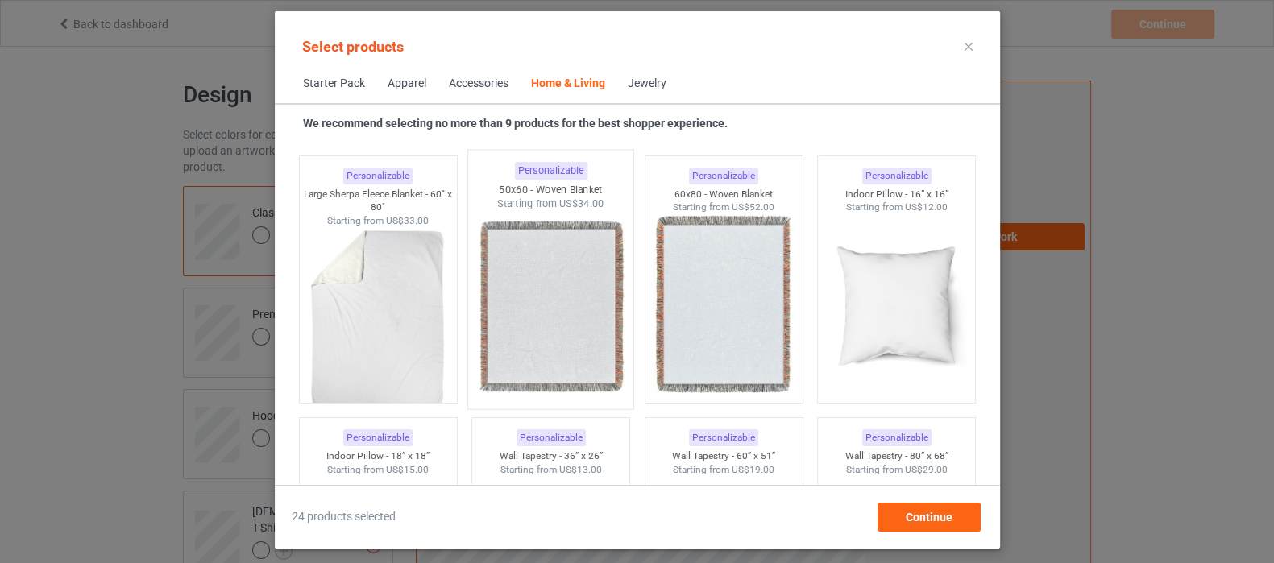
click at [550, 293] on img at bounding box center [551, 305] width 152 height 189
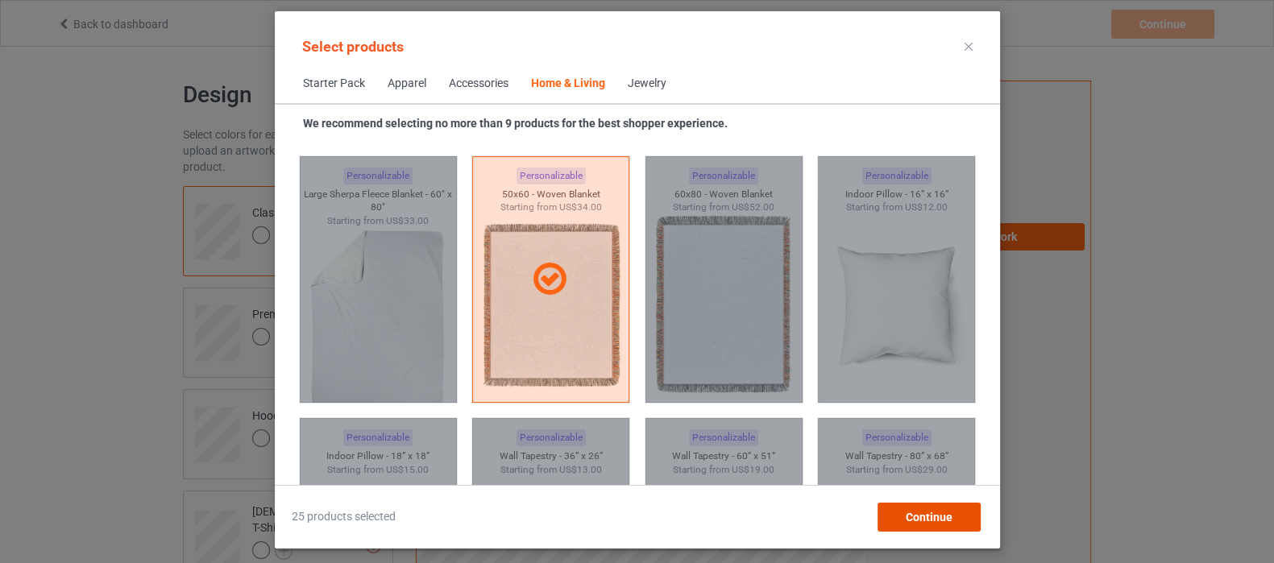
click at [928, 516] on span "Continue" at bounding box center [928, 517] width 47 height 13
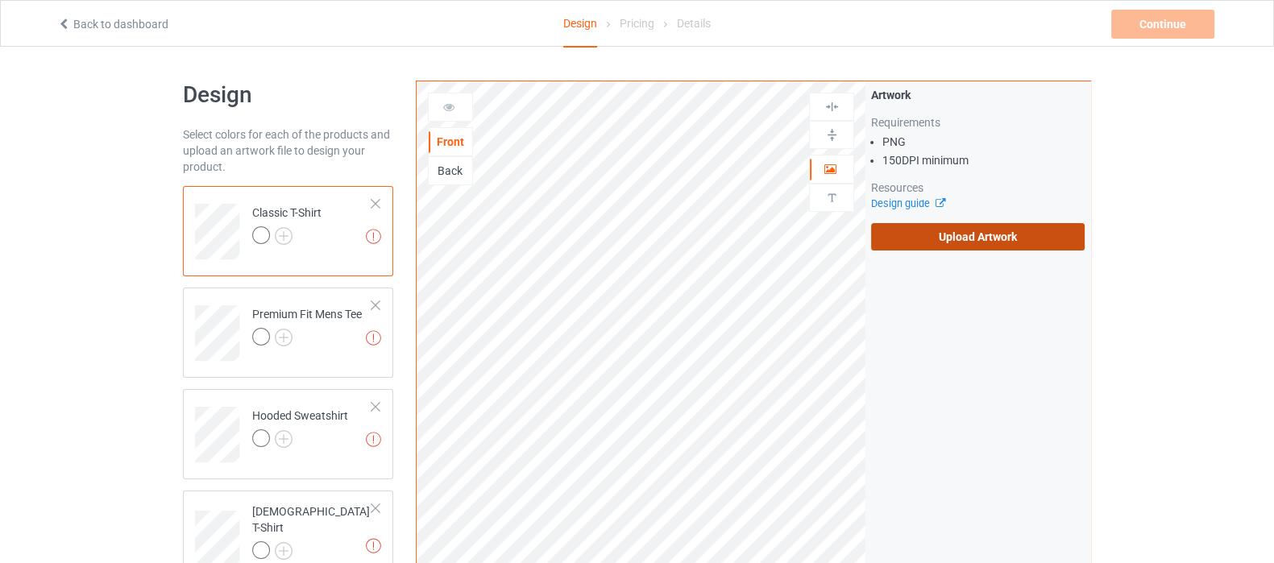
click at [971, 243] on label "Upload Artwork" at bounding box center [978, 236] width 214 height 27
click at [0, 0] on input "Upload Artwork" at bounding box center [0, 0] width 0 height 0
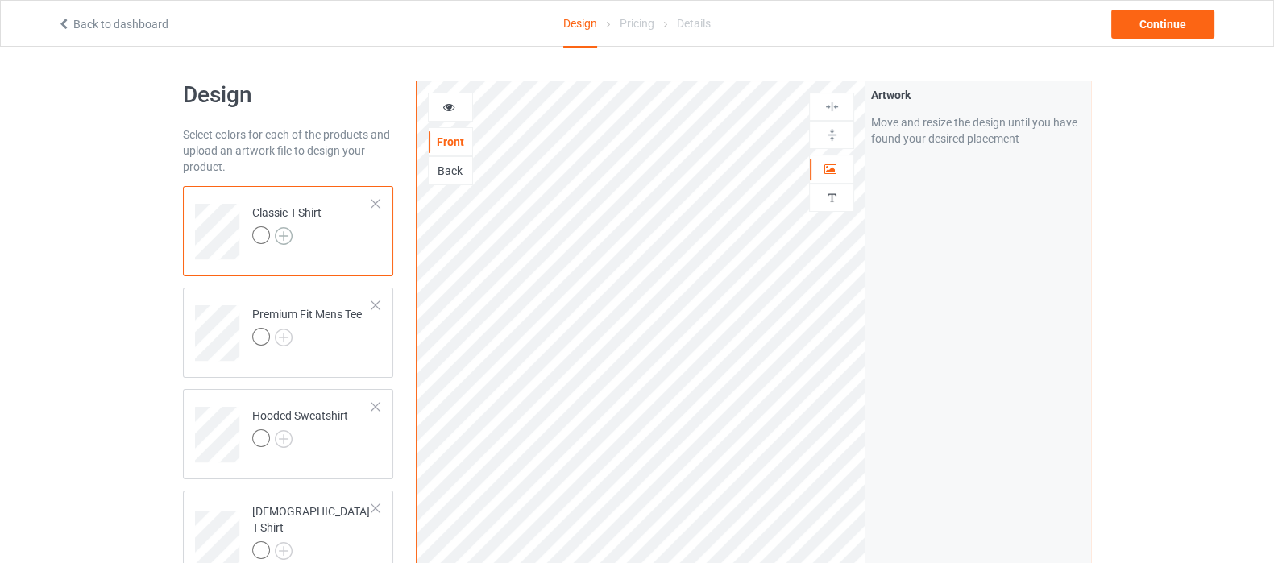
click at [289, 231] on img at bounding box center [284, 236] width 18 height 18
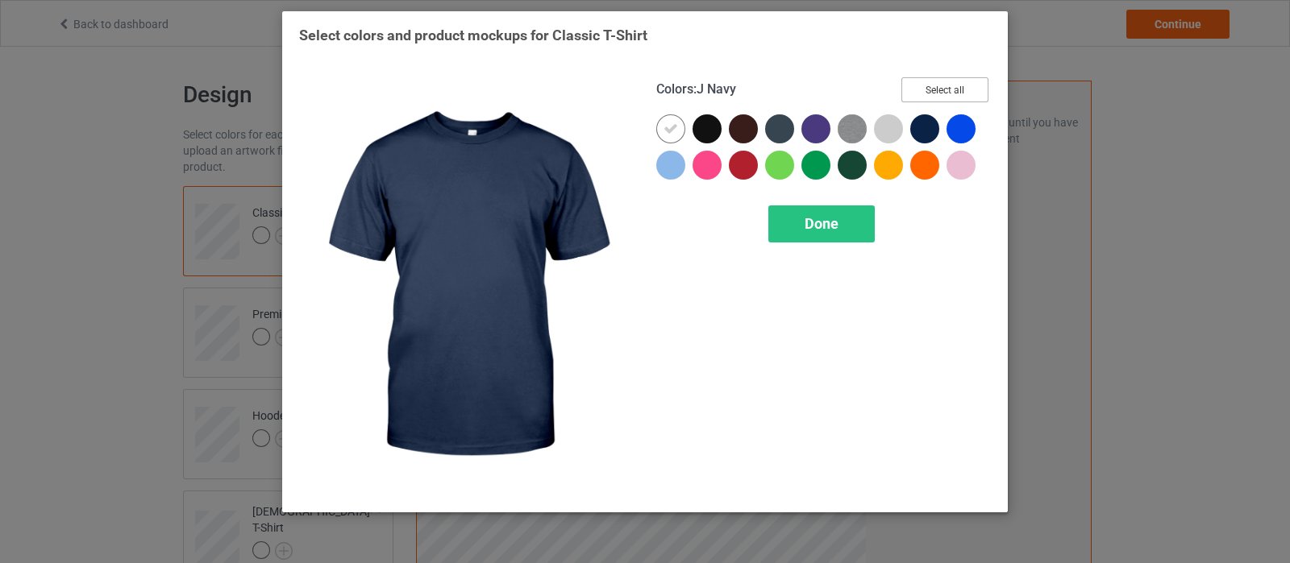
click at [941, 90] on button "Select all" at bounding box center [944, 89] width 87 height 25
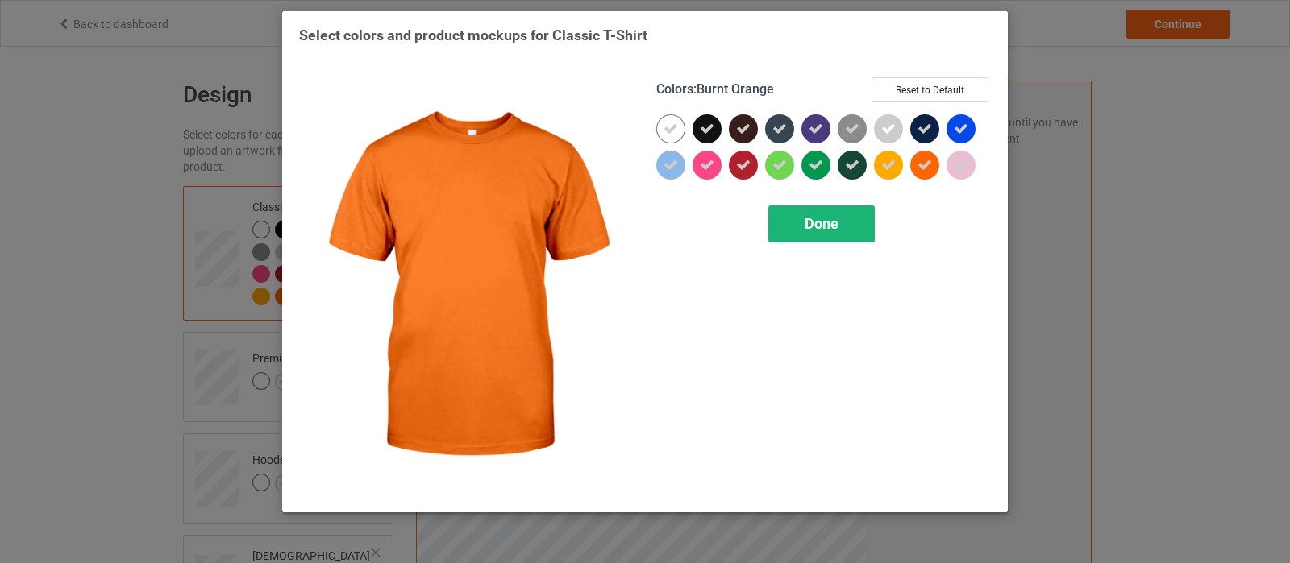
click at [820, 223] on span "Done" at bounding box center [821, 223] width 34 height 17
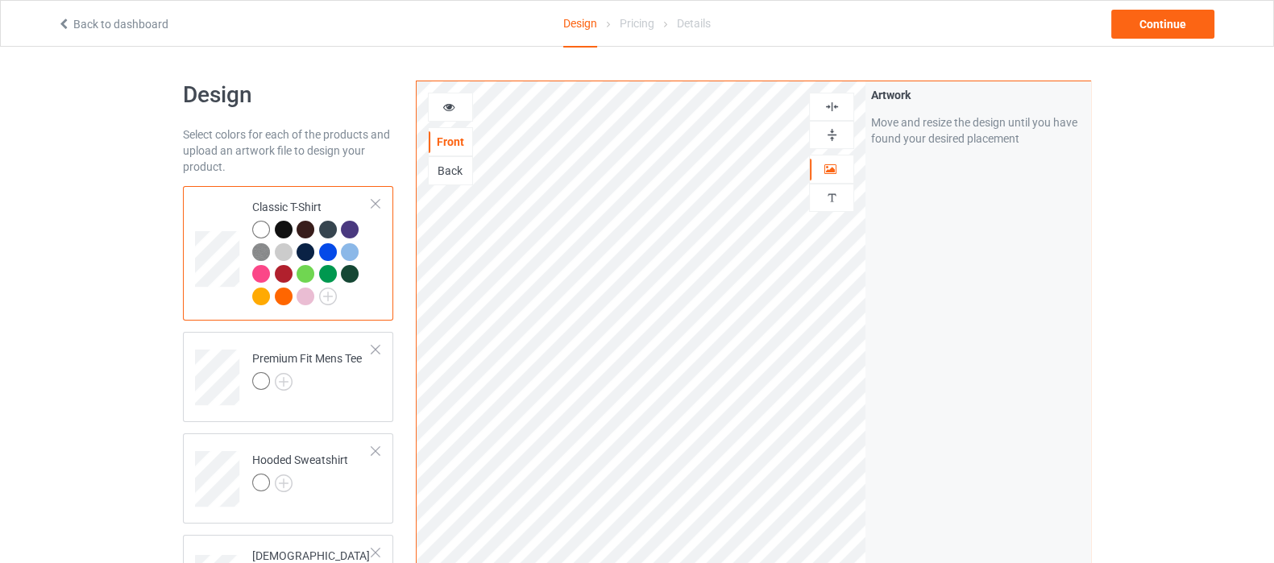
click at [443, 110] on icon at bounding box center [449, 104] width 14 height 11
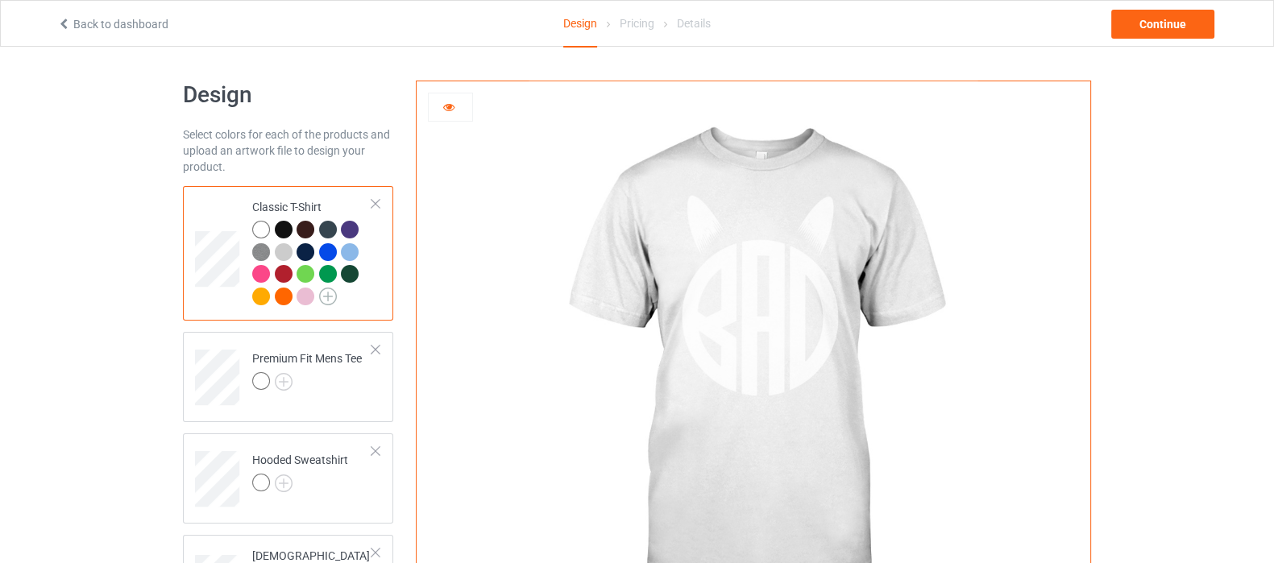
click at [333, 297] on img at bounding box center [328, 297] width 18 height 18
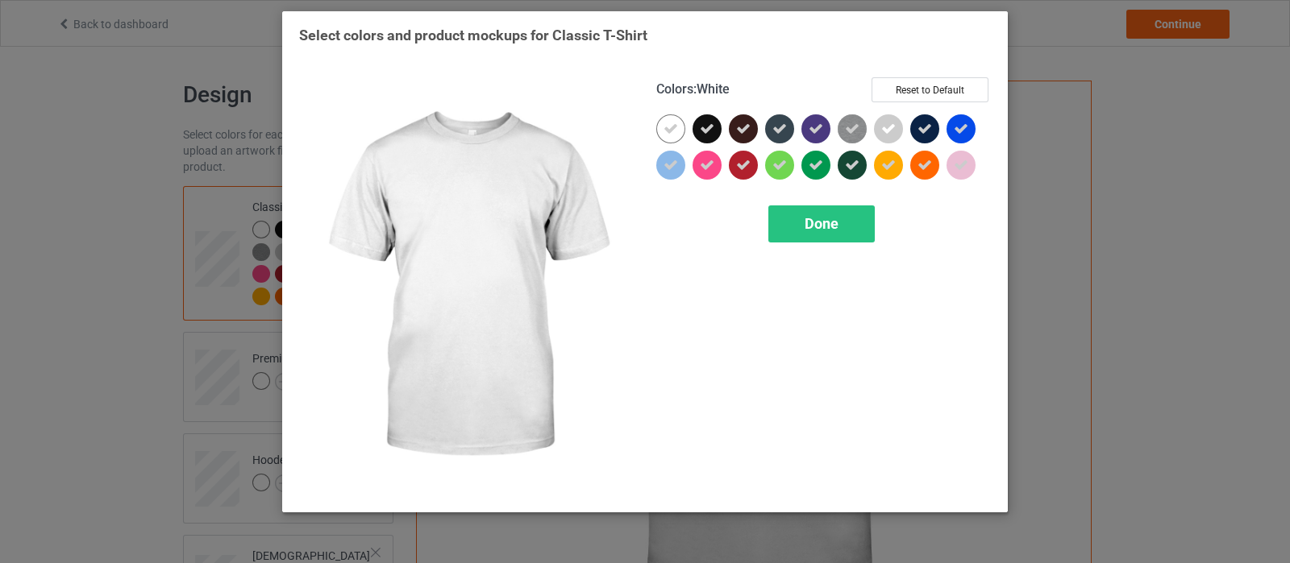
drag, startPoint x: 664, startPoint y: 131, endPoint x: 896, endPoint y: 127, distance: 232.2
click at [664, 131] on icon at bounding box center [670, 129] width 15 height 15
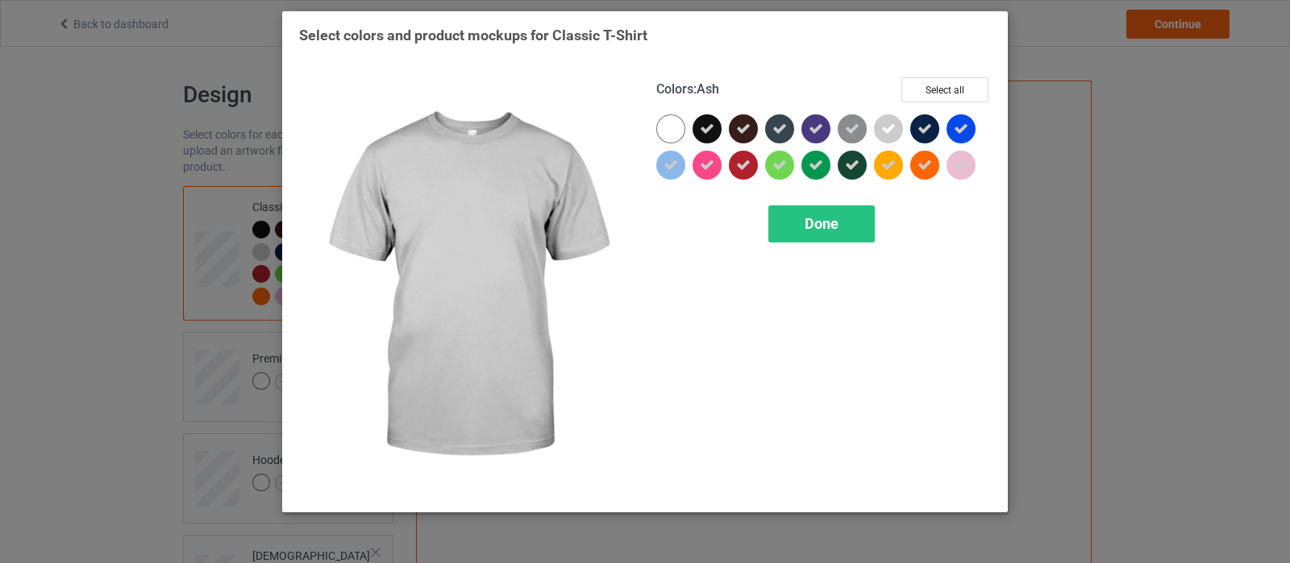
click at [896, 127] on div at bounding box center [888, 128] width 29 height 29
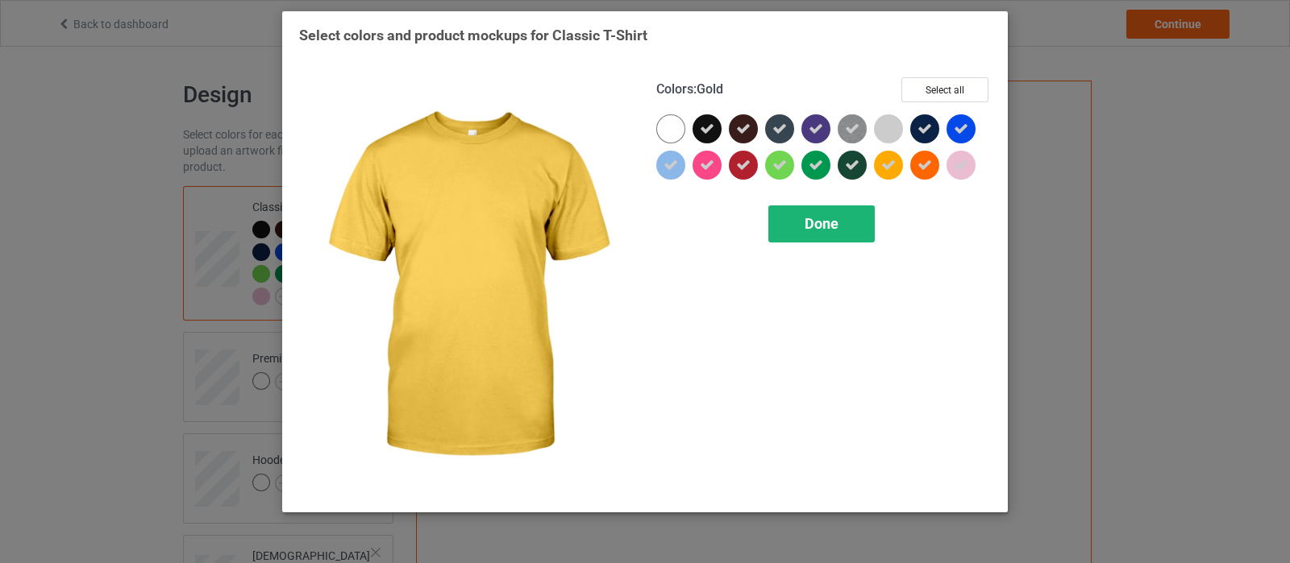
click at [826, 237] on div "Done" at bounding box center [821, 224] width 106 height 37
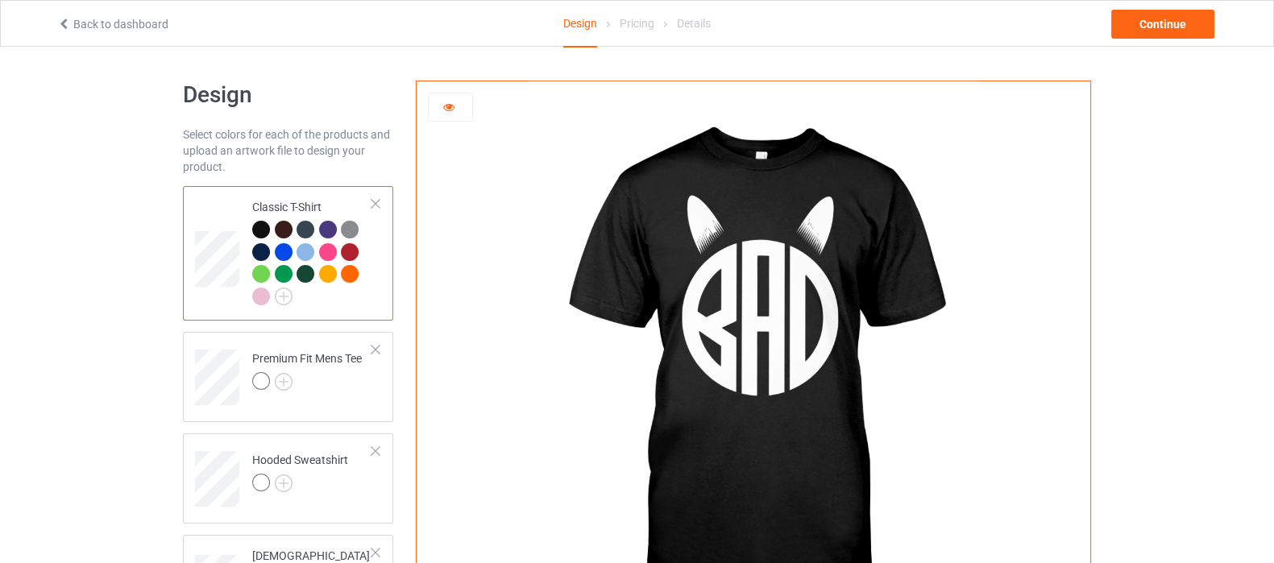
click at [352, 226] on img at bounding box center [350, 230] width 18 height 18
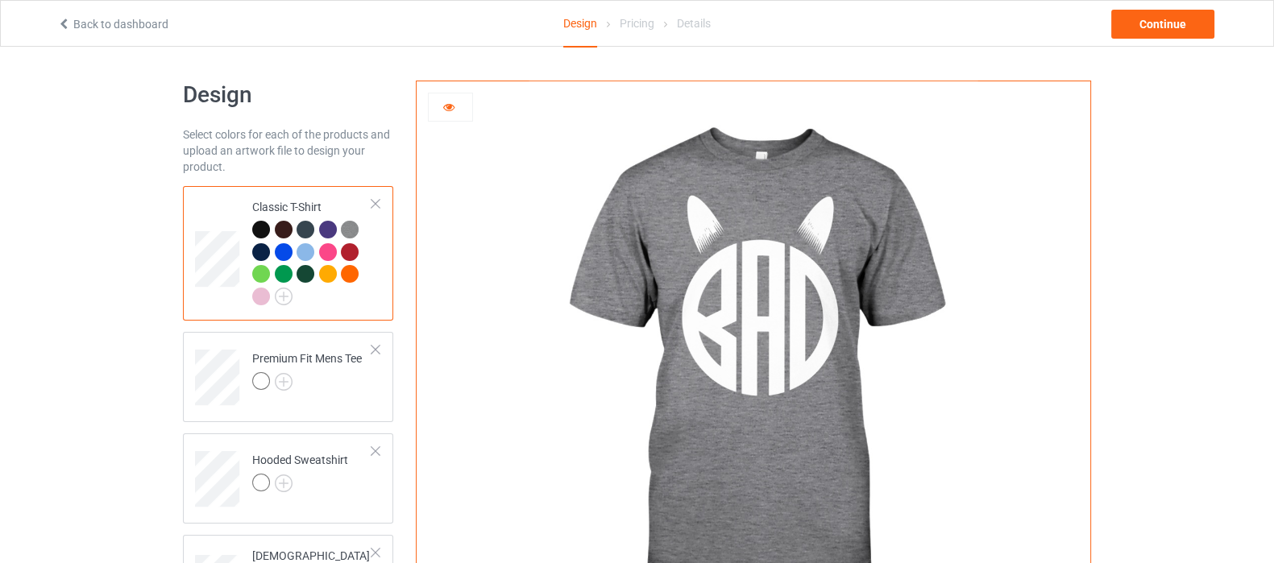
click at [750, 299] on img at bounding box center [753, 361] width 449 height 561
click at [447, 106] on icon at bounding box center [449, 104] width 14 height 11
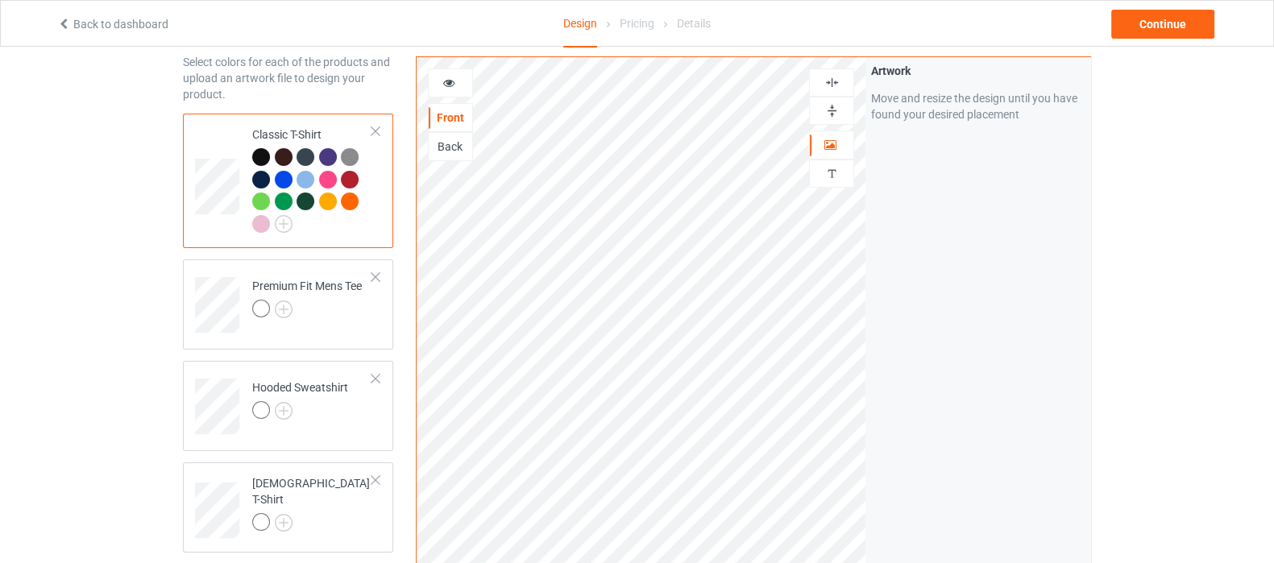
scroll to position [100, 0]
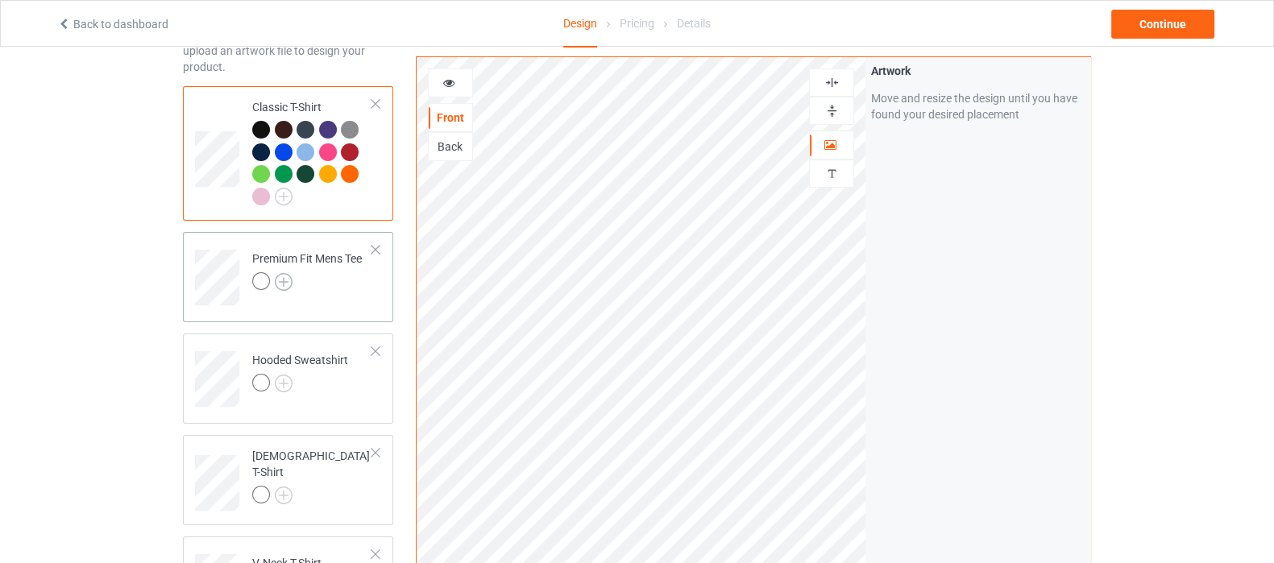
click at [282, 280] on img at bounding box center [284, 282] width 18 height 18
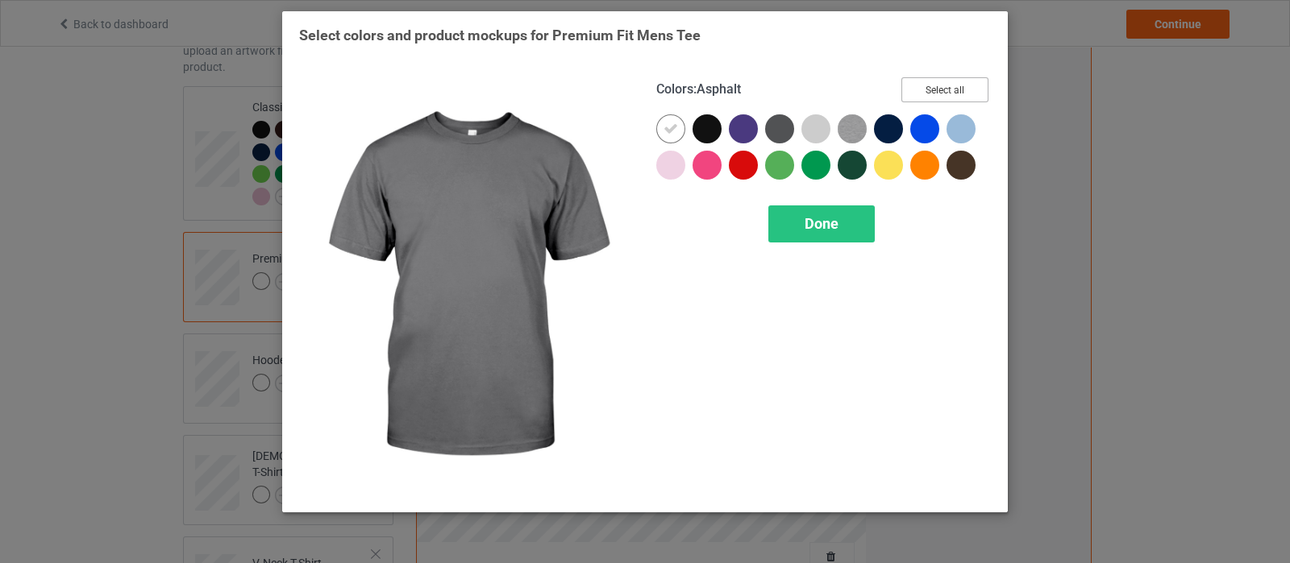
click at [920, 92] on button "Select all" at bounding box center [944, 89] width 87 height 25
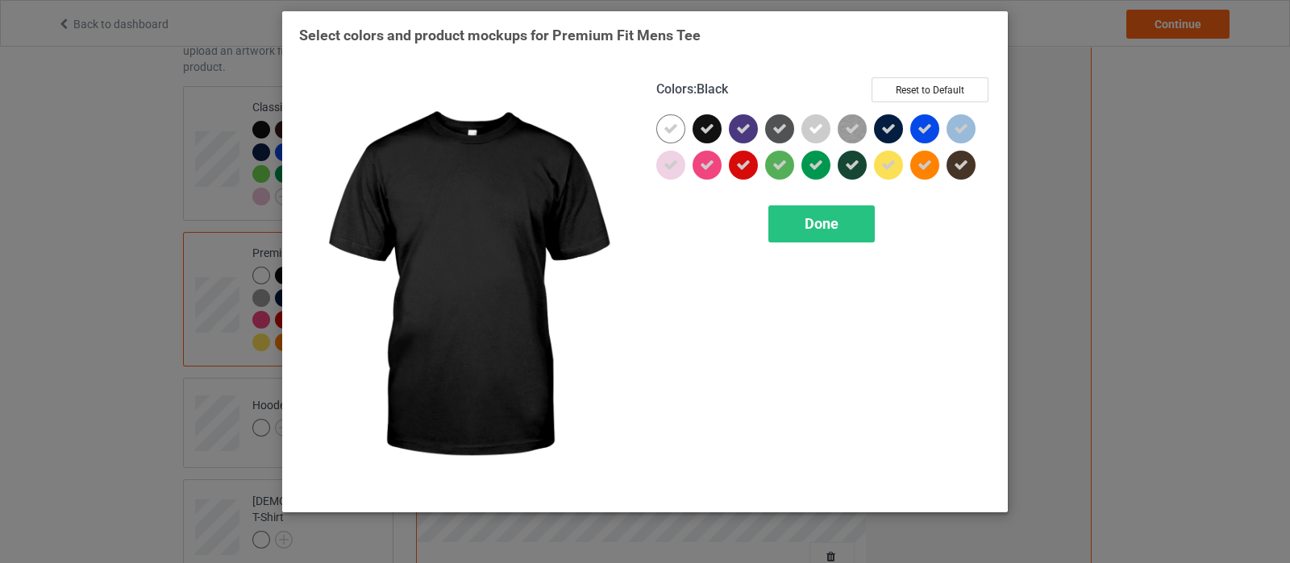
click at [715, 131] on div at bounding box center [706, 128] width 29 height 29
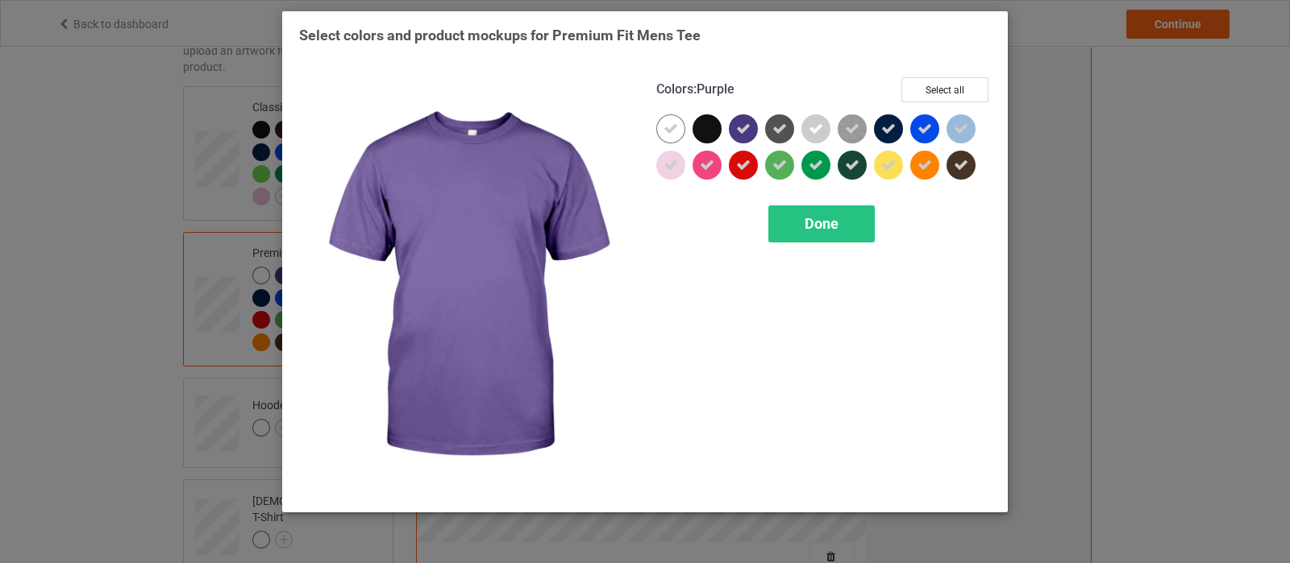
drag, startPoint x: 746, startPoint y: 131, endPoint x: 774, endPoint y: 126, distance: 28.8
click at [747, 131] on icon at bounding box center [743, 129] width 15 height 15
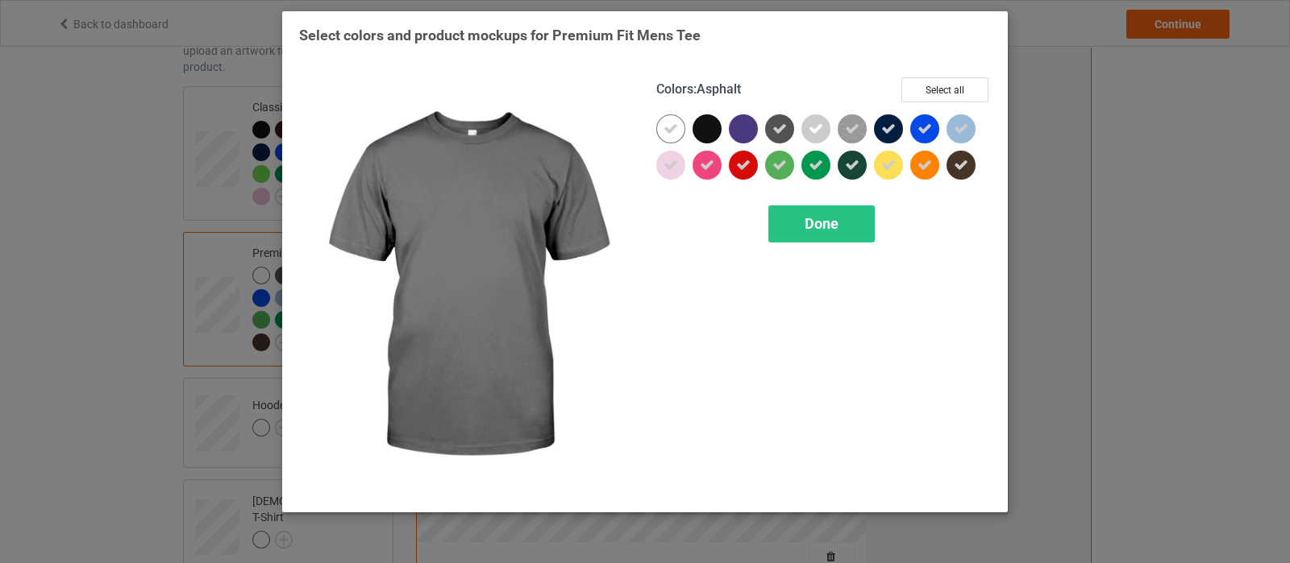
click at [774, 126] on icon at bounding box center [779, 129] width 15 height 15
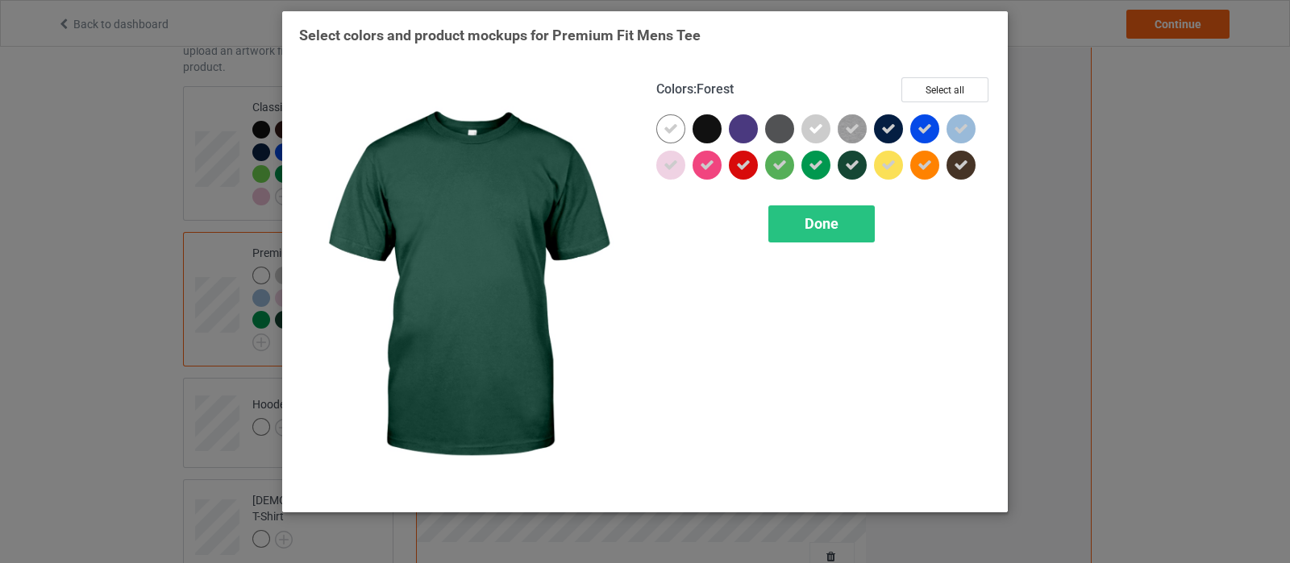
click at [840, 169] on div at bounding box center [851, 165] width 29 height 29
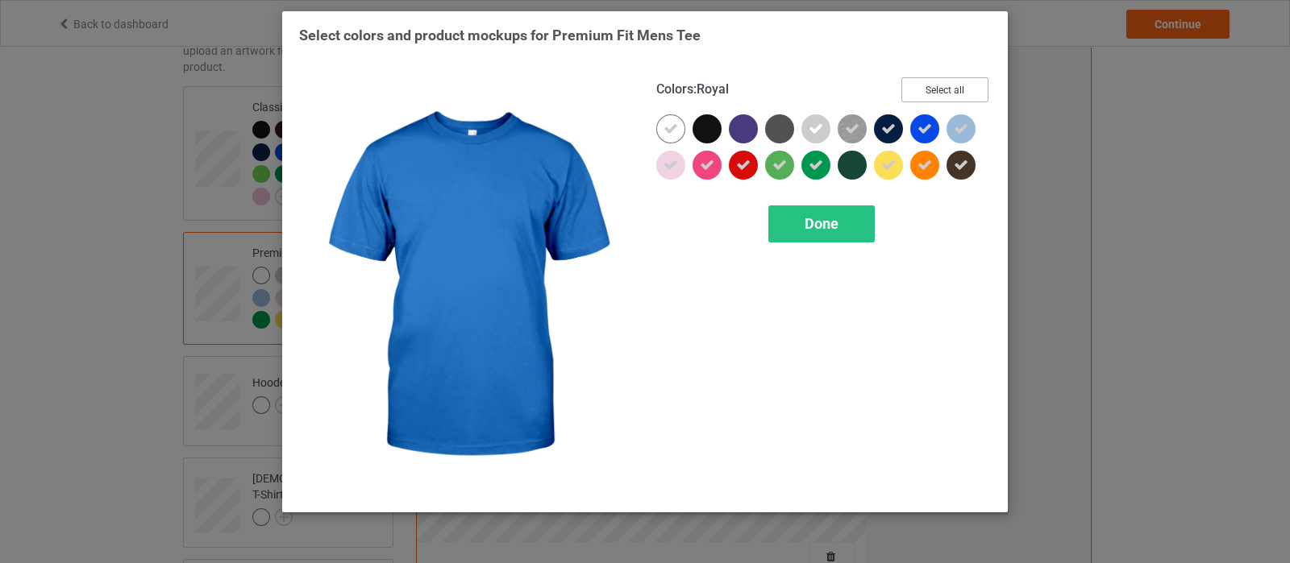
click at [939, 77] on button "Select all" at bounding box center [944, 89] width 87 height 25
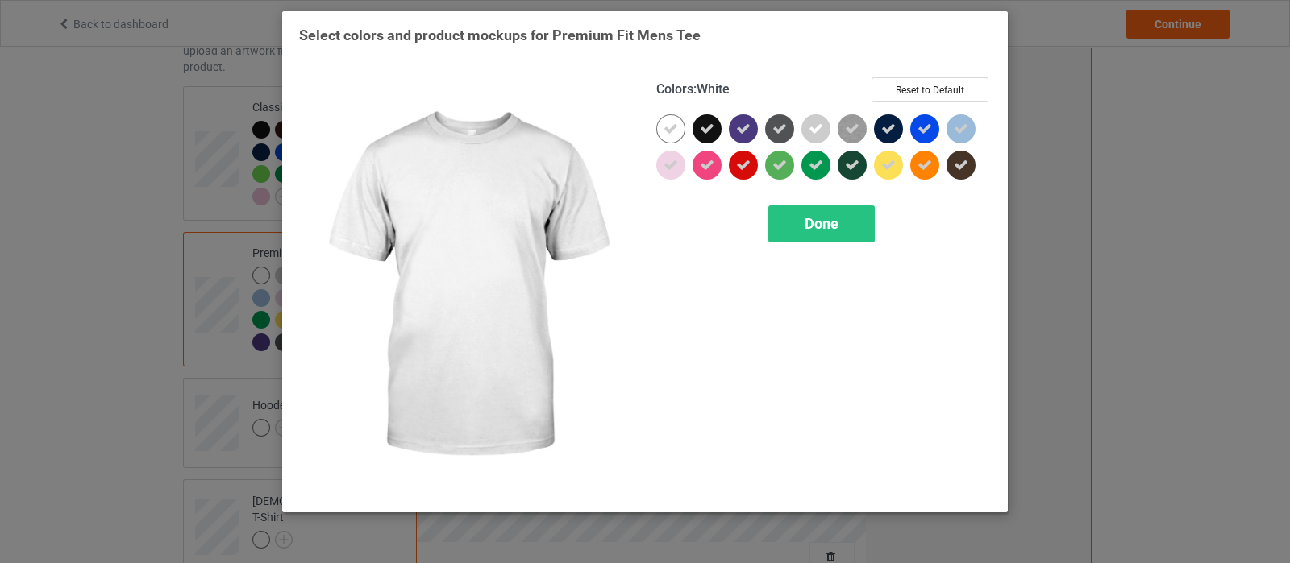
click at [662, 135] on div at bounding box center [670, 128] width 29 height 29
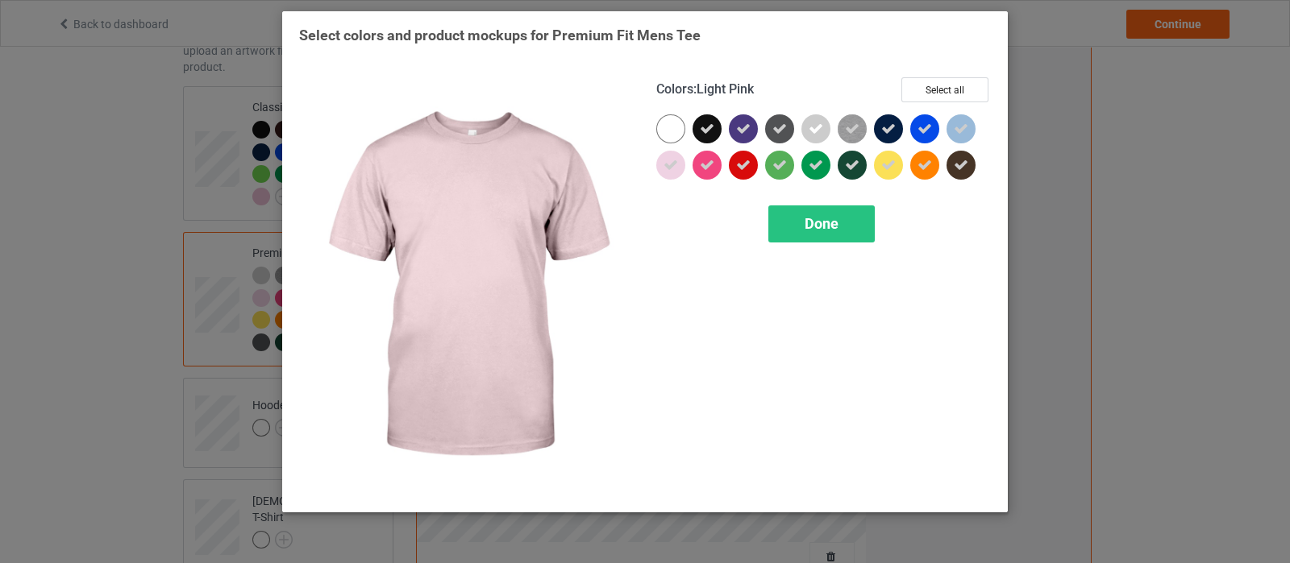
click at [675, 164] on icon at bounding box center [670, 165] width 15 height 15
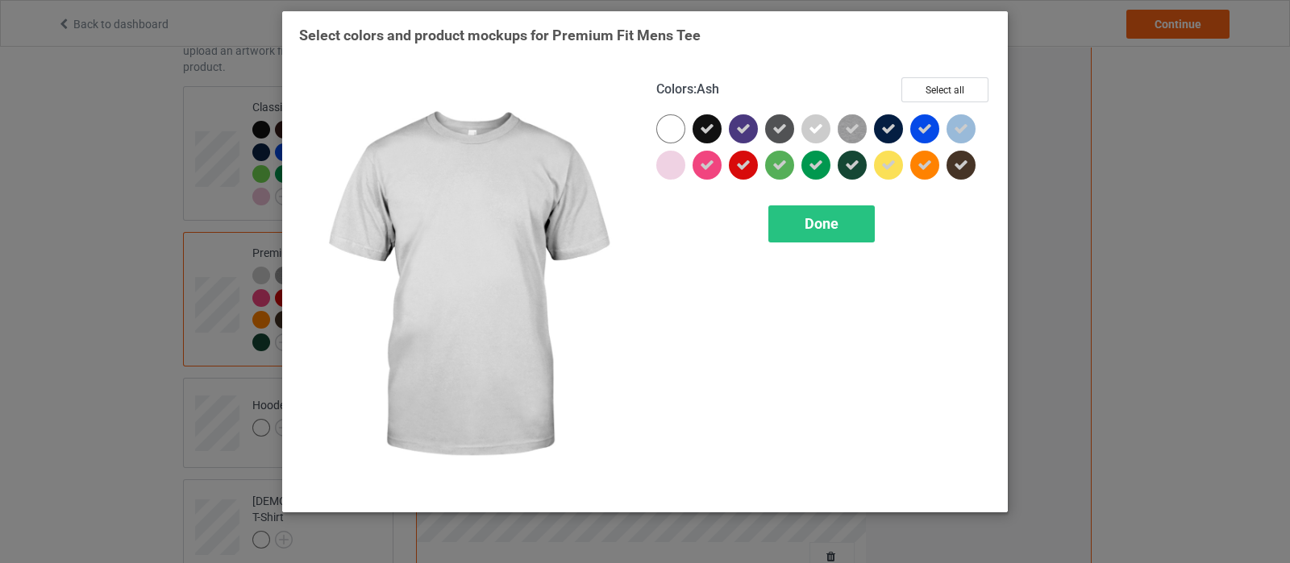
click at [808, 127] on icon at bounding box center [815, 129] width 15 height 15
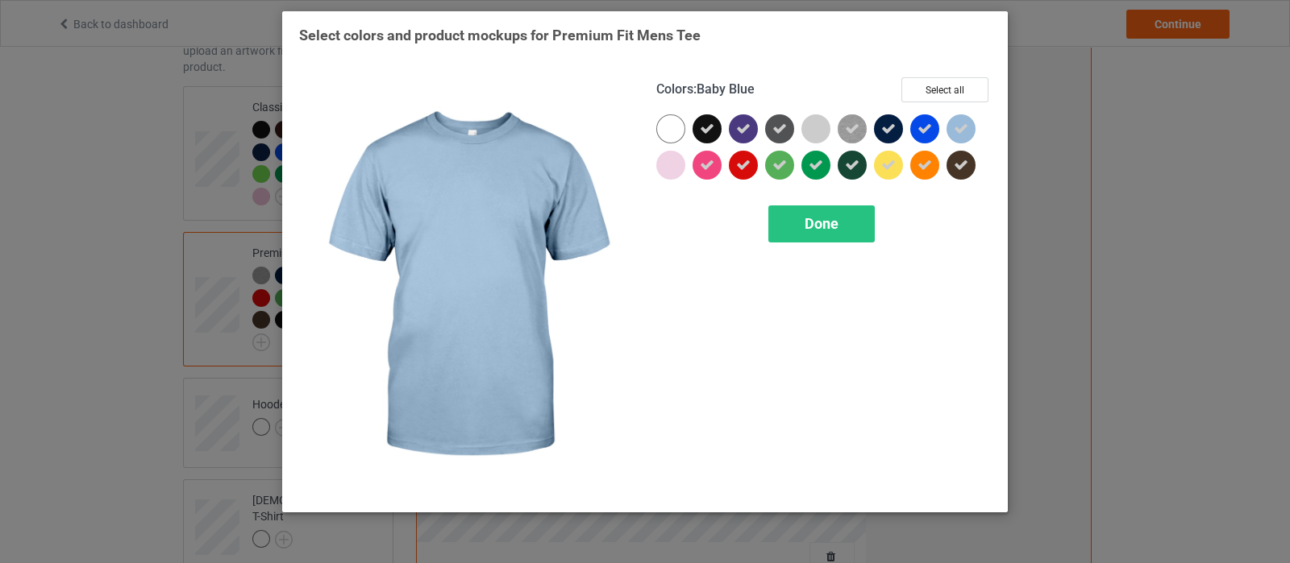
click at [966, 127] on icon at bounding box center [960, 129] width 15 height 15
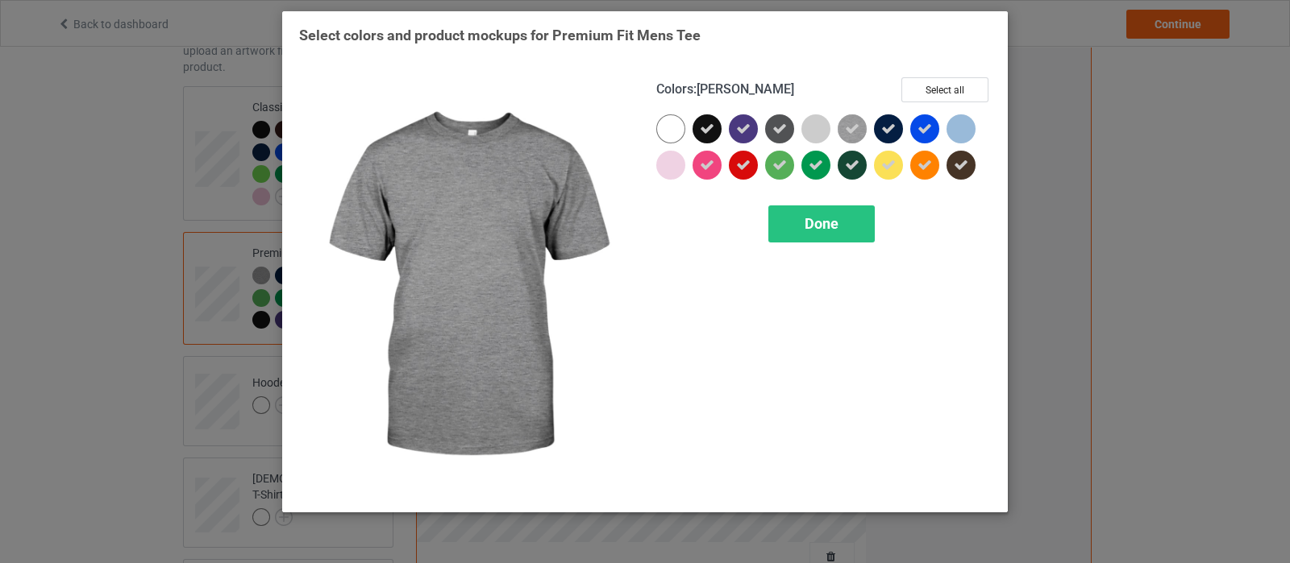
drag, startPoint x: 845, startPoint y: 123, endPoint x: 846, endPoint y: 143, distance: 20.2
click at [845, 123] on icon at bounding box center [852, 129] width 15 height 15
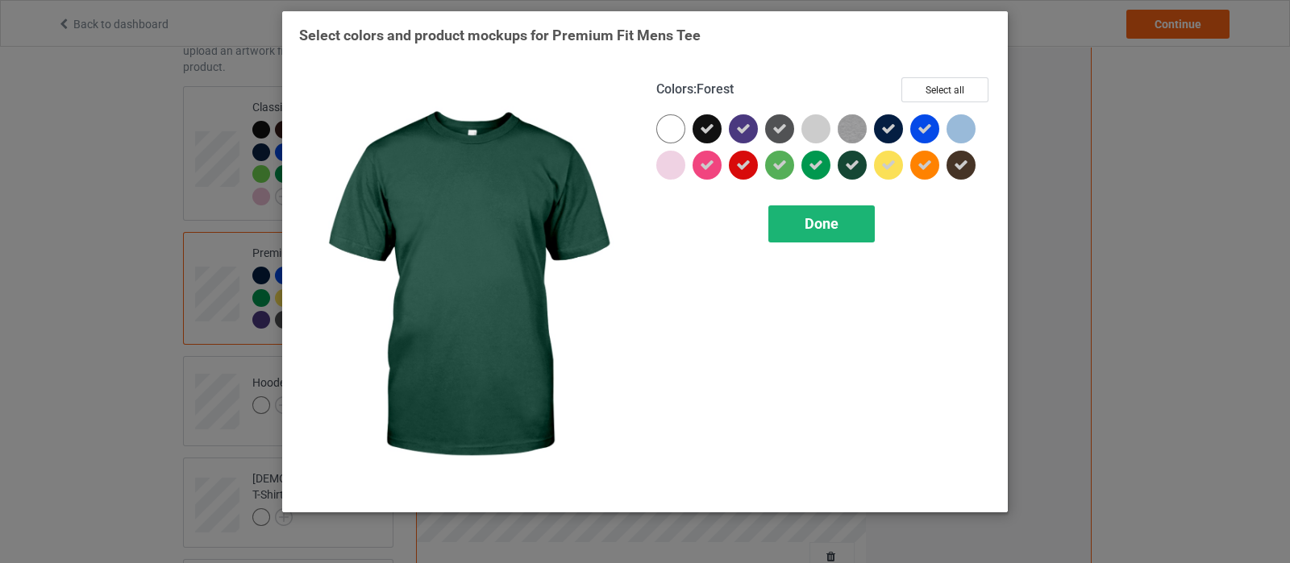
click at [812, 219] on span "Done" at bounding box center [821, 223] width 34 height 17
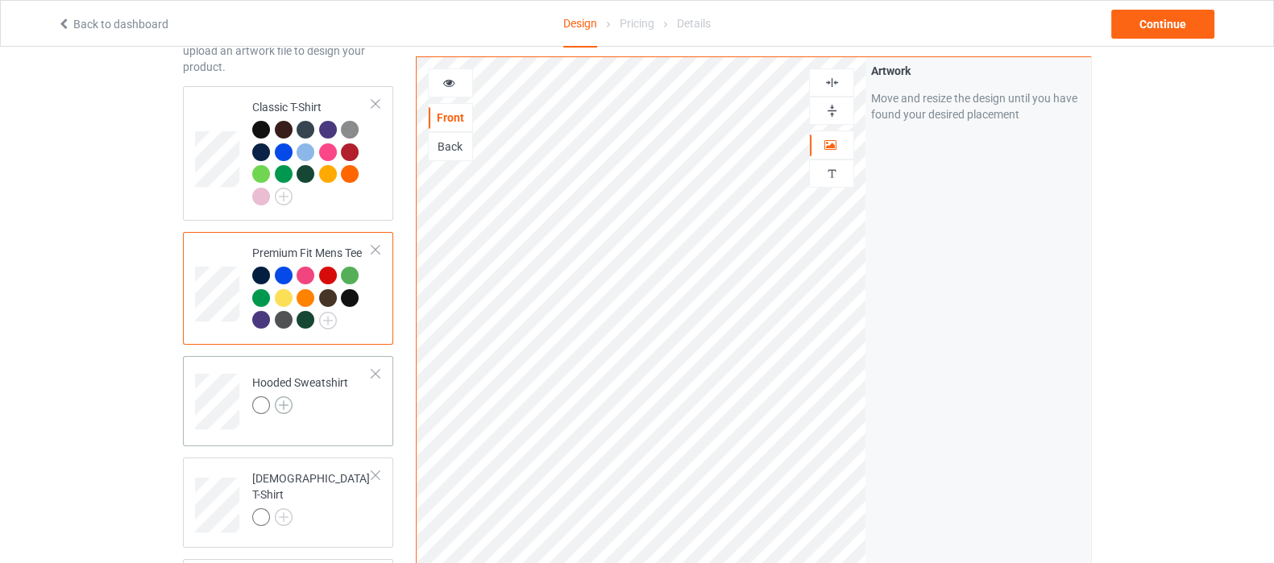
click at [281, 398] on img at bounding box center [284, 406] width 18 height 18
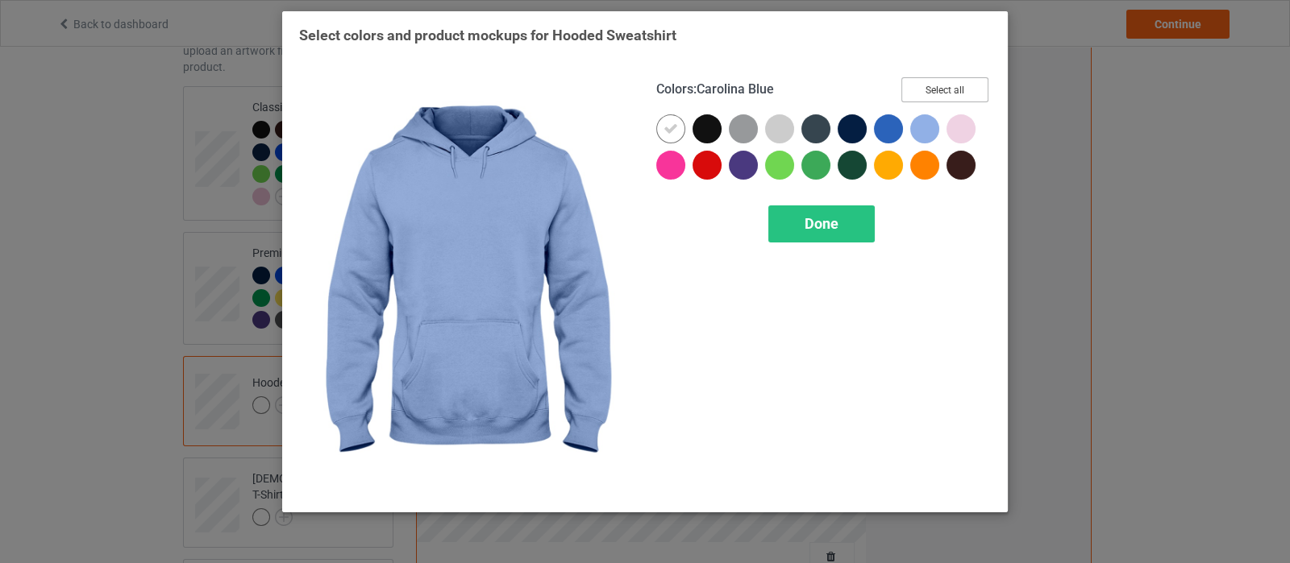
click at [949, 90] on button "Select all" at bounding box center [944, 89] width 87 height 25
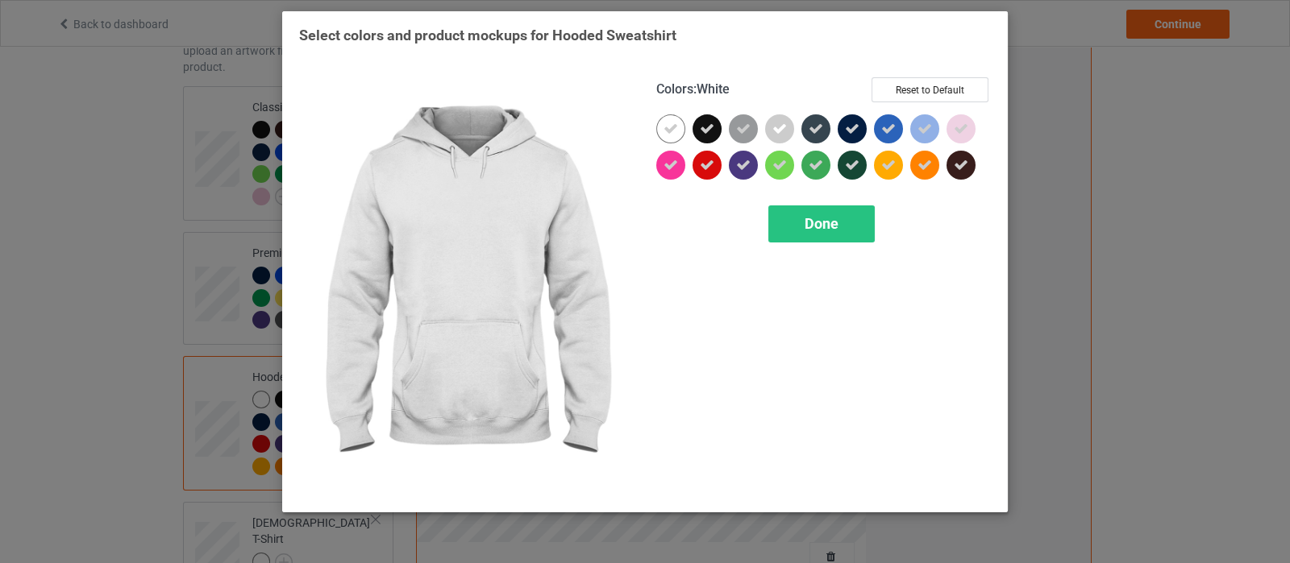
click at [681, 126] on div at bounding box center [670, 128] width 29 height 29
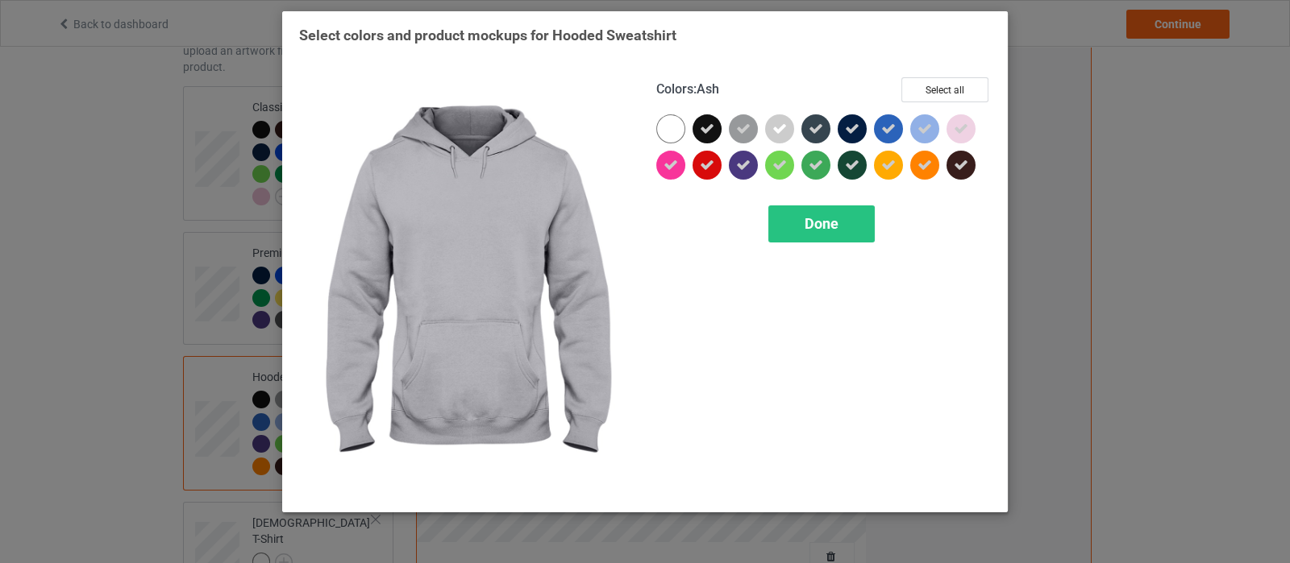
click at [779, 134] on icon at bounding box center [779, 129] width 15 height 15
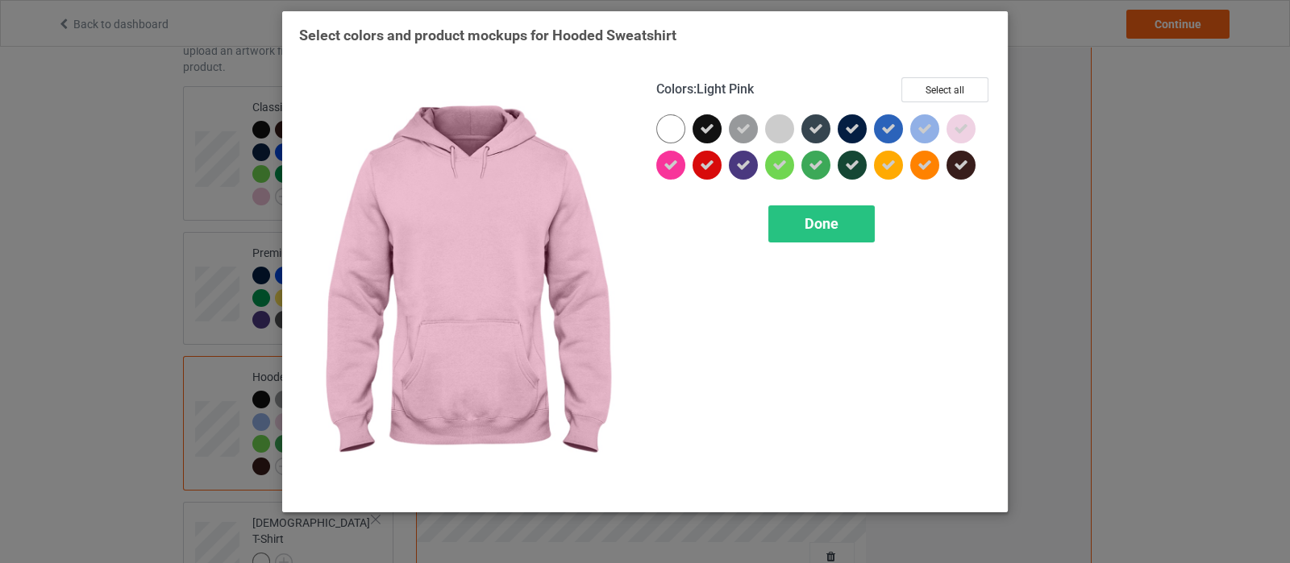
click at [959, 123] on icon at bounding box center [960, 129] width 15 height 15
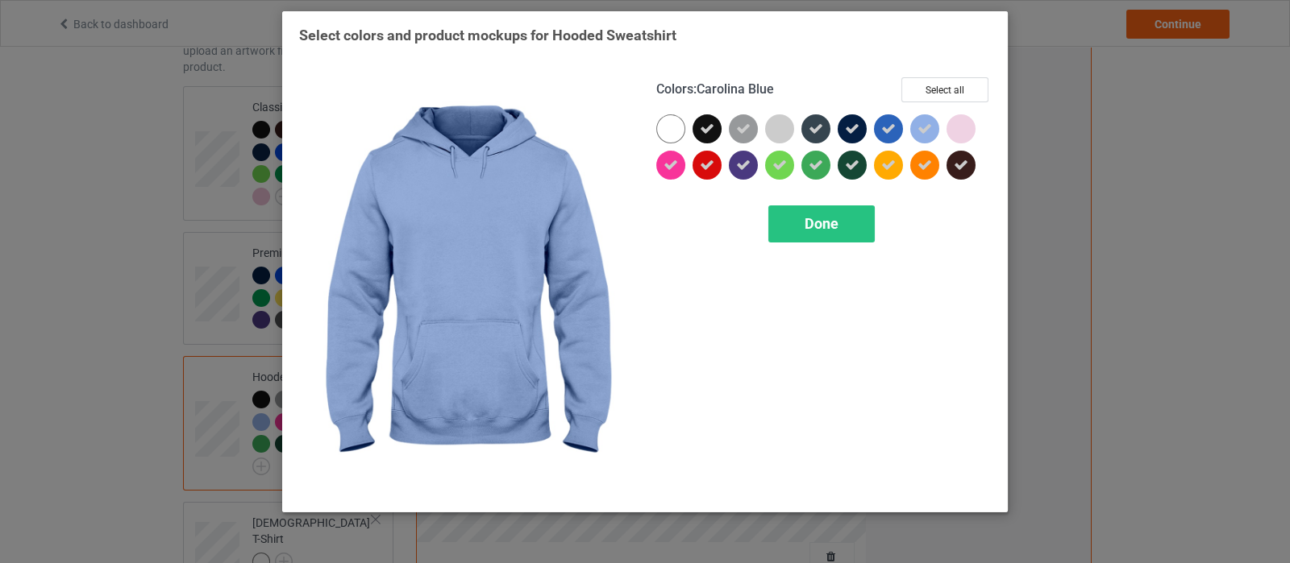
click at [927, 124] on icon at bounding box center [924, 129] width 15 height 15
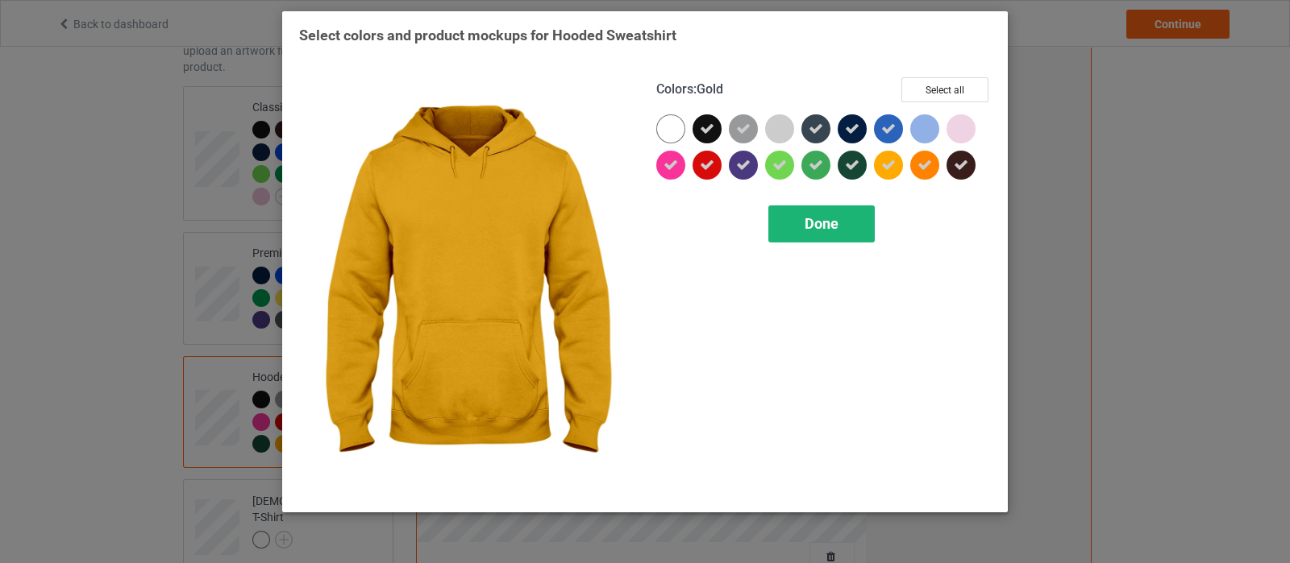
click at [835, 218] on span "Done" at bounding box center [821, 223] width 34 height 17
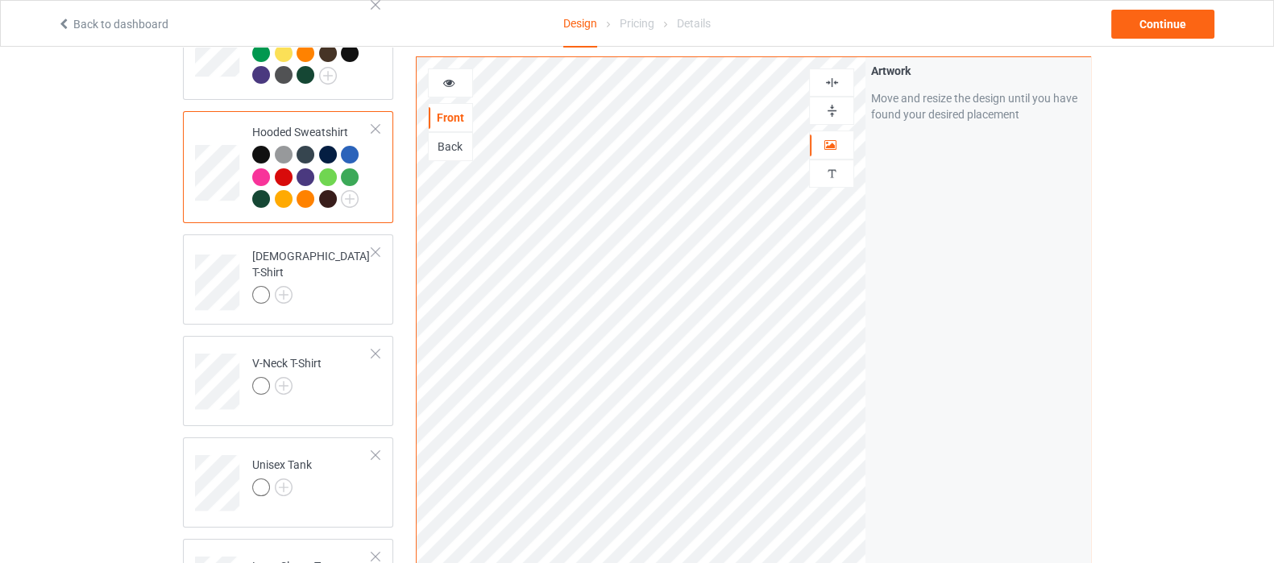
scroll to position [302, 0]
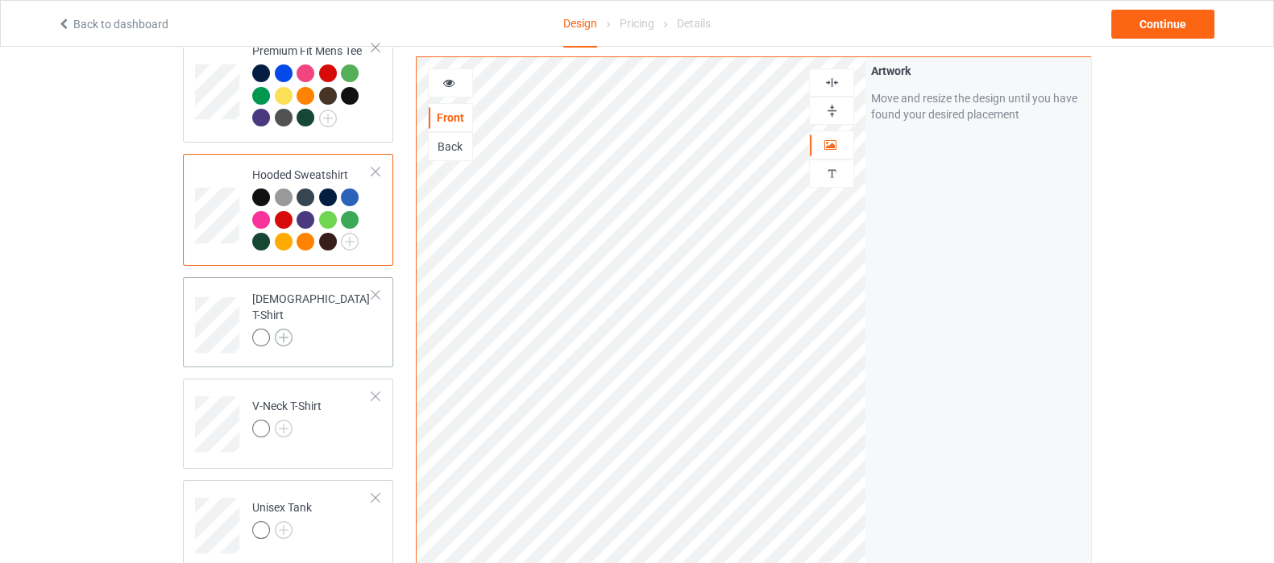
click at [286, 329] on img at bounding box center [284, 338] width 18 height 18
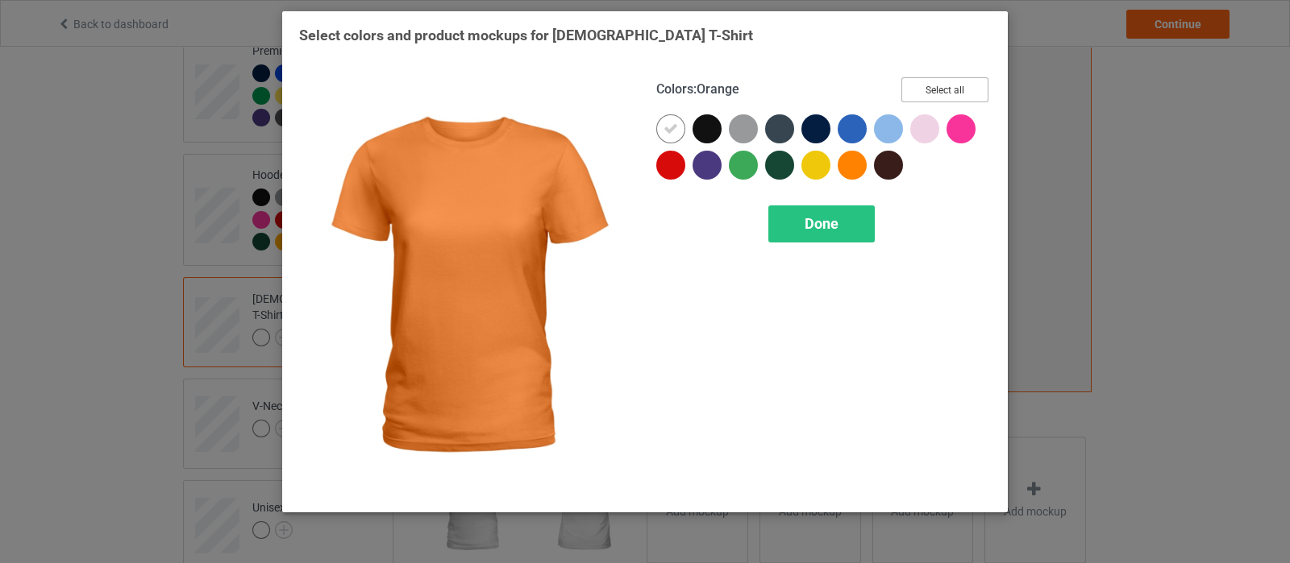
drag, startPoint x: 959, startPoint y: 82, endPoint x: 701, endPoint y: 143, distance: 264.9
click at [958, 82] on button "Select all" at bounding box center [944, 89] width 87 height 25
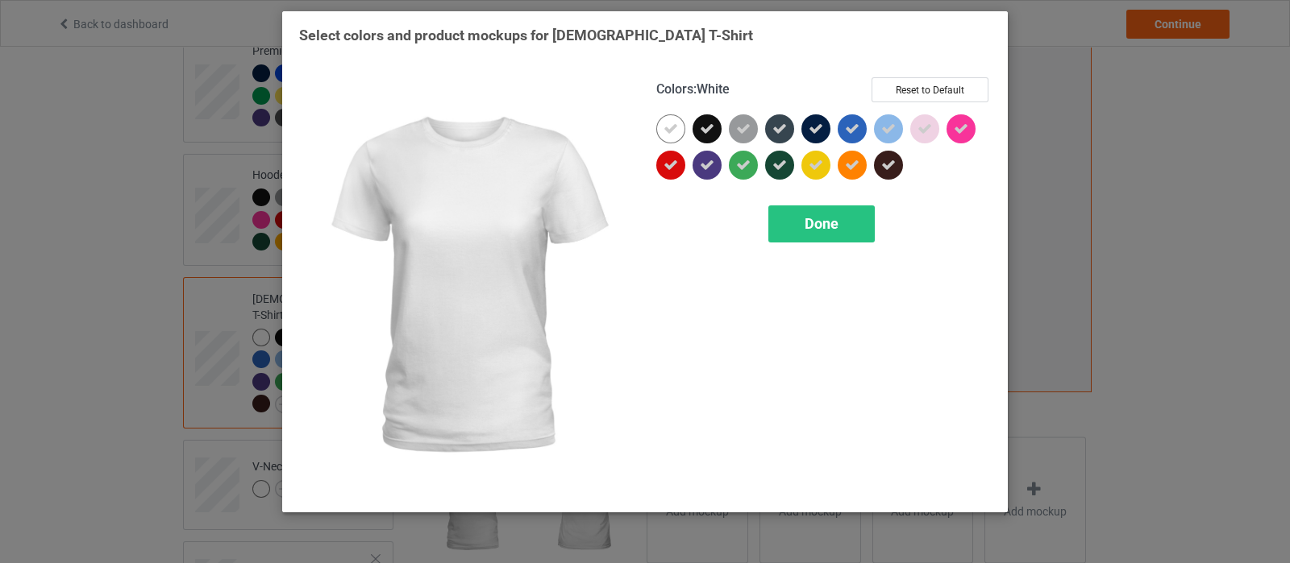
click at [677, 131] on icon at bounding box center [670, 129] width 15 height 15
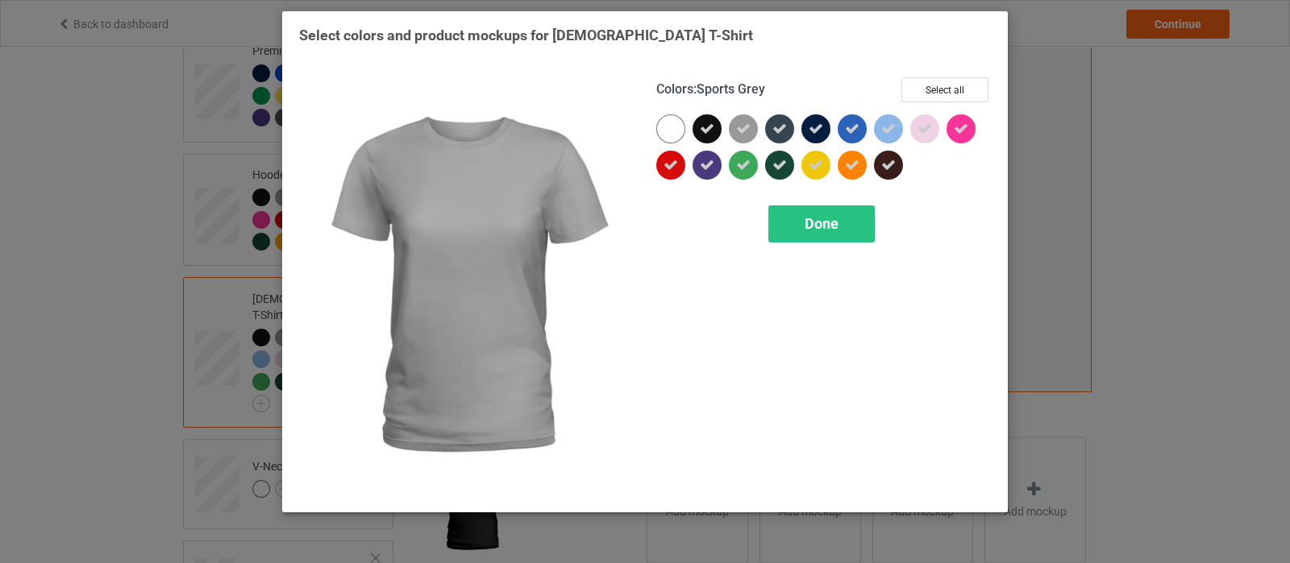
click at [733, 131] on div at bounding box center [743, 128] width 29 height 29
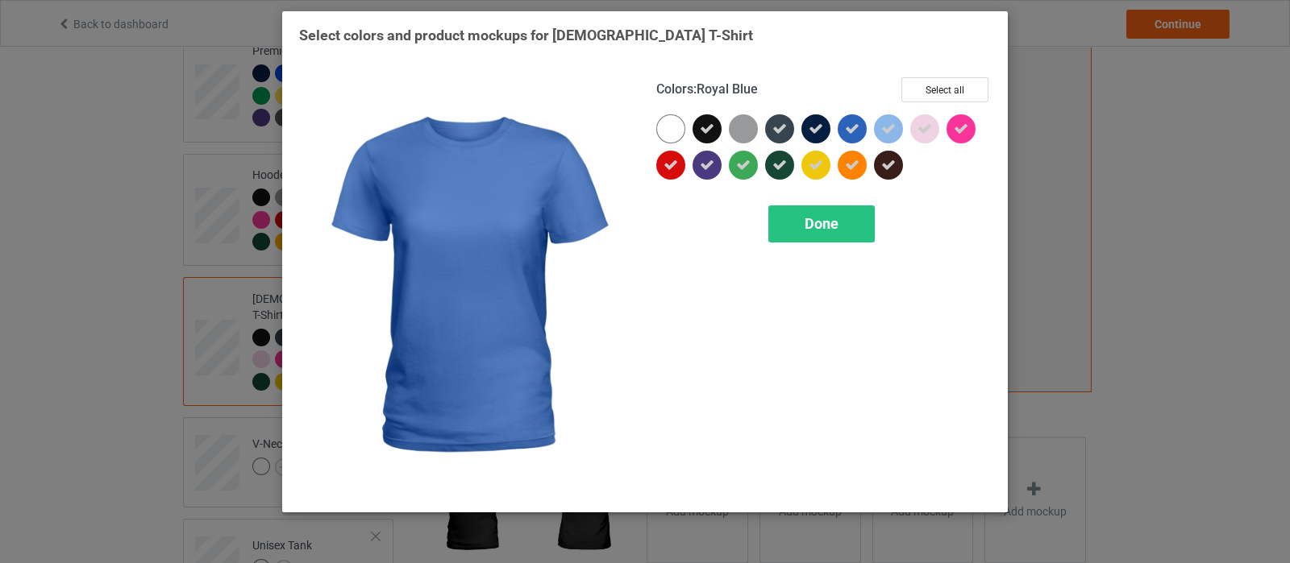
drag, startPoint x: 870, startPoint y: 128, endPoint x: 938, endPoint y: 134, distance: 68.7
click at [871, 128] on div at bounding box center [855, 132] width 36 height 36
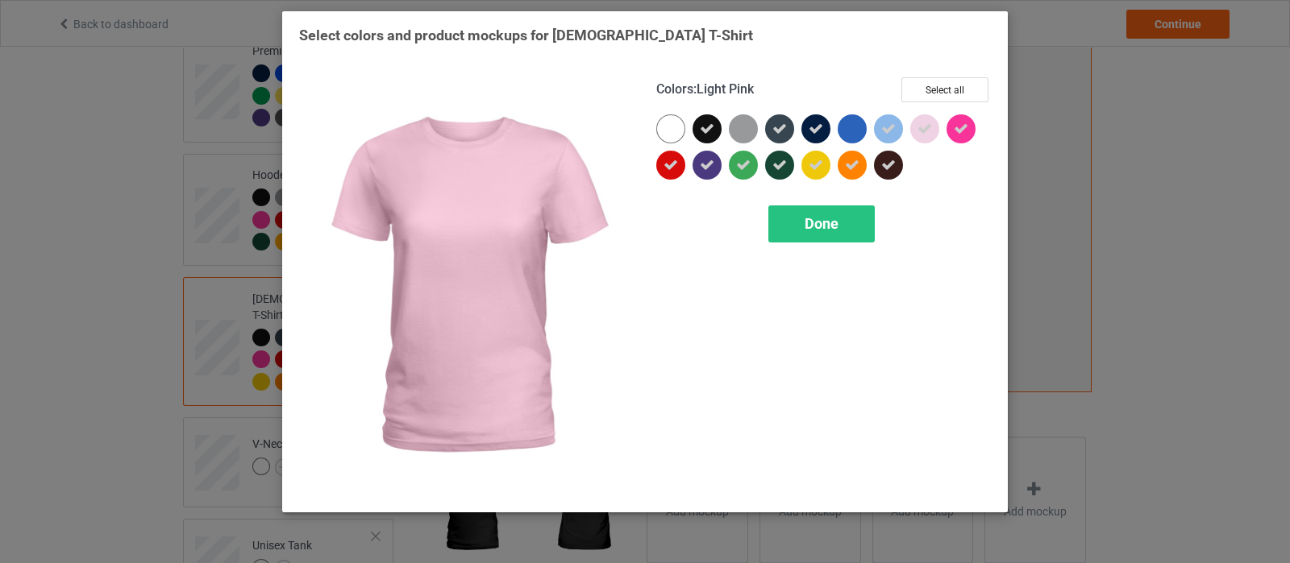
click at [927, 134] on icon at bounding box center [924, 129] width 15 height 15
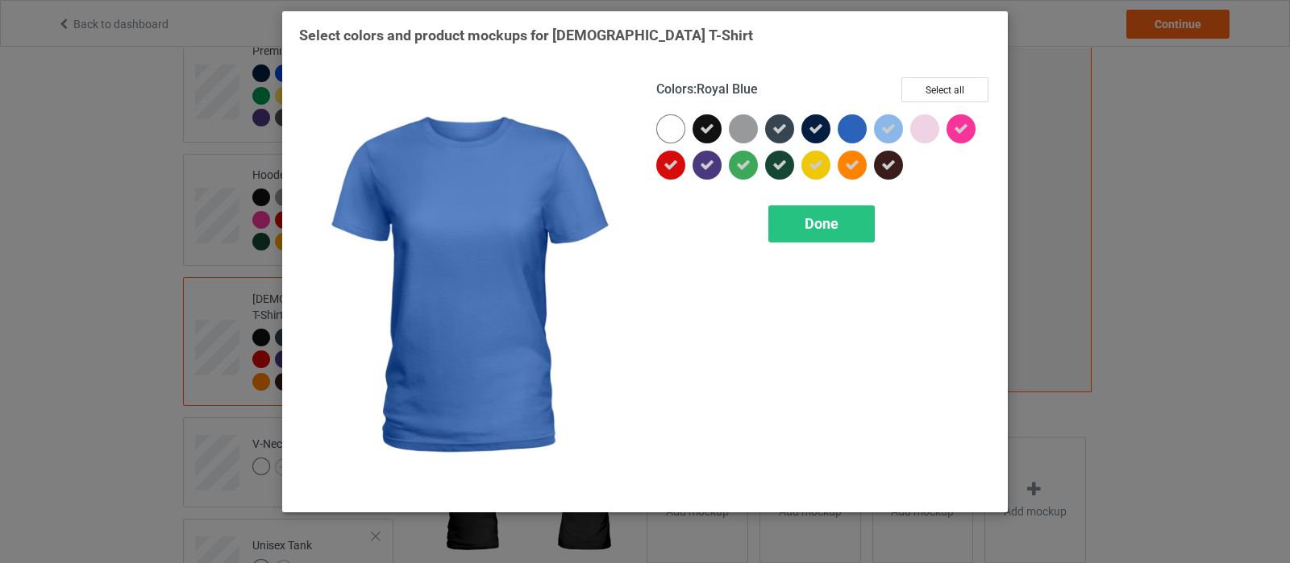
drag, startPoint x: 850, startPoint y: 135, endPoint x: 871, endPoint y: 132, distance: 21.1
click at [862, 132] on div at bounding box center [851, 128] width 29 height 29
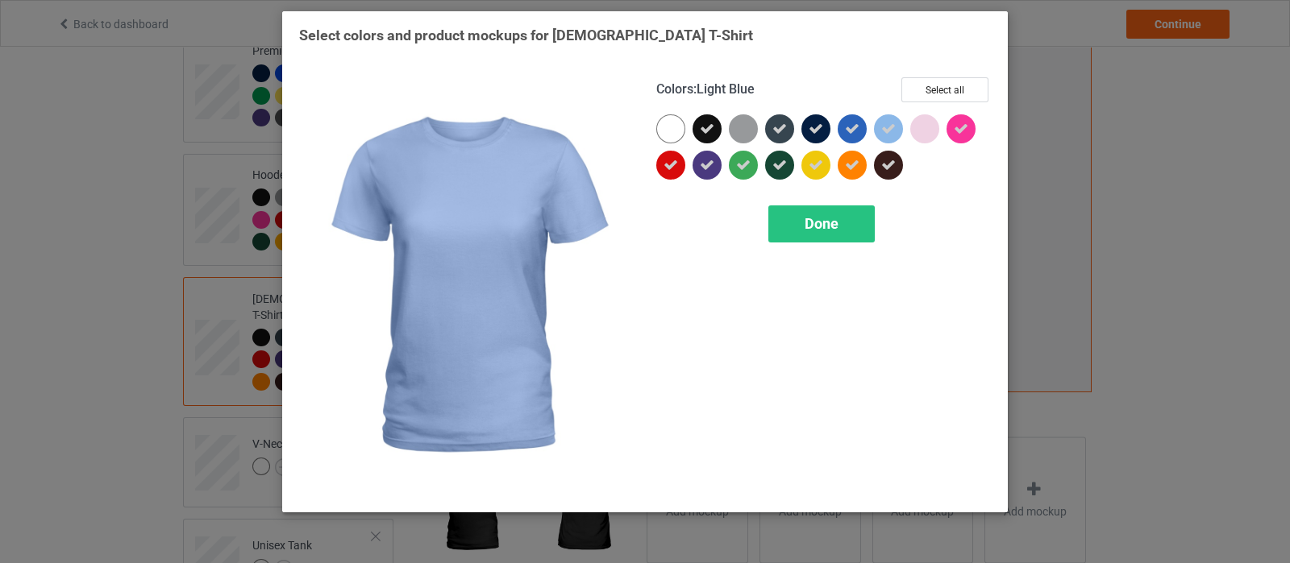
click at [881, 131] on icon at bounding box center [888, 129] width 15 height 15
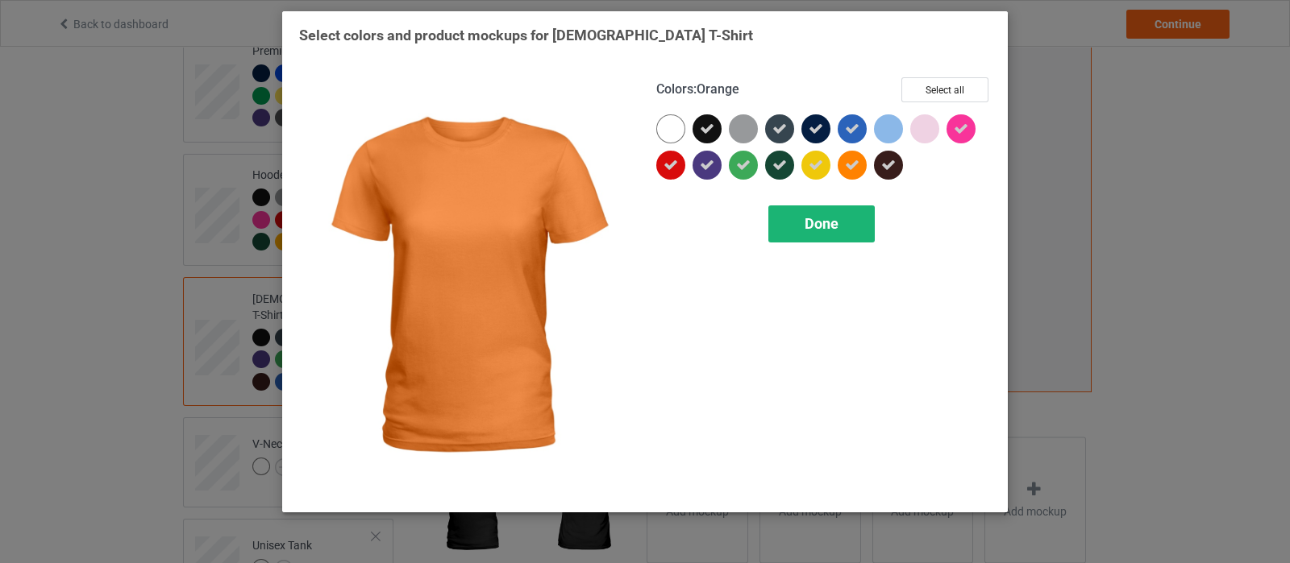
click at [807, 231] on span "Done" at bounding box center [821, 223] width 34 height 17
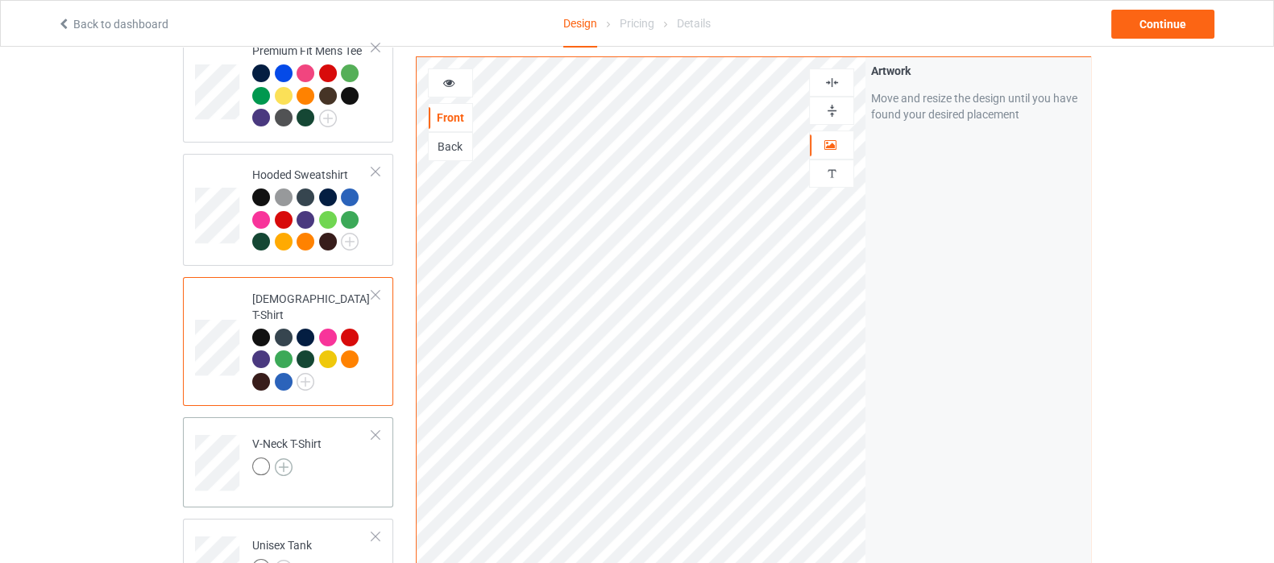
click at [282, 459] on img at bounding box center [284, 468] width 18 height 18
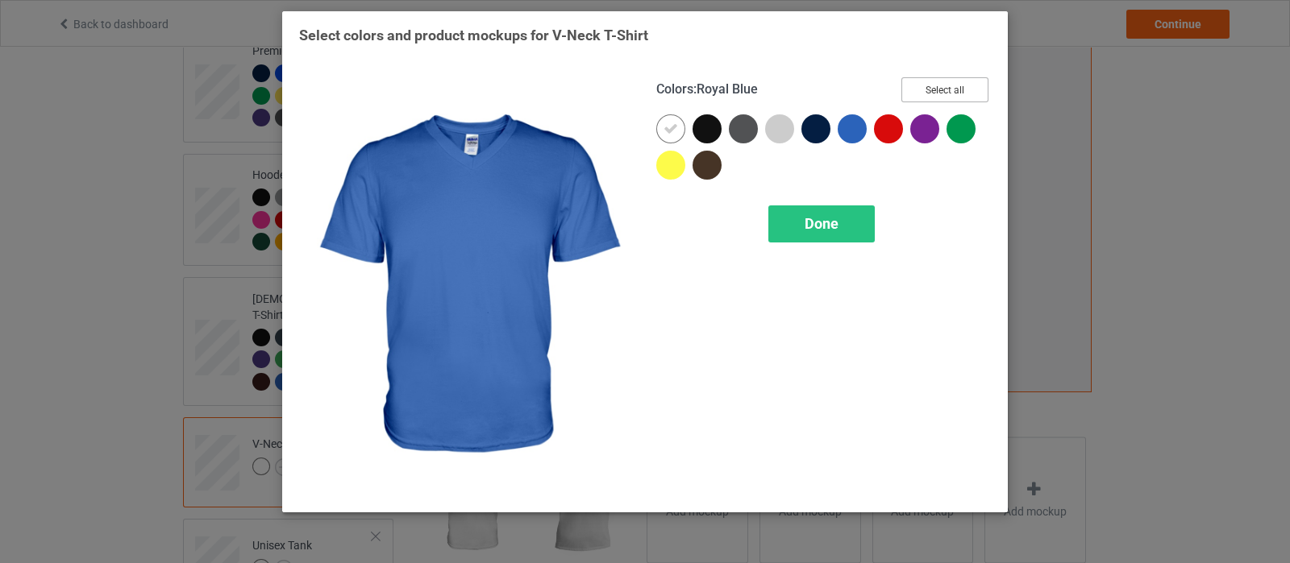
click at [926, 93] on button "Select all" at bounding box center [944, 89] width 87 height 25
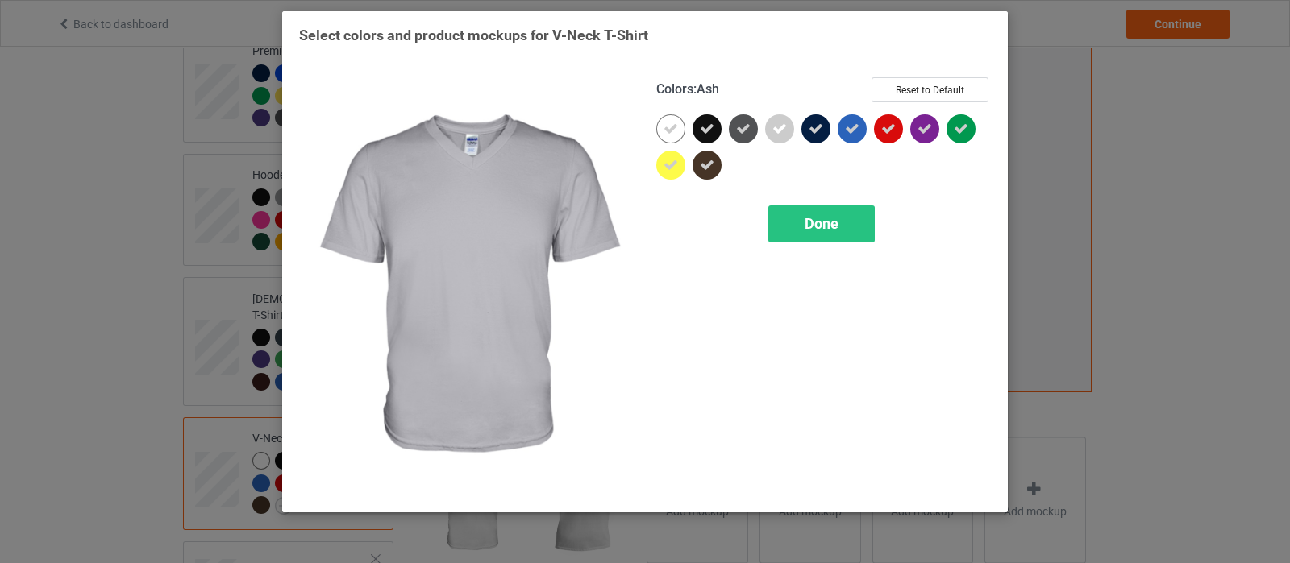
drag, startPoint x: 773, startPoint y: 132, endPoint x: 705, endPoint y: 142, distance: 68.4
click at [774, 132] on icon at bounding box center [779, 129] width 15 height 15
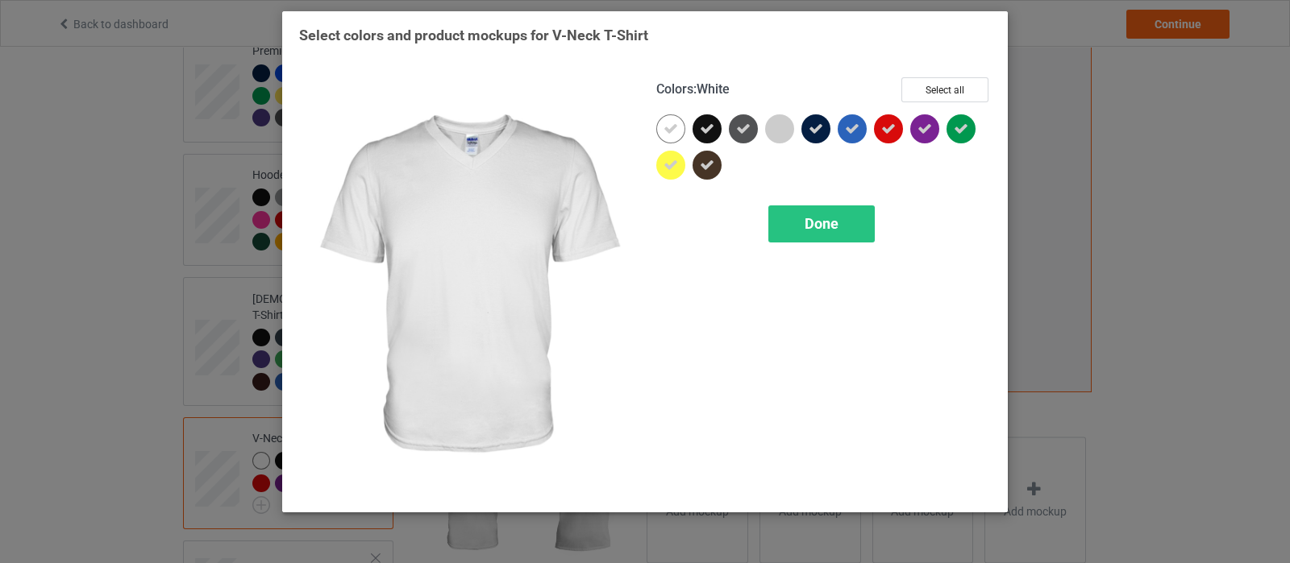
click at [672, 131] on icon at bounding box center [670, 129] width 15 height 15
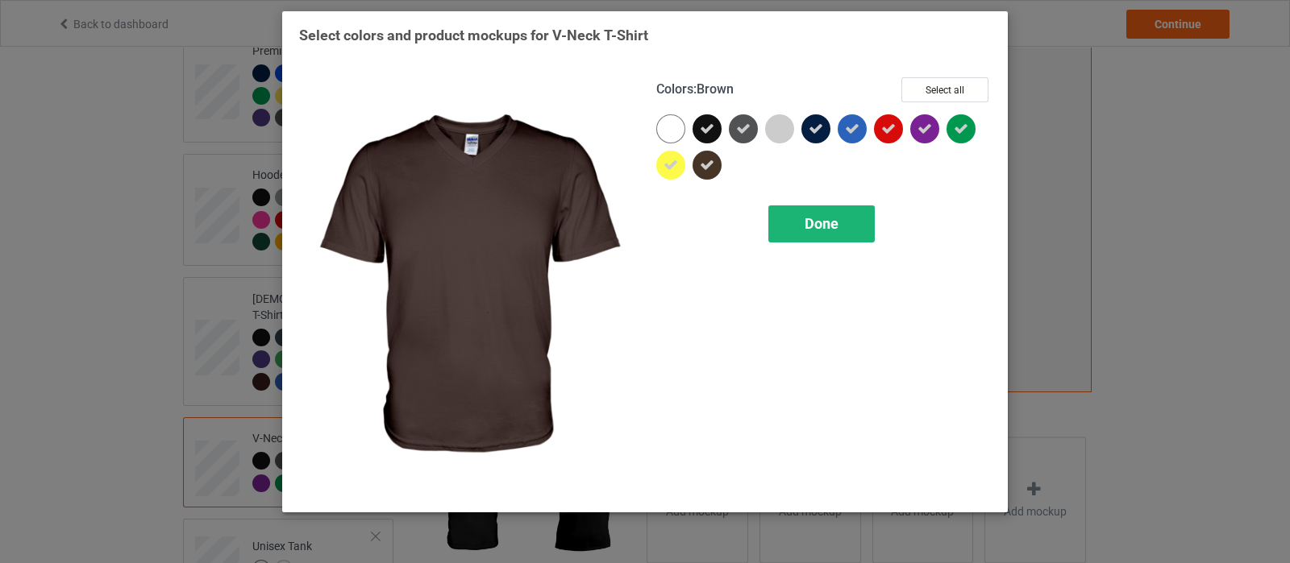
click at [818, 217] on span "Done" at bounding box center [821, 223] width 34 height 17
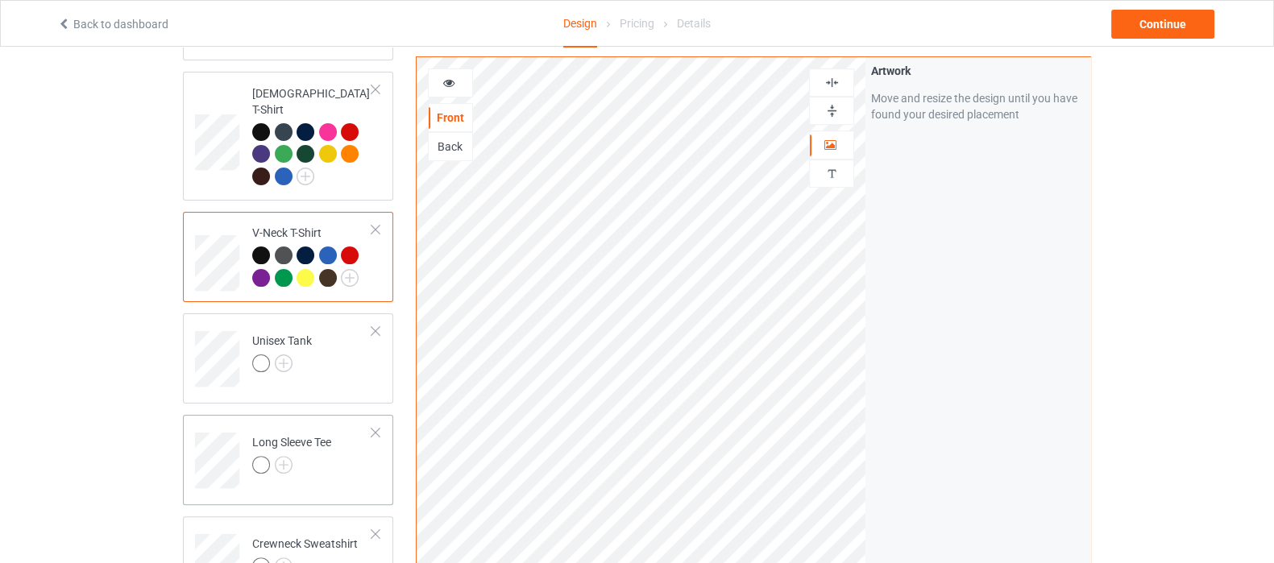
scroll to position [604, 0]
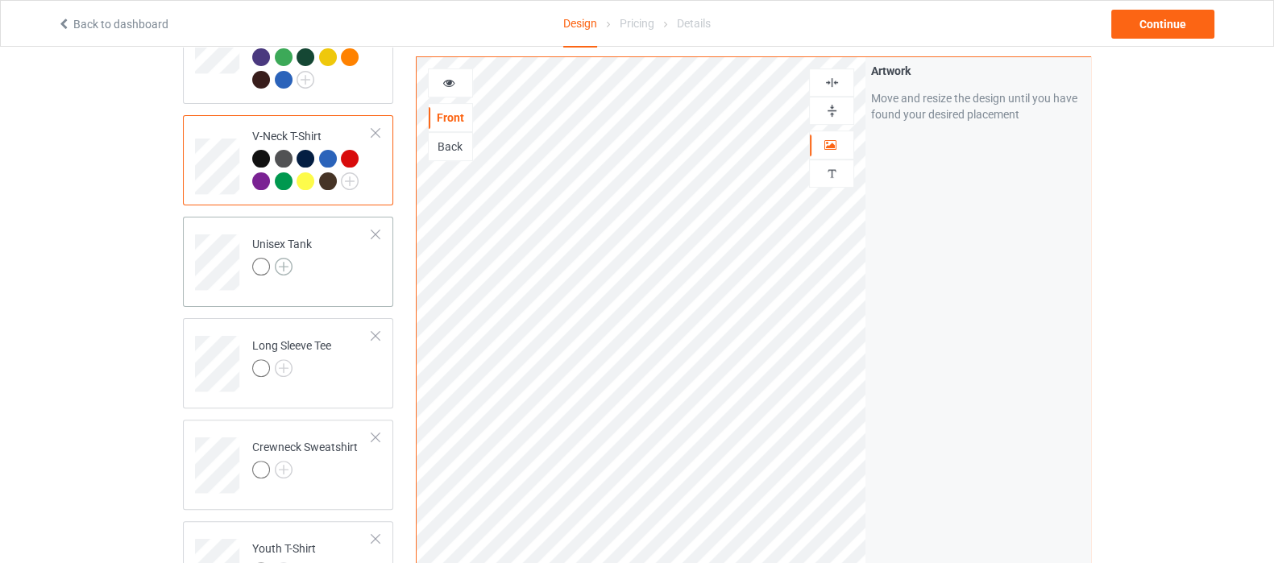
click at [280, 258] on img at bounding box center [284, 267] width 18 height 18
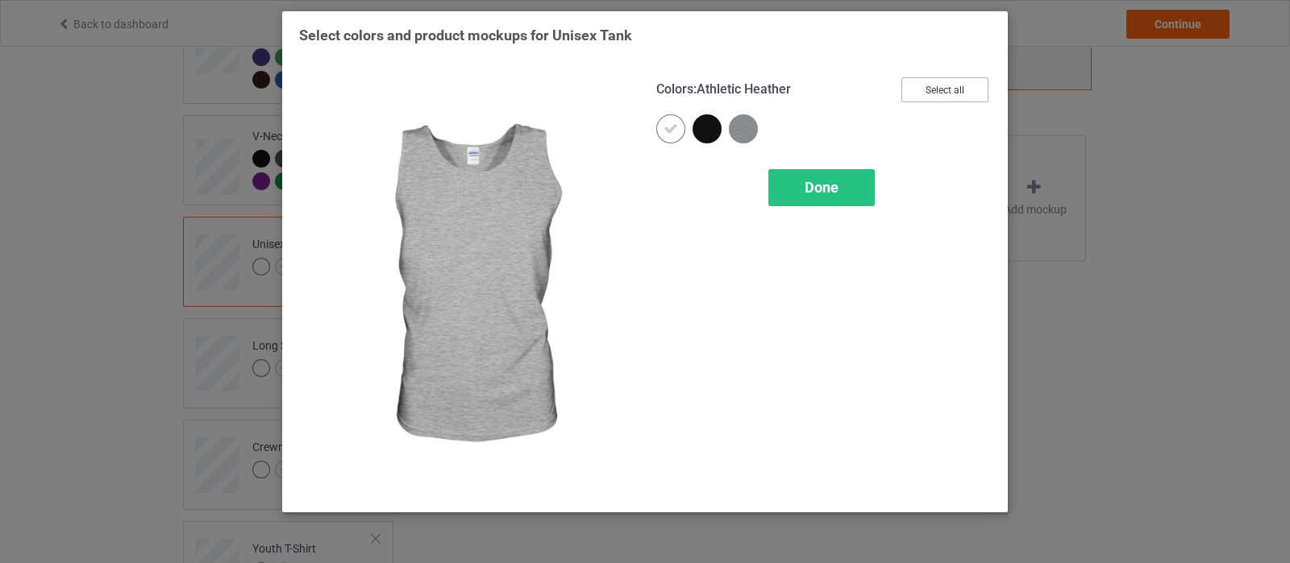
click at [932, 89] on button "Select all" at bounding box center [944, 89] width 87 height 25
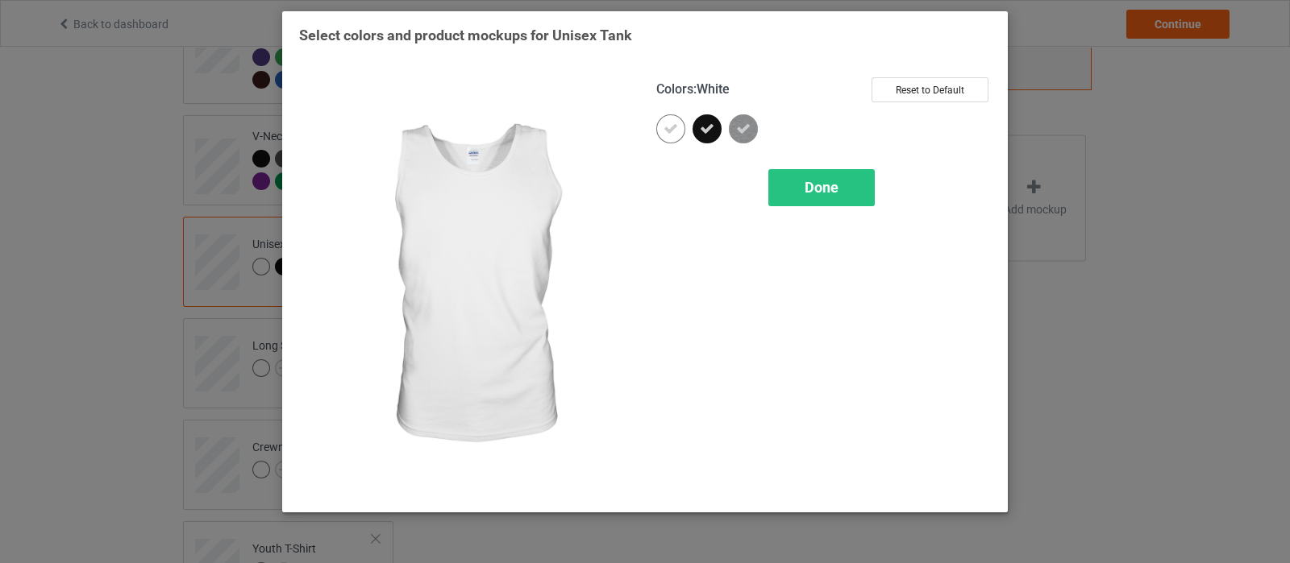
click at [683, 127] on div at bounding box center [670, 128] width 29 height 29
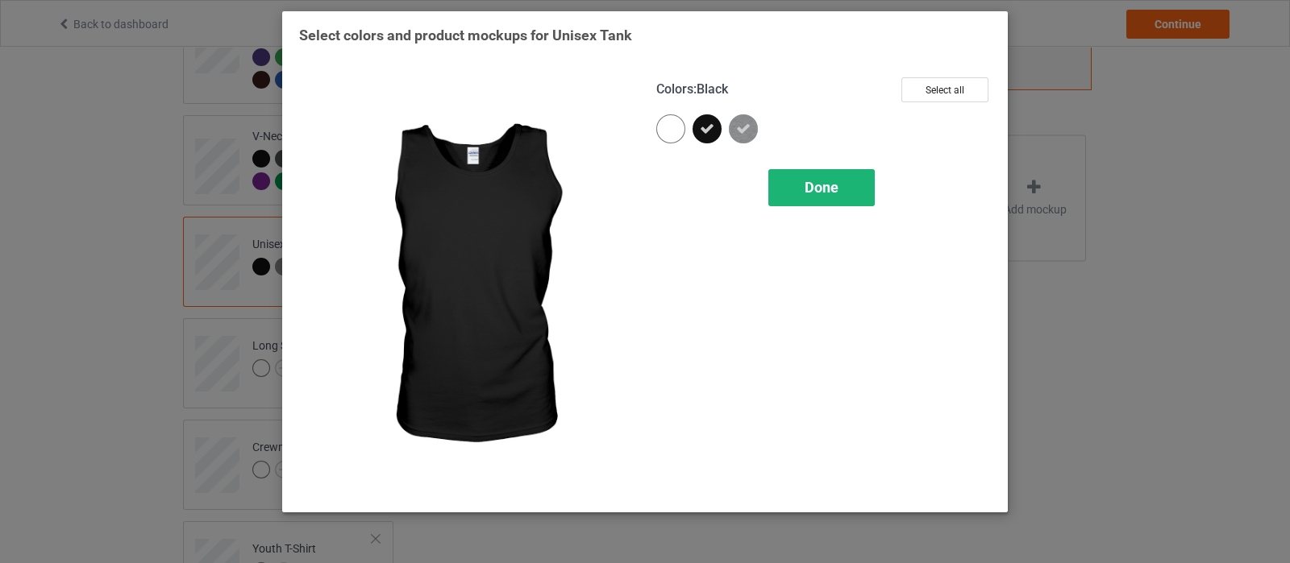
click at [806, 179] on span "Done" at bounding box center [821, 187] width 34 height 17
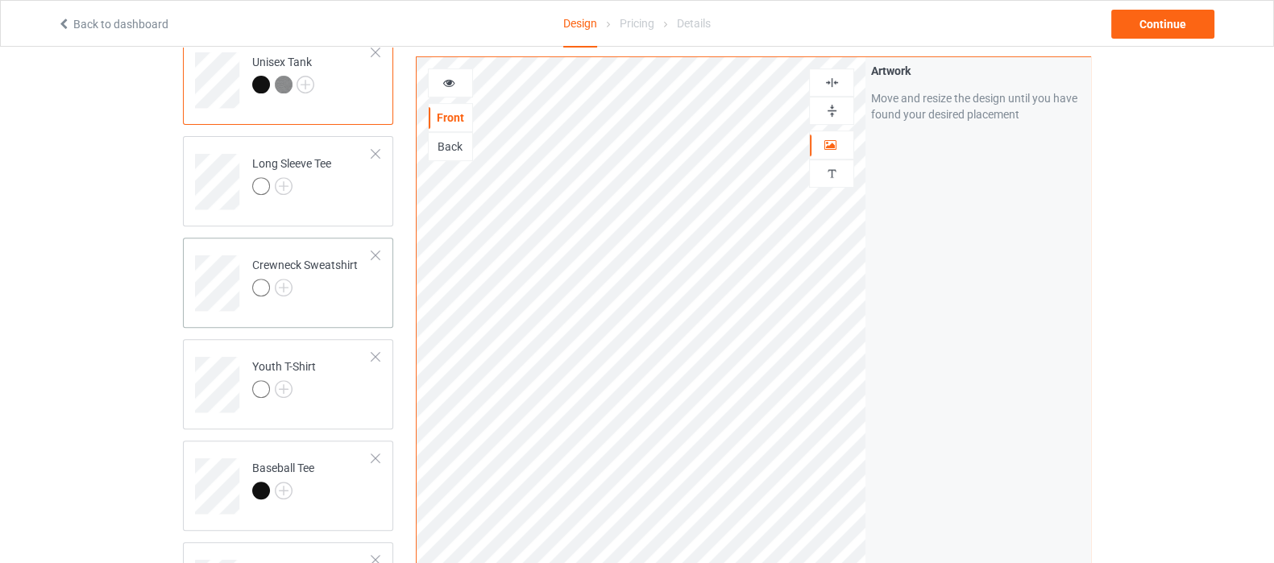
scroll to position [805, 0]
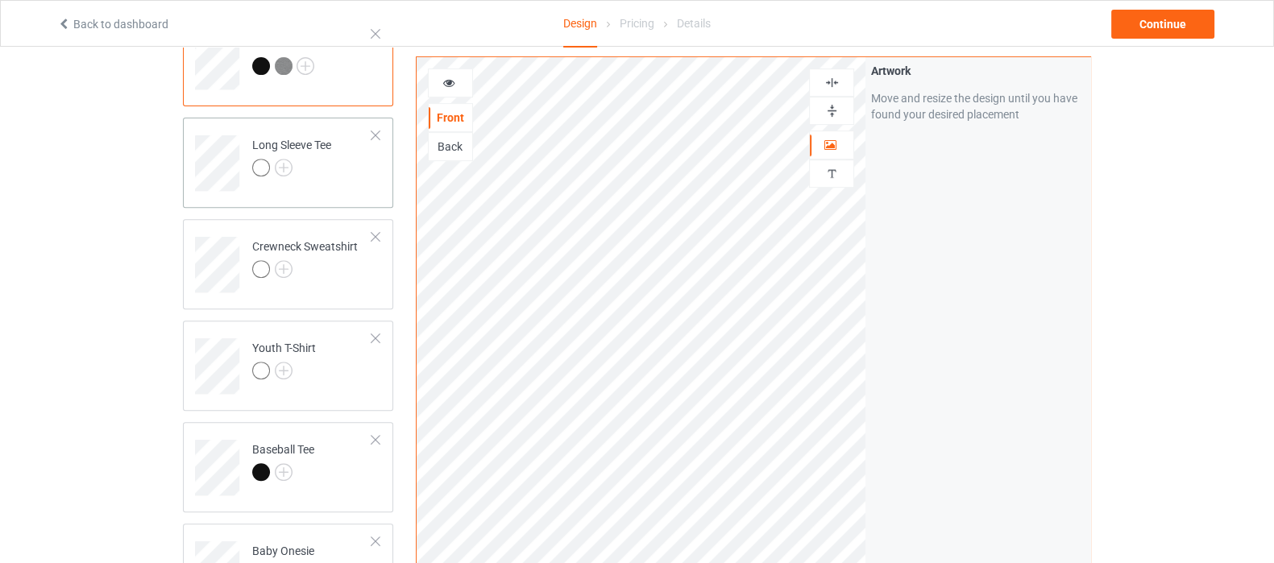
click at [281, 159] on div at bounding box center [291, 170] width 79 height 23
click at [282, 159] on img at bounding box center [284, 168] width 18 height 18
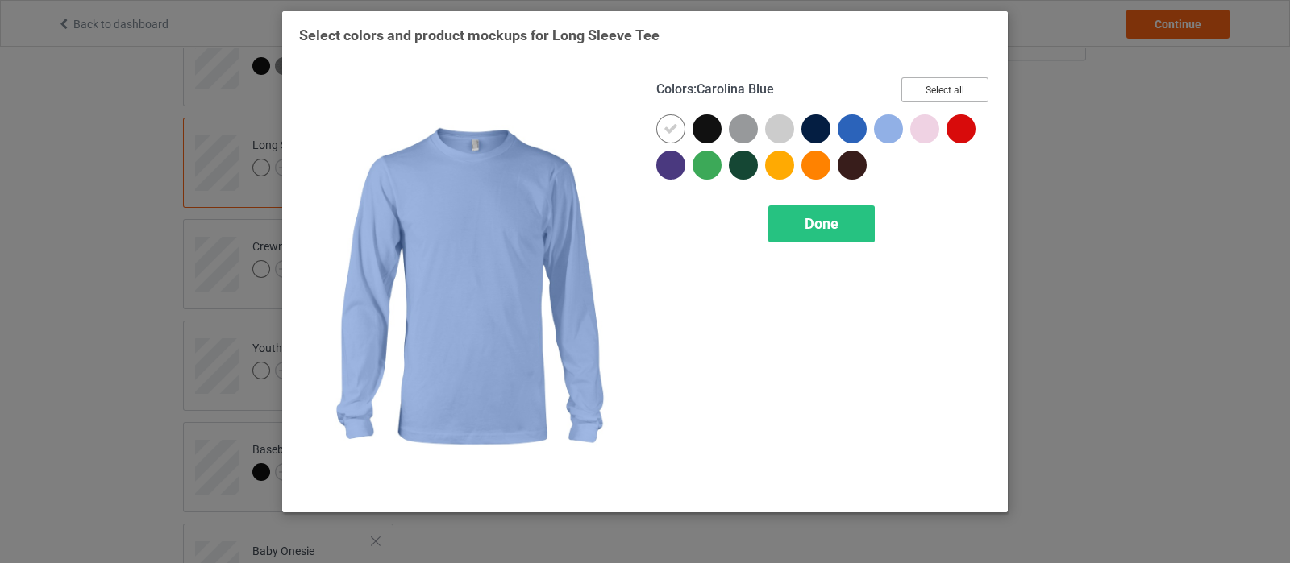
click at [936, 93] on button "Select all" at bounding box center [944, 89] width 87 height 25
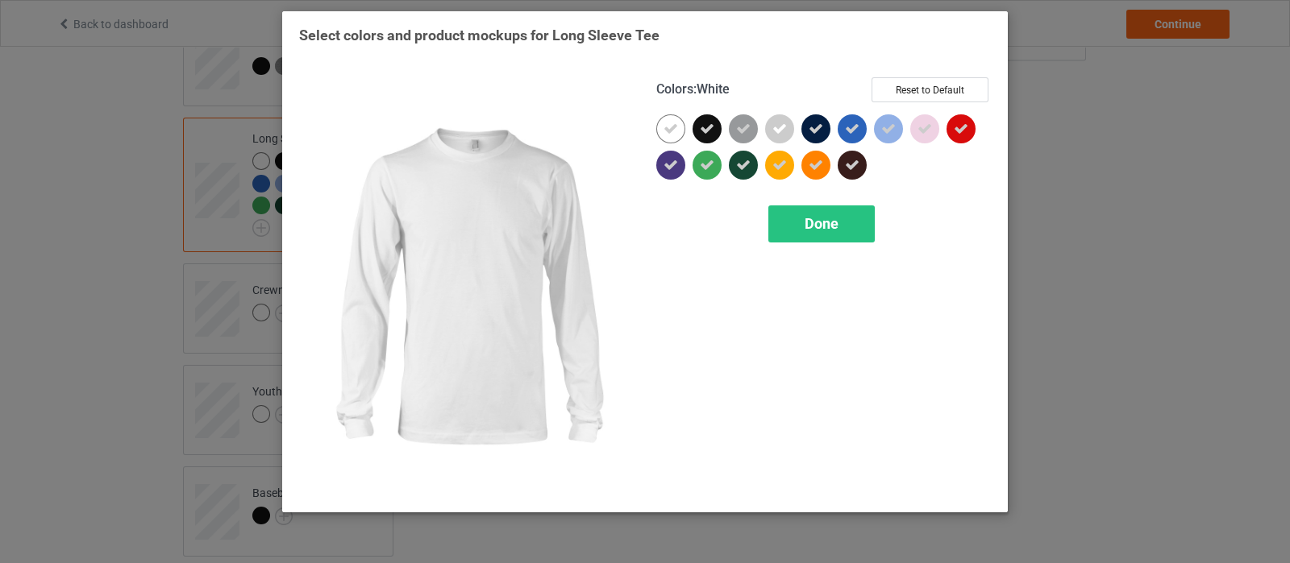
click at [679, 131] on div at bounding box center [670, 128] width 29 height 29
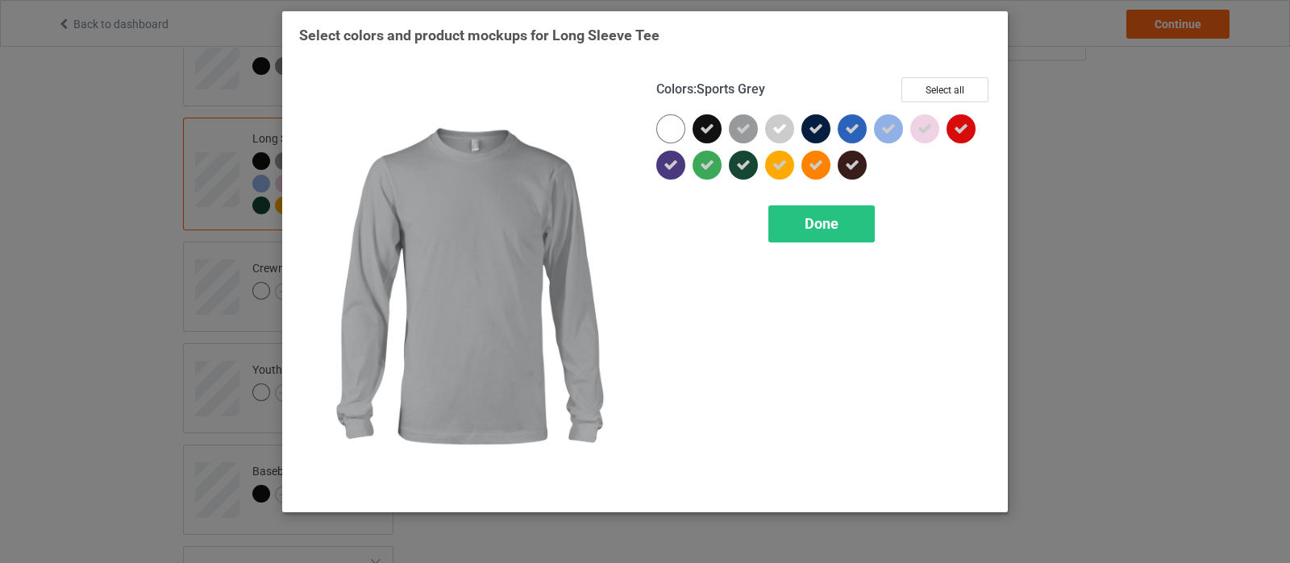
click at [734, 131] on div at bounding box center [743, 128] width 29 height 29
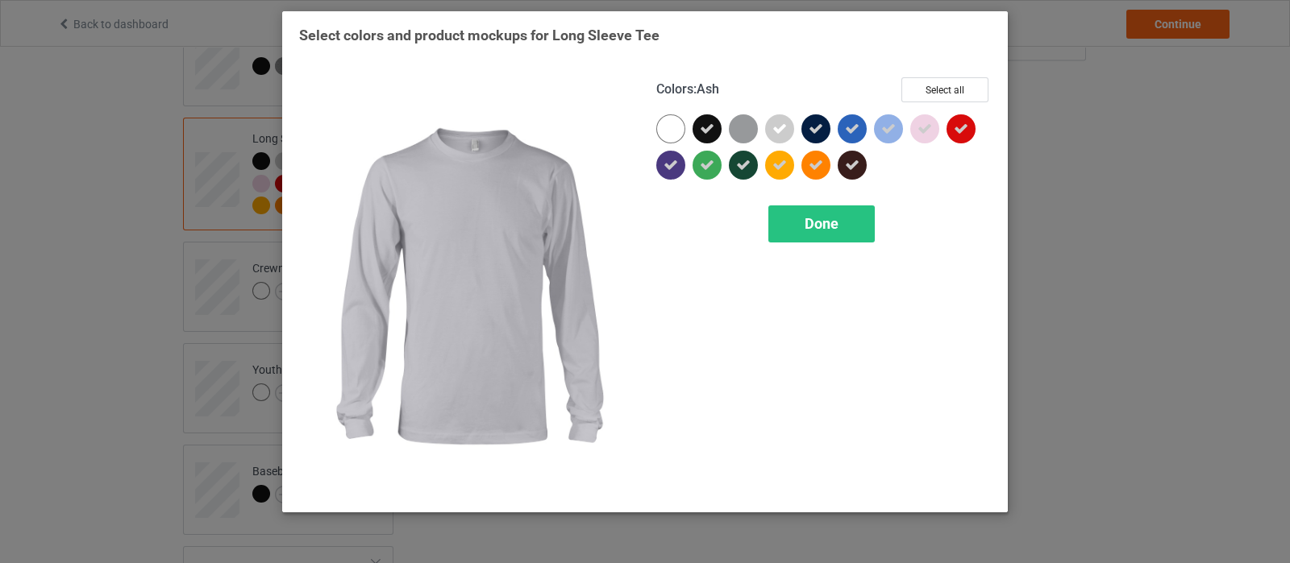
drag, startPoint x: 776, startPoint y: 131, endPoint x: 867, endPoint y: 130, distance: 91.1
click at [778, 131] on icon at bounding box center [779, 129] width 15 height 15
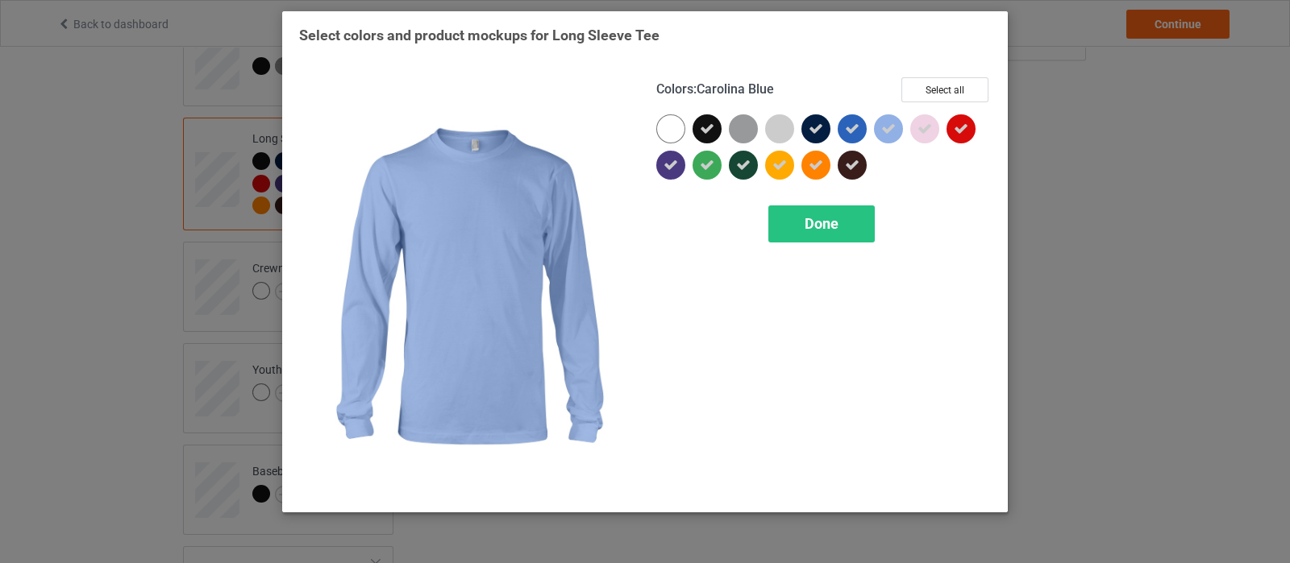
drag, startPoint x: 912, startPoint y: 130, endPoint x: 868, endPoint y: 137, distance: 44.1
click at [894, 137] on div at bounding box center [823, 150] width 334 height 73
click at [891, 131] on icon at bounding box center [888, 129] width 15 height 15
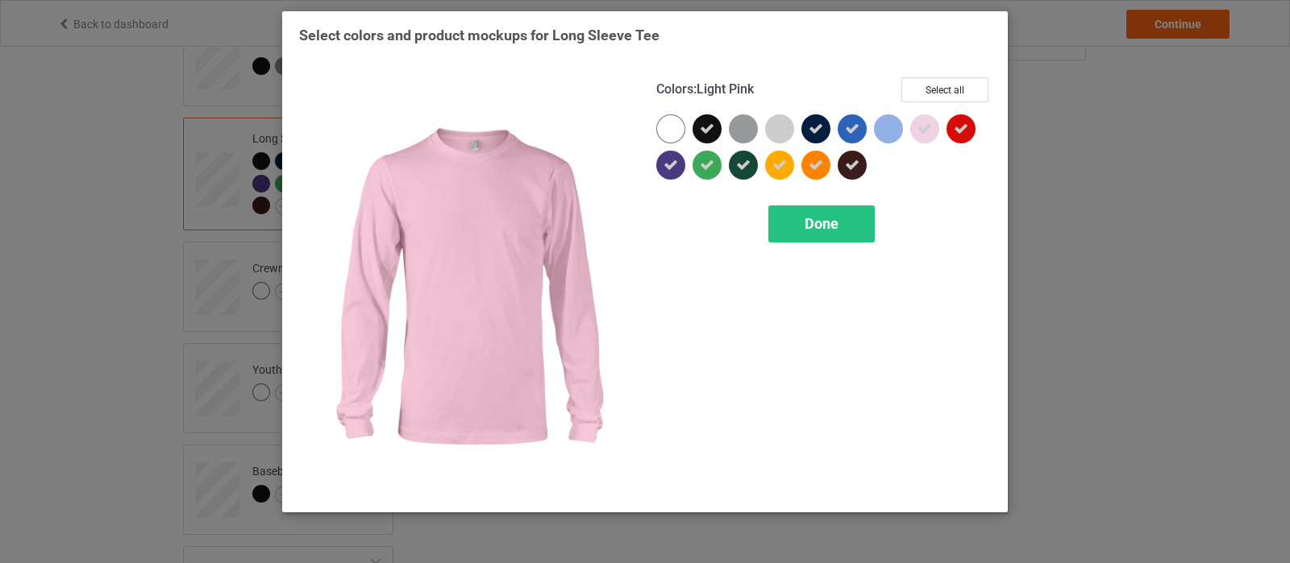
click at [917, 131] on icon at bounding box center [924, 129] width 15 height 15
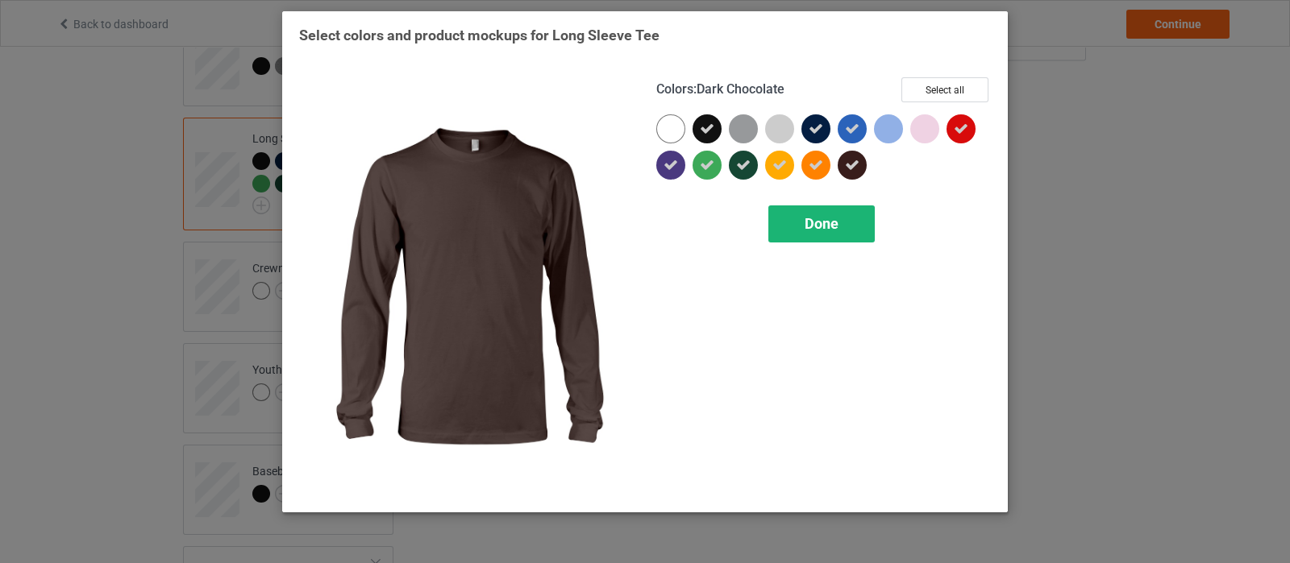
click at [793, 222] on div "Done" at bounding box center [821, 224] width 106 height 37
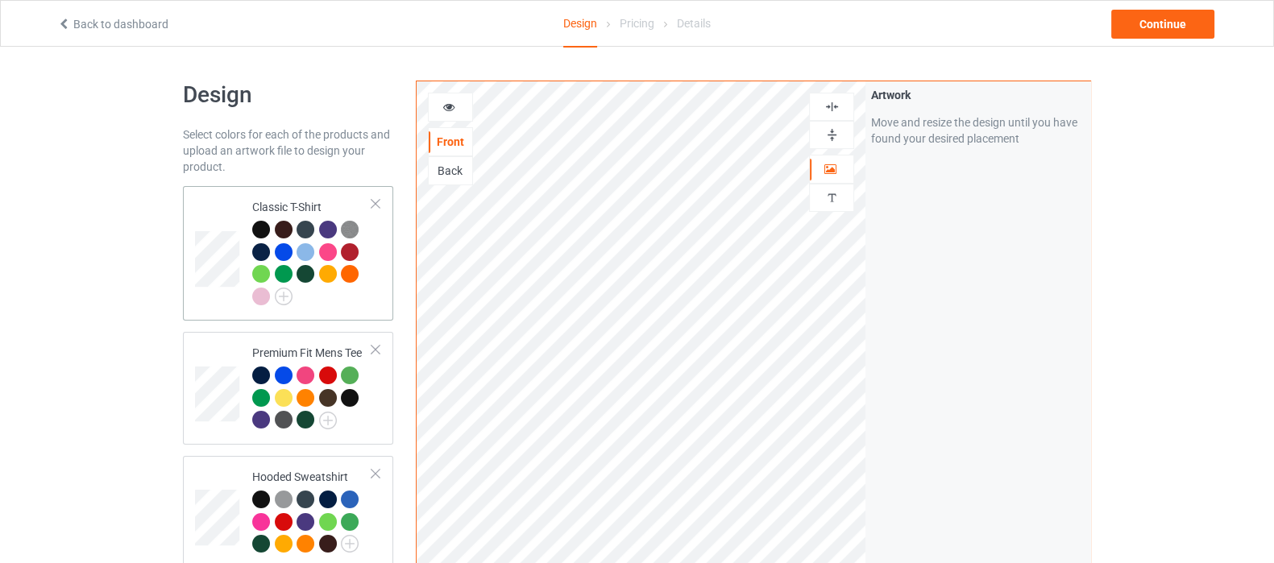
click at [335, 300] on div at bounding box center [312, 265] width 120 height 89
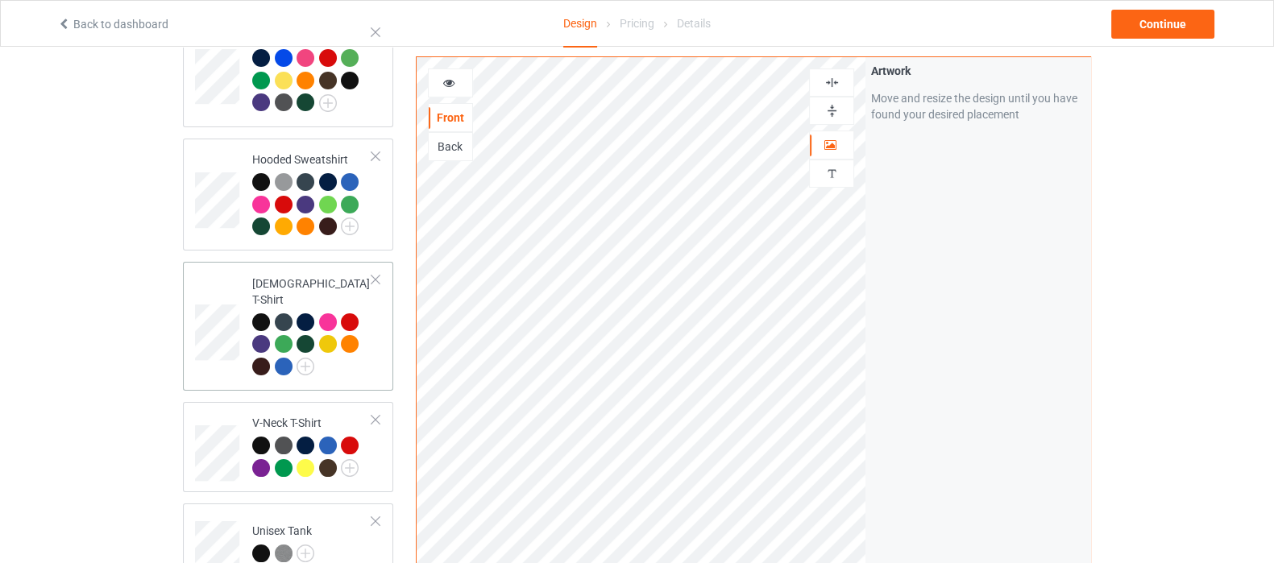
scroll to position [100, 0]
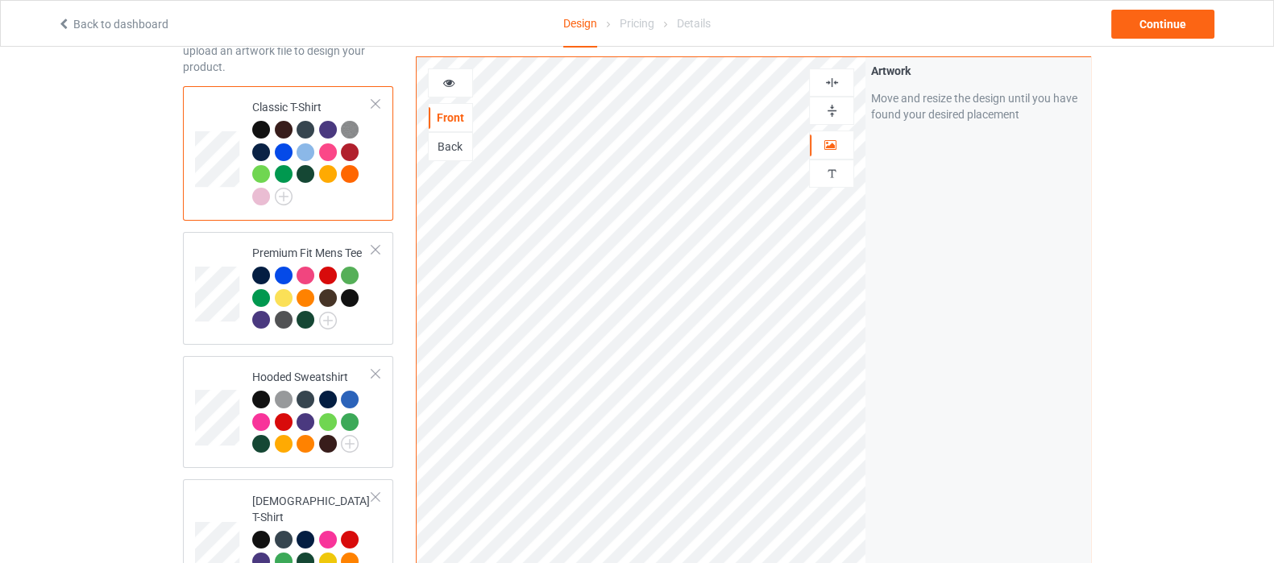
click at [285, 127] on div at bounding box center [284, 130] width 18 height 18
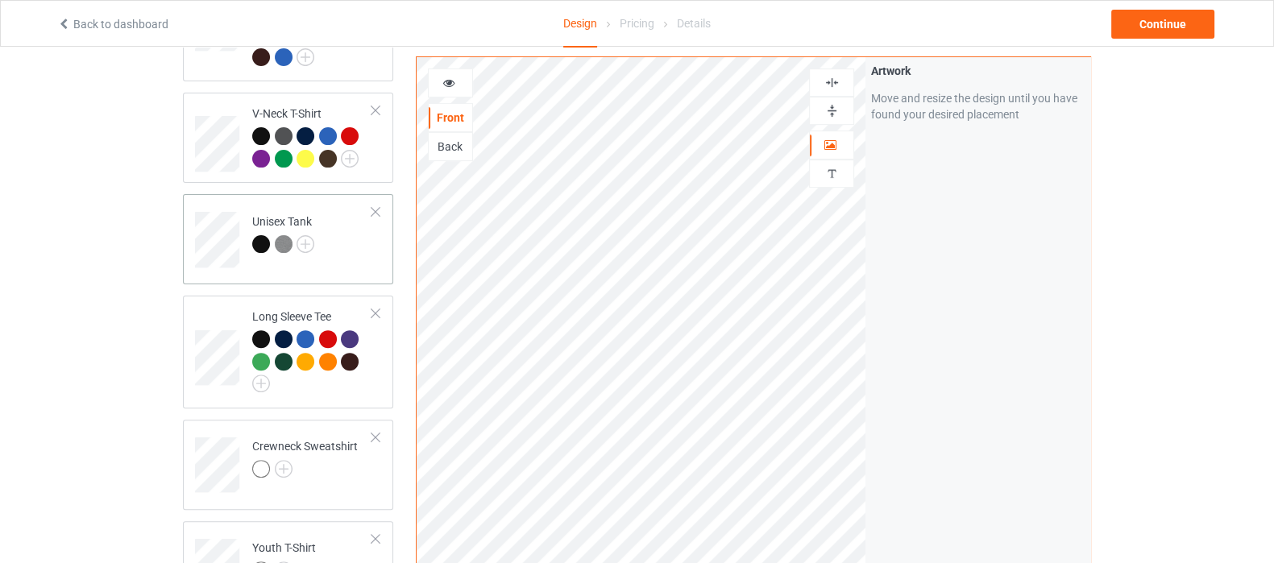
scroll to position [805, 0]
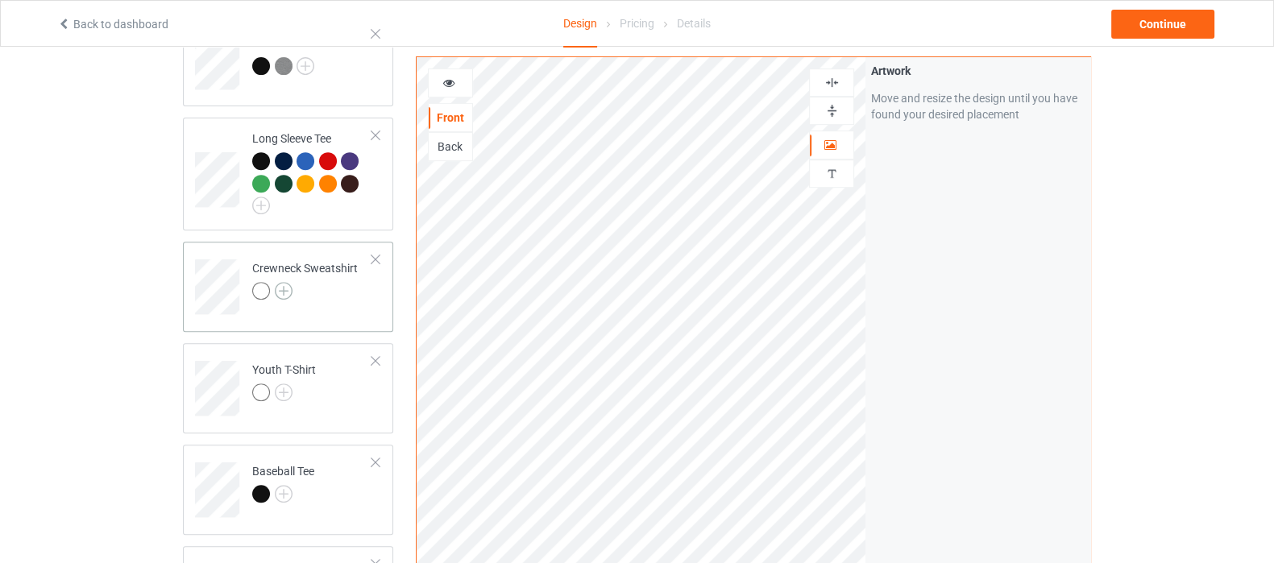
click at [282, 282] on img at bounding box center [284, 291] width 18 height 18
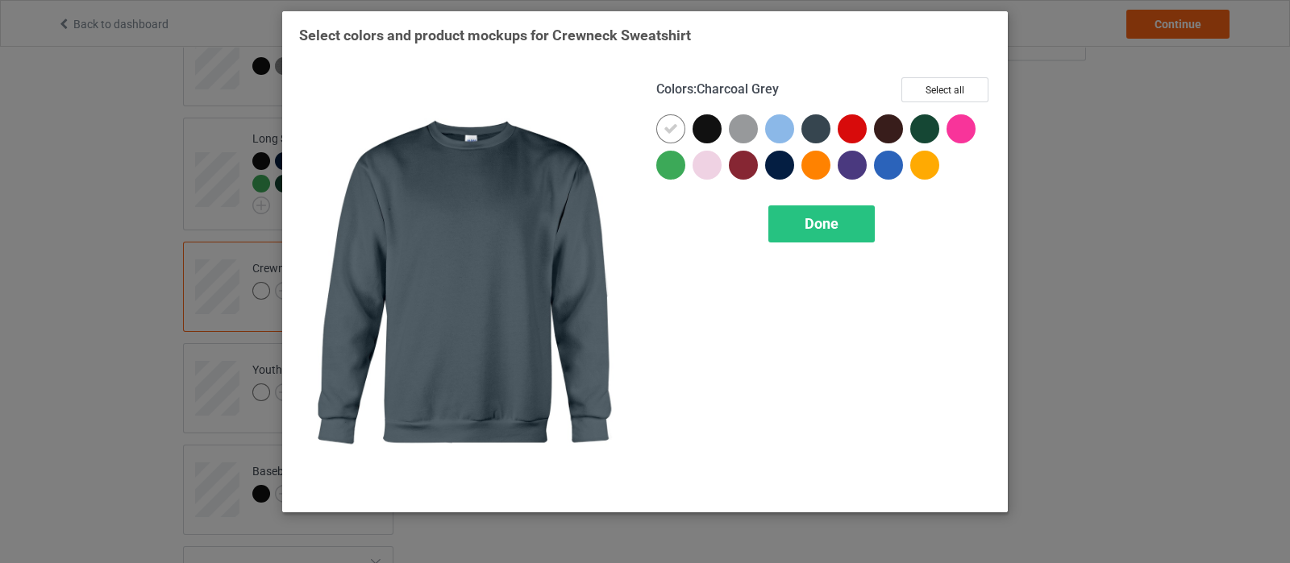
click at [991, 86] on div "Colors : Charcoal Grey Select all Done" at bounding box center [823, 286] width 357 height 441
click at [955, 86] on button "Select all" at bounding box center [944, 89] width 87 height 25
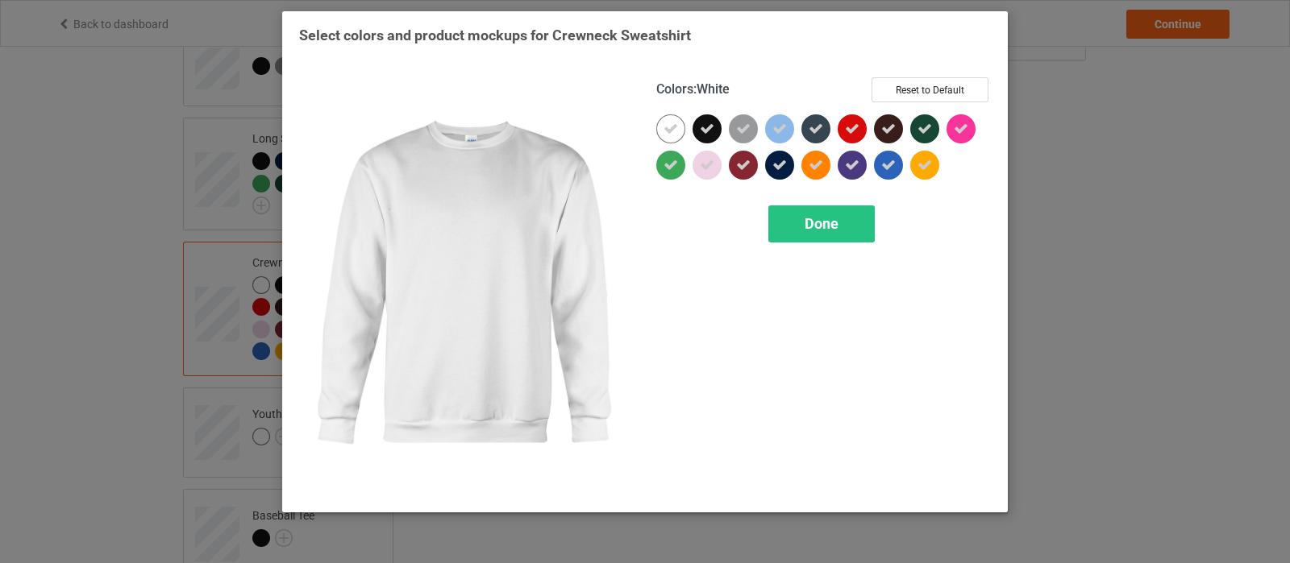
click at [677, 139] on div at bounding box center [670, 128] width 29 height 29
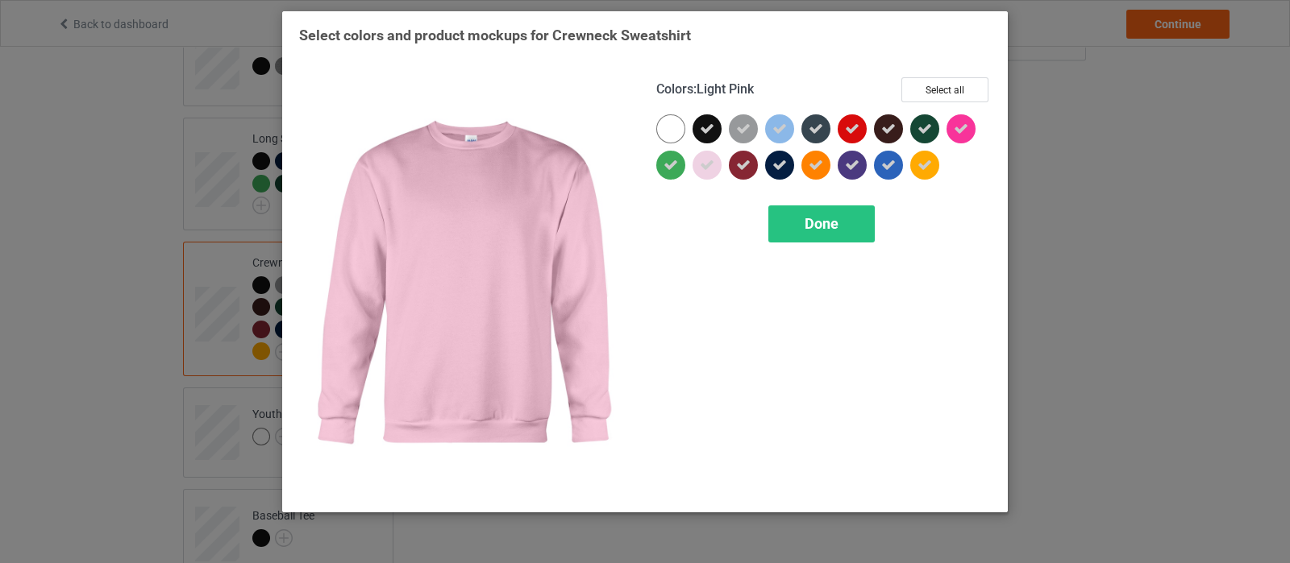
click at [702, 167] on icon at bounding box center [707, 165] width 15 height 15
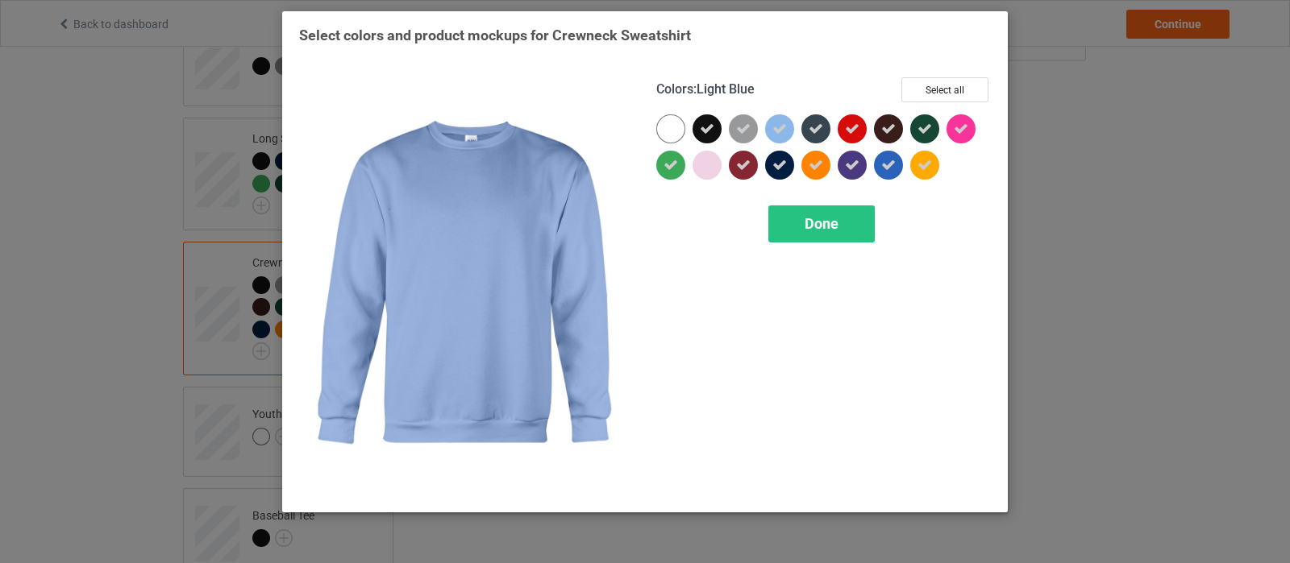
click at [777, 131] on icon at bounding box center [779, 129] width 15 height 15
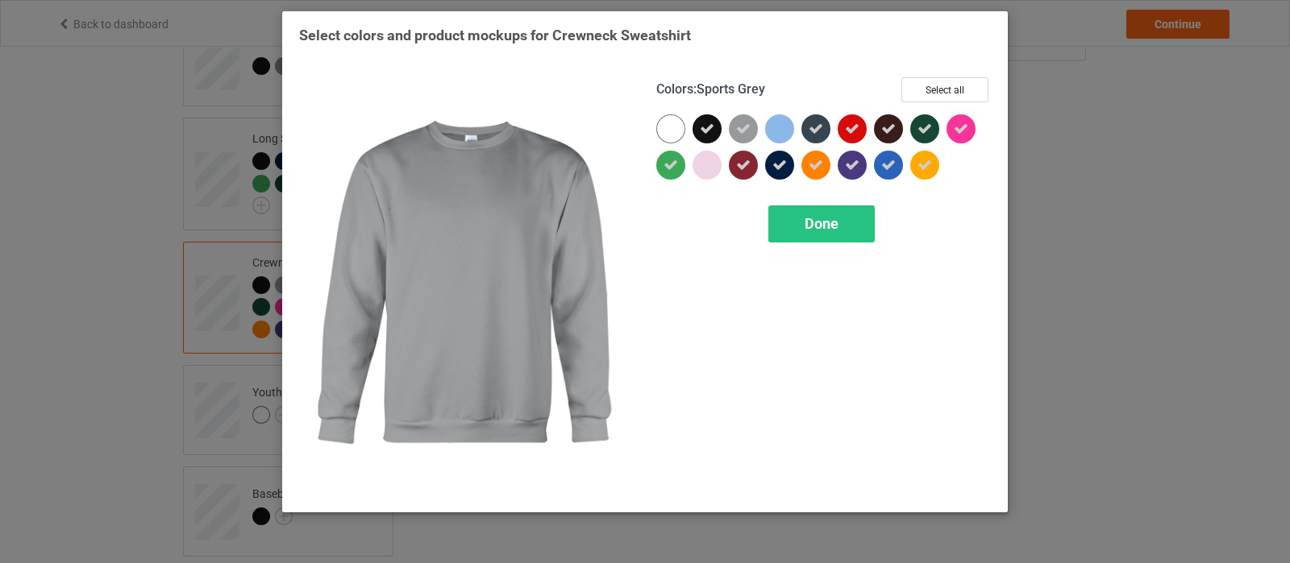
click at [746, 123] on icon at bounding box center [743, 129] width 15 height 15
click at [739, 116] on div at bounding box center [743, 128] width 29 height 29
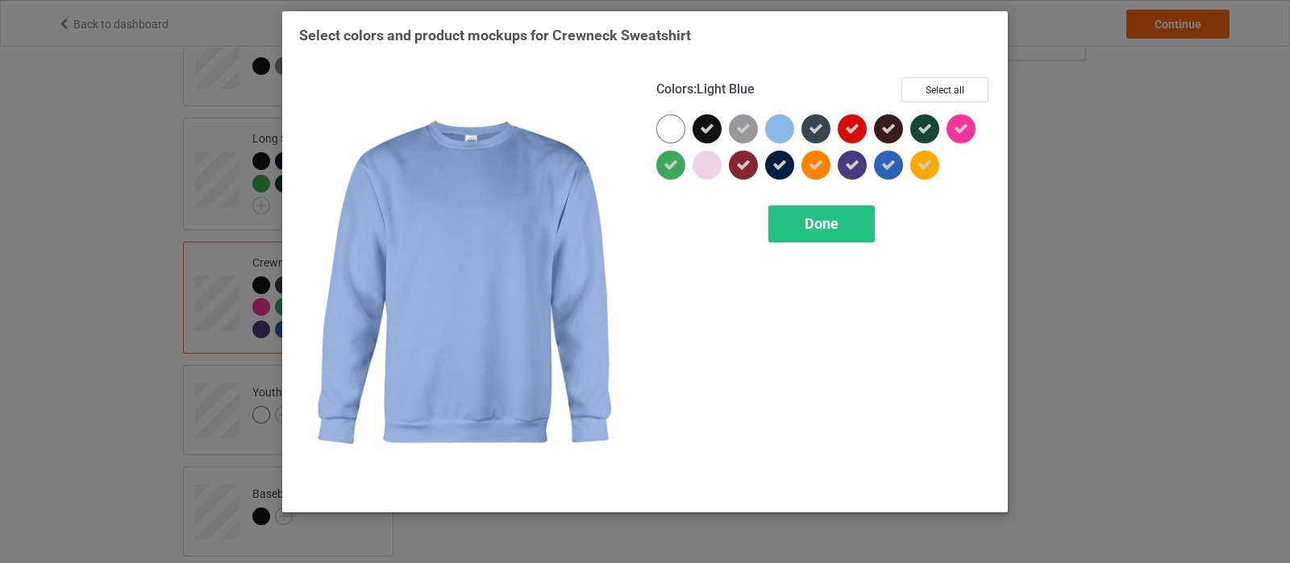
click at [780, 113] on div "Colors : Light Blue Select all" at bounding box center [823, 95] width 334 height 37
click at [786, 143] on div at bounding box center [783, 132] width 36 height 36
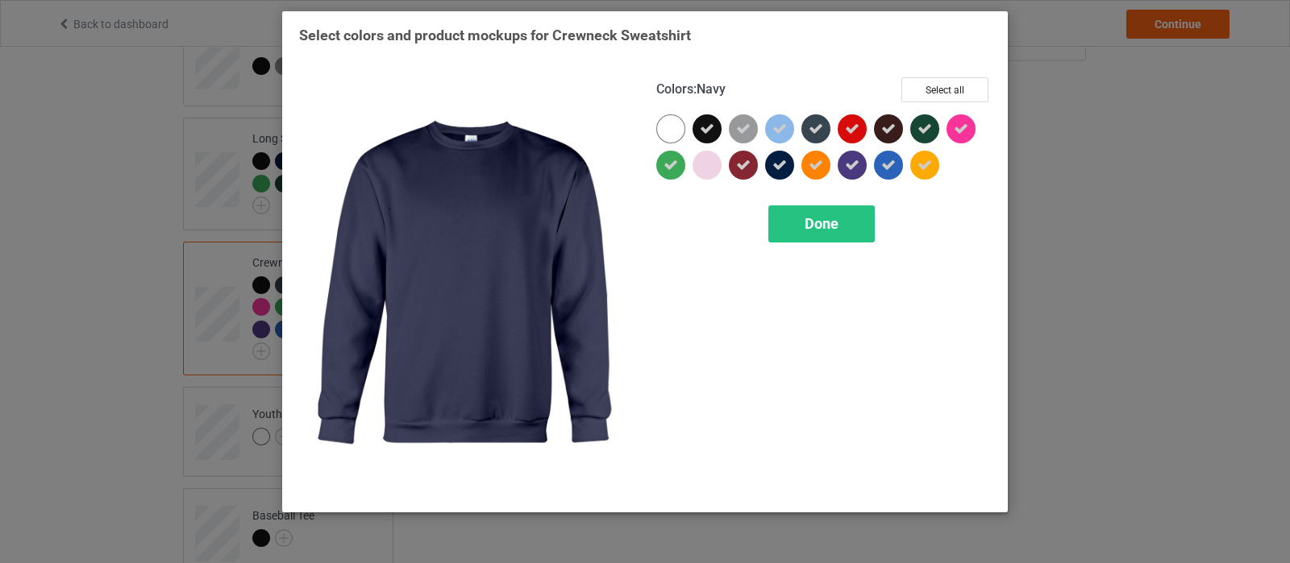
drag, startPoint x: 802, startPoint y: 222, endPoint x: 689, endPoint y: 255, distance: 117.6
click at [689, 255] on div "Colors : Navy Select all Done" at bounding box center [823, 286] width 357 height 441
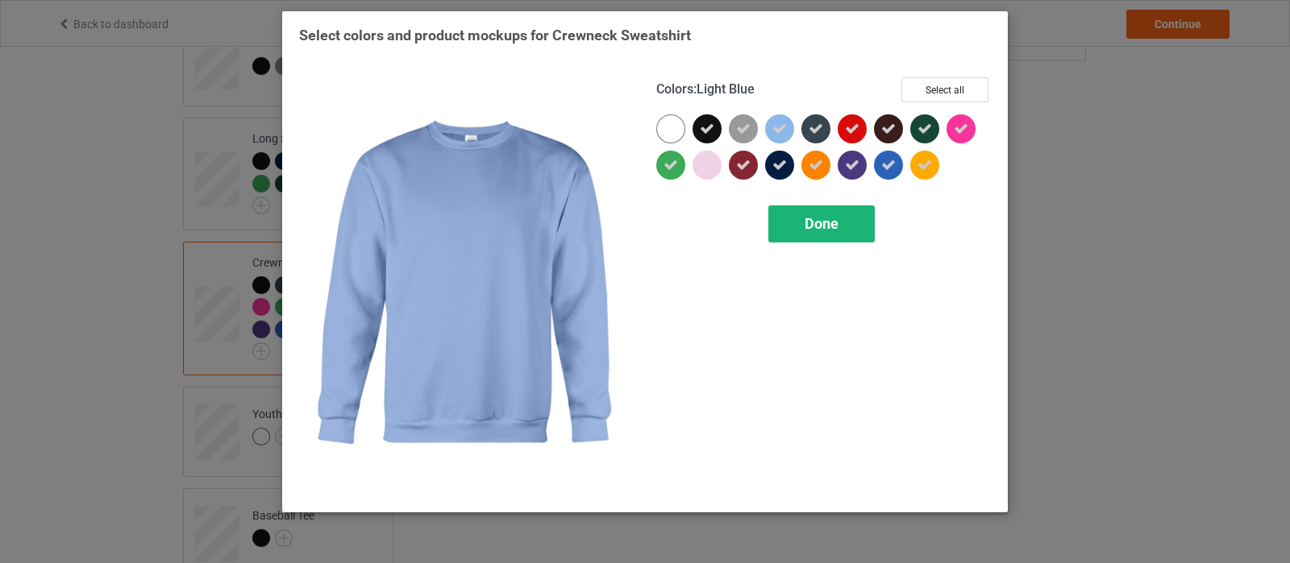
click at [817, 216] on span "Done" at bounding box center [821, 223] width 34 height 17
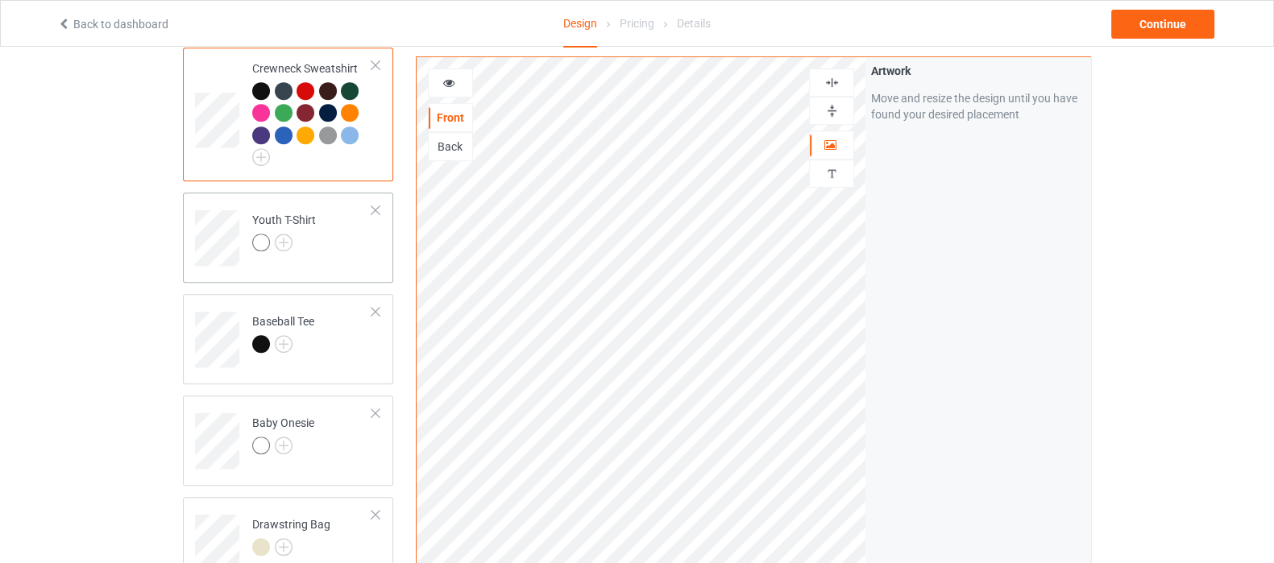
scroll to position [1007, 0]
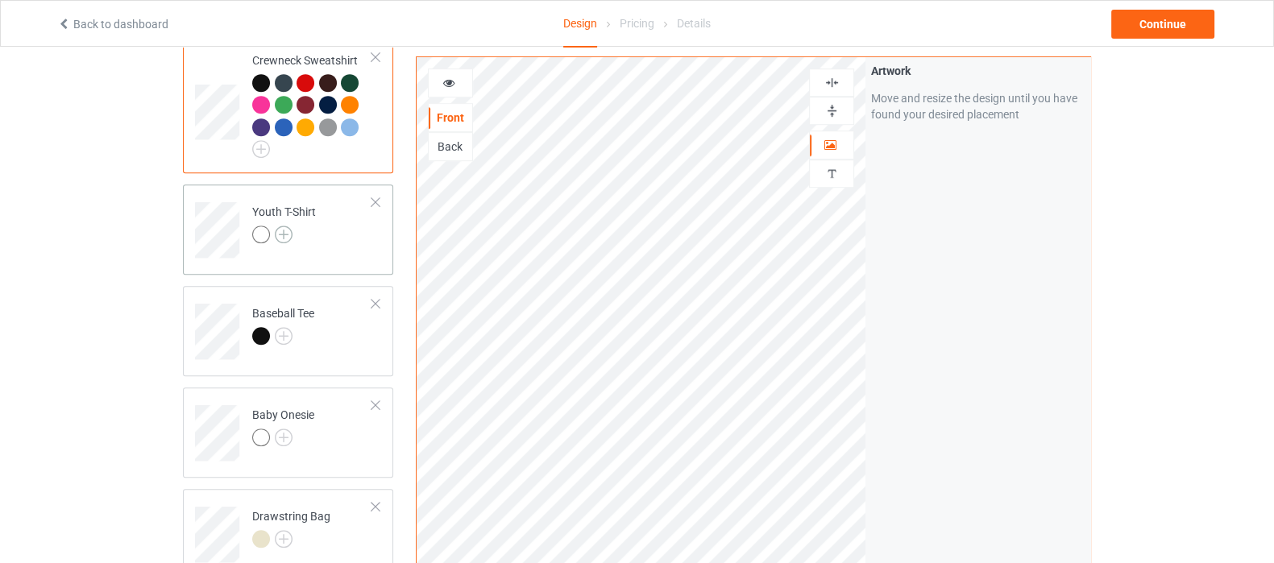
click at [278, 226] on img at bounding box center [284, 235] width 18 height 18
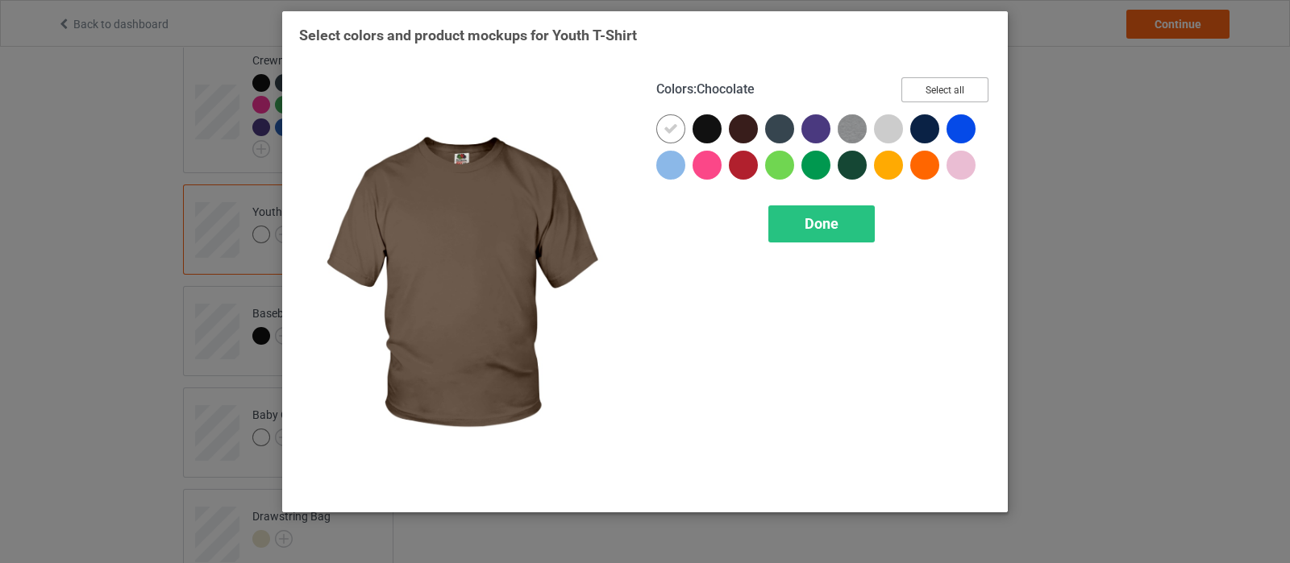
drag, startPoint x: 924, startPoint y: 93, endPoint x: 878, endPoint y: 106, distance: 48.3
click at [924, 93] on button "Select all" at bounding box center [944, 89] width 87 height 25
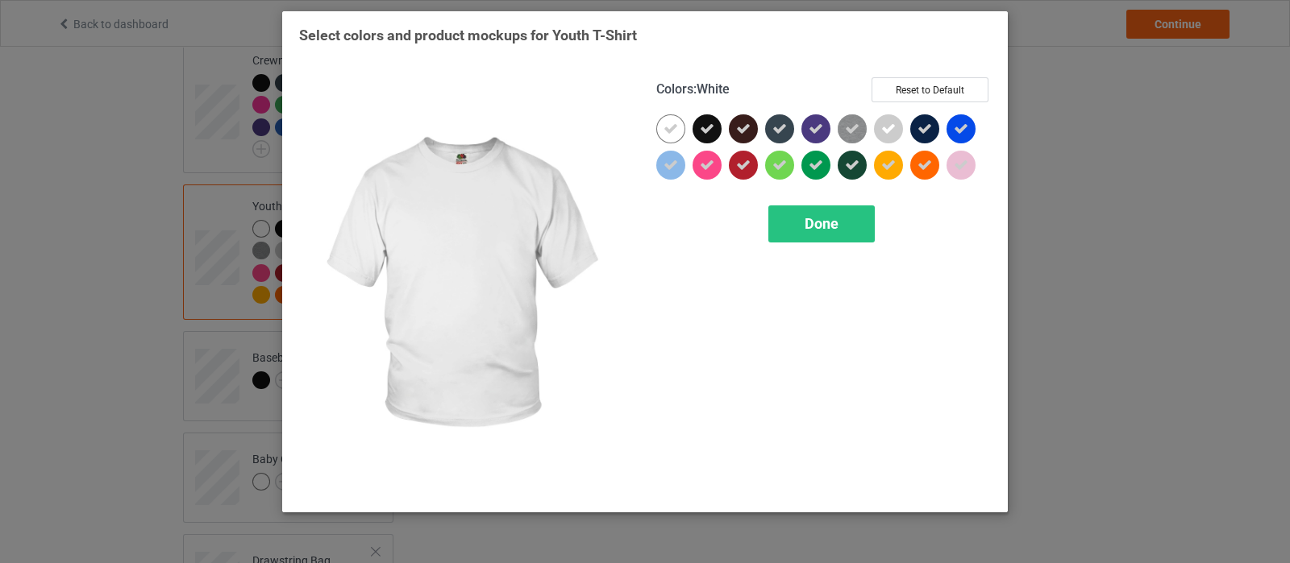
click at [659, 134] on div at bounding box center [670, 128] width 29 height 29
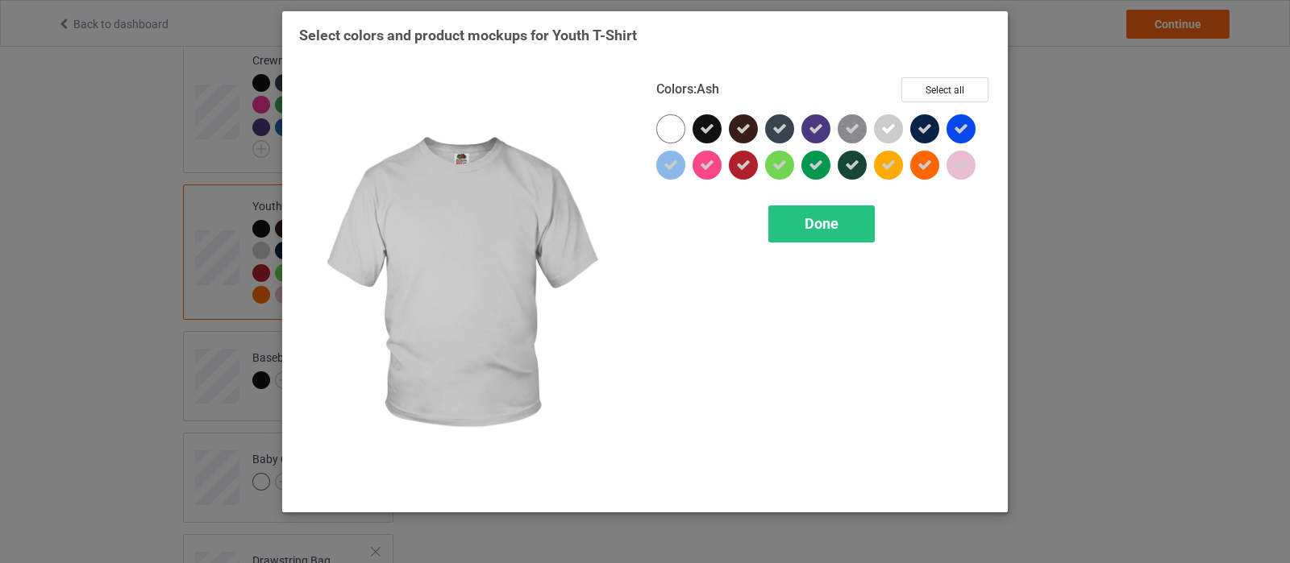
click at [882, 131] on icon at bounding box center [888, 129] width 15 height 15
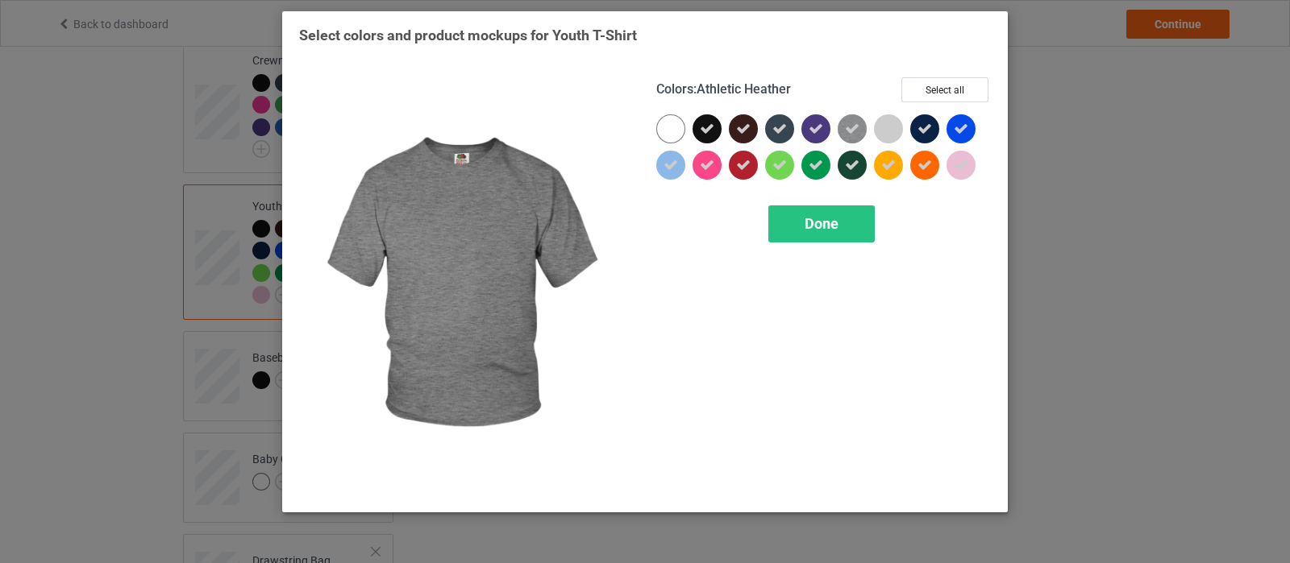
click at [859, 127] on img at bounding box center [851, 128] width 29 height 29
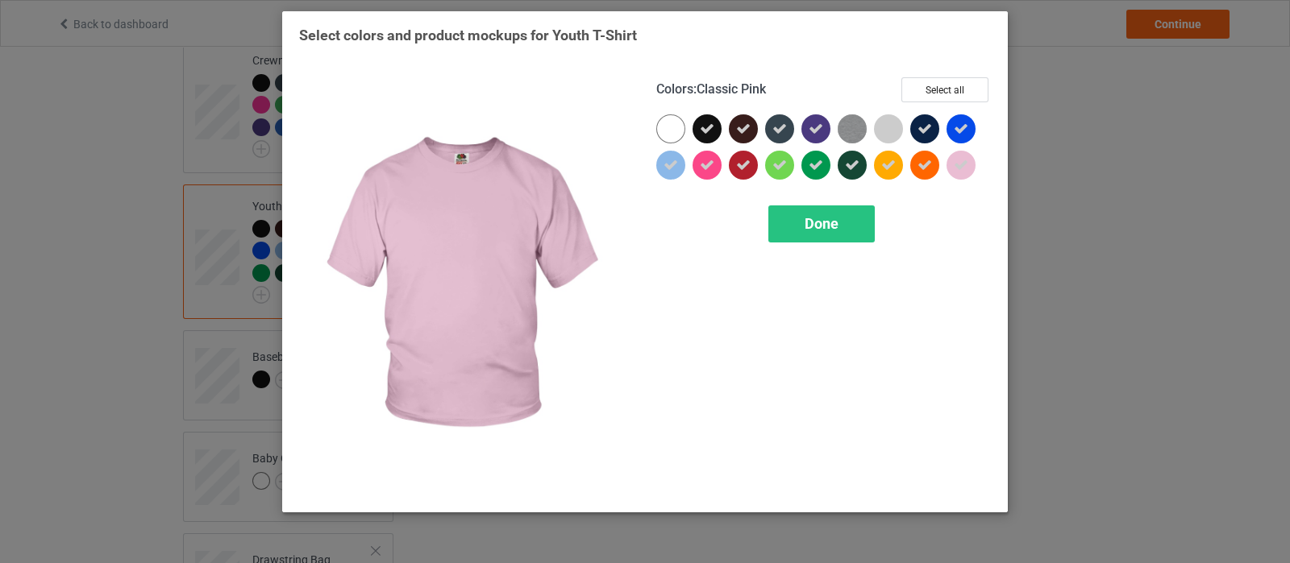
click at [958, 158] on icon at bounding box center [960, 165] width 15 height 15
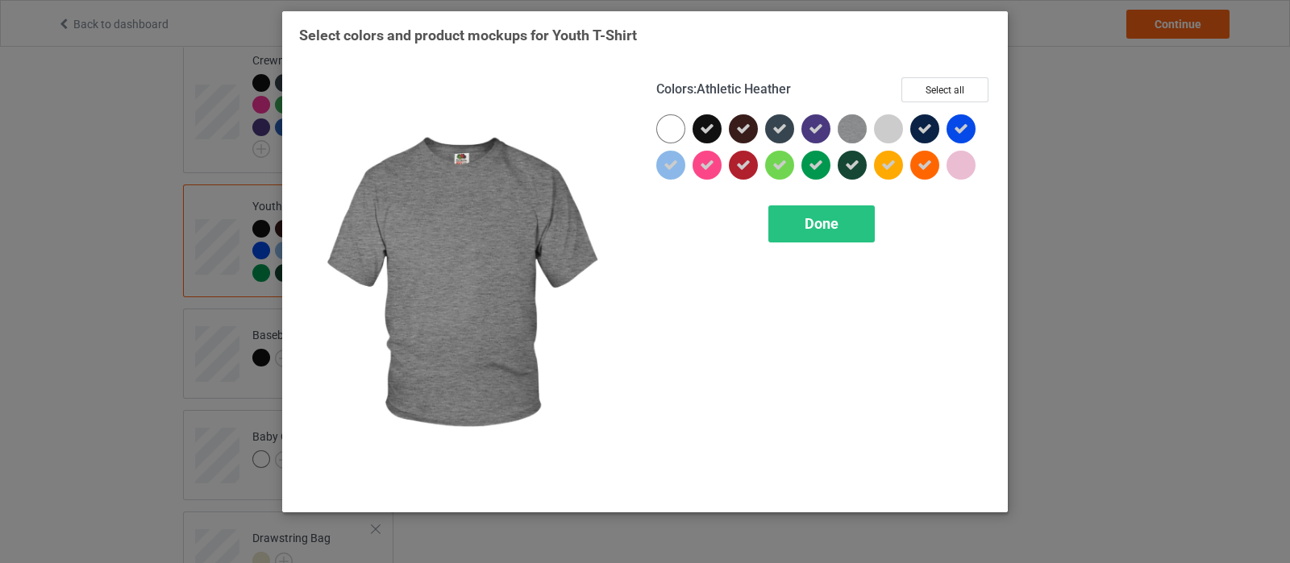
click at [845, 131] on img at bounding box center [851, 128] width 29 height 29
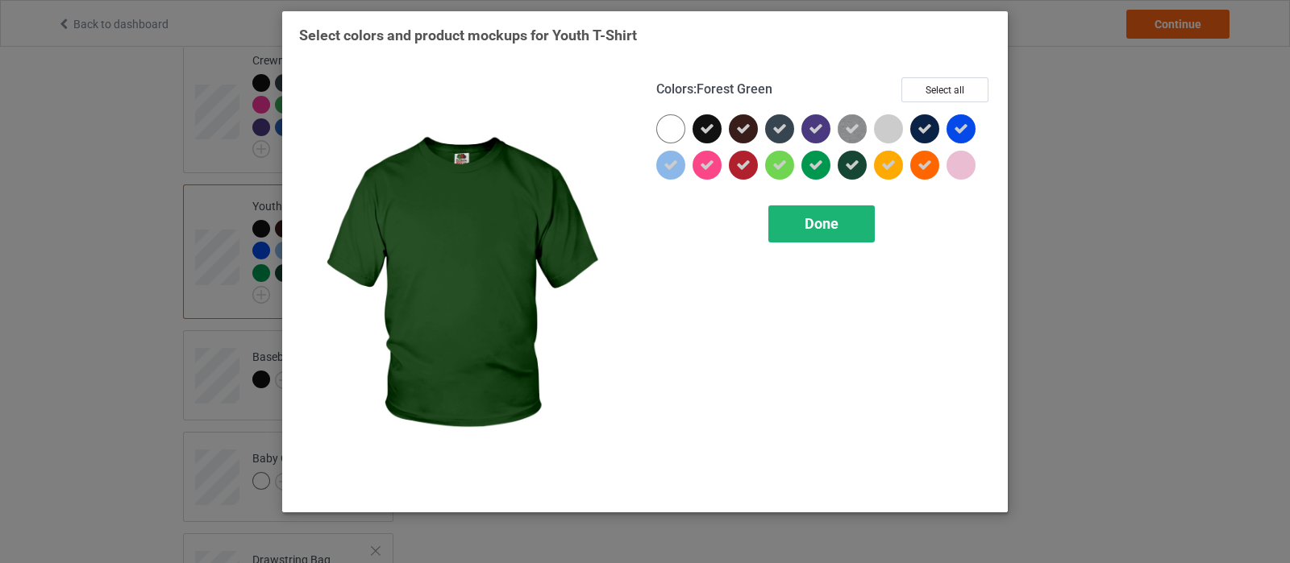
click at [807, 225] on span "Done" at bounding box center [821, 223] width 34 height 17
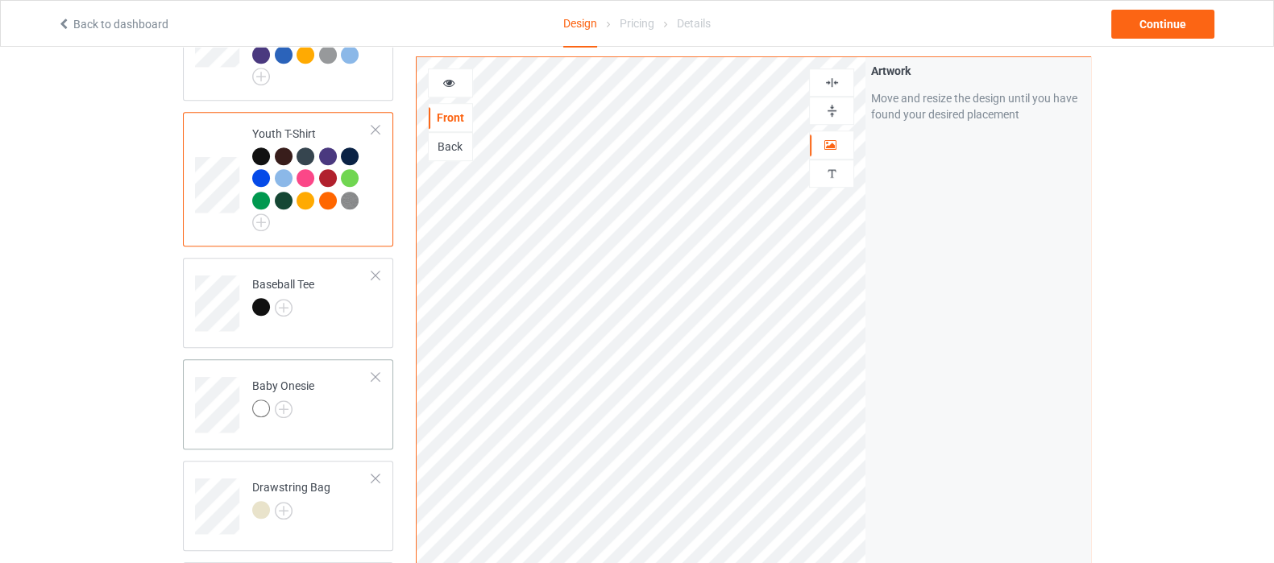
scroll to position [1108, 0]
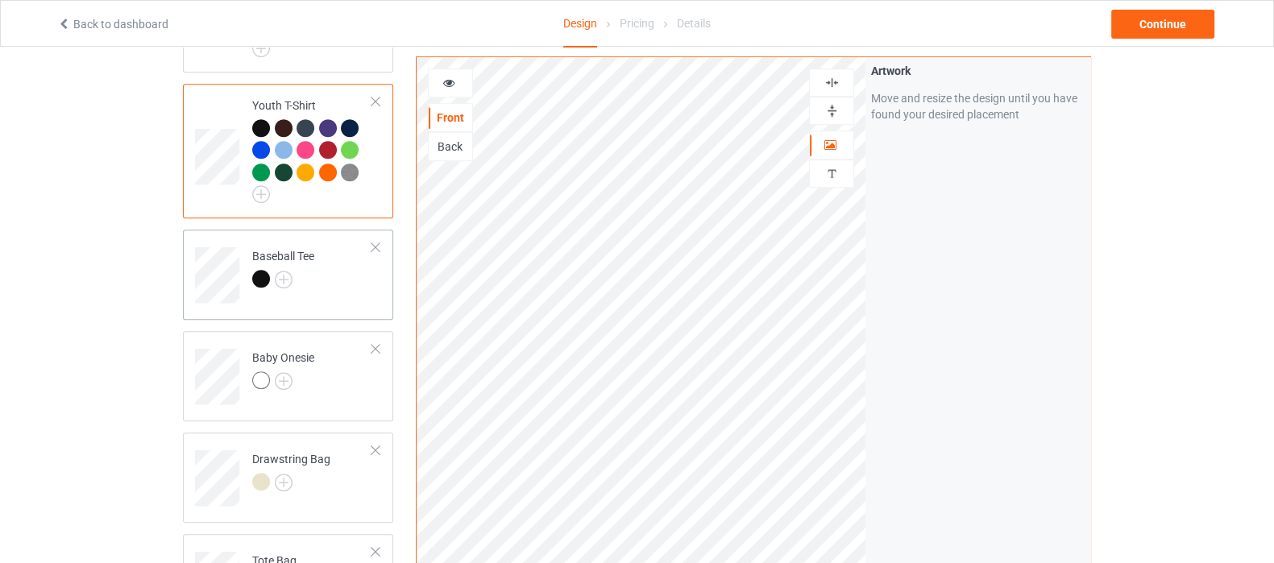
click at [375, 242] on div at bounding box center [375, 247] width 11 height 11
click at [376, 242] on div at bounding box center [375, 247] width 11 height 11
click at [285, 271] on img at bounding box center [284, 280] width 18 height 18
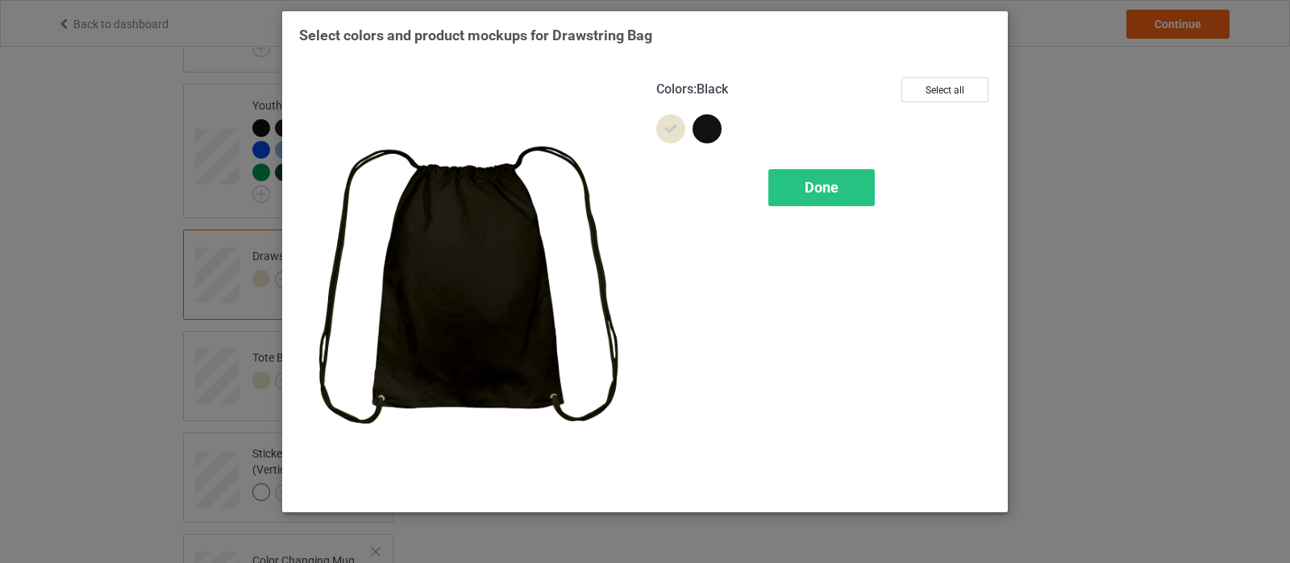
click at [704, 131] on div at bounding box center [706, 128] width 29 height 29
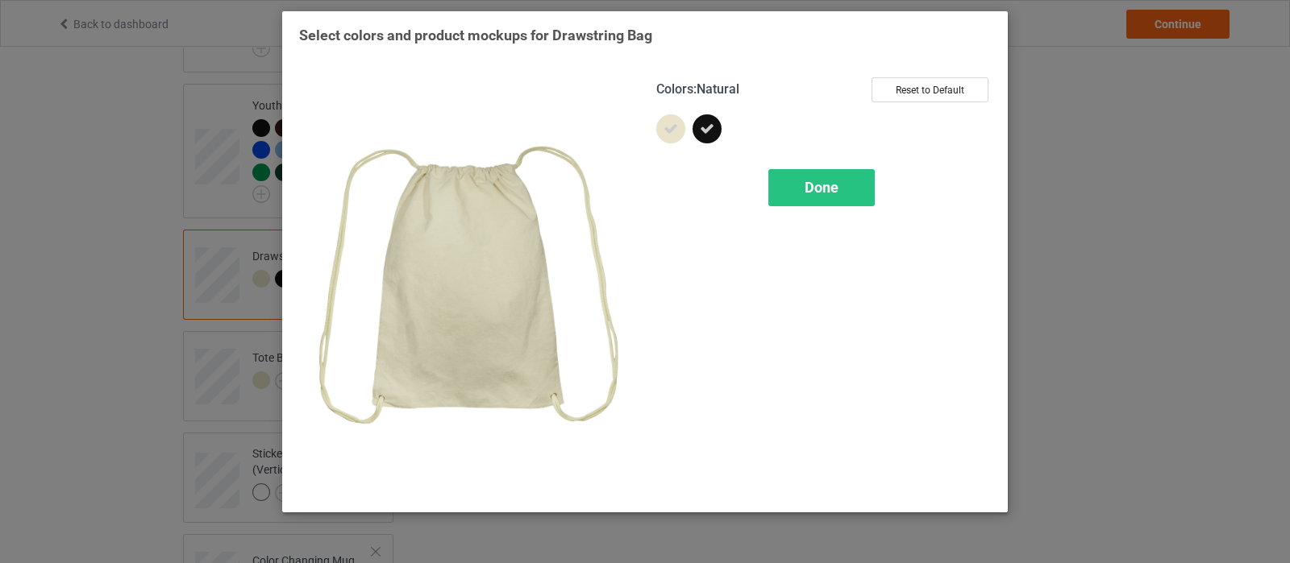
click at [664, 130] on icon at bounding box center [670, 129] width 15 height 15
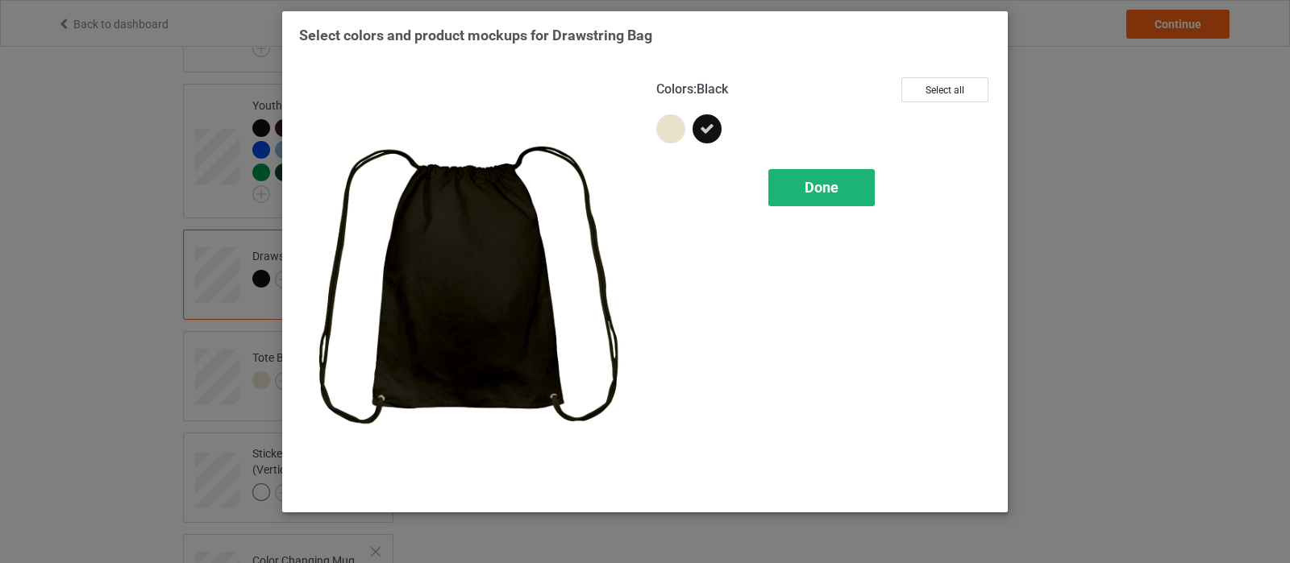
click at [832, 195] on span "Done" at bounding box center [821, 187] width 34 height 17
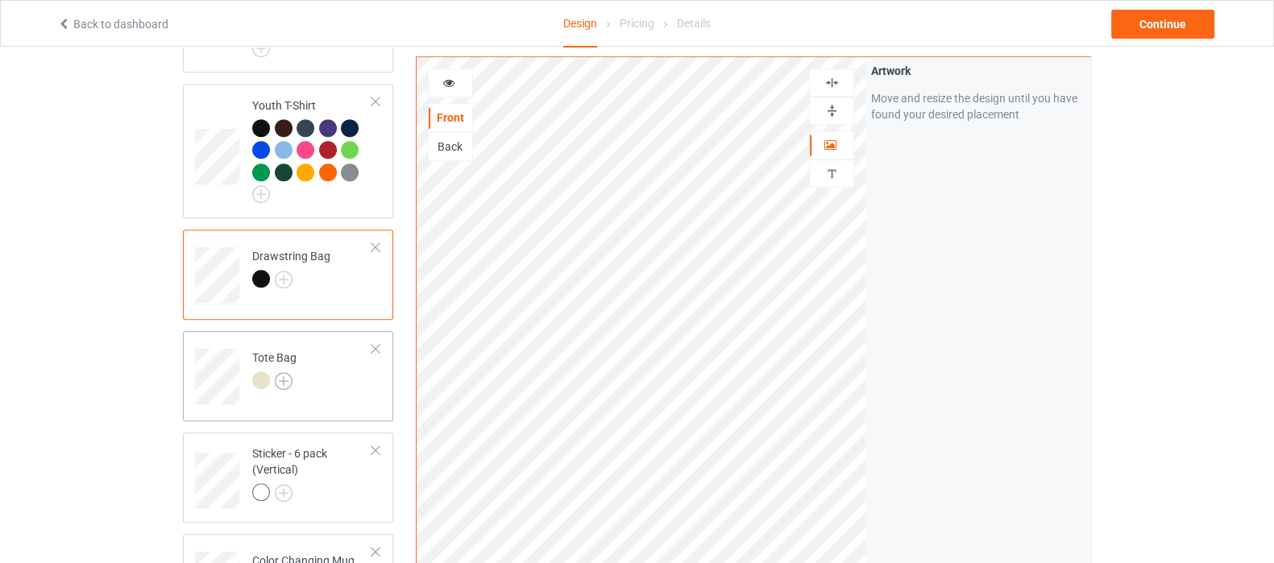
click at [284, 372] on img at bounding box center [284, 381] width 18 height 18
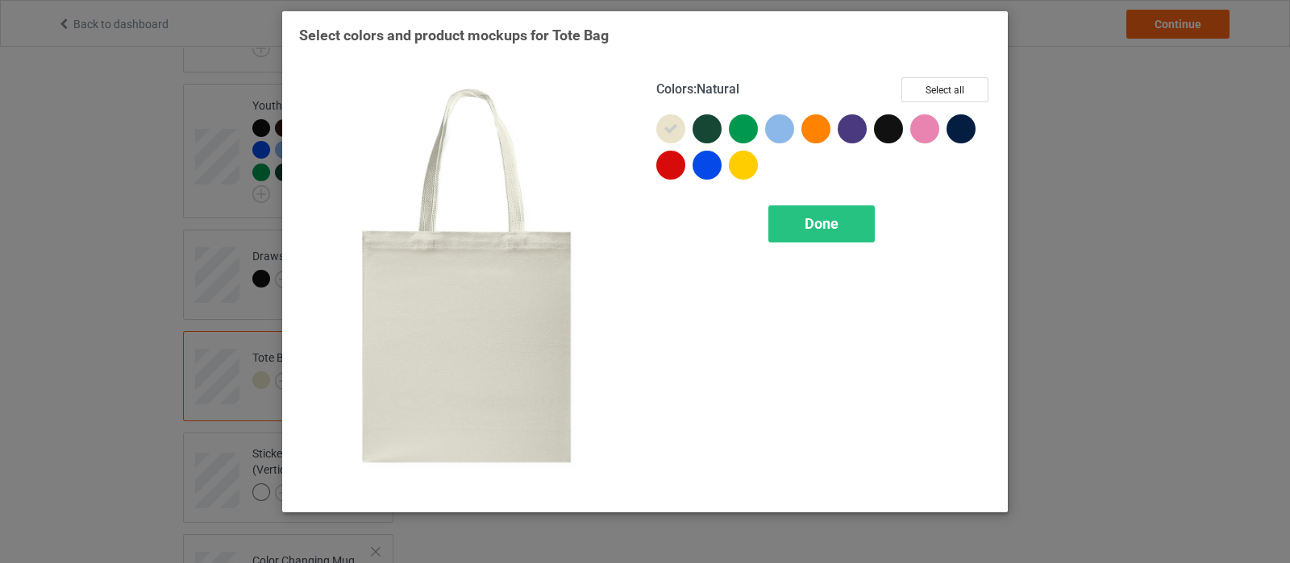
click at [674, 135] on icon at bounding box center [670, 129] width 15 height 15
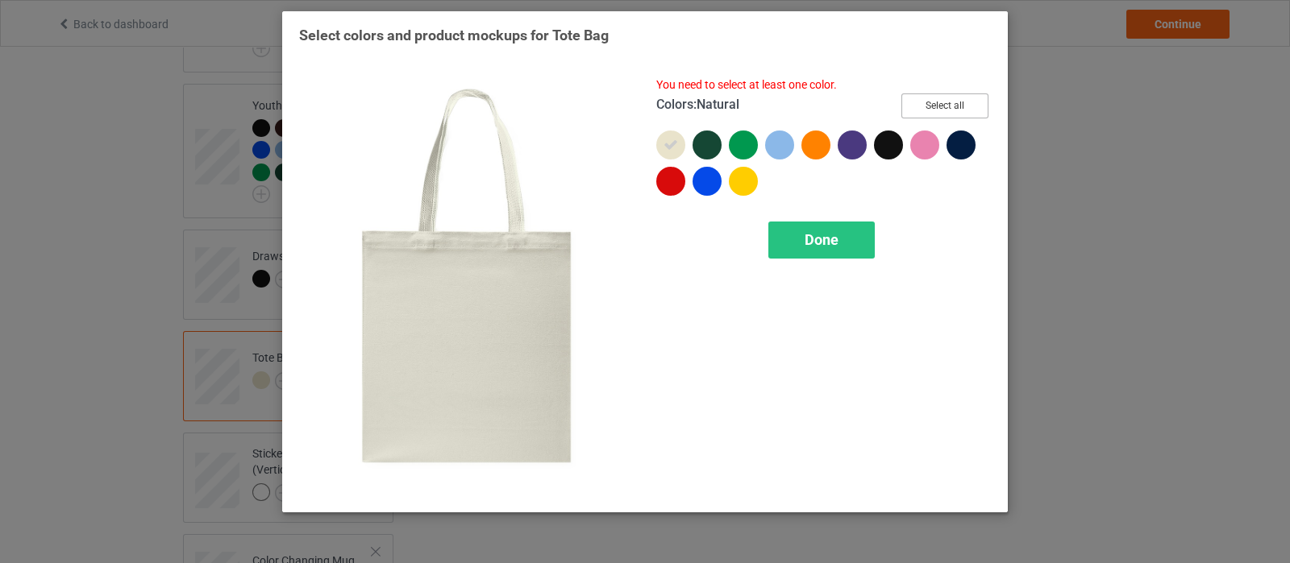
click at [949, 106] on button "Select all" at bounding box center [944, 105] width 87 height 25
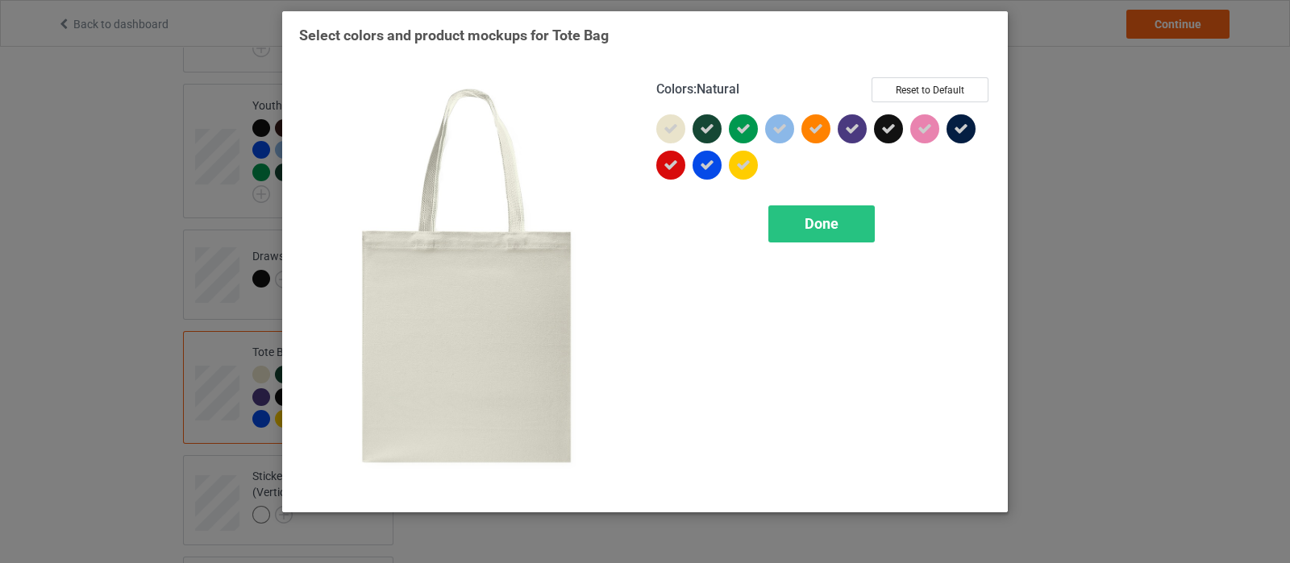
click at [671, 135] on icon at bounding box center [670, 129] width 15 height 15
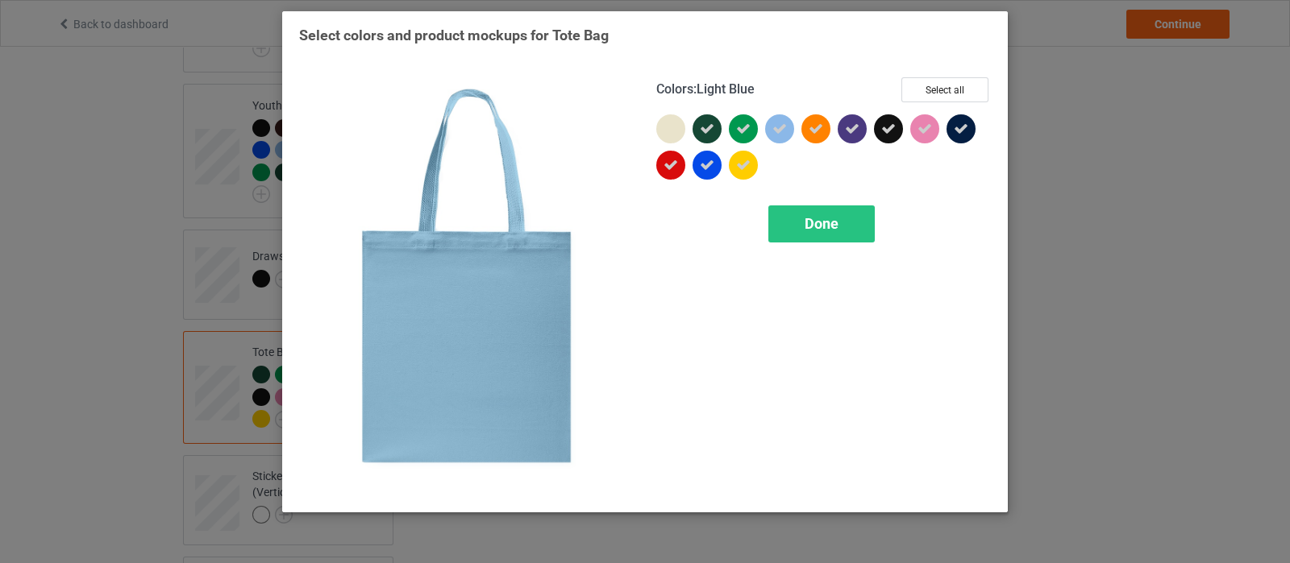
click at [784, 125] on icon at bounding box center [779, 129] width 15 height 15
click at [820, 216] on span "Done" at bounding box center [821, 223] width 34 height 17
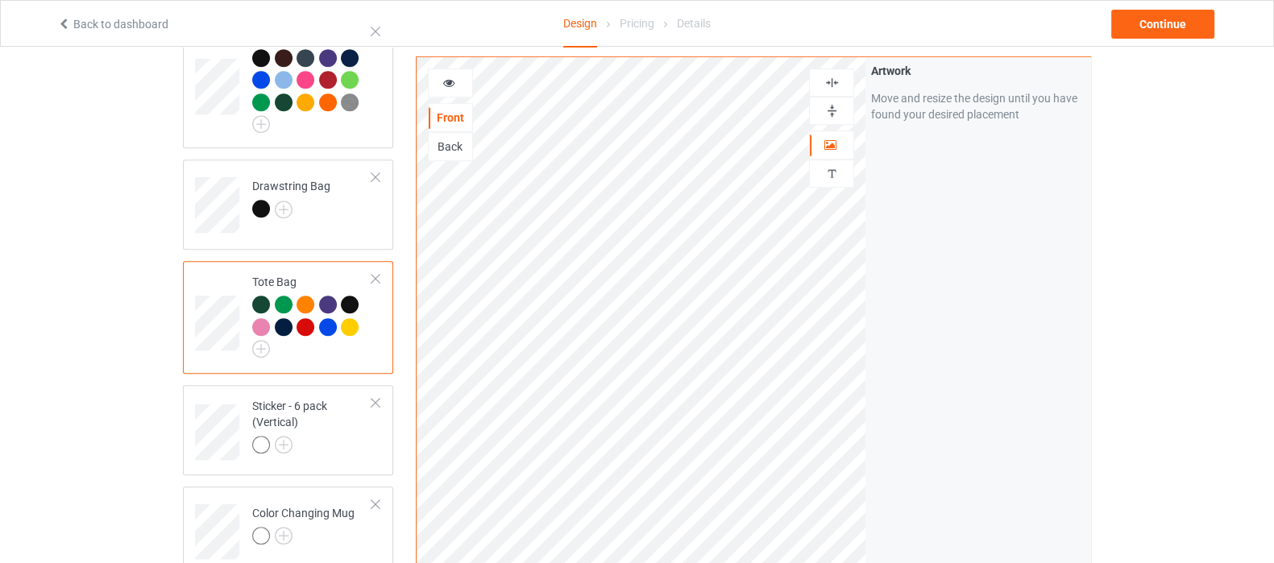
scroll to position [1309, 0]
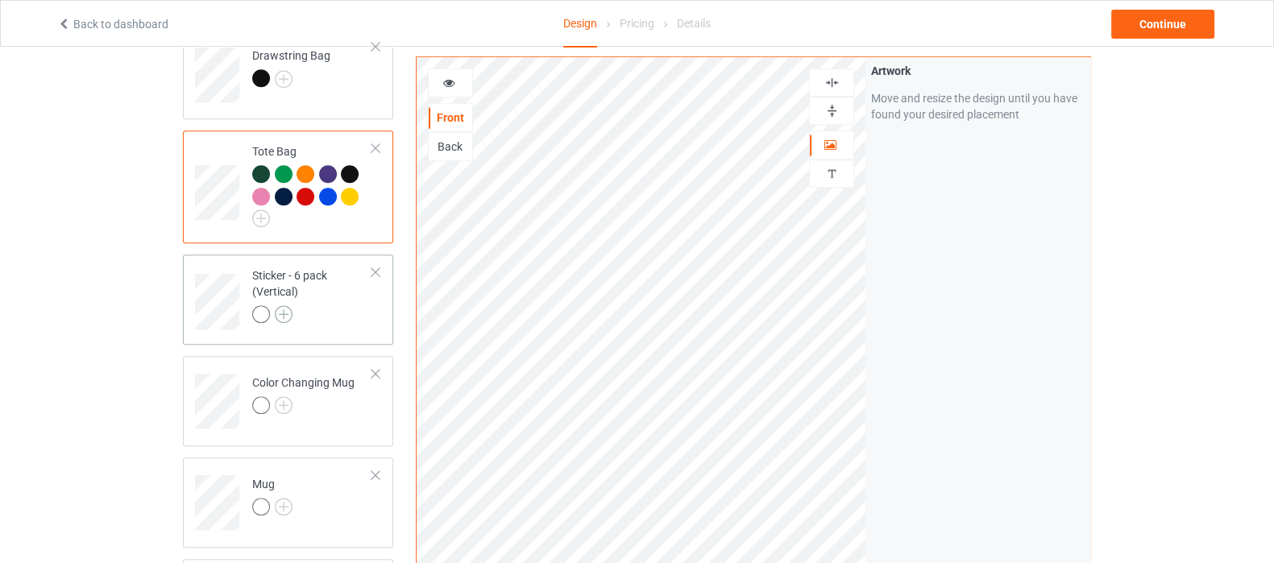
click at [289, 305] on img at bounding box center [284, 314] width 18 height 18
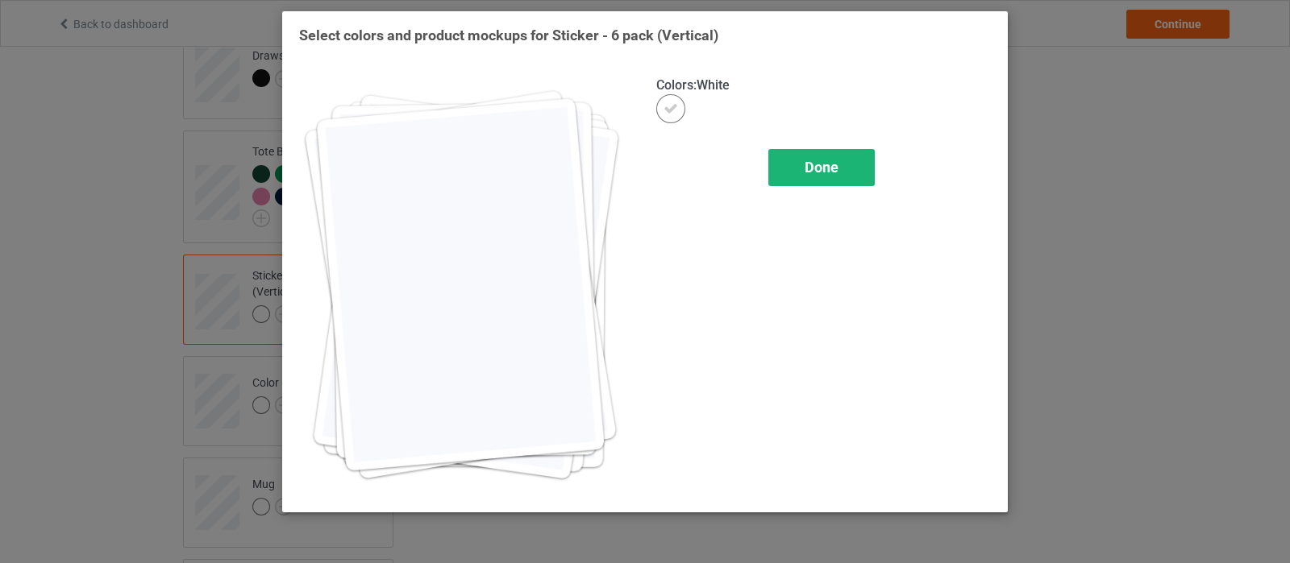
click at [820, 167] on span "Done" at bounding box center [821, 167] width 34 height 17
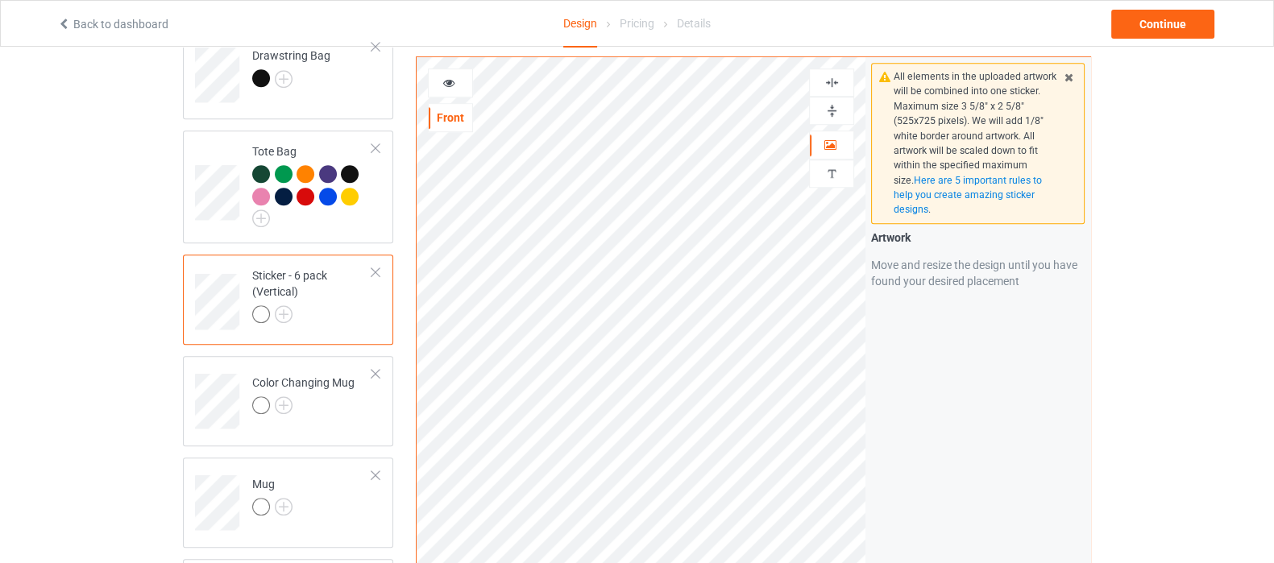
click at [380, 267] on div at bounding box center [375, 272] width 11 height 11
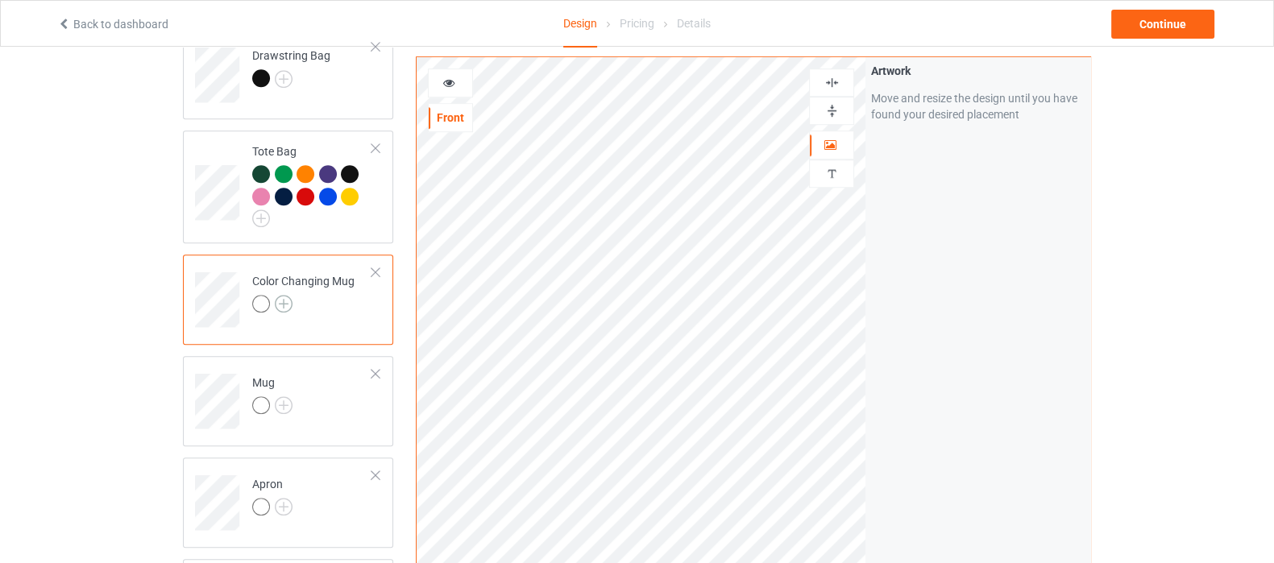
click at [289, 295] on img at bounding box center [284, 304] width 18 height 18
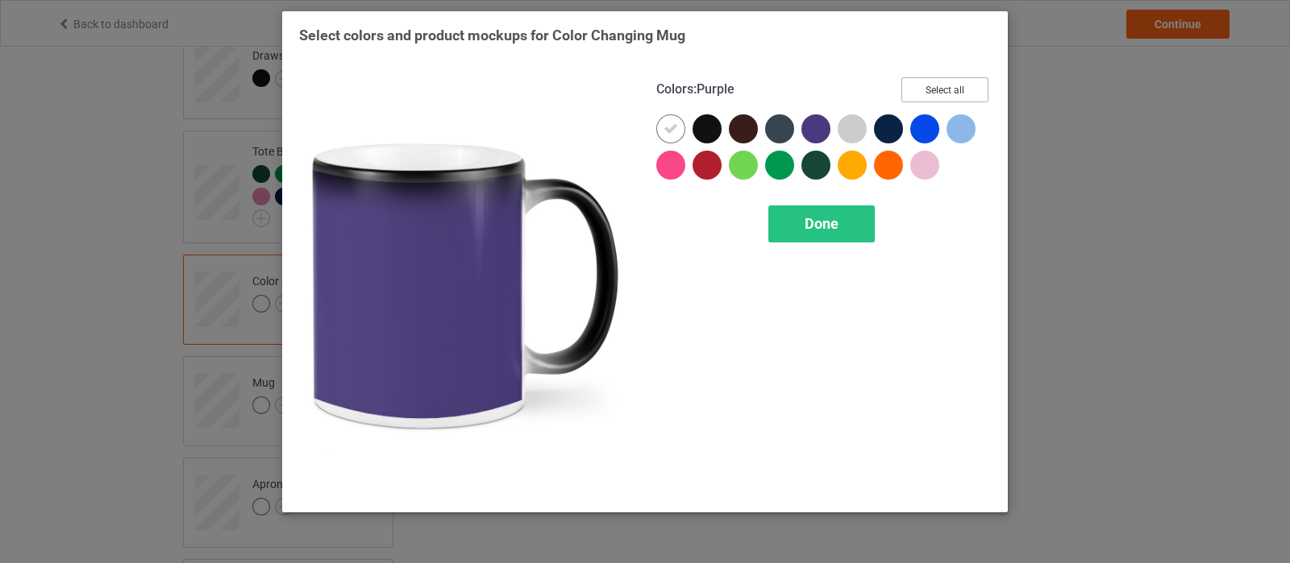
click at [941, 88] on button "Select all" at bounding box center [944, 89] width 87 height 25
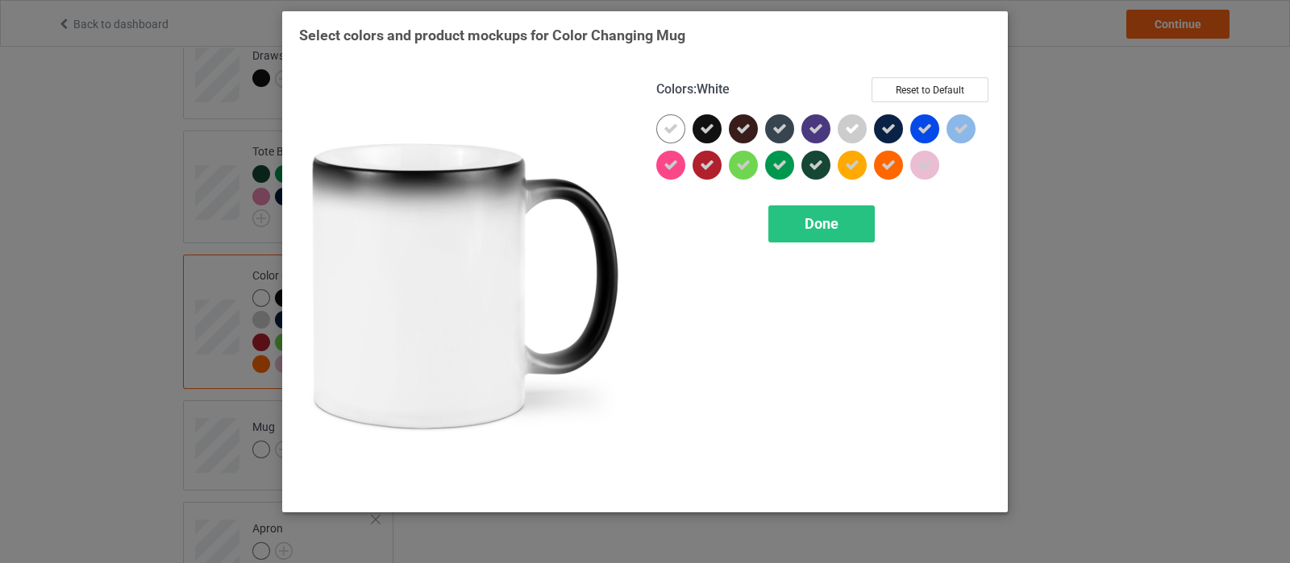
click at [667, 135] on icon at bounding box center [670, 129] width 15 height 15
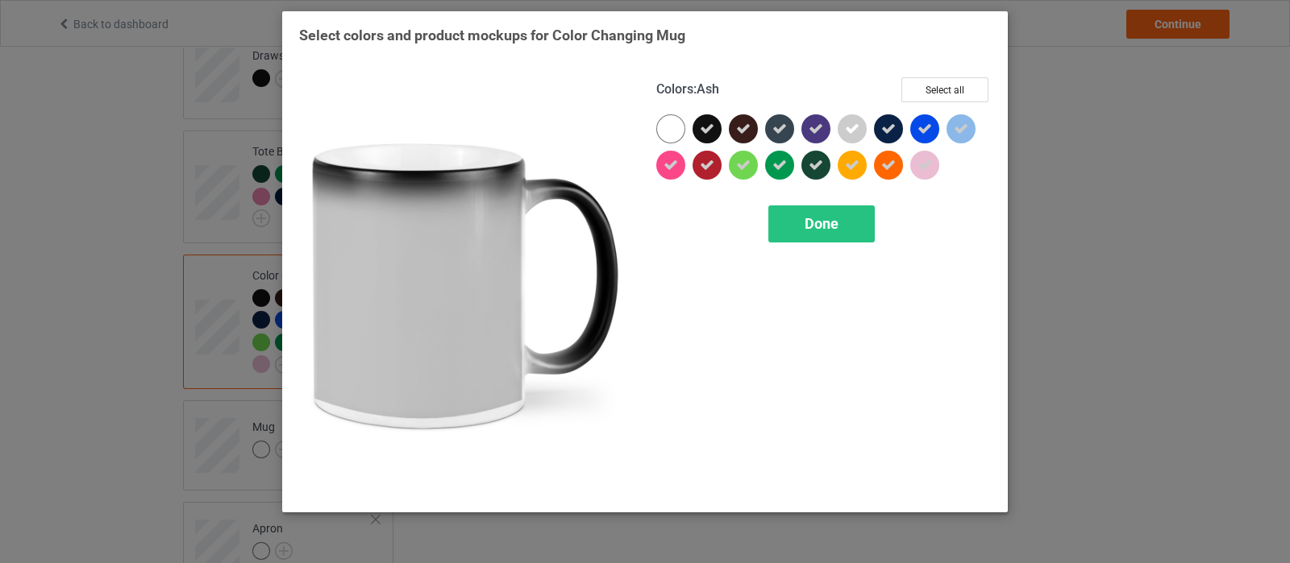
click at [854, 133] on icon at bounding box center [852, 129] width 15 height 15
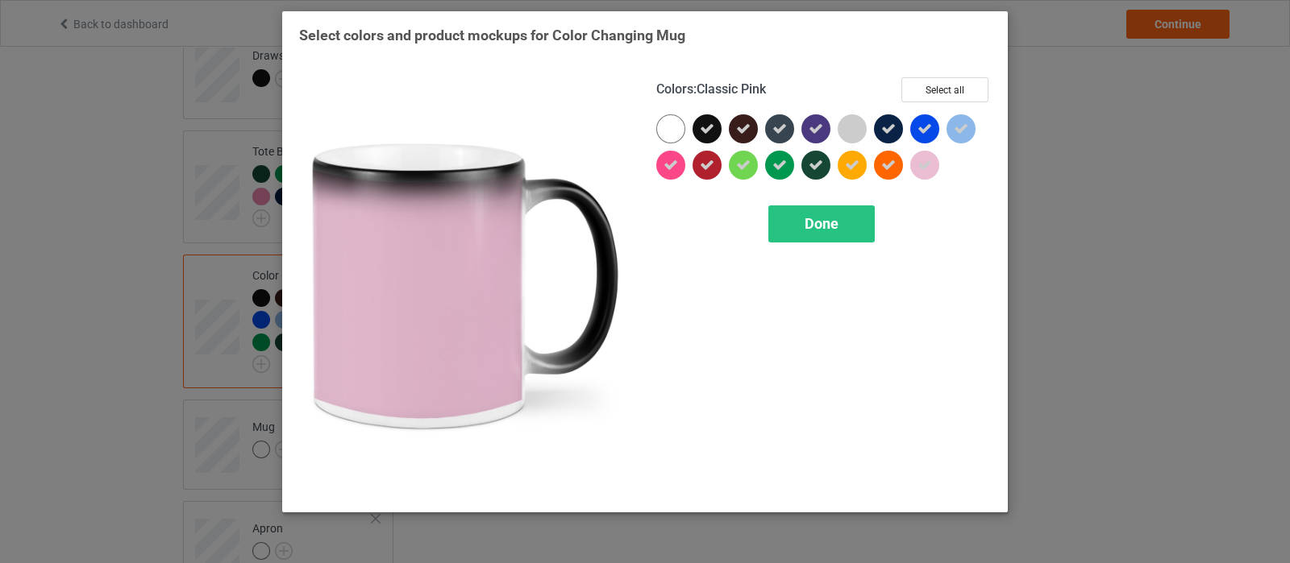
click at [933, 159] on div at bounding box center [924, 165] width 29 height 29
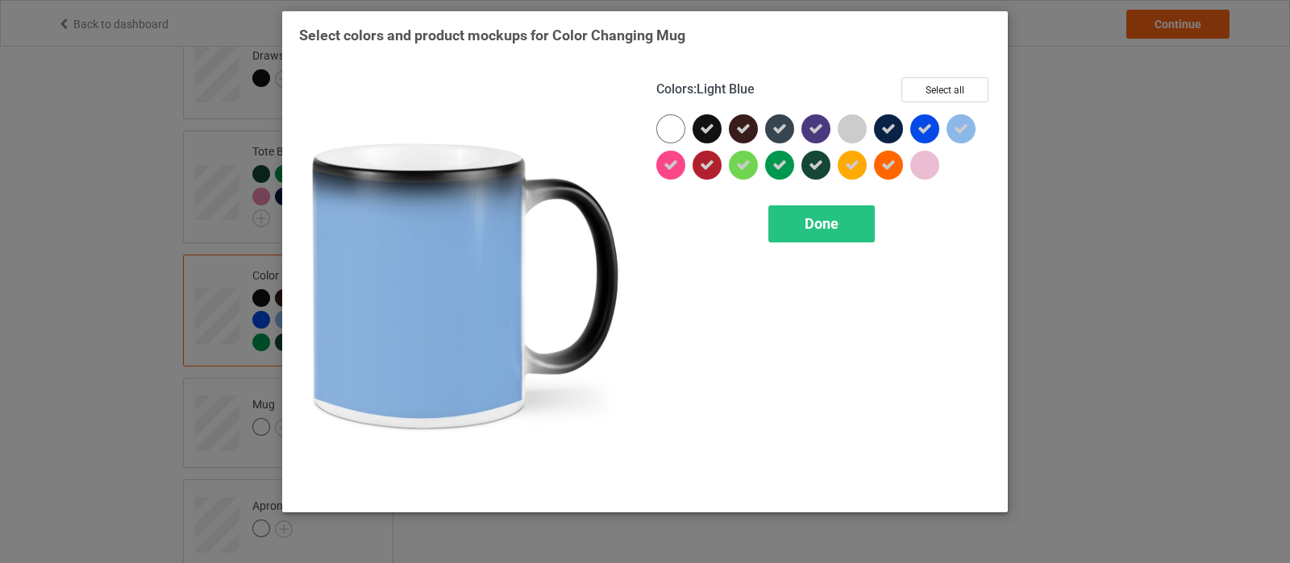
click at [966, 130] on icon at bounding box center [960, 129] width 15 height 15
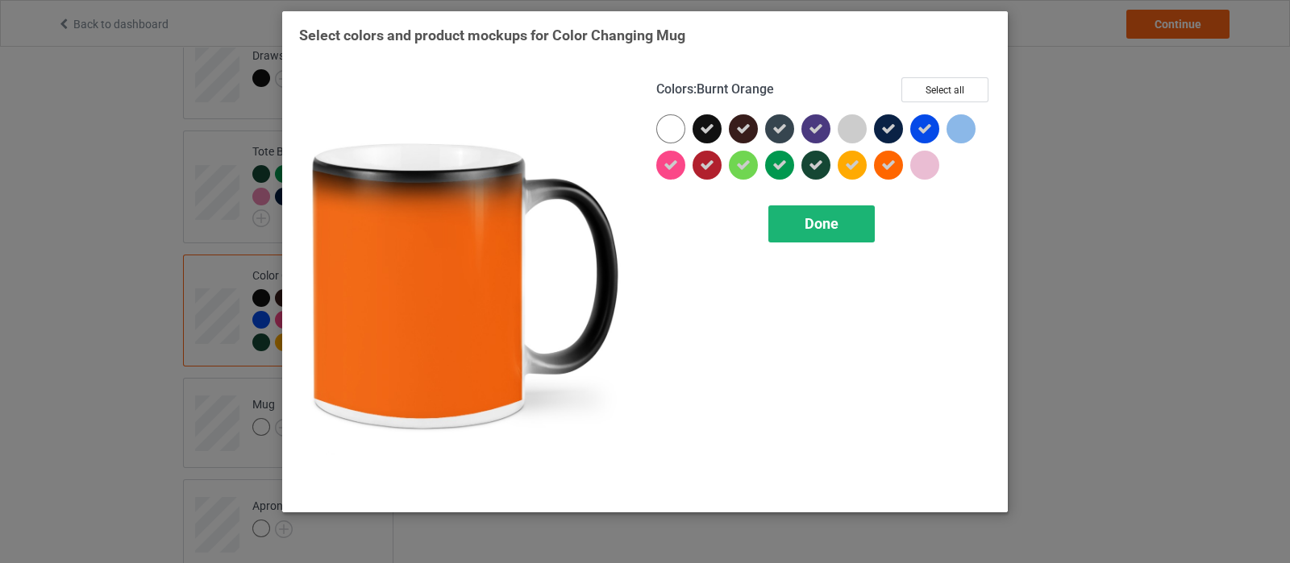
click at [854, 215] on div "Done" at bounding box center [821, 224] width 106 height 37
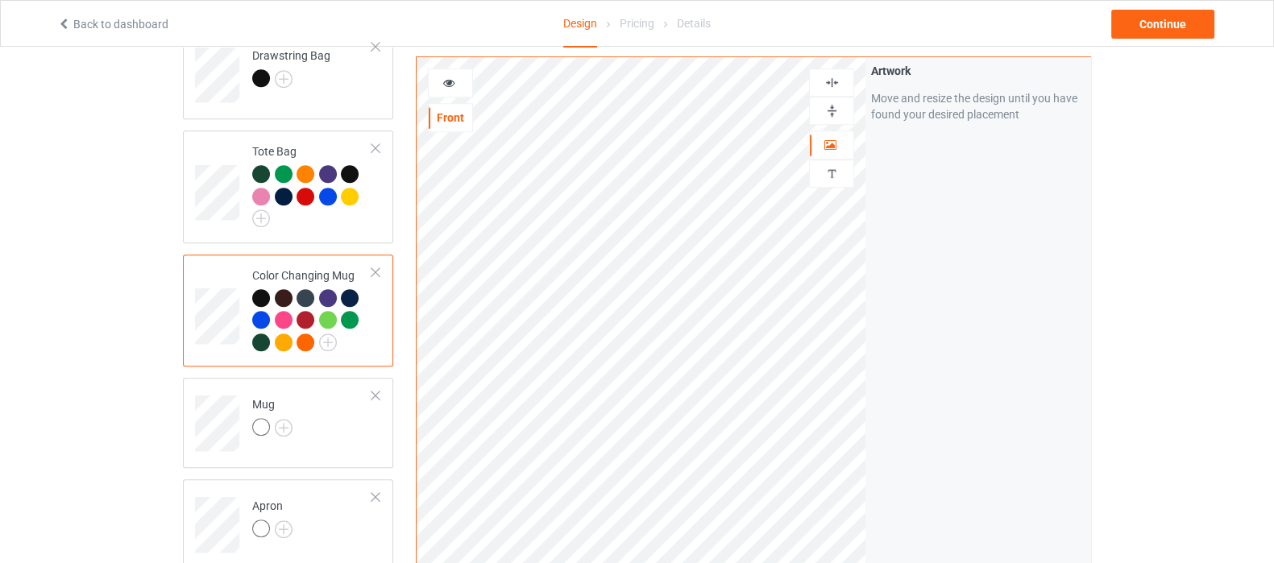
scroll to position [1108, 0]
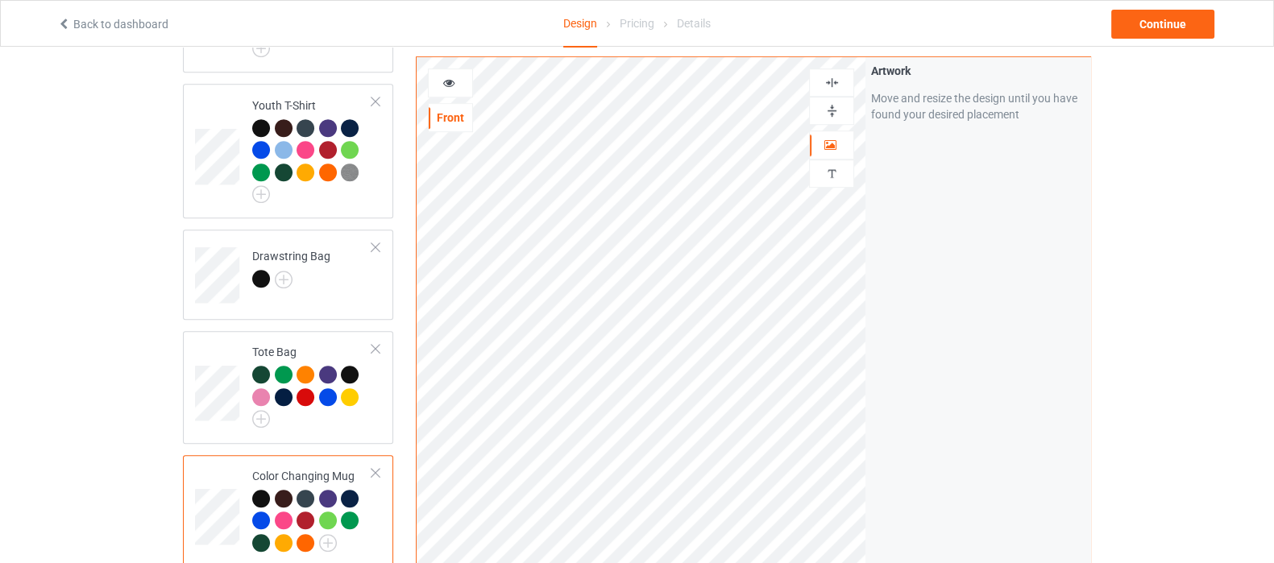
click at [832, 116] on img at bounding box center [832, 110] width 15 height 15
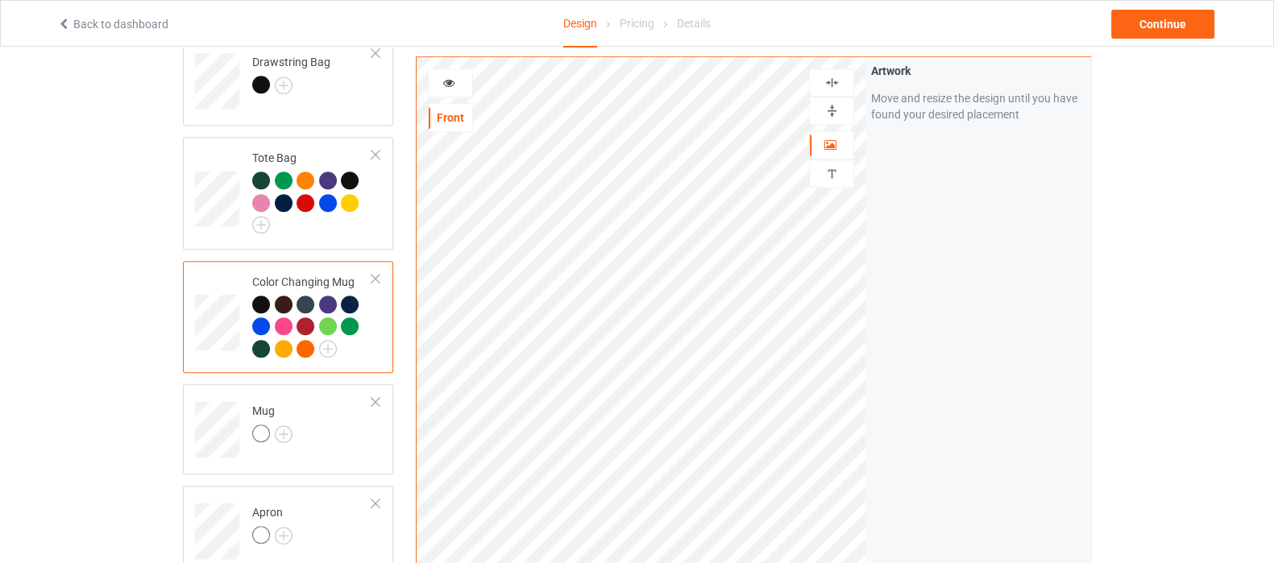
scroll to position [1309, 0]
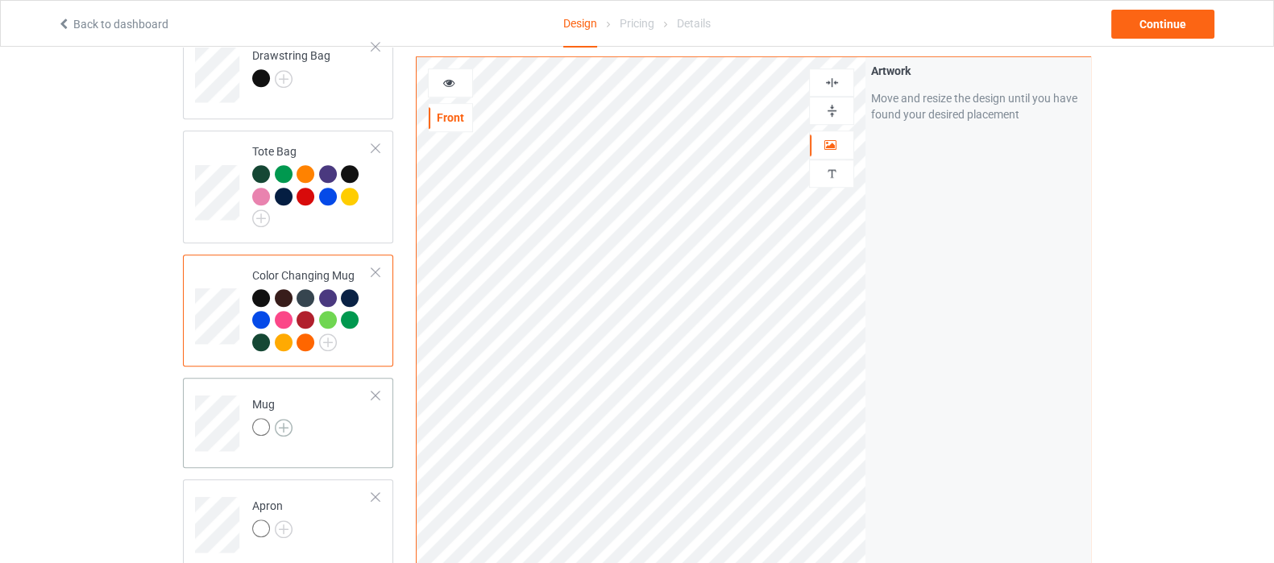
click at [288, 419] on img at bounding box center [284, 428] width 18 height 18
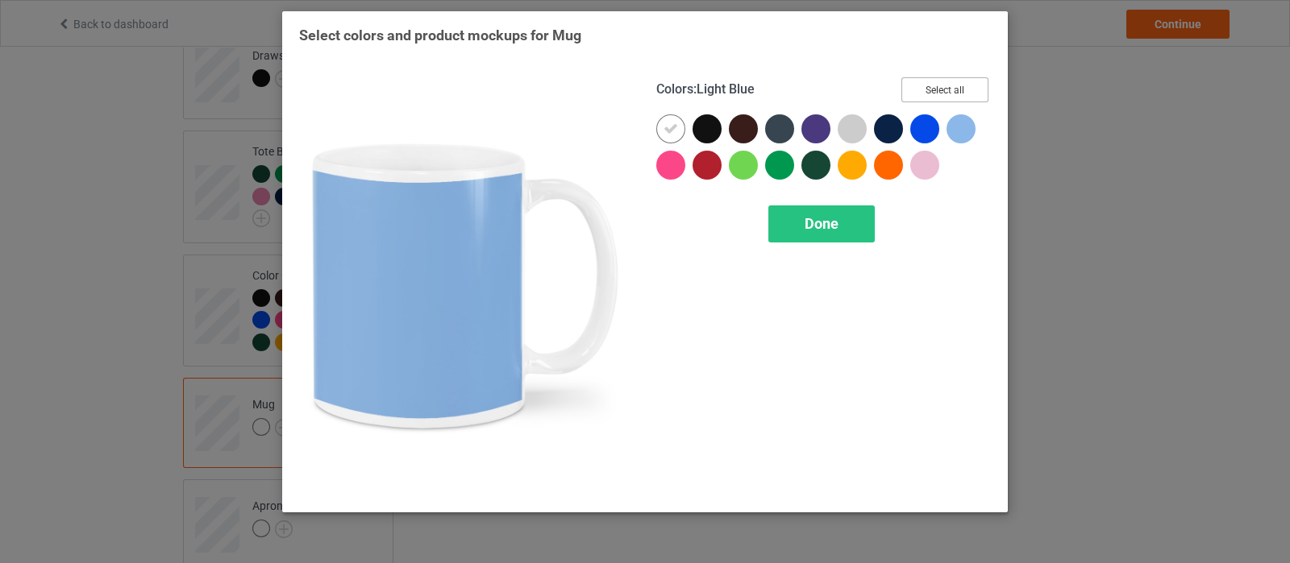
click at [964, 88] on button "Select all" at bounding box center [944, 89] width 87 height 25
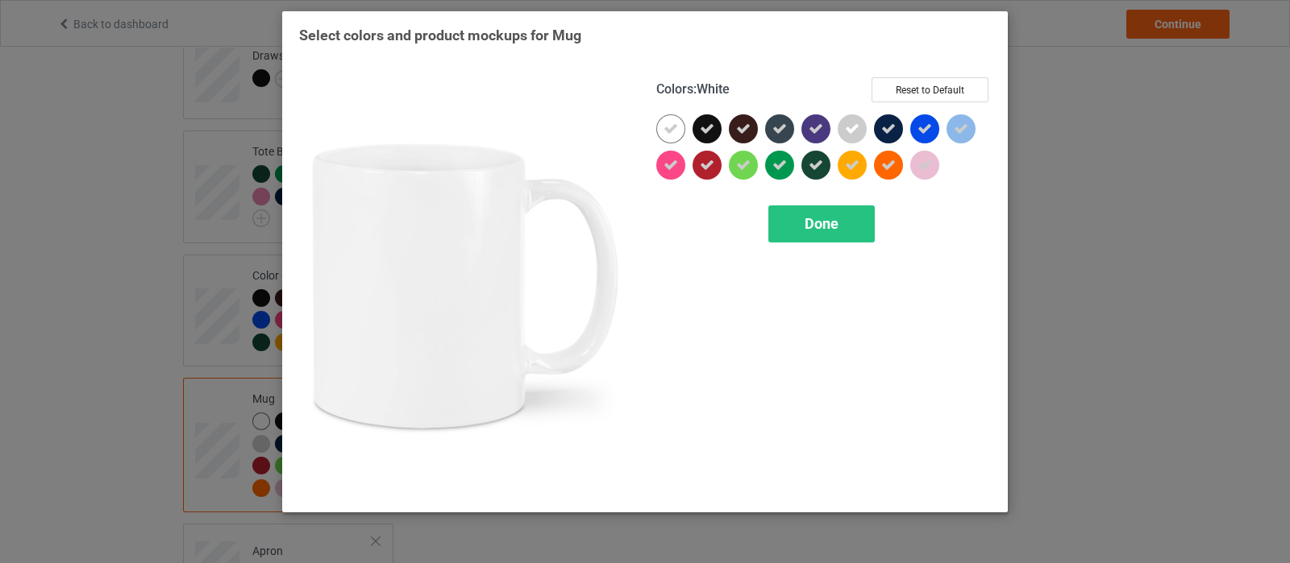
click at [668, 132] on icon at bounding box center [670, 129] width 15 height 15
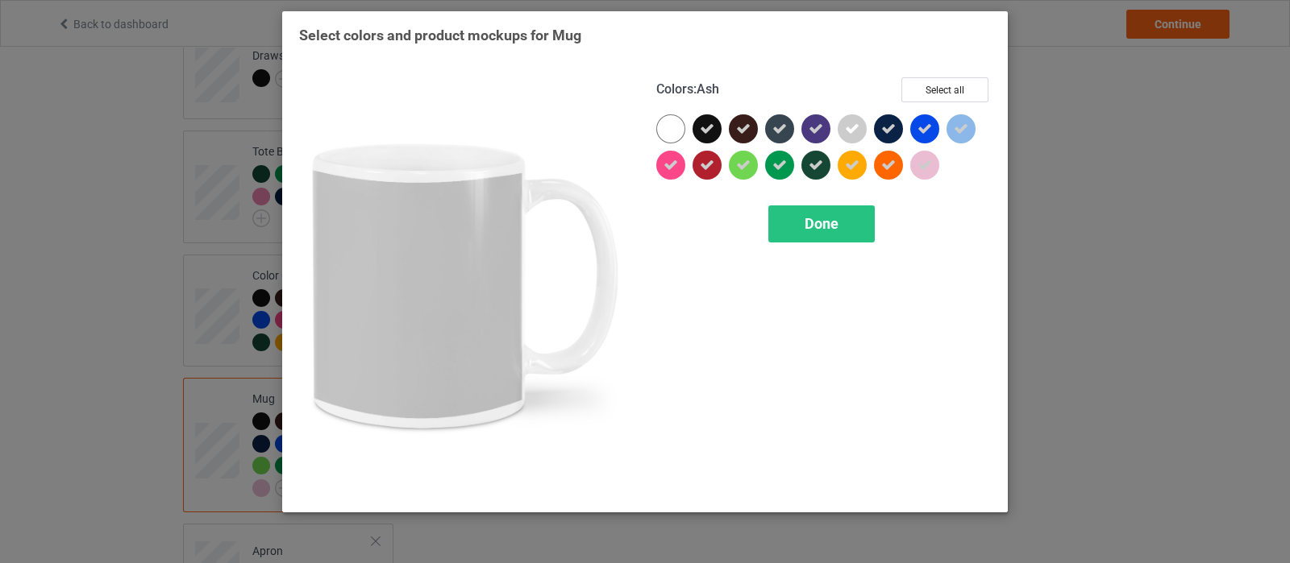
click at [847, 135] on icon at bounding box center [852, 129] width 15 height 15
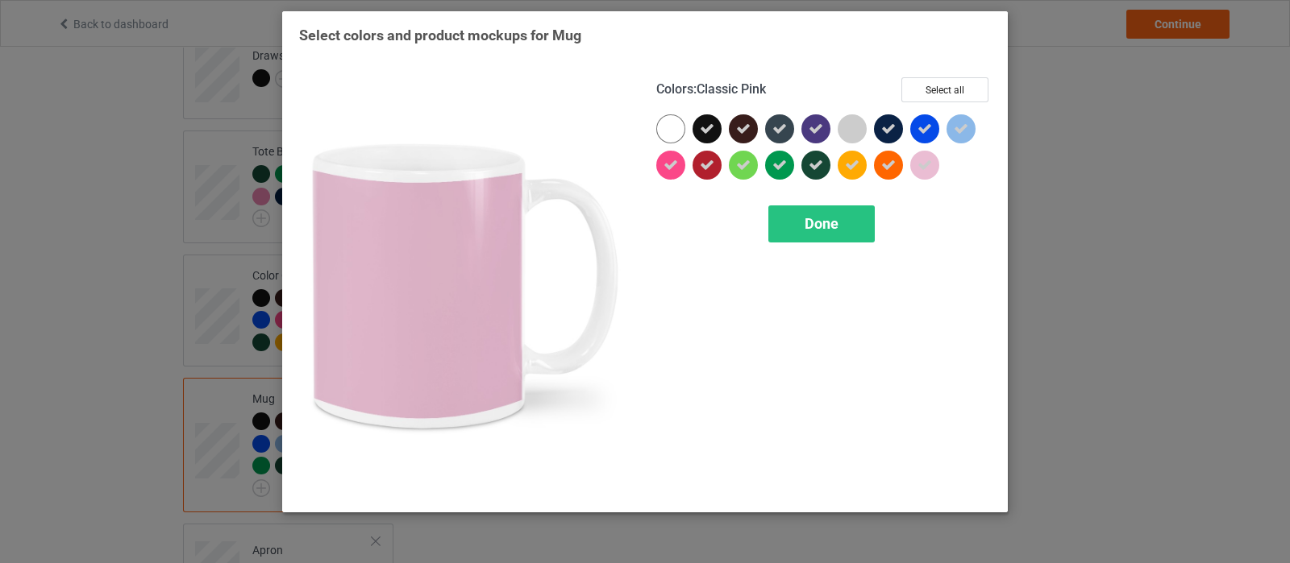
click at [931, 170] on icon at bounding box center [924, 165] width 15 height 15
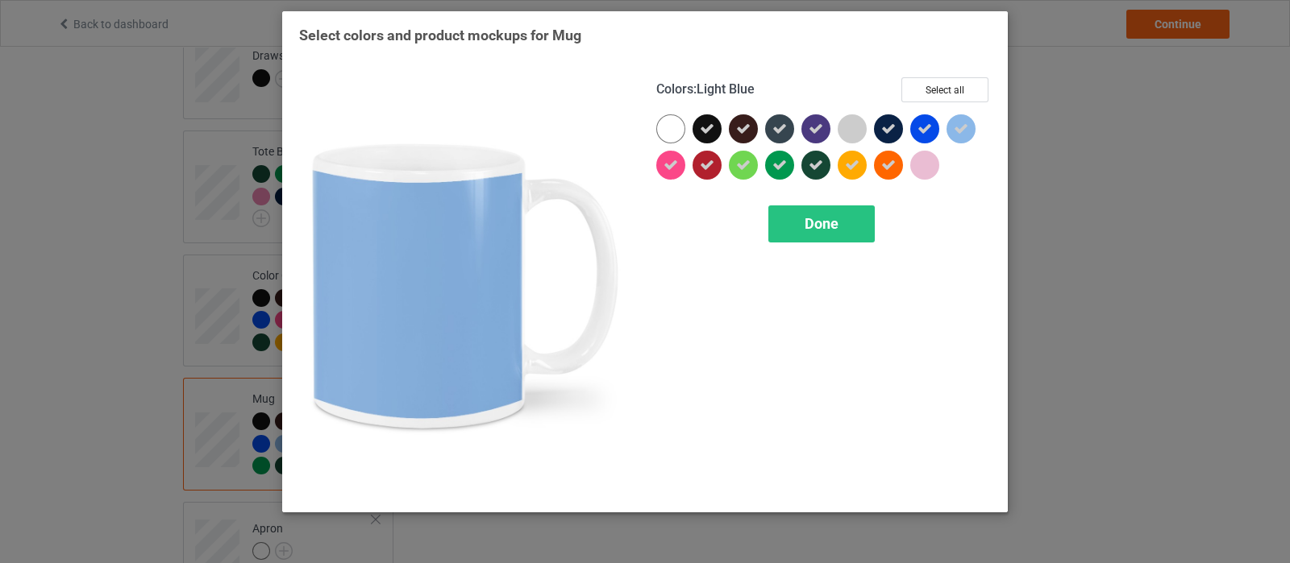
click at [971, 123] on div at bounding box center [960, 128] width 29 height 29
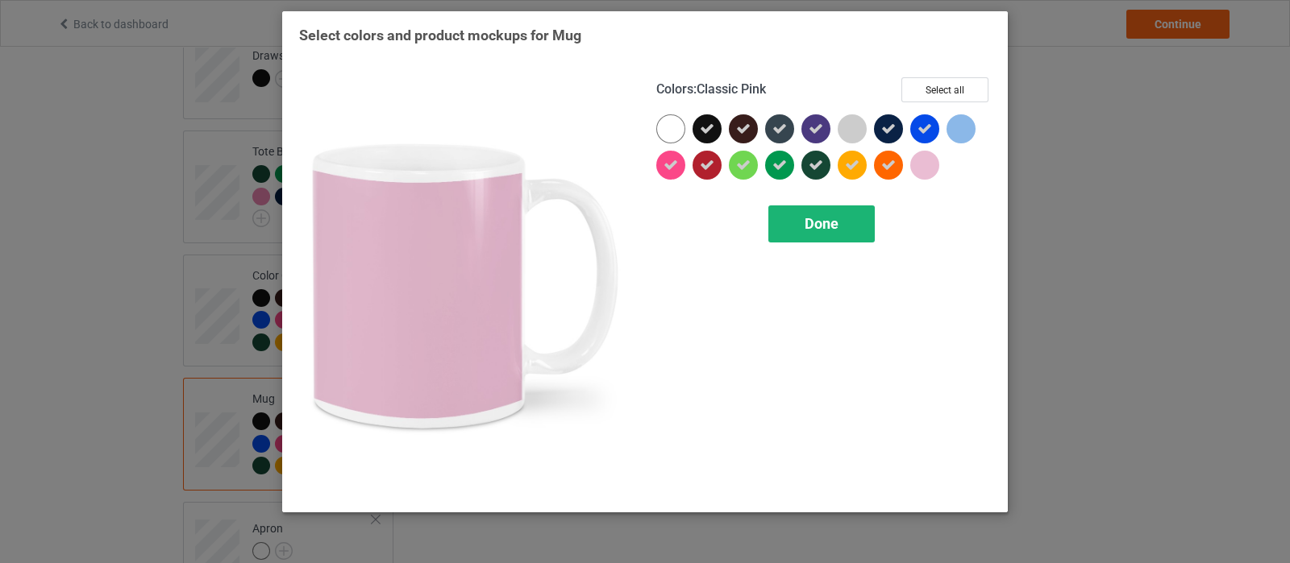
click at [854, 213] on div "Done" at bounding box center [821, 224] width 106 height 37
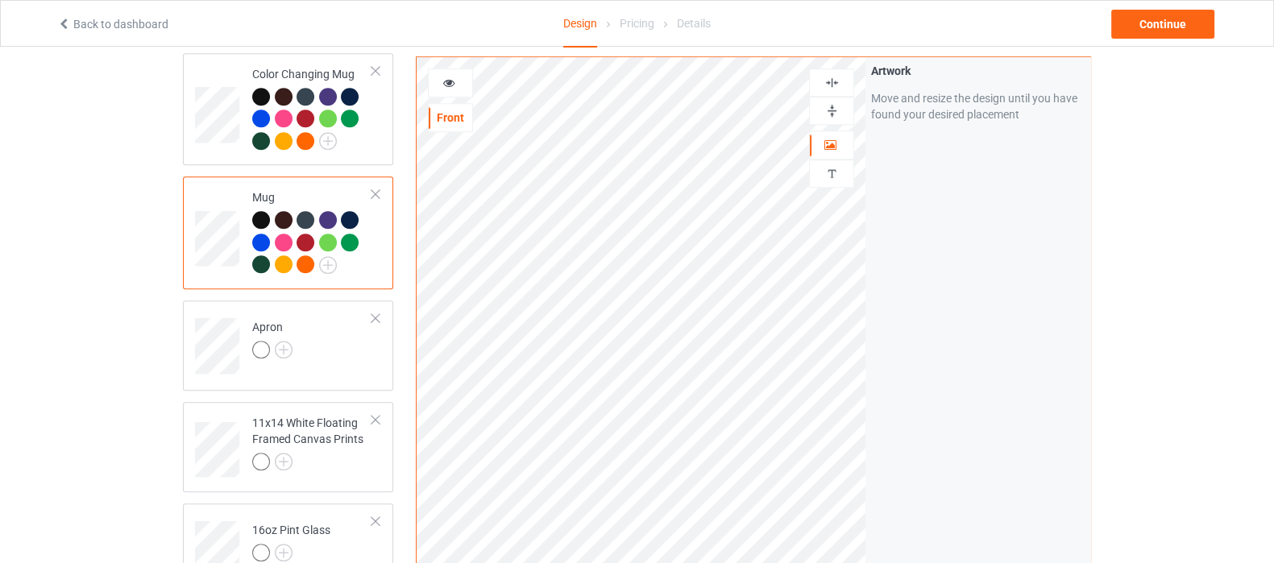
scroll to position [1410, 0]
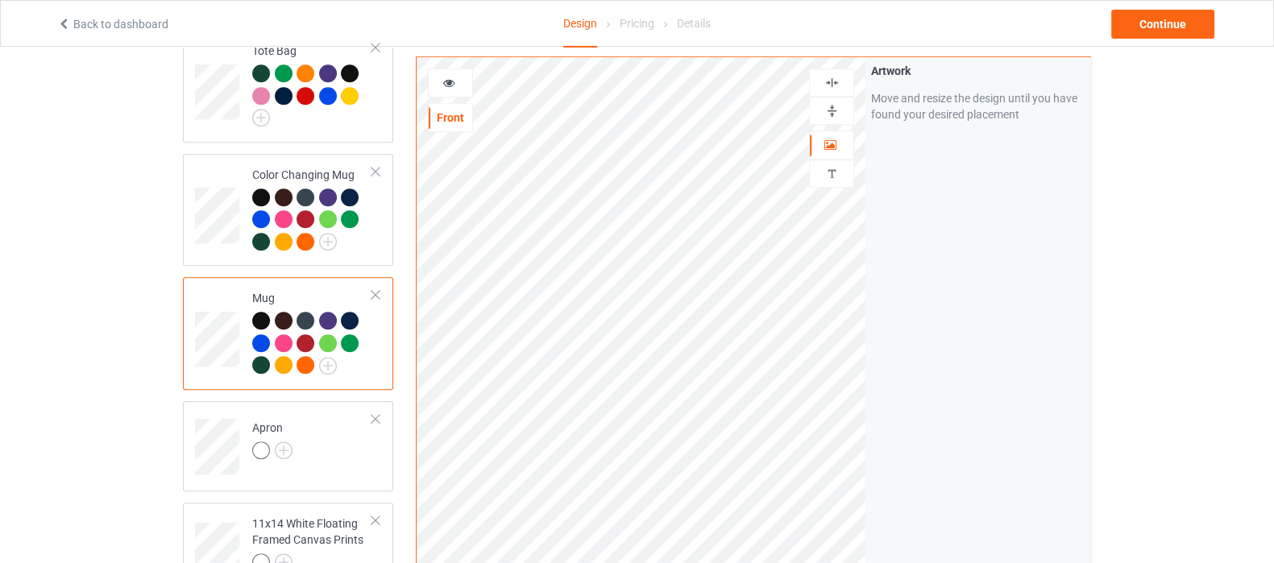
click at [306, 312] on div at bounding box center [306, 321] width 18 height 18
click at [265, 312] on div at bounding box center [261, 321] width 18 height 18
click at [288, 442] on img at bounding box center [284, 451] width 18 height 18
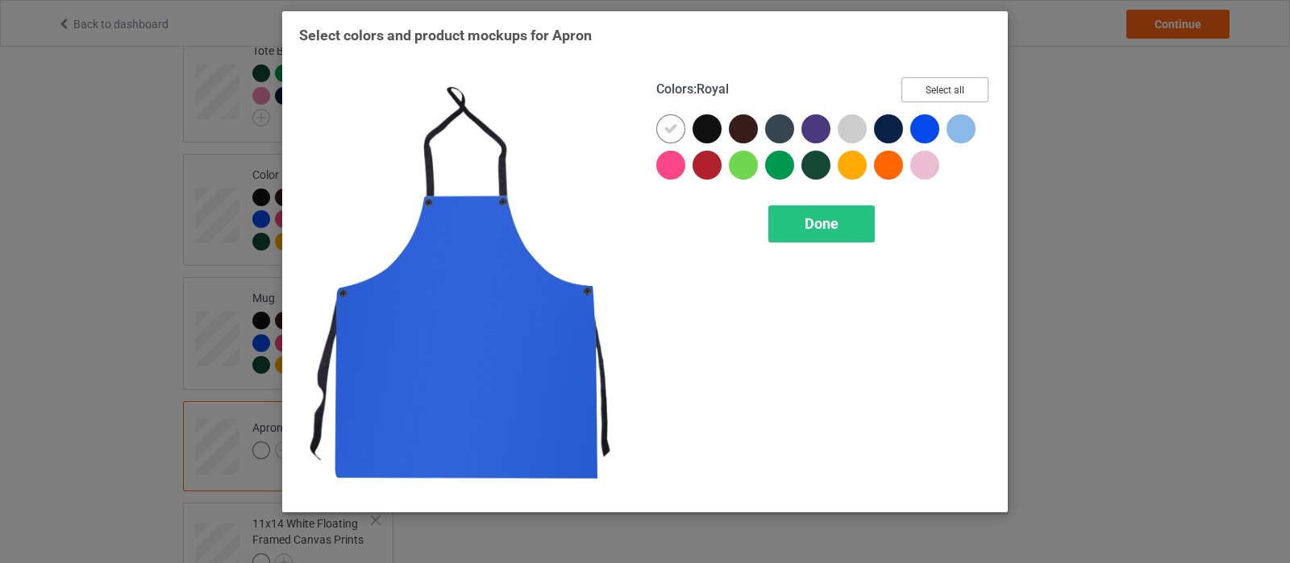
click at [950, 89] on button "Select all" at bounding box center [944, 89] width 87 height 25
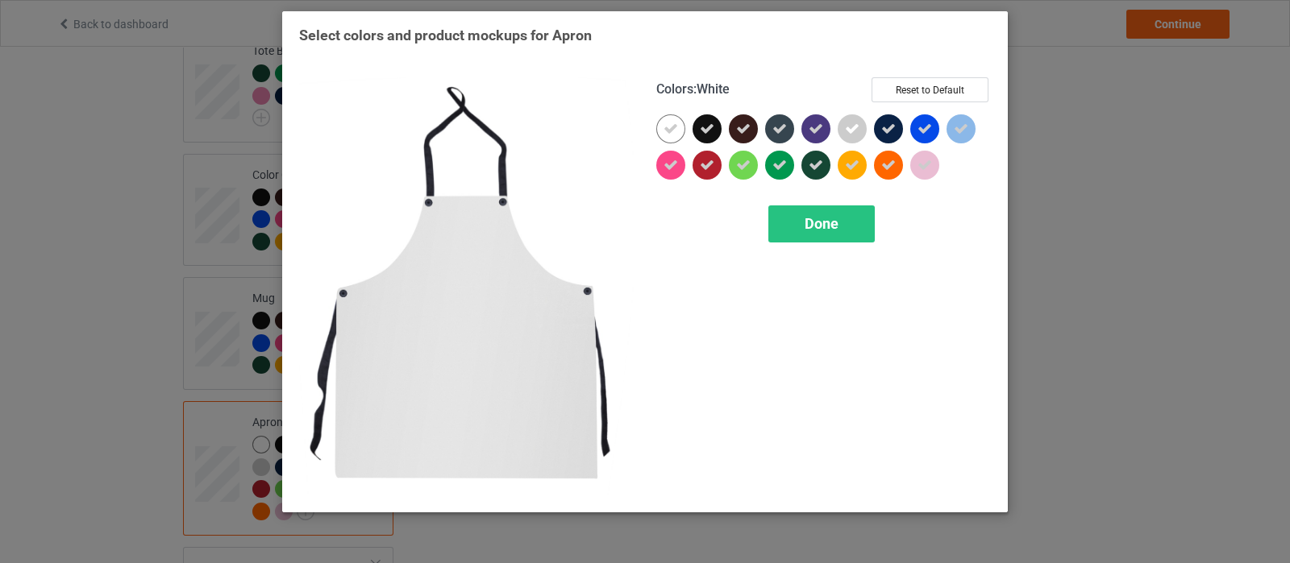
click at [674, 131] on icon at bounding box center [670, 129] width 15 height 15
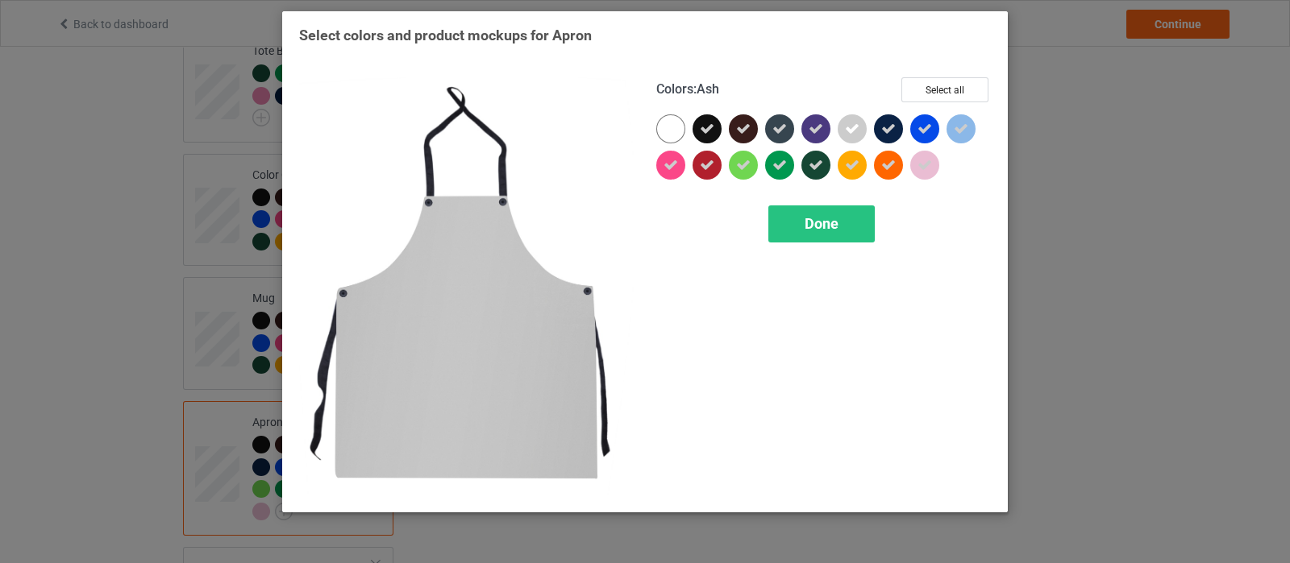
click at [854, 127] on icon at bounding box center [852, 129] width 15 height 15
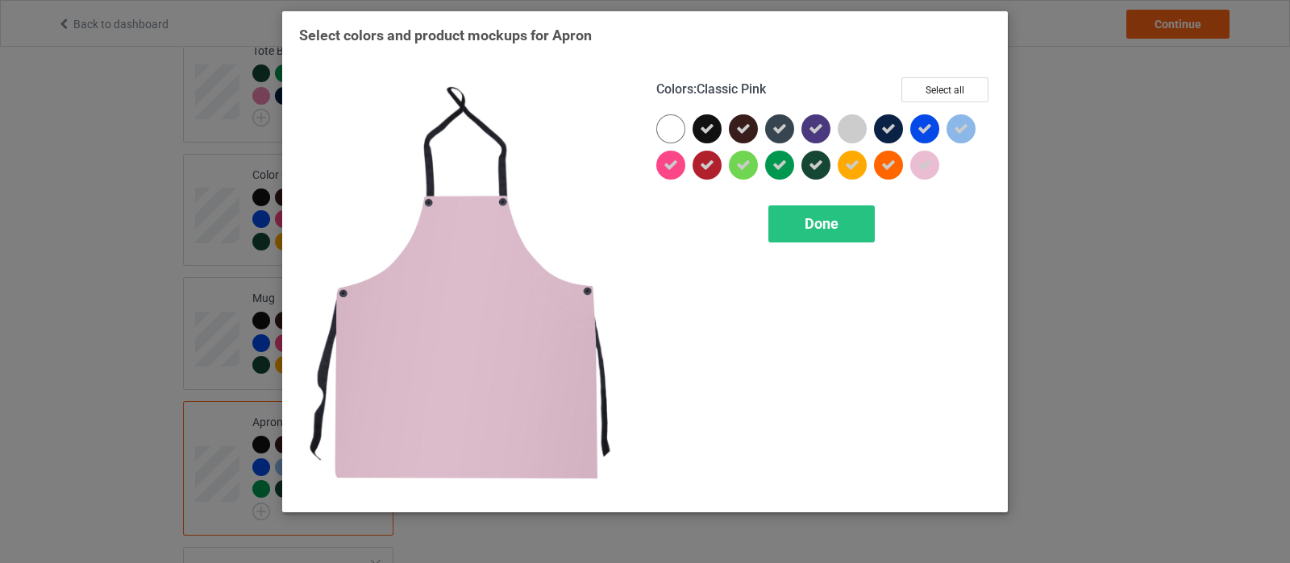
click at [923, 162] on icon at bounding box center [924, 165] width 15 height 15
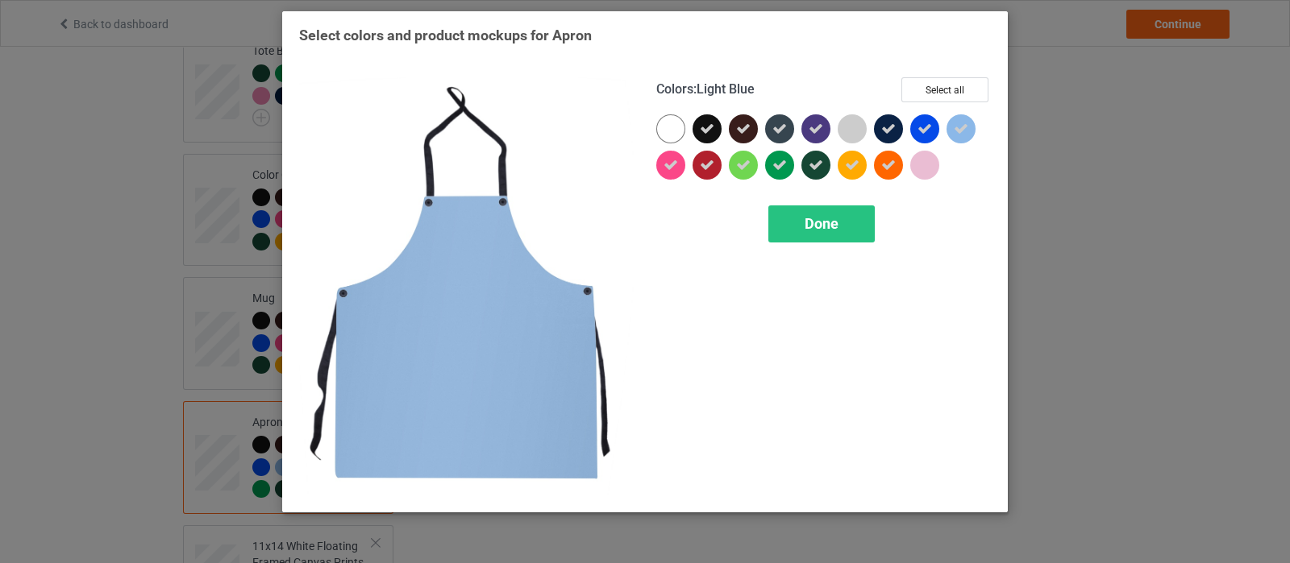
click at [961, 131] on icon at bounding box center [960, 129] width 15 height 15
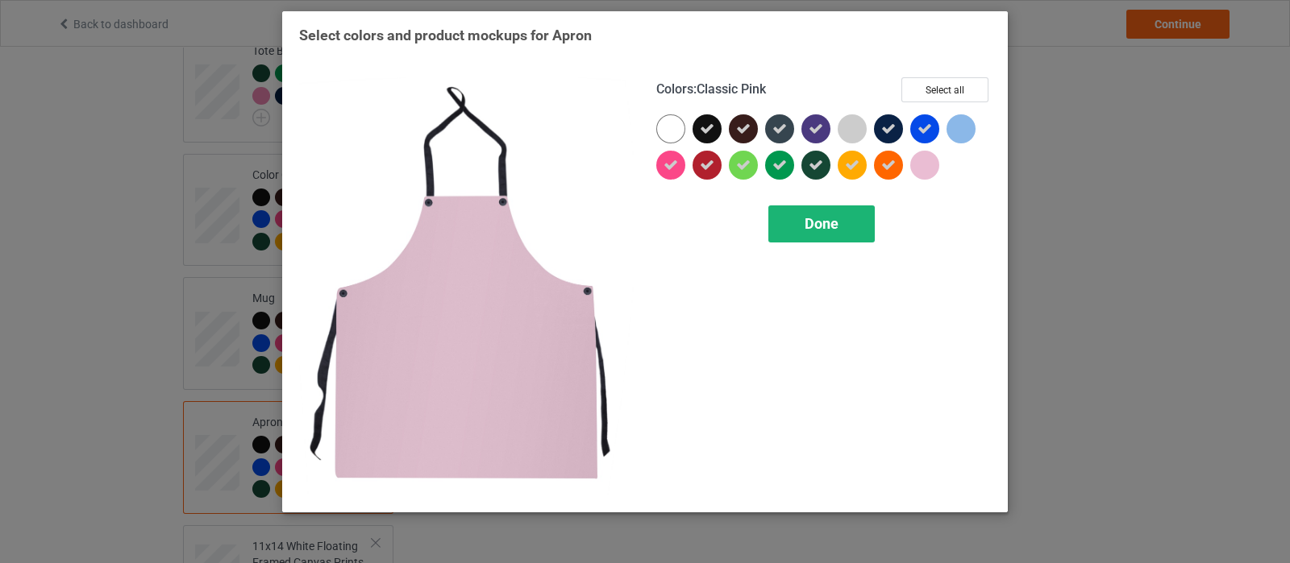
click at [835, 223] on span "Done" at bounding box center [821, 223] width 34 height 17
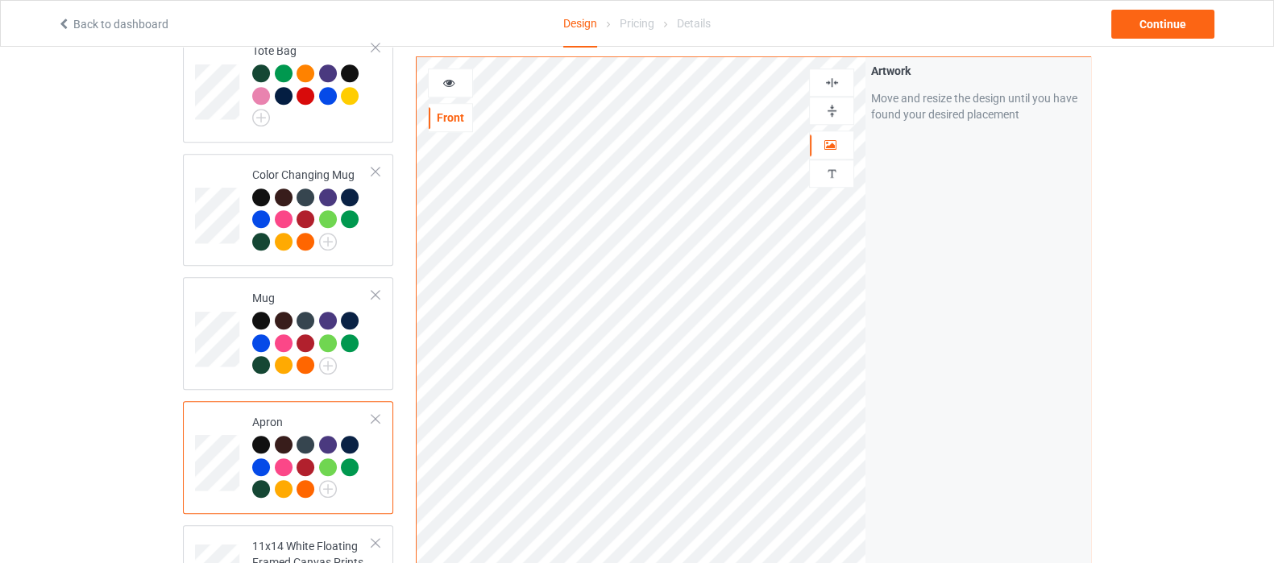
click at [439, 82] on div at bounding box center [451, 83] width 44 height 16
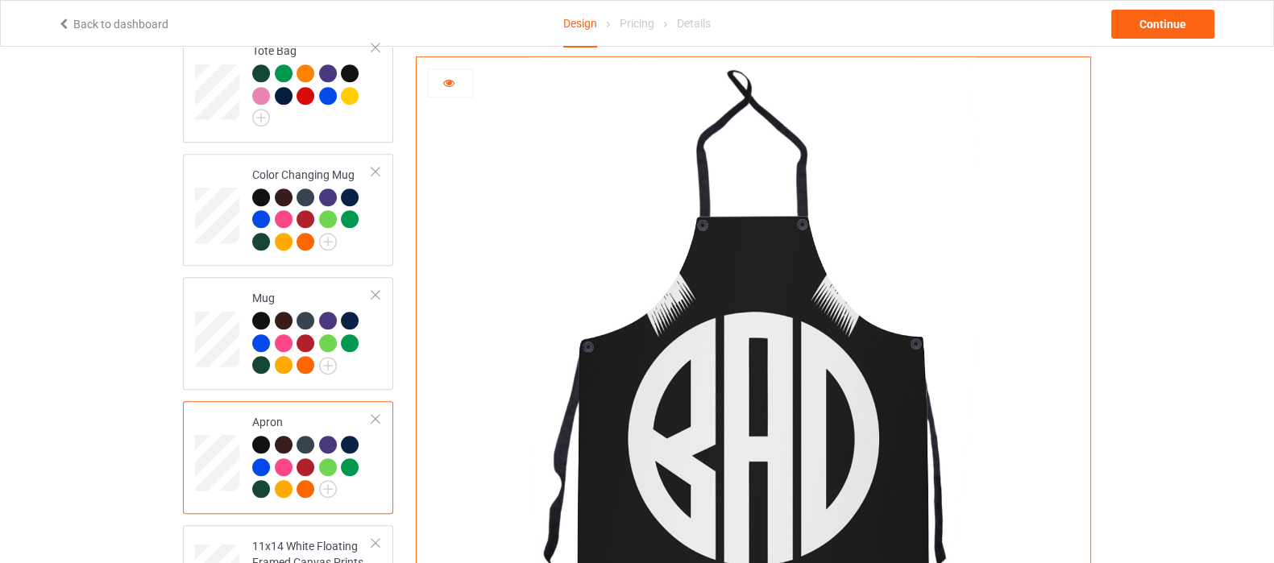
click at [258, 436] on div at bounding box center [261, 445] width 18 height 18
click at [442, 82] on icon at bounding box center [449, 80] width 14 height 11
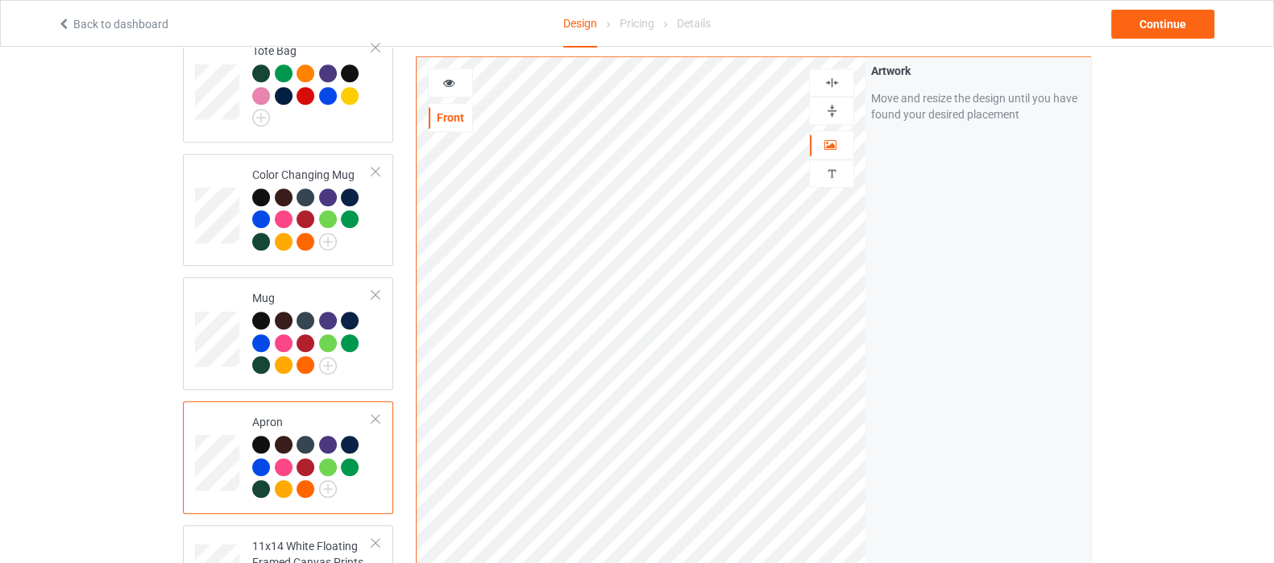
click at [821, 78] on div at bounding box center [832, 82] width 44 height 15
click at [838, 80] on img at bounding box center [832, 82] width 15 height 15
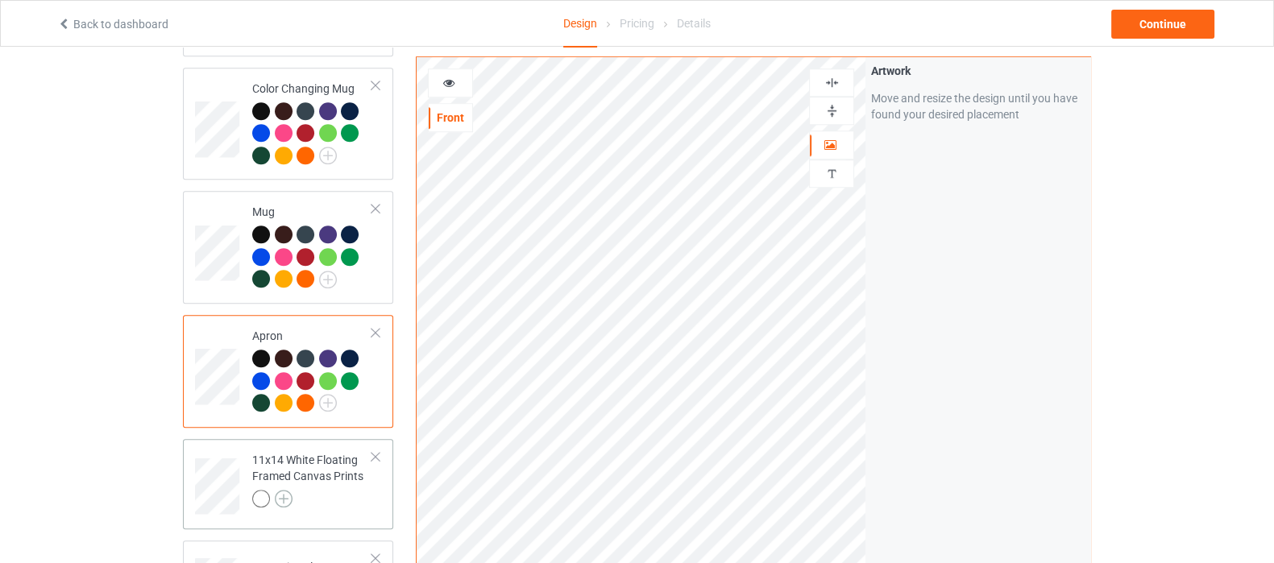
scroll to position [1611, 0]
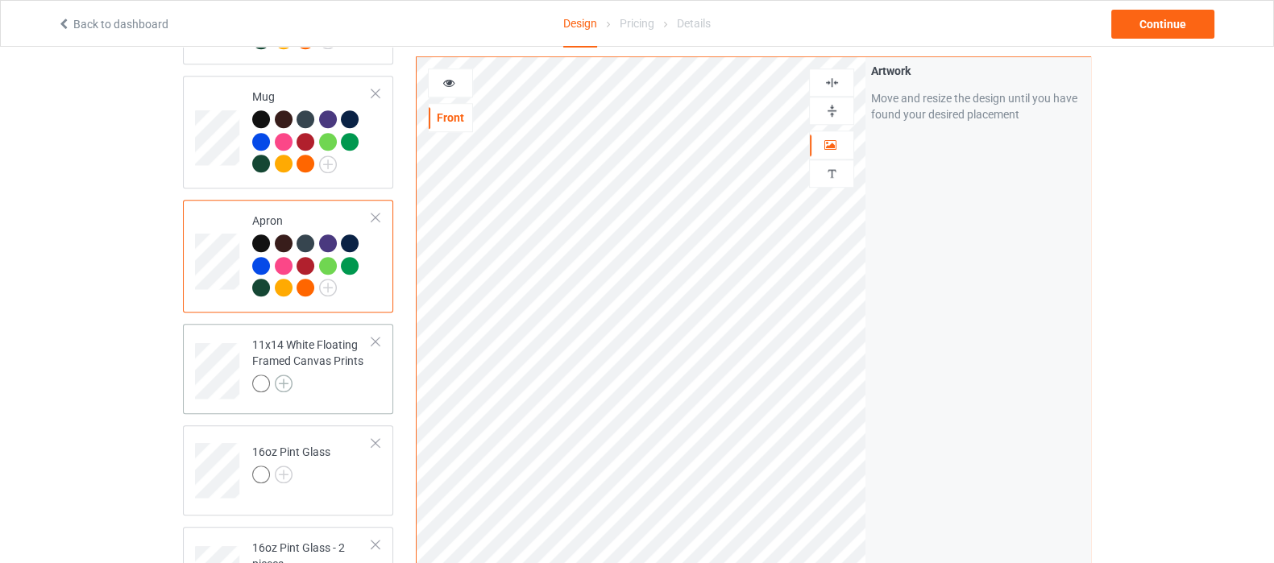
click at [282, 375] on img at bounding box center [284, 384] width 18 height 18
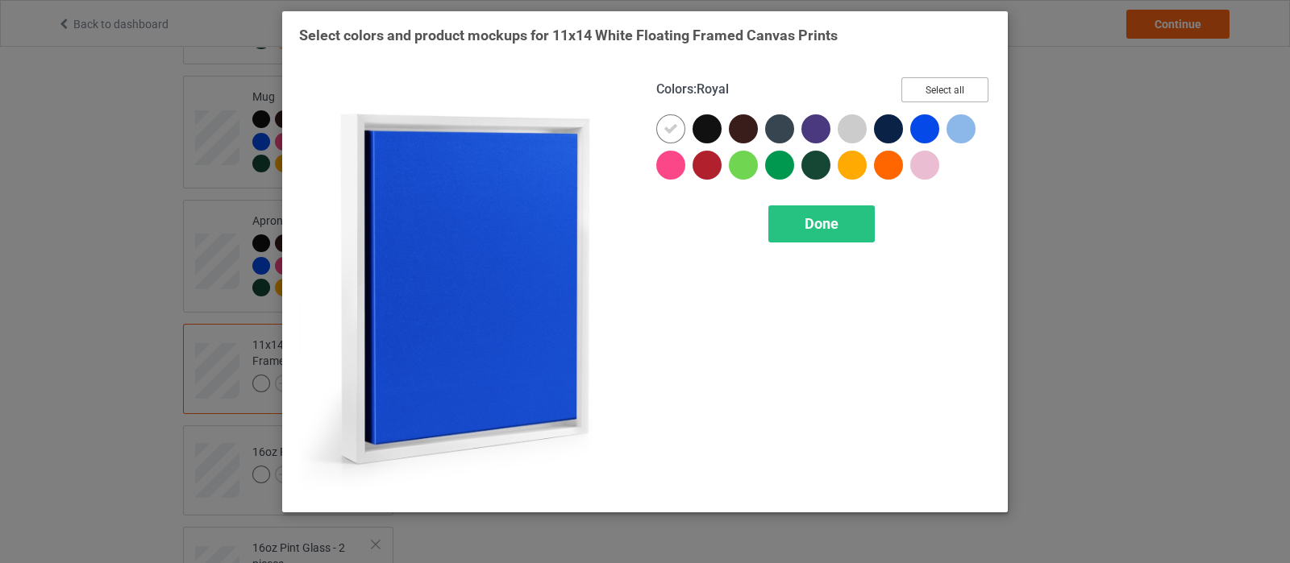
click at [964, 95] on button "Select all" at bounding box center [944, 89] width 87 height 25
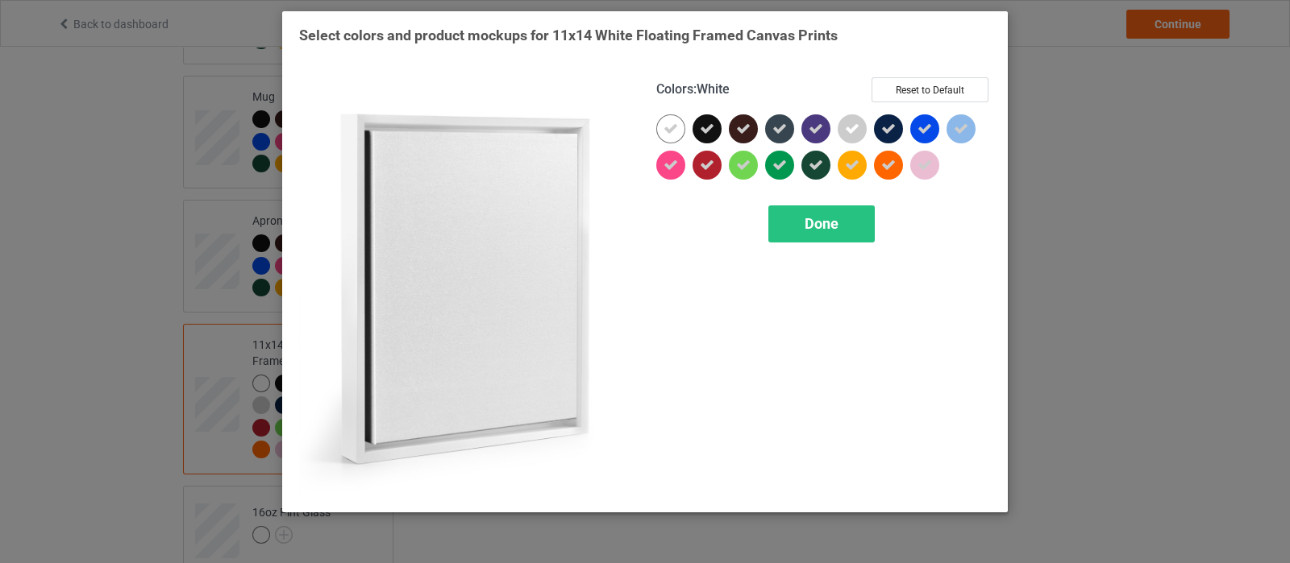
click at [640, 124] on div at bounding box center [466, 286] width 357 height 441
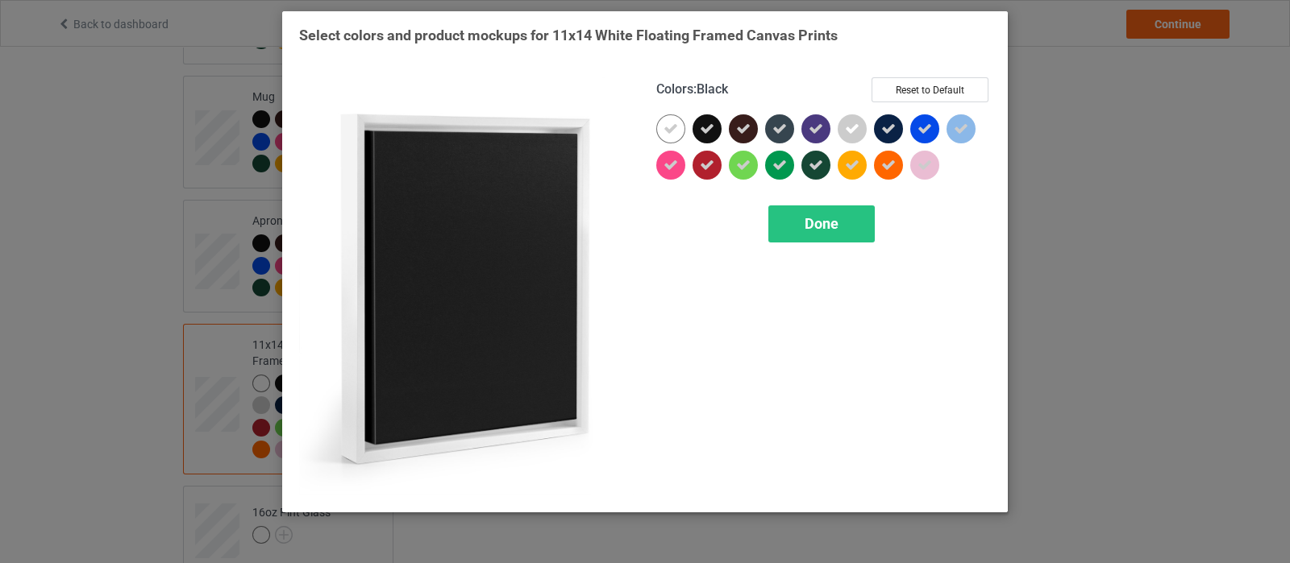
click at [695, 143] on div at bounding box center [710, 132] width 36 height 36
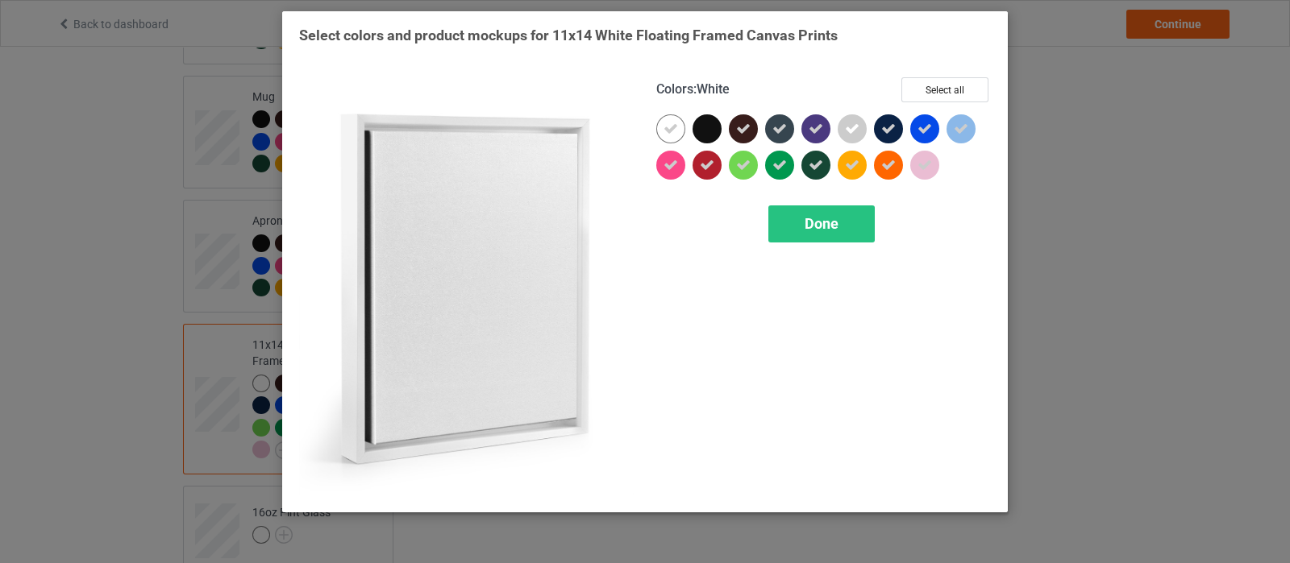
drag, startPoint x: 673, startPoint y: 136, endPoint x: 696, endPoint y: 142, distance: 24.0
click at [673, 136] on div at bounding box center [670, 128] width 29 height 29
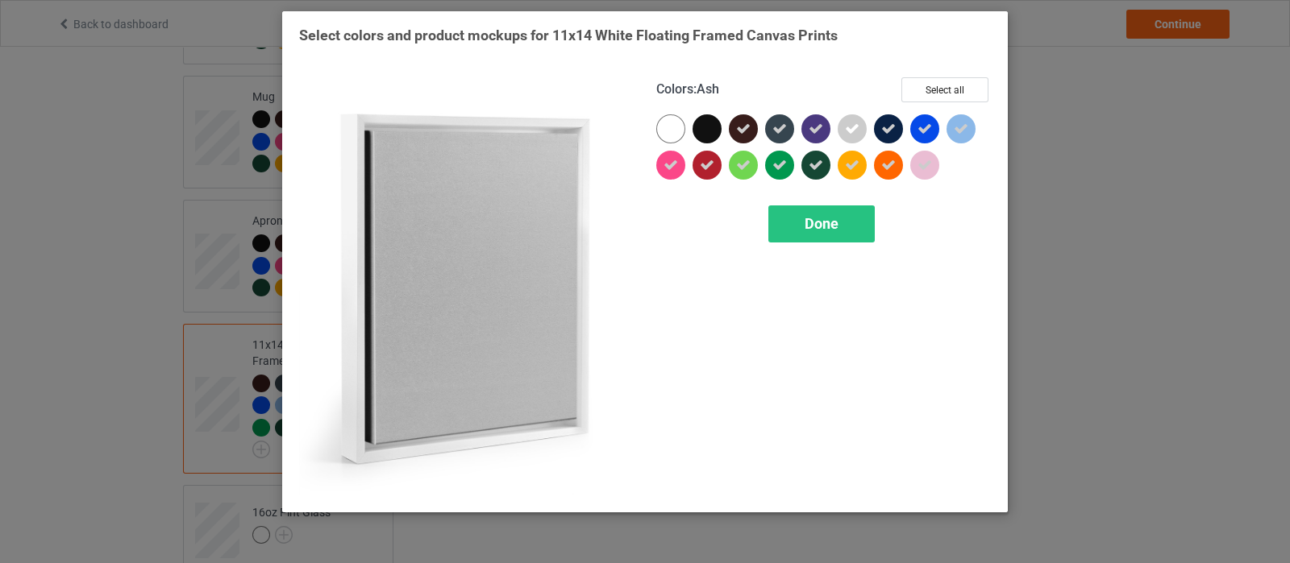
click at [842, 133] on div at bounding box center [851, 128] width 29 height 29
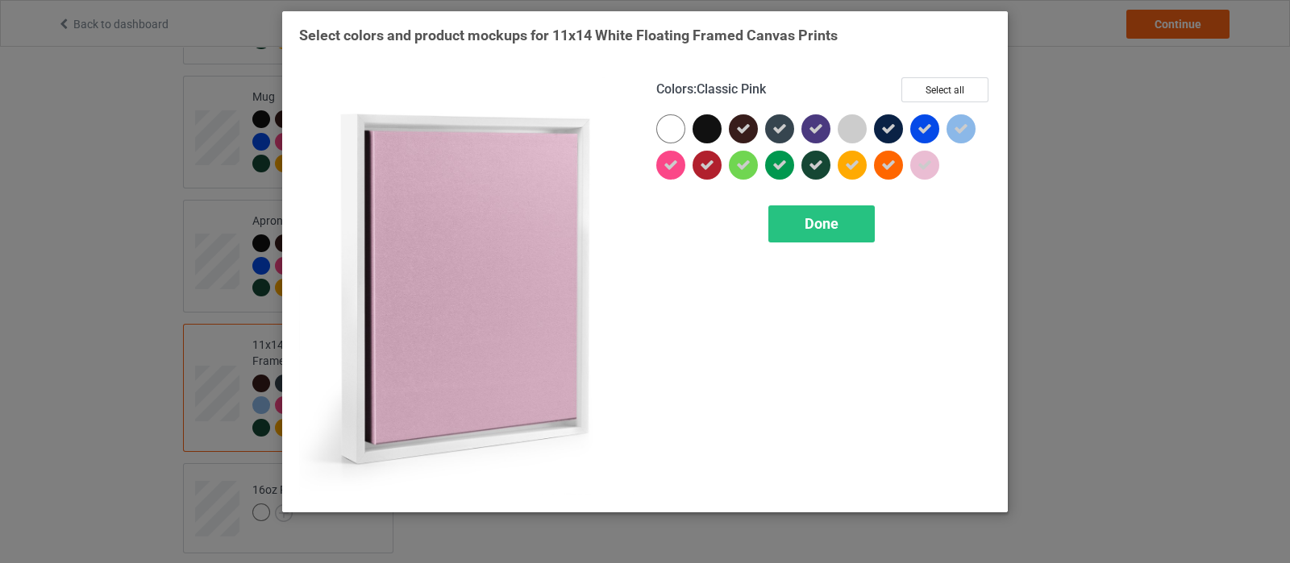
drag, startPoint x: 919, startPoint y: 162, endPoint x: 975, endPoint y: 131, distance: 64.6
click at [923, 164] on icon at bounding box center [924, 165] width 15 height 15
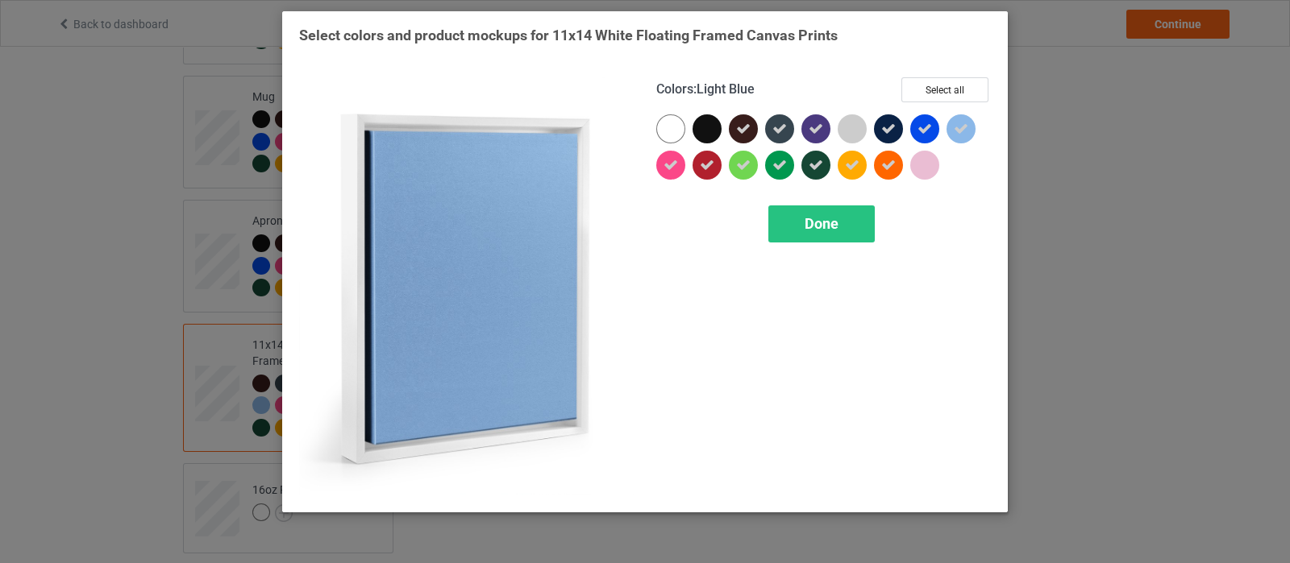
click at [967, 130] on icon at bounding box center [960, 129] width 15 height 15
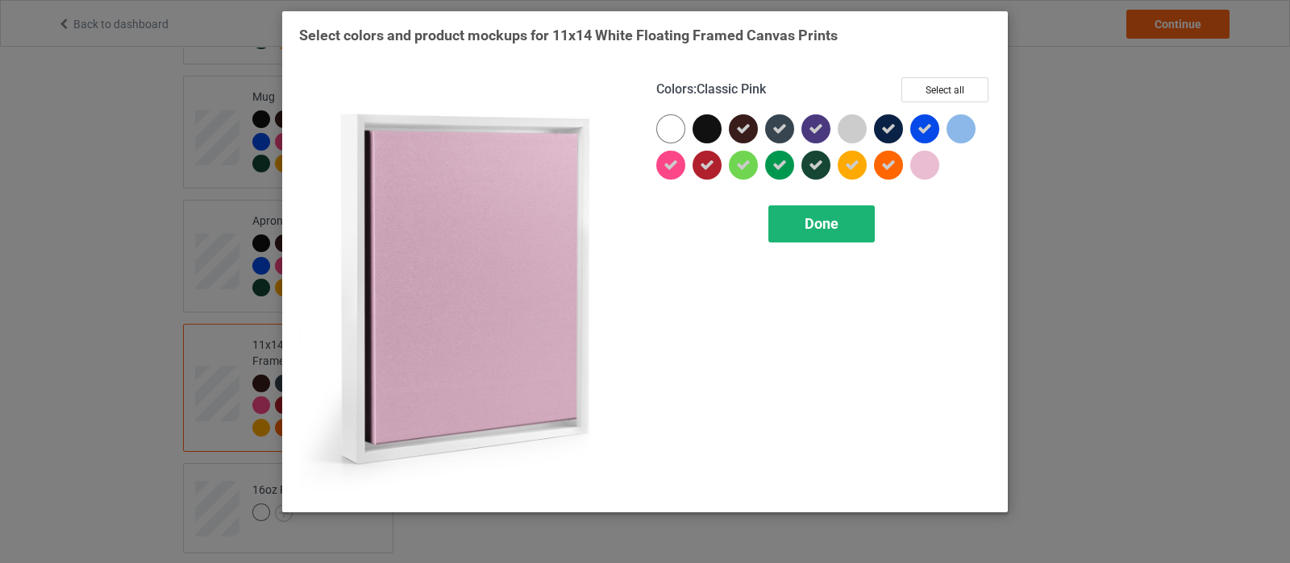
click at [834, 229] on span "Done" at bounding box center [821, 223] width 34 height 17
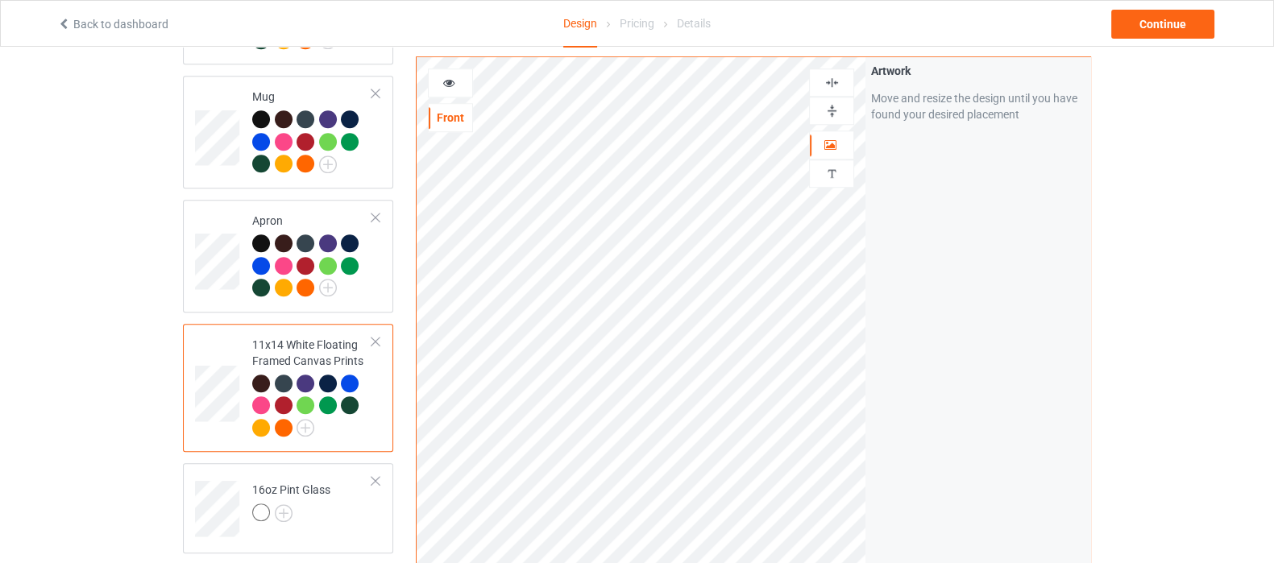
click at [261, 375] on div at bounding box center [261, 384] width 18 height 18
click at [830, 75] on img at bounding box center [832, 82] width 15 height 15
click at [832, 106] on img at bounding box center [832, 110] width 15 height 15
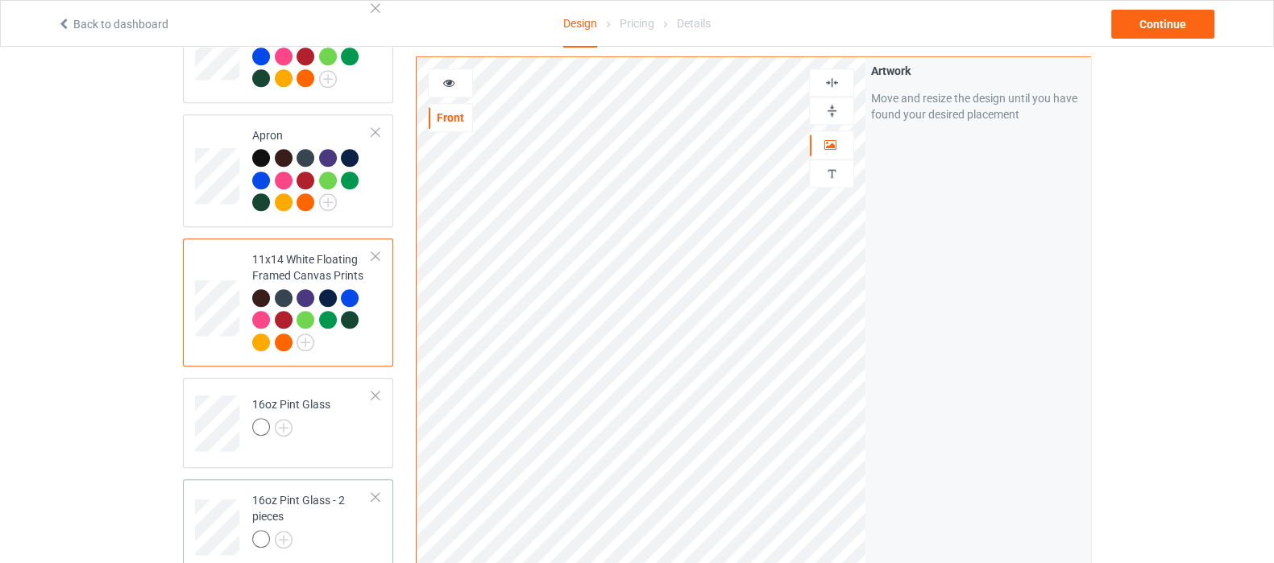
scroll to position [1813, 0]
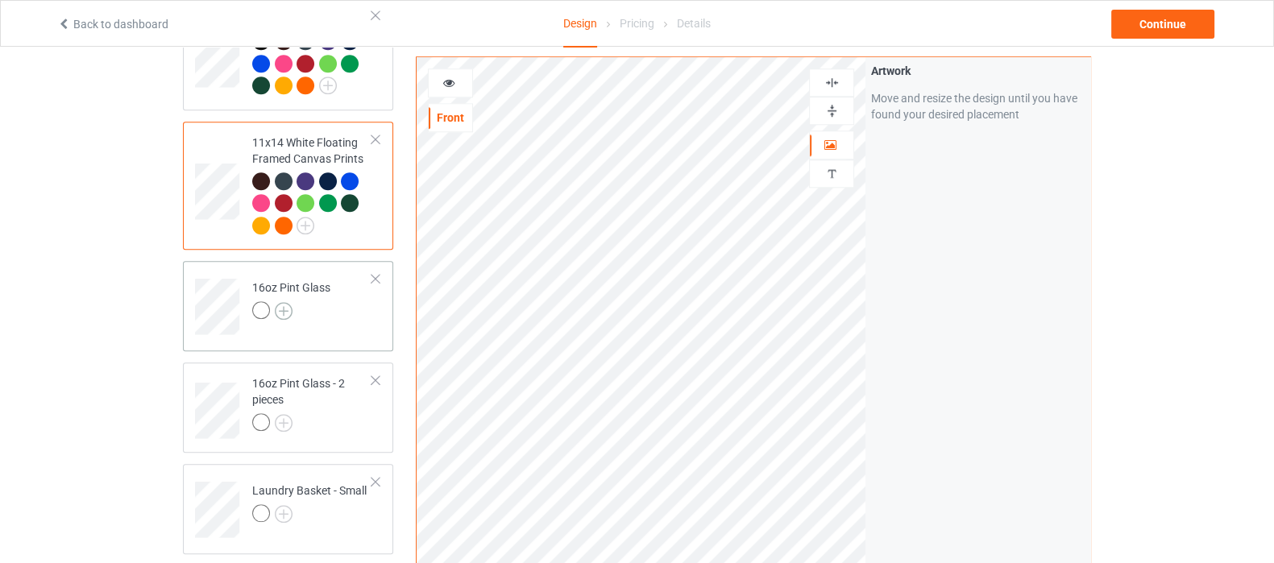
click at [283, 302] on img at bounding box center [284, 311] width 18 height 18
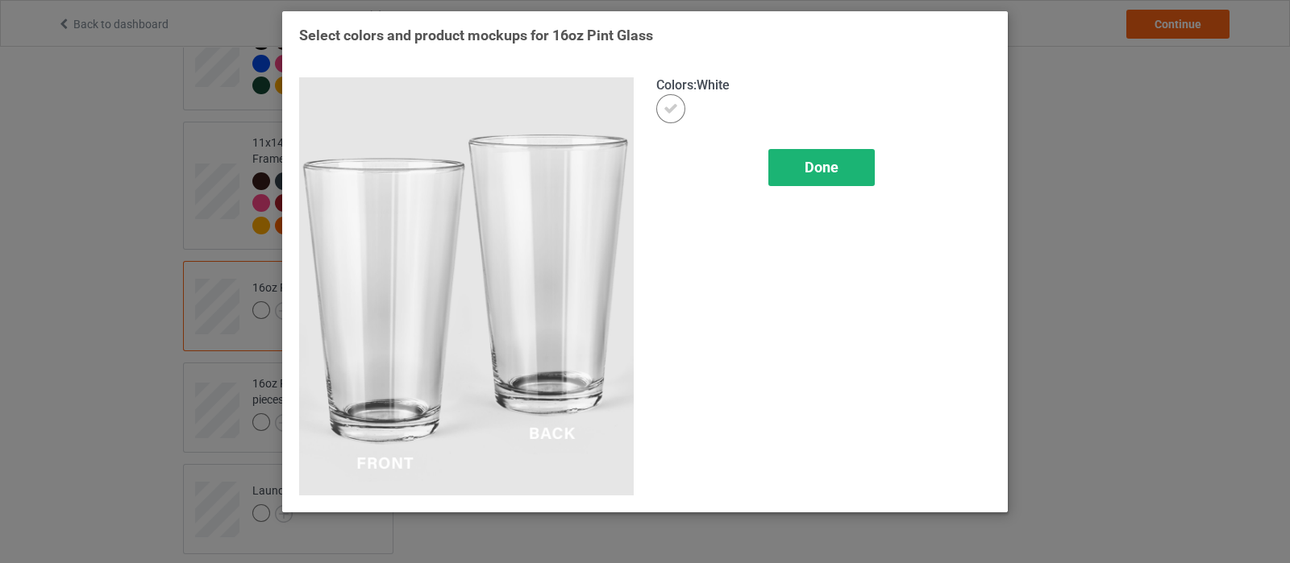
click at [829, 179] on div "Done" at bounding box center [821, 167] width 106 height 37
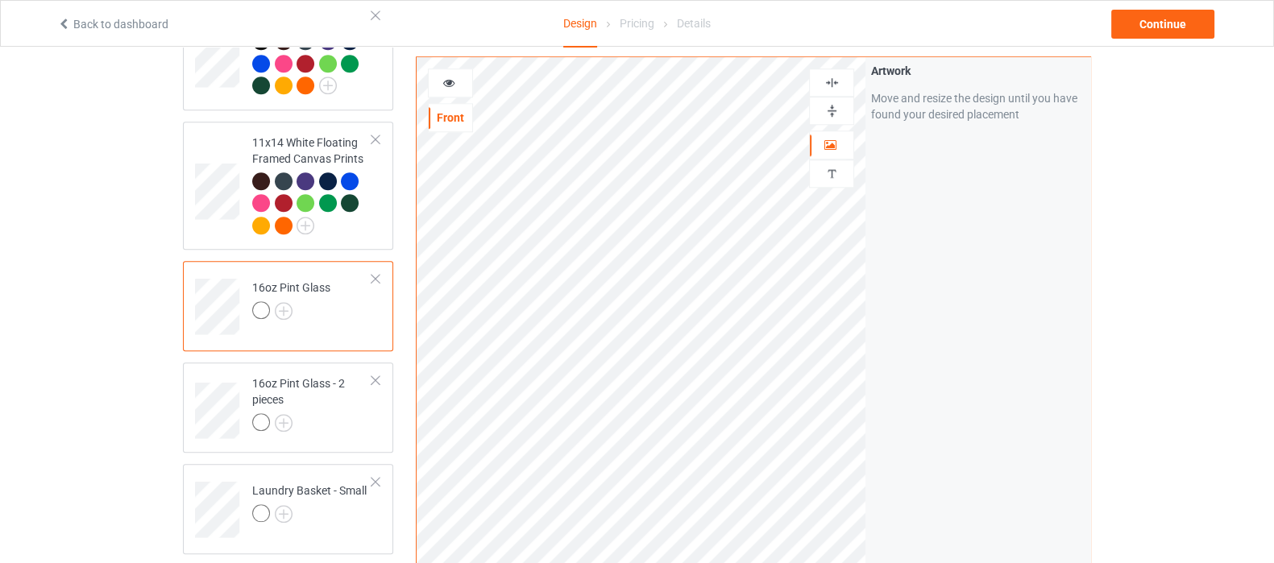
click at [821, 111] on div at bounding box center [832, 110] width 44 height 15
click at [825, 110] on img at bounding box center [832, 110] width 15 height 15
click at [286, 302] on img at bounding box center [284, 311] width 18 height 18
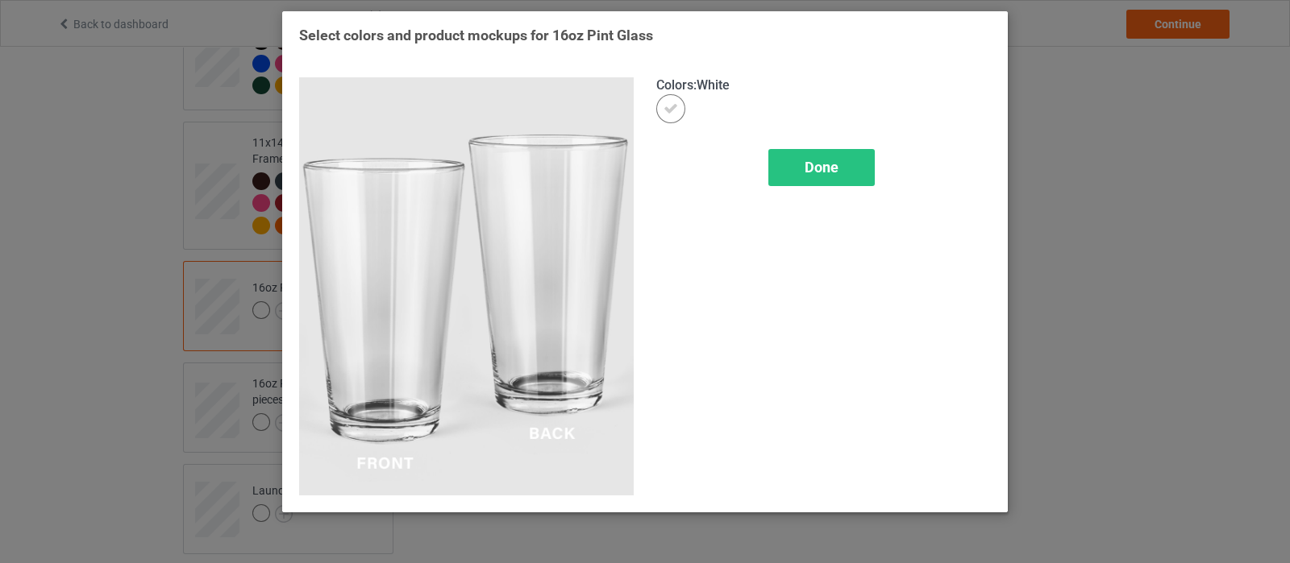
drag, startPoint x: 847, startPoint y: 162, endPoint x: 816, endPoint y: 172, distance: 32.1
click at [846, 162] on div "Done" at bounding box center [821, 167] width 106 height 37
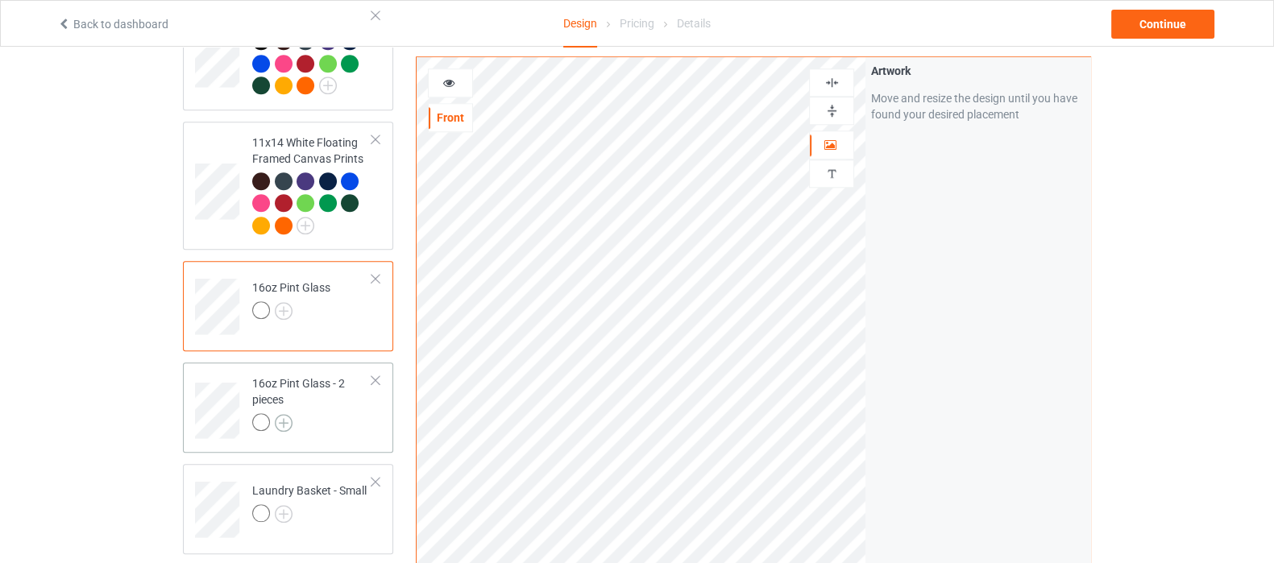
click at [286, 414] on img at bounding box center [284, 423] width 18 height 18
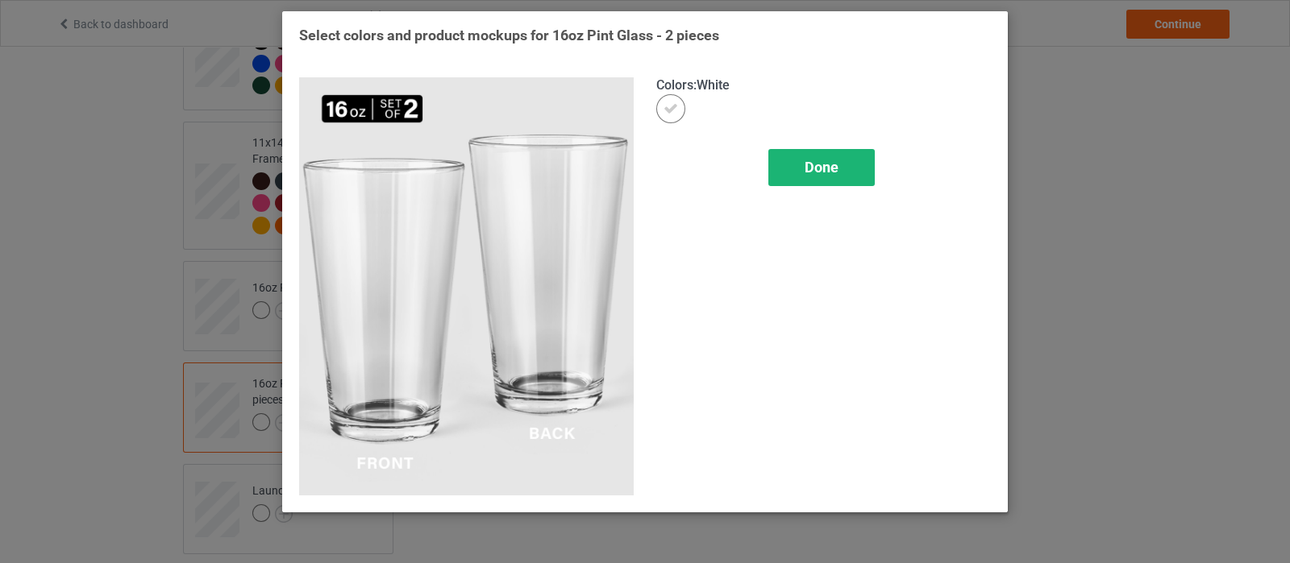
click at [834, 175] on span "Done" at bounding box center [821, 167] width 34 height 17
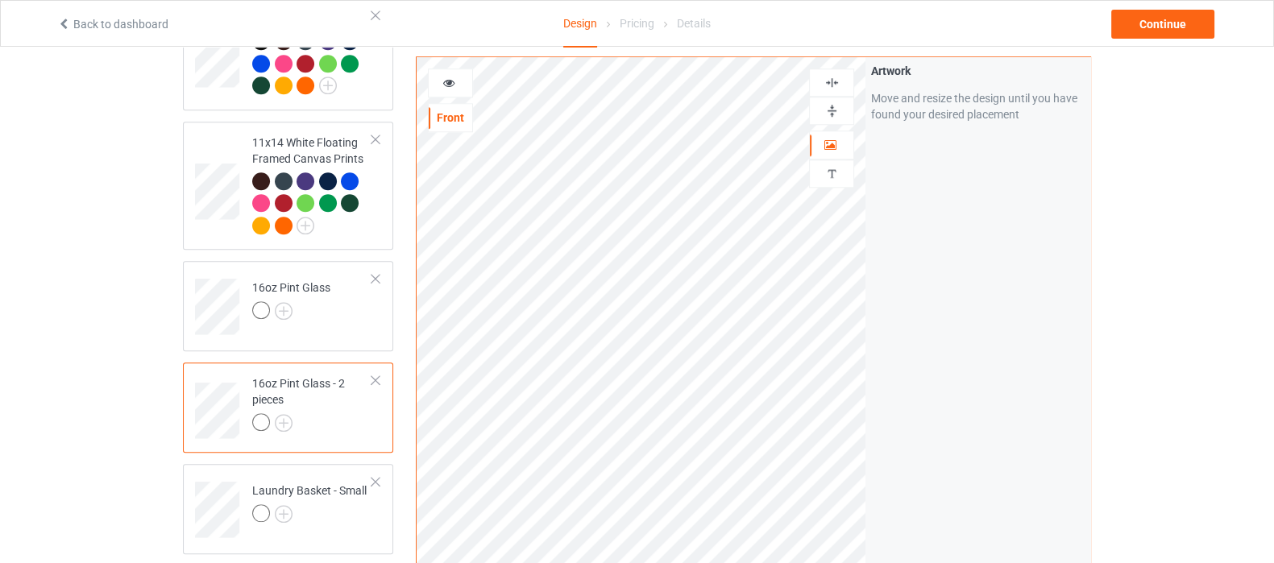
scroll to position [1914, 0]
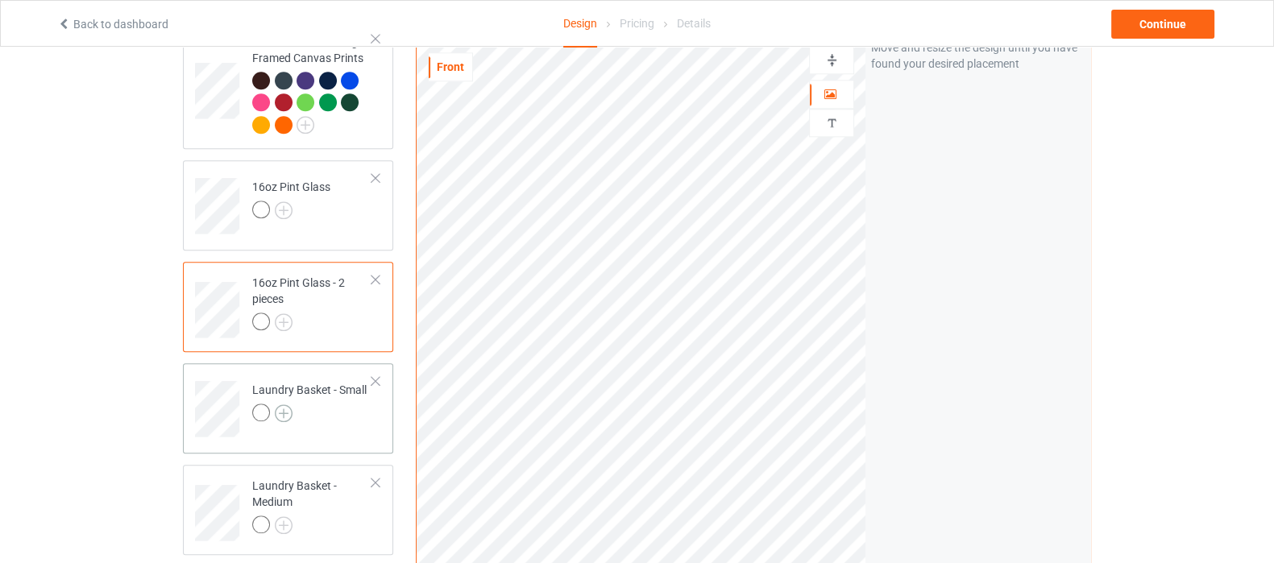
click at [286, 405] on img at bounding box center [284, 414] width 18 height 18
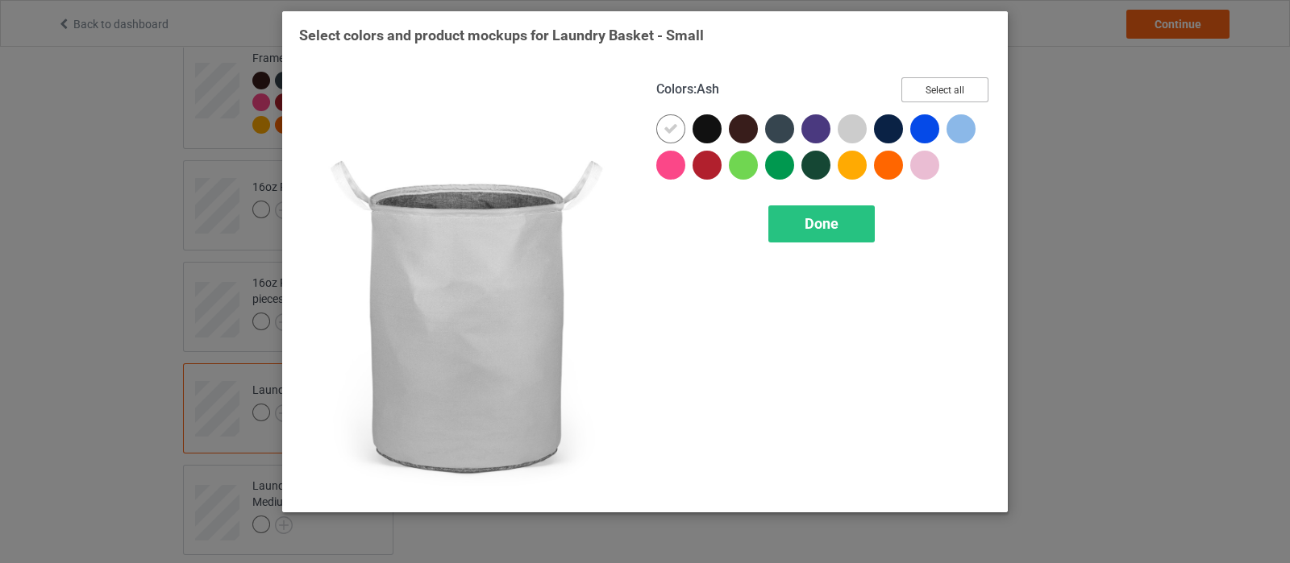
click at [935, 89] on button "Select all" at bounding box center [944, 89] width 87 height 25
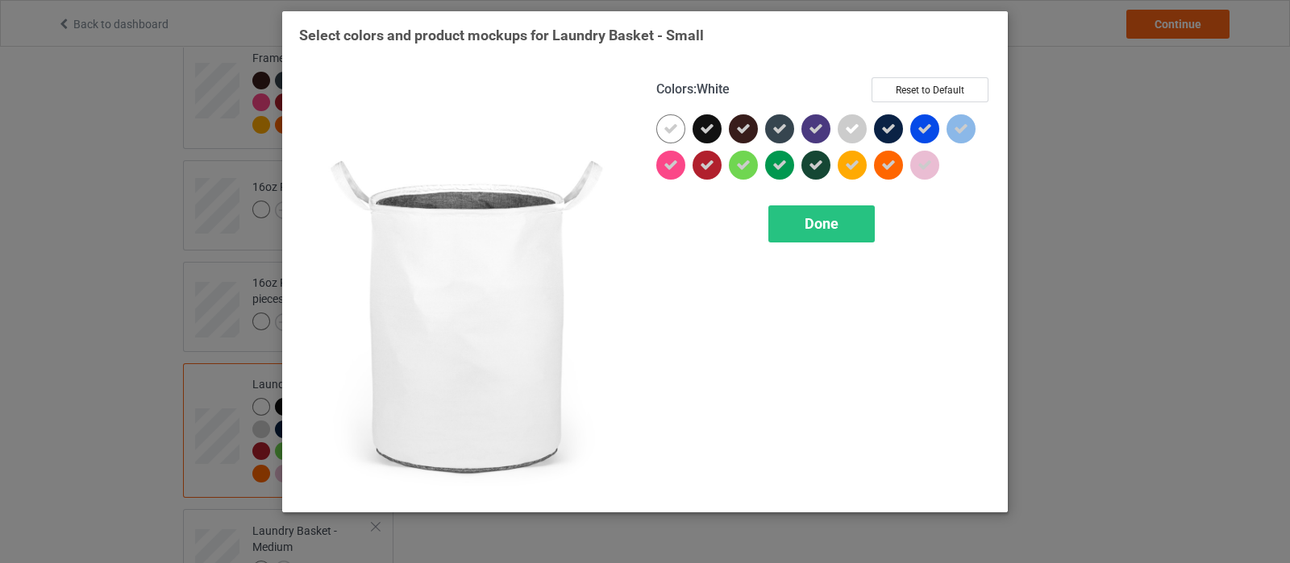
click at [661, 133] on div at bounding box center [670, 128] width 29 height 29
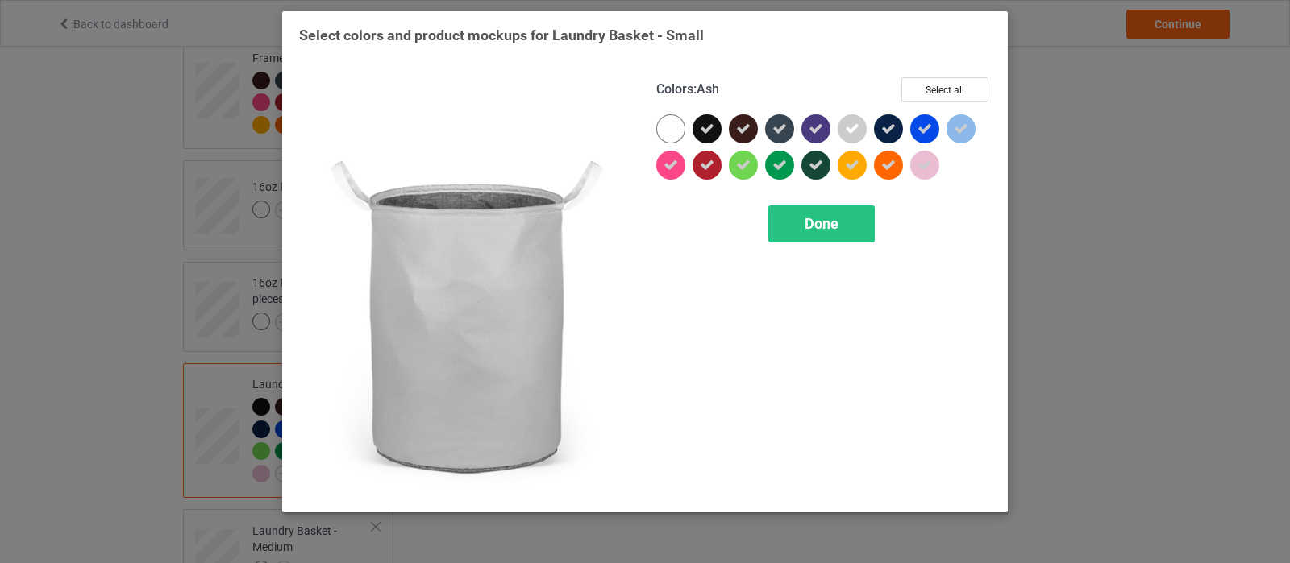
click at [846, 122] on icon at bounding box center [852, 129] width 15 height 15
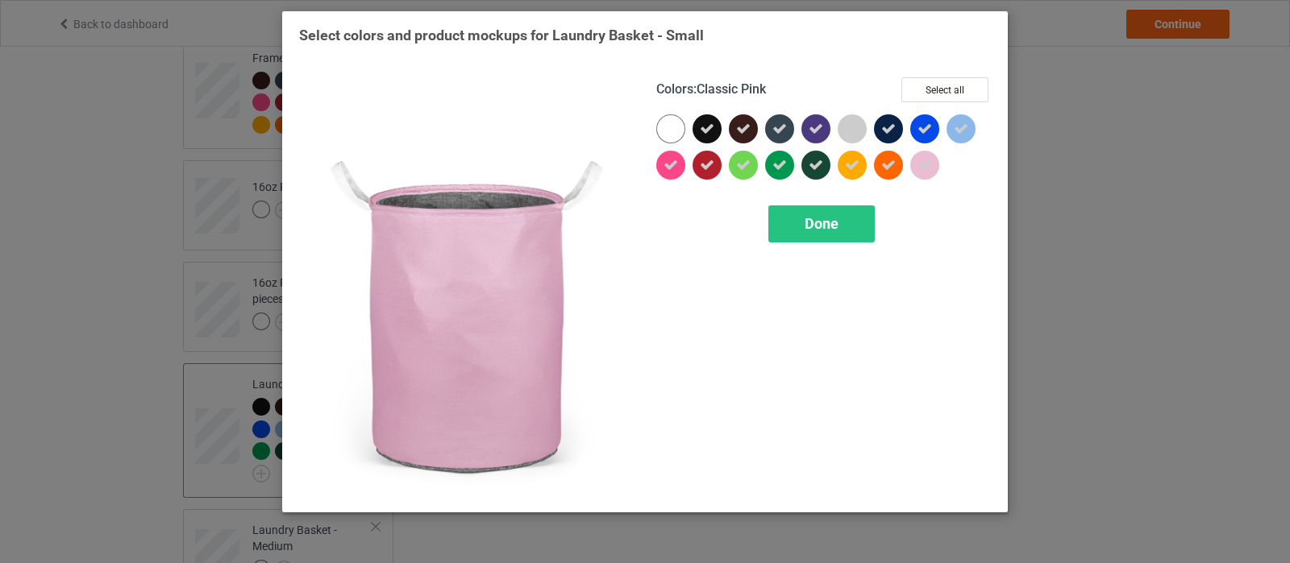
click at [924, 177] on div at bounding box center [924, 165] width 29 height 29
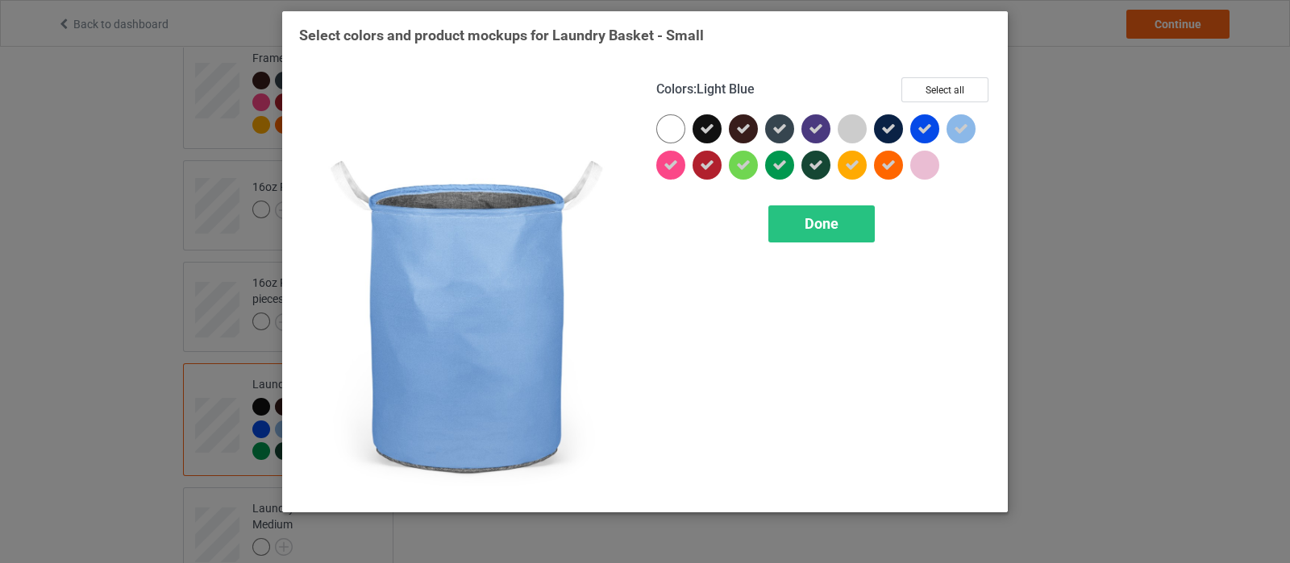
click at [969, 135] on div at bounding box center [960, 128] width 29 height 29
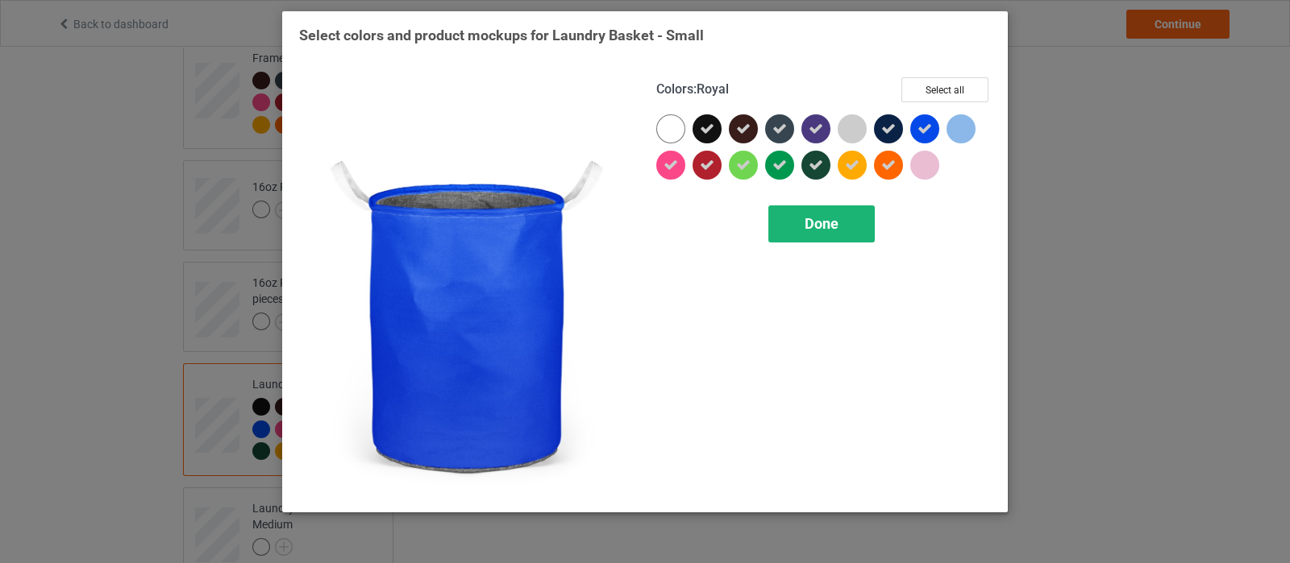
click at [831, 222] on span "Done" at bounding box center [821, 223] width 34 height 17
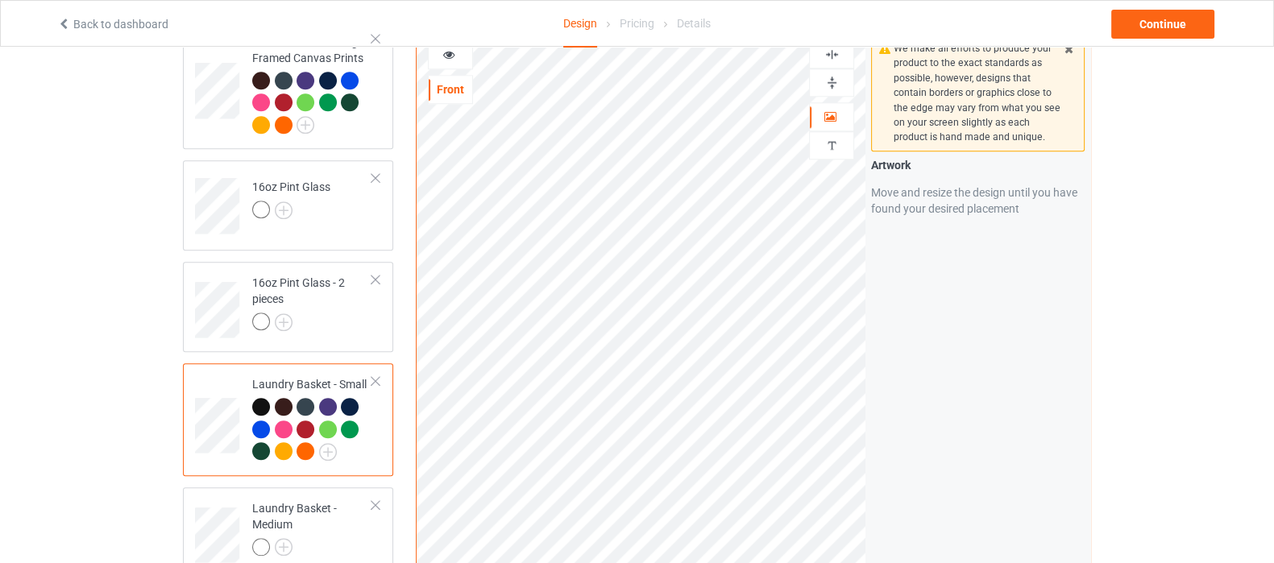
scroll to position [2015, 0]
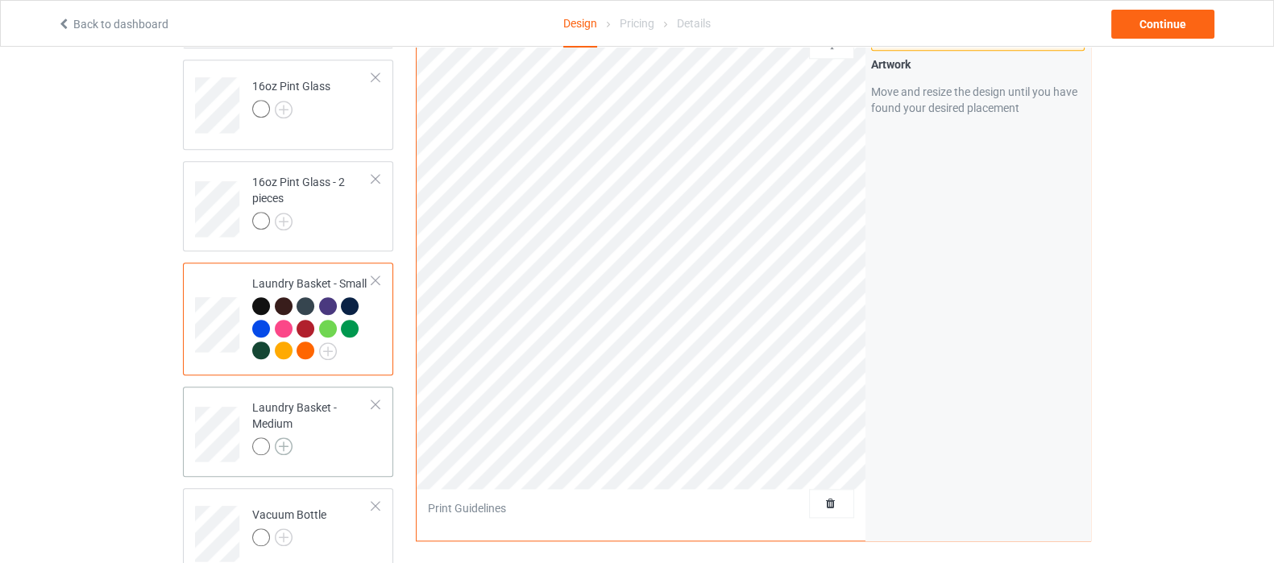
click at [289, 438] on img at bounding box center [284, 447] width 18 height 18
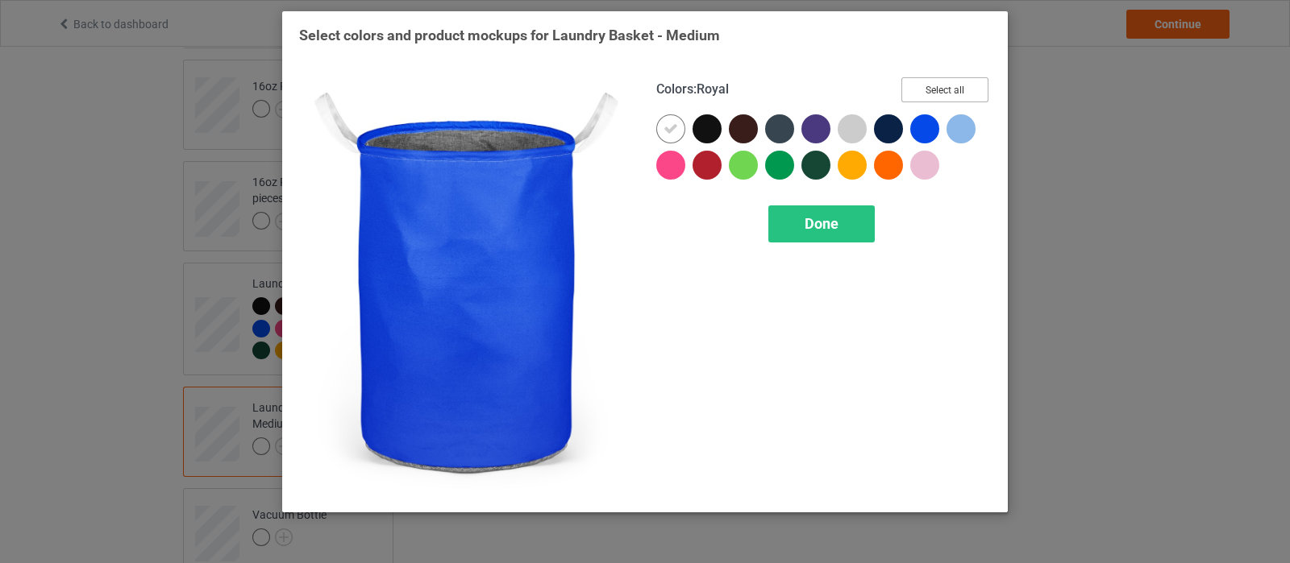
drag, startPoint x: 958, startPoint y: 74, endPoint x: 947, endPoint y: 92, distance: 20.6
click at [955, 75] on div "Colors : Royal Select all Done" at bounding box center [823, 286] width 357 height 441
click at [947, 92] on button "Select all" at bounding box center [944, 89] width 87 height 25
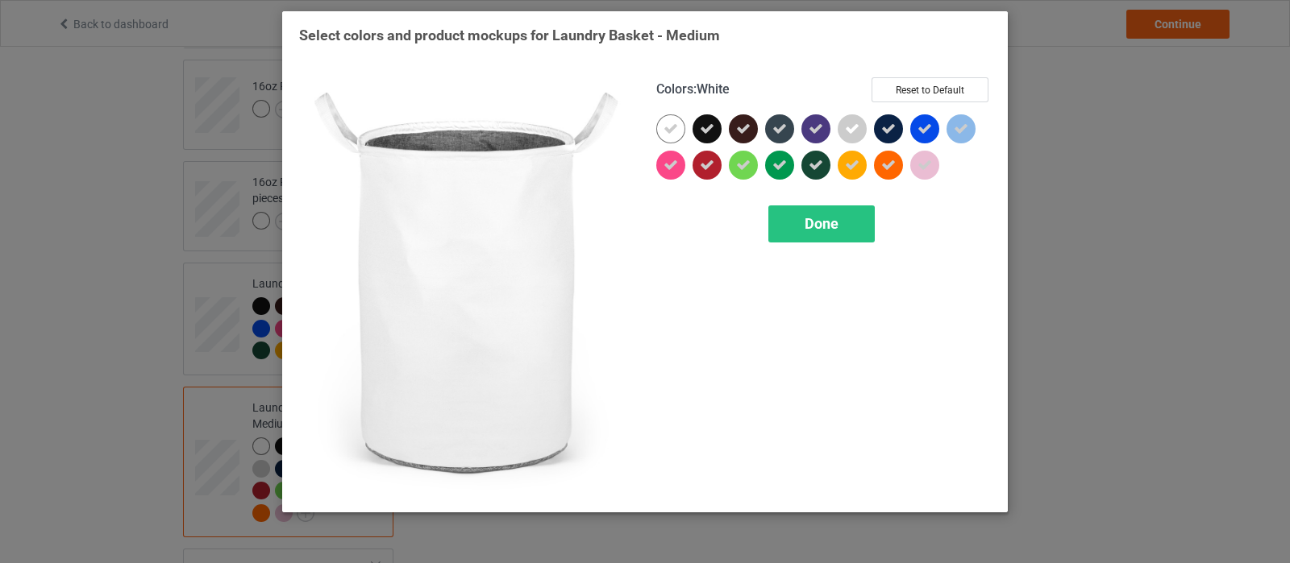
click at [673, 115] on div at bounding box center [670, 128] width 29 height 29
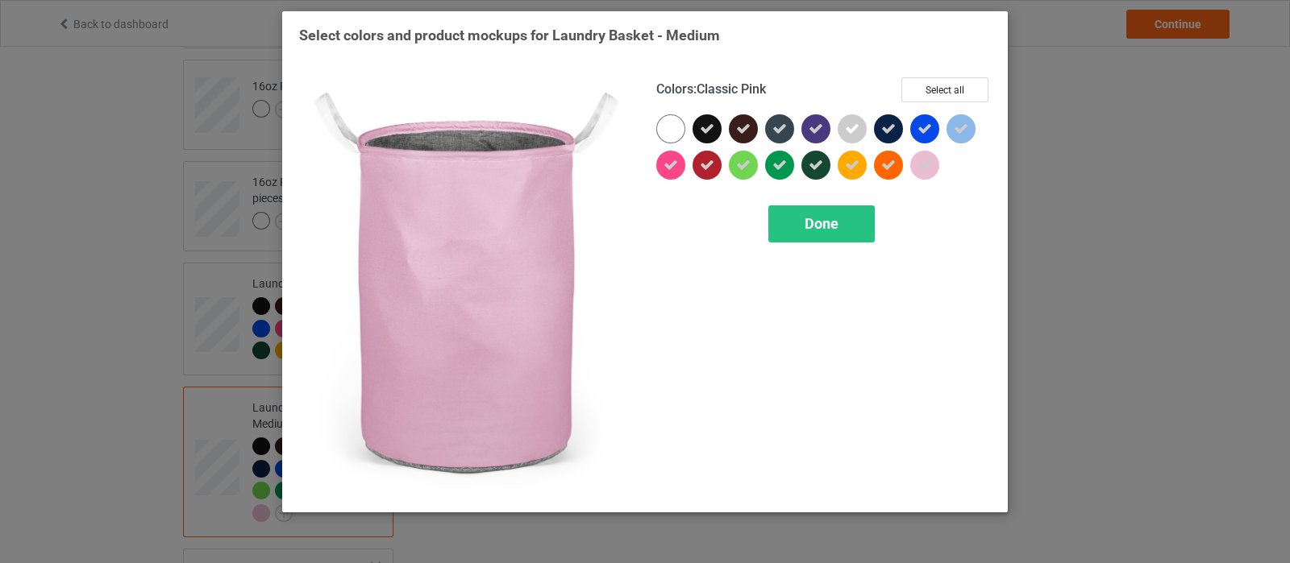
click at [924, 171] on icon at bounding box center [924, 165] width 15 height 15
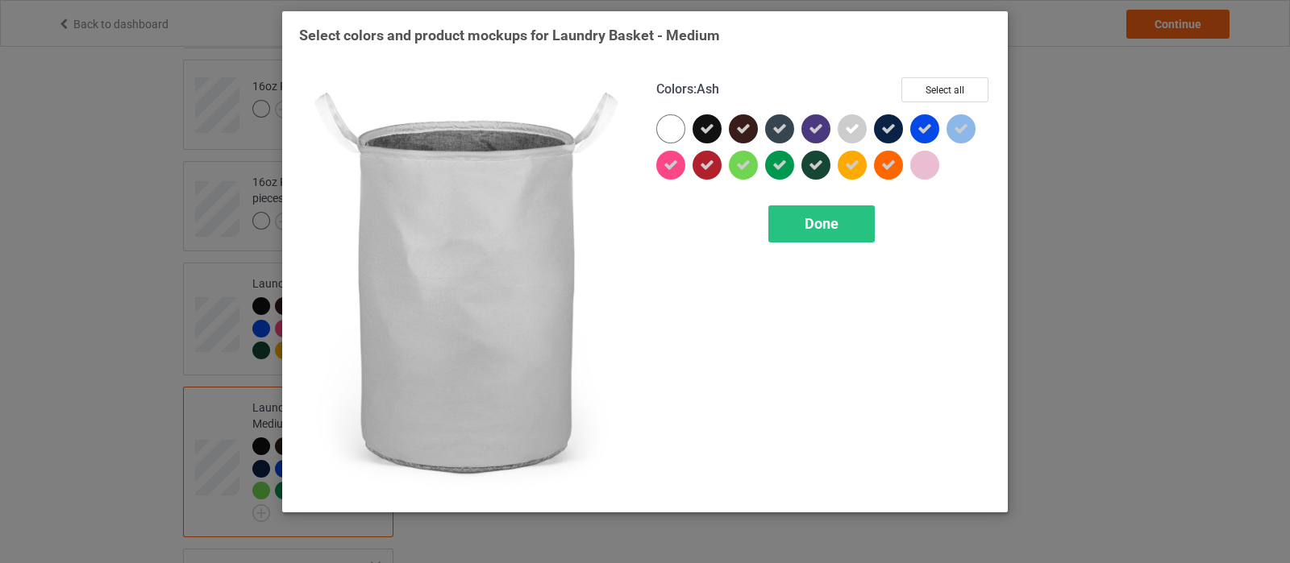
click at [852, 135] on icon at bounding box center [852, 129] width 15 height 15
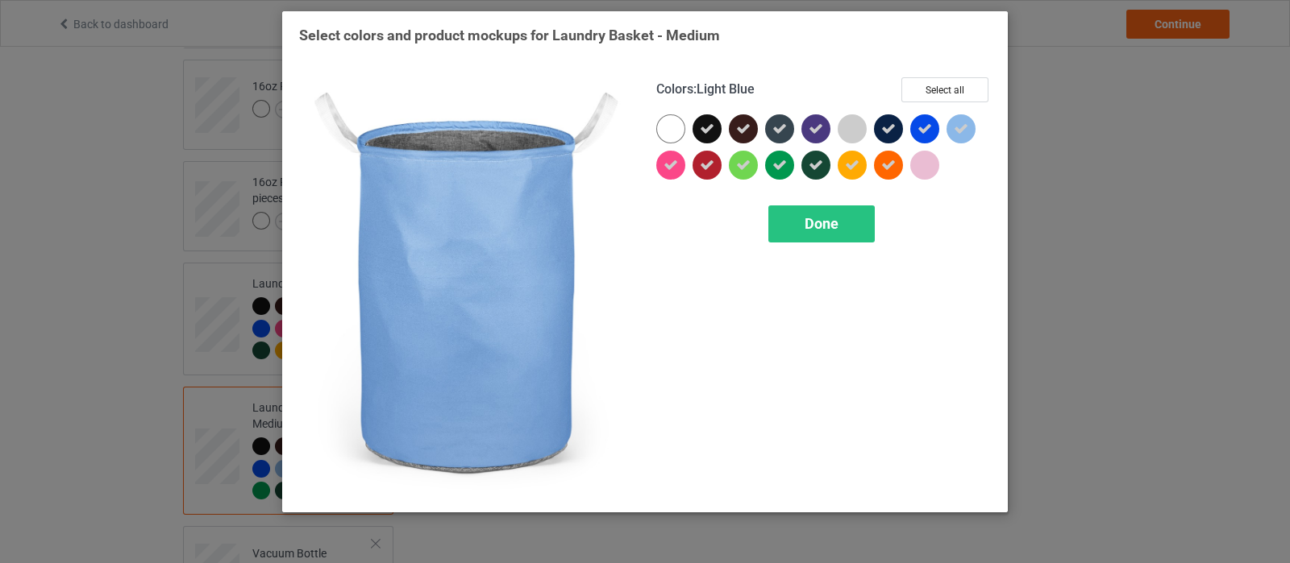
click at [959, 128] on icon at bounding box center [960, 129] width 15 height 15
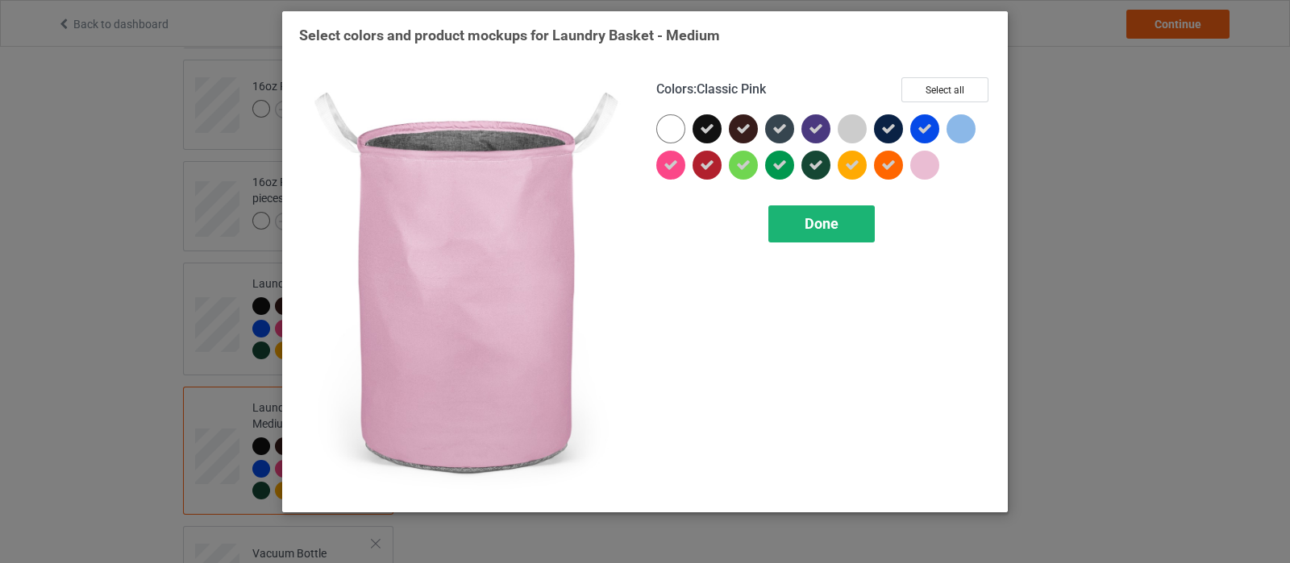
click at [818, 226] on span "Done" at bounding box center [821, 223] width 34 height 17
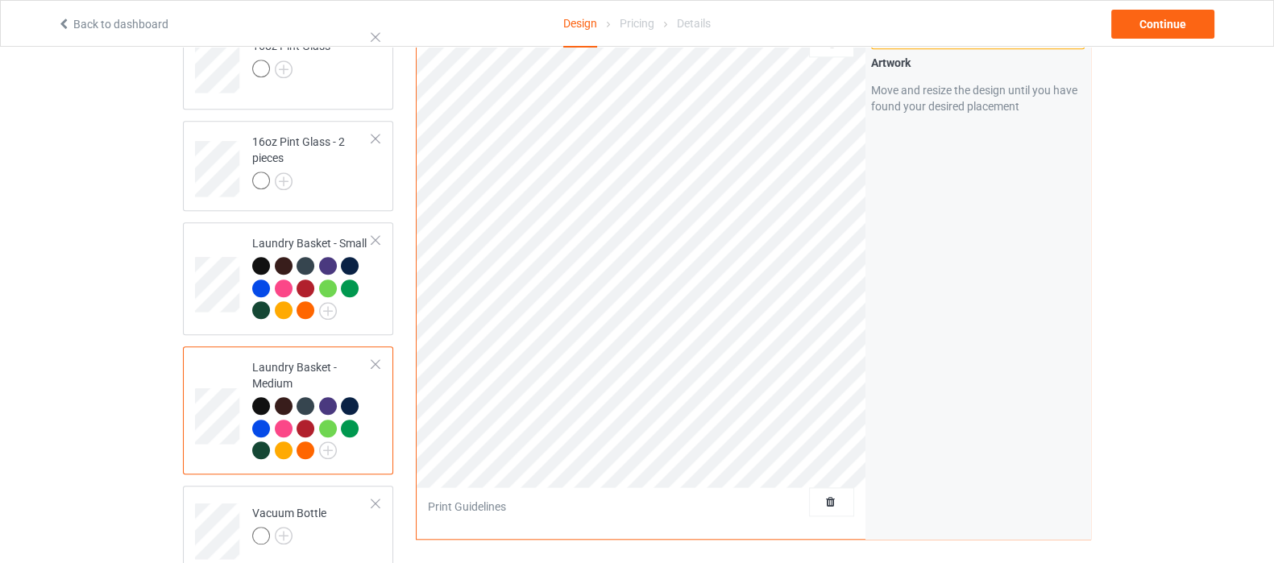
scroll to position [2216, 0]
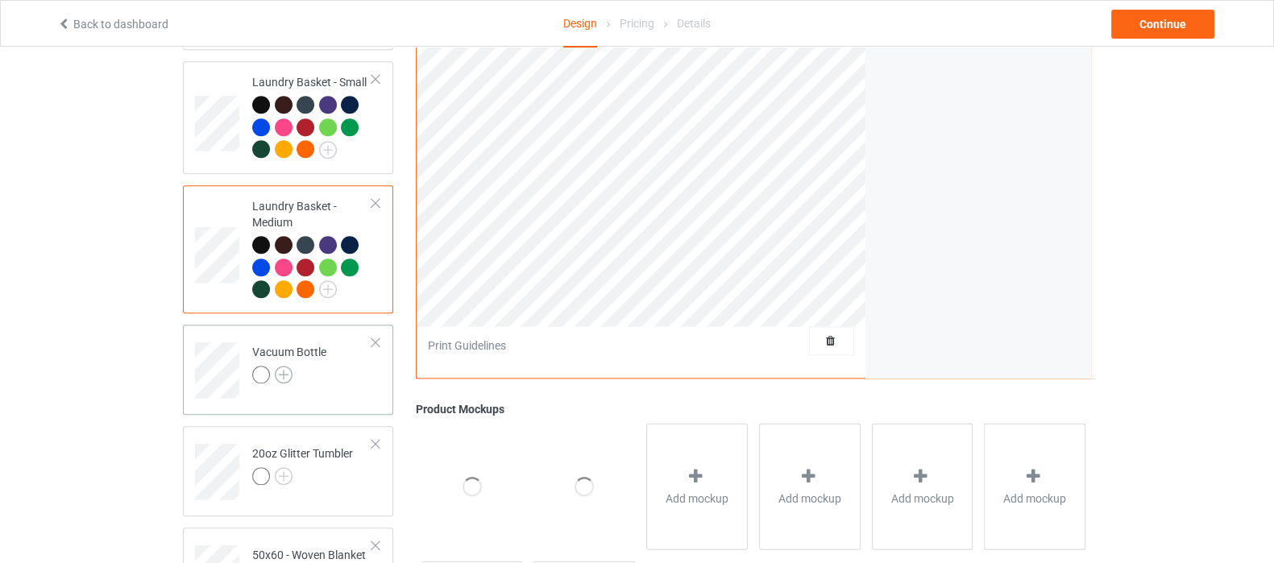
click at [287, 366] on img at bounding box center [284, 375] width 18 height 18
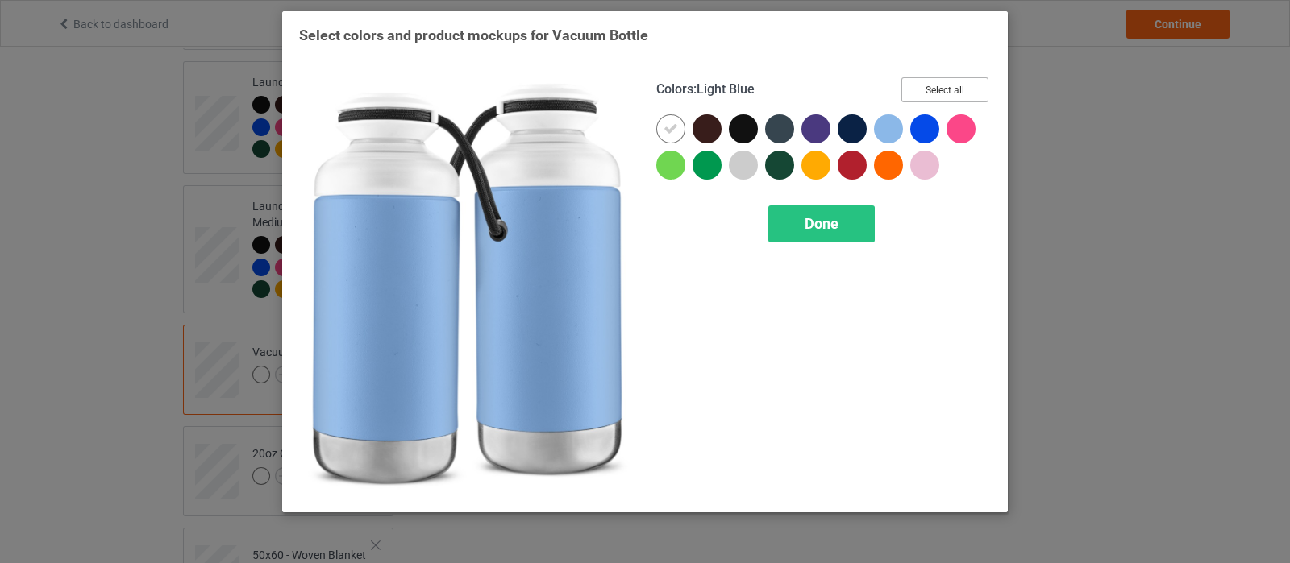
click at [955, 90] on button "Select all" at bounding box center [944, 89] width 87 height 25
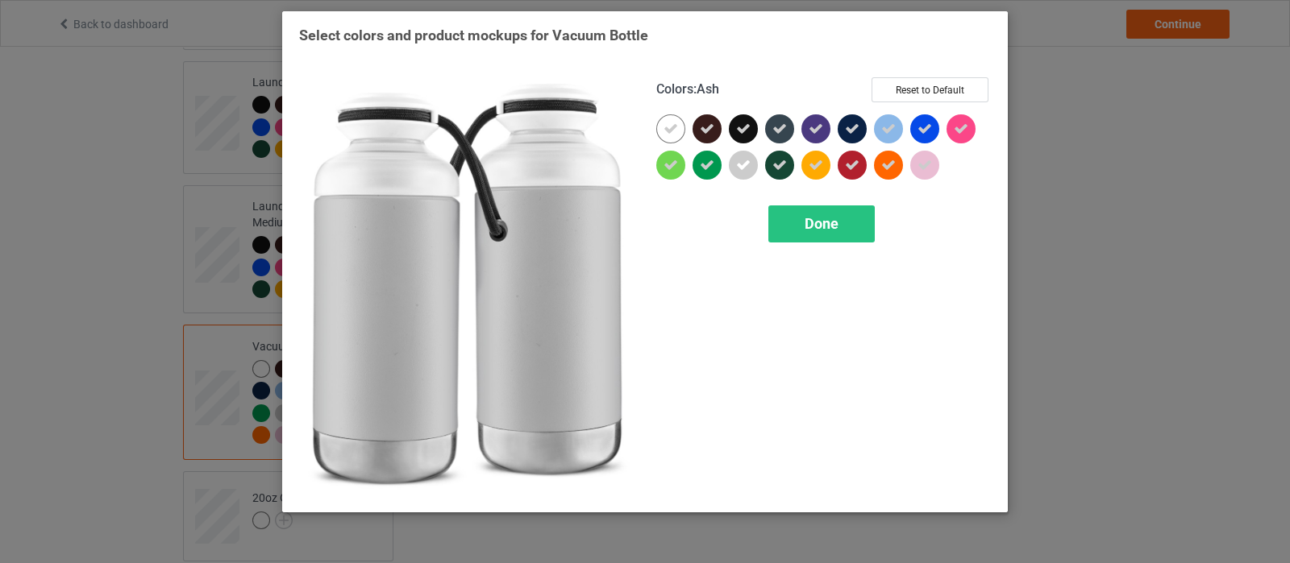
drag, startPoint x: 749, startPoint y: 165, endPoint x: 661, endPoint y: 160, distance: 88.0
click at [747, 165] on icon at bounding box center [743, 165] width 15 height 15
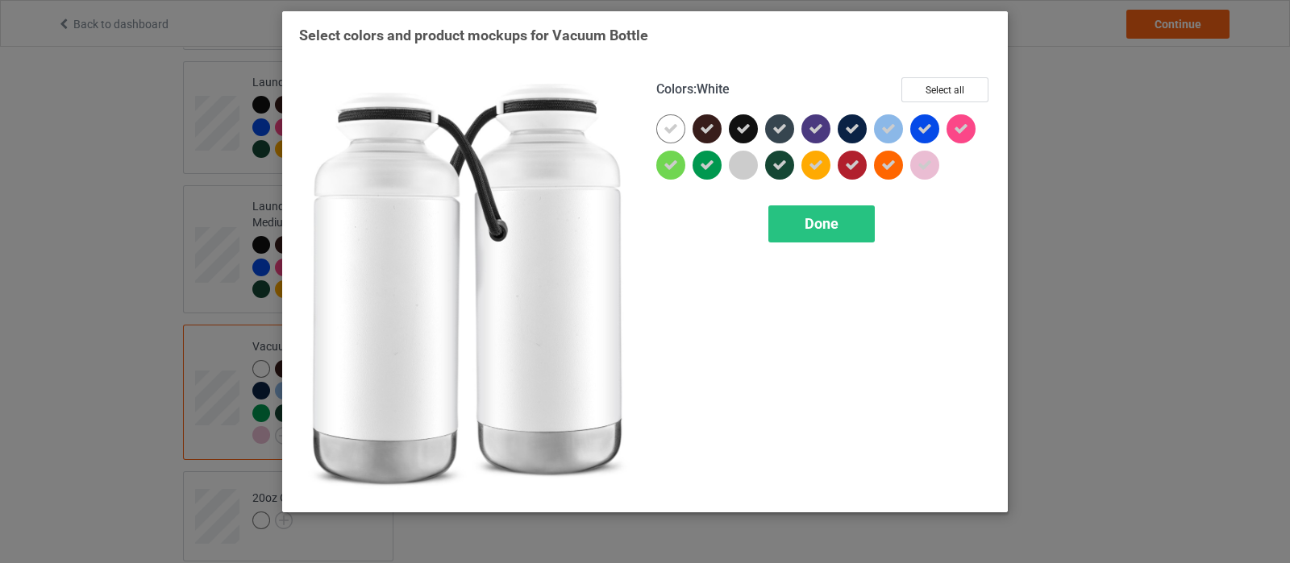
drag, startPoint x: 665, startPoint y: 132, endPoint x: 830, endPoint y: 169, distance: 169.3
click at [667, 132] on icon at bounding box center [670, 129] width 15 height 15
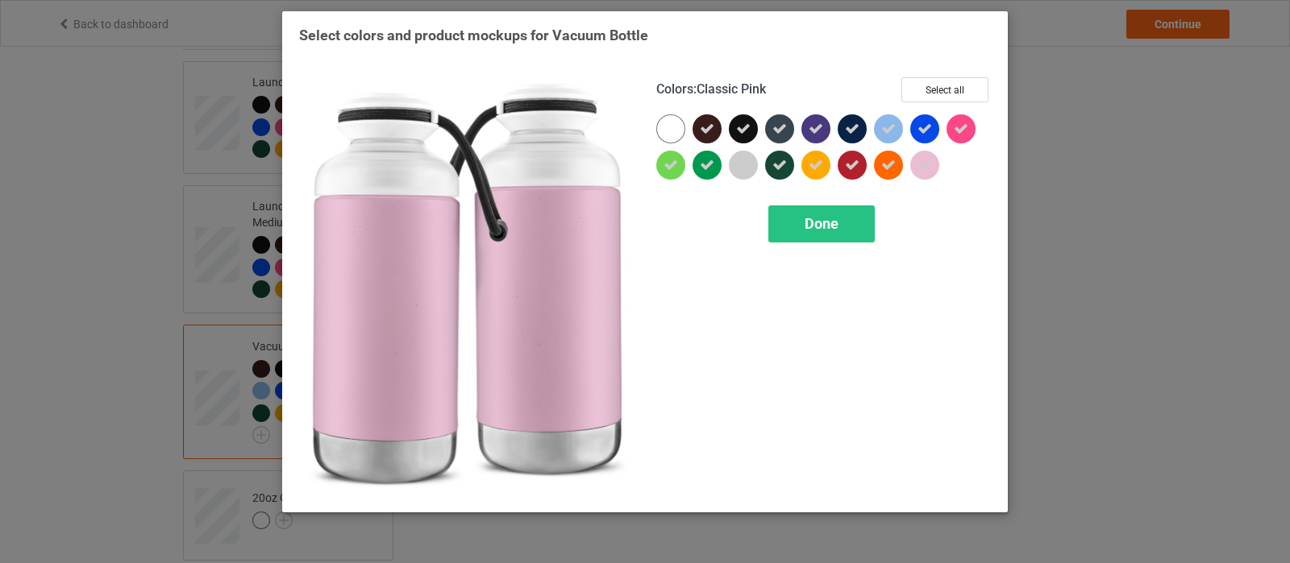
click at [922, 169] on icon at bounding box center [924, 165] width 15 height 15
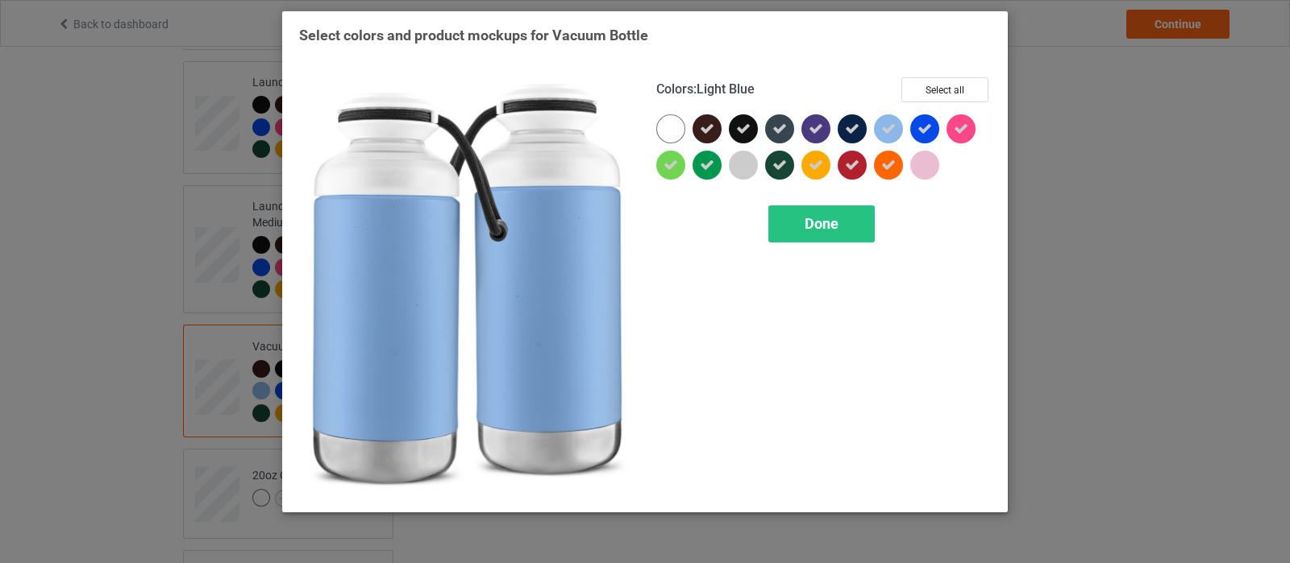
click at [884, 127] on icon at bounding box center [888, 129] width 15 height 15
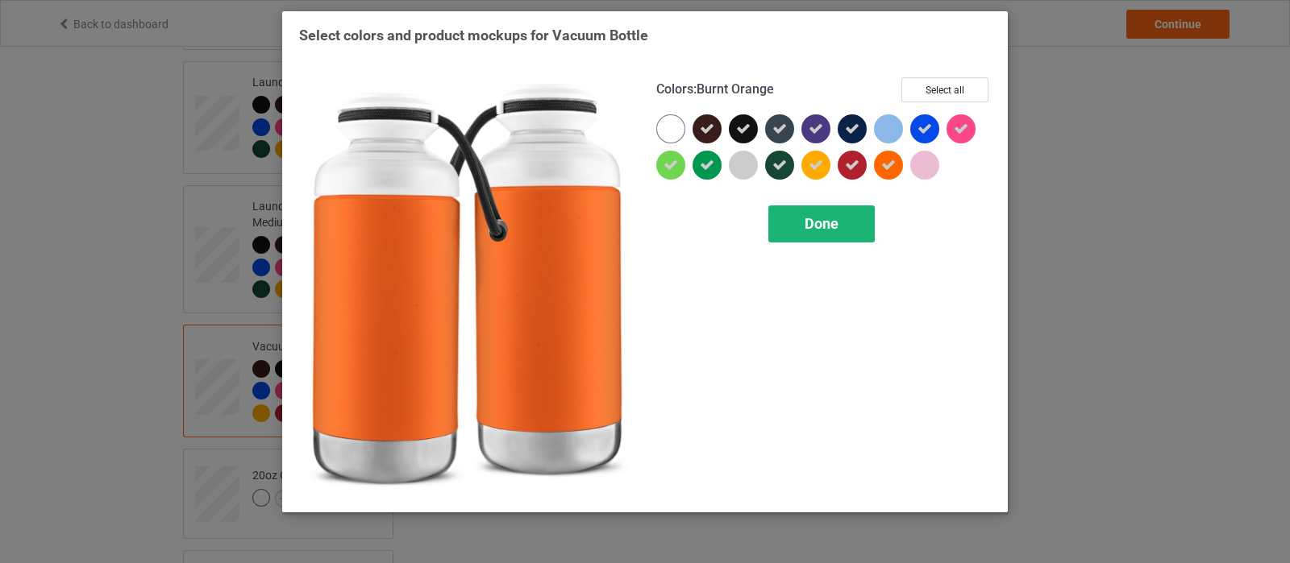
click at [817, 223] on span "Done" at bounding box center [821, 223] width 34 height 17
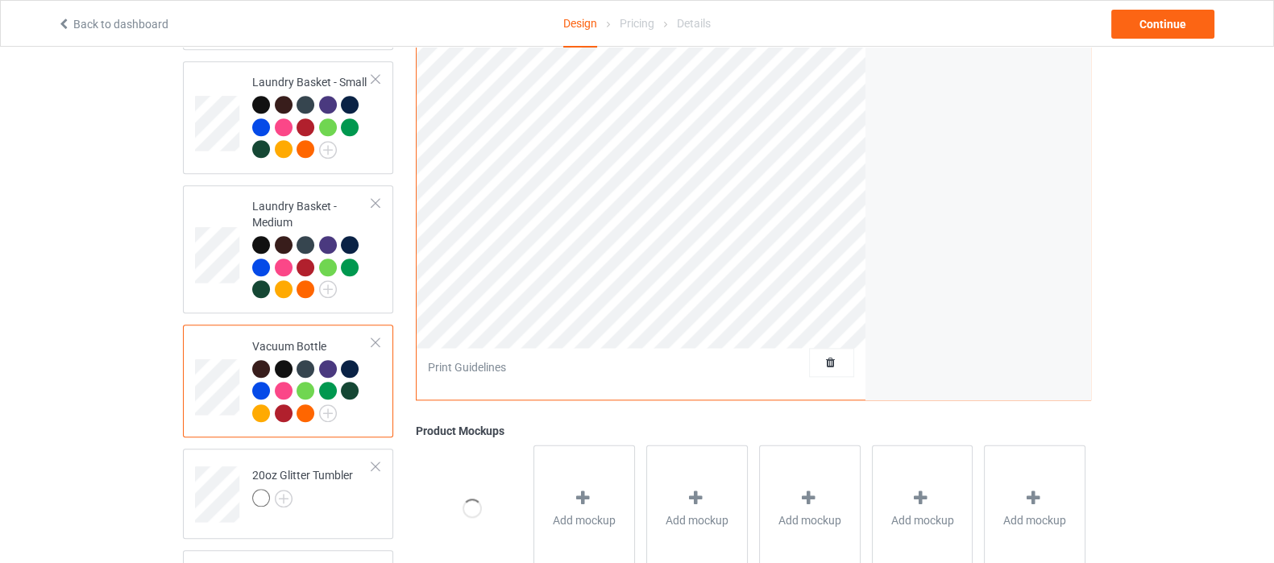
scroll to position [2317, 0]
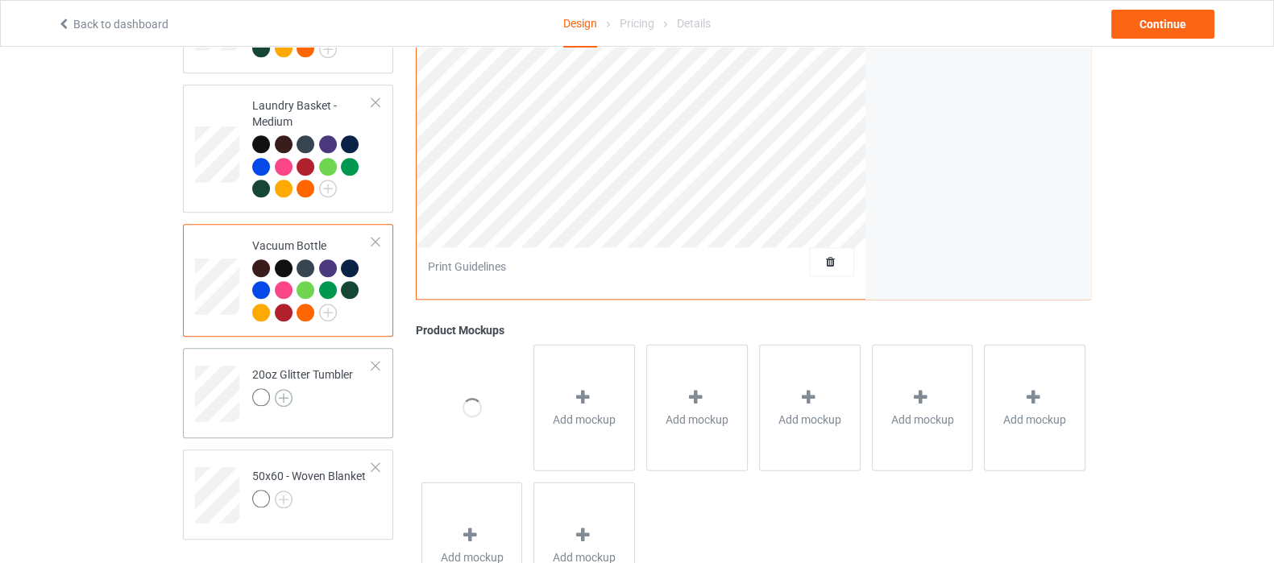
click at [280, 389] on img at bounding box center [284, 398] width 18 height 18
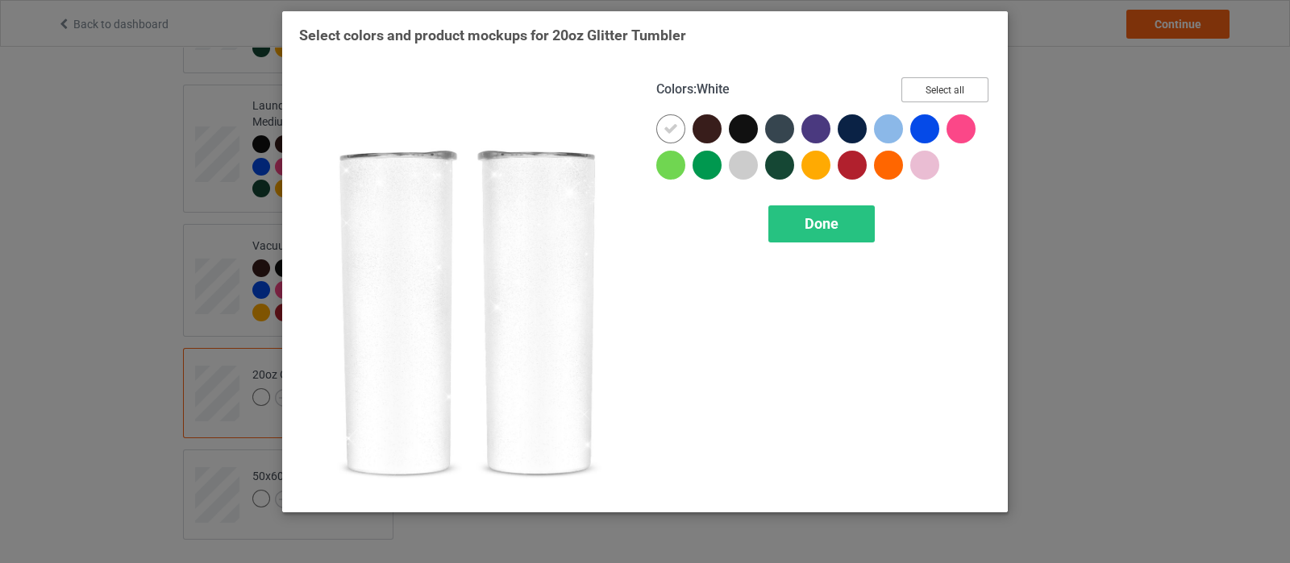
click at [930, 81] on button "Select all" at bounding box center [944, 89] width 87 height 25
click at [680, 130] on div at bounding box center [670, 128] width 29 height 29
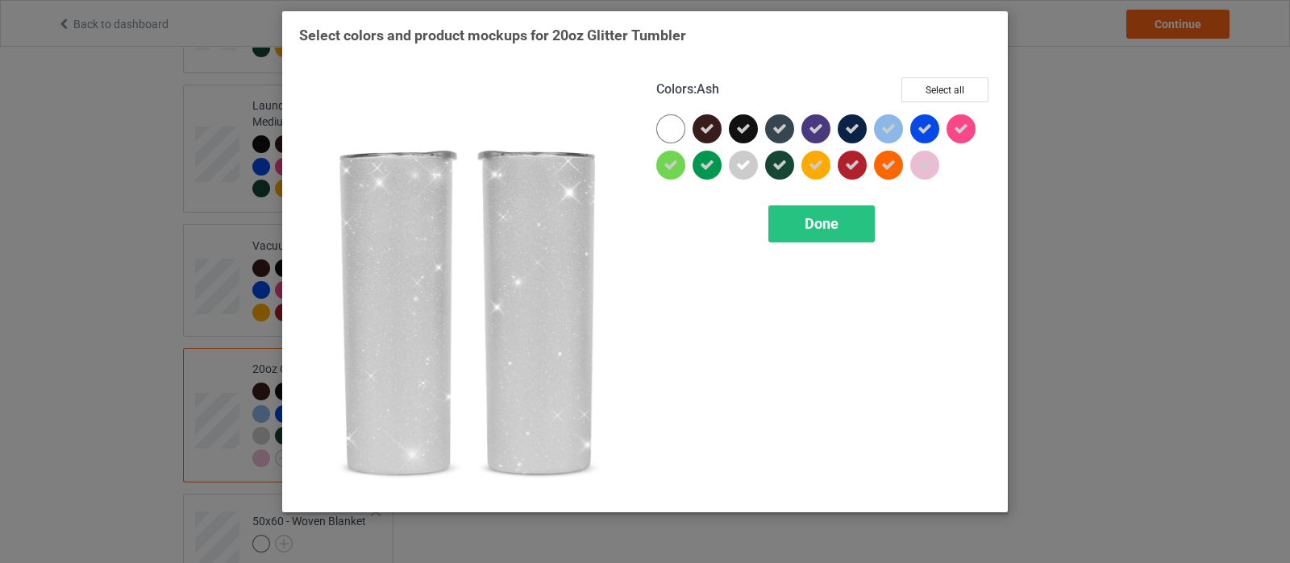
click at [747, 172] on icon at bounding box center [743, 165] width 15 height 15
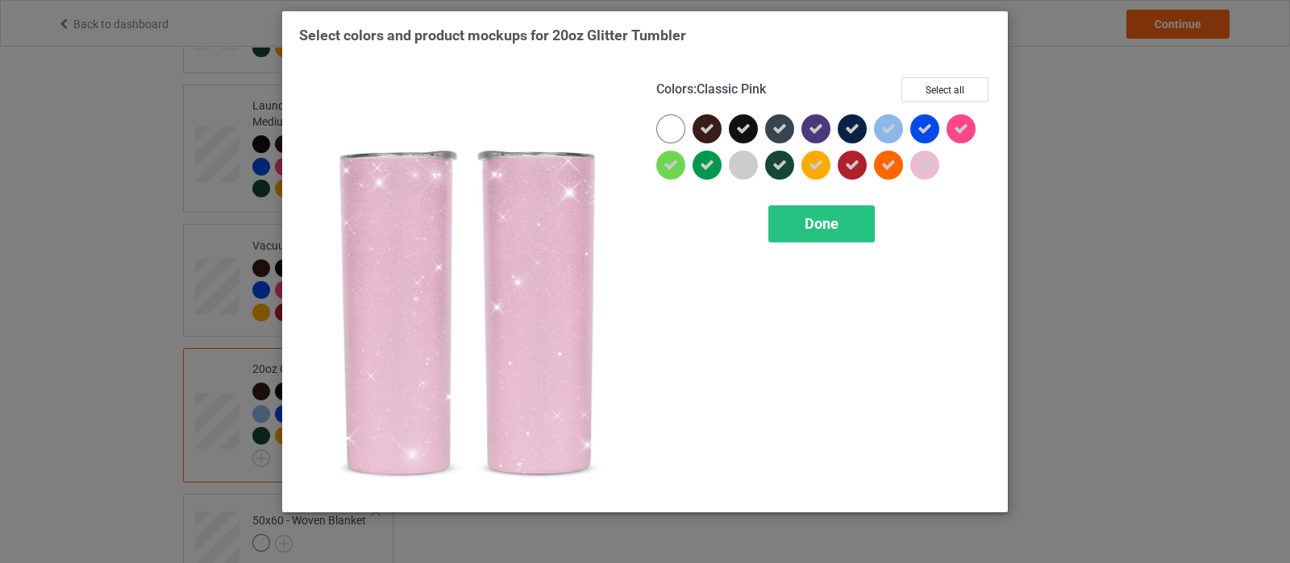
click at [918, 164] on icon at bounding box center [924, 165] width 15 height 15
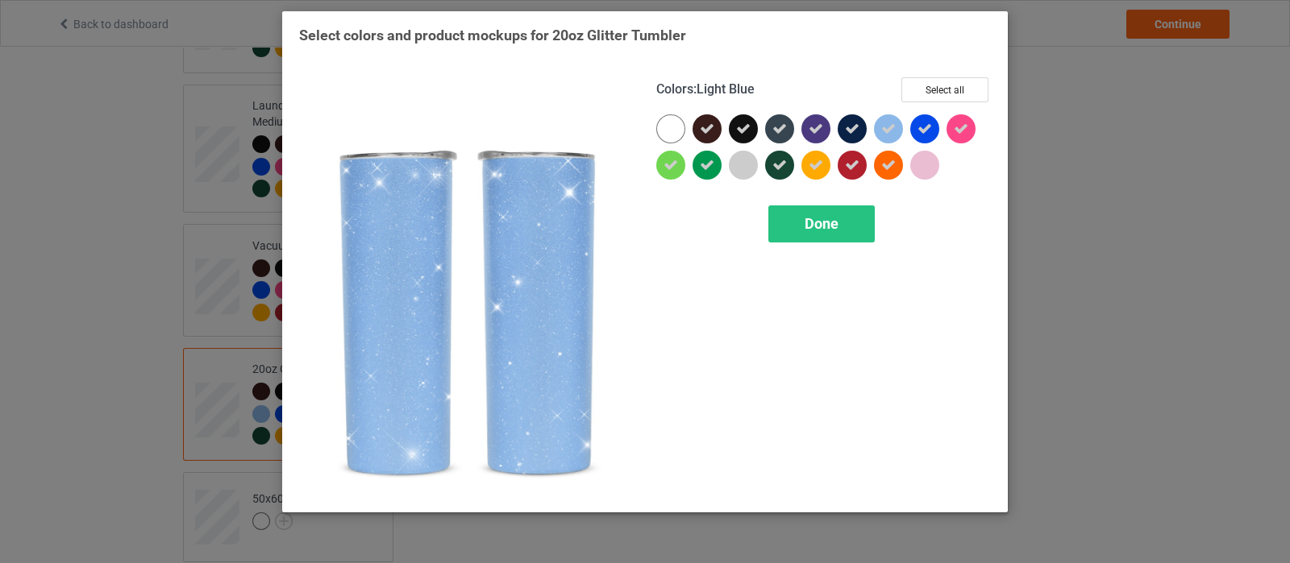
click at [882, 127] on icon at bounding box center [888, 129] width 15 height 15
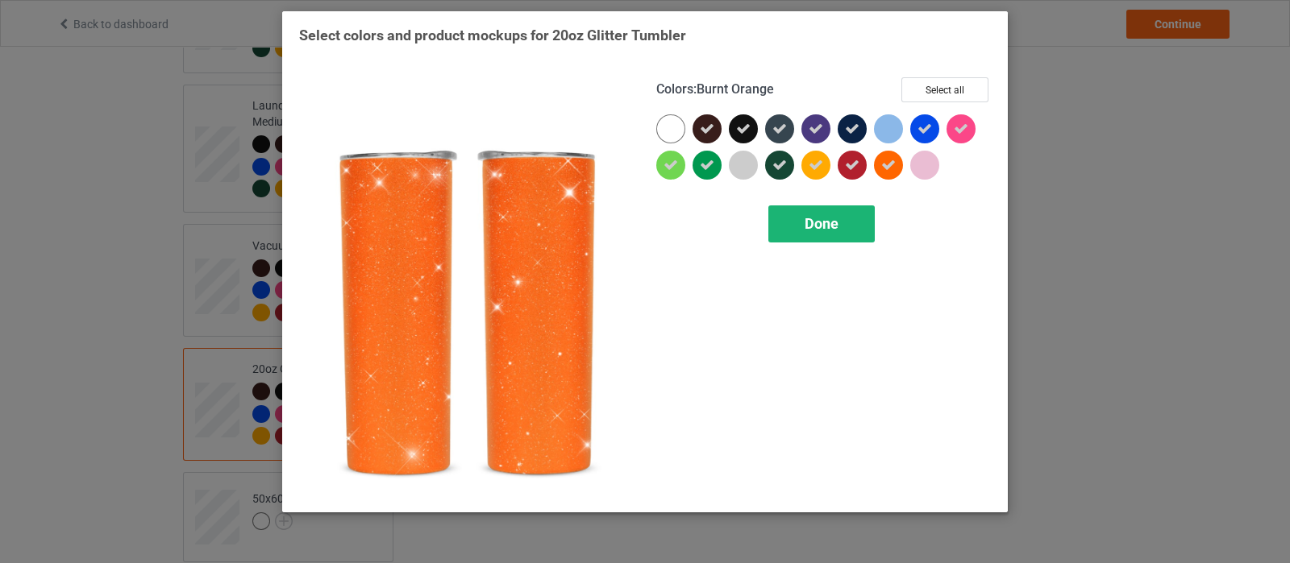
click at [808, 222] on span "Done" at bounding box center [821, 223] width 34 height 17
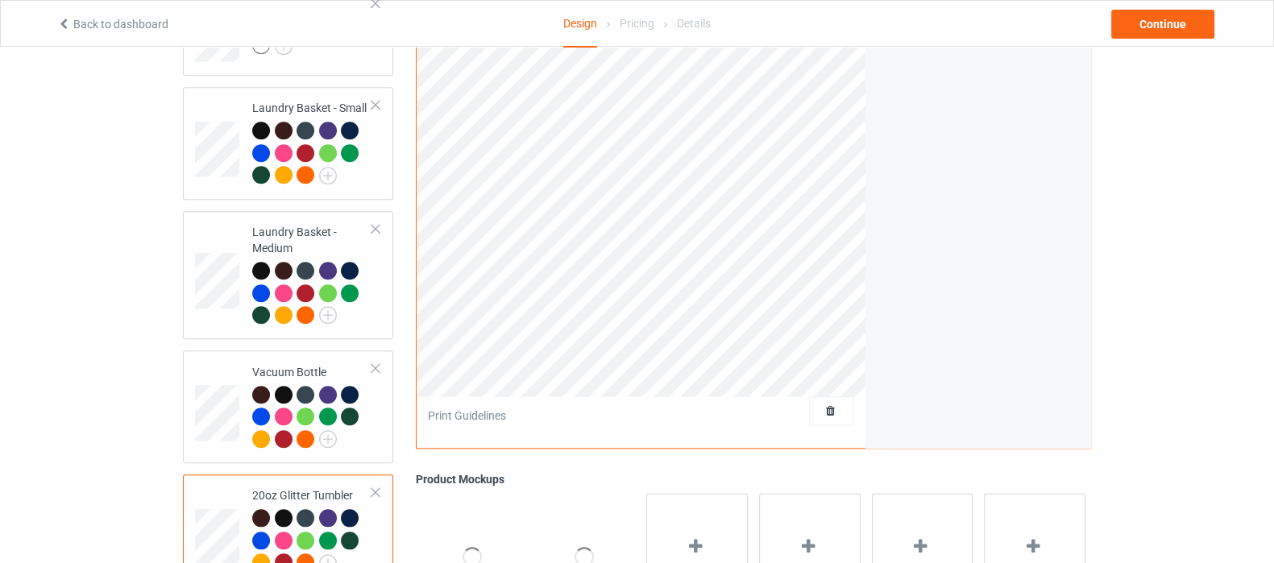
scroll to position [2116, 0]
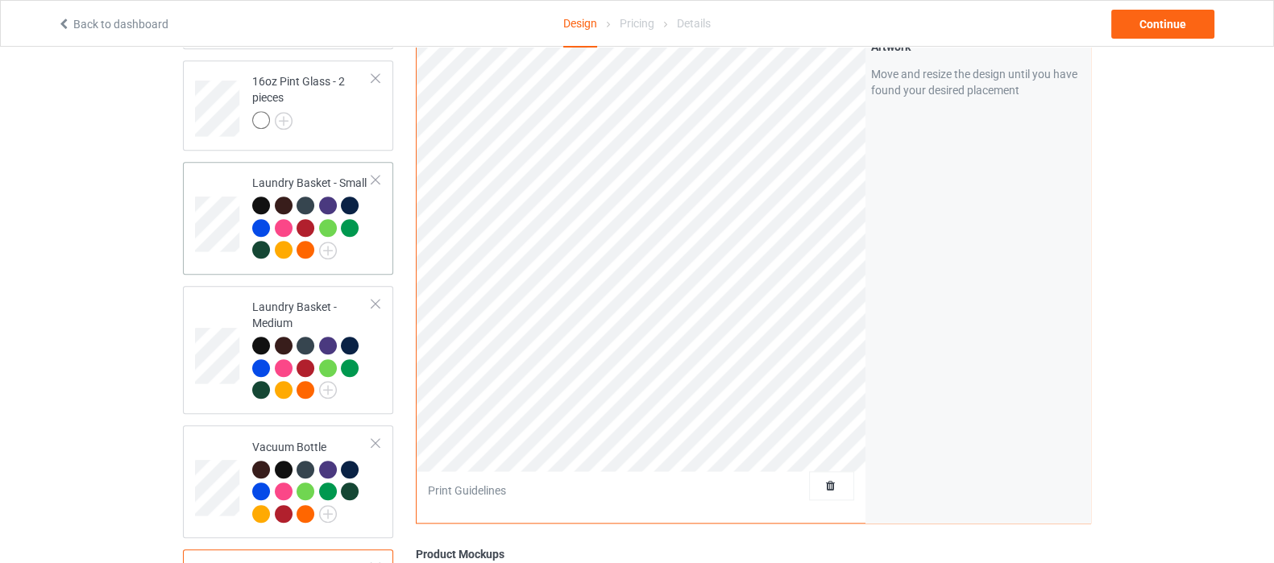
click at [366, 224] on div at bounding box center [312, 230] width 120 height 67
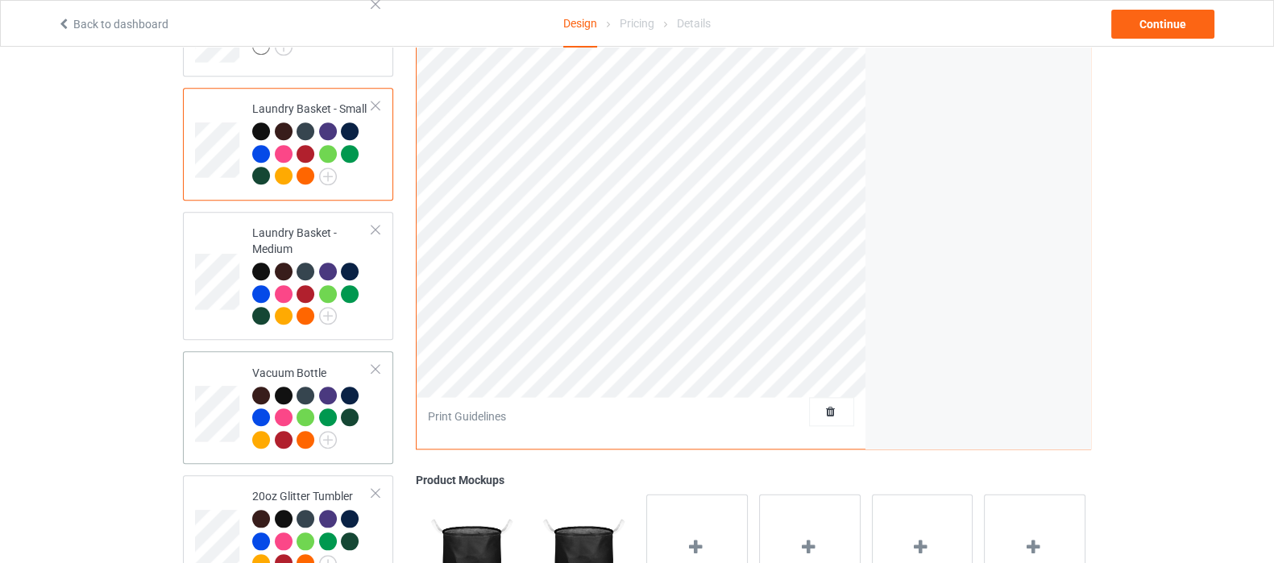
scroll to position [2216, 0]
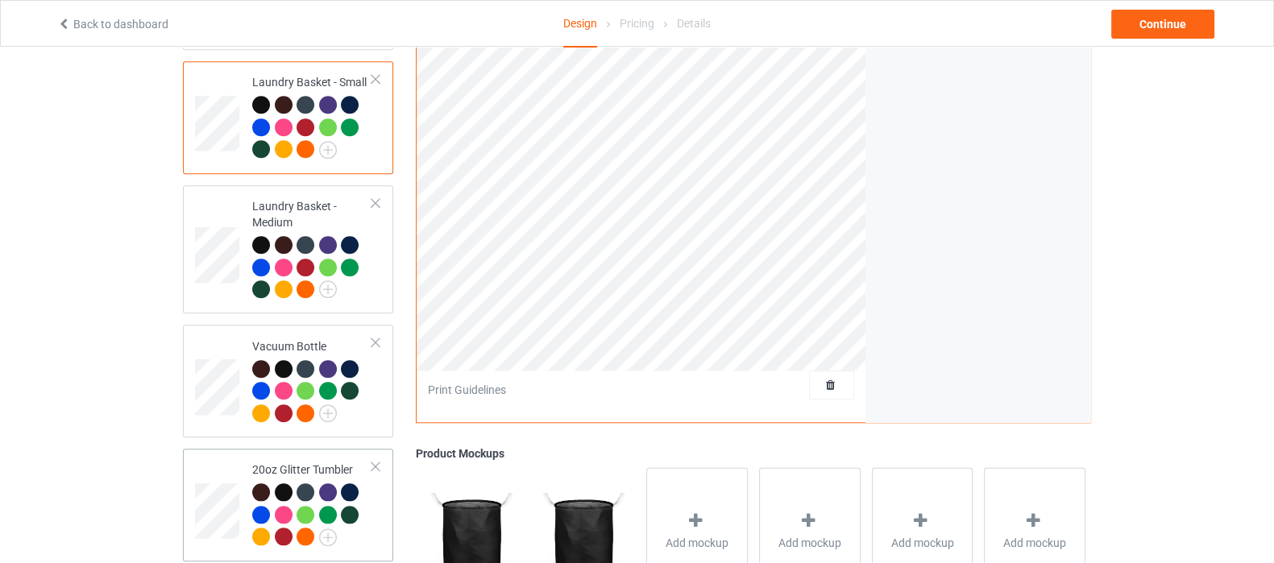
click at [379, 495] on td "20oz Glitter Tumbler" at bounding box center [312, 505] width 138 height 100
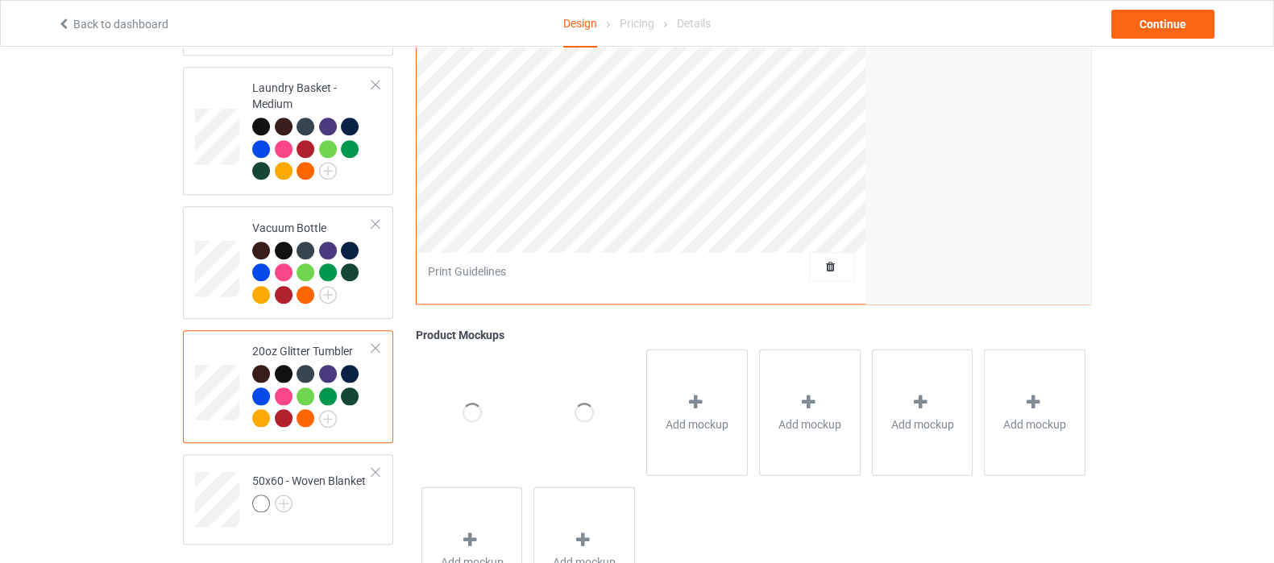
scroll to position [2403, 0]
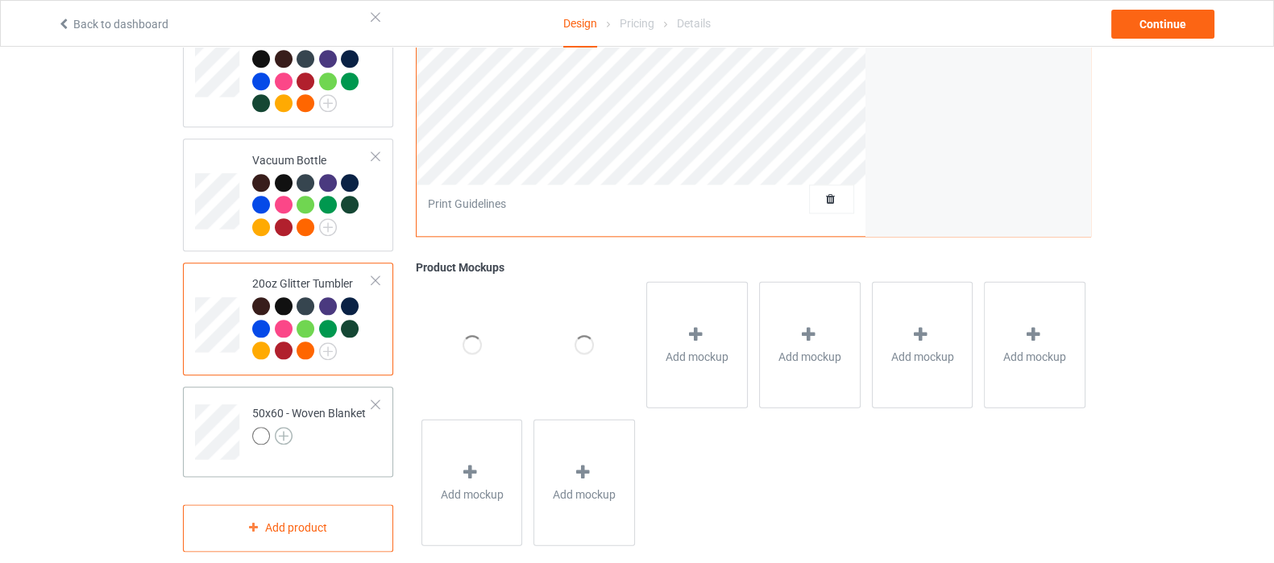
click at [282, 427] on img at bounding box center [284, 436] width 18 height 18
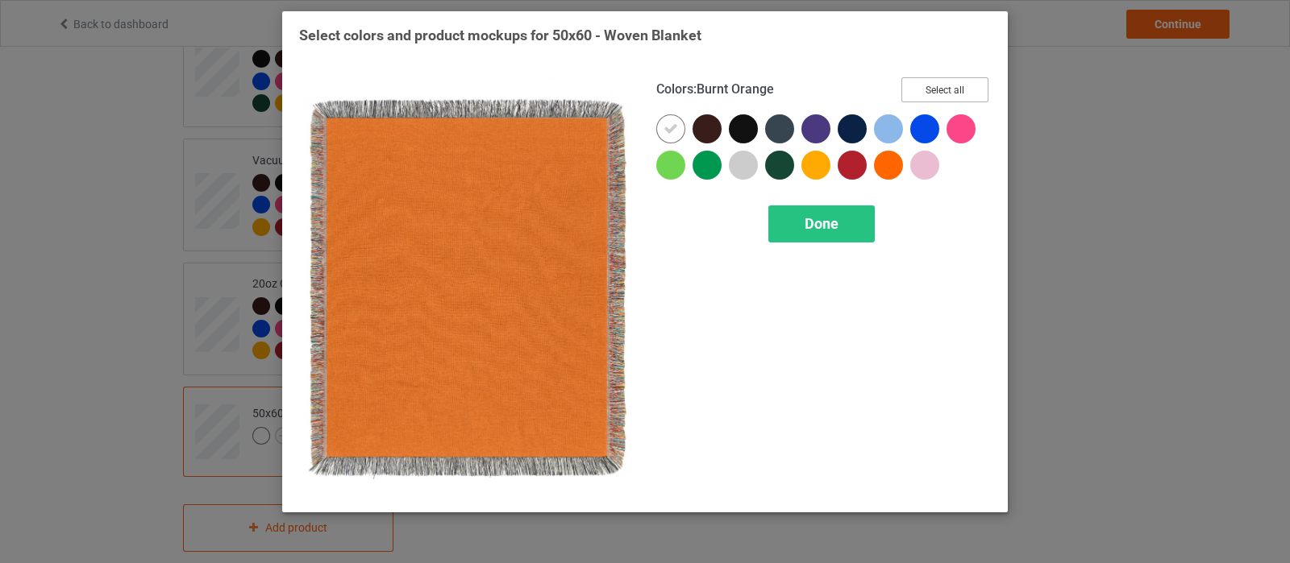
click at [951, 90] on button "Select all" at bounding box center [944, 89] width 87 height 25
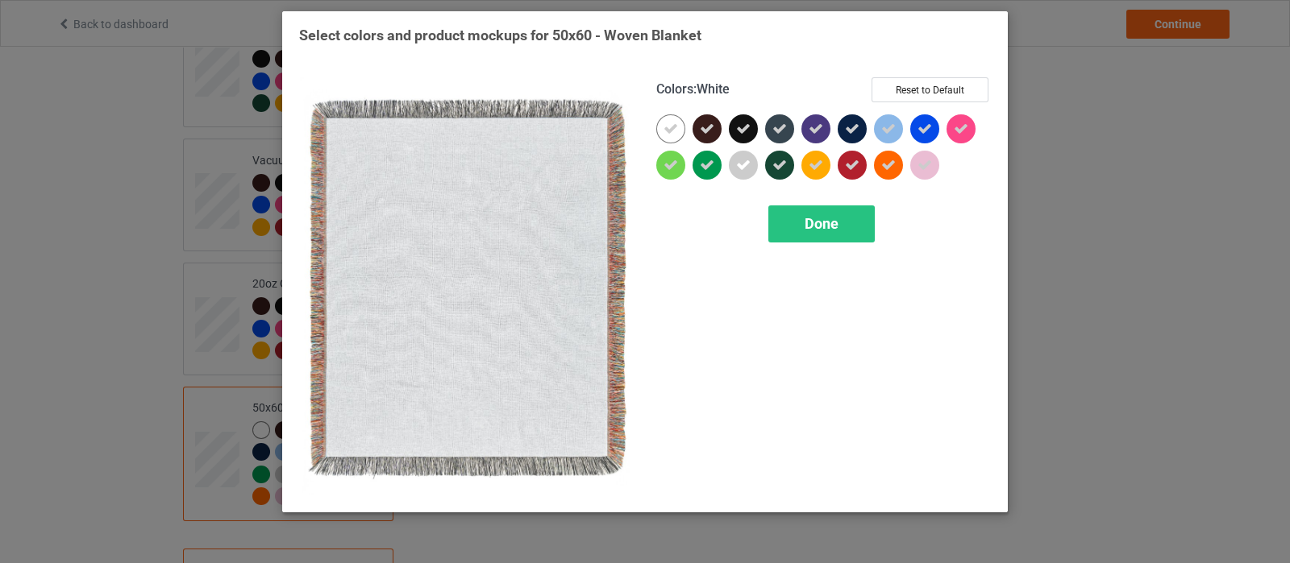
drag, startPoint x: 673, startPoint y: 127, endPoint x: 720, endPoint y: 157, distance: 55.9
click at [687, 136] on div at bounding box center [674, 132] width 36 height 36
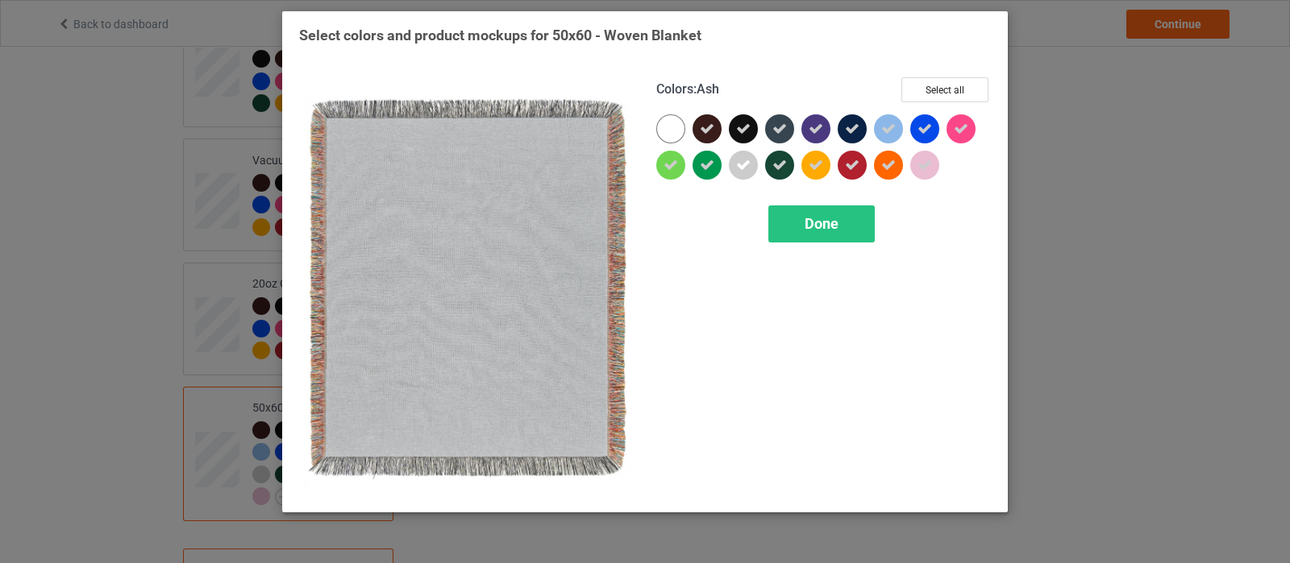
drag, startPoint x: 733, startPoint y: 165, endPoint x: 835, endPoint y: 151, distance: 102.6
click at [735, 165] on div at bounding box center [743, 165] width 29 height 29
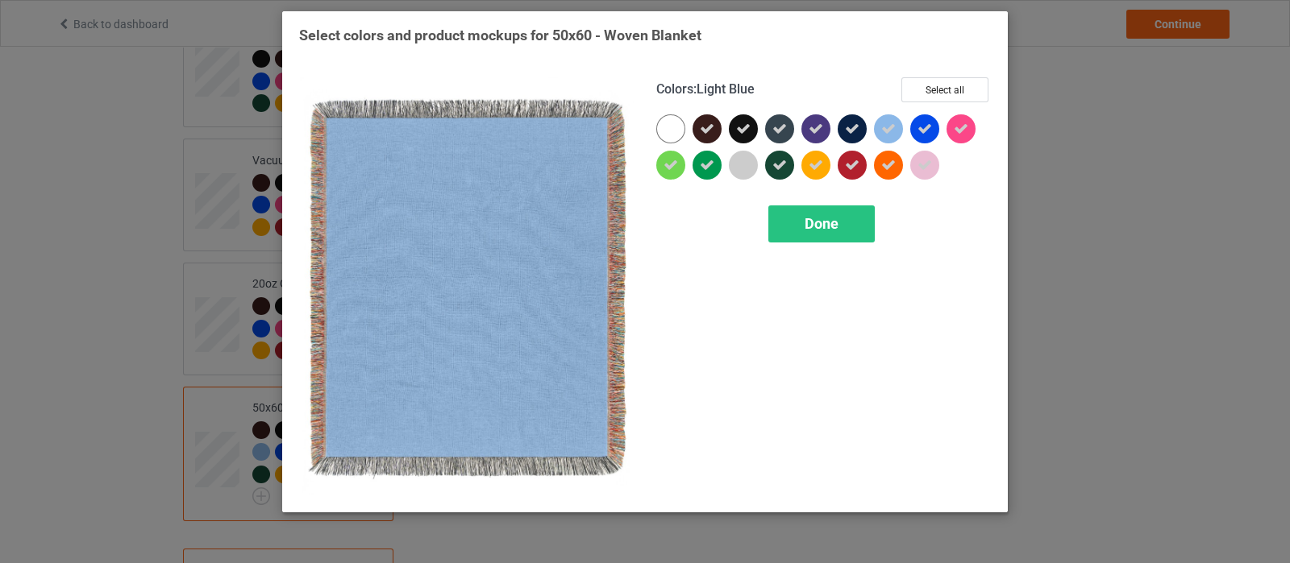
drag, startPoint x: 887, startPoint y: 131, endPoint x: 935, endPoint y: 162, distance: 57.7
click at [891, 131] on icon at bounding box center [888, 129] width 15 height 15
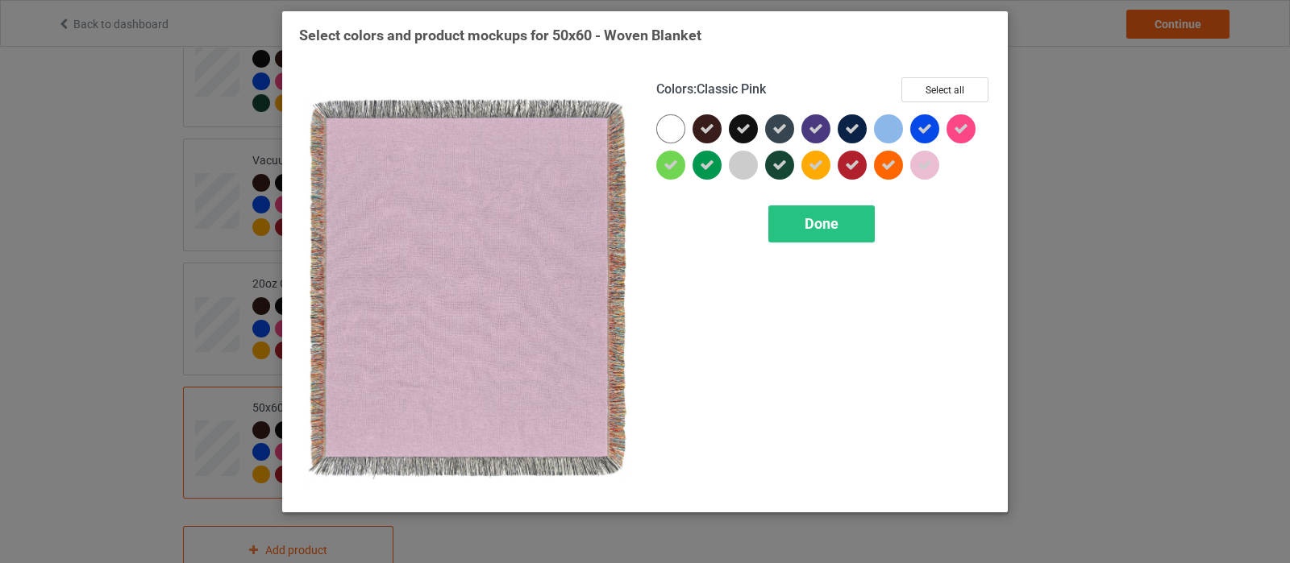
click at [935, 162] on div at bounding box center [924, 165] width 29 height 29
click at [840, 210] on div "Done" at bounding box center [821, 224] width 106 height 37
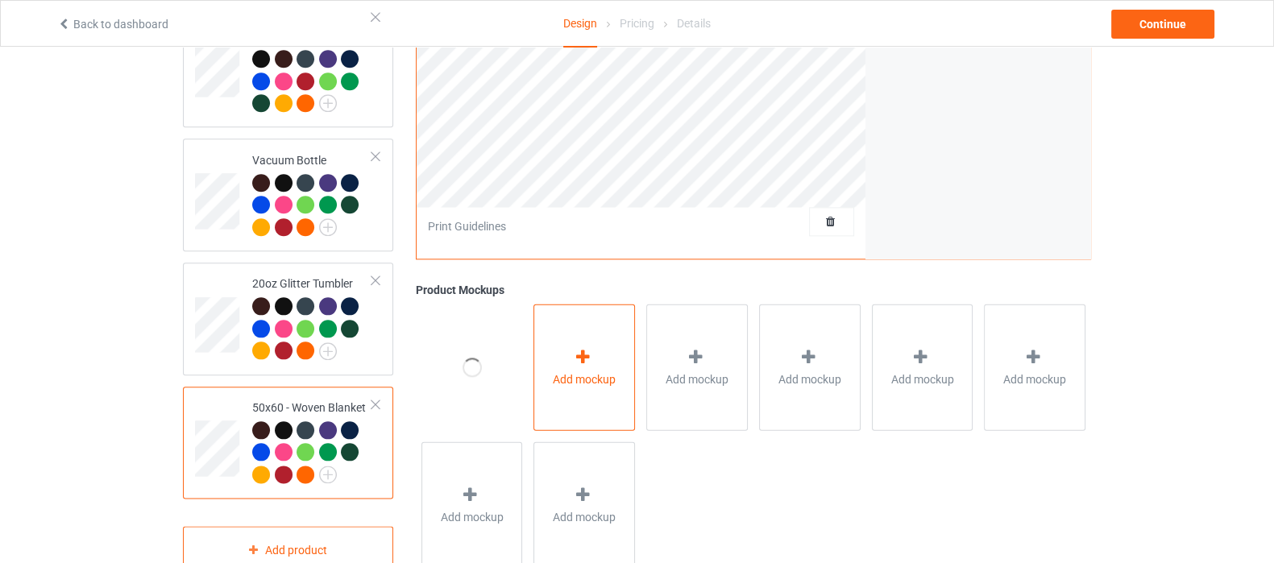
scroll to position [2000, 0]
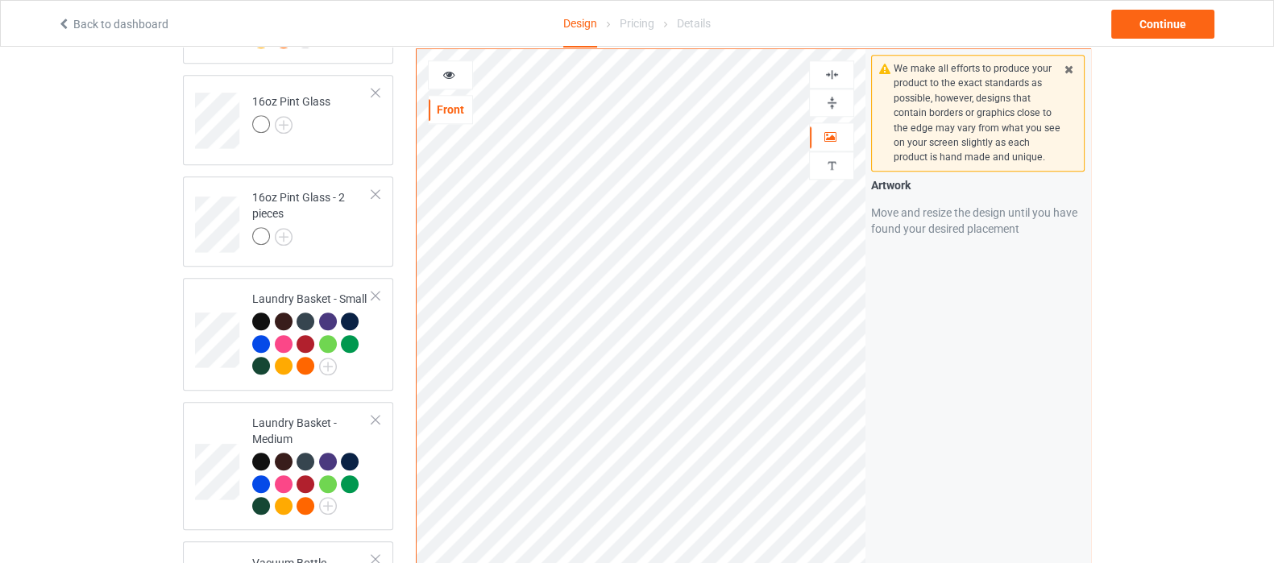
click at [834, 67] on img at bounding box center [832, 74] width 15 height 15
click at [830, 95] on img at bounding box center [832, 102] width 15 height 15
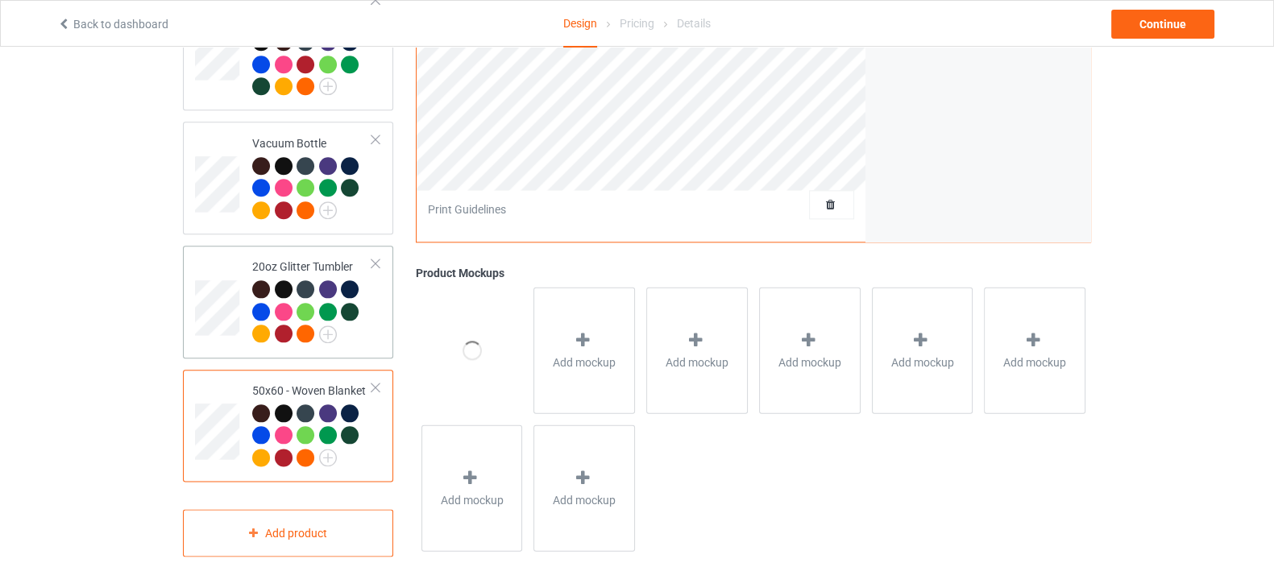
scroll to position [2425, 0]
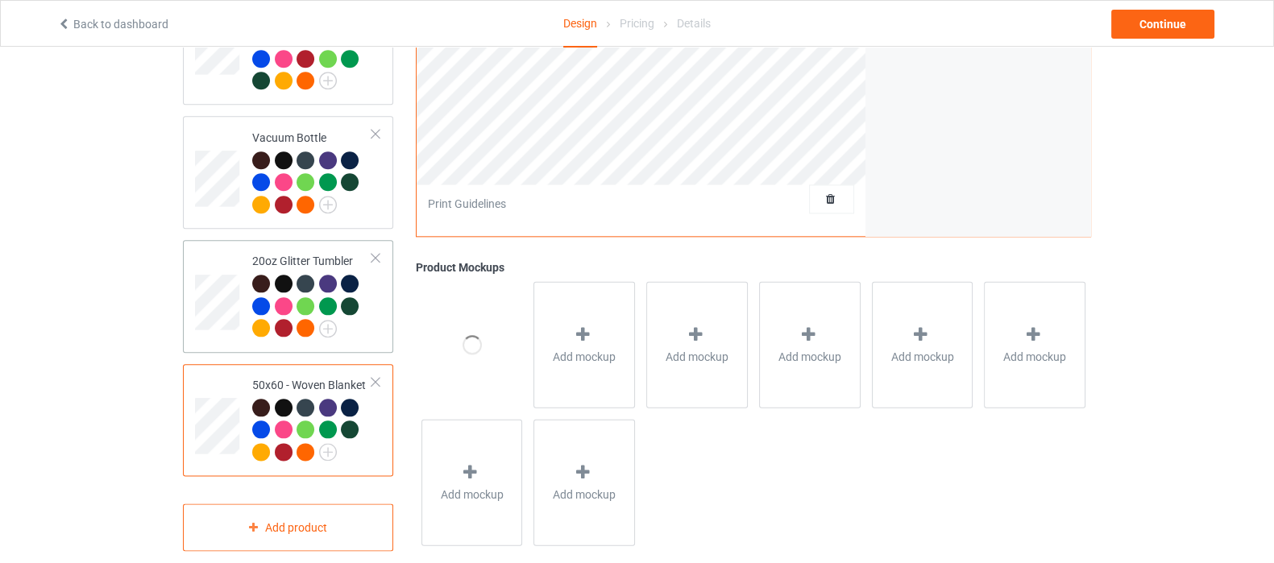
click at [369, 317] on div at bounding box center [312, 308] width 120 height 67
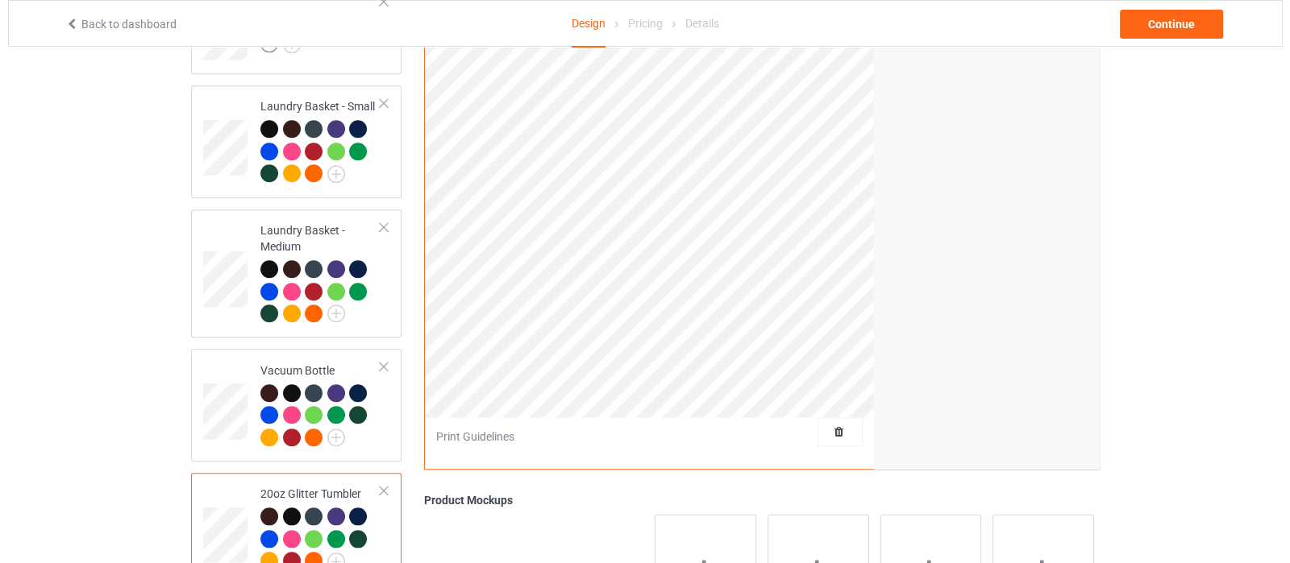
scroll to position [2425, 0]
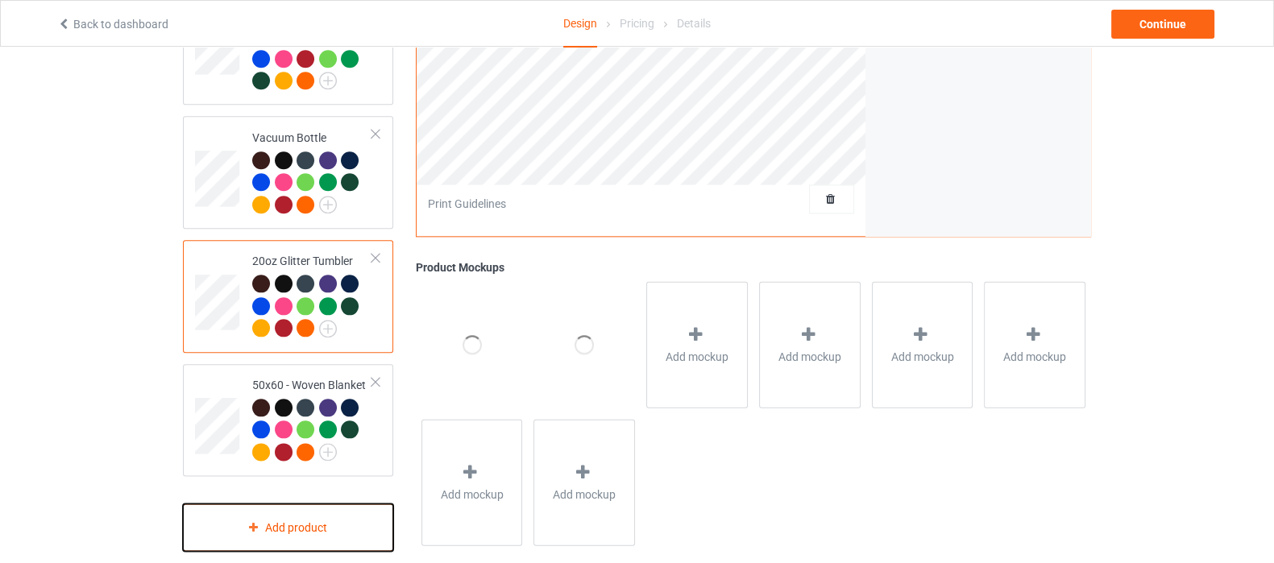
click at [334, 513] on div "Add product" at bounding box center [288, 528] width 210 height 48
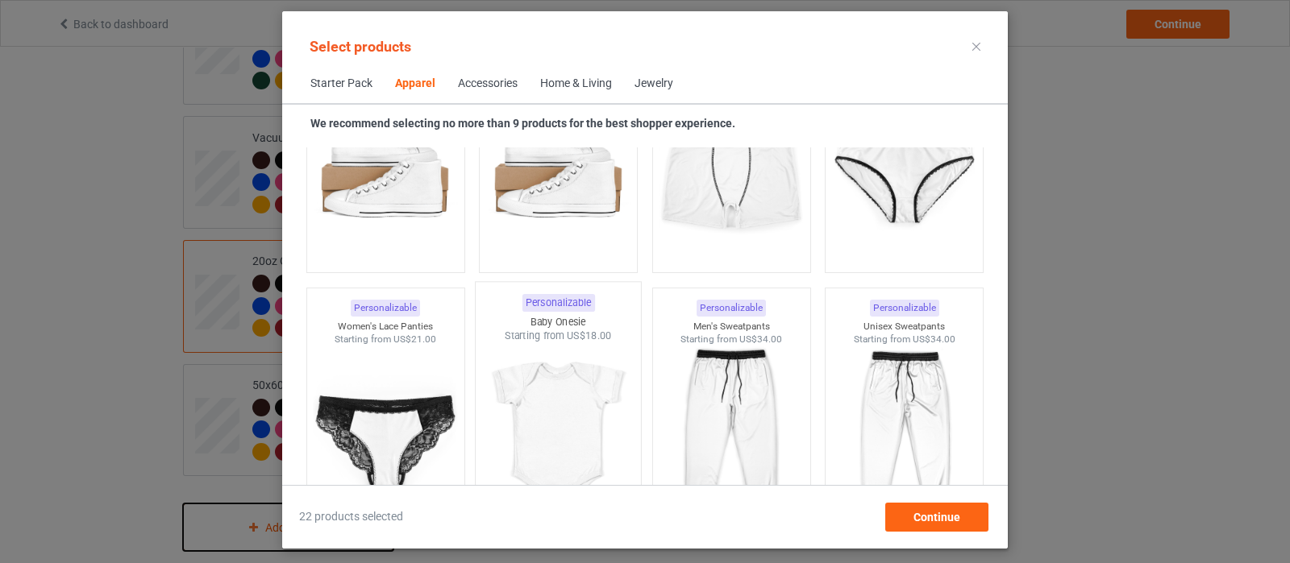
scroll to position [2237, 0]
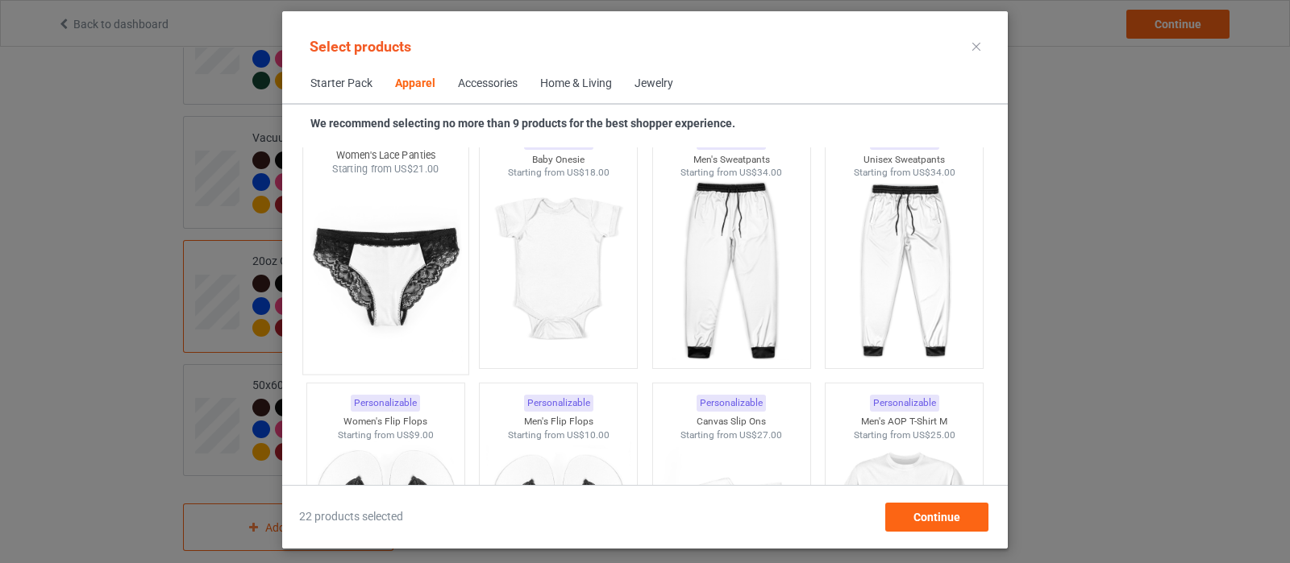
click at [401, 283] on img at bounding box center [385, 271] width 152 height 189
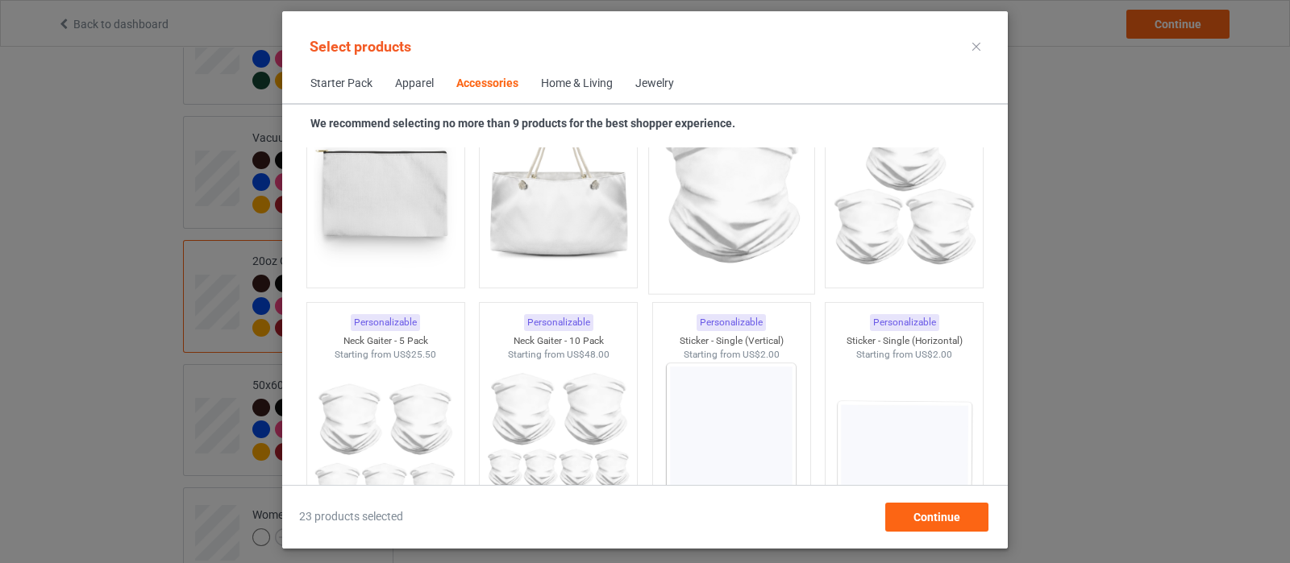
scroll to position [5157, 0]
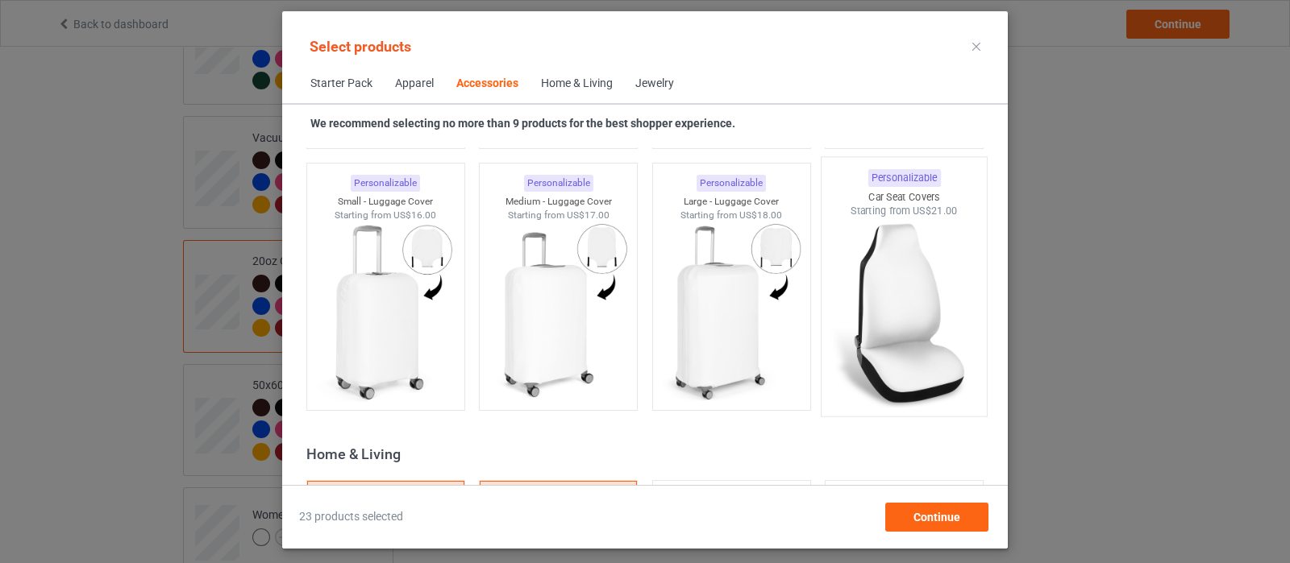
click at [899, 280] on img at bounding box center [905, 312] width 152 height 189
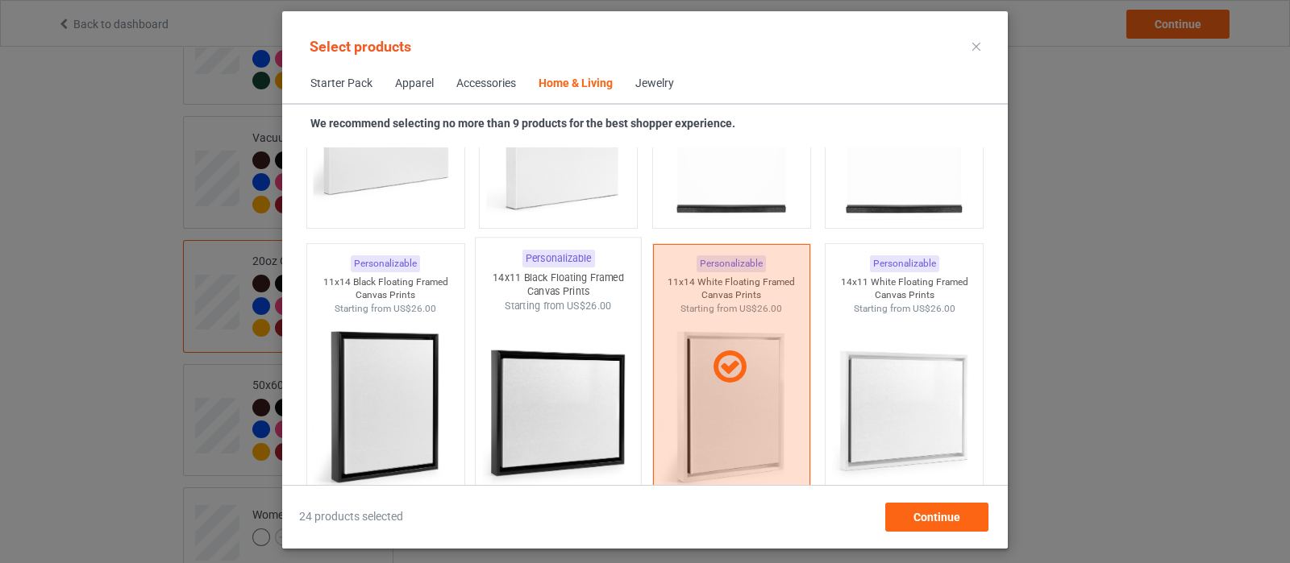
scroll to position [11202, 0]
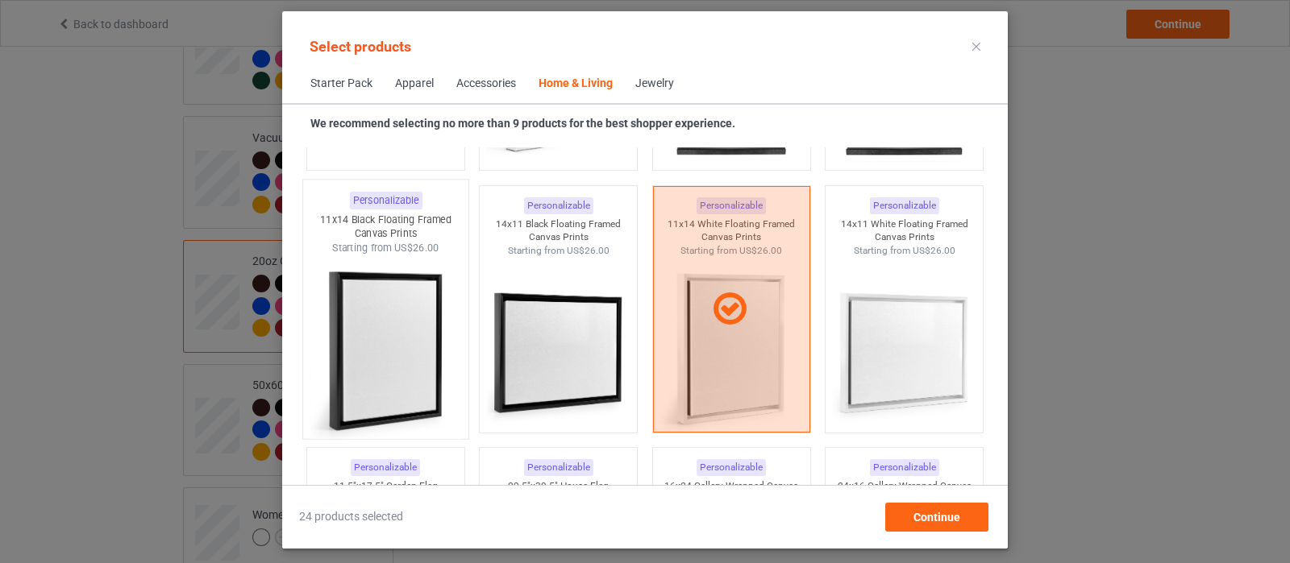
click at [435, 334] on img at bounding box center [385, 349] width 152 height 189
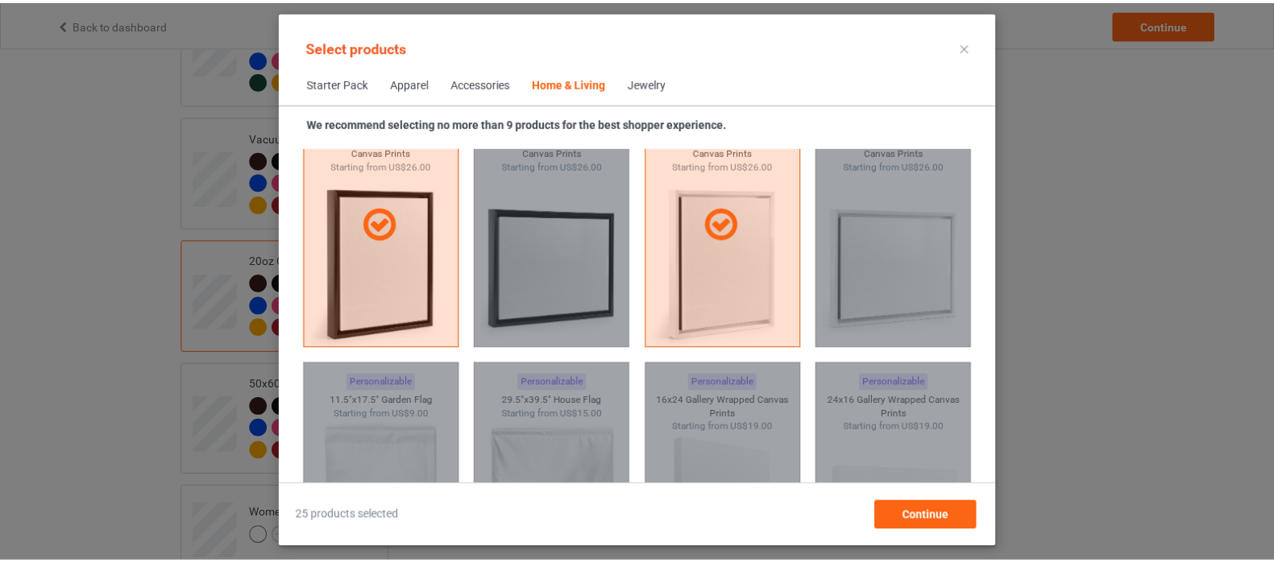
scroll to position [11303, 0]
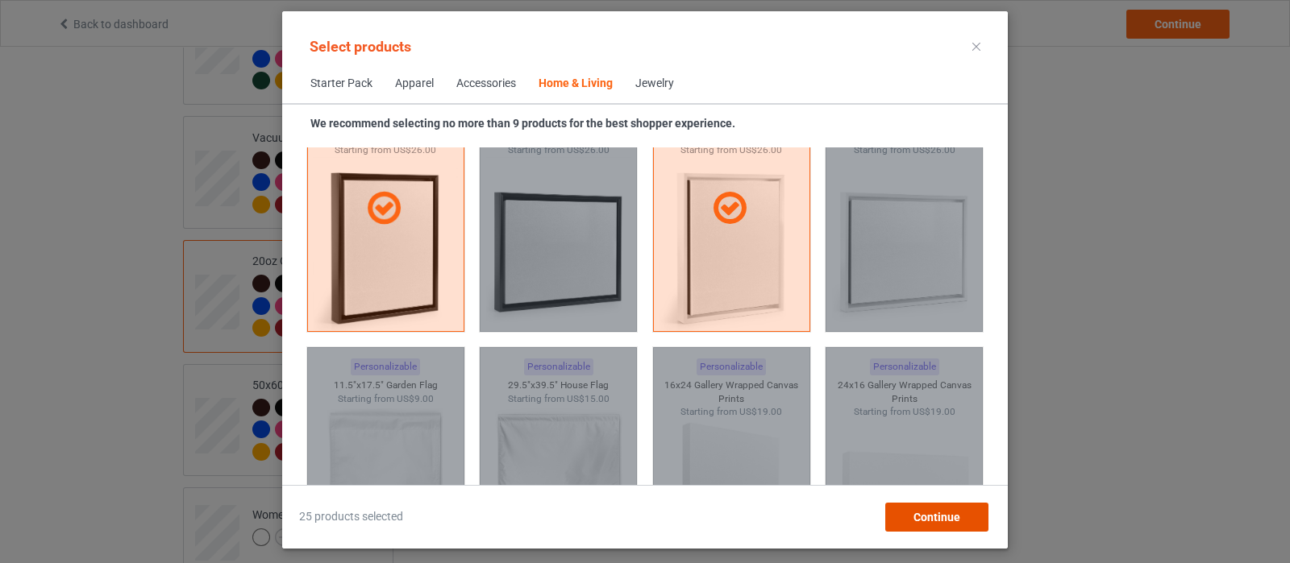
click at [908, 506] on div "Continue" at bounding box center [936, 517] width 103 height 29
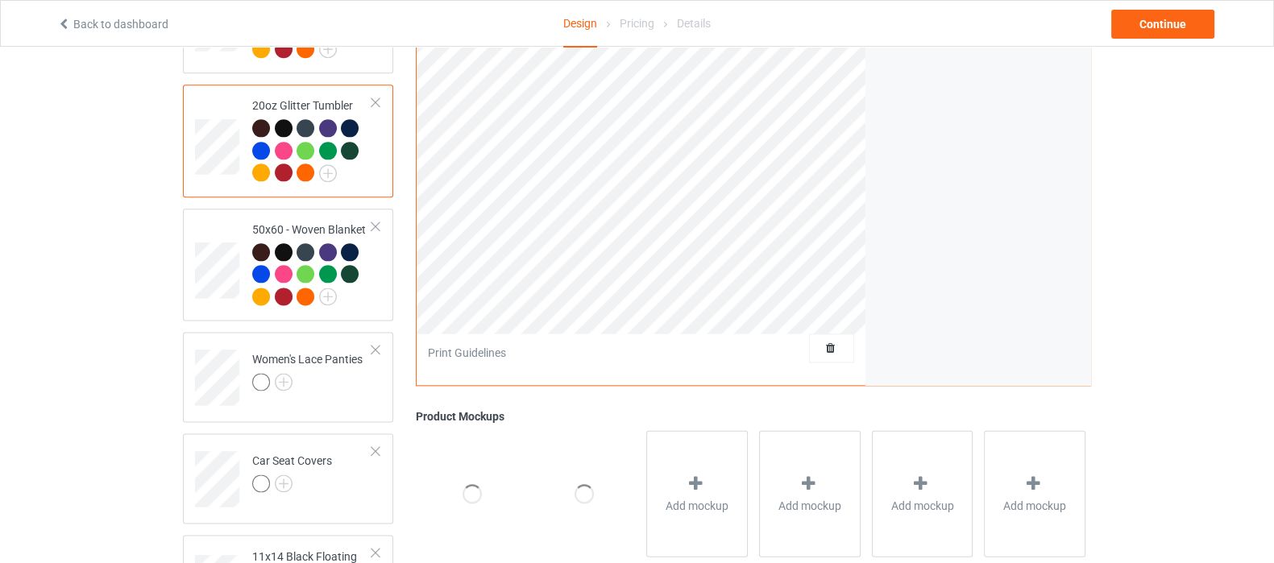
scroll to position [2627, 0]
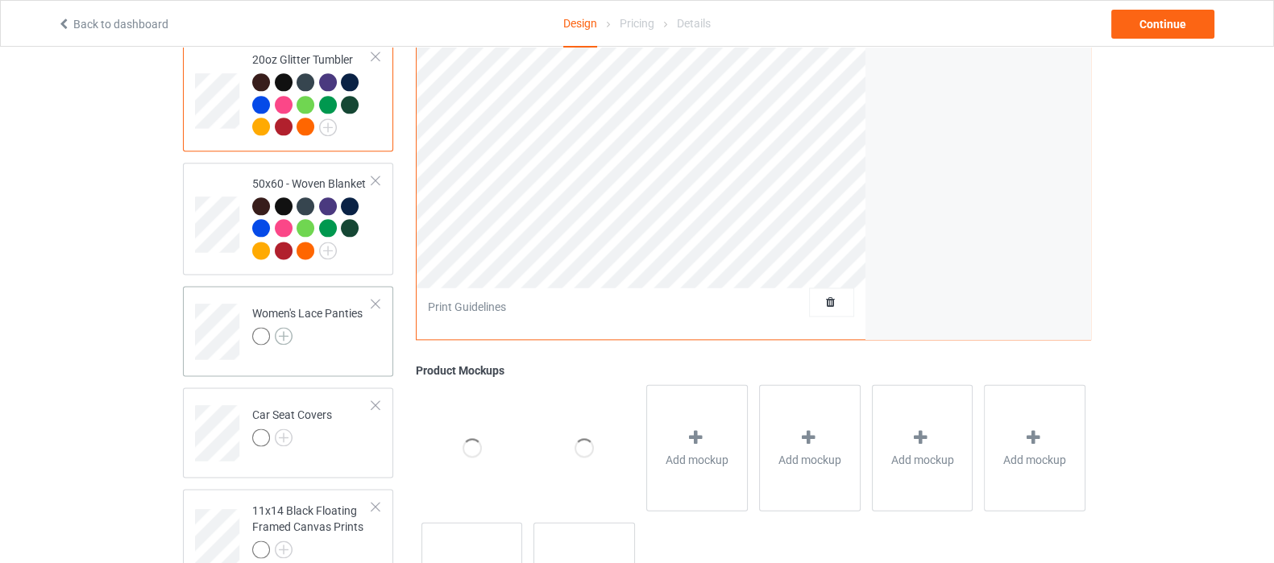
click at [285, 327] on img at bounding box center [284, 336] width 18 height 18
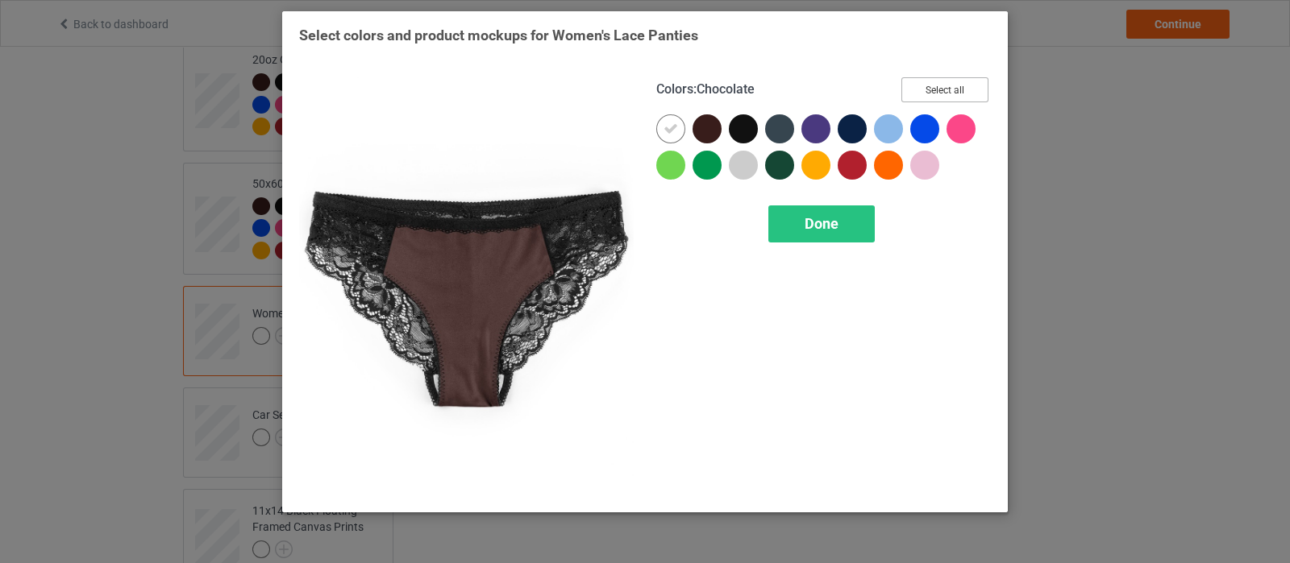
click at [962, 92] on button "Select all" at bounding box center [944, 89] width 87 height 25
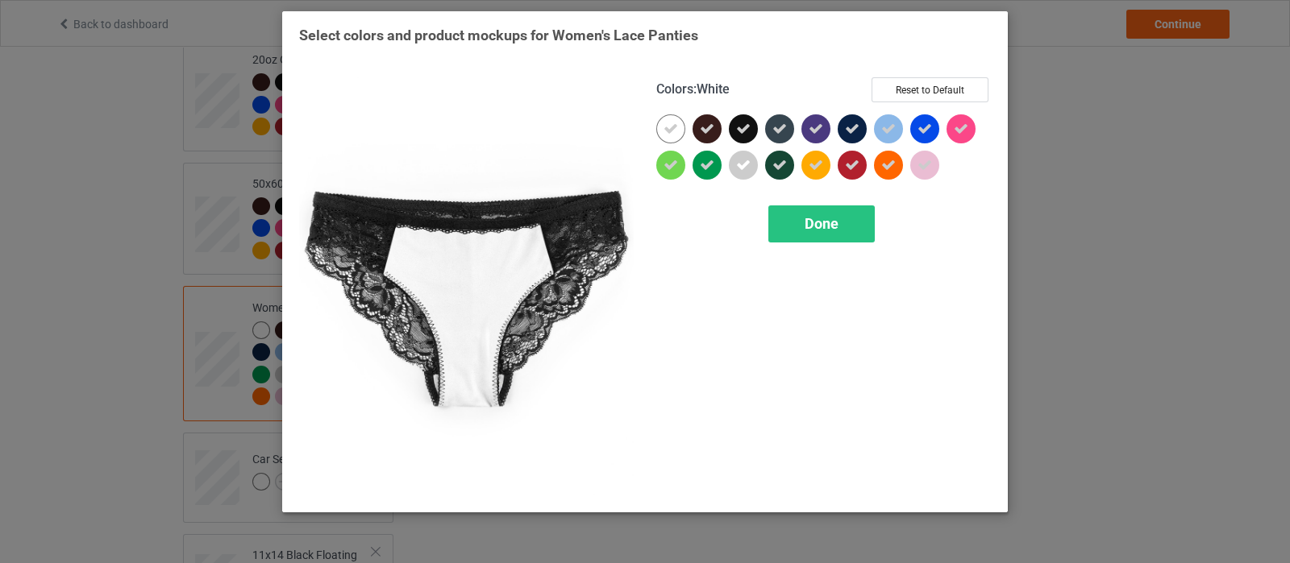
click at [669, 131] on icon at bounding box center [670, 129] width 15 height 15
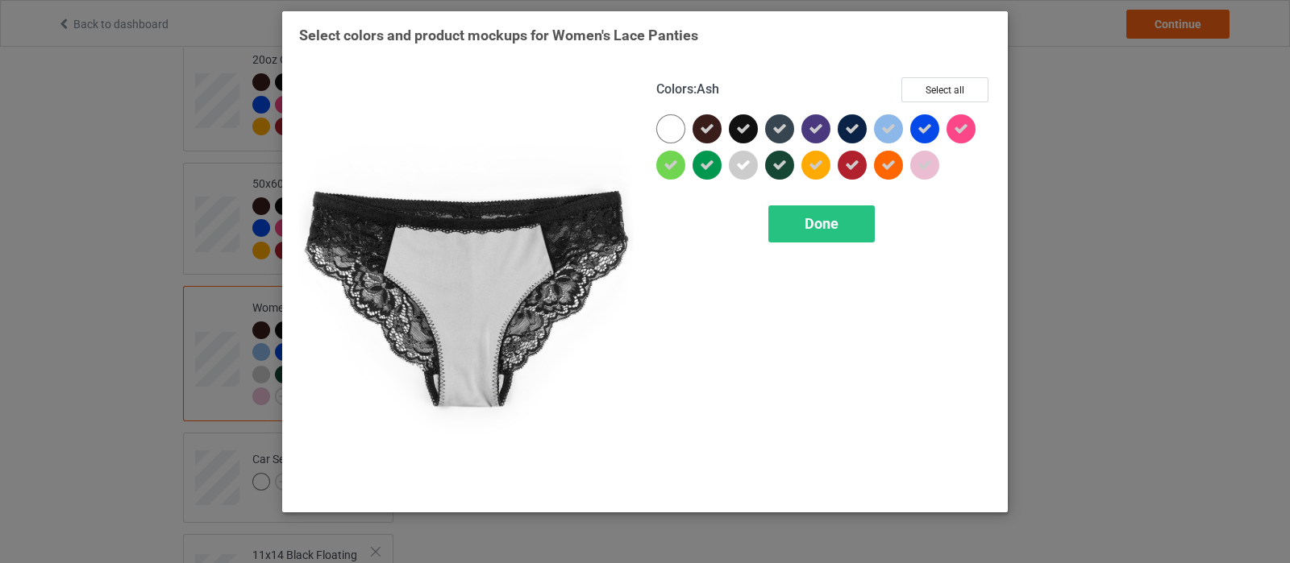
drag, startPoint x: 742, startPoint y: 160, endPoint x: 893, endPoint y: 153, distance: 151.7
click at [746, 160] on icon at bounding box center [743, 165] width 15 height 15
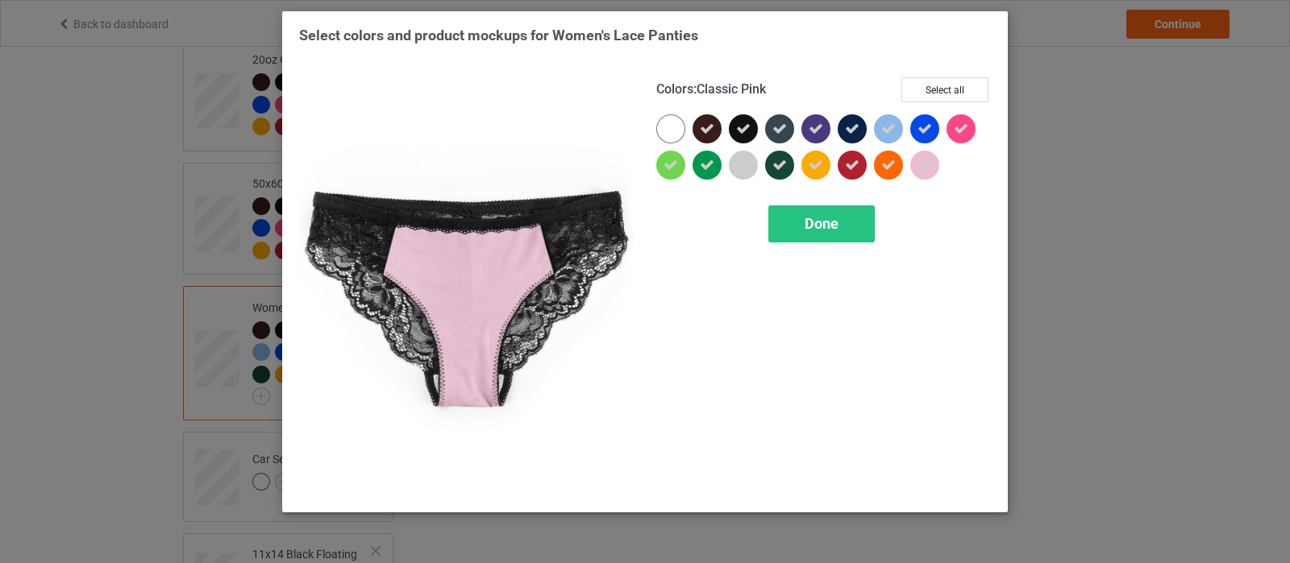
drag, startPoint x: 921, startPoint y: 163, endPoint x: 920, endPoint y: 149, distance: 13.7
click at [920, 164] on icon at bounding box center [924, 165] width 15 height 15
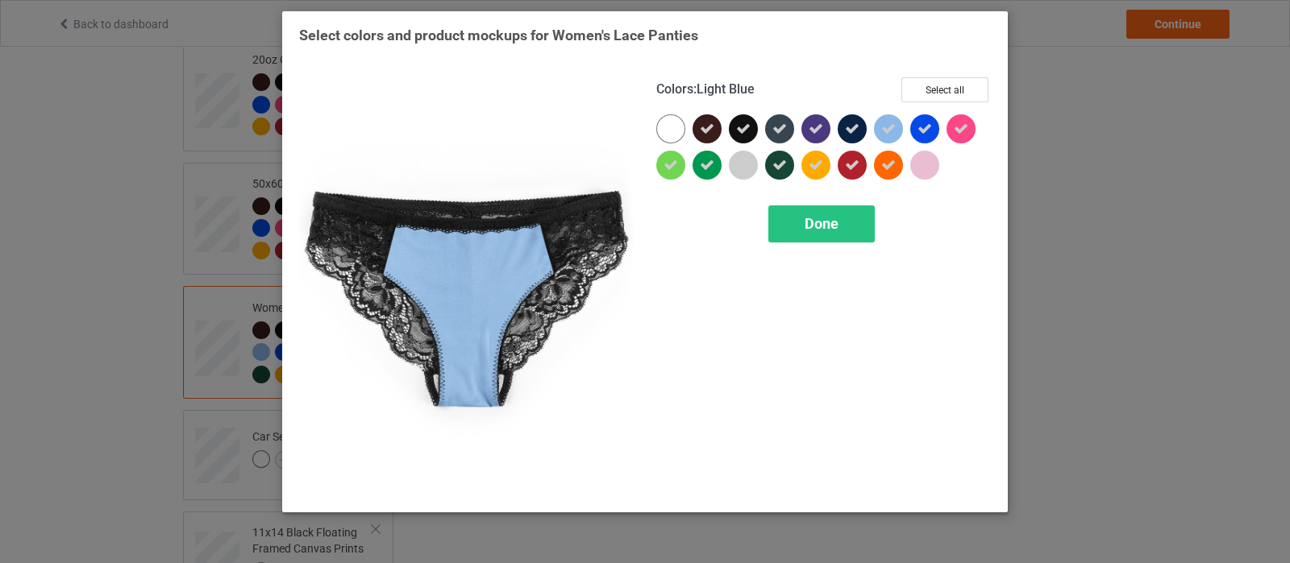
click at [887, 131] on icon at bounding box center [888, 129] width 15 height 15
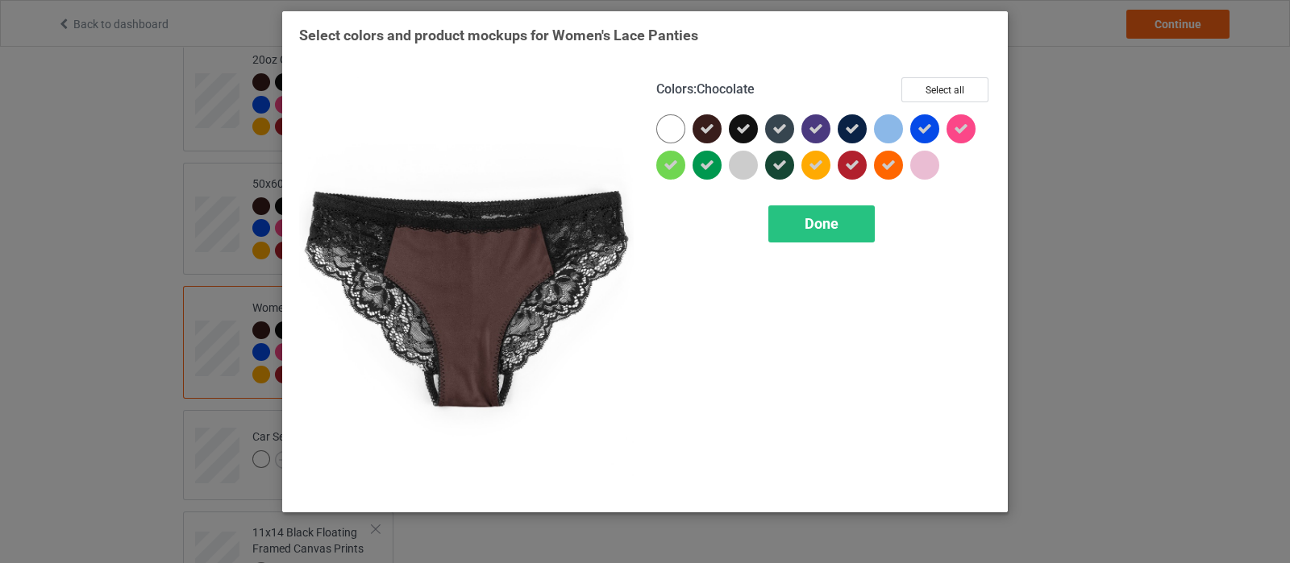
click at [708, 123] on icon at bounding box center [707, 129] width 15 height 15
click at [707, 131] on div at bounding box center [706, 128] width 29 height 29
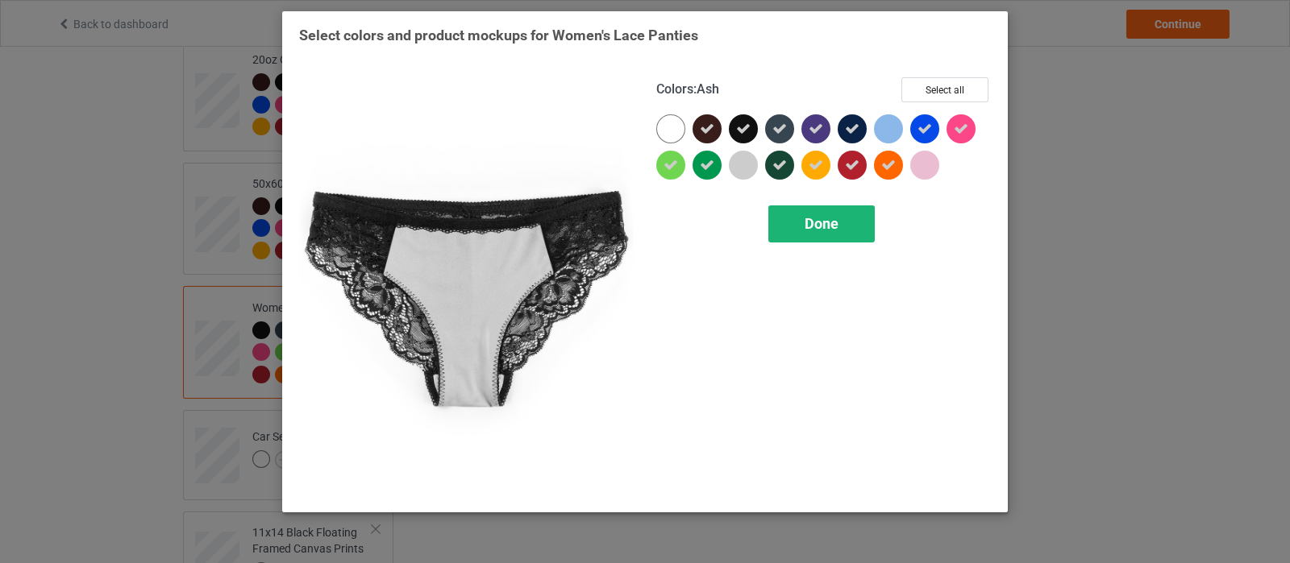
click at [822, 227] on span "Done" at bounding box center [821, 223] width 34 height 17
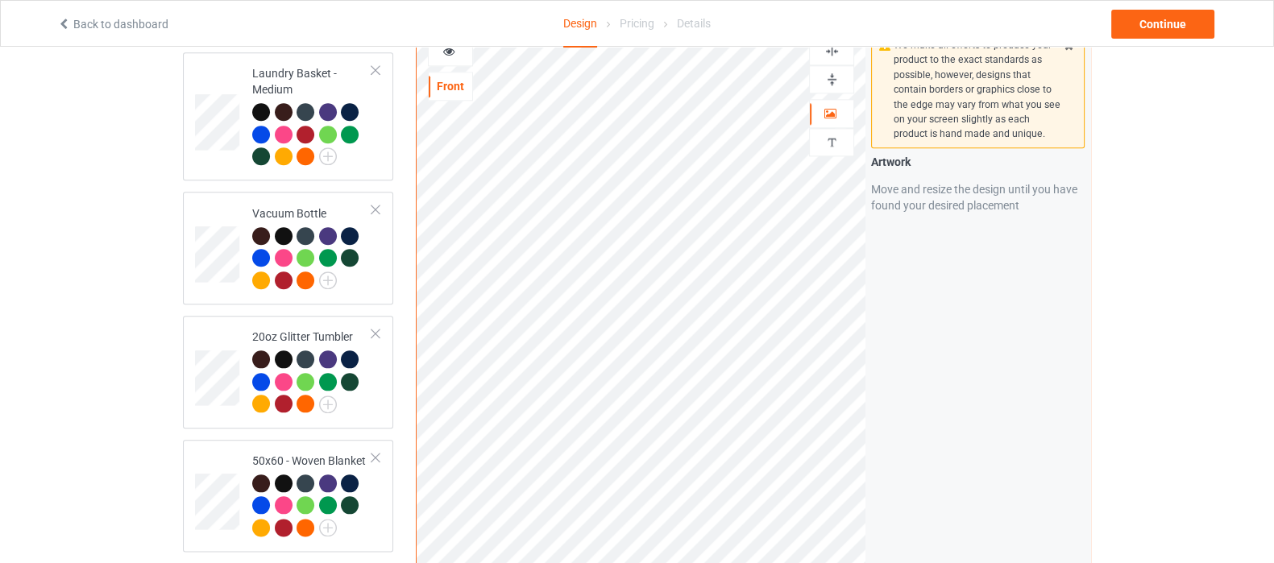
scroll to position [2324, 0]
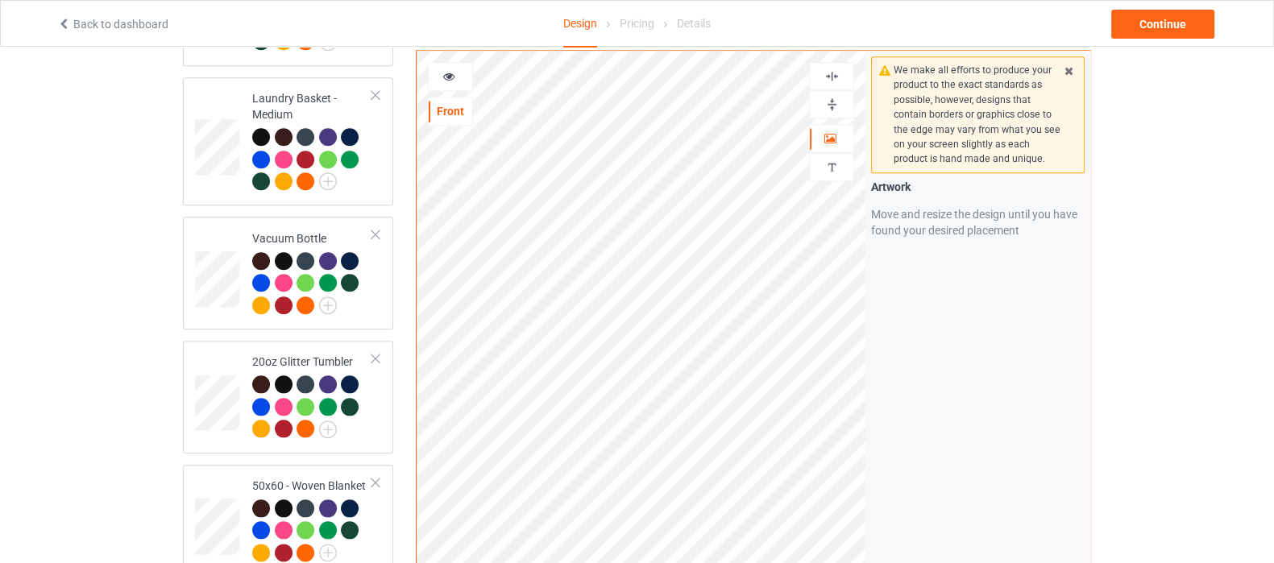
click at [829, 69] on img at bounding box center [832, 76] width 15 height 15
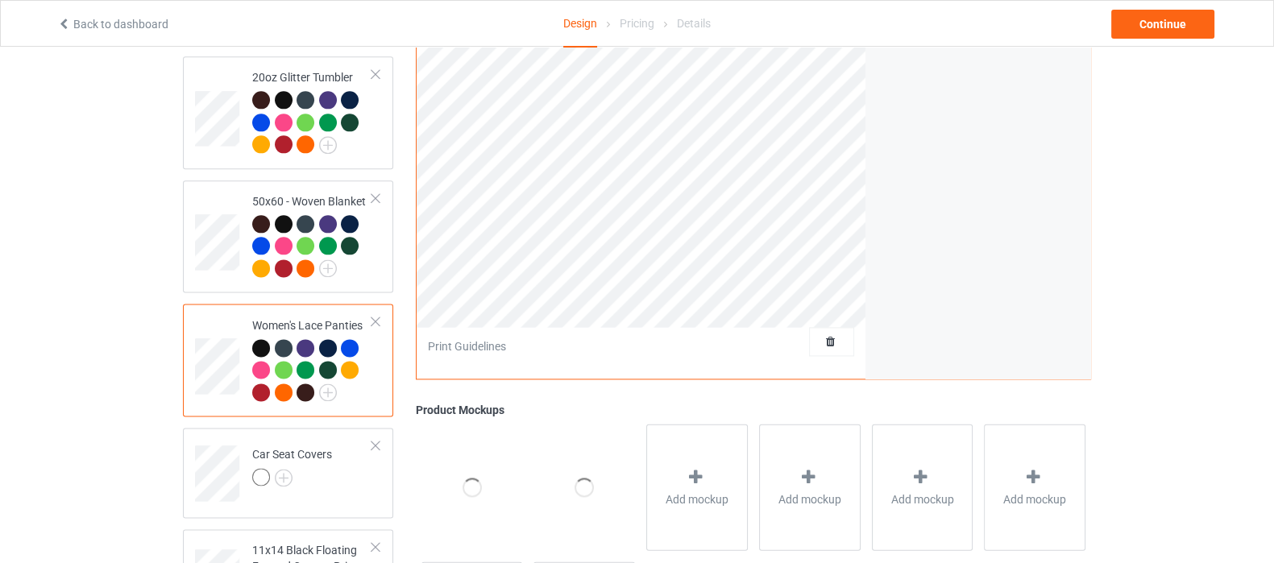
scroll to position [2627, 0]
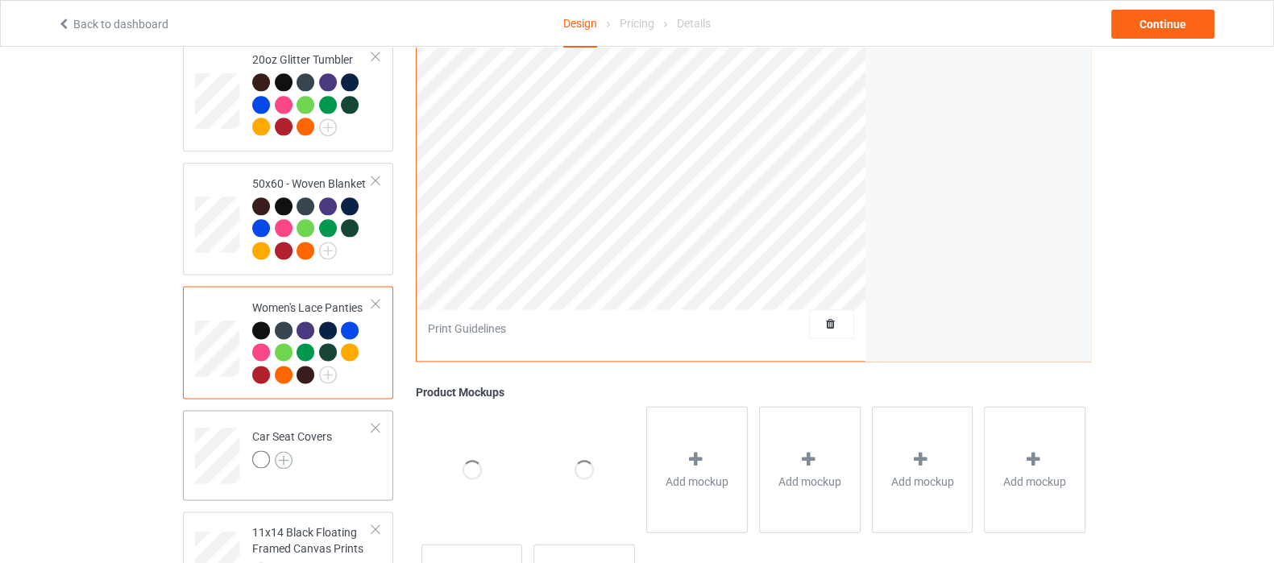
click at [283, 451] on img at bounding box center [284, 460] width 18 height 18
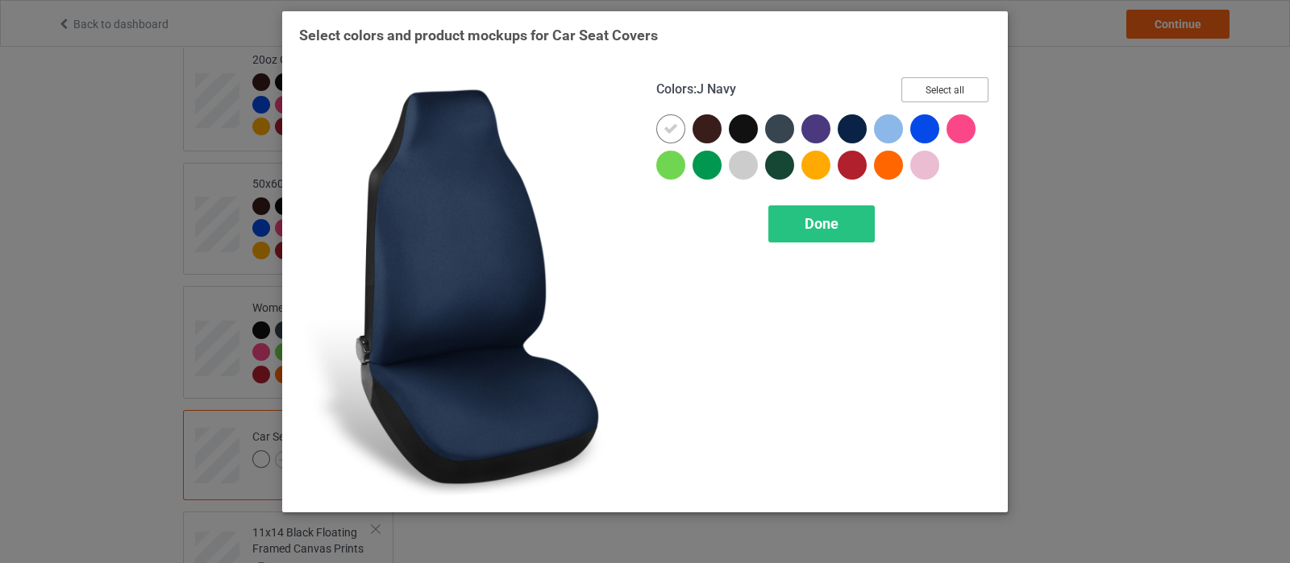
drag, startPoint x: 943, startPoint y: 90, endPoint x: 708, endPoint y: 125, distance: 237.1
click at [943, 89] on button "Select all" at bounding box center [944, 89] width 87 height 25
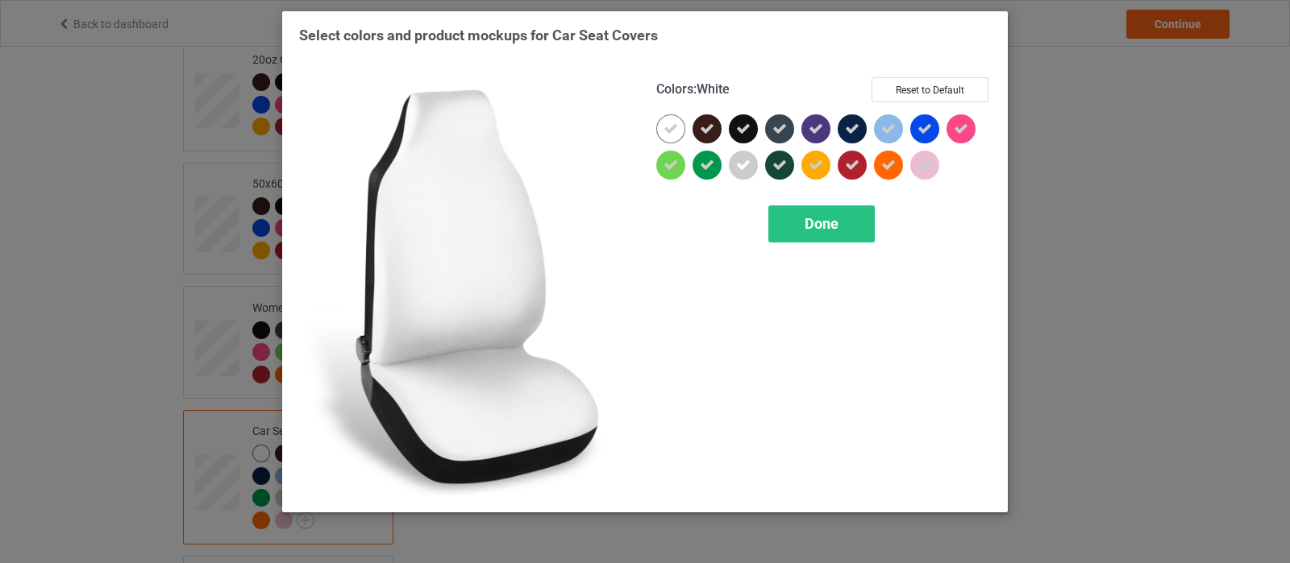
click at [673, 125] on icon at bounding box center [670, 129] width 15 height 15
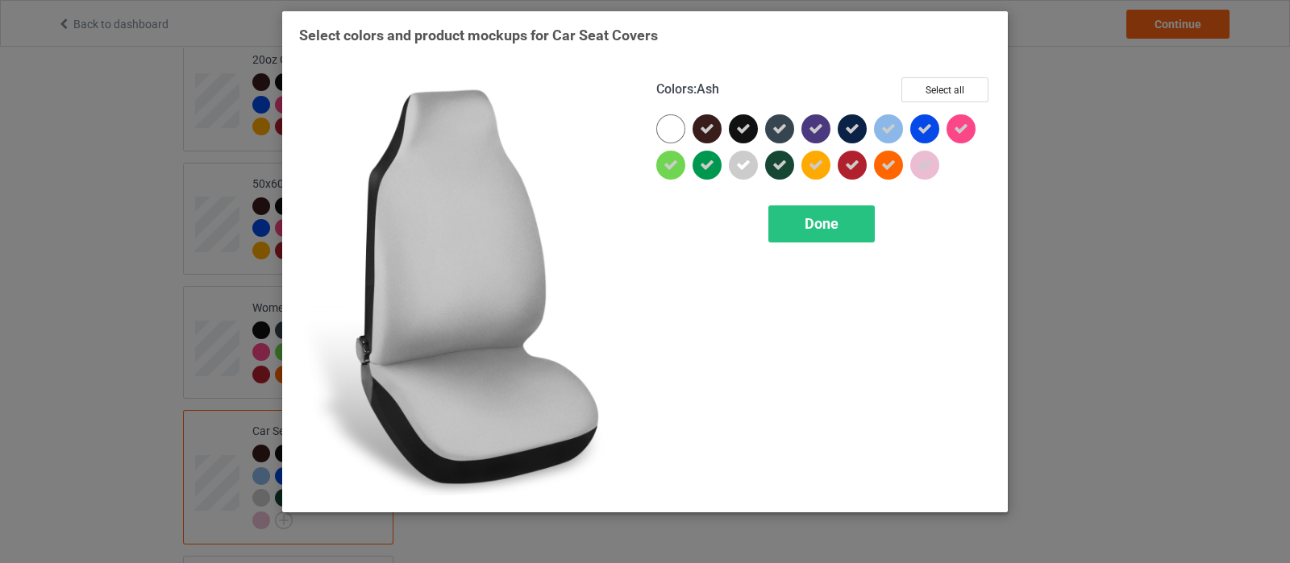
click at [742, 168] on icon at bounding box center [743, 165] width 15 height 15
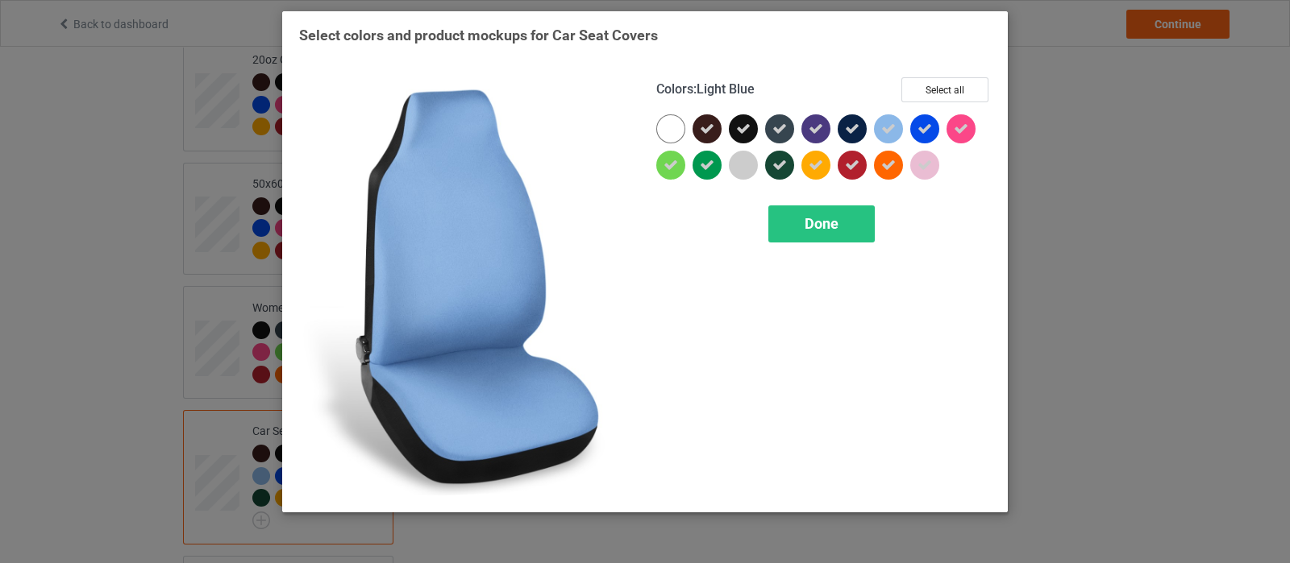
click at [883, 126] on icon at bounding box center [888, 129] width 15 height 15
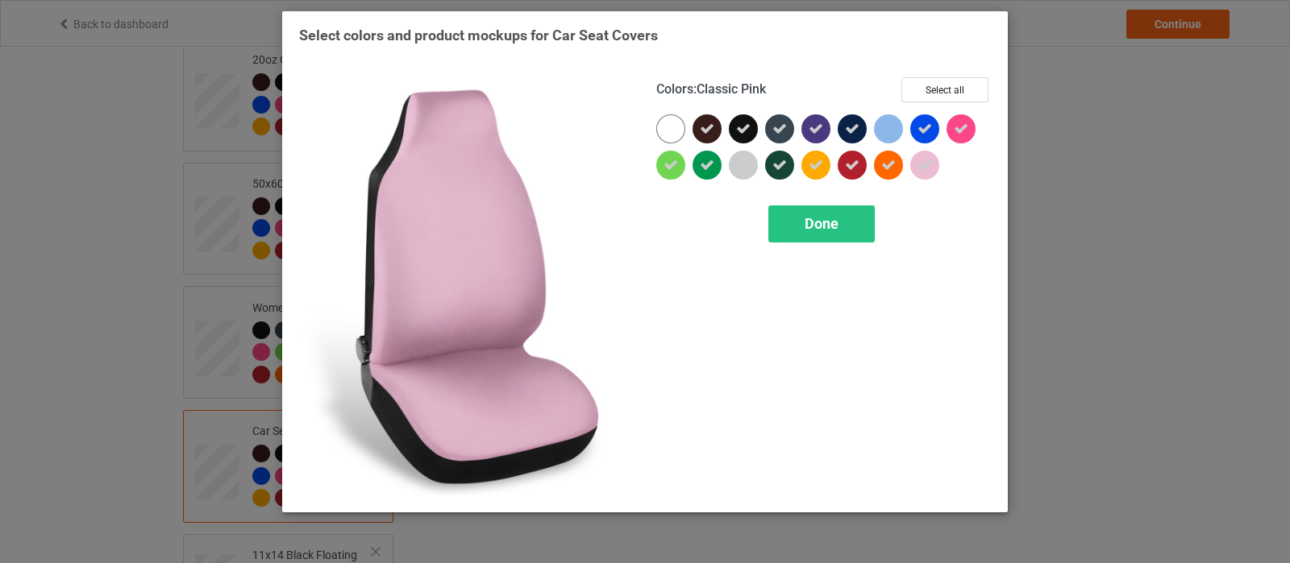
click at [940, 168] on div at bounding box center [928, 169] width 36 height 36
click at [922, 159] on div at bounding box center [924, 165] width 29 height 29
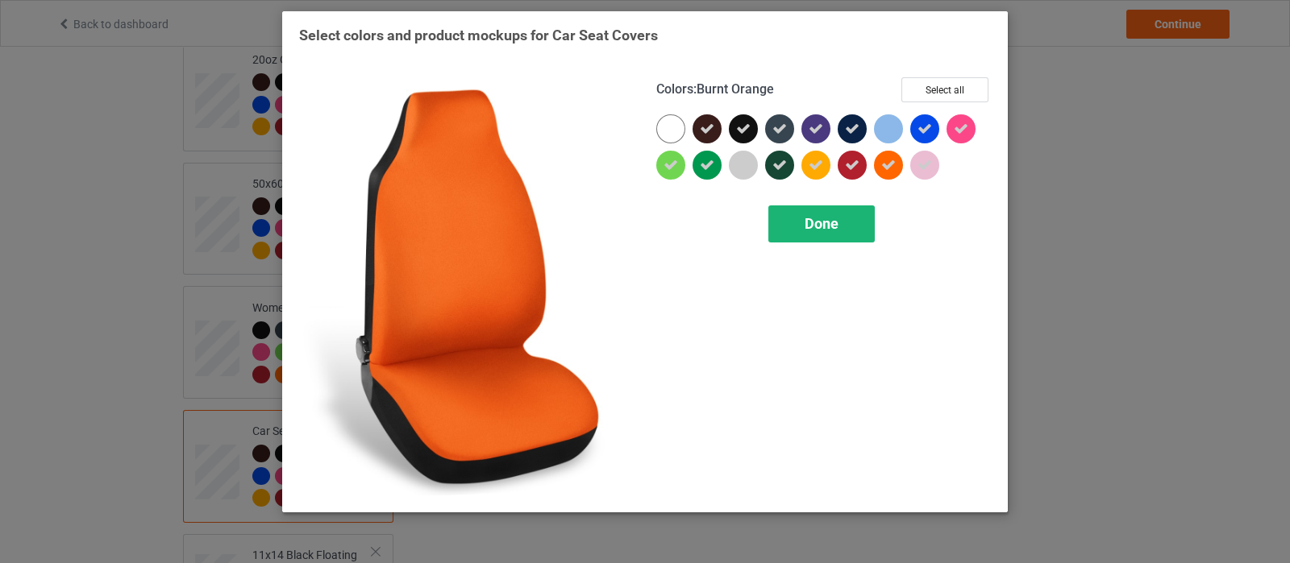
click at [778, 229] on div "Done" at bounding box center [821, 224] width 106 height 37
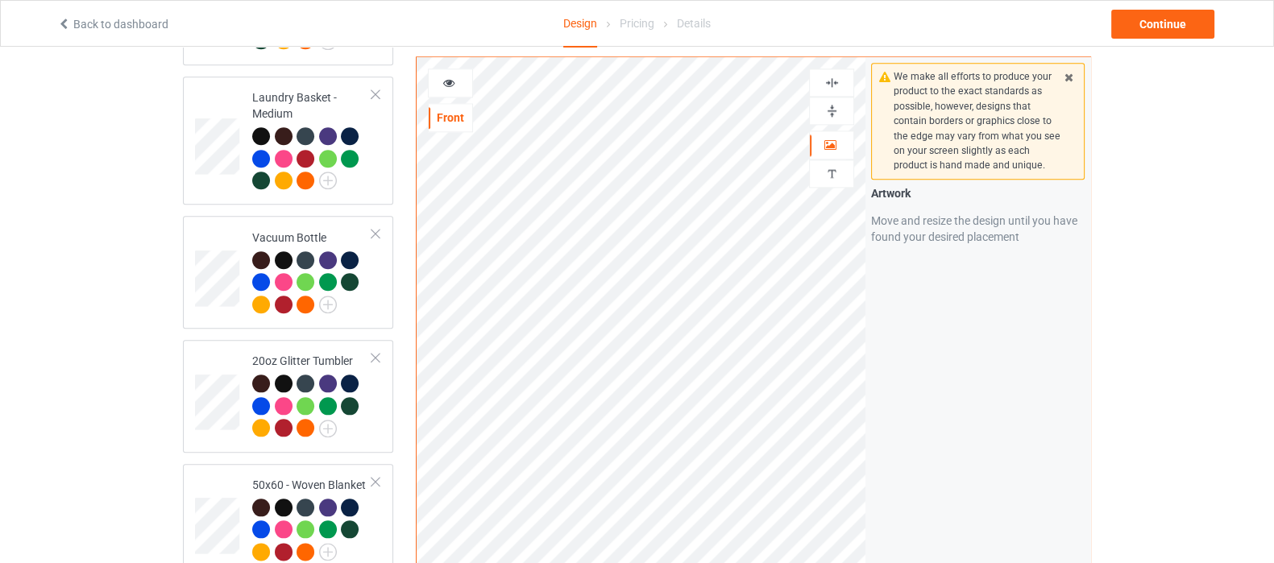
scroll to position [2324, 0]
click at [833, 75] on img at bounding box center [832, 82] width 15 height 15
click at [826, 77] on img at bounding box center [832, 82] width 15 height 15
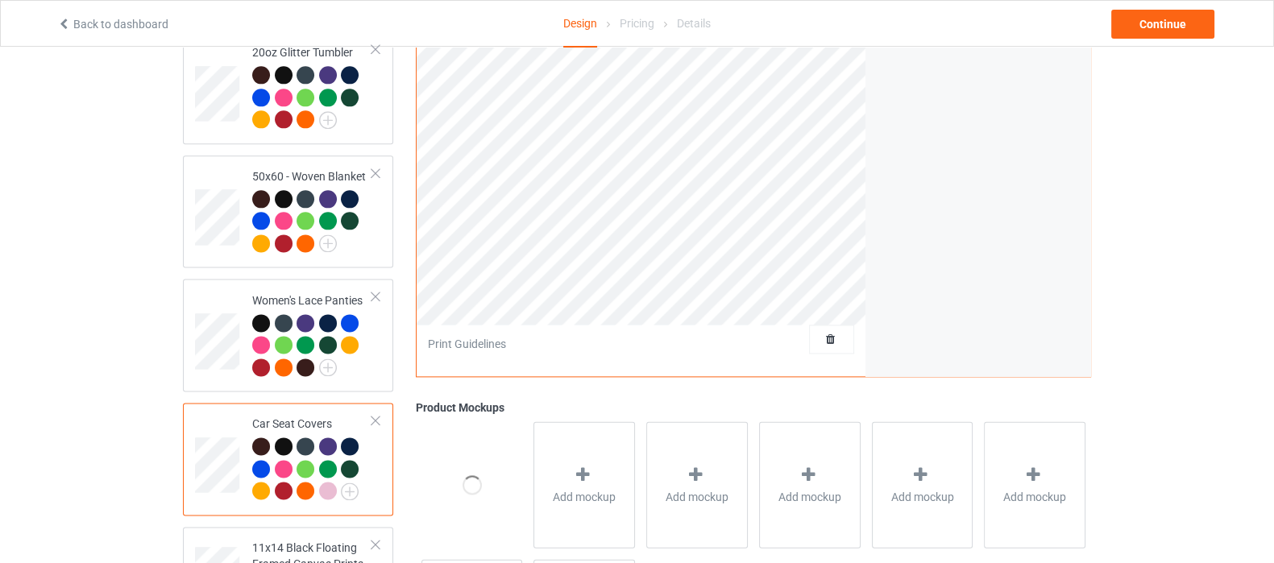
scroll to position [2773, 0]
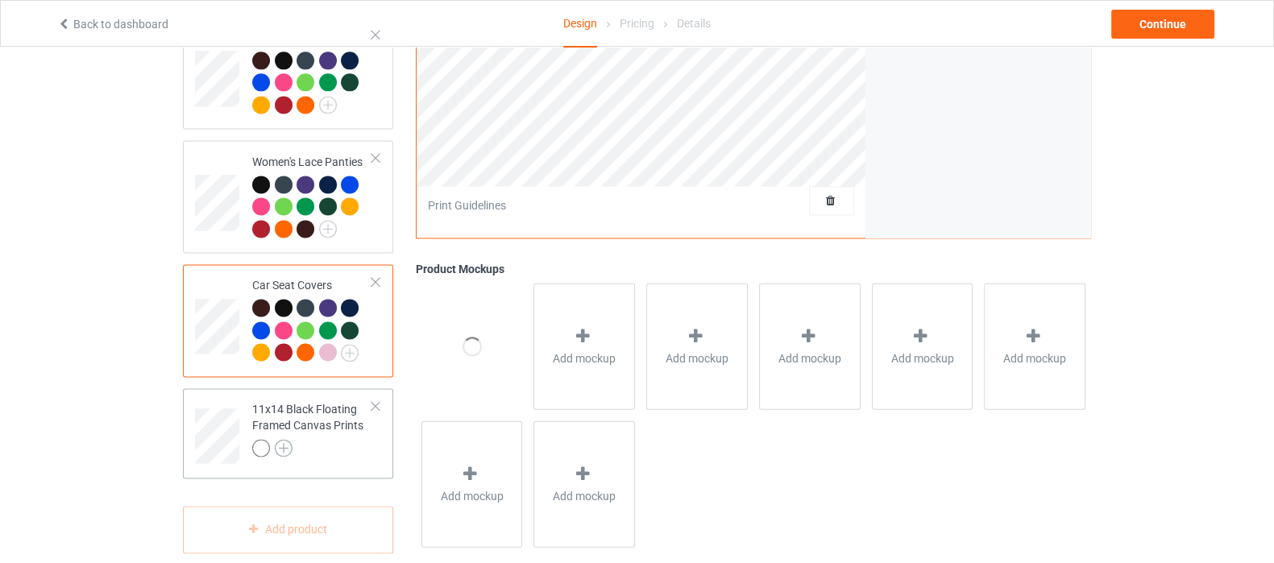
click at [282, 439] on img at bounding box center [284, 448] width 18 height 18
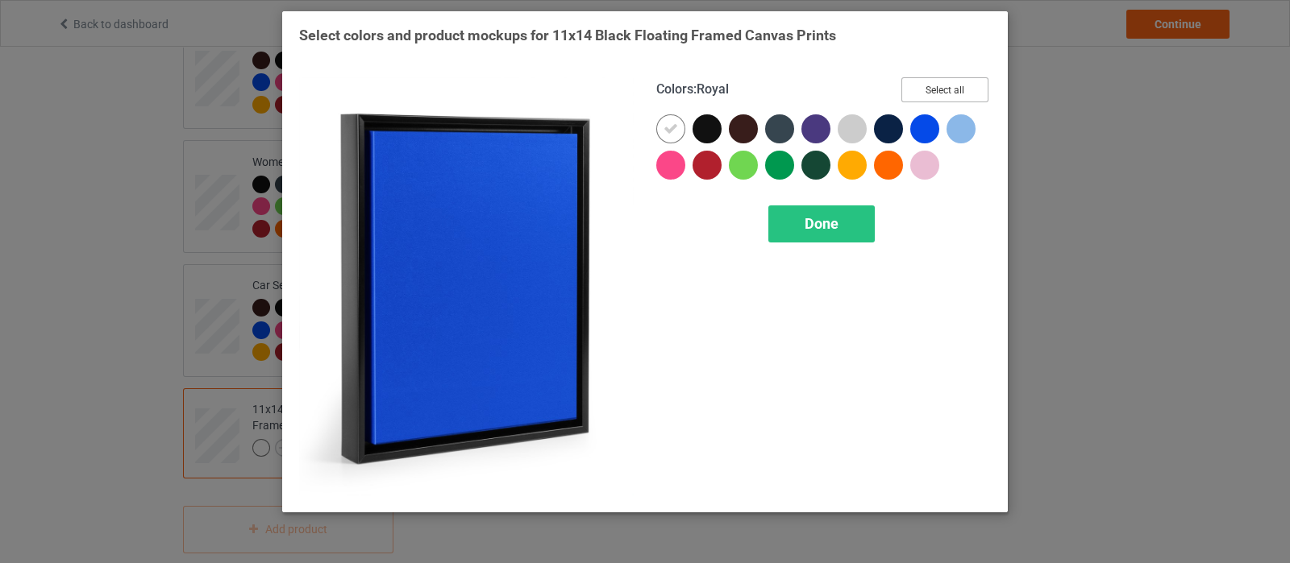
click at [941, 77] on button "Select all" at bounding box center [944, 89] width 87 height 25
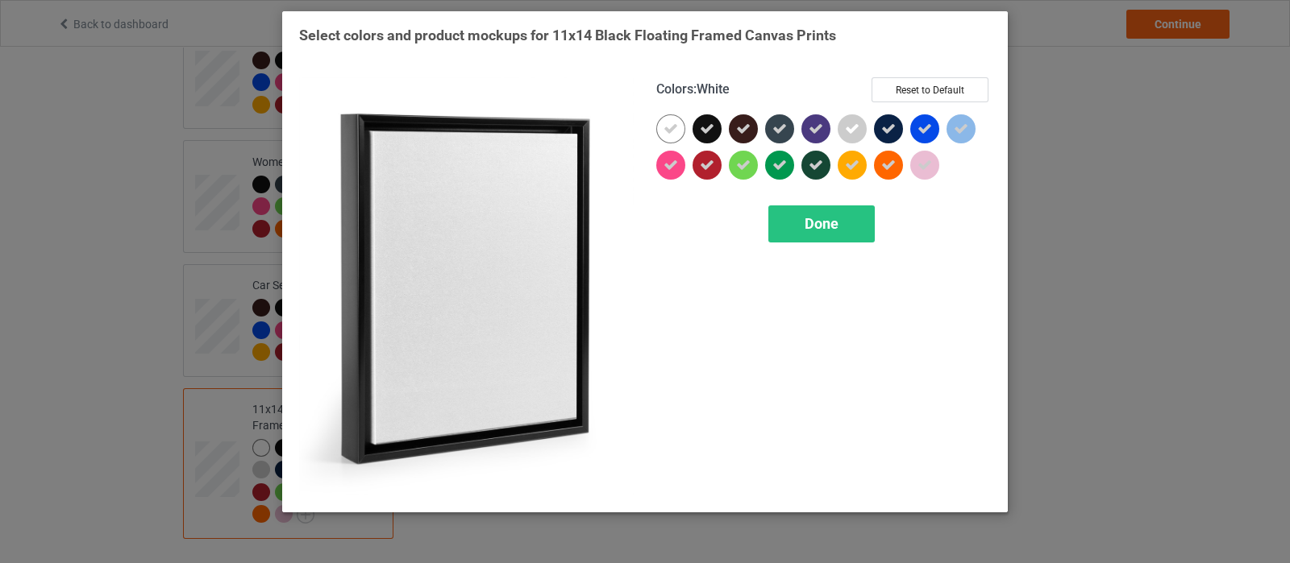
drag, startPoint x: 670, startPoint y: 131, endPoint x: 800, endPoint y: 121, distance: 130.2
click at [672, 133] on icon at bounding box center [670, 129] width 15 height 15
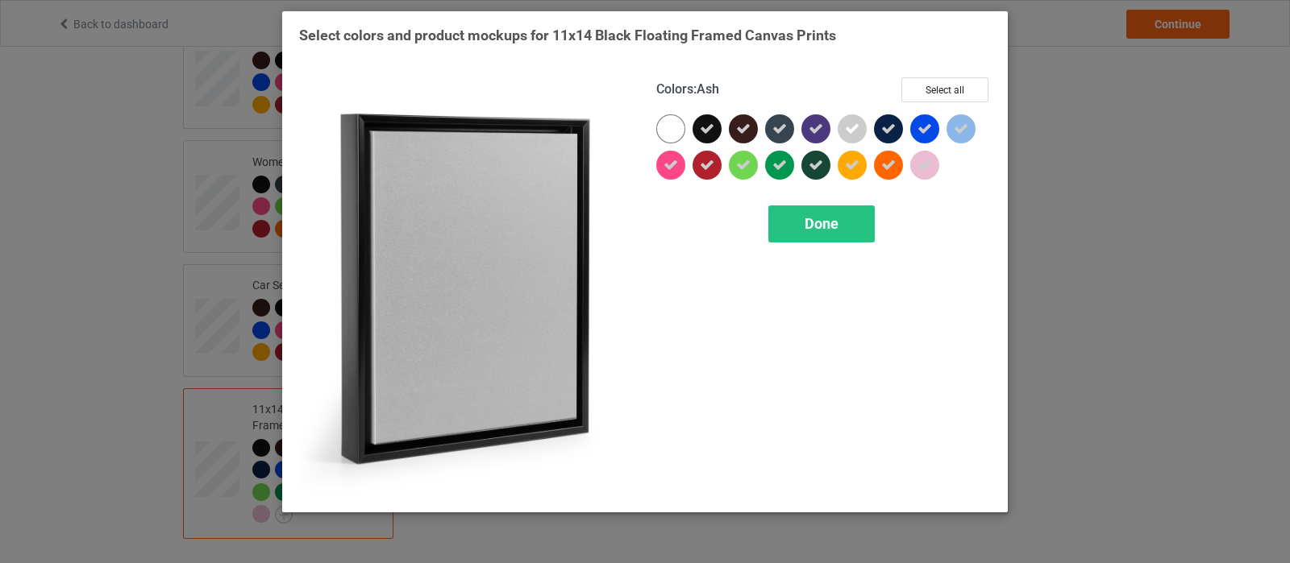
click at [868, 126] on div at bounding box center [855, 132] width 36 height 36
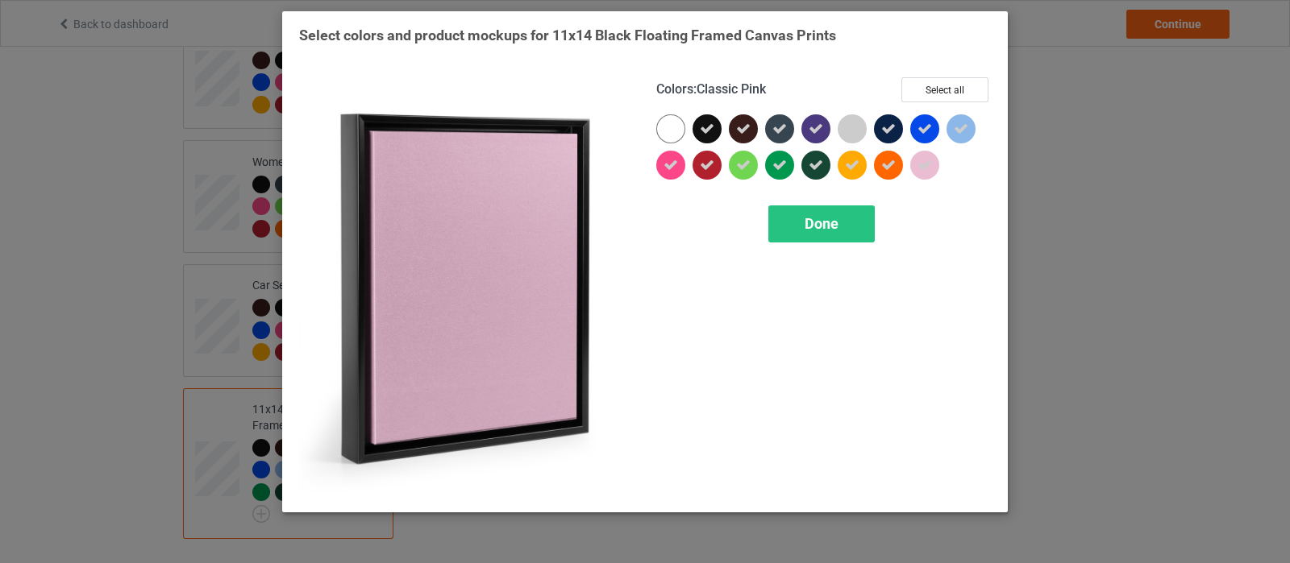
drag, startPoint x: 926, startPoint y: 167, endPoint x: 974, endPoint y: 128, distance: 61.3
click at [926, 164] on icon at bounding box center [924, 165] width 15 height 15
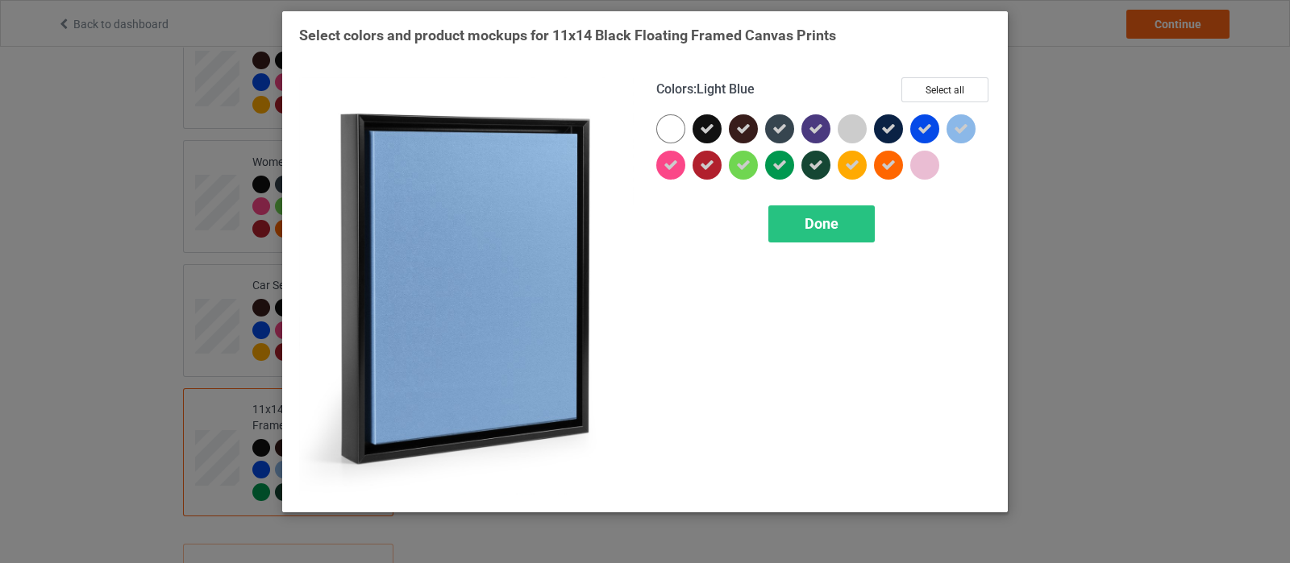
click at [963, 126] on icon at bounding box center [960, 129] width 15 height 15
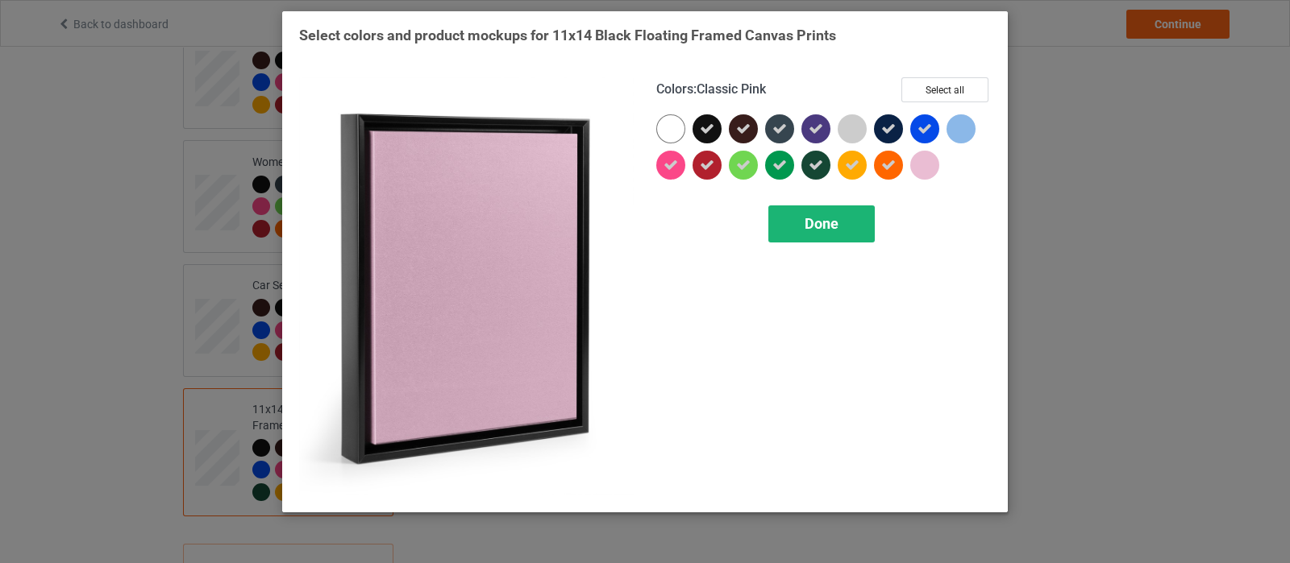
click at [814, 236] on div "Done" at bounding box center [821, 224] width 106 height 37
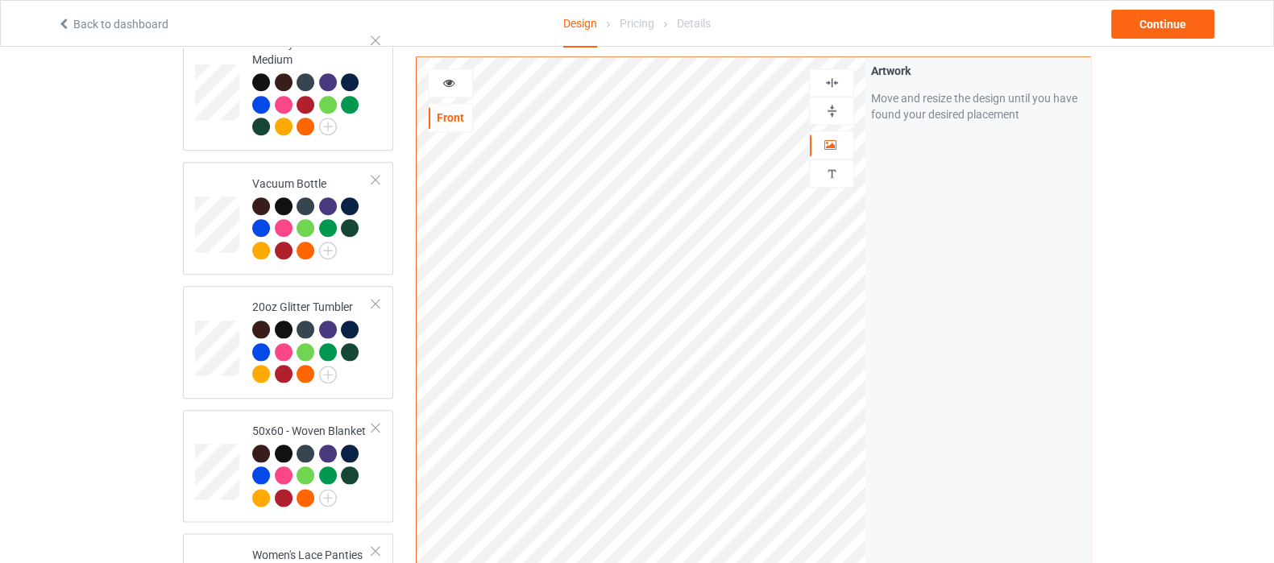
scroll to position [2269, 0]
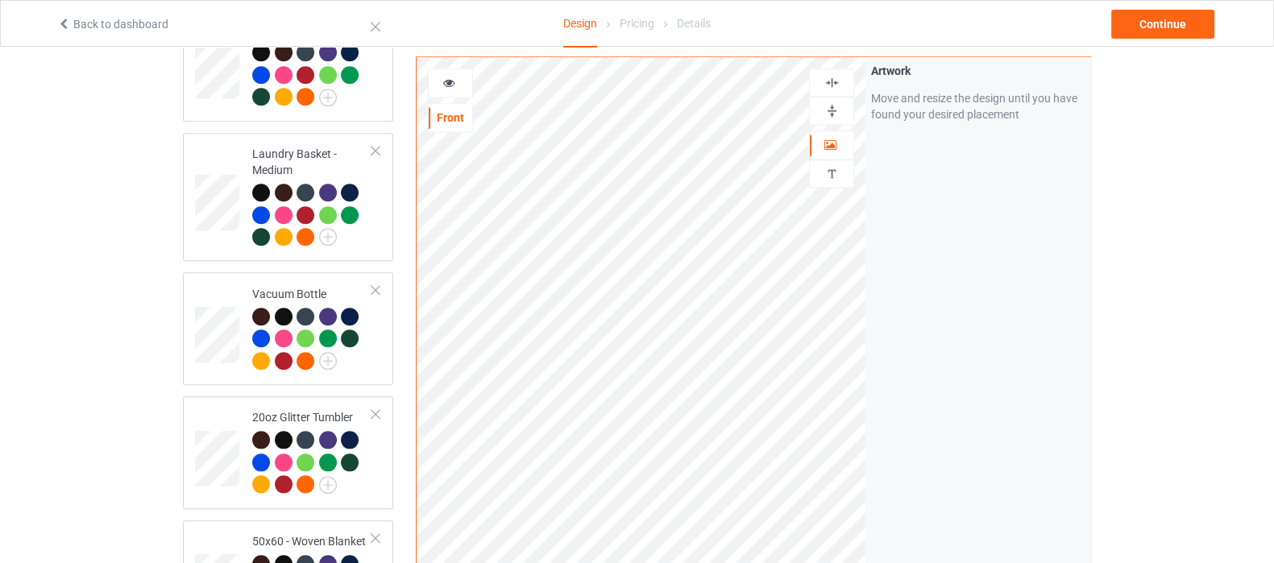
click at [823, 77] on div at bounding box center [832, 82] width 44 height 15
click at [836, 104] on img at bounding box center [832, 110] width 15 height 15
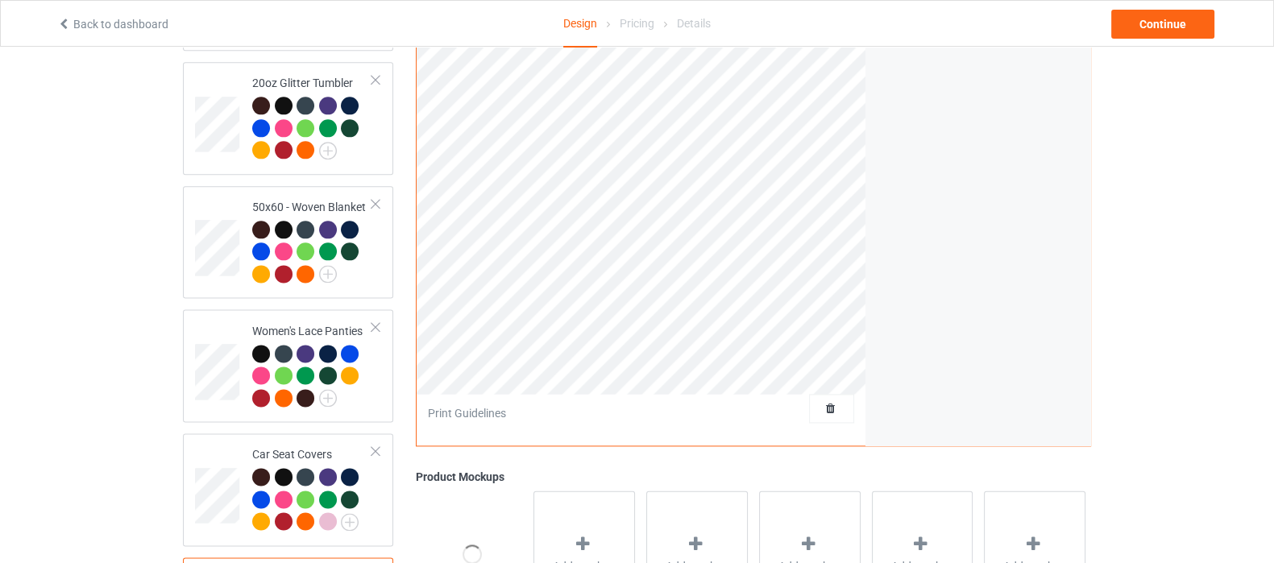
scroll to position [2408, 0]
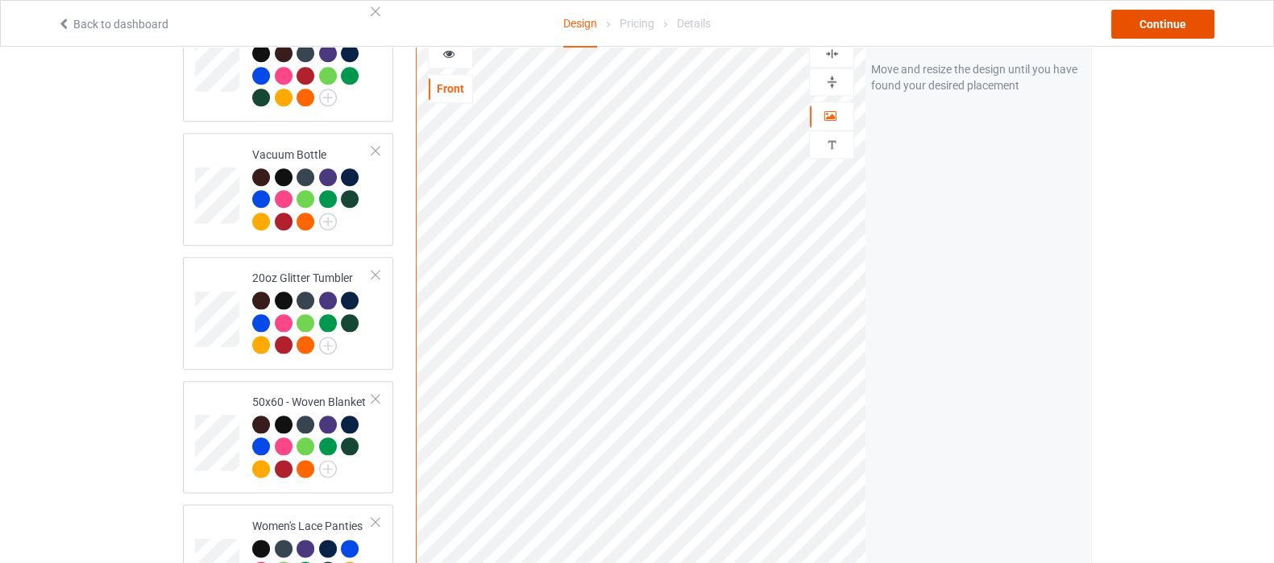
click at [1141, 13] on div "Continue" at bounding box center [1162, 24] width 103 height 29
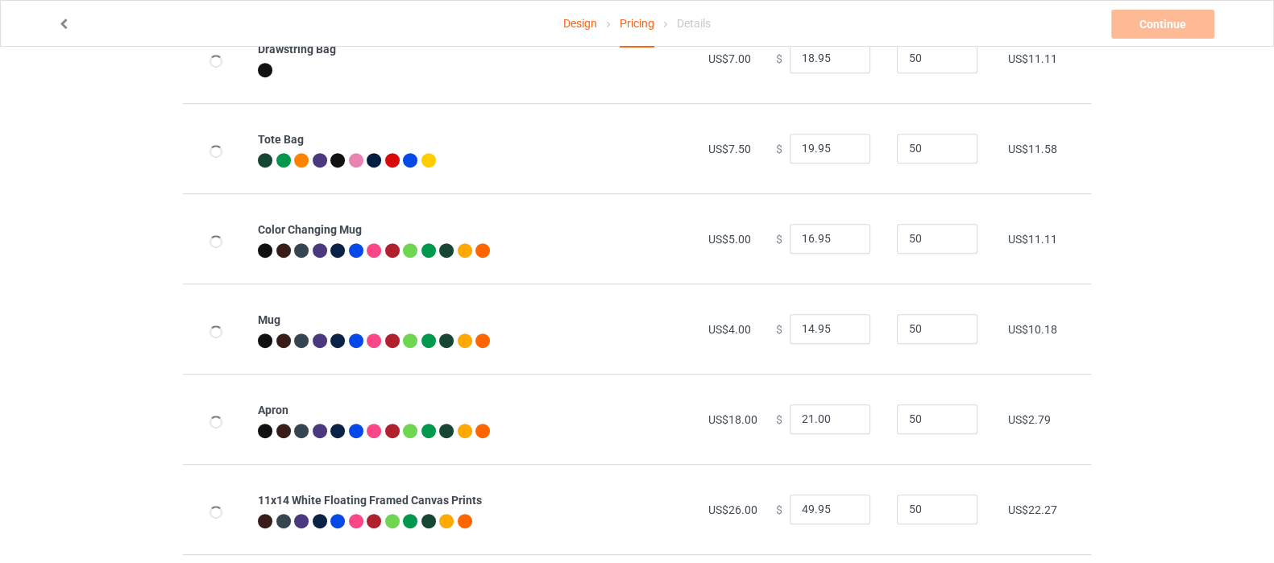
scroll to position [1007, 0]
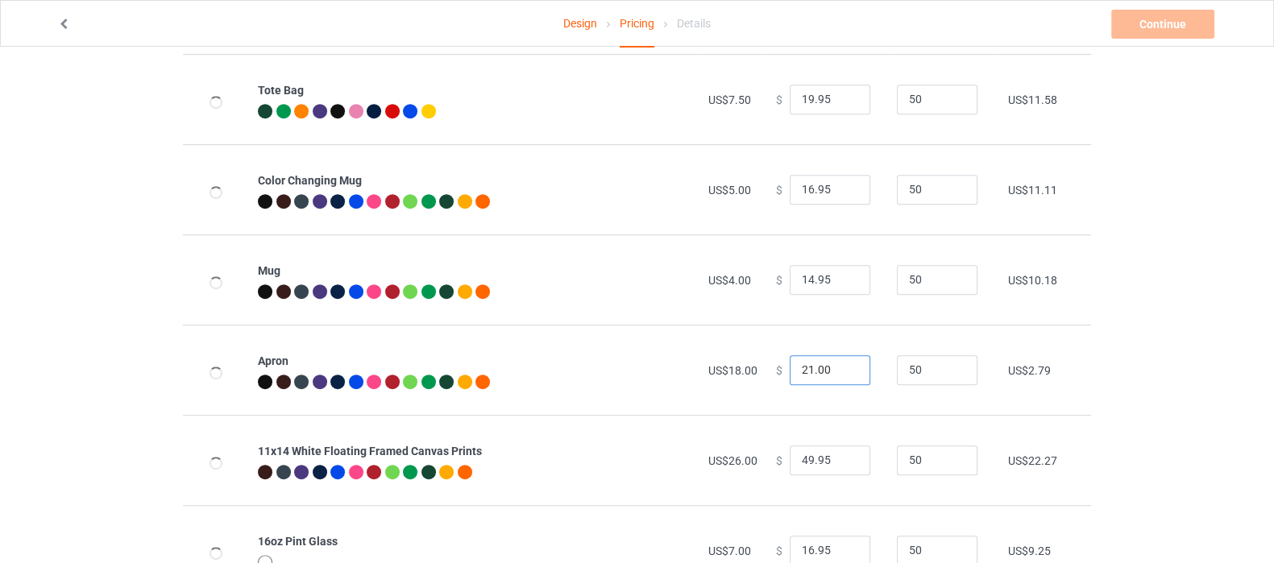
drag, startPoint x: 831, startPoint y: 368, endPoint x: 757, endPoint y: 368, distance: 74.2
click at [767, 368] on td "$ 21.00" at bounding box center [827, 370] width 121 height 90
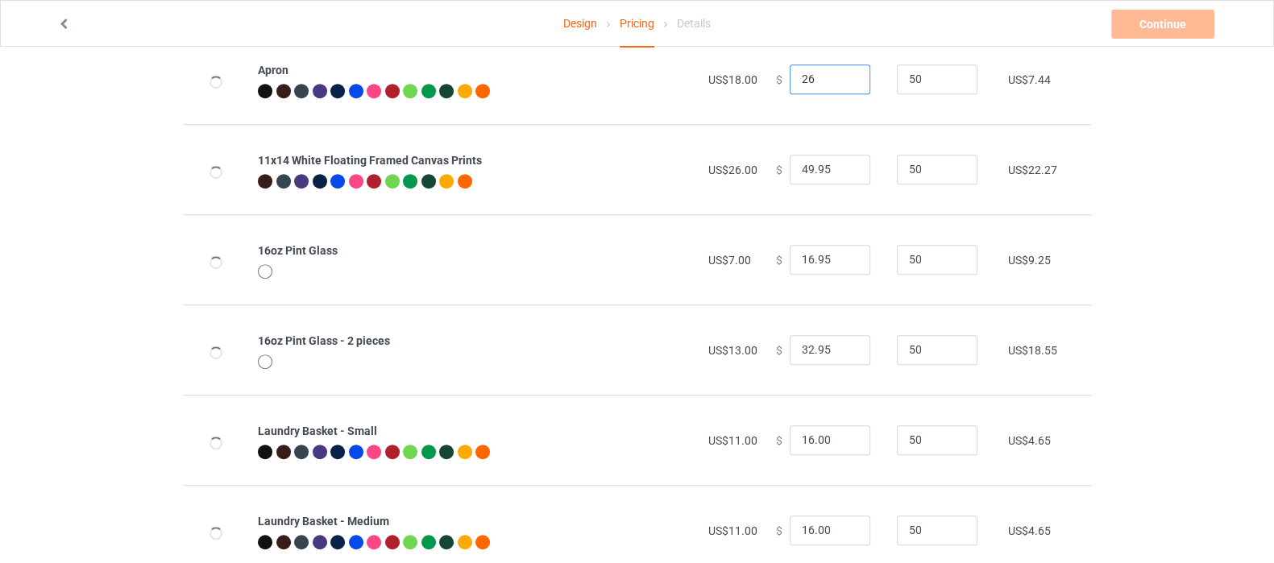
scroll to position [1309, 0]
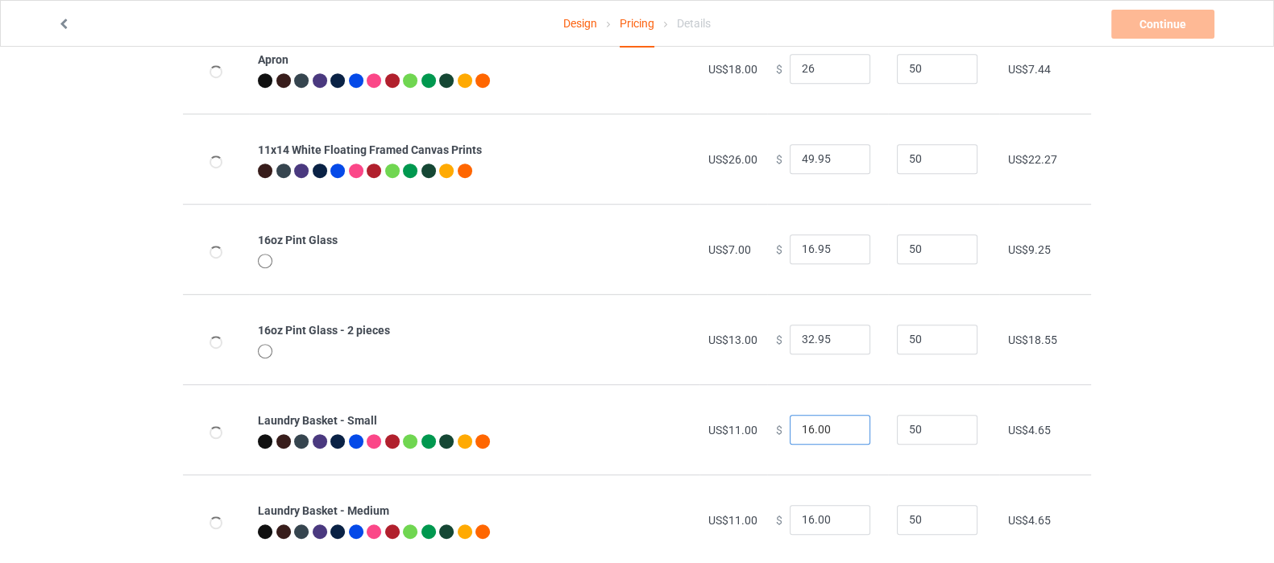
type input "26.00"
drag, startPoint x: 825, startPoint y: 430, endPoint x: 742, endPoint y: 449, distance: 85.2
click at [742, 449] on tr "Laundry Basket - Small US$11.00 $ 16.00 50 US$4.65" at bounding box center [637, 429] width 908 height 90
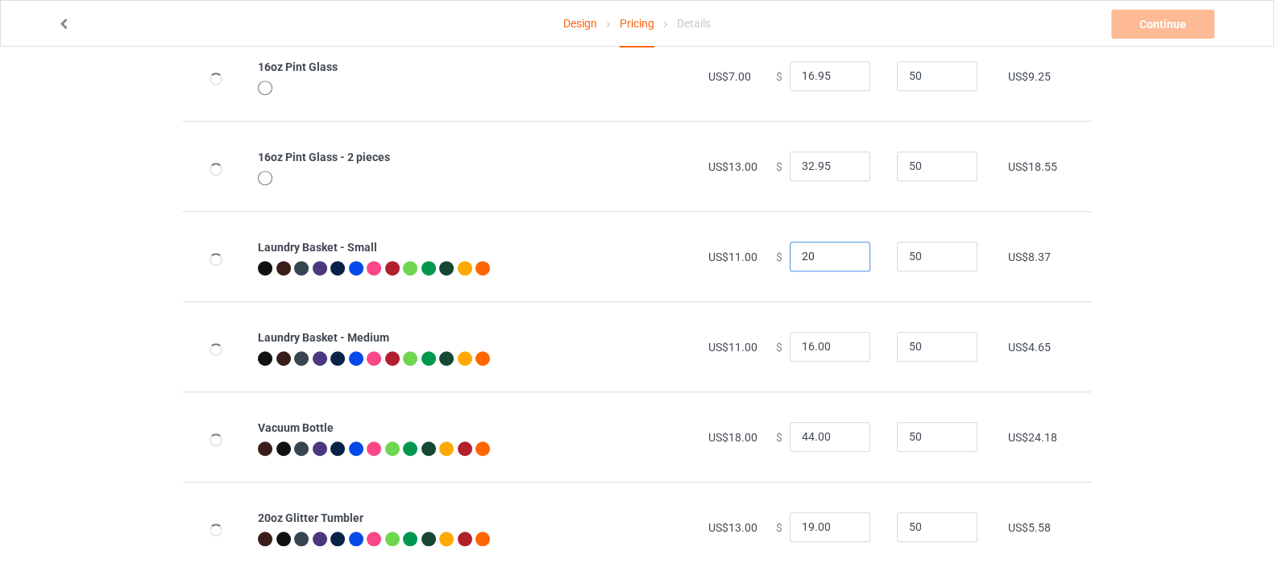
scroll to position [1510, 0]
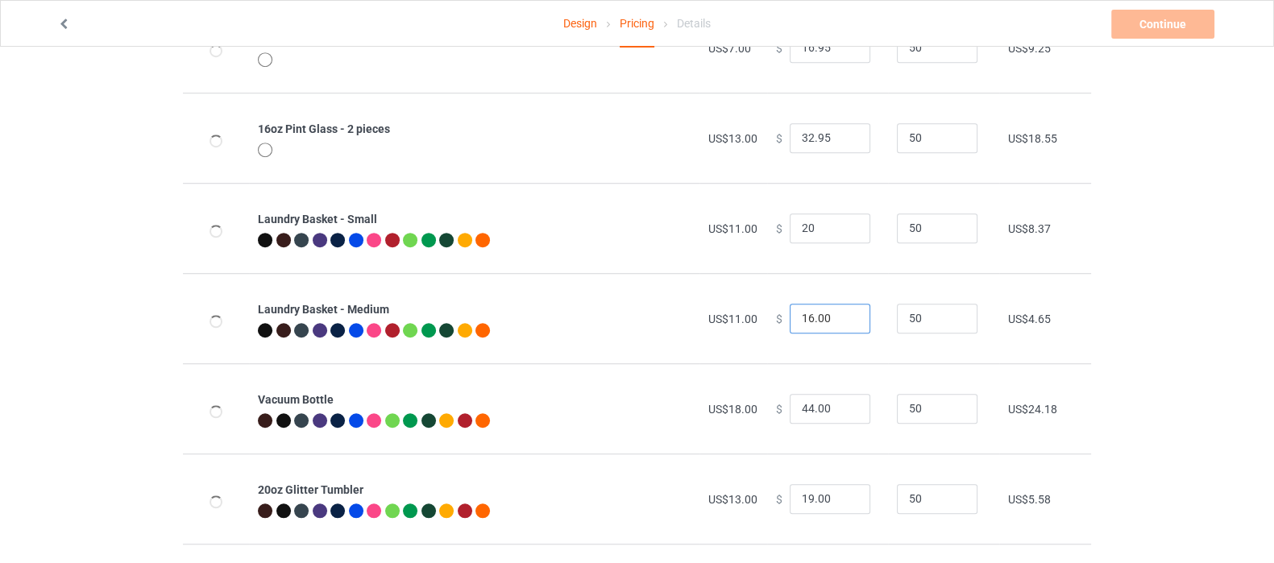
type input "20.00"
drag, startPoint x: 822, startPoint y: 317, endPoint x: 695, endPoint y: 343, distance: 129.9
click at [695, 343] on tr "Laundry Basket - Medium US$11.00 $ 16.00 50 US$4.65" at bounding box center [637, 318] width 908 height 90
type input "20.00"
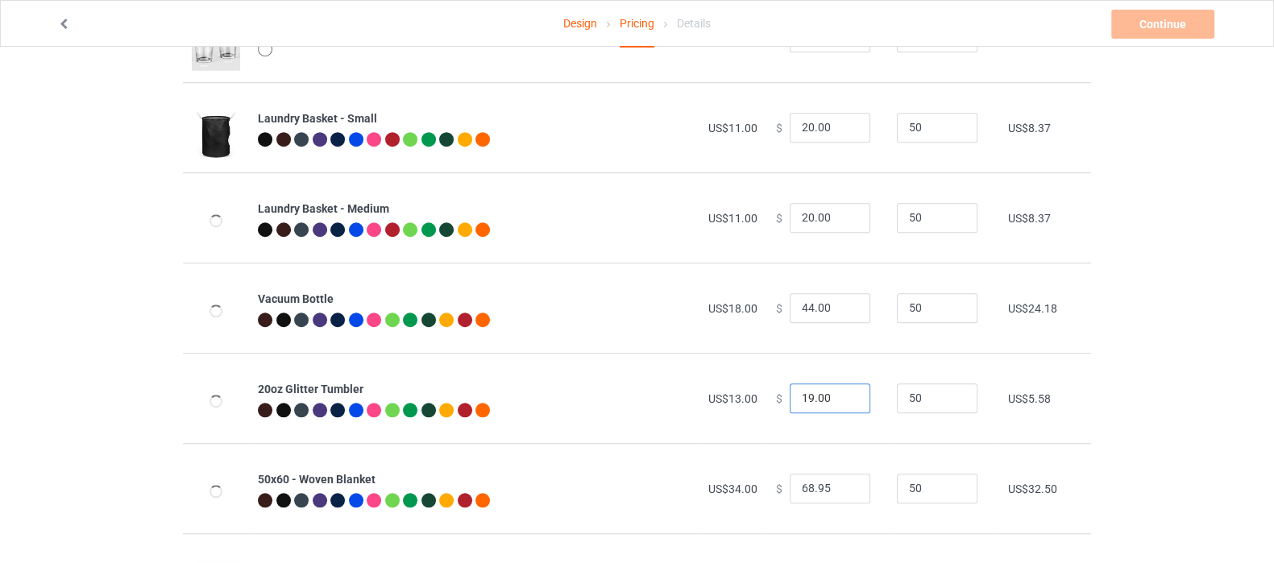
drag, startPoint x: 829, startPoint y: 395, endPoint x: 746, endPoint y: 399, distance: 83.9
click at [746, 399] on tr "20oz Glitter Tumbler US$13.00 $ 19.00 50 US$5.58" at bounding box center [637, 398] width 908 height 90
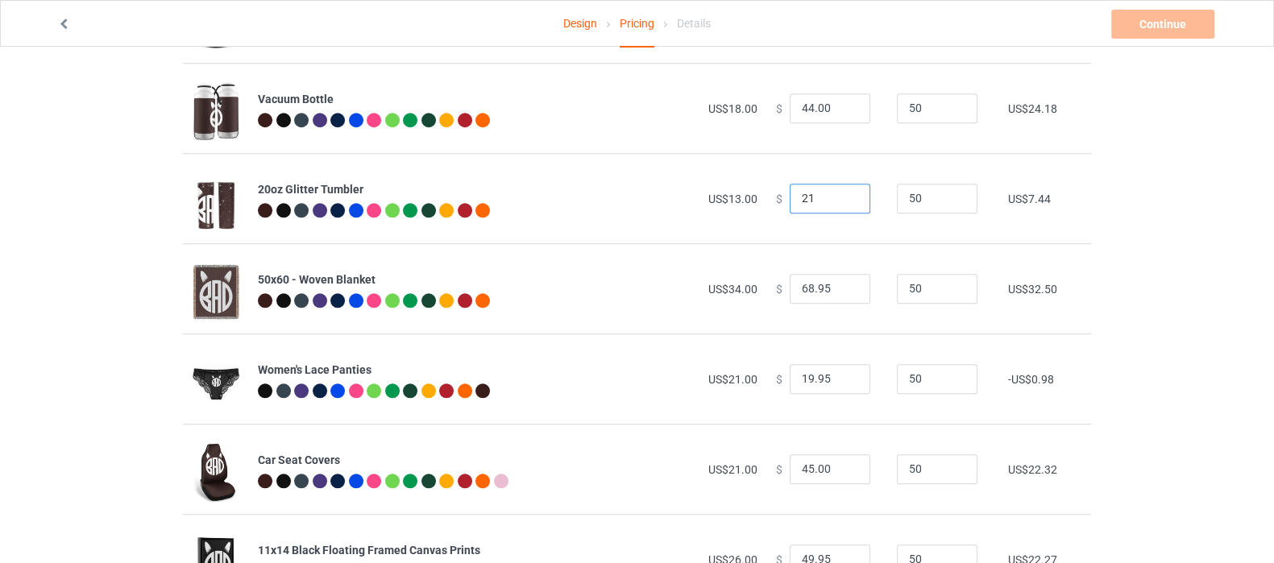
scroll to position [1813, 0]
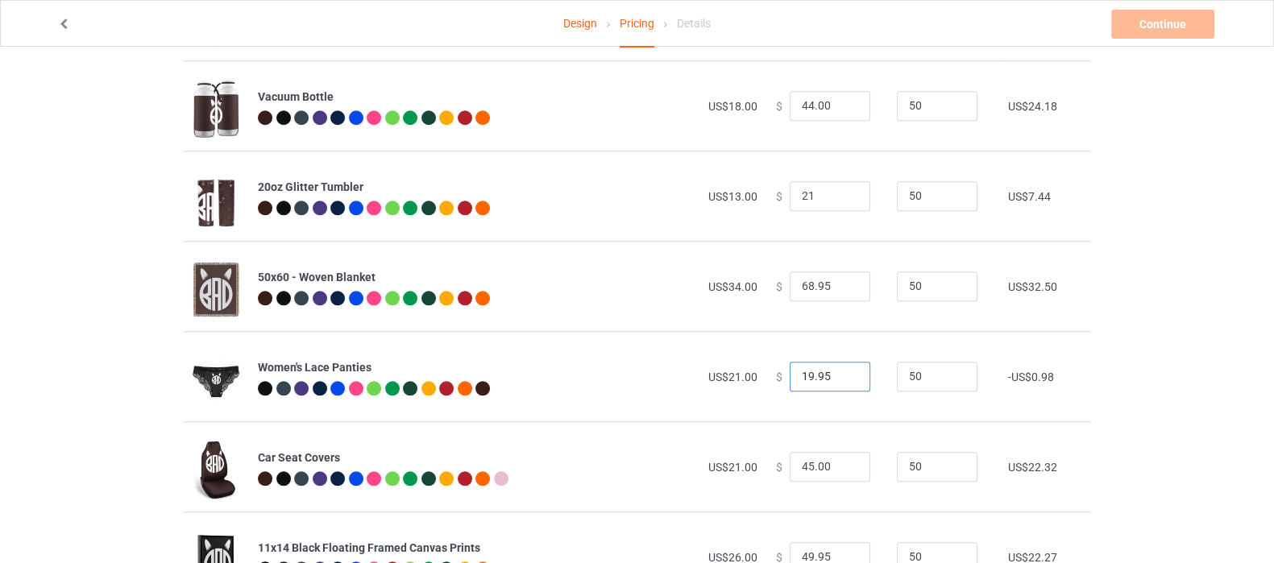
type input "21.00"
drag, startPoint x: 828, startPoint y: 376, endPoint x: 755, endPoint y: 391, distance: 74.0
click at [755, 391] on tr "Women's Lace Panties US$21.00 $ 19.95 50 -US$0.98" at bounding box center [637, 376] width 908 height 90
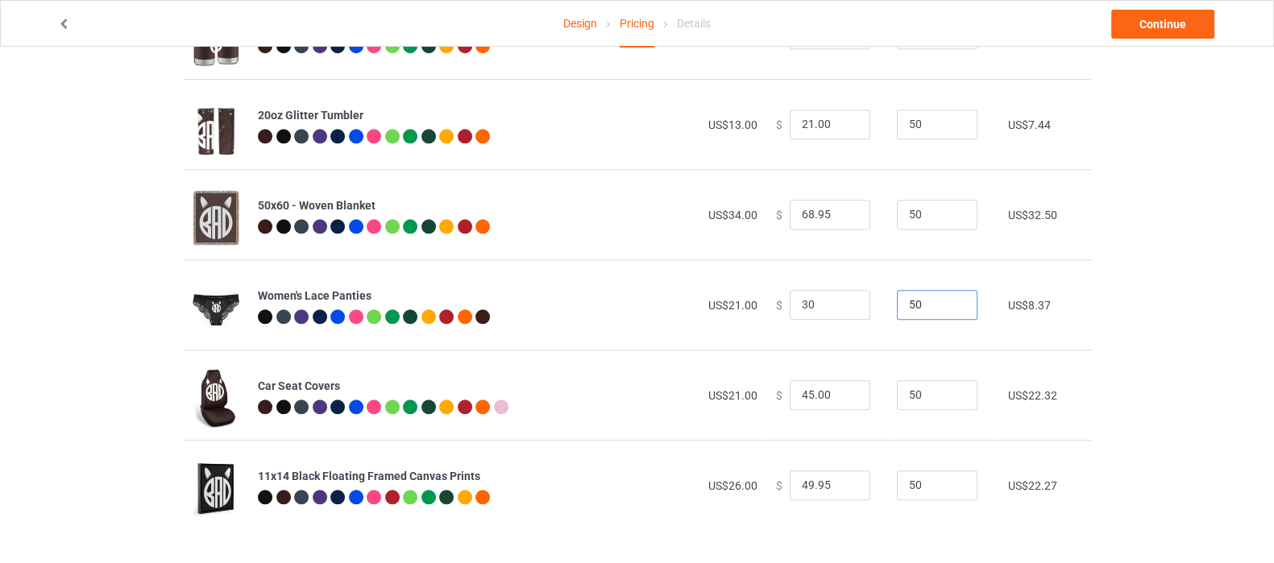
type input "30.00"
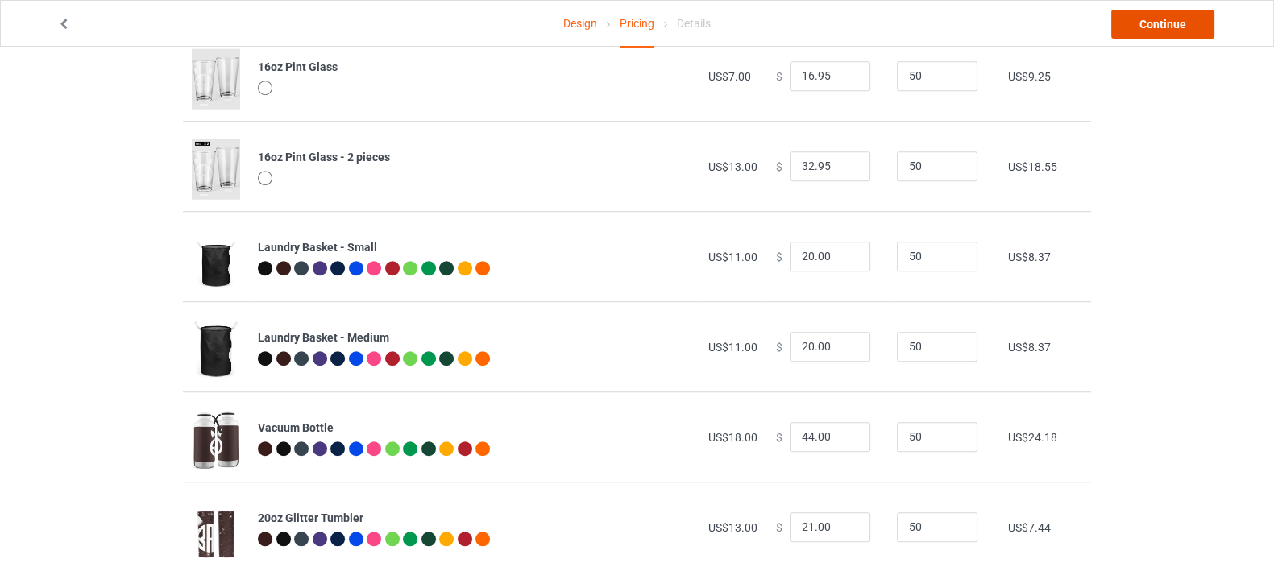
click at [1169, 18] on link "Continue" at bounding box center [1162, 24] width 103 height 29
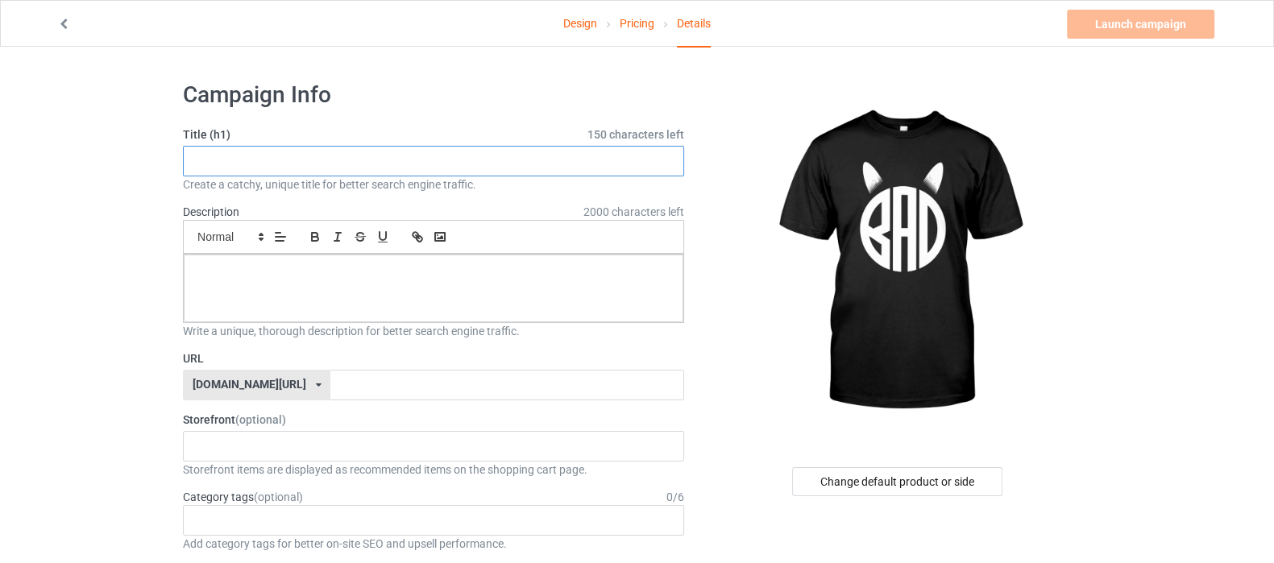
click at [393, 163] on input "text" at bounding box center [433, 161] width 501 height 31
type input "Bad Text"
click at [438, 260] on div at bounding box center [434, 289] width 500 height 68
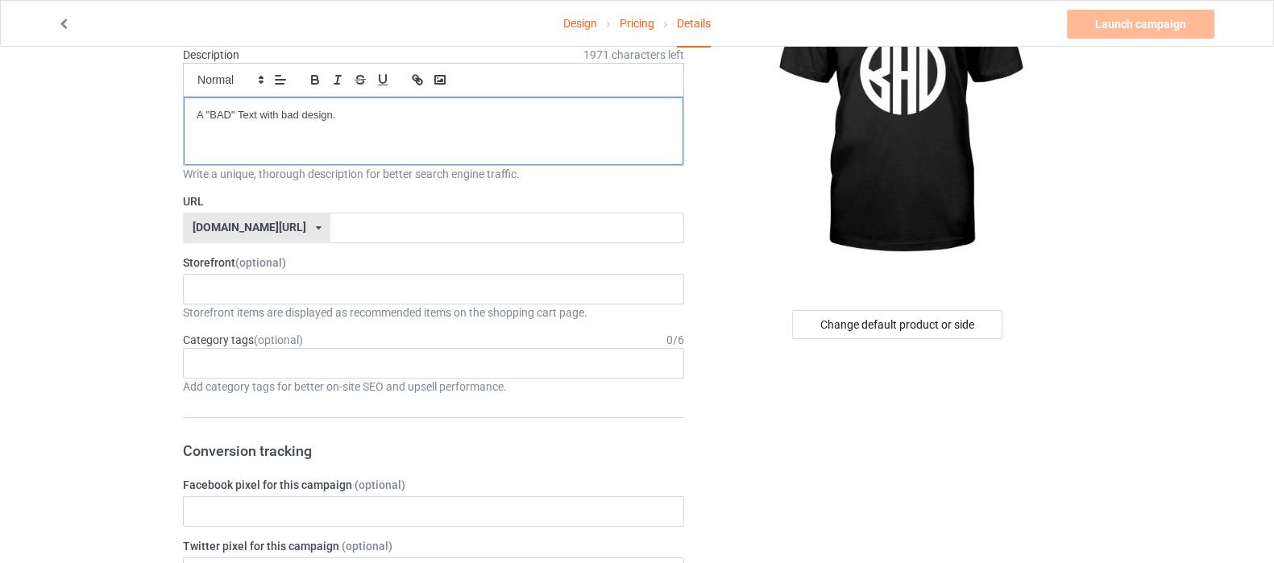
scroll to position [201, 0]
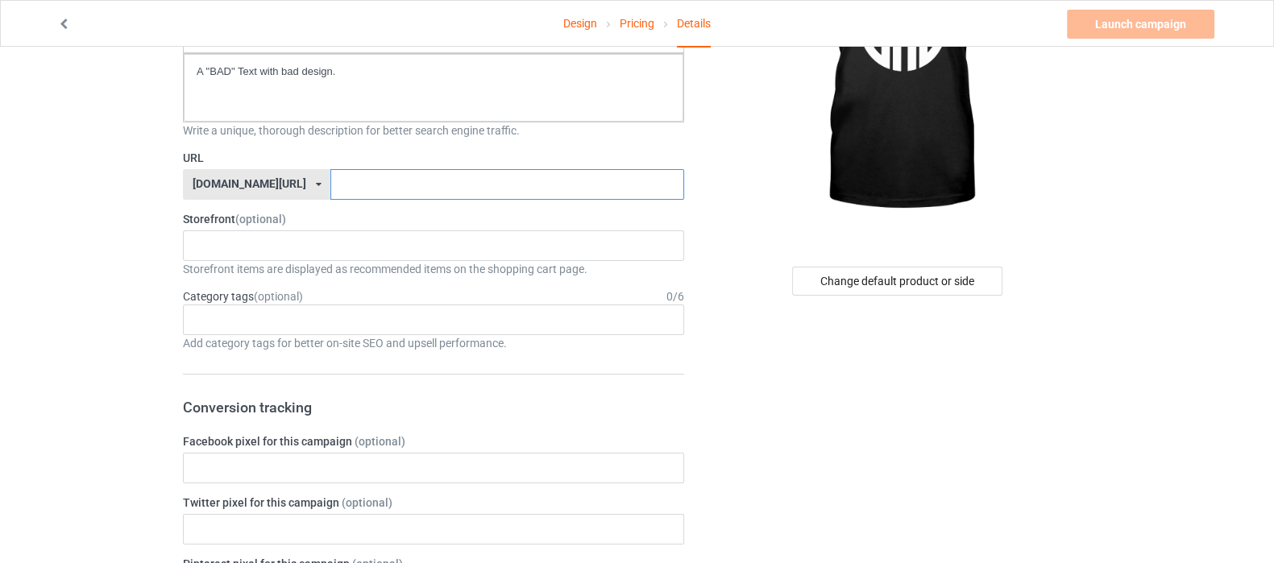
click at [422, 185] on input "text" at bounding box center [506, 184] width 353 height 31
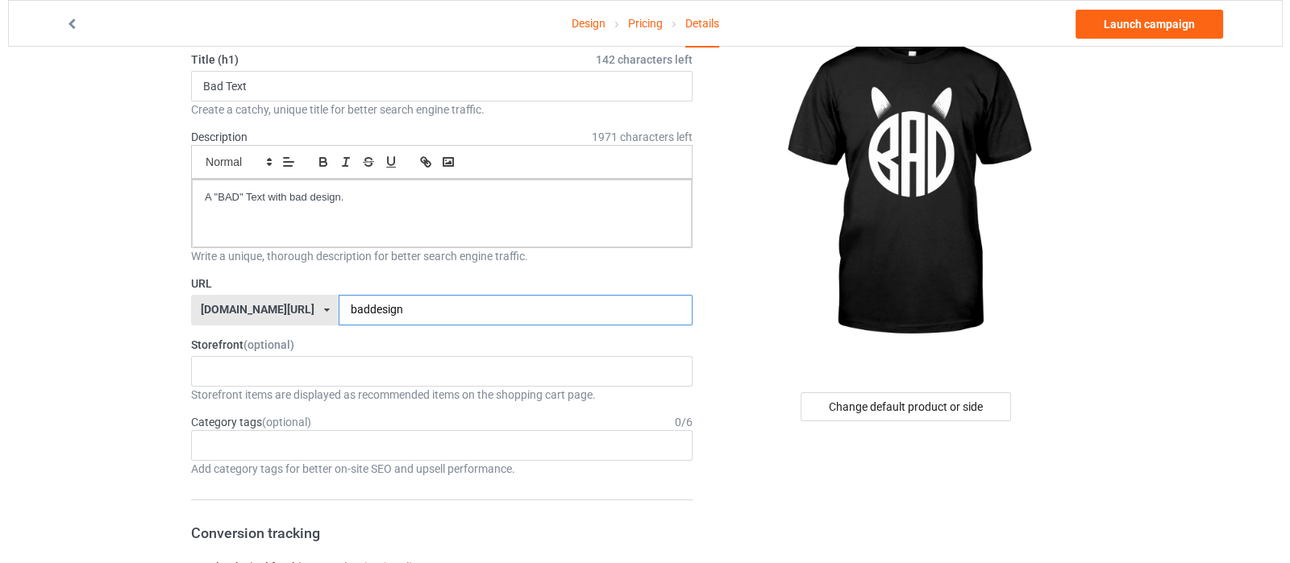
scroll to position [100, 0]
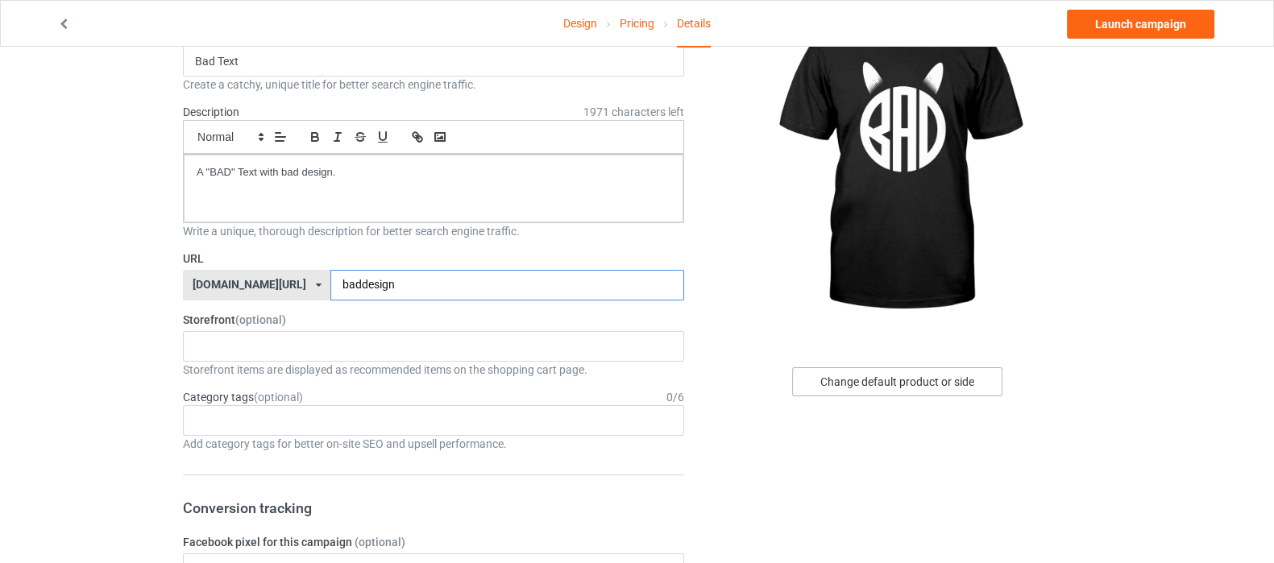
type input "baddesign"
click at [928, 379] on div "Change default product or side" at bounding box center [897, 382] width 210 height 29
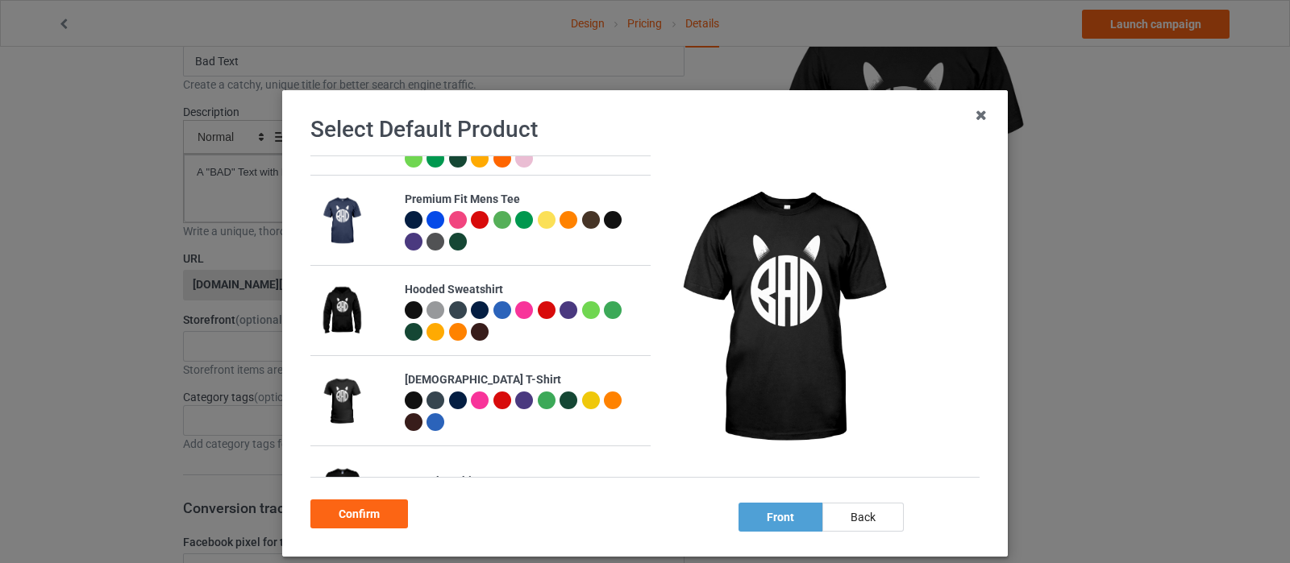
scroll to position [100, 0]
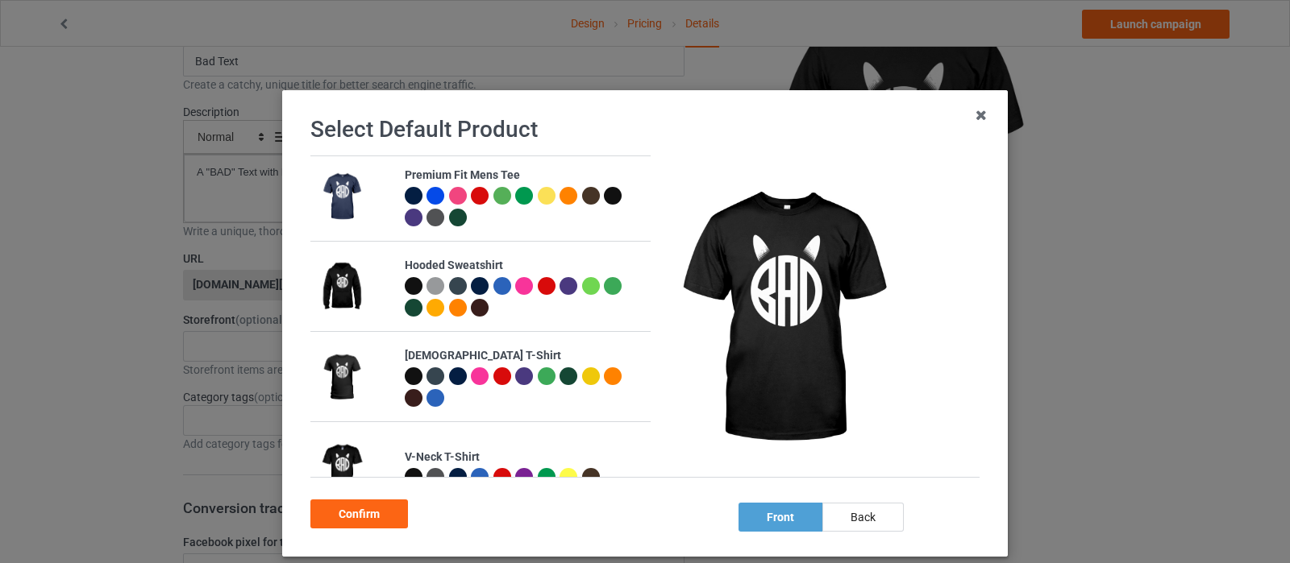
click at [343, 286] on img at bounding box center [341, 288] width 44 height 56
click at [405, 288] on div at bounding box center [414, 286] width 18 height 18
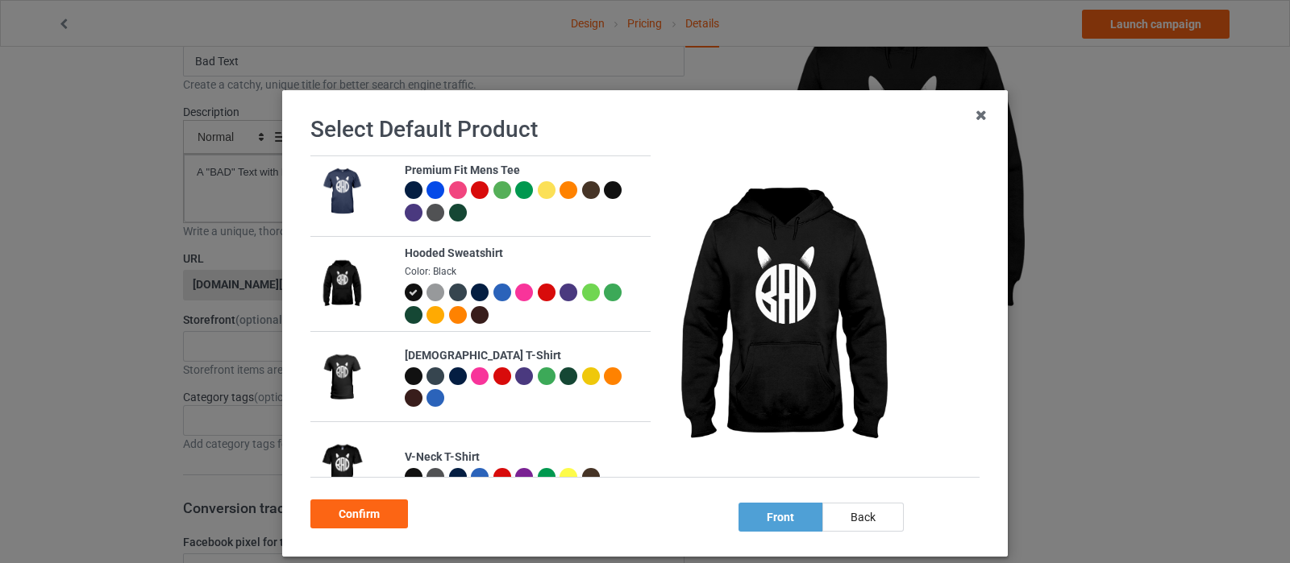
scroll to position [96, 0]
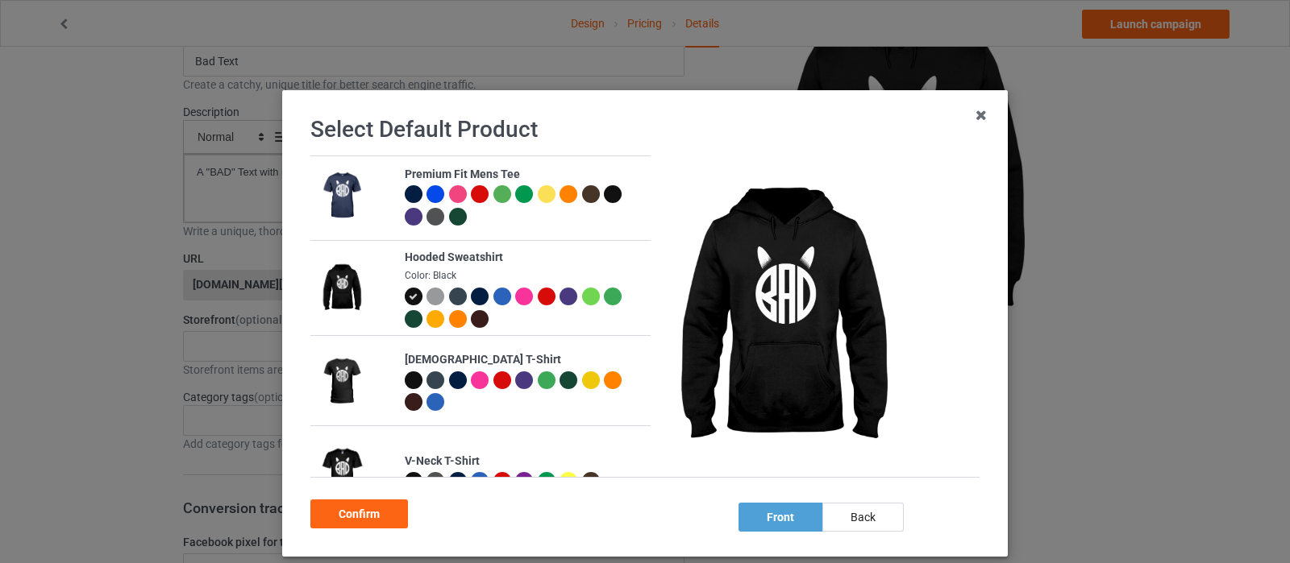
click at [426, 297] on div at bounding box center [435, 297] width 18 height 18
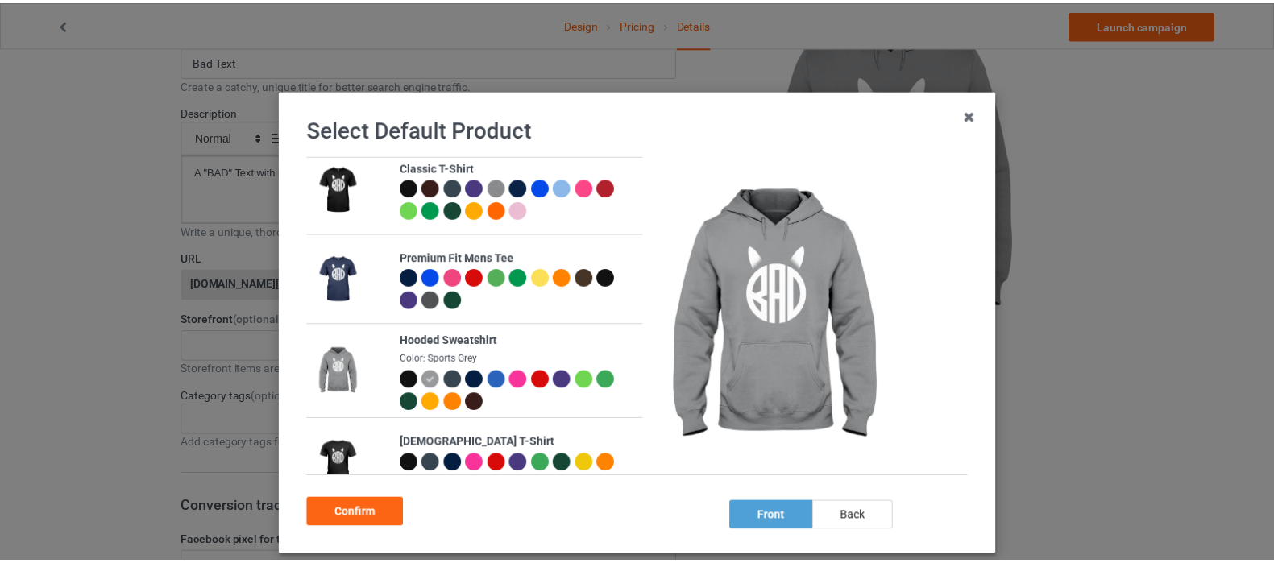
scroll to position [0, 0]
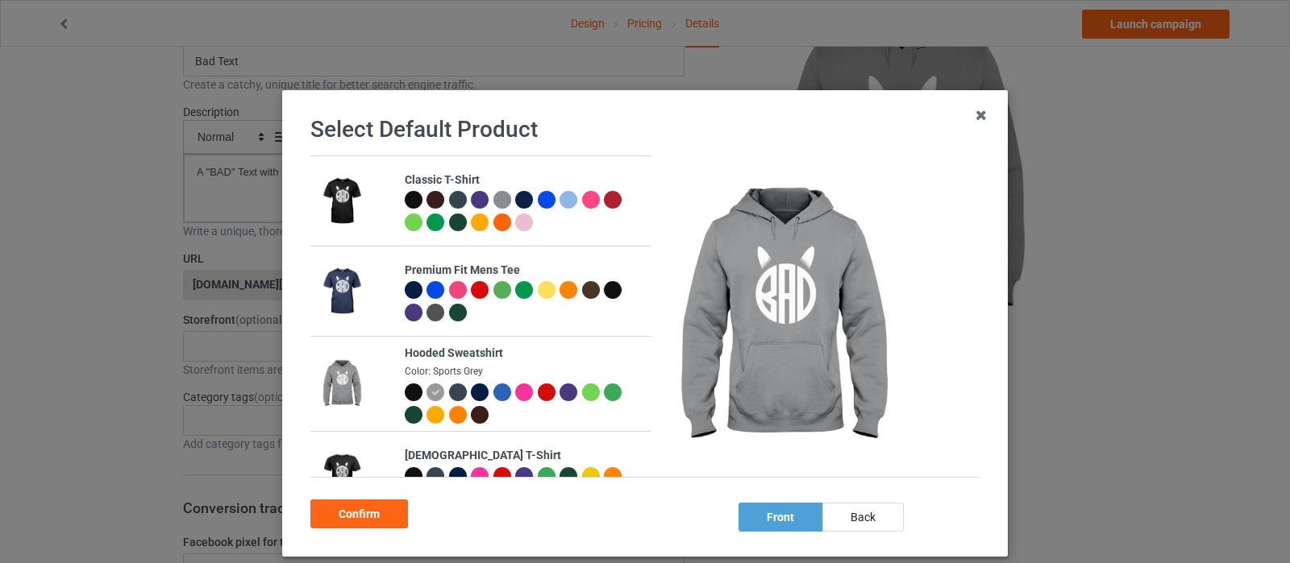
drag, startPoint x: 367, startPoint y: 507, endPoint x: 417, endPoint y: 302, distance: 210.9
click at [423, 306] on div "Select Default Product Classic T-Shirt Premium Fit Mens Tee Hooded Sweatshirt C…" at bounding box center [645, 323] width 692 height 433
click at [406, 289] on div at bounding box center [414, 290] width 18 height 18
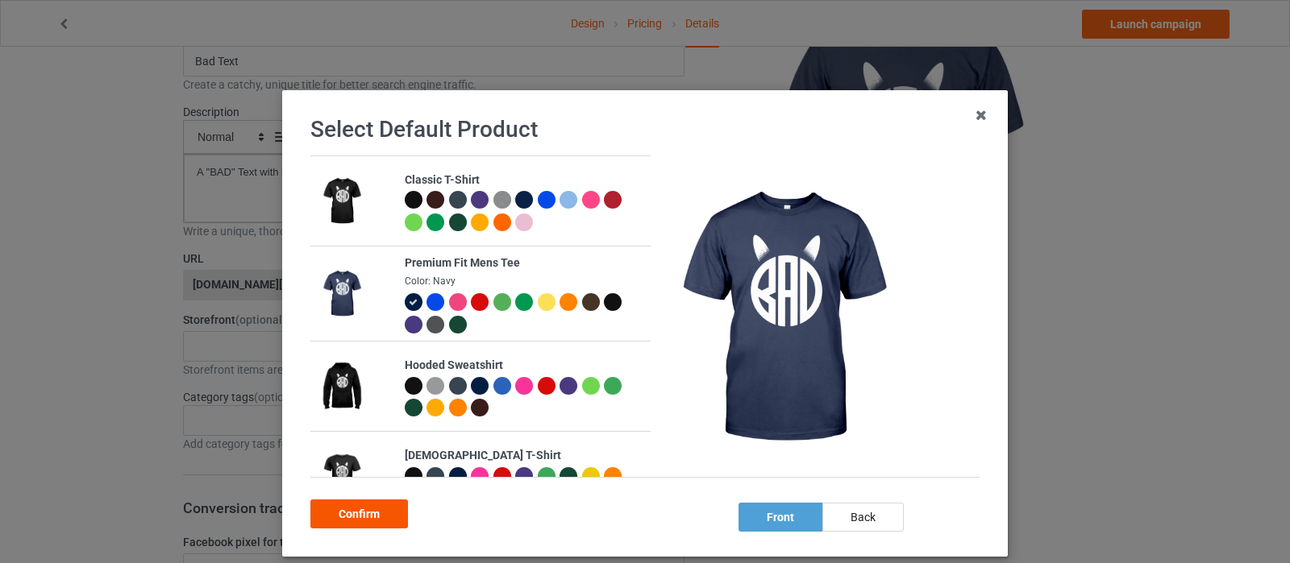
click at [348, 512] on div "Confirm" at bounding box center [359, 514] width 98 height 29
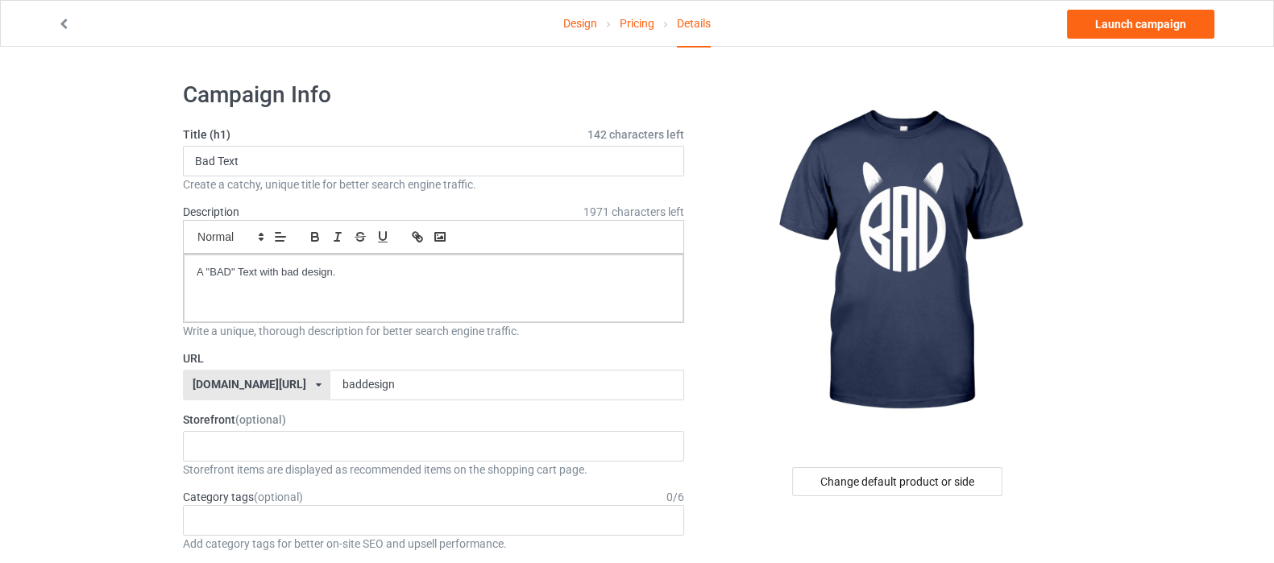
click at [581, 19] on link "Design" at bounding box center [580, 23] width 34 height 45
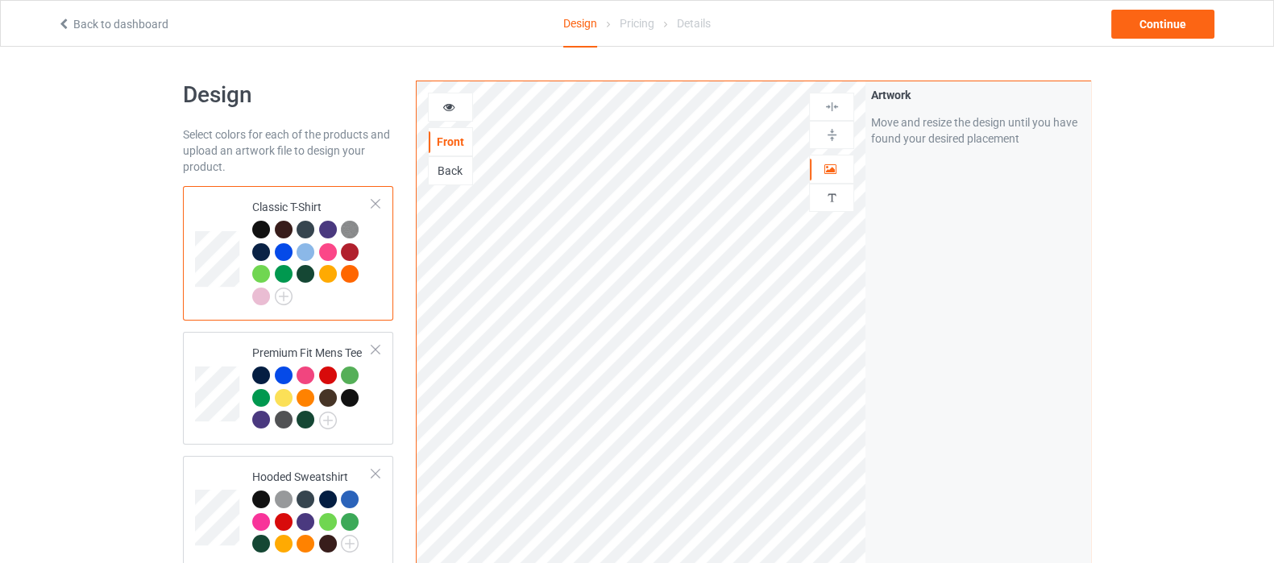
click at [456, 171] on div "Back" at bounding box center [451, 171] width 44 height 16
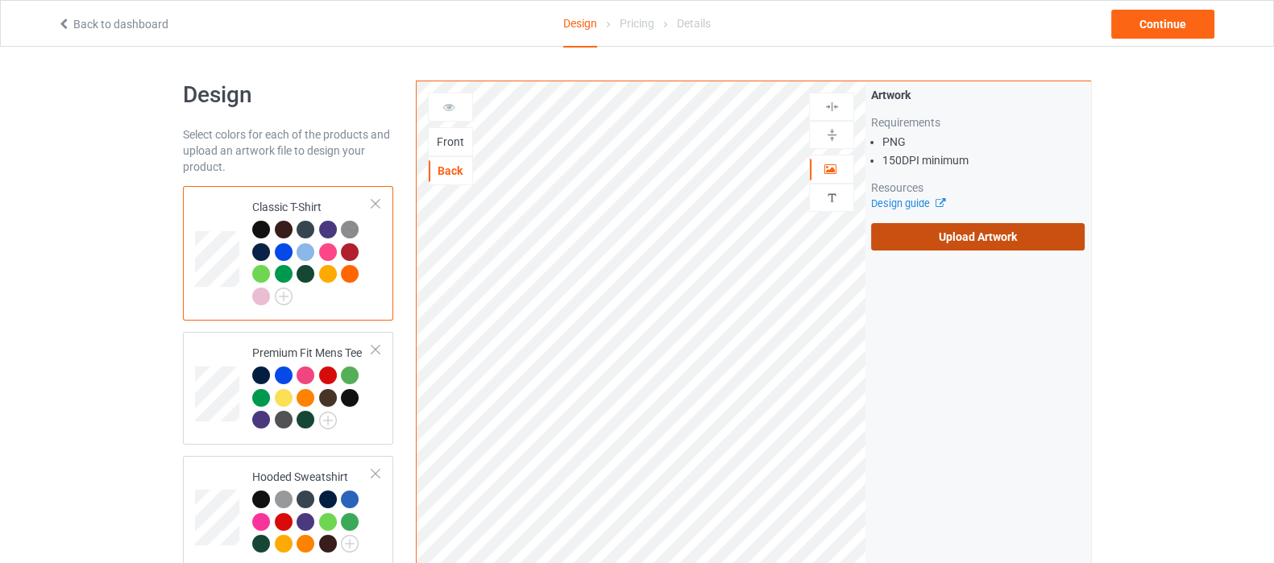
click at [1008, 235] on label "Upload Artwork" at bounding box center [978, 236] width 214 height 27
click at [0, 0] on input "Upload Artwork" at bounding box center [0, 0] width 0 height 0
click at [439, 143] on div "Front" at bounding box center [451, 142] width 44 height 16
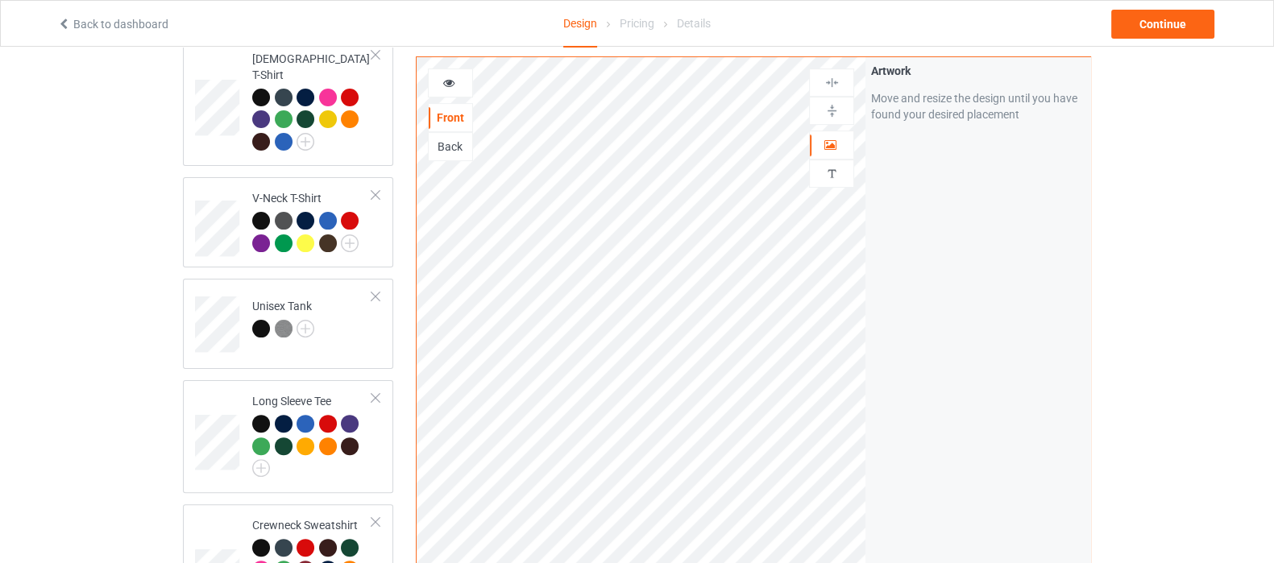
scroll to position [402, 0]
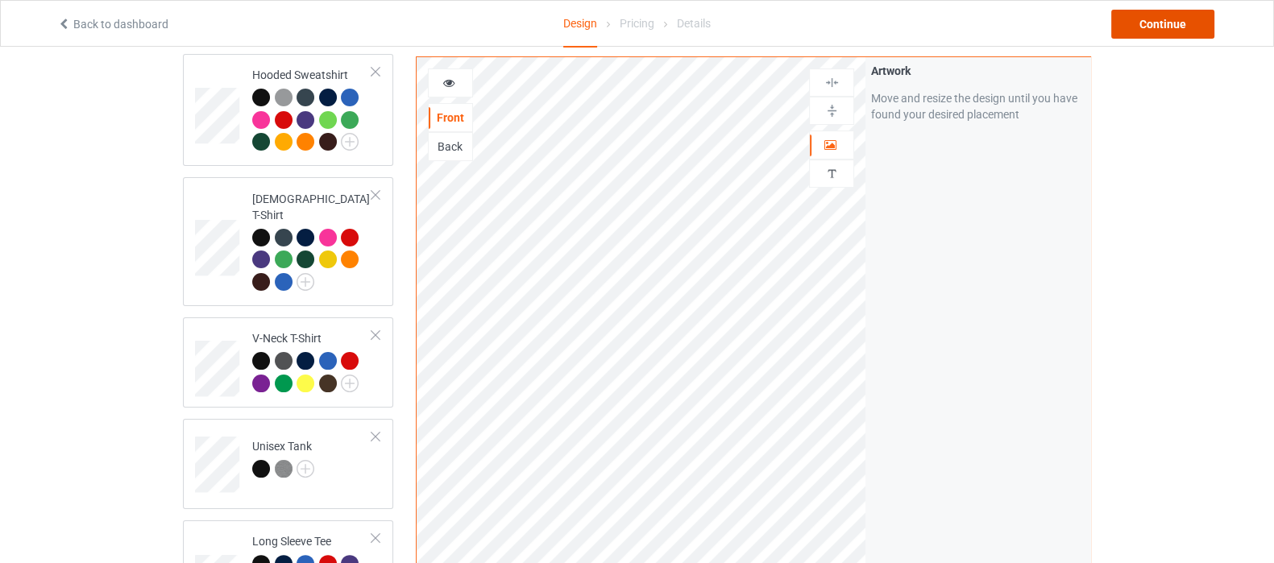
click at [1153, 21] on div "Continue" at bounding box center [1162, 24] width 103 height 29
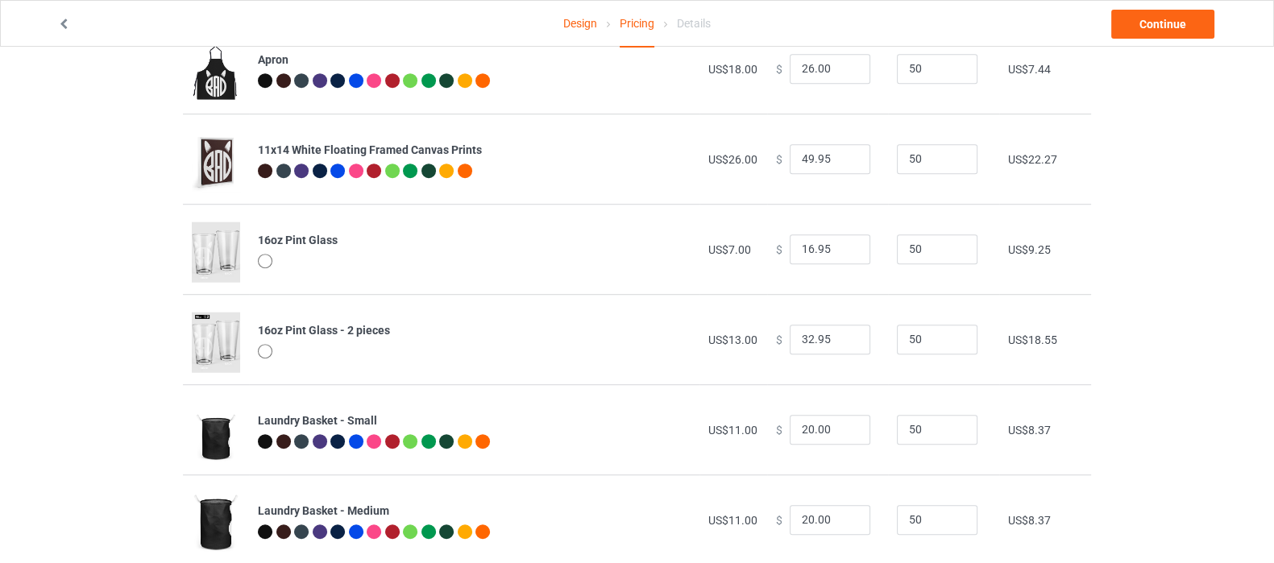
scroll to position [1885, 0]
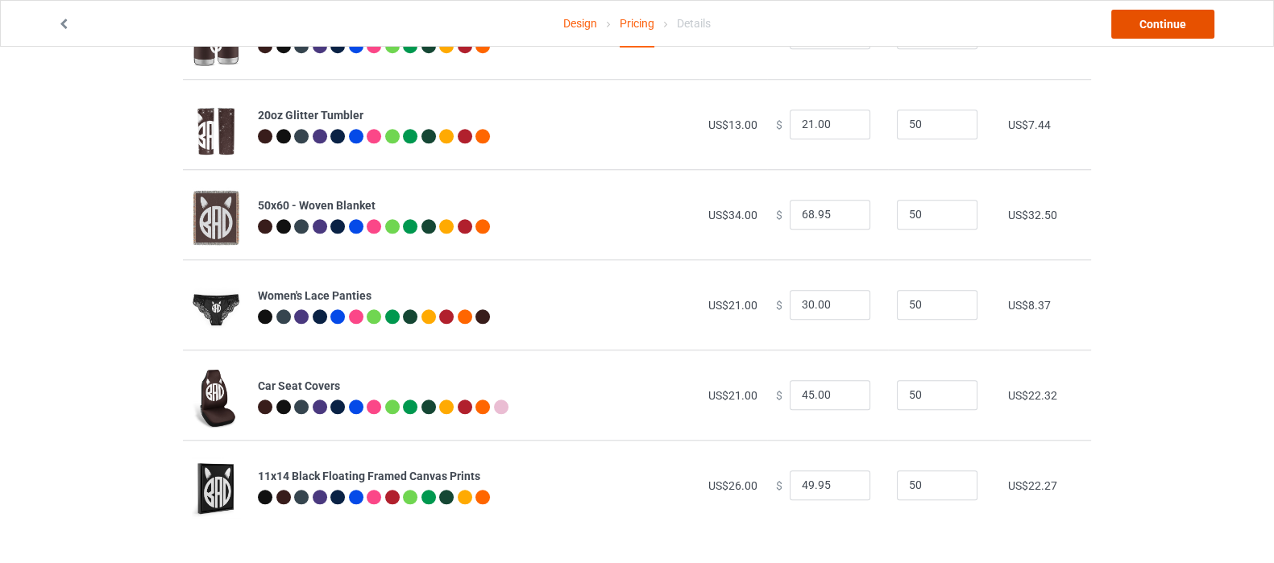
click at [1158, 12] on link "Continue" at bounding box center [1162, 24] width 103 height 29
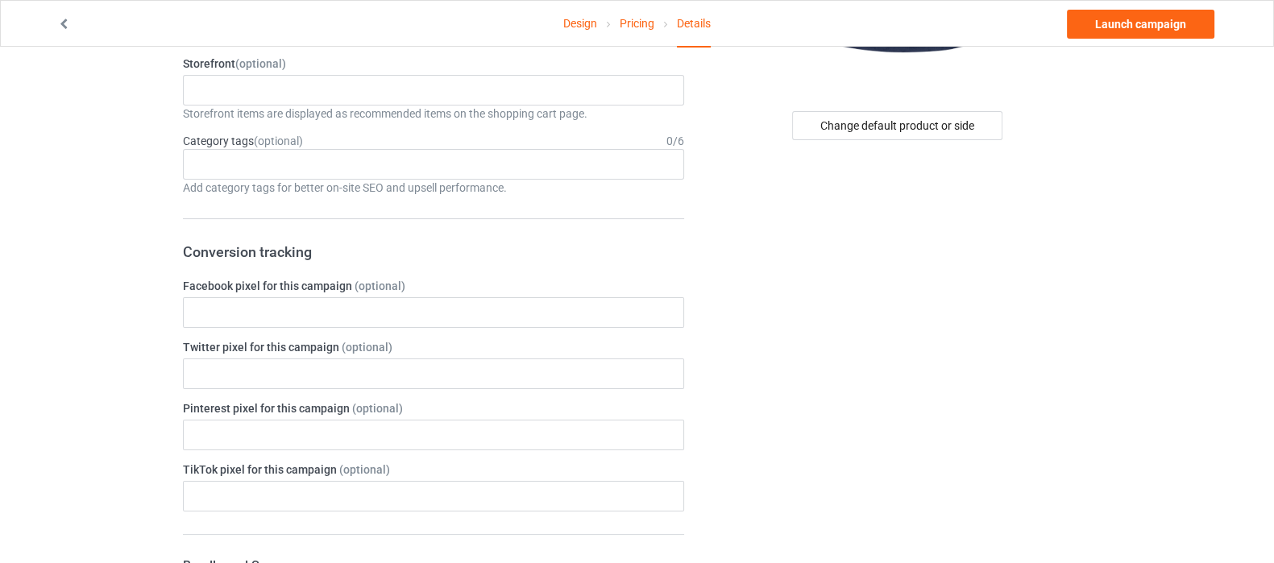
scroll to position [100, 0]
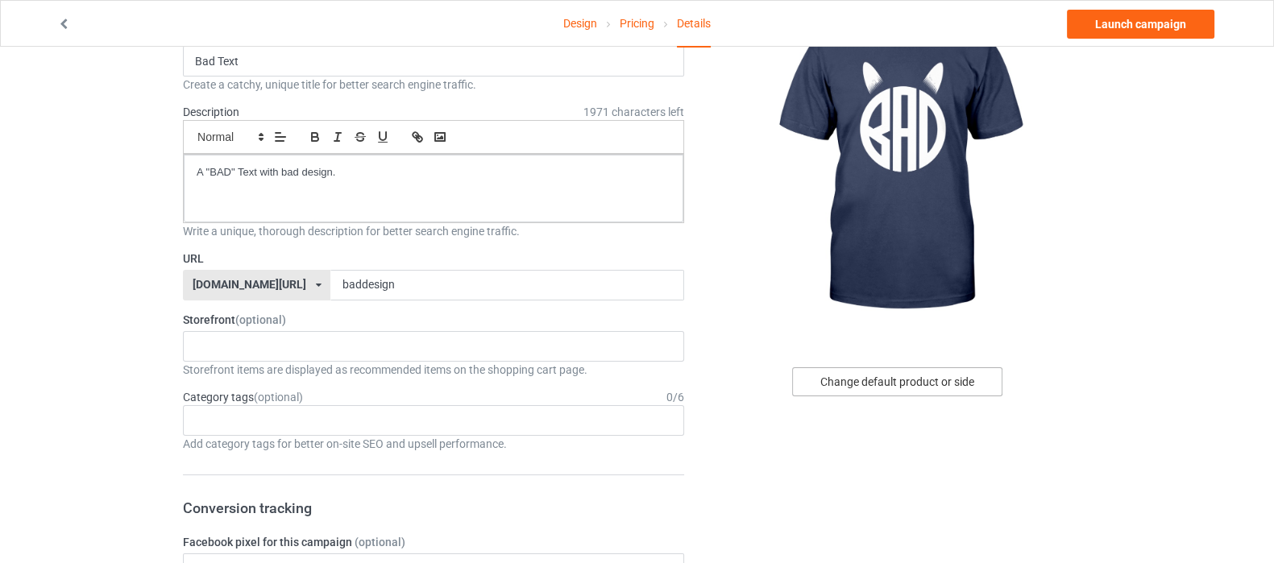
click at [939, 388] on div "Change default product or side" at bounding box center [897, 382] width 210 height 29
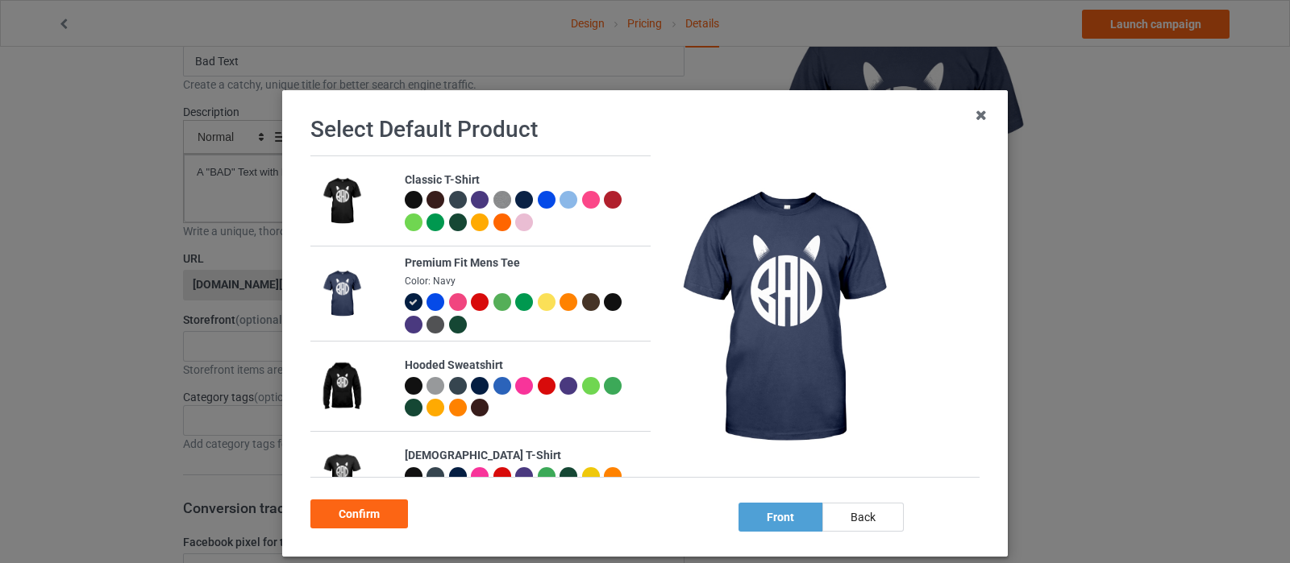
click at [405, 387] on div at bounding box center [414, 386] width 18 height 18
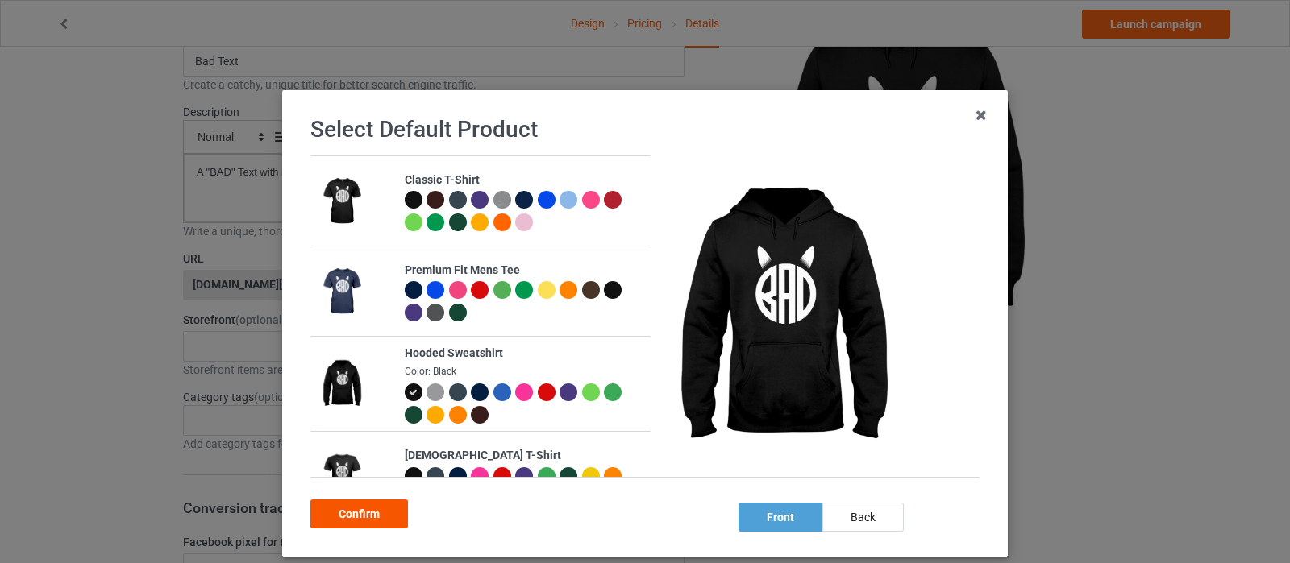
click at [335, 507] on div "Confirm" at bounding box center [359, 514] width 98 height 29
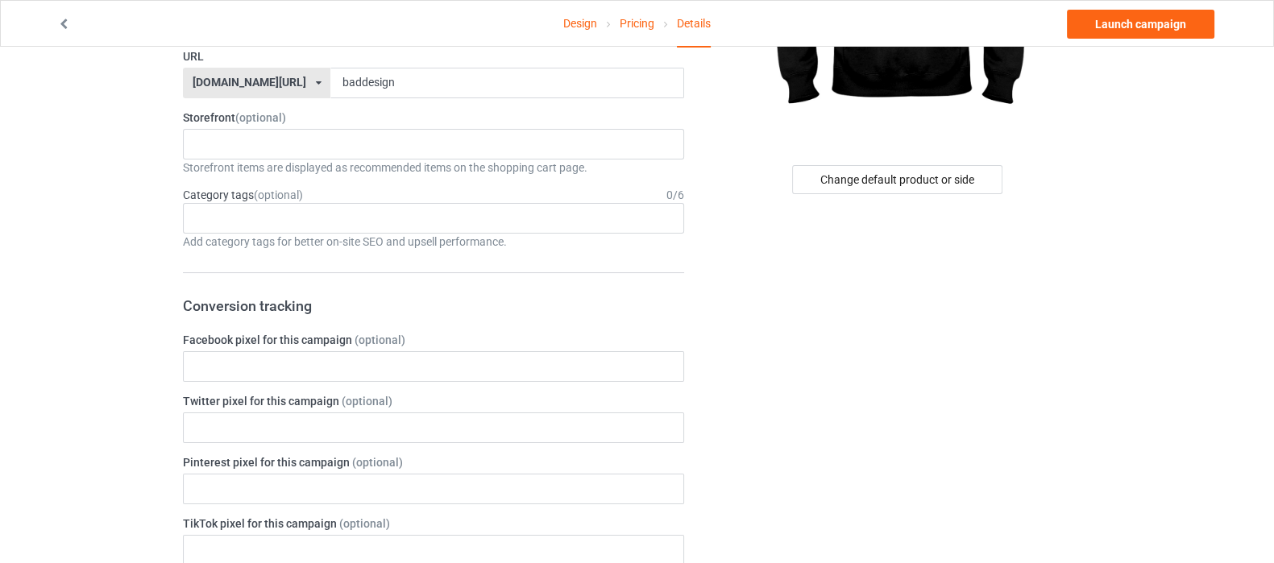
scroll to position [201, 0]
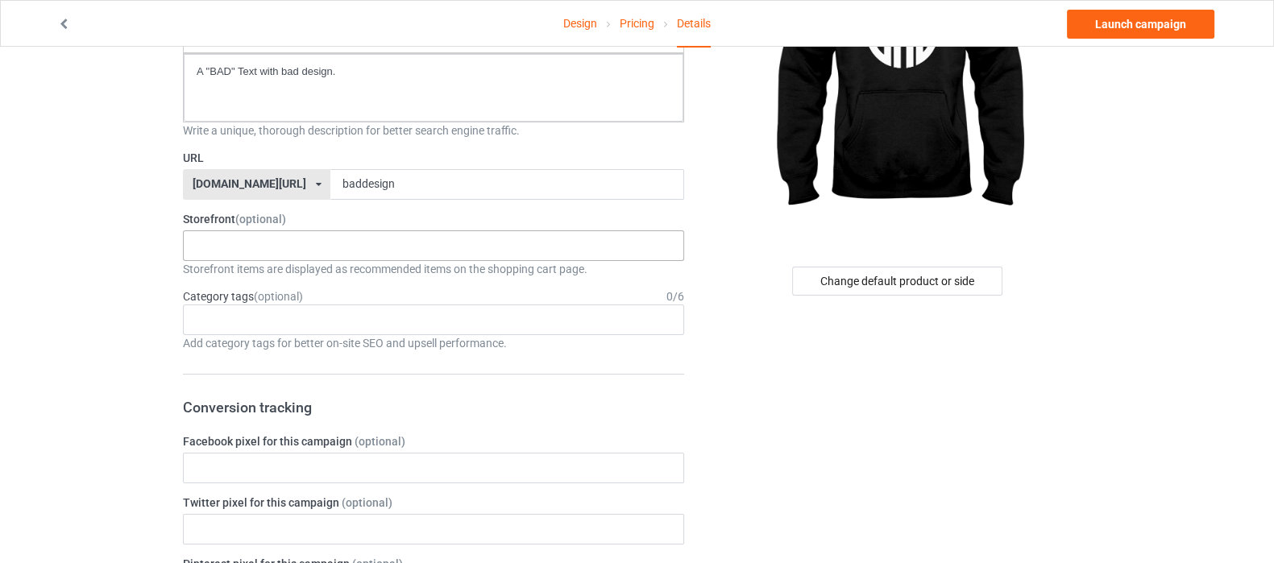
click at [360, 249] on div "Shop What You Love Your Liking Style Happy New Year Merry Christmas 658d743a5e6…" at bounding box center [433, 246] width 501 height 31
click at [347, 278] on div "Shop What You Love" at bounding box center [434, 275] width 500 height 30
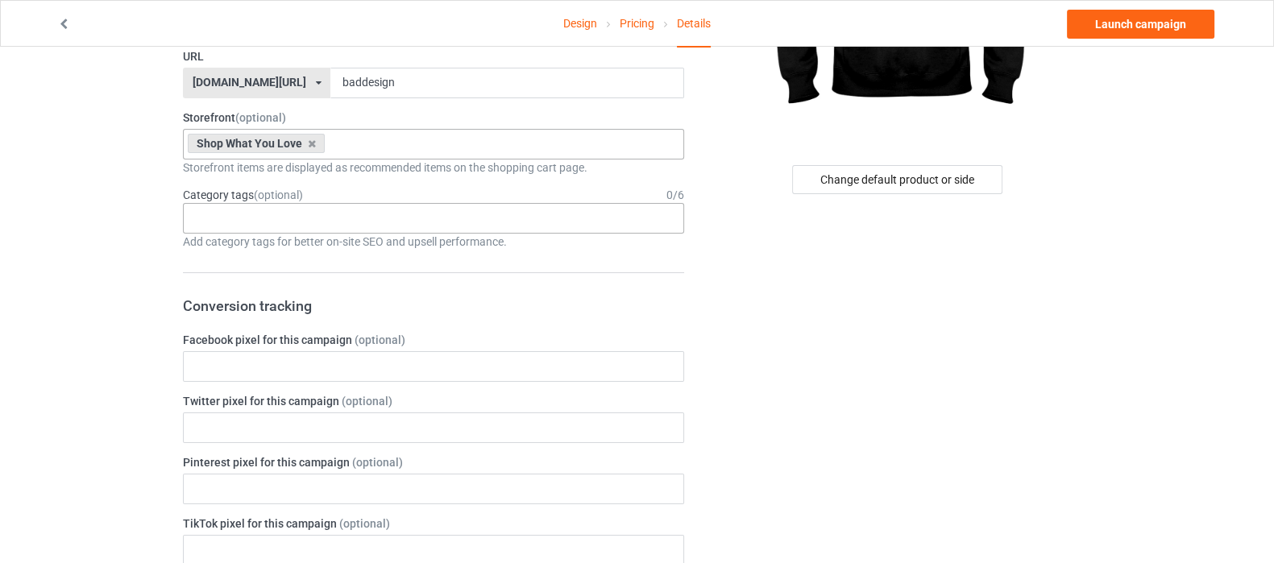
click at [318, 218] on div "Age > [DEMOGRAPHIC_DATA] > 1 Age > [DEMOGRAPHIC_DATA] Months > 1 Month Age > [D…" at bounding box center [433, 218] width 501 height 31
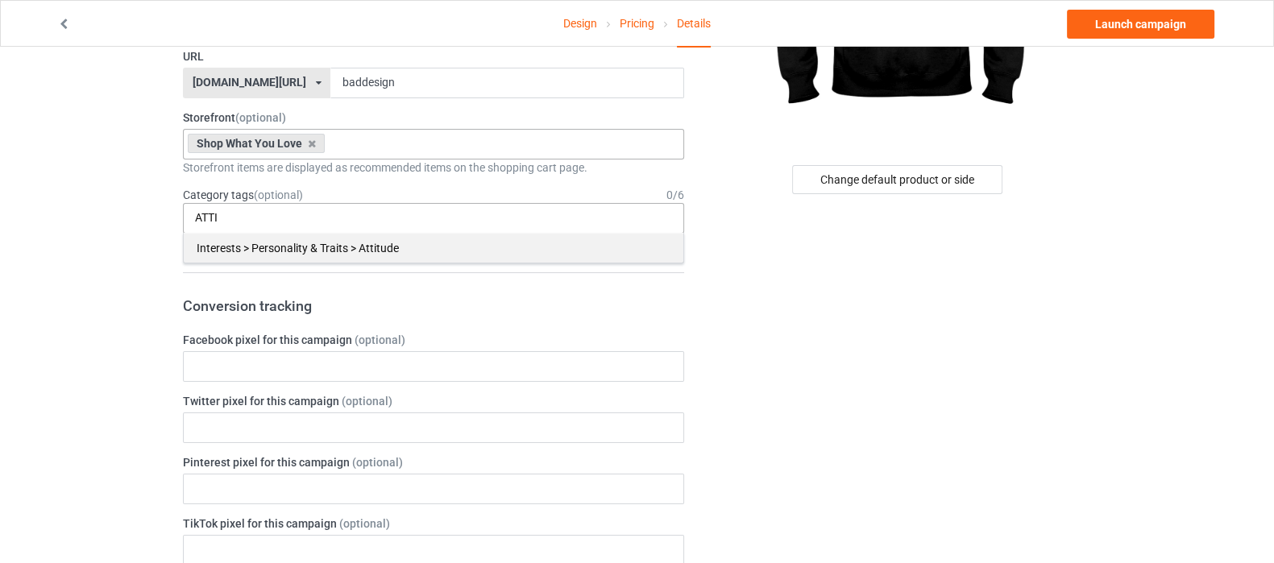
type input "ATTI"
click at [288, 251] on div "Interests > Personality & Traits > Attitude" at bounding box center [434, 248] width 500 height 30
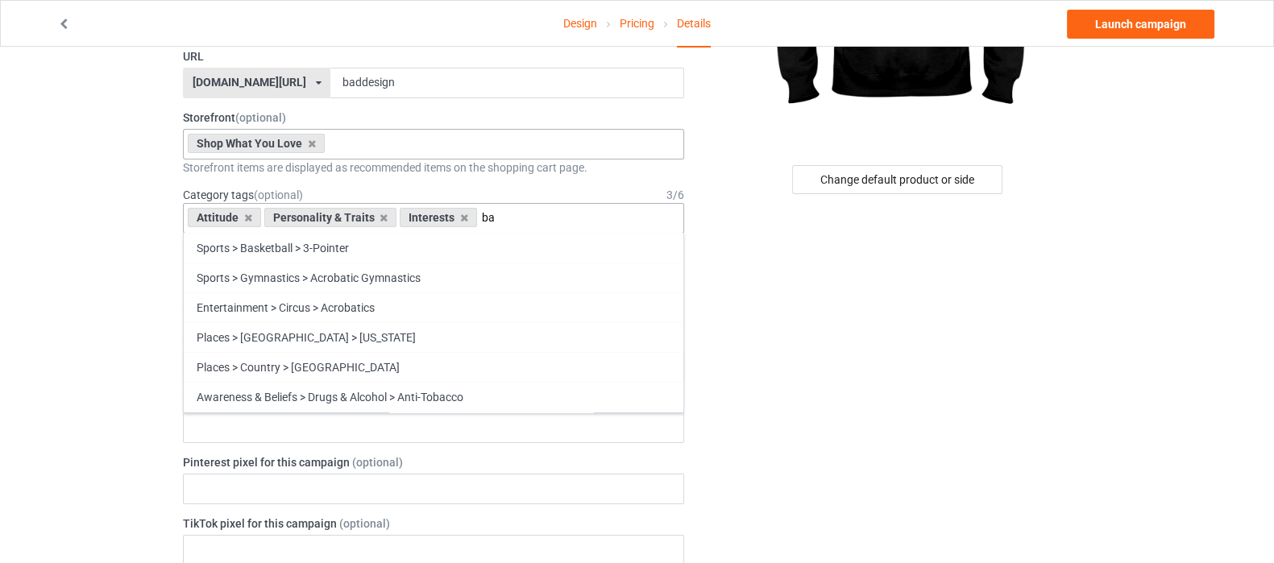
type input "b"
type input "w"
type input "a"
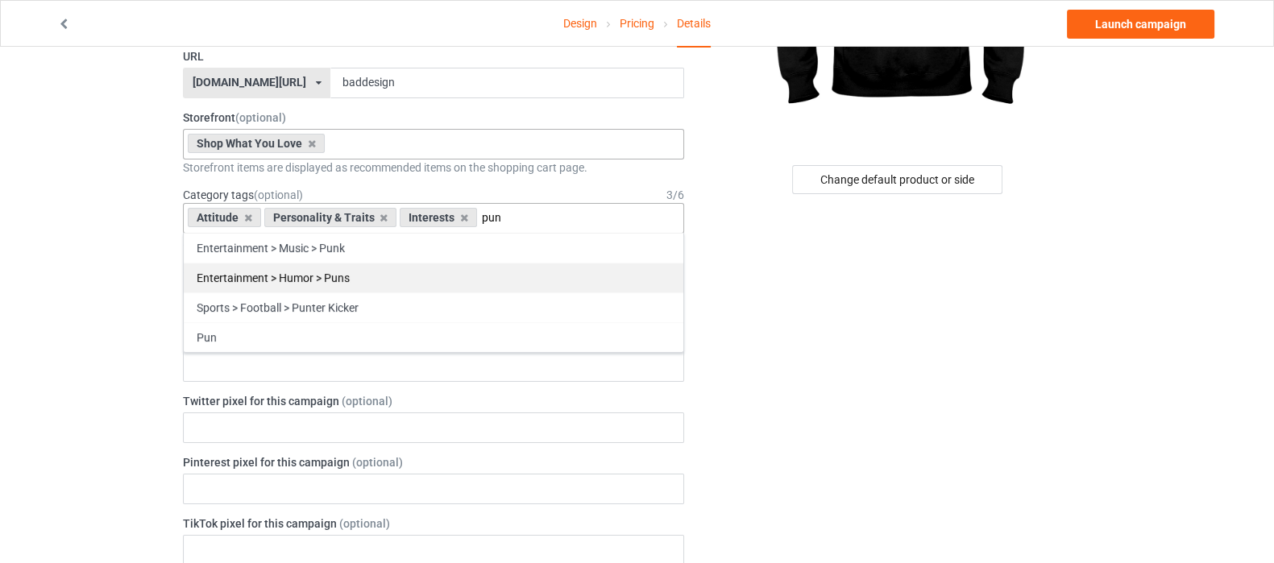
type input "pun"
click at [302, 281] on div "Entertainment > Humor > Puns" at bounding box center [434, 278] width 500 height 30
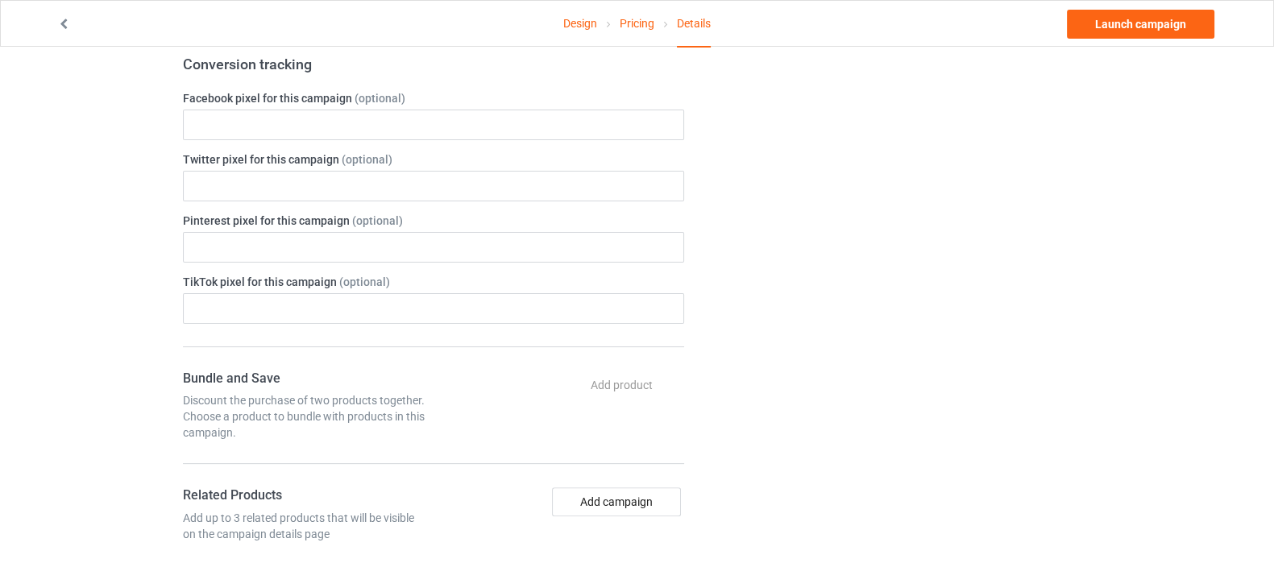
scroll to position [604, 0]
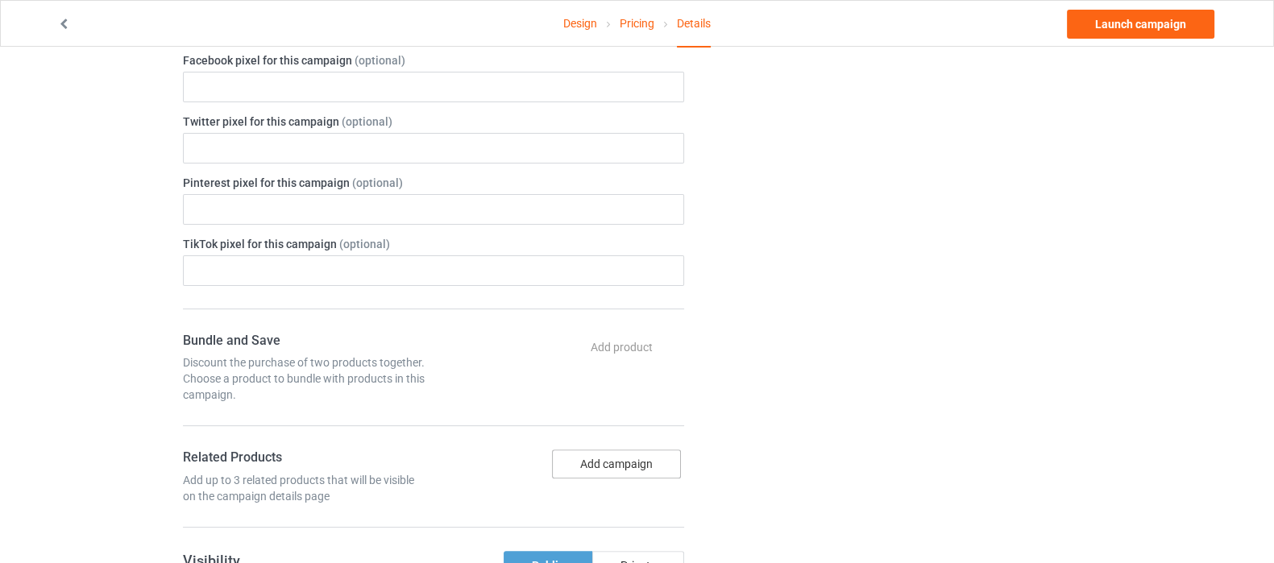
click at [601, 453] on button "Add campaign" at bounding box center [616, 464] width 129 height 29
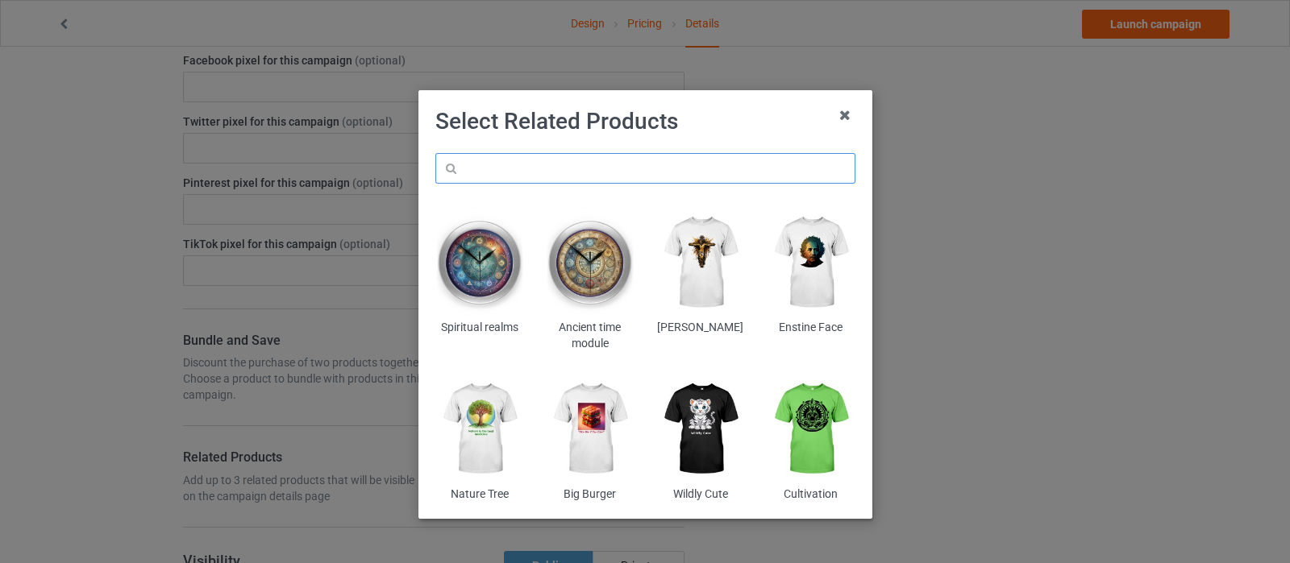
click at [653, 164] on input "text" at bounding box center [645, 168] width 420 height 31
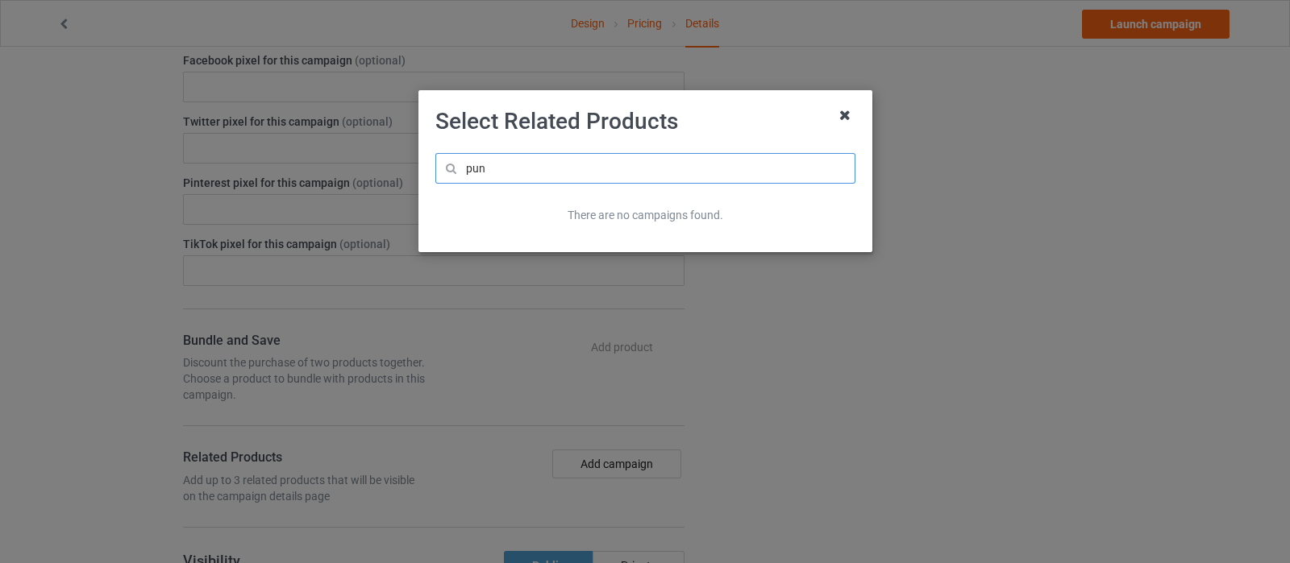
type input "pun"
click at [842, 116] on icon at bounding box center [845, 115] width 26 height 26
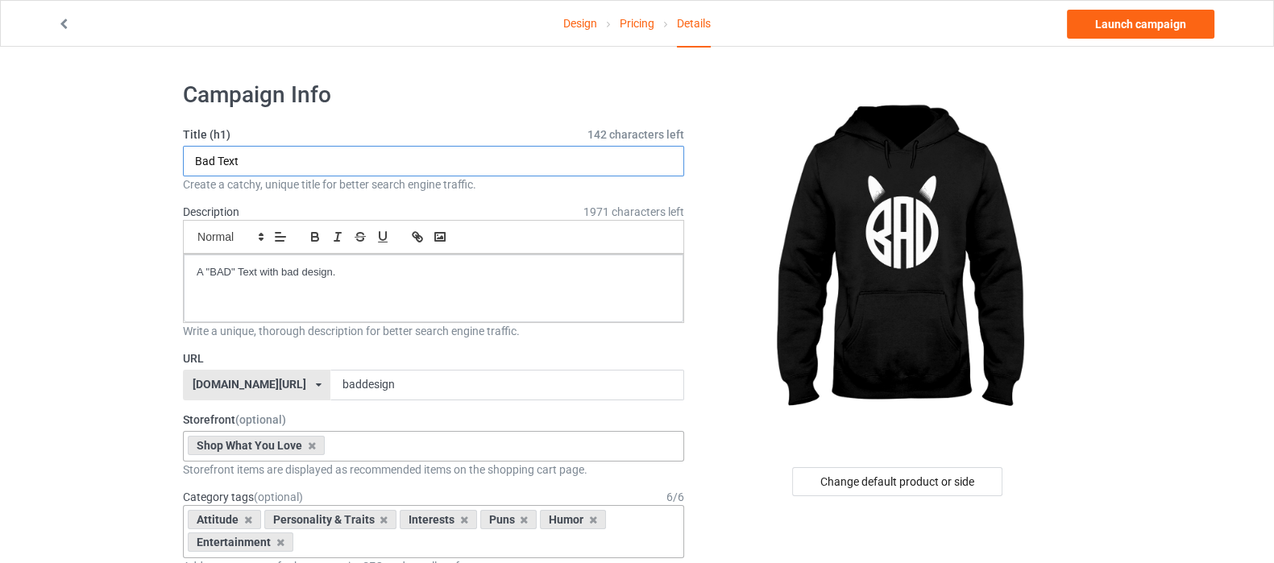
click at [334, 156] on input "Bad Text" at bounding box center [433, 161] width 501 height 31
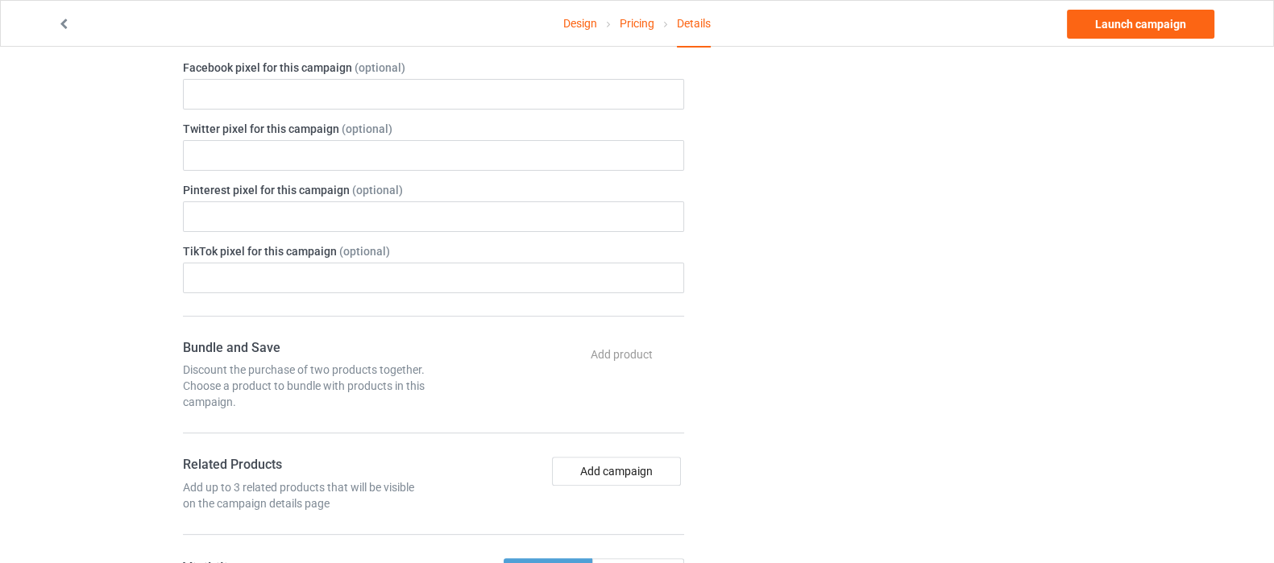
scroll to position [604, 0]
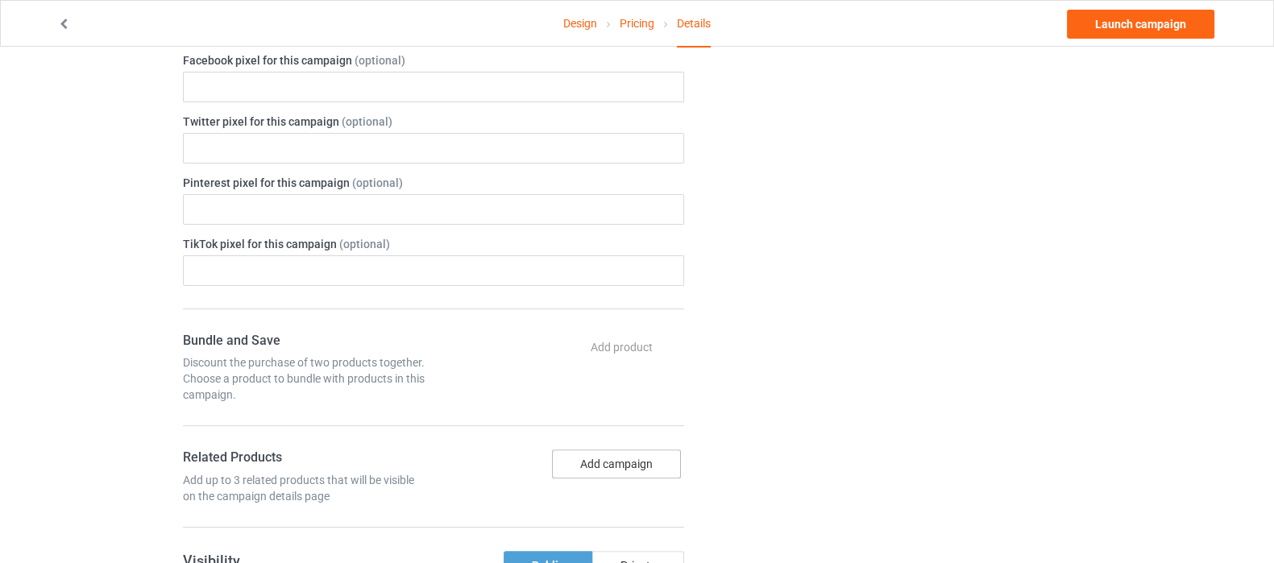
type input "Bad Text pun"
click at [665, 455] on button "Add campaign" at bounding box center [616, 464] width 129 height 29
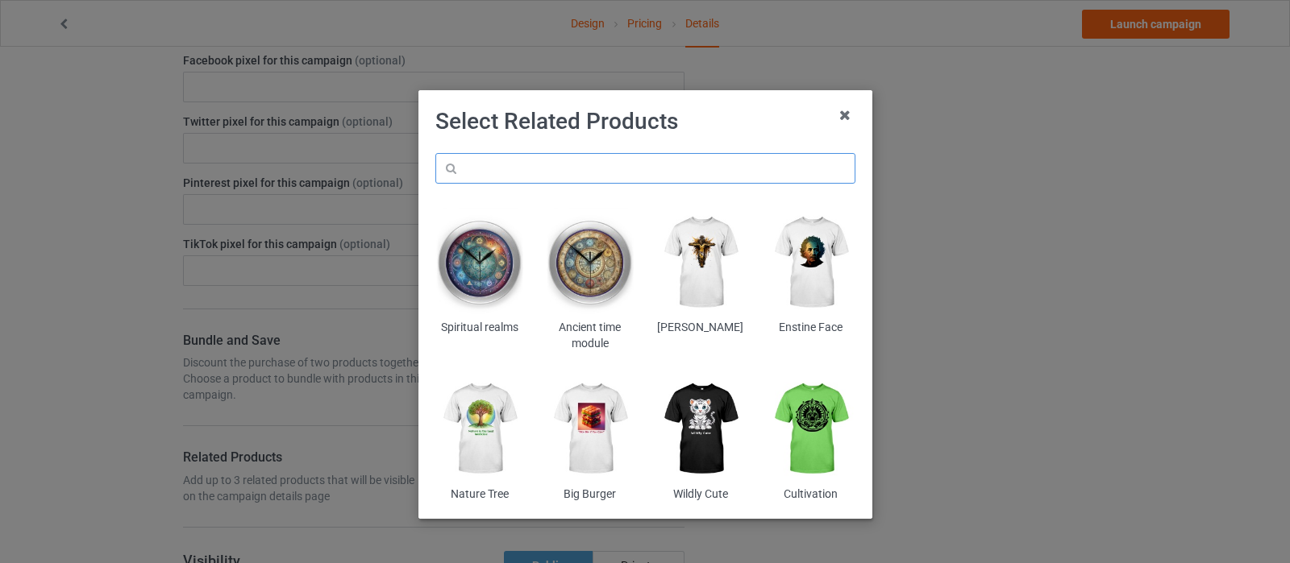
click at [585, 165] on input "text" at bounding box center [645, 168] width 420 height 31
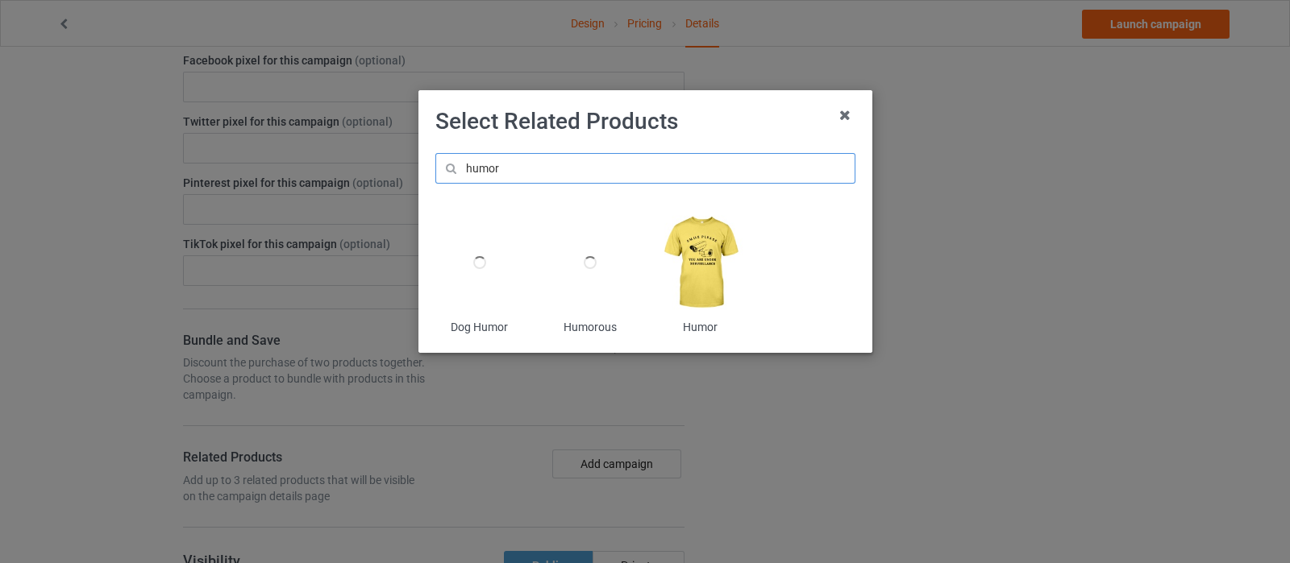
click at [567, 171] on input "humor" at bounding box center [645, 168] width 420 height 31
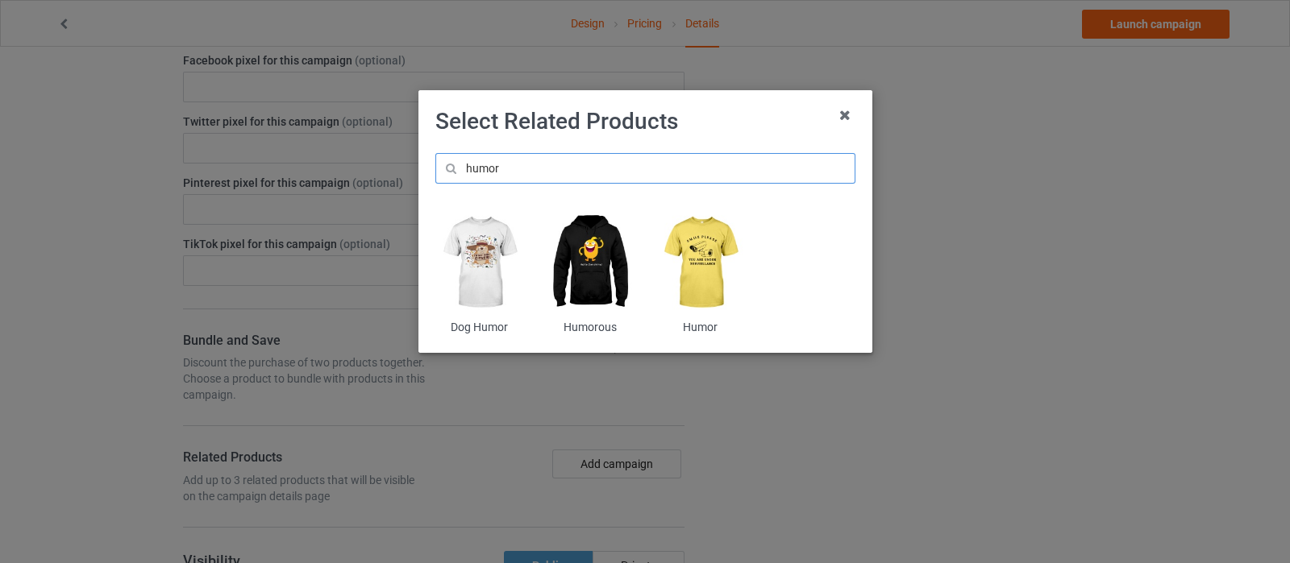
type input "humor"
click at [696, 268] on img at bounding box center [700, 263] width 88 height 110
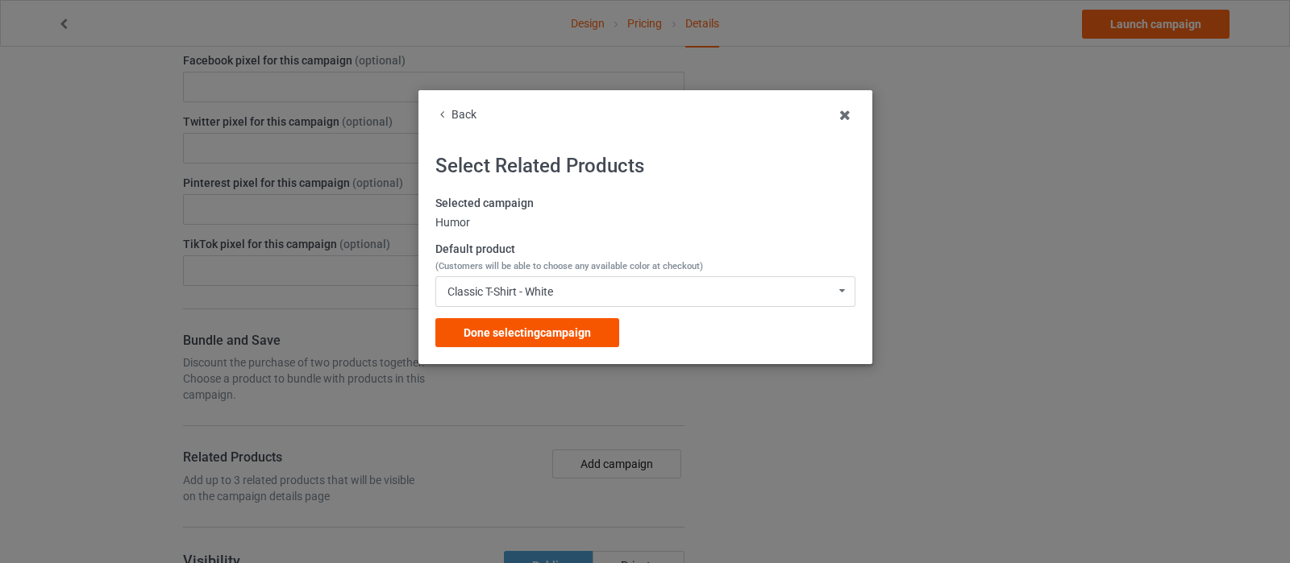
click at [528, 328] on span "Done selecting campaign" at bounding box center [526, 332] width 127 height 13
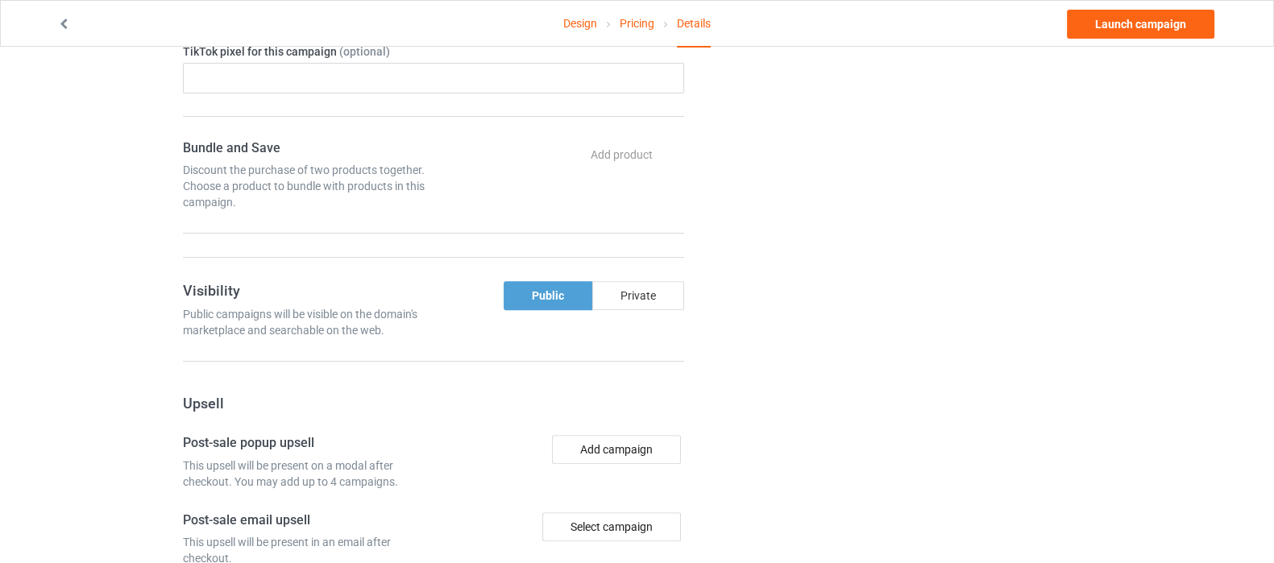
scroll to position [805, 0]
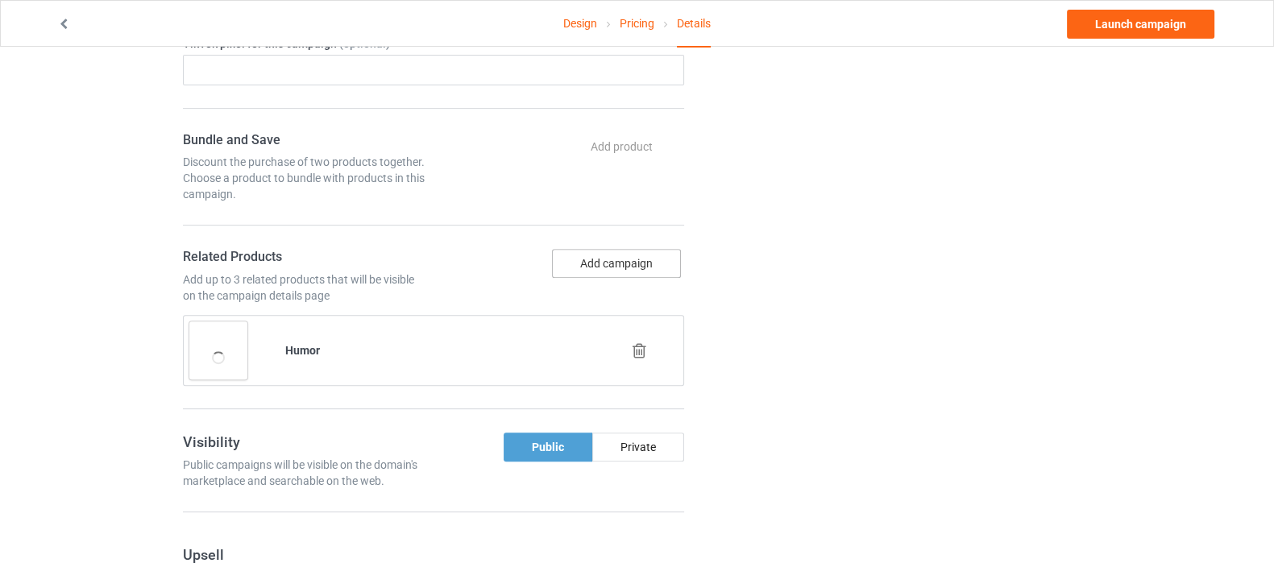
click at [629, 259] on button "Add campaign" at bounding box center [616, 263] width 129 height 29
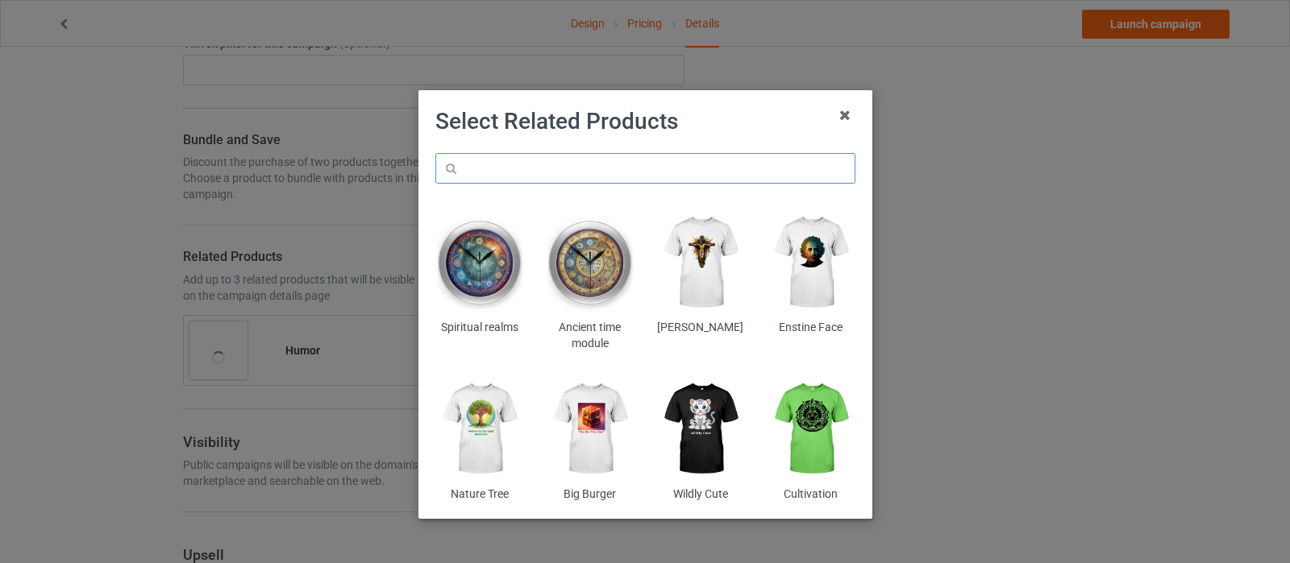
click at [567, 175] on input "text" at bounding box center [645, 168] width 420 height 31
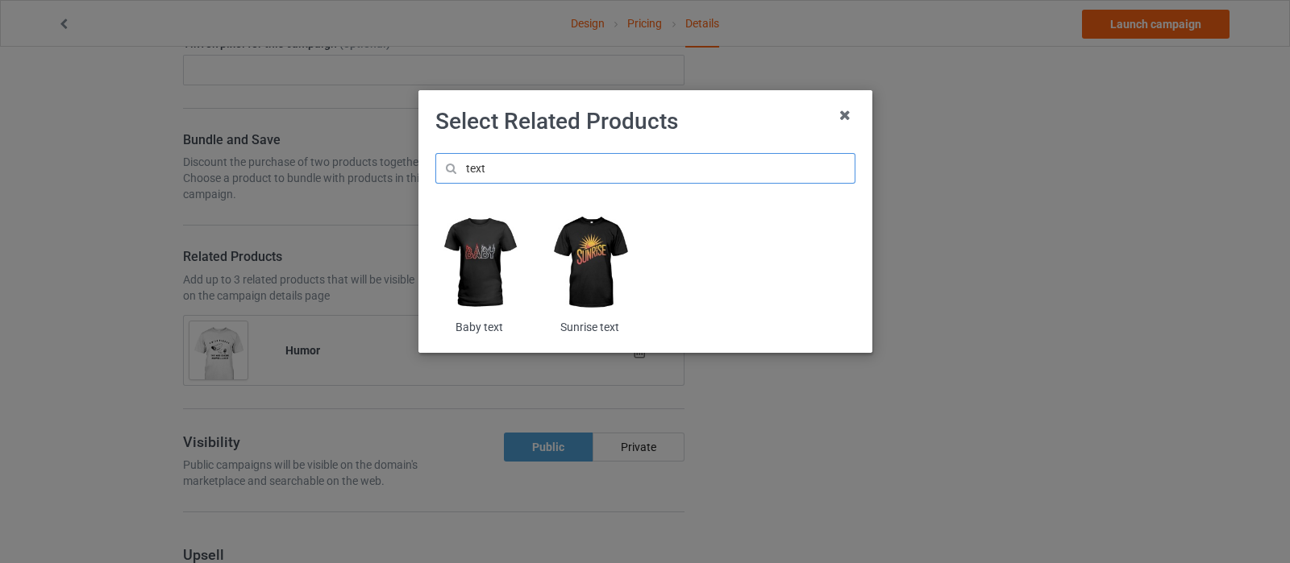
type input "text"
click at [481, 233] on img at bounding box center [479, 263] width 88 height 110
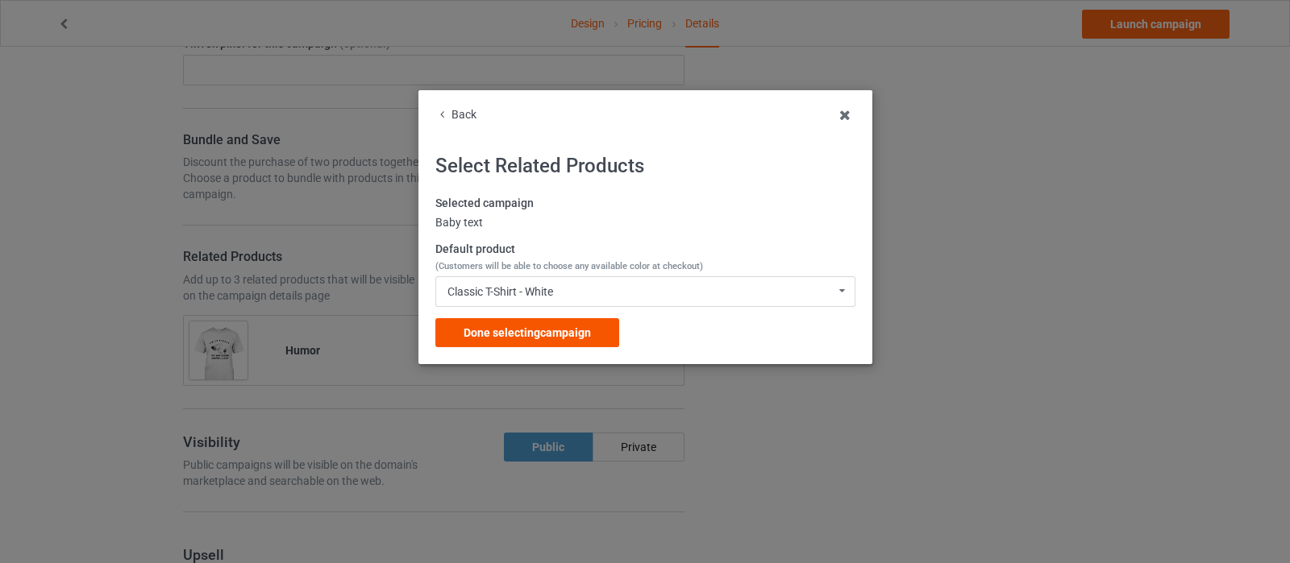
click at [555, 338] on span "Done selecting campaign" at bounding box center [526, 332] width 127 height 13
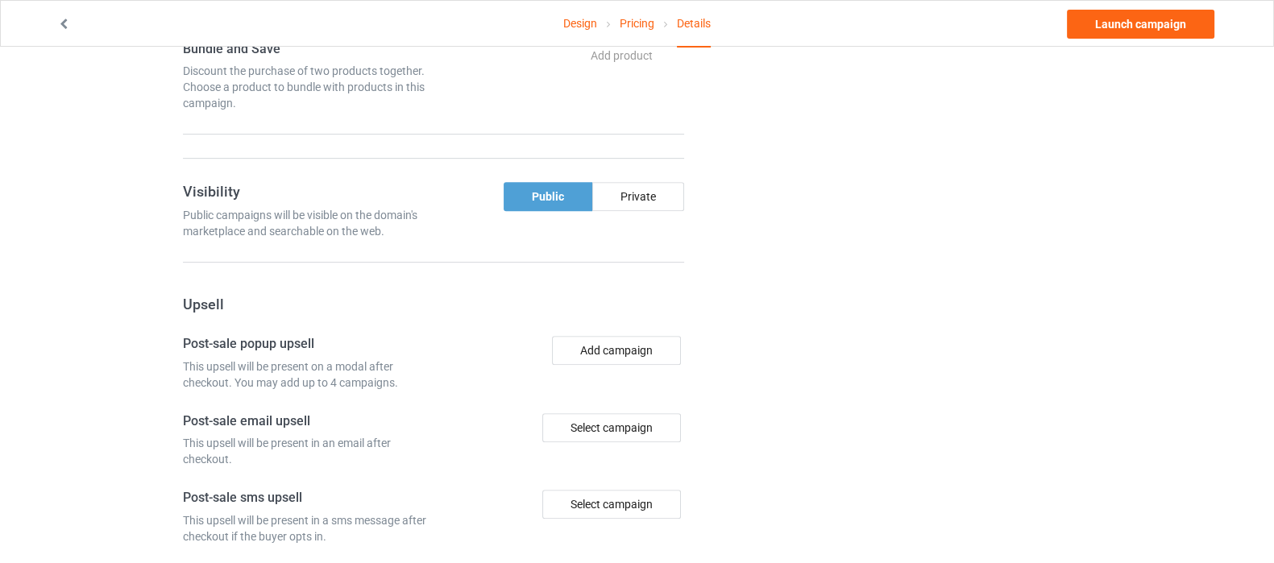
scroll to position [1007, 0]
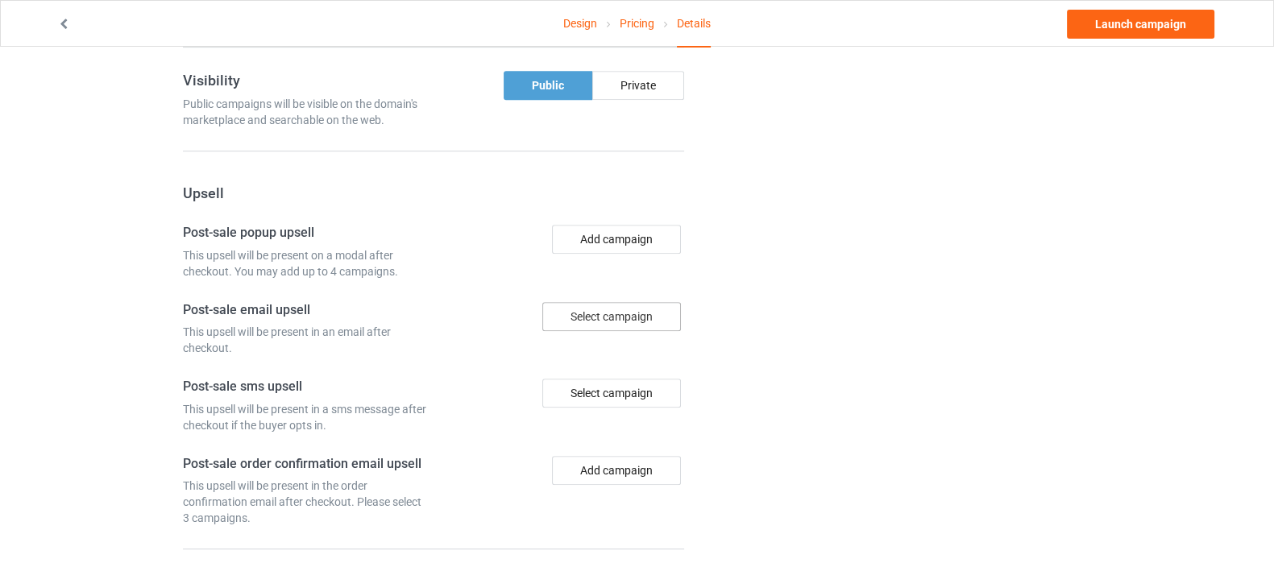
click at [632, 306] on div "Select campaign" at bounding box center [611, 316] width 139 height 29
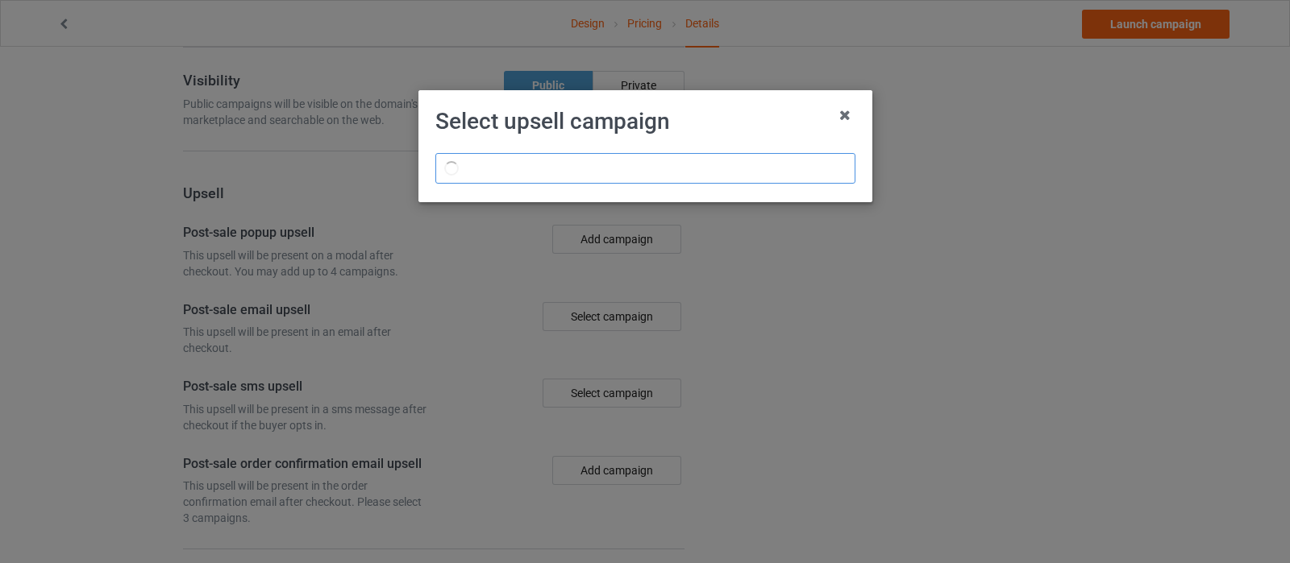
click at [613, 171] on input "text" at bounding box center [645, 168] width 420 height 31
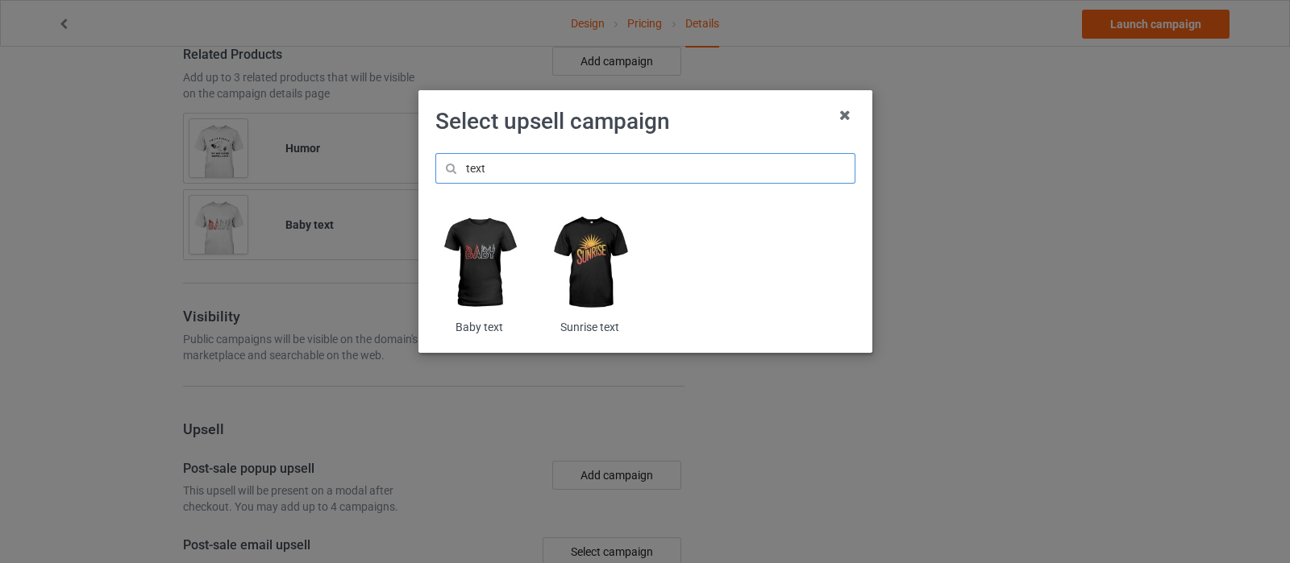
type input "text"
click at [594, 247] on img at bounding box center [590, 263] width 88 height 110
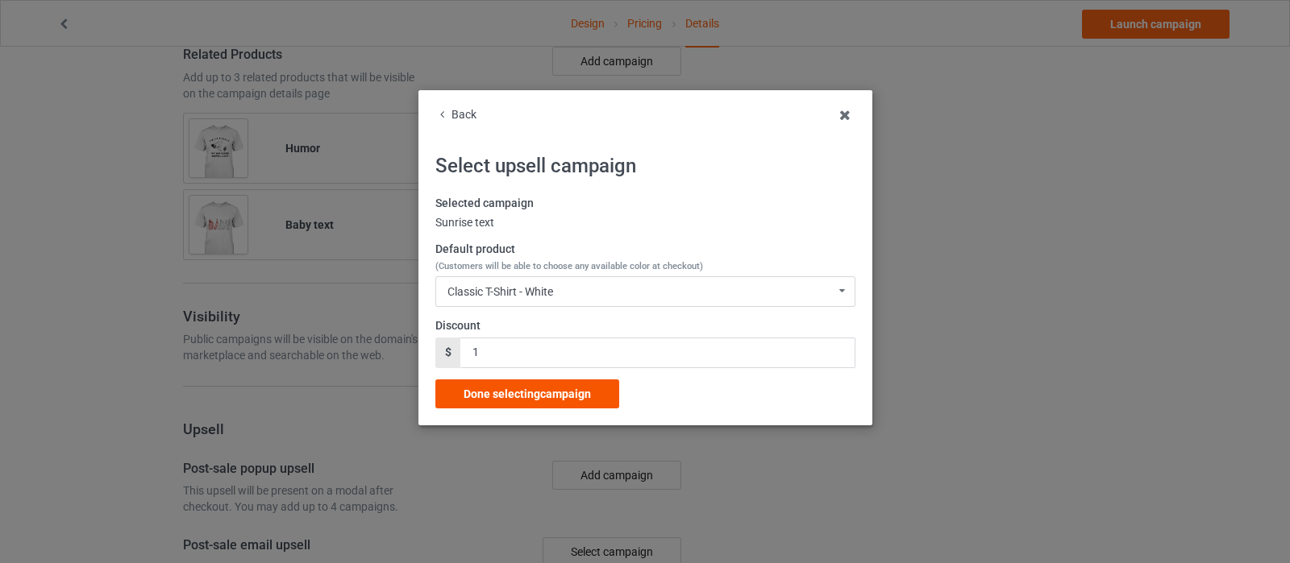
click at [540, 397] on span "Done selecting campaign" at bounding box center [526, 394] width 127 height 13
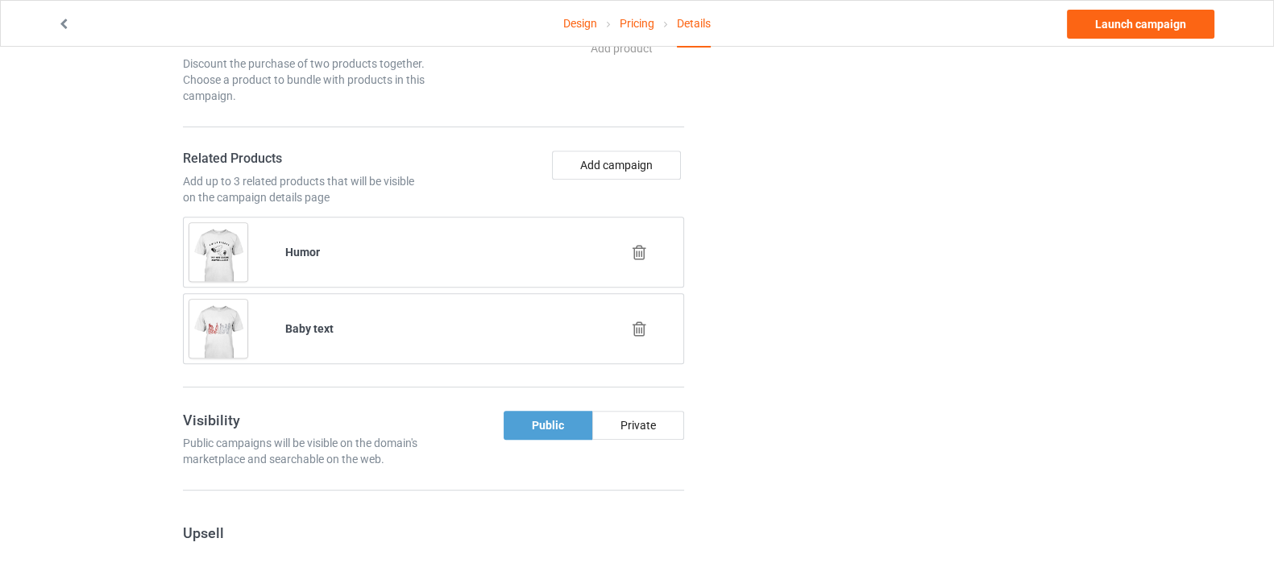
scroll to position [805, 0]
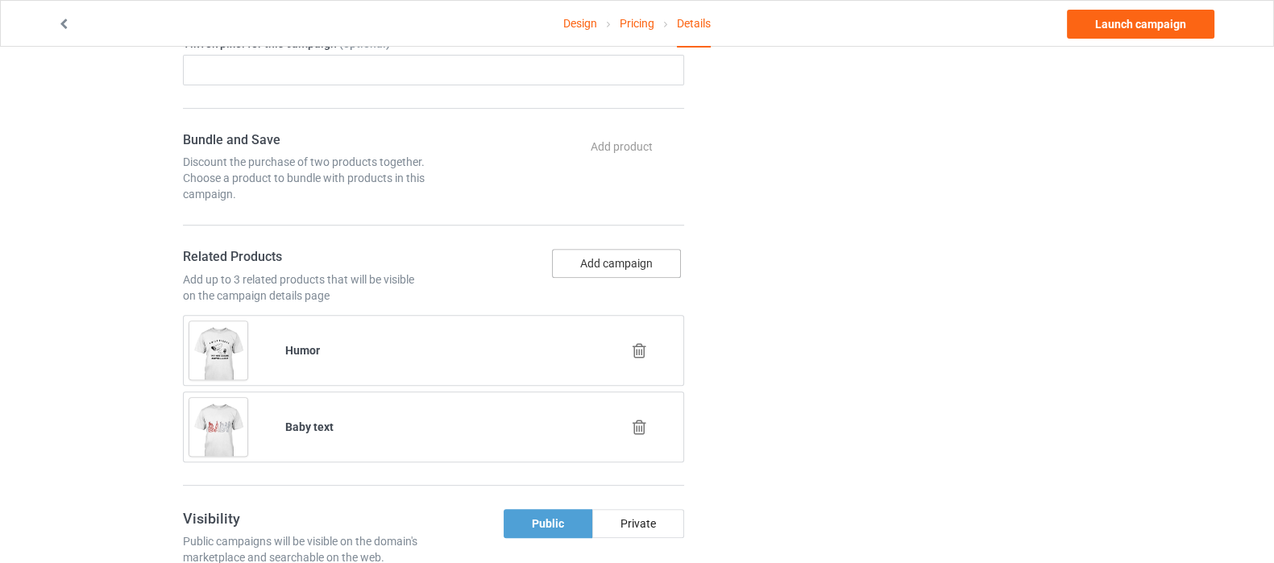
click at [628, 257] on button "Add campaign" at bounding box center [616, 263] width 129 height 29
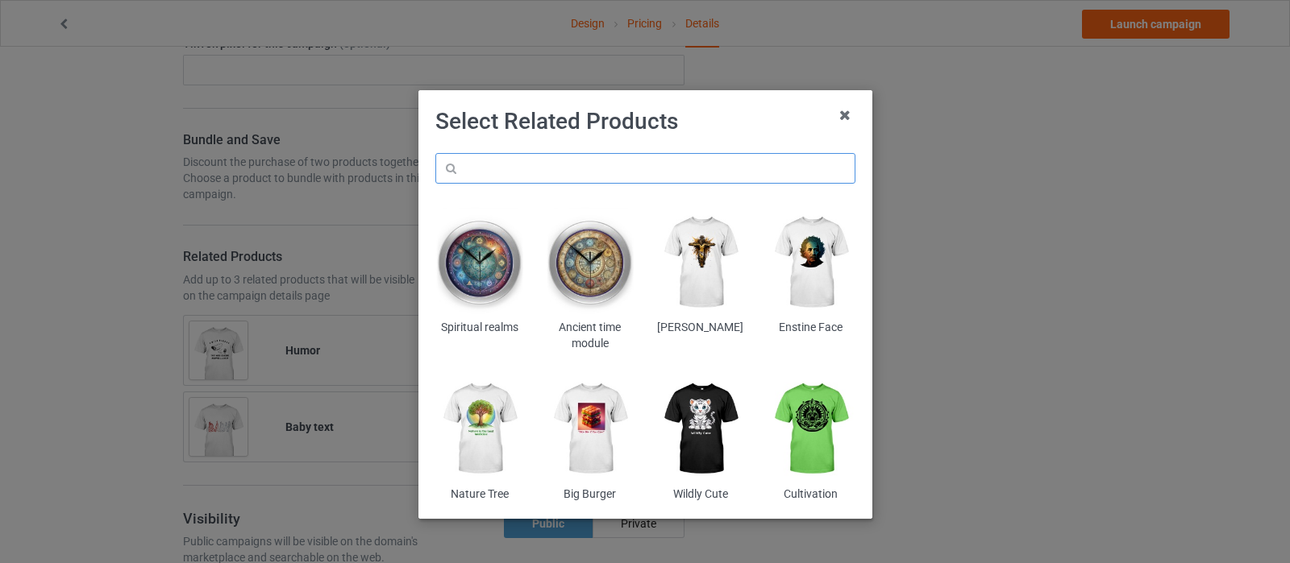
click at [665, 162] on input "text" at bounding box center [645, 168] width 420 height 31
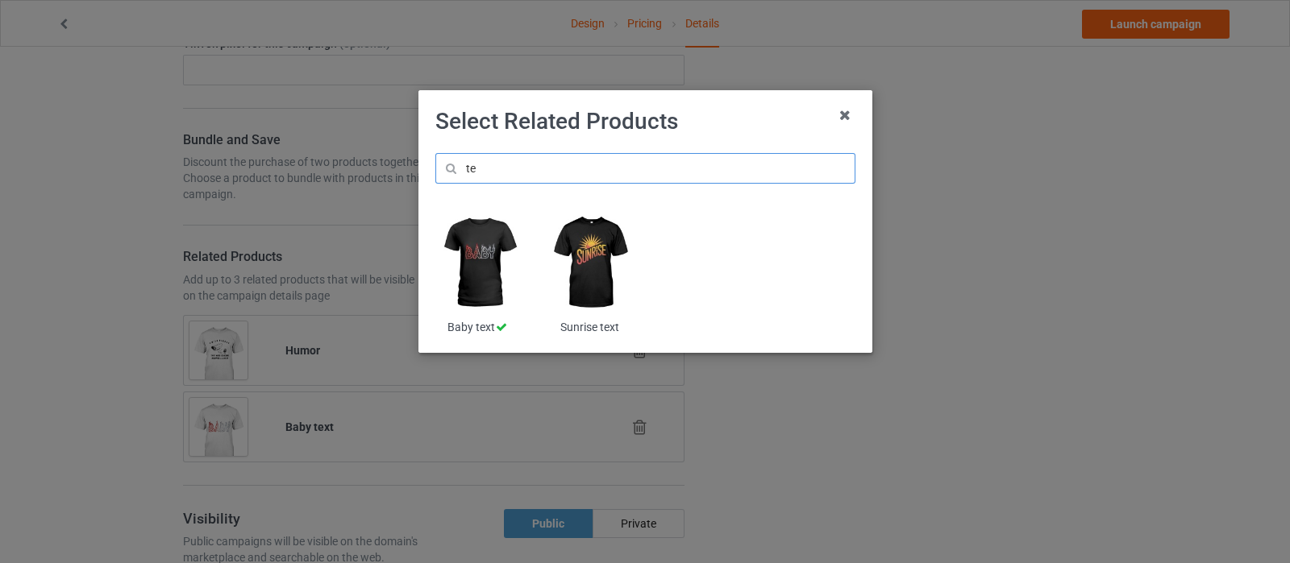
type input "t"
drag, startPoint x: 517, startPoint y: 168, endPoint x: 384, endPoint y: 185, distance: 133.4
click at [398, 177] on div "Select Related Products 3D text Baby text Sunrise text" at bounding box center [645, 281] width 1290 height 563
type input "baby"
click at [595, 268] on img at bounding box center [590, 263] width 88 height 110
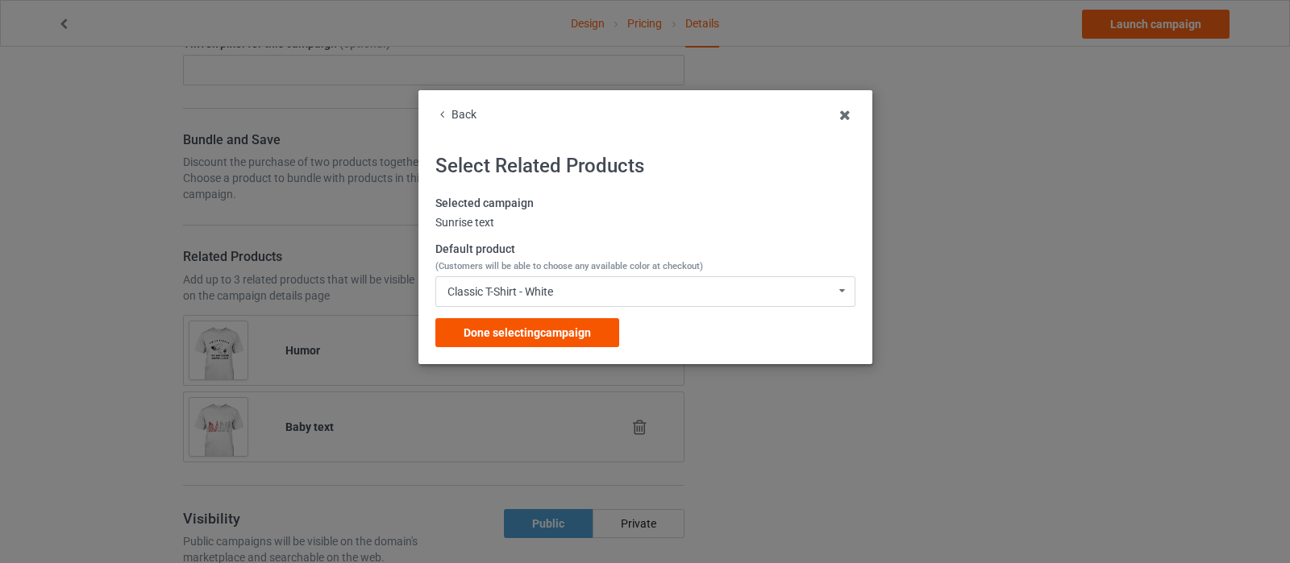
click at [536, 335] on span "Done selecting campaign" at bounding box center [526, 332] width 127 height 13
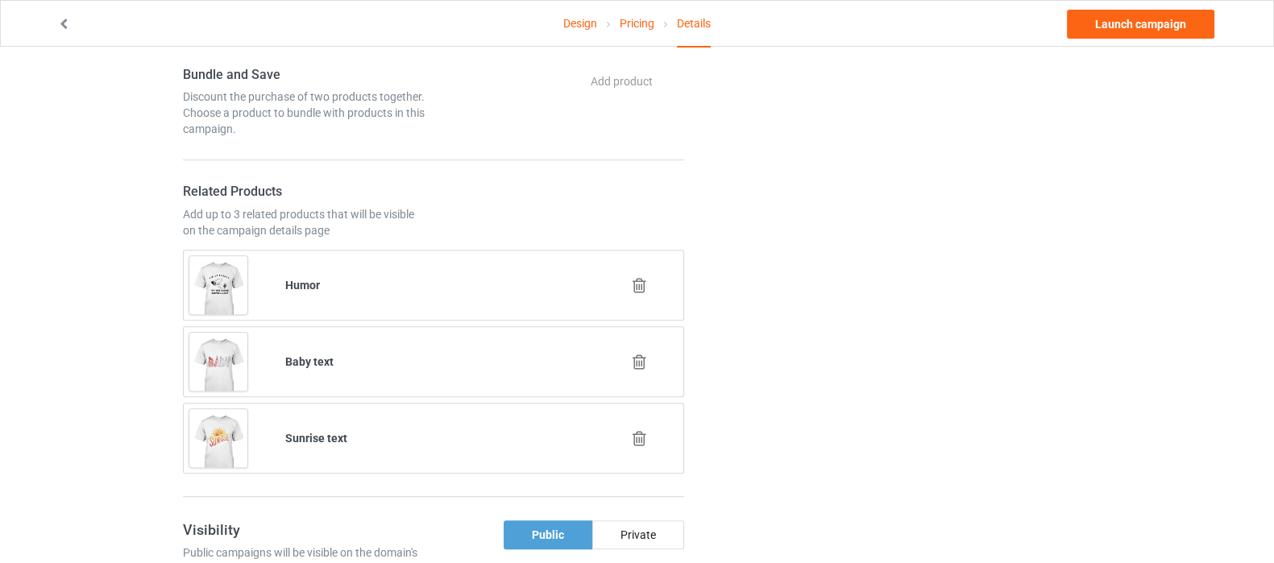
scroll to position [805, 0]
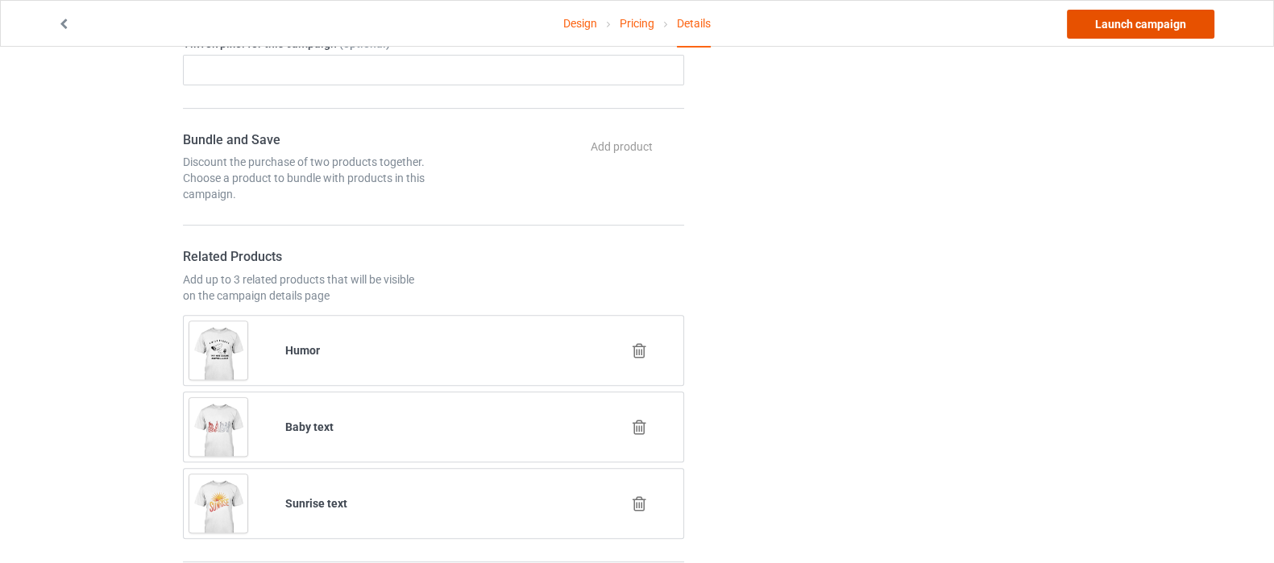
click at [1107, 21] on link "Launch campaign" at bounding box center [1140, 24] width 147 height 29
